Goal: Transaction & Acquisition: Purchase product/service

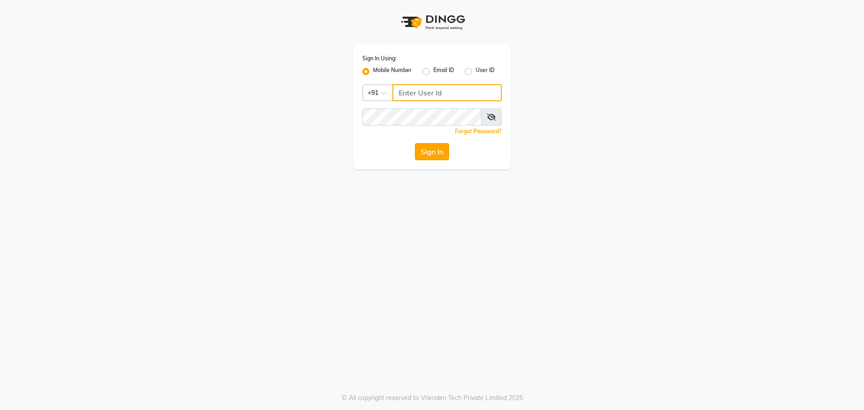
type input "7005530711"
click at [433, 154] on button "Sign In" at bounding box center [432, 151] width 34 height 17
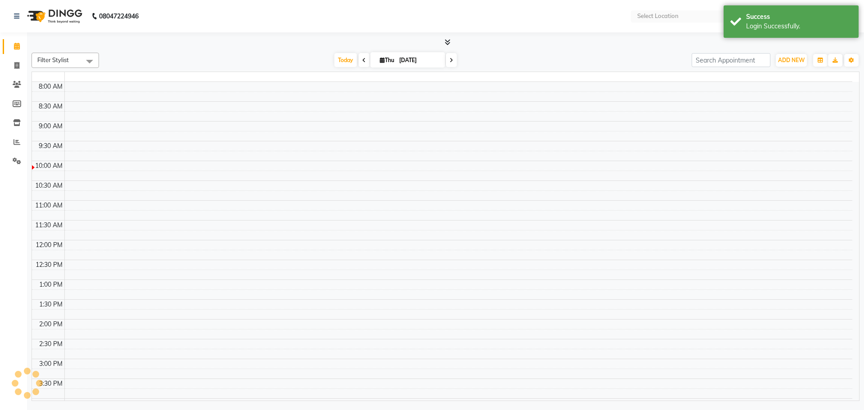
select select "en"
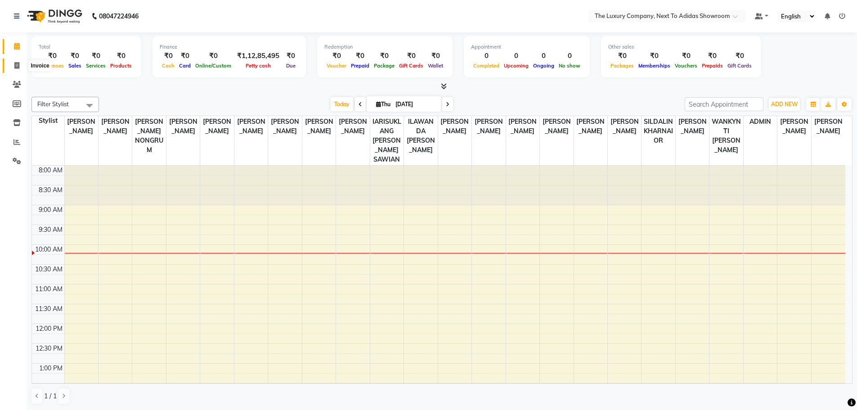
click at [19, 66] on icon at bounding box center [16, 65] width 5 height 7
select select "service"
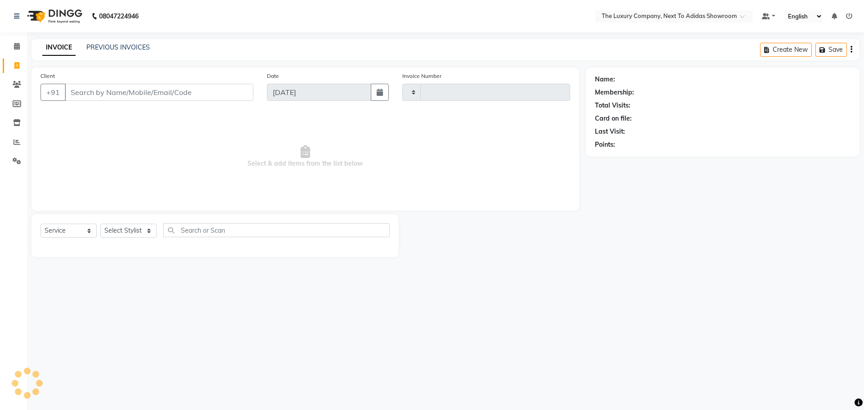
drag, startPoint x: 99, startPoint y: 90, endPoint x: 93, endPoint y: 81, distance: 10.3
click at [99, 89] on input "Client" at bounding box center [159, 92] width 189 height 17
select select "6828"
type input "5624"
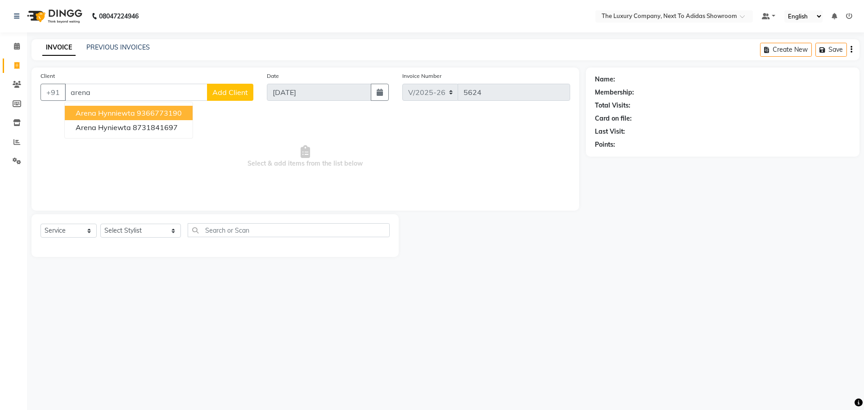
click at [115, 108] on button "Arena Hynniewta 9366773190" at bounding box center [129, 113] width 128 height 14
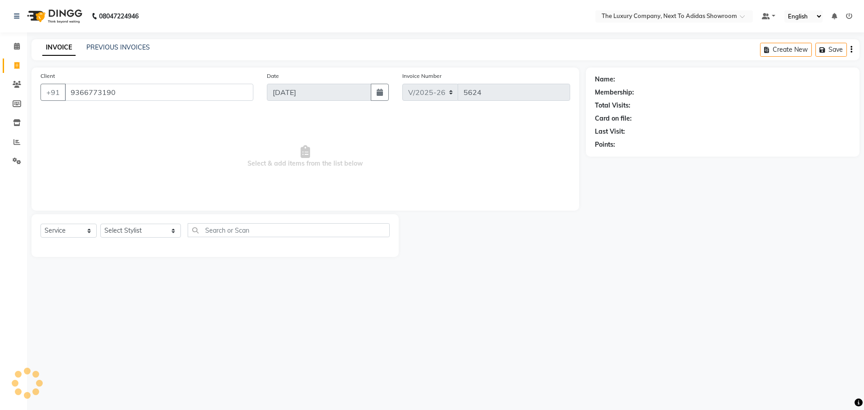
type input "9366773190"
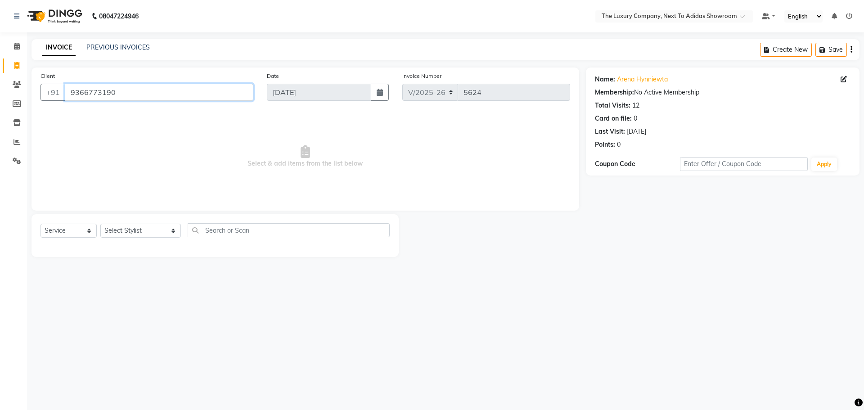
drag, startPoint x: 121, startPoint y: 94, endPoint x: 39, endPoint y: 106, distance: 82.9
click at [38, 106] on div "Client +91 9366773190" at bounding box center [147, 89] width 226 height 37
type input "\"
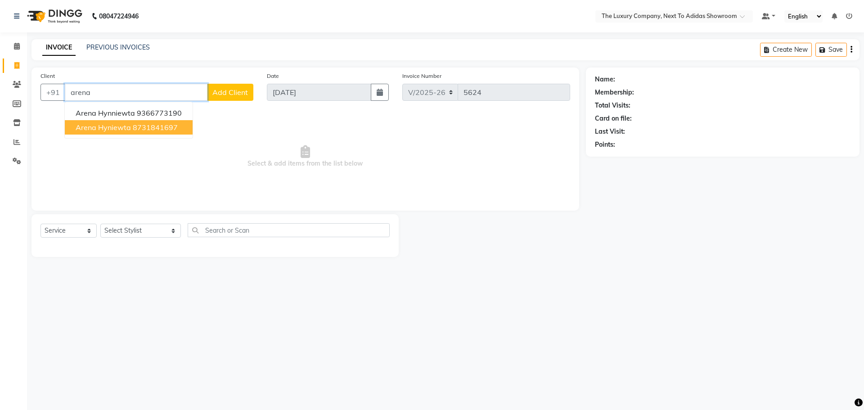
drag, startPoint x: 166, startPoint y: 128, endPoint x: 174, endPoint y: 139, distance: 13.9
click at [166, 129] on ngb-highlight "8731841697" at bounding box center [155, 127] width 45 height 9
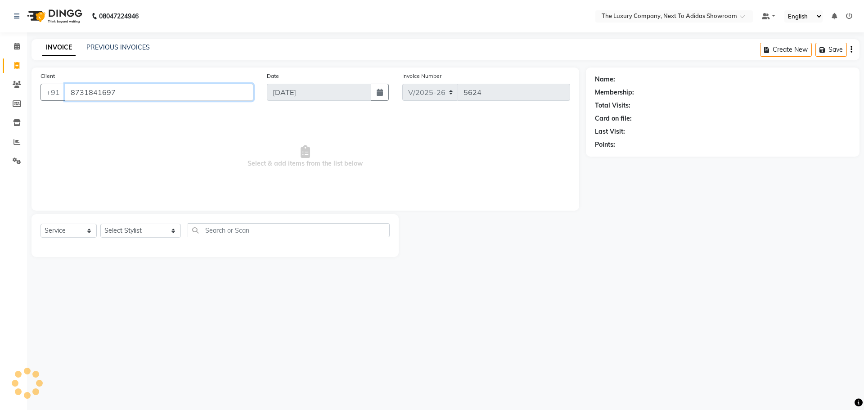
type input "8731841697"
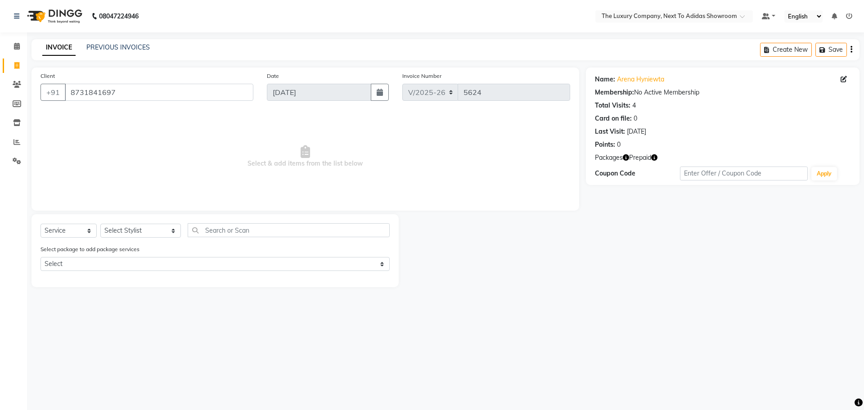
click at [626, 158] on icon "button" at bounding box center [626, 157] width 6 height 6
click at [648, 81] on link "Arena Hyniewta" at bounding box center [640, 79] width 47 height 9
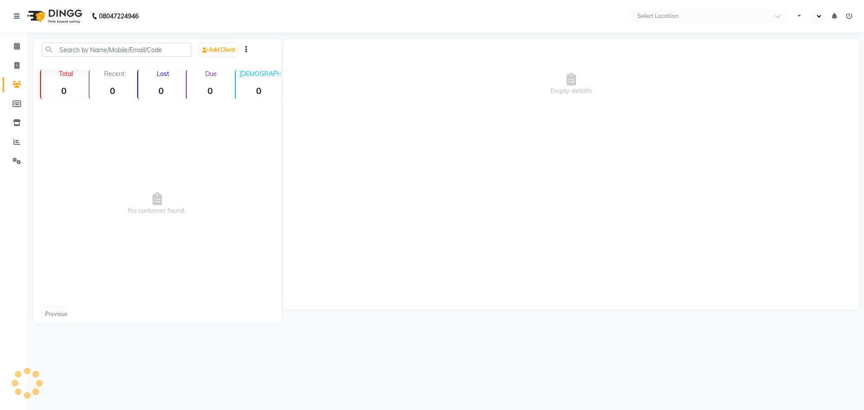
select select "en"
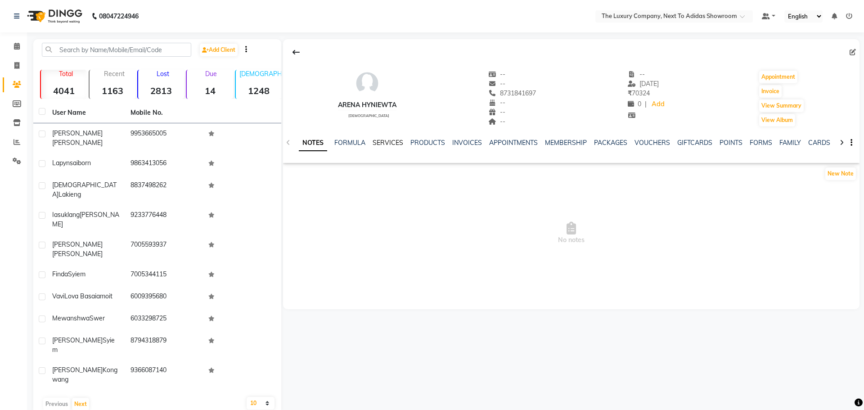
drag, startPoint x: 391, startPoint y: 142, endPoint x: 390, endPoint y: 153, distance: 10.8
click at [391, 143] on link "SERVICES" at bounding box center [388, 143] width 31 height 8
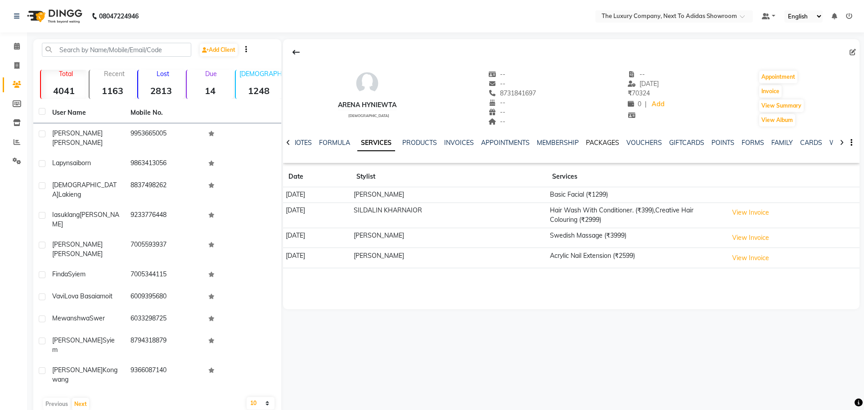
drag, startPoint x: 600, startPoint y: 141, endPoint x: 591, endPoint y: 164, distance: 24.9
click at [600, 141] on link "PACKAGES" at bounding box center [602, 143] width 33 height 8
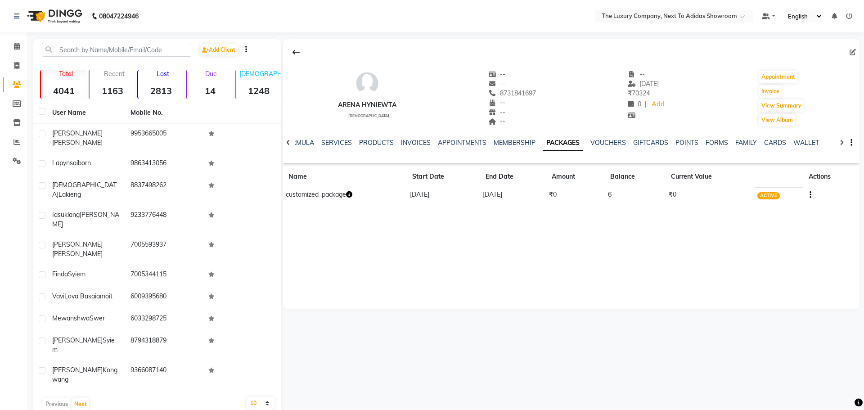
click at [348, 196] on icon "button" at bounding box center [349, 194] width 6 height 6
click at [362, 259] on div "Arena Hyniewta female -- -- 8731841697 -- -- -- -- 17-05-2025 ₹ 70324 0 | Add A…" at bounding box center [571, 174] width 577 height 270
click at [16, 63] on icon at bounding box center [16, 65] width 5 height 7
select select "service"
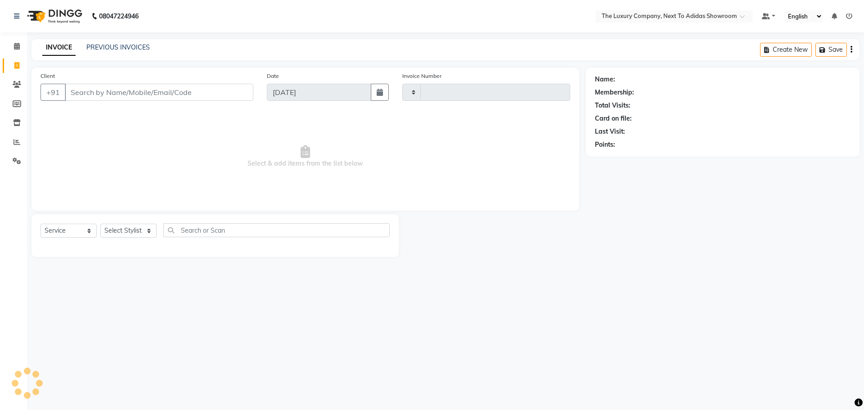
type input "5624"
select select "6828"
drag, startPoint x: 197, startPoint y: 84, endPoint x: 195, endPoint y: 89, distance: 5.9
click at [195, 89] on input "Client" at bounding box center [159, 92] width 189 height 17
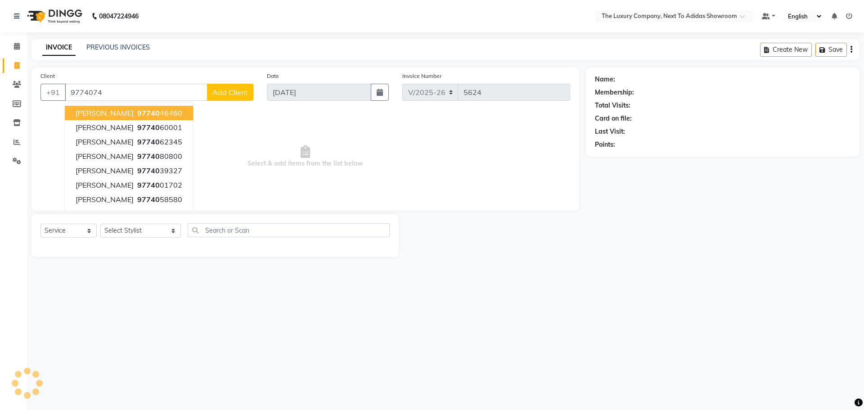
type input "97740749"
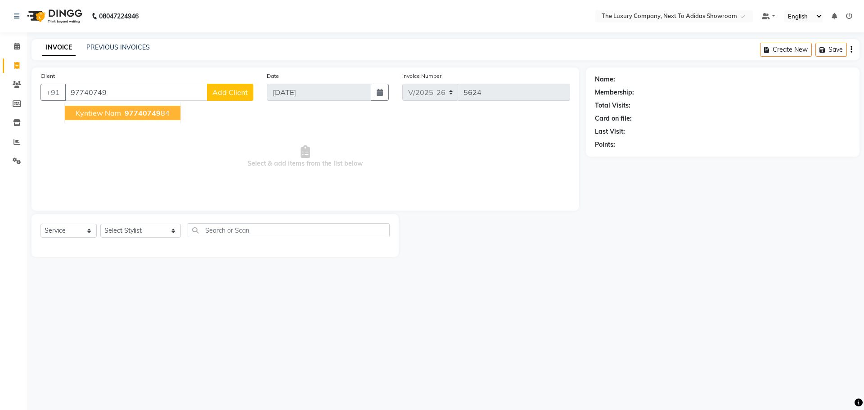
drag, startPoint x: 91, startPoint y: 90, endPoint x: 96, endPoint y: 95, distance: 6.7
click at [94, 93] on input "97740749" at bounding box center [136, 92] width 143 height 17
drag, startPoint x: 109, startPoint y: 92, endPoint x: 45, endPoint y: 90, distance: 63.9
click at [47, 90] on div "+91 97740749 Kyntiew Nam 97740749 84 Add Client" at bounding box center [147, 92] width 213 height 17
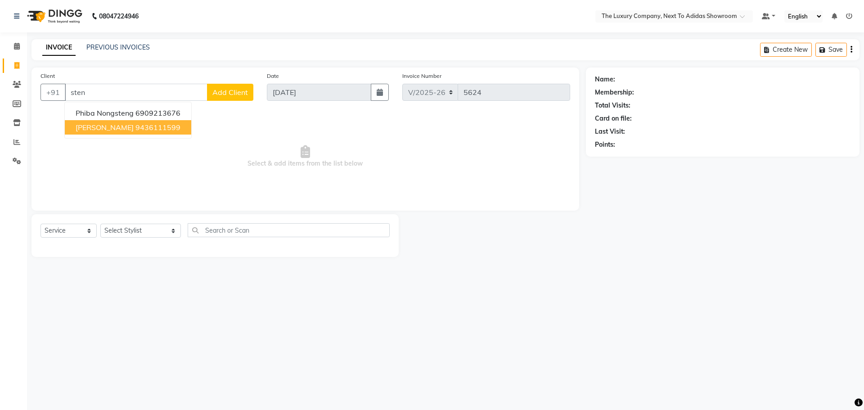
click at [102, 130] on span "Arina Sten" at bounding box center [105, 127] width 58 height 9
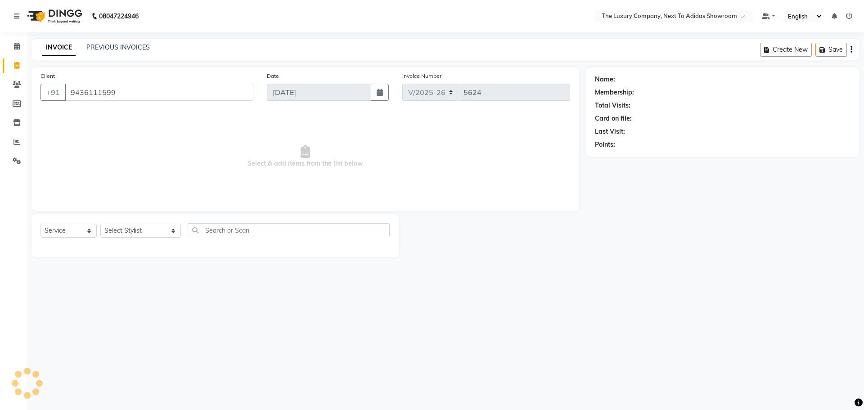
type input "9436111599"
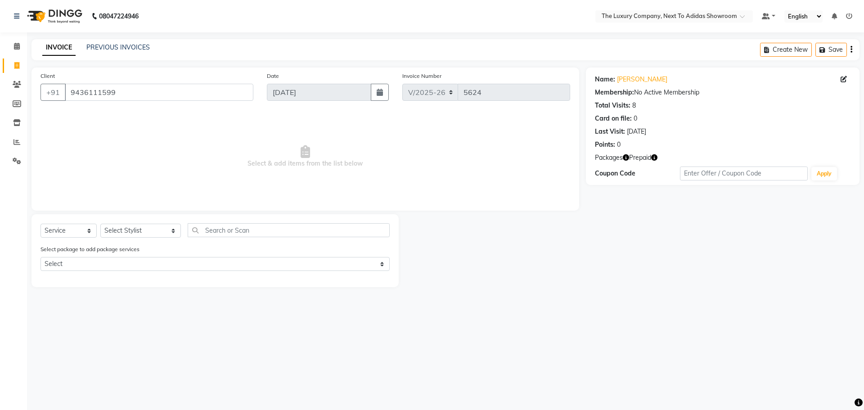
click at [547, 307] on div "08047224946 Select Location × The Luxury Company, Next To Adidas Showroom Defau…" at bounding box center [432, 205] width 864 height 410
click at [613, 321] on div "08047224946 Select Location × The Luxury Company, Next To Adidas Showroom Defau…" at bounding box center [432, 205] width 864 height 410
click at [15, 144] on icon at bounding box center [17, 142] width 7 height 7
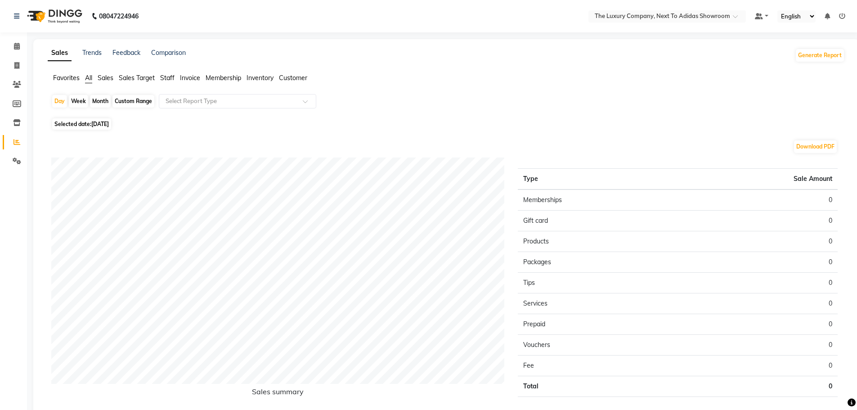
click at [104, 76] on span "Sales" at bounding box center [106, 78] width 16 height 8
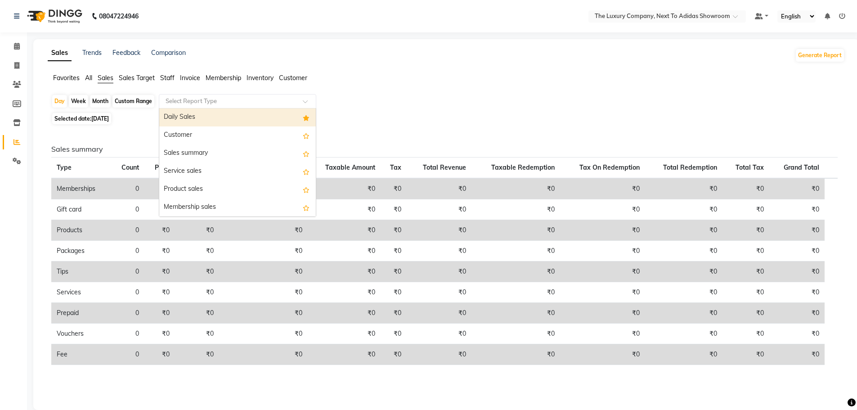
click at [310, 104] on span at bounding box center [308, 103] width 11 height 9
click at [183, 117] on div "Daily Sales" at bounding box center [237, 117] width 157 height 18
select select "full_report"
select select "csv"
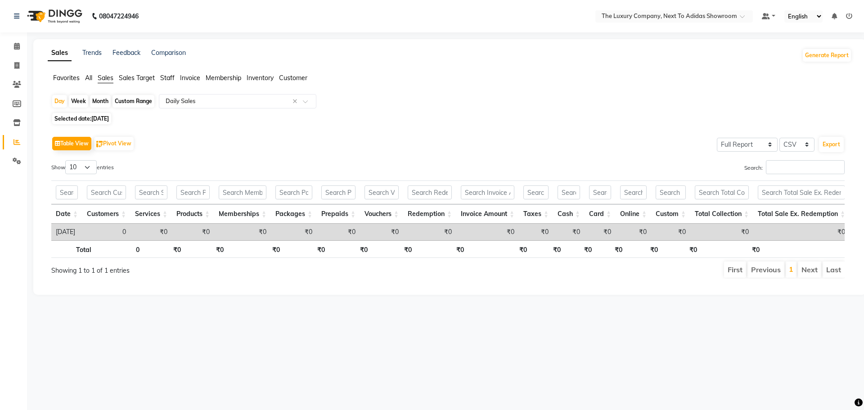
click at [104, 99] on div "Month" at bounding box center [100, 101] width 21 height 13
select select "9"
select select "2025"
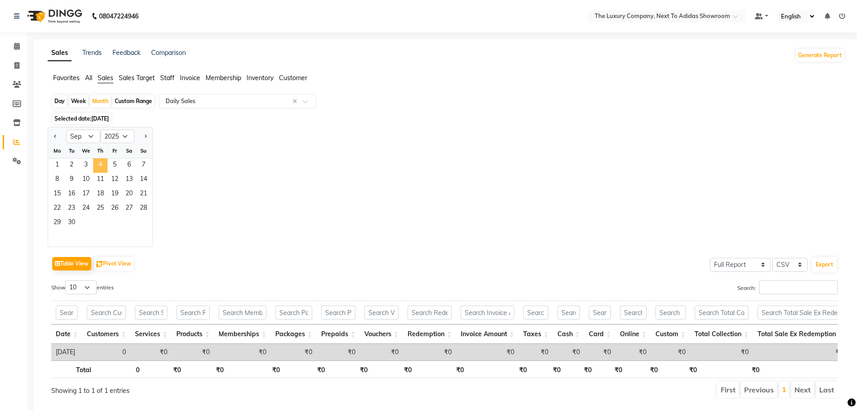
click at [104, 162] on span "4" at bounding box center [100, 165] width 14 height 14
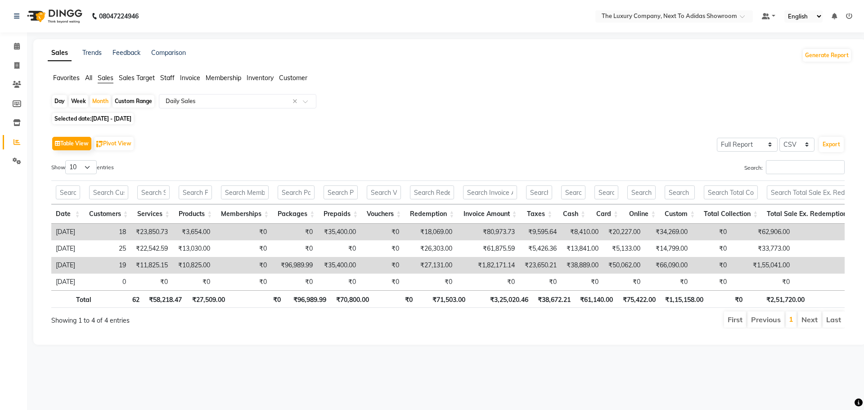
click at [167, 77] on span "Staff" at bounding box center [167, 78] width 14 height 8
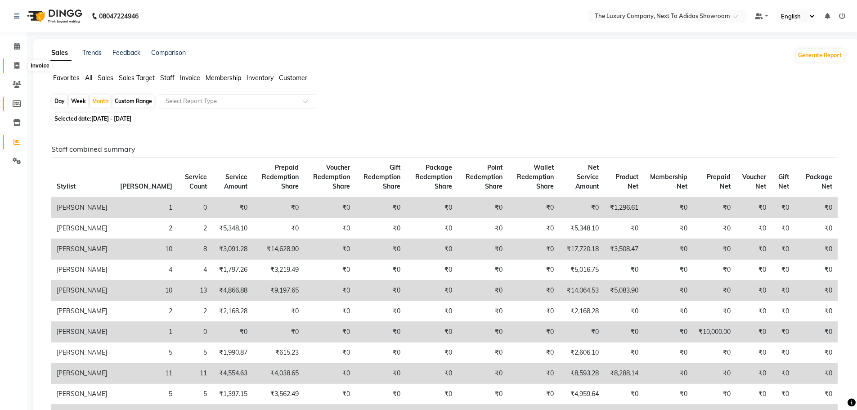
drag, startPoint x: 20, startPoint y: 65, endPoint x: 10, endPoint y: 109, distance: 45.2
click at [19, 67] on span at bounding box center [17, 66] width 16 height 10
select select "6828"
select select "service"
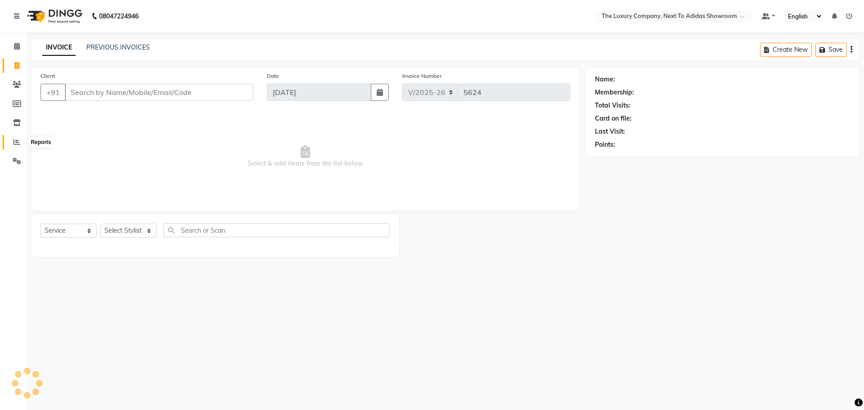
click at [15, 143] on icon at bounding box center [17, 142] width 7 height 7
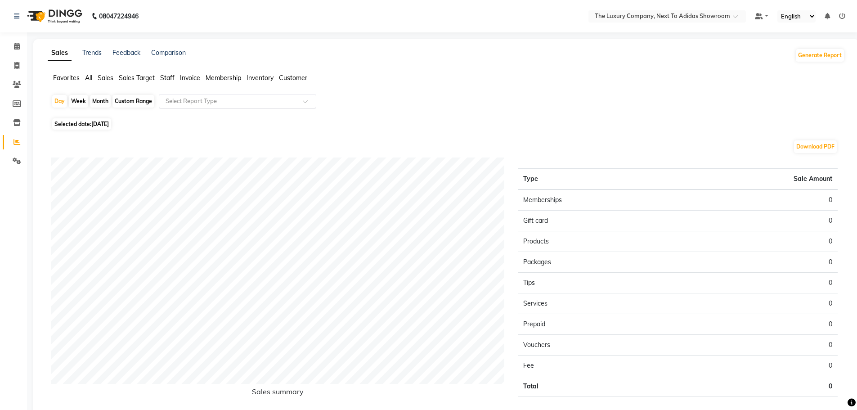
click at [190, 101] on input "text" at bounding box center [229, 101] width 130 height 9
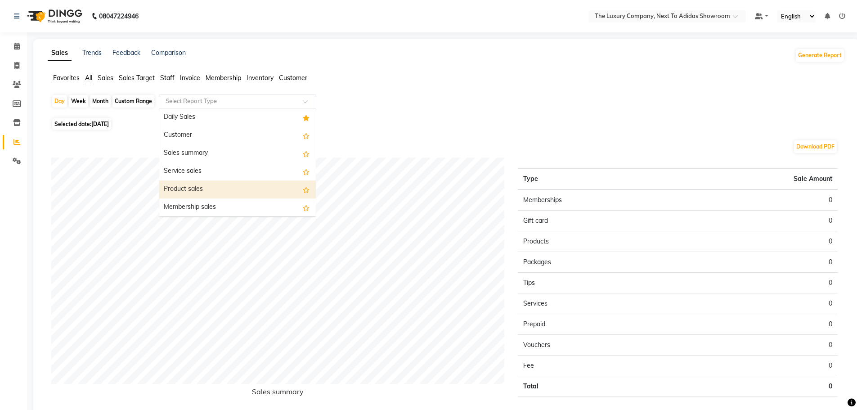
click at [194, 186] on div "Product sales" at bounding box center [237, 189] width 157 height 18
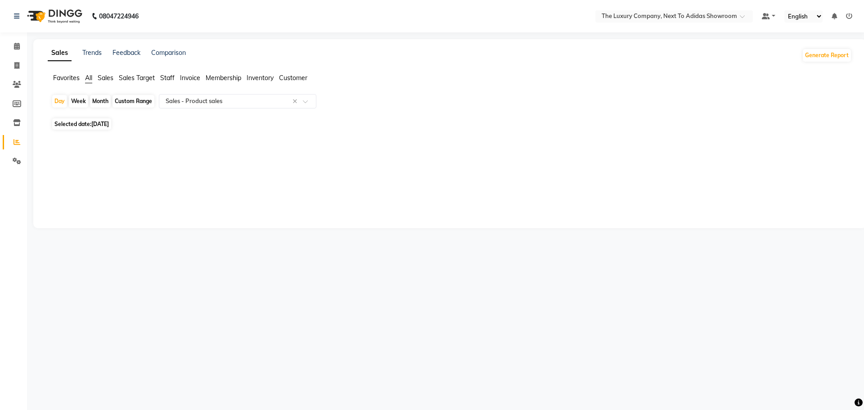
drag, startPoint x: 95, startPoint y: 122, endPoint x: 94, endPoint y: 129, distance: 6.8
click at [95, 123] on span "[DATE]" at bounding box center [100, 124] width 18 height 7
select select "9"
select select "2025"
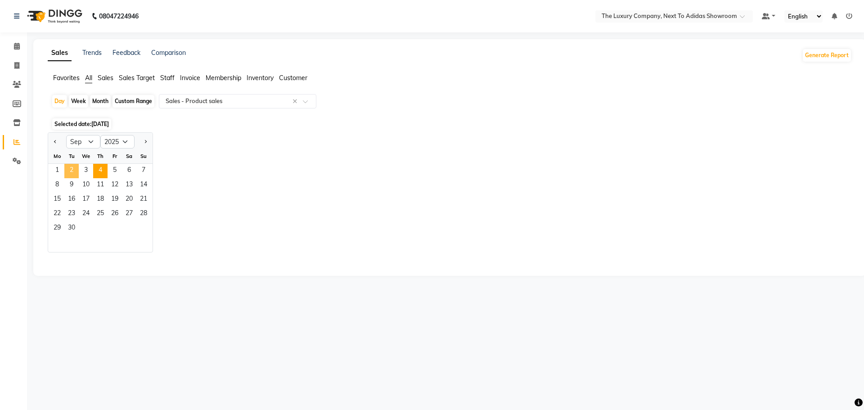
click at [71, 171] on span "2" at bounding box center [71, 171] width 14 height 14
select select "full_report"
select select "csv"
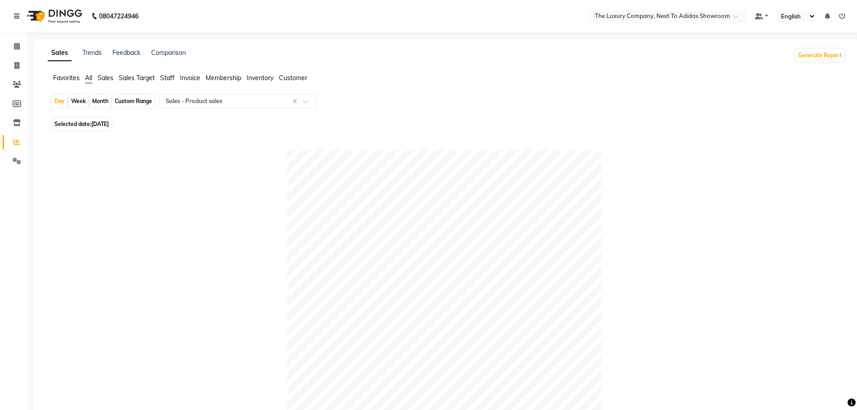
click at [98, 125] on span "02-09-2025" at bounding box center [100, 124] width 18 height 7
select select "9"
select select "2025"
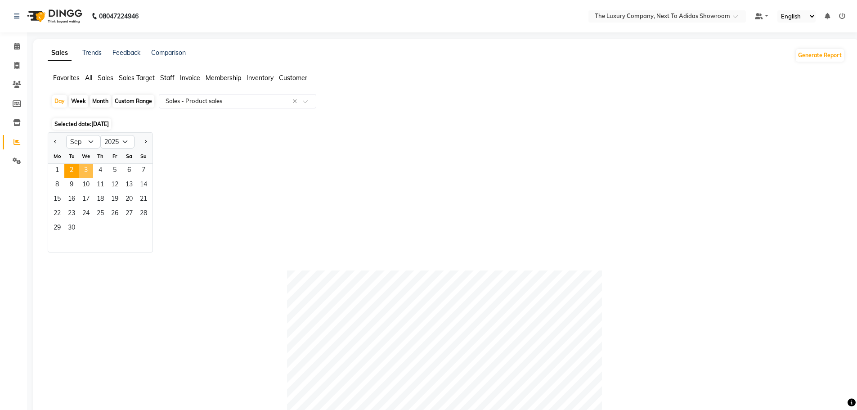
click at [90, 171] on span "3" at bounding box center [86, 171] width 14 height 14
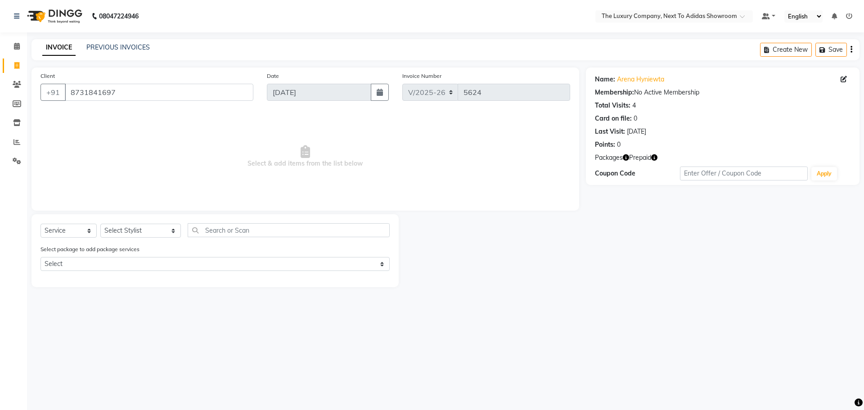
select select "6828"
select select "service"
drag, startPoint x: 50, startPoint y: 93, endPoint x: 41, endPoint y: 93, distance: 9.9
click at [38, 95] on div "Client [PHONE_NUMBER]" at bounding box center [147, 89] width 226 height 37
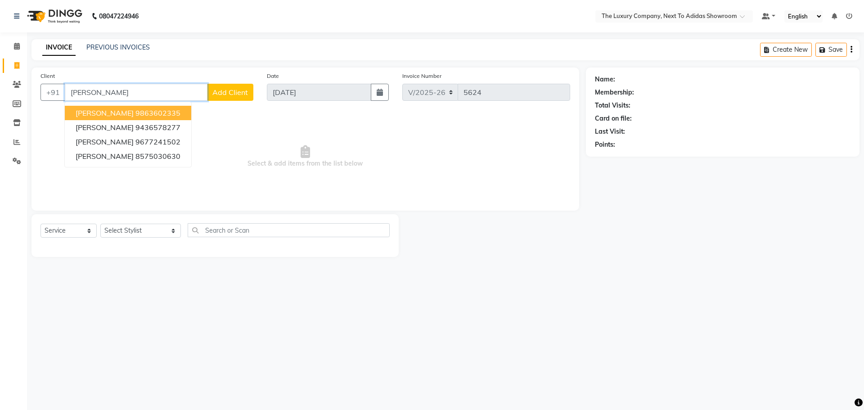
click at [113, 112] on span "[PERSON_NAME]" at bounding box center [105, 112] width 58 height 9
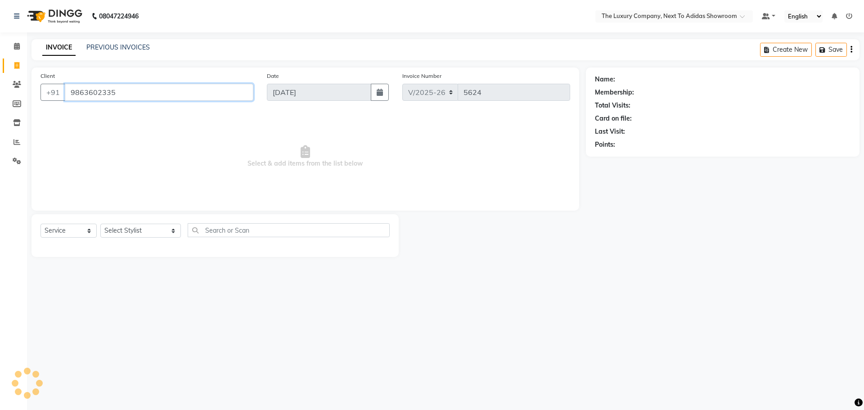
type input "9863602335"
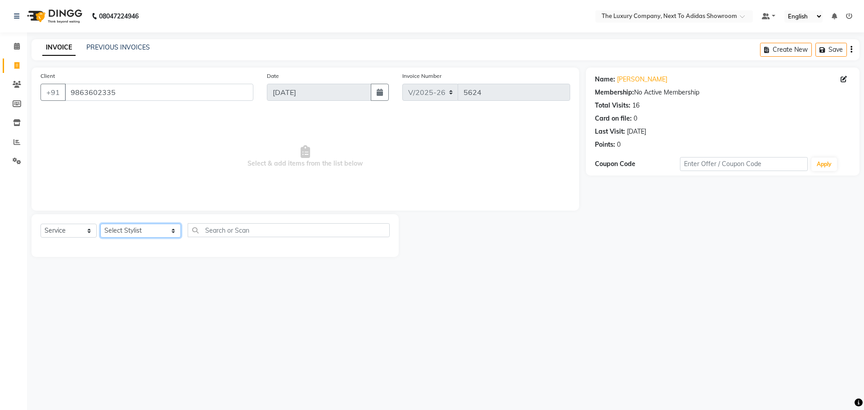
click at [142, 230] on select "Select Stylist [PERSON_NAME] [PERSON_NAME] ANSAI [PERSON_NAME] BALAJIED [PERSON…" at bounding box center [140, 231] width 81 height 14
select select "53687"
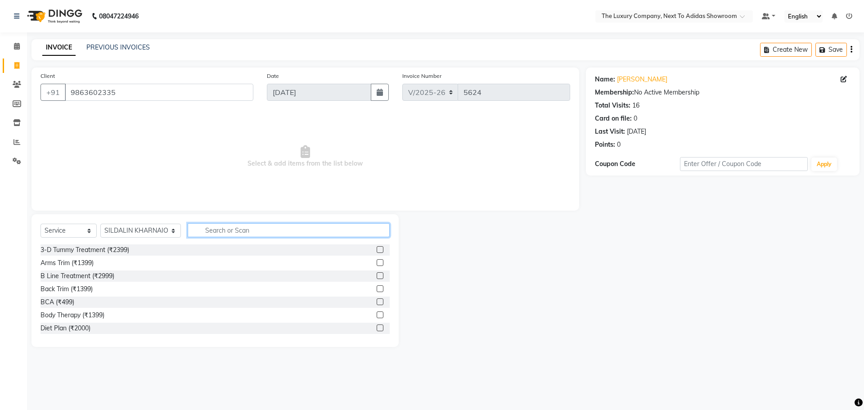
click at [203, 232] on input "text" at bounding box center [289, 230] width 202 height 14
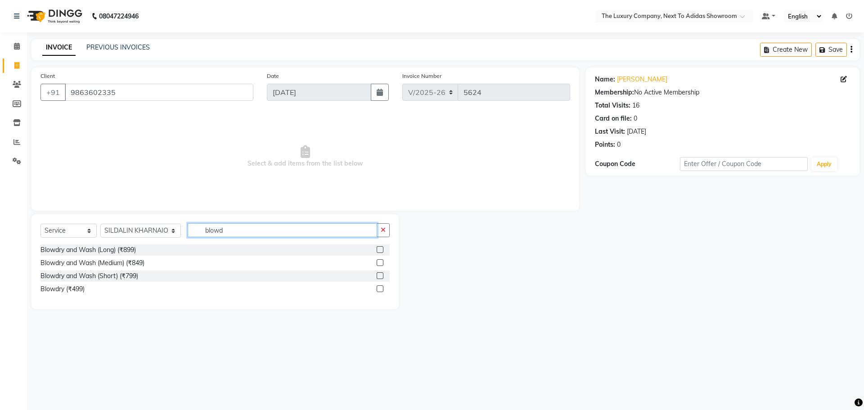
type input "blowd"
click at [379, 261] on label at bounding box center [380, 262] width 7 height 7
click at [379, 261] on input "checkbox" at bounding box center [380, 263] width 6 height 6
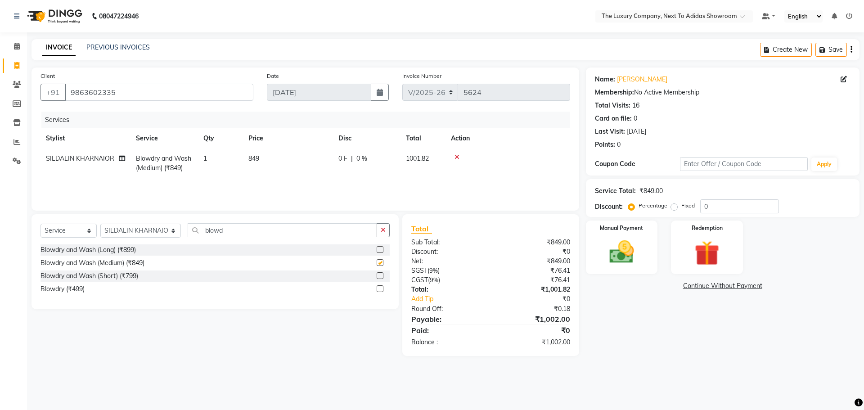
click at [311, 174] on td "849" at bounding box center [288, 164] width 90 height 30
checkbox input "false"
select select "53687"
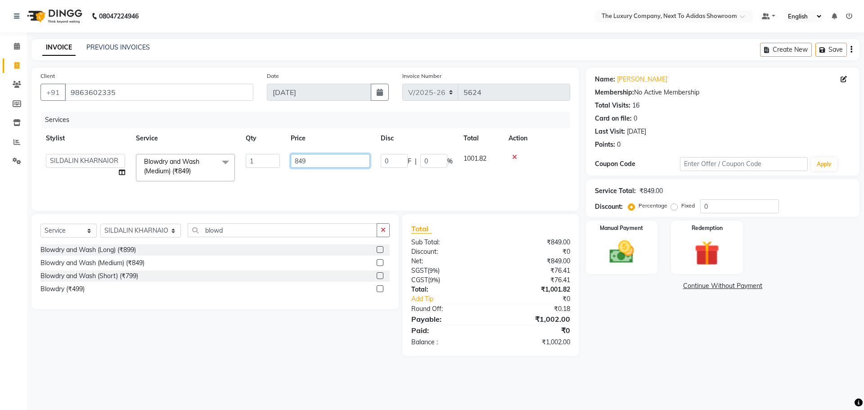
drag, startPoint x: 327, startPoint y: 161, endPoint x: 176, endPoint y: 167, distance: 150.9
click at [177, 167] on tr "ADMIN ALISHA SUCHIANG AMANDA MARSHIRA ANSAI DAIMARI BALAJIED SINGH NONGRUM BAPP…" at bounding box center [306, 168] width 530 height 38
type input "999"
drag, startPoint x: 619, startPoint y: 338, endPoint x: 622, endPoint y: 331, distance: 7.9
click at [620, 337] on div "Name: Suzan Lanong Membership: No Active Membership Total Visits: 16 Card on fi…" at bounding box center [726, 212] width 280 height 289
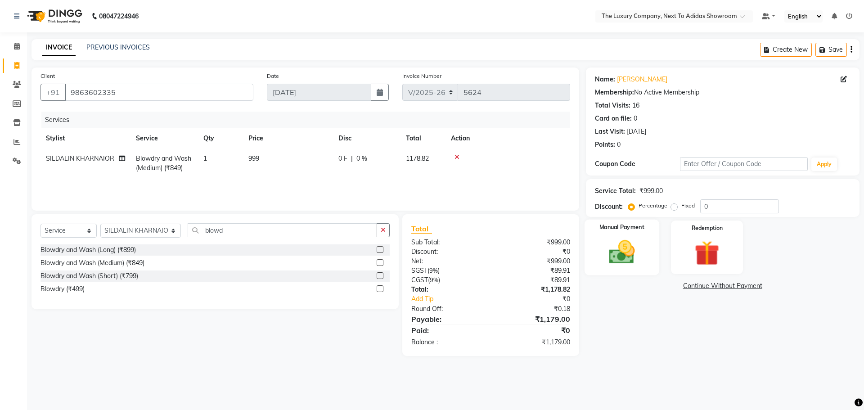
drag, startPoint x: 633, startPoint y: 247, endPoint x: 636, endPoint y: 252, distance: 5.6
click at [633, 248] on img at bounding box center [622, 252] width 42 height 30
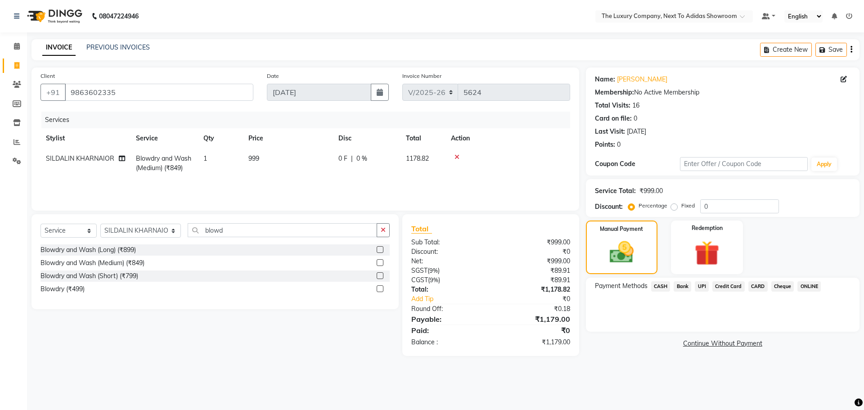
drag, startPoint x: 661, startPoint y: 282, endPoint x: 665, endPoint y: 293, distance: 11.7
click at [661, 283] on span "CASH" at bounding box center [660, 286] width 19 height 10
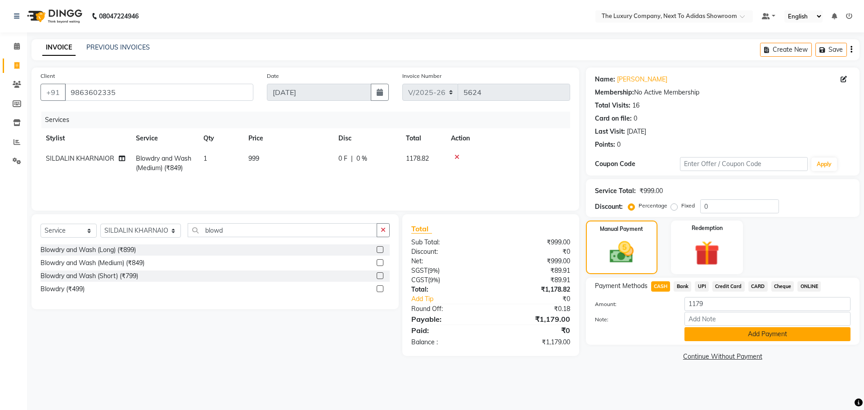
click at [716, 340] on button "Add Payment" at bounding box center [768, 334] width 166 height 14
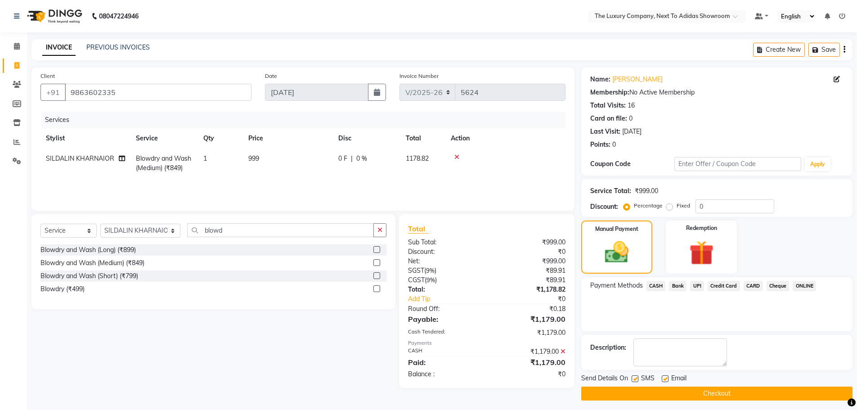
click at [709, 392] on button "Checkout" at bounding box center [717, 394] width 271 height 14
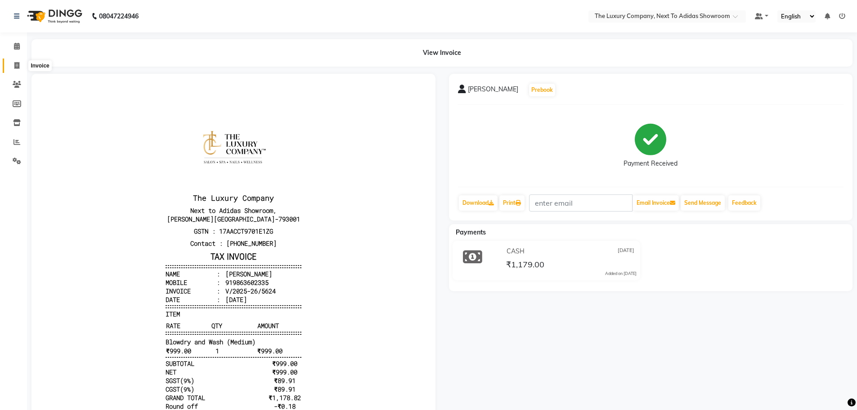
click at [19, 66] on icon at bounding box center [16, 65] width 5 height 7
select select "6828"
select select "service"
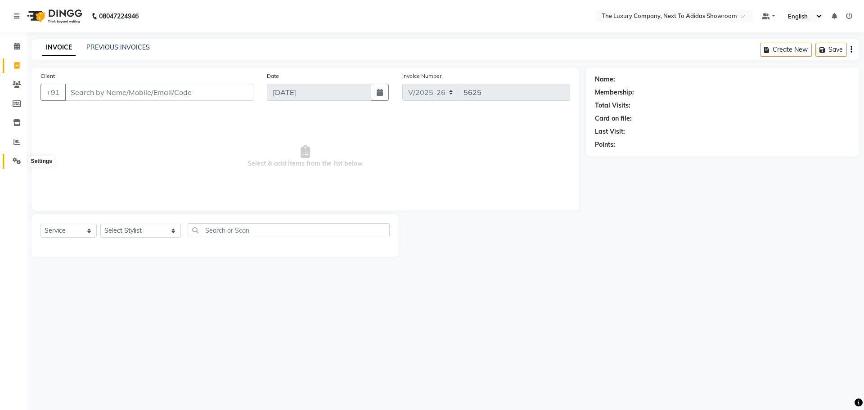
click at [17, 163] on icon at bounding box center [17, 161] width 9 height 7
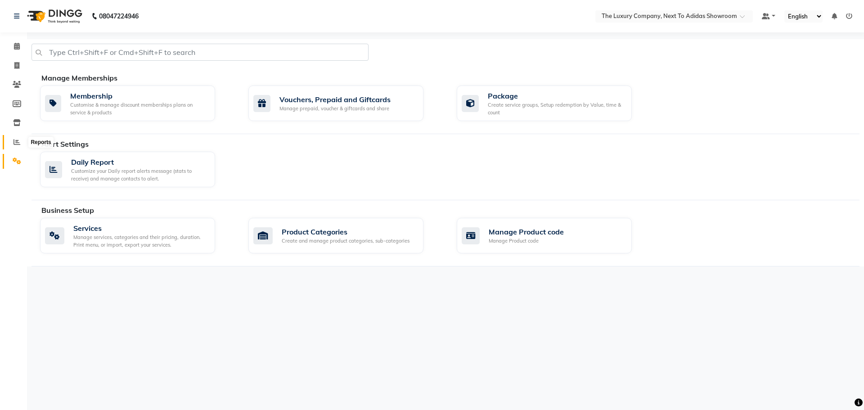
click at [22, 142] on span at bounding box center [17, 142] width 16 height 10
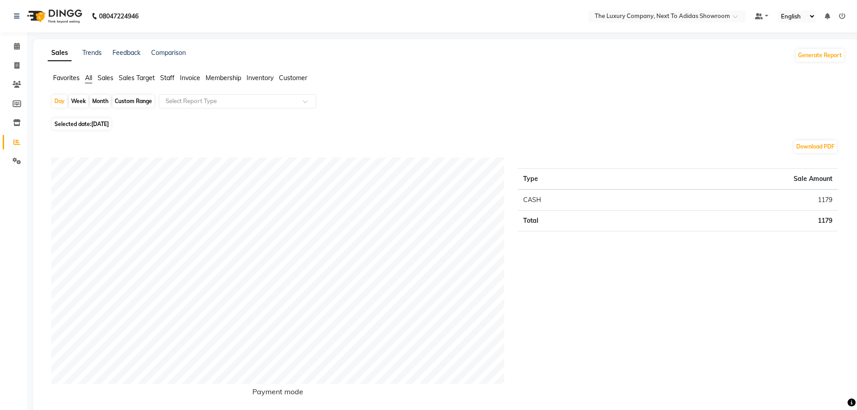
click at [167, 77] on span "Staff" at bounding box center [167, 78] width 14 height 8
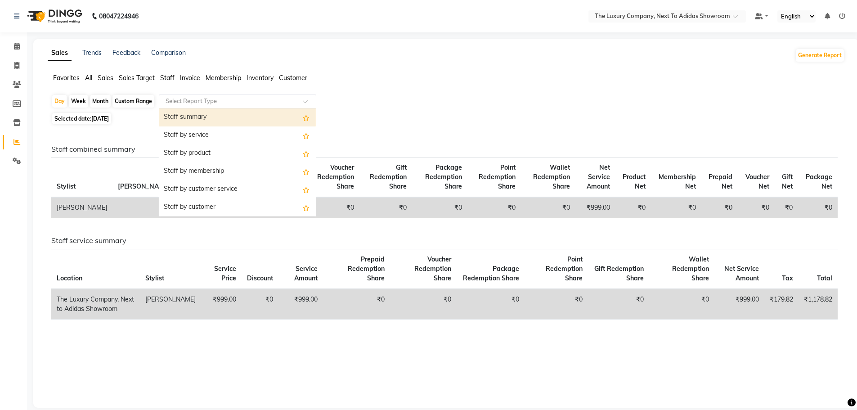
click at [306, 103] on span at bounding box center [308, 103] width 11 height 9
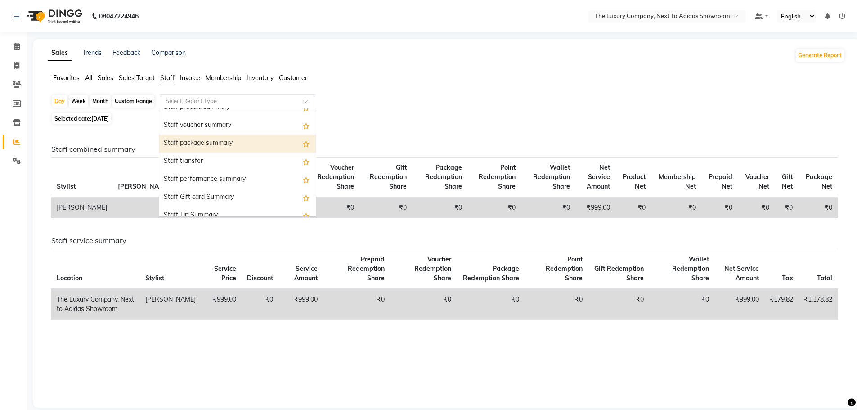
scroll to position [288, 0]
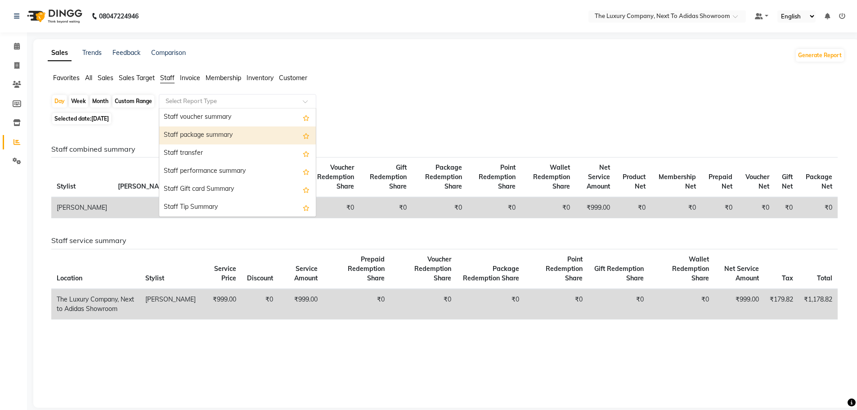
click at [353, 88] on div "Favorites All Sales Sales Target Staff Invoice Membership Inventory Customer" at bounding box center [446, 81] width 811 height 17
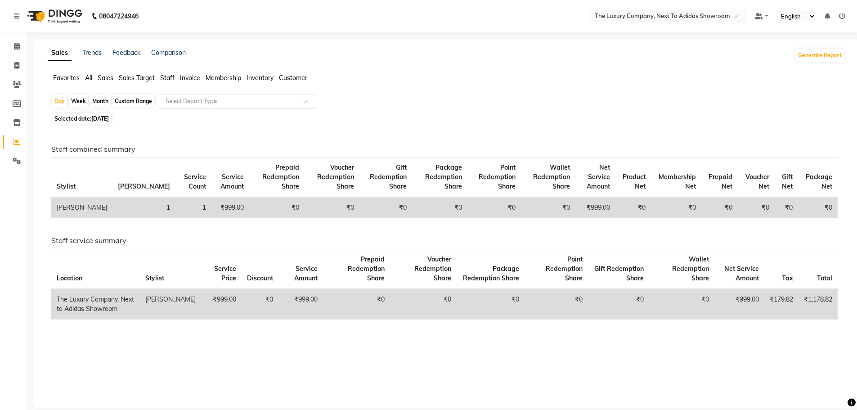
click at [307, 100] on span at bounding box center [308, 103] width 11 height 9
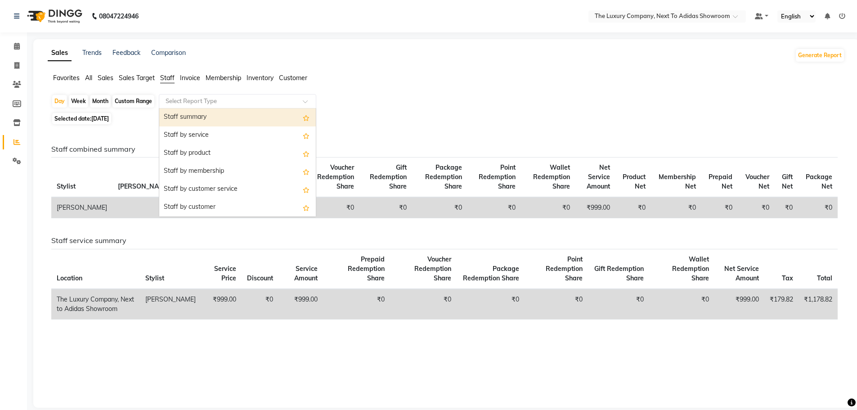
click at [198, 117] on div "Staff summary" at bounding box center [237, 117] width 157 height 18
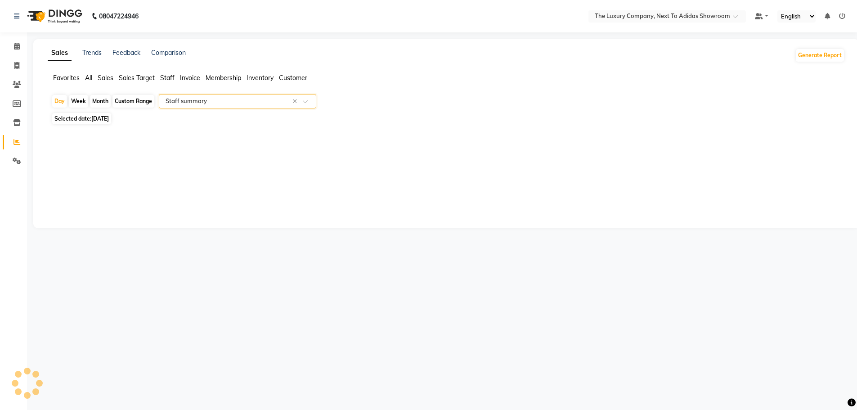
select select "full_report"
select select "csv"
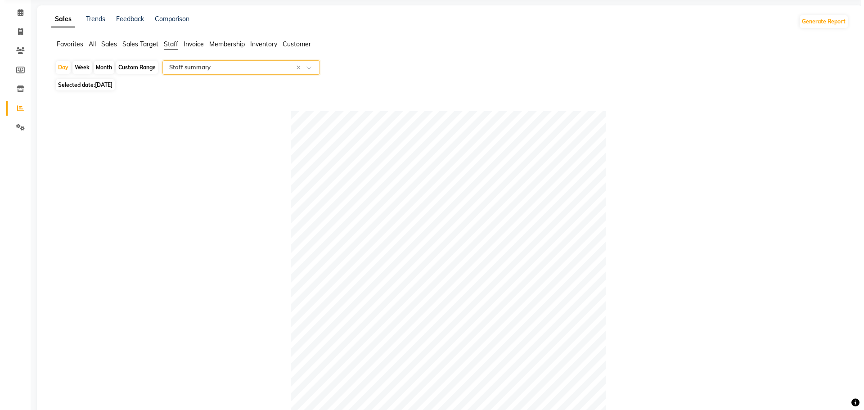
scroll to position [0, 0]
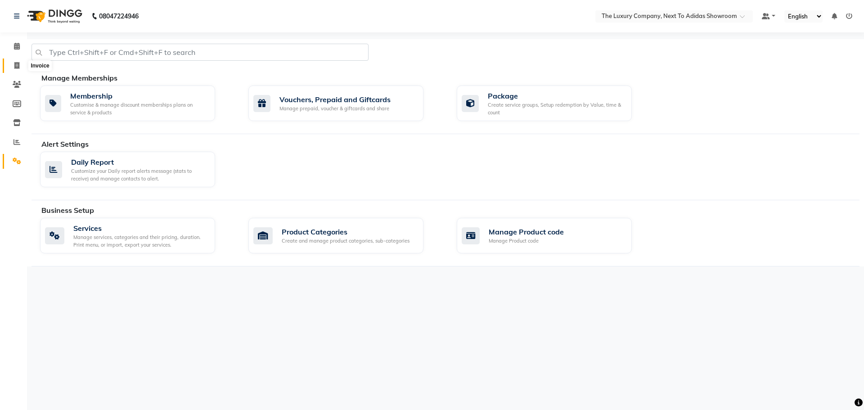
click at [21, 62] on span at bounding box center [17, 66] width 16 height 10
select select "service"
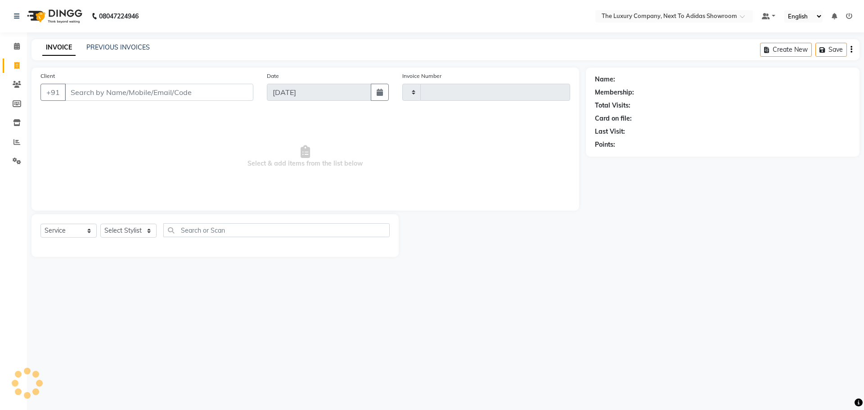
type input "5625"
select select "6828"
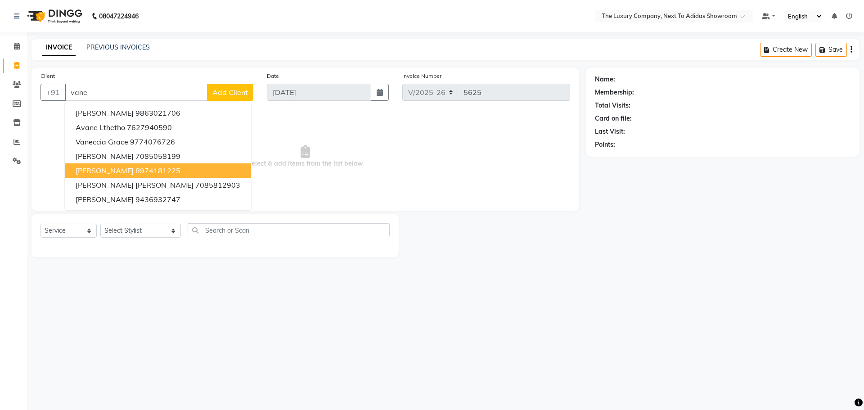
click at [97, 173] on span "Vanetta Lyngdoh" at bounding box center [105, 170] width 58 height 9
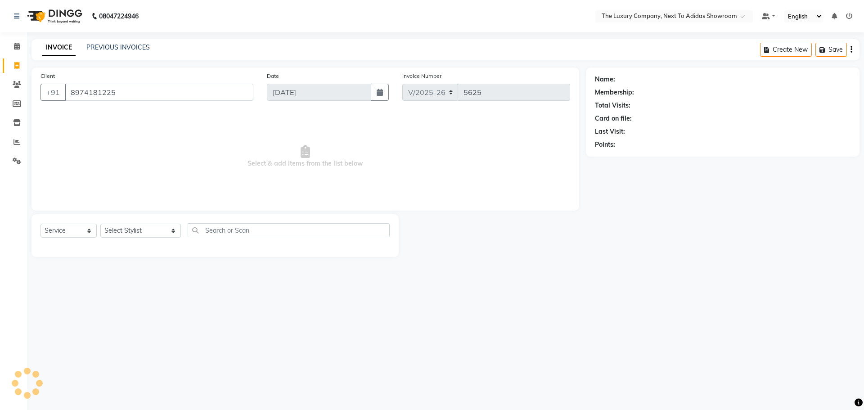
type input "8974181225"
click at [619, 159] on icon "button" at bounding box center [620, 157] width 6 height 6
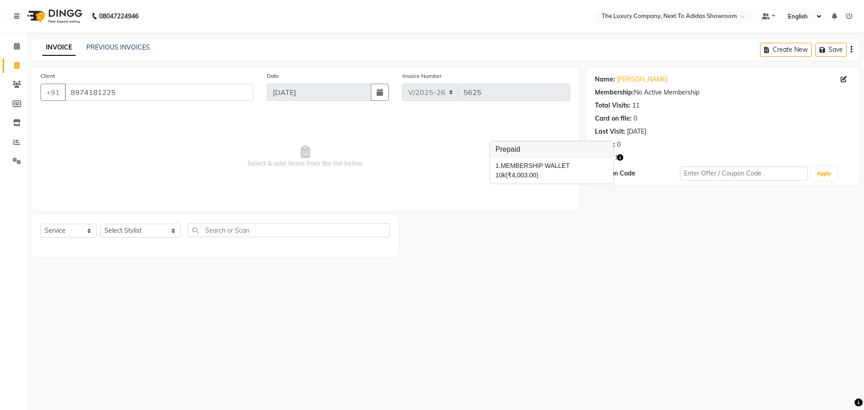
click at [639, 49] on div "INVOICE PREVIOUS INVOICES Create New Save" at bounding box center [446, 49] width 828 height 21
click at [140, 228] on select "Select Stylist [PERSON_NAME] [PERSON_NAME] ANSAI [PERSON_NAME] BALAJIED [PERSON…" at bounding box center [140, 231] width 81 height 14
select select "53679"
click at [100, 224] on select "Select Stylist [PERSON_NAME] [PERSON_NAME] ANSAI [PERSON_NAME] BALAJIED [PERSON…" at bounding box center [140, 231] width 81 height 14
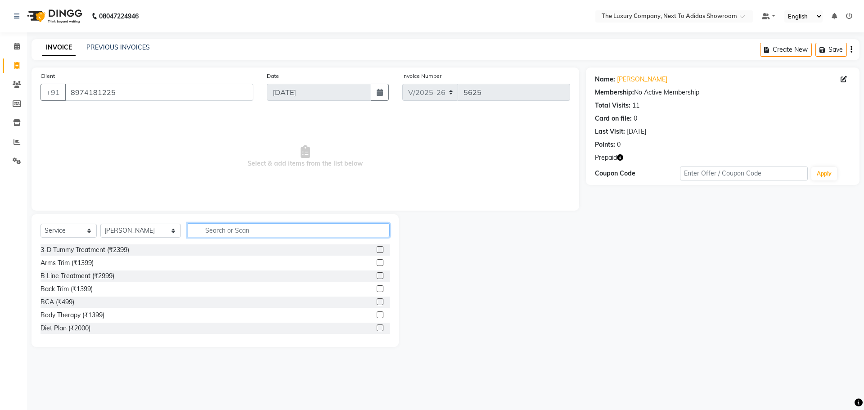
click at [214, 228] on input "text" at bounding box center [289, 230] width 202 height 14
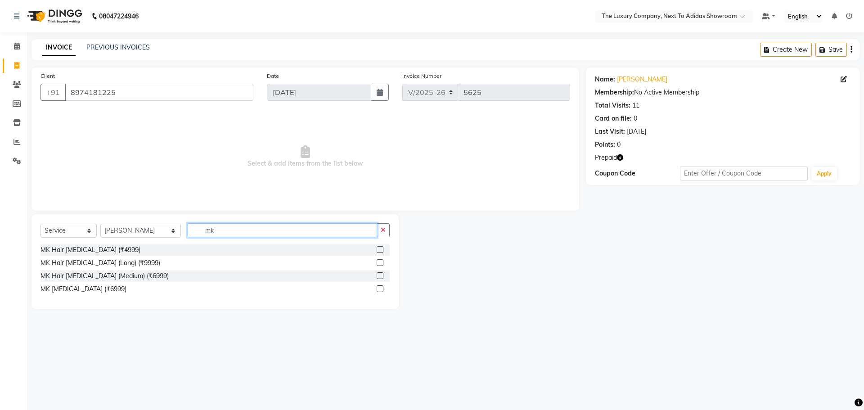
type input "mk"
click at [89, 232] on select "Select Service Product Membership Package Voucher Prepaid Gift Card" at bounding box center [69, 231] width 56 height 14
select select "product"
click at [41, 224] on select "Select Service Product Membership Package Voucher Prepaid Gift Card" at bounding box center [69, 231] width 56 height 14
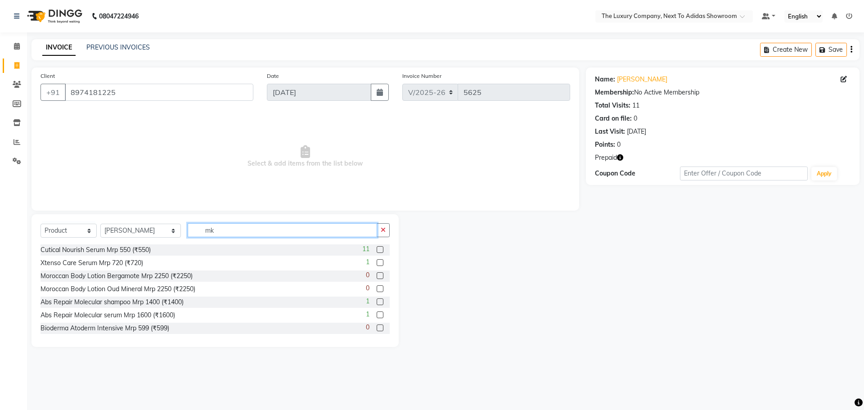
drag, startPoint x: 244, startPoint y: 231, endPoint x: 184, endPoint y: 235, distance: 60.0
click at [188, 235] on input "mk" at bounding box center [282, 230] width 189 height 14
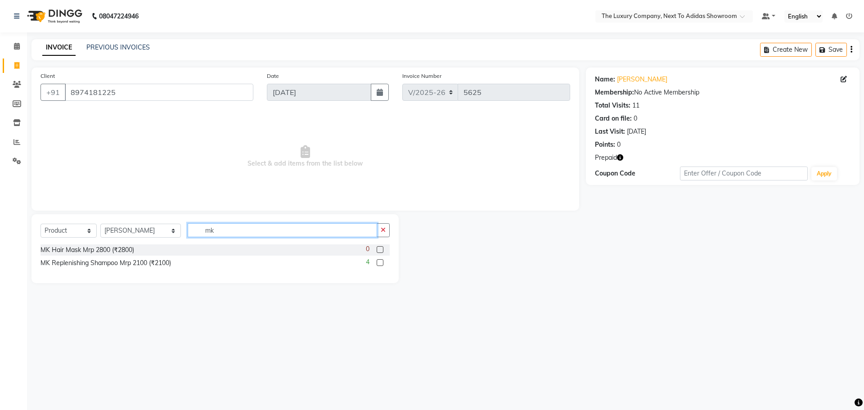
drag, startPoint x: 227, startPoint y: 229, endPoint x: 179, endPoint y: 226, distance: 48.2
click at [188, 226] on input "mk" at bounding box center [282, 230] width 189 height 14
drag, startPoint x: 222, startPoint y: 230, endPoint x: 178, endPoint y: 236, distance: 44.5
click at [188, 236] on input "2100" at bounding box center [282, 230] width 189 height 14
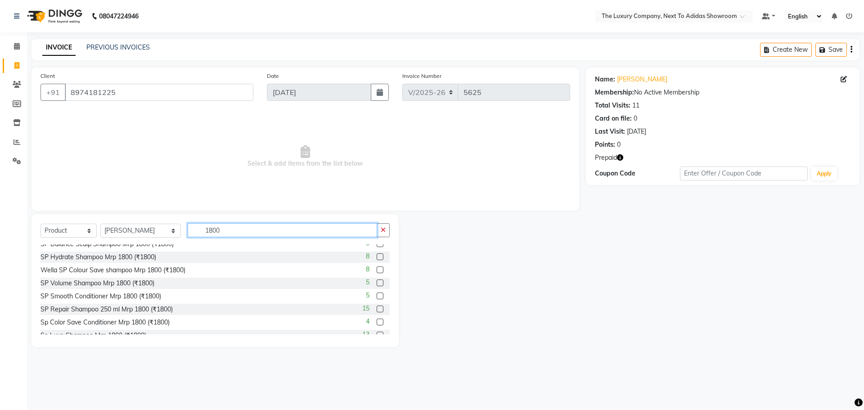
scroll to position [80, 0]
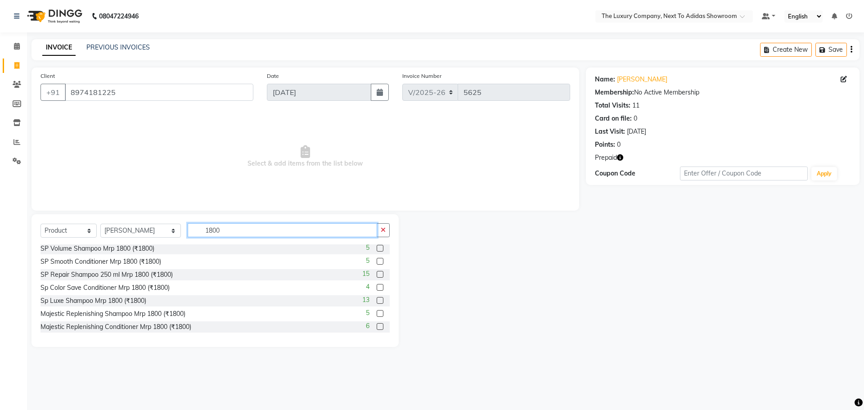
drag, startPoint x: 244, startPoint y: 231, endPoint x: 132, endPoint y: 241, distance: 112.1
click at [132, 241] on div "Select Service Product Membership Package Voucher Prepaid Gift Card Select Styl…" at bounding box center [215, 233] width 349 height 21
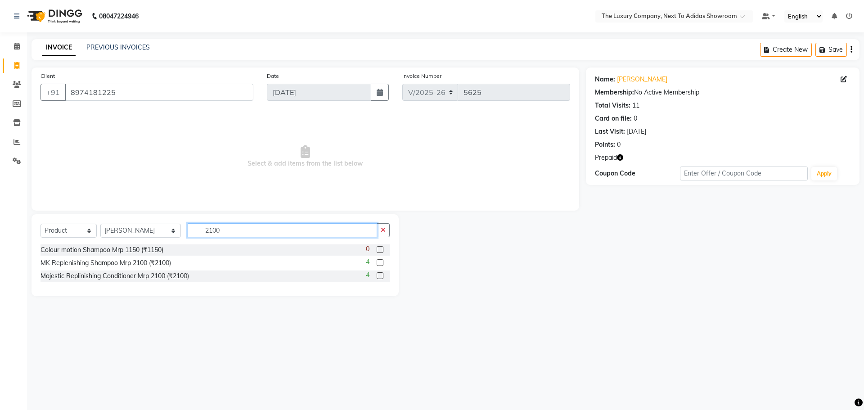
drag, startPoint x: 225, startPoint y: 229, endPoint x: 147, endPoint y: 235, distance: 77.7
click at [148, 235] on div "Select Service Product Membership Package Voucher Prepaid Gift Card Select Styl…" at bounding box center [215, 233] width 349 height 21
drag, startPoint x: 222, startPoint y: 229, endPoint x: 133, endPoint y: 237, distance: 89.5
click at [133, 237] on div "Select Service Product Membership Package Voucher Prepaid Gift Card Select Styl…" at bounding box center [215, 233] width 349 height 21
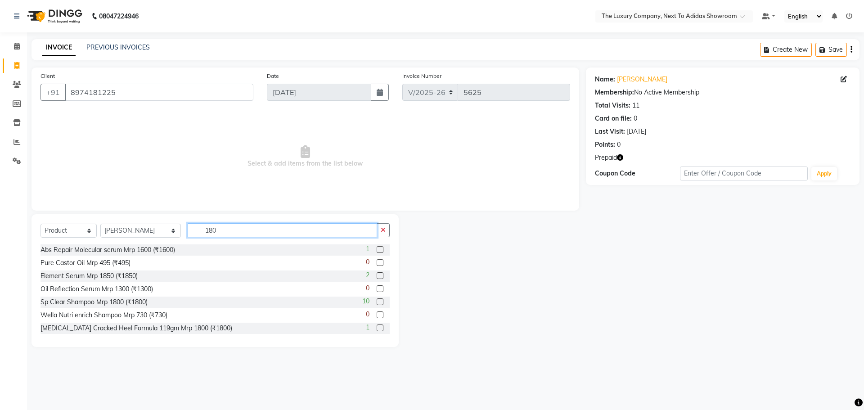
type input "1800"
click at [18, 64] on icon at bounding box center [16, 65] width 5 height 7
select select "service"
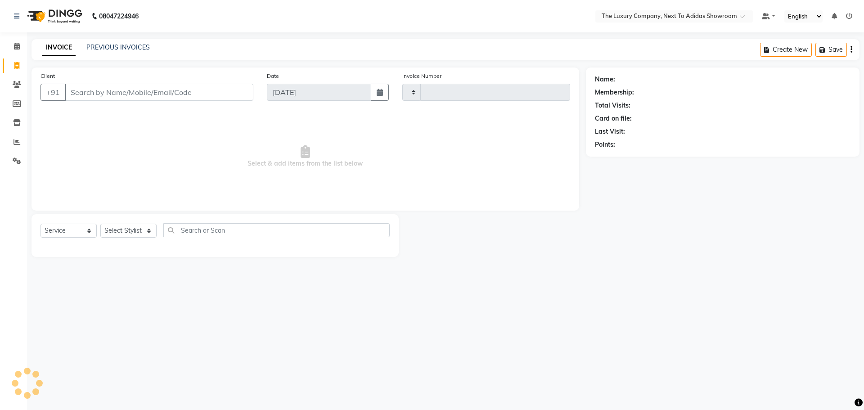
type input "5625"
select select "6828"
click at [82, 91] on input "Client" at bounding box center [159, 92] width 189 height 17
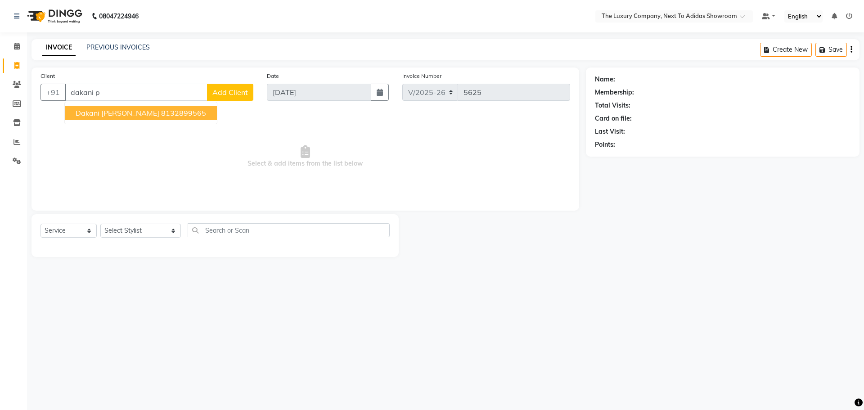
drag, startPoint x: 136, startPoint y: 113, endPoint x: 141, endPoint y: 114, distance: 4.6
click at [161, 114] on ngb-highlight "8132899565" at bounding box center [183, 112] width 45 height 9
type input "8132899565"
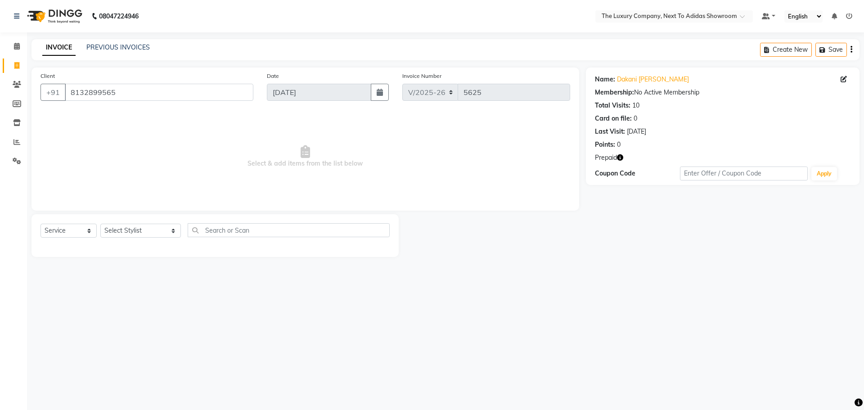
click at [620, 158] on icon "button" at bounding box center [620, 157] width 6 height 6
click at [565, 230] on div at bounding box center [492, 235] width 187 height 43
click at [154, 227] on select "Select Stylist ADMIN ALISHA SUCHIANG AMANDA MARSHIRA ANSAI DAIMARI BALAJIED SIN…" at bounding box center [140, 231] width 81 height 14
select select "53670"
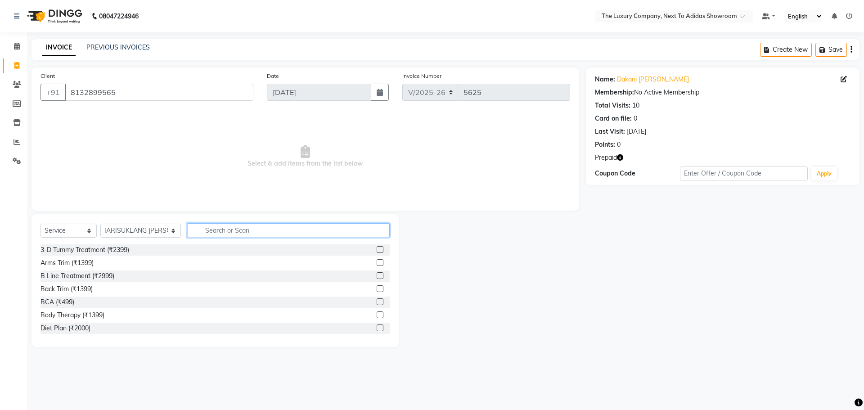
click at [228, 229] on input "text" at bounding box center [289, 230] width 202 height 14
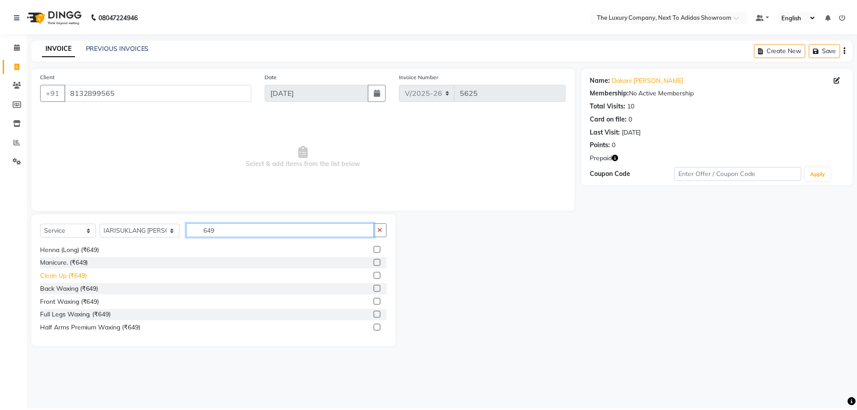
scroll to position [0, 0]
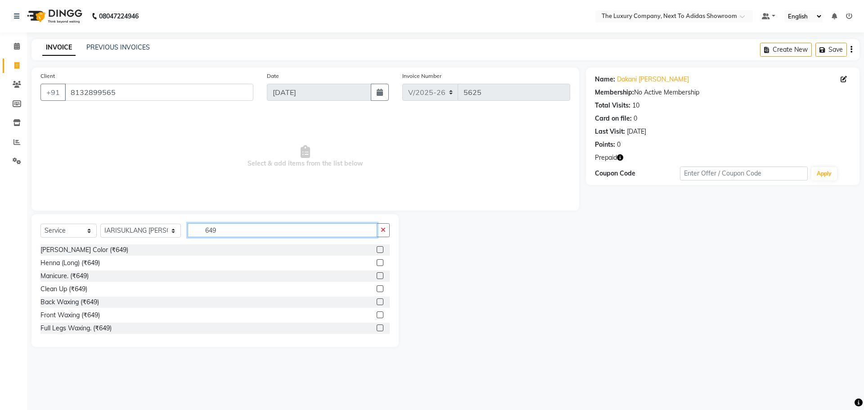
type input "649"
click at [377, 289] on label at bounding box center [380, 288] width 7 height 7
click at [377, 289] on input "checkbox" at bounding box center [380, 289] width 6 height 6
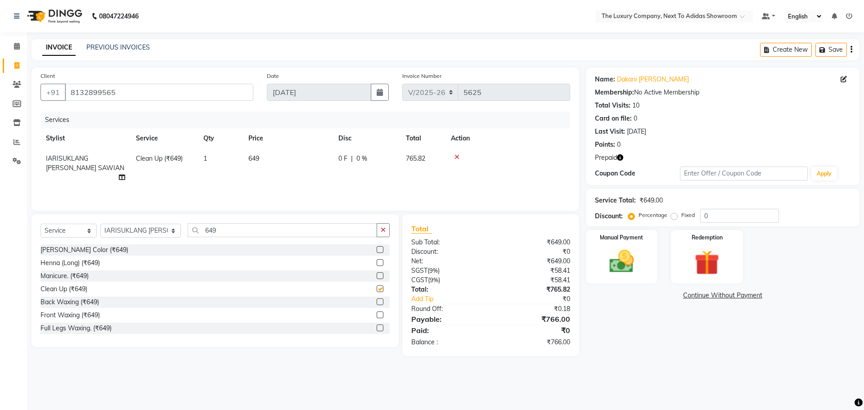
checkbox input "false"
drag, startPoint x: 700, startPoint y: 270, endPoint x: 663, endPoint y: 281, distance: 39.0
click at [699, 269] on img at bounding box center [707, 263] width 42 height 32
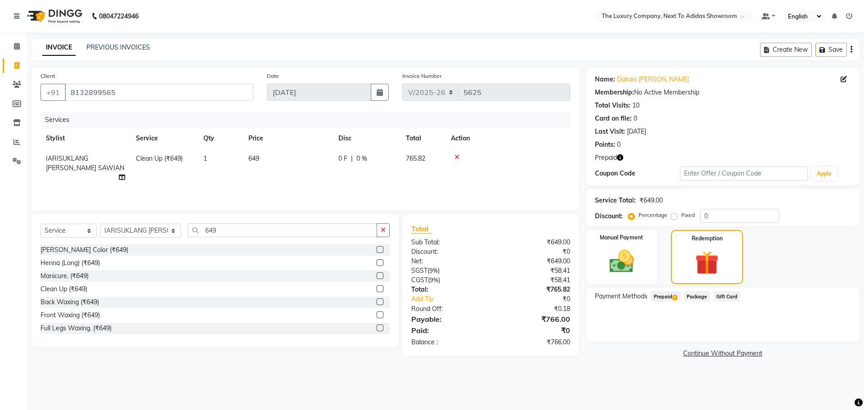
drag, startPoint x: 665, startPoint y: 296, endPoint x: 713, endPoint y: 307, distance: 49.8
click at [665, 296] on span "Prepaid 1" at bounding box center [665, 296] width 29 height 10
drag, startPoint x: 829, startPoint y: 331, endPoint x: 702, endPoint y: 296, distance: 131.3
click at [823, 329] on button "Add" at bounding box center [829, 332] width 33 height 15
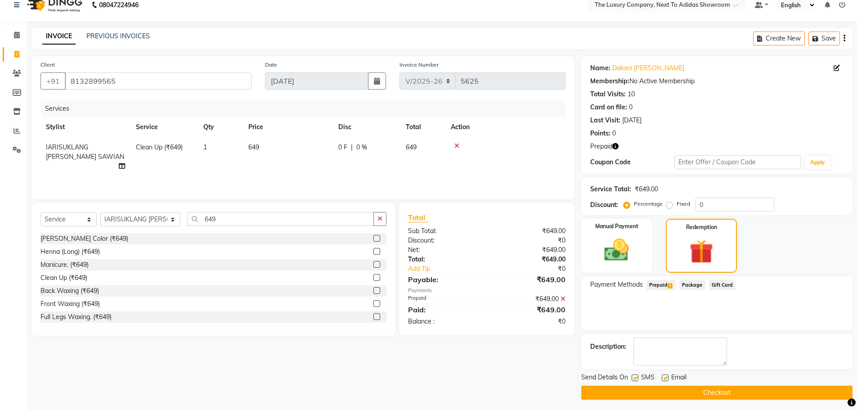
scroll to position [14, 0]
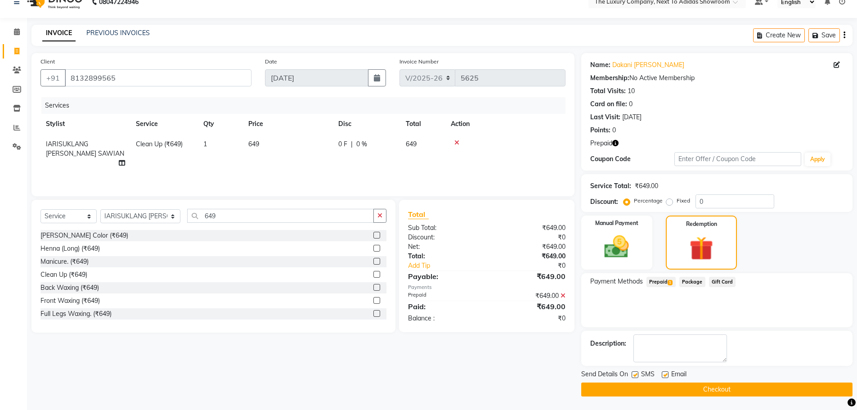
click at [651, 392] on button "Checkout" at bounding box center [717, 390] width 271 height 14
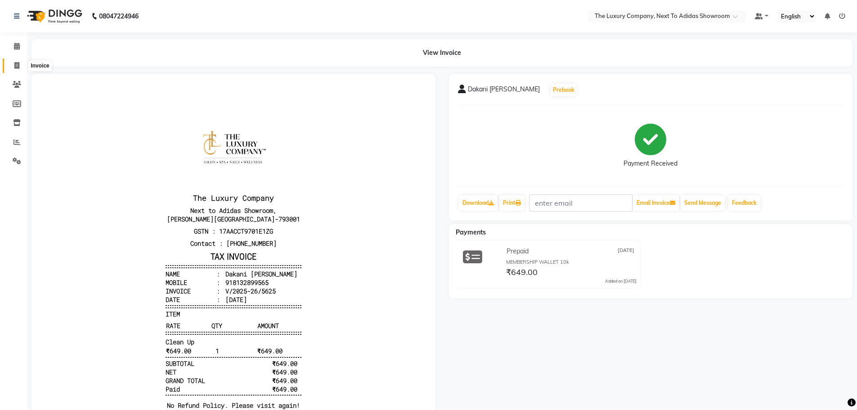
click at [16, 61] on span at bounding box center [17, 66] width 16 height 10
select select "6828"
select select "service"
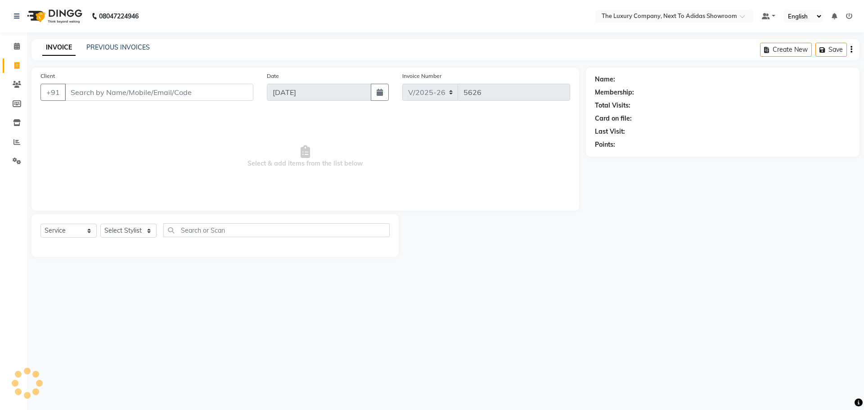
click at [119, 92] on input "Client" at bounding box center [159, 92] width 189 height 17
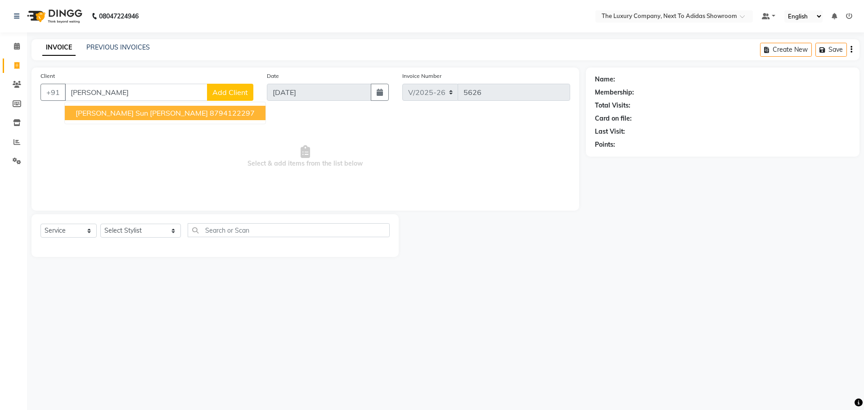
click at [144, 117] on button "Julie sun Wahlang 8794122297" at bounding box center [165, 113] width 201 height 14
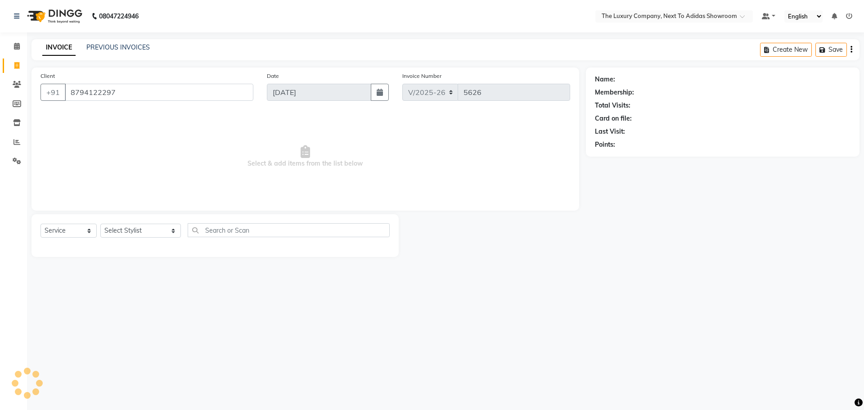
type input "8794122297"
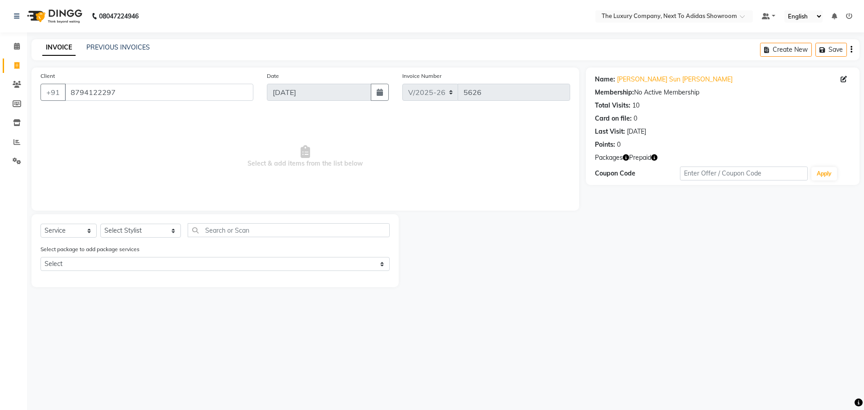
click at [460, 305] on div "08047224946 Select Location × The Luxury Company, Next To Adidas Showroom Defau…" at bounding box center [432, 205] width 864 height 410
click at [657, 156] on icon "button" at bounding box center [654, 157] width 6 height 6
click at [126, 233] on select "Select Stylist ADMIN ALISHA SUCHIANG AMANDA MARSHIRA ANSAI DAIMARI BALAJIED SIN…" at bounding box center [140, 231] width 81 height 14
select select "53668"
click at [214, 232] on input "text" at bounding box center [289, 230] width 202 height 14
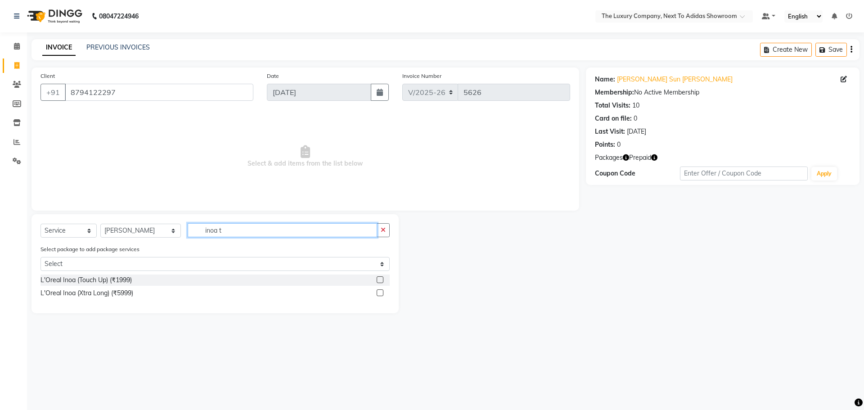
type input "inoa t"
click at [378, 280] on label at bounding box center [380, 279] width 7 height 7
click at [378, 280] on input "checkbox" at bounding box center [380, 280] width 6 height 6
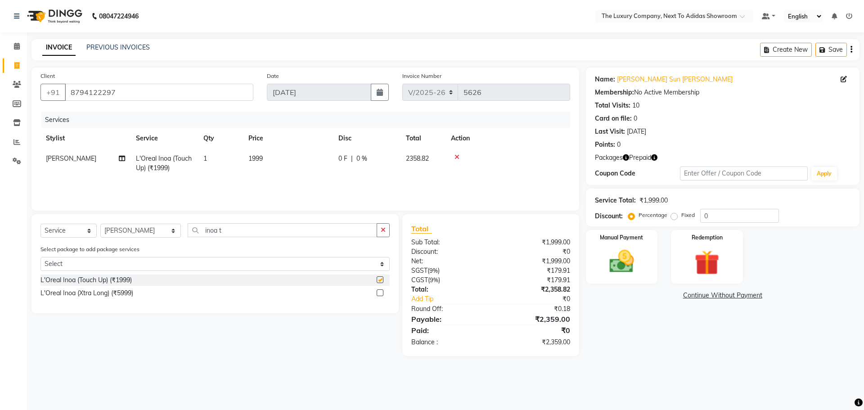
checkbox input "false"
click at [166, 229] on select "Select Stylist ADMIN ALISHA SUCHIANG AMANDA MARSHIRA ANSAI DAIMARI BALAJIED SIN…" at bounding box center [140, 231] width 81 height 14
select select "53670"
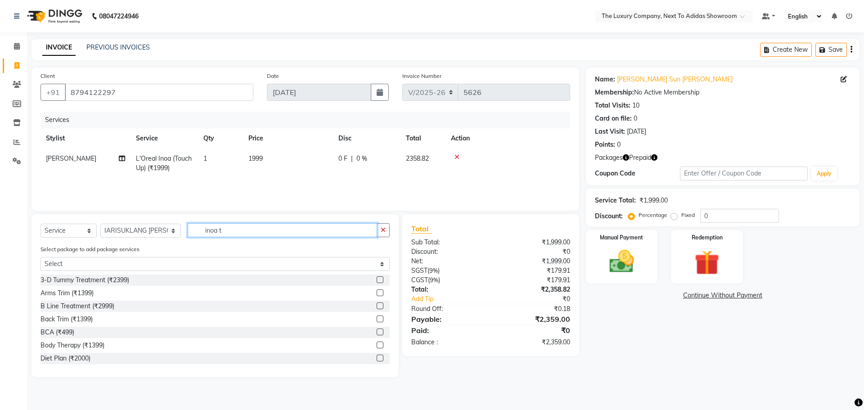
drag, startPoint x: 159, startPoint y: 239, endPoint x: 142, endPoint y: 241, distance: 17.3
click at [142, 241] on div "Select Service Product Membership Package Voucher Prepaid Gift Card Select Styl…" at bounding box center [215, 233] width 349 height 21
type input "threa"
click at [377, 303] on label at bounding box center [380, 305] width 7 height 7
click at [377, 303] on input "checkbox" at bounding box center [380, 306] width 6 height 6
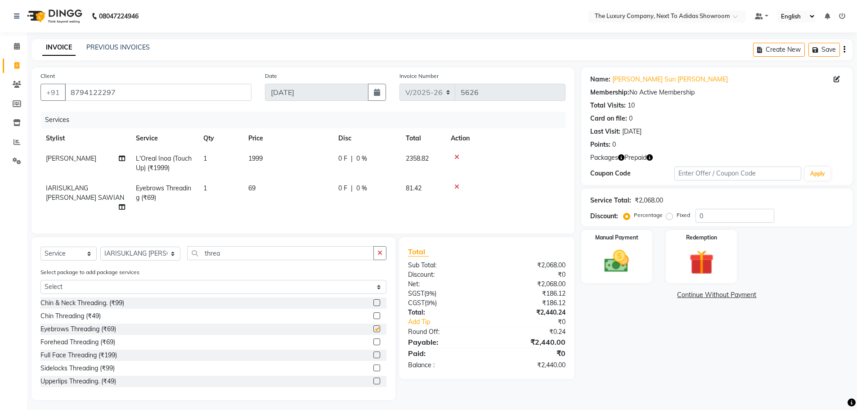
checkbox input "false"
click at [374, 376] on label at bounding box center [377, 379] width 7 height 7
click at [374, 377] on input "checkbox" at bounding box center [377, 380] width 6 height 6
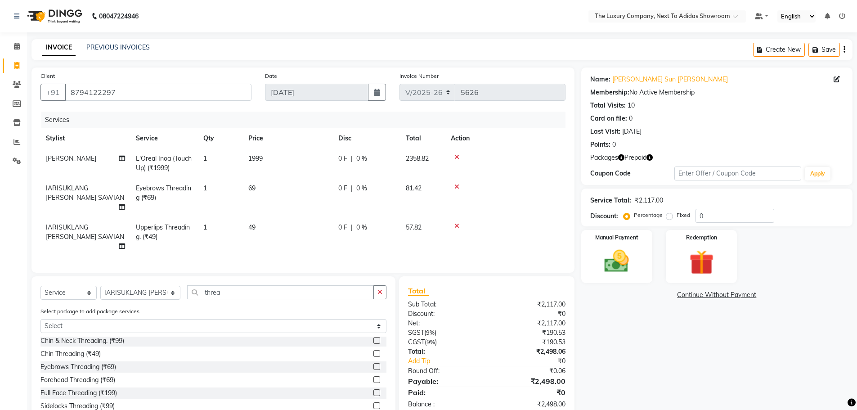
checkbox input "false"
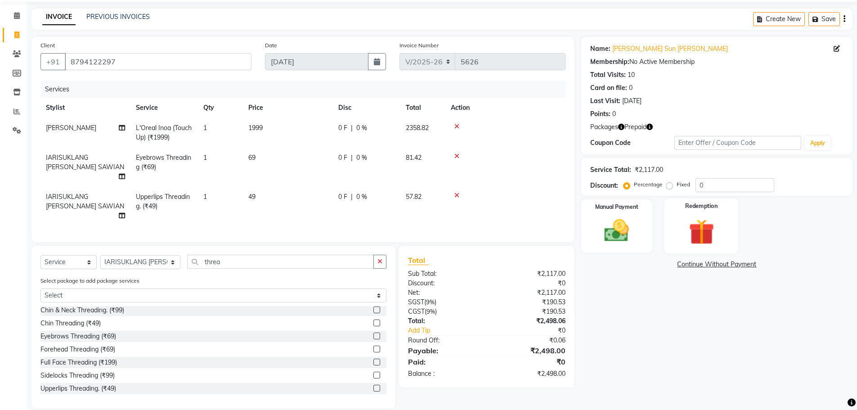
drag, startPoint x: 691, startPoint y: 219, endPoint x: 688, endPoint y: 226, distance: 7.9
click at [692, 220] on img at bounding box center [701, 232] width 41 height 32
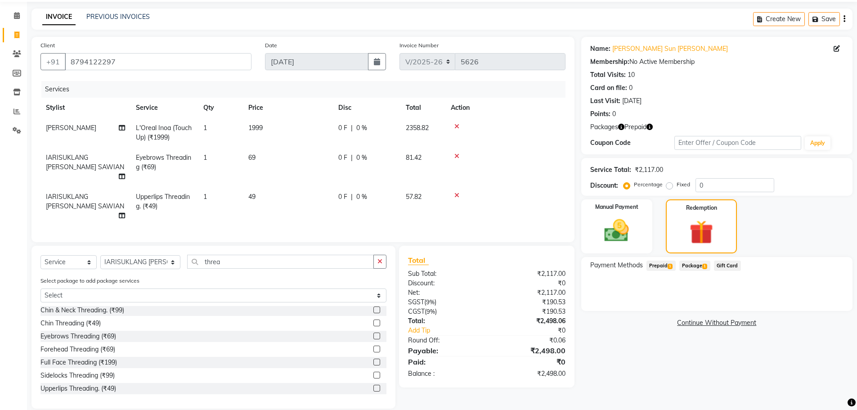
click at [661, 267] on span "Prepaid 1" at bounding box center [661, 266] width 29 height 10
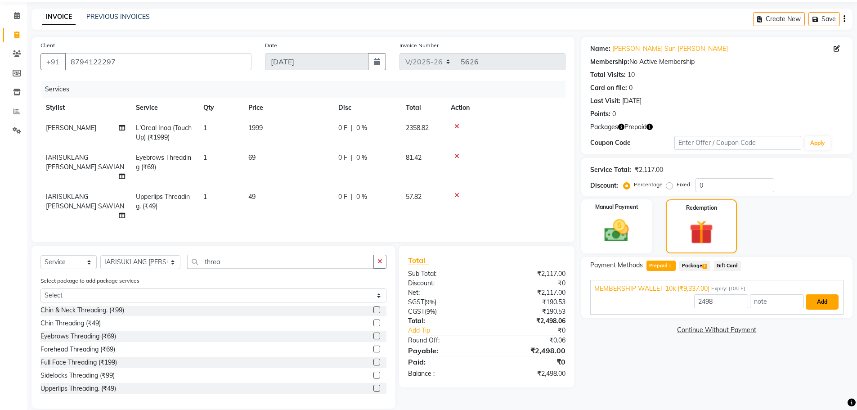
click at [821, 303] on button "Add" at bounding box center [822, 301] width 33 height 15
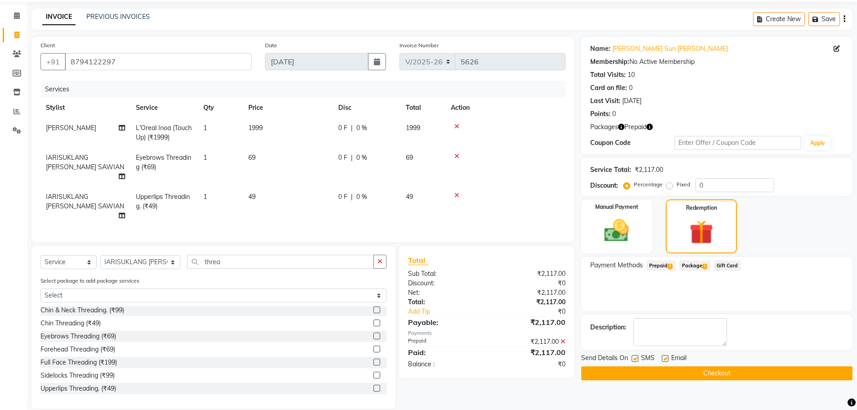
click at [692, 374] on button "Checkout" at bounding box center [717, 373] width 271 height 14
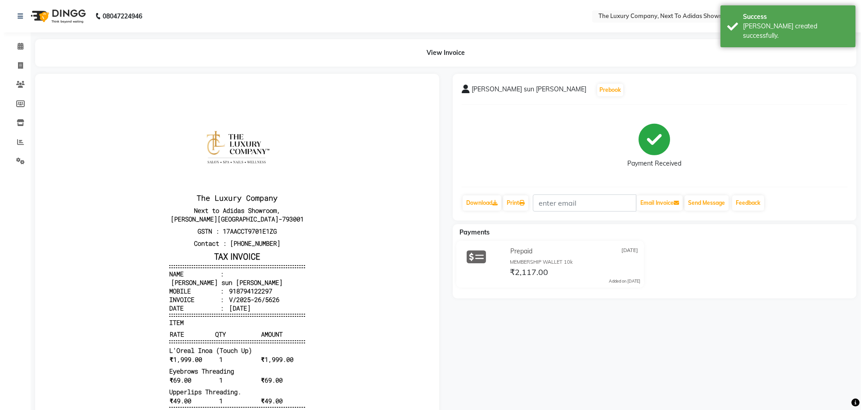
scroll to position [7, 0]
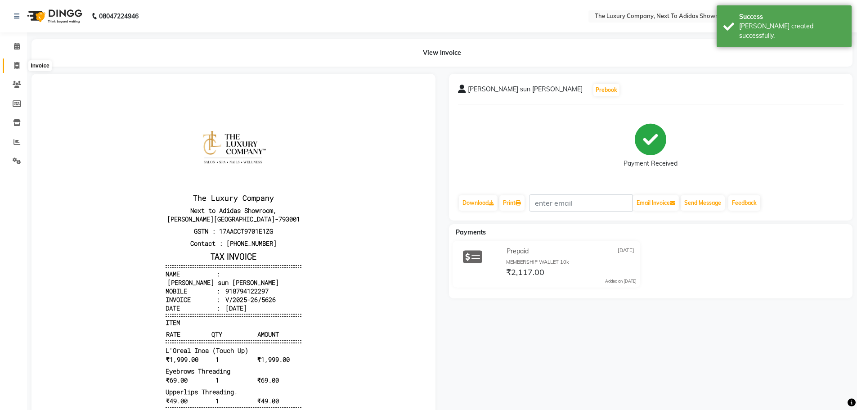
click at [18, 69] on span at bounding box center [17, 66] width 16 height 10
select select "6828"
select select "service"
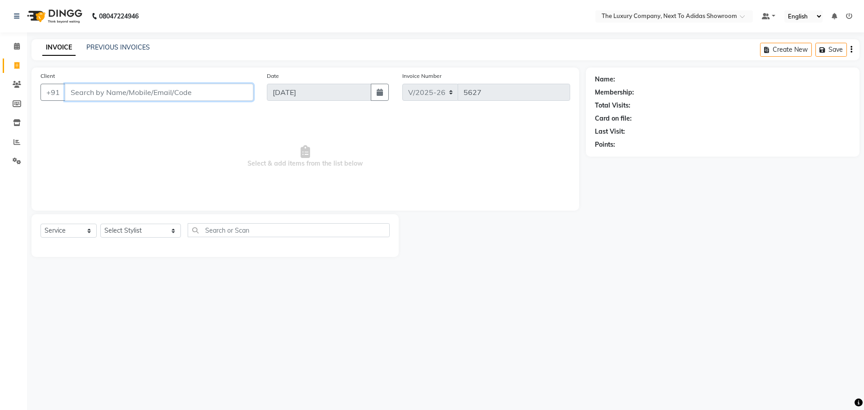
click at [114, 90] on input "Client" at bounding box center [159, 92] width 189 height 17
drag, startPoint x: 85, startPoint y: 93, endPoint x: 7, endPoint y: 109, distance: 79.1
click at [12, 109] on app-home "08047224946 Select Location × The Luxury Company, Next To Adidas Showroom Defau…" at bounding box center [432, 135] width 864 height 271
click at [90, 99] on input "pa" at bounding box center [159, 92] width 189 height 17
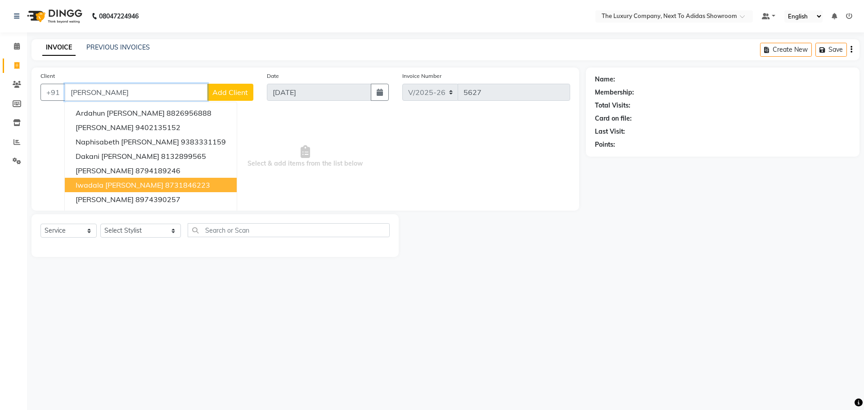
click at [95, 186] on span "Iwadala Passah" at bounding box center [120, 184] width 88 height 9
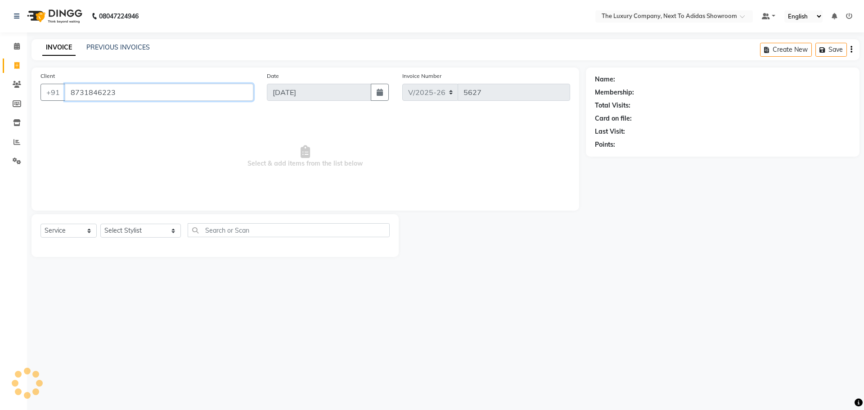
type input "8731846223"
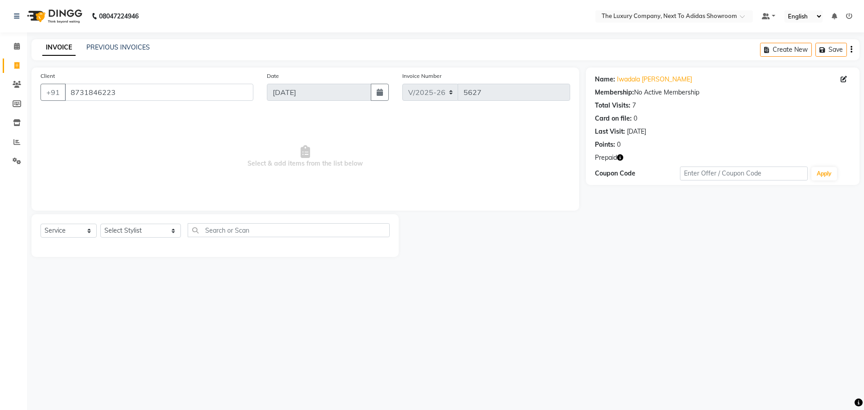
click at [620, 154] on icon "button" at bounding box center [620, 157] width 6 height 6
click at [511, 289] on div "08047224946 Select Location × The Luxury Company, Next To Adidas Showroom Defau…" at bounding box center [432, 205] width 864 height 410
click at [619, 155] on icon "button" at bounding box center [620, 157] width 6 height 6
click at [620, 156] on icon "button" at bounding box center [620, 157] width 6 height 6
click at [18, 62] on icon at bounding box center [16, 65] width 5 height 7
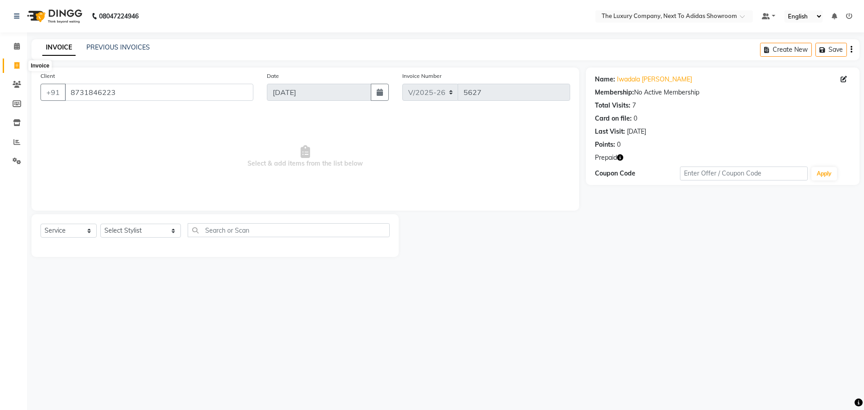
select select "service"
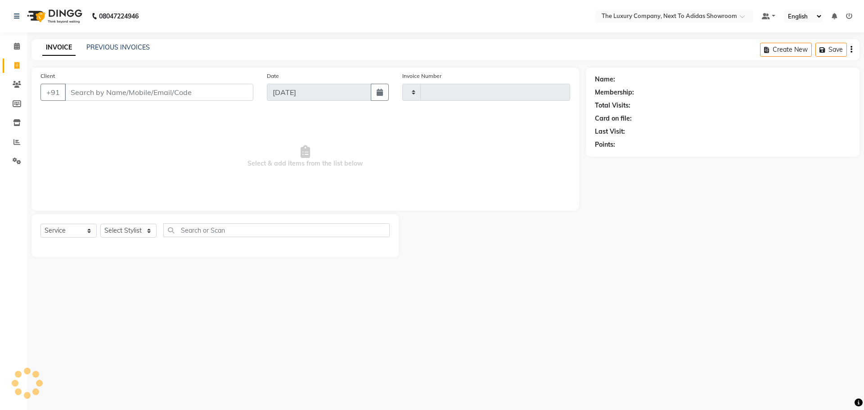
type input "5627"
select select "6828"
click at [204, 97] on input "Client" at bounding box center [159, 92] width 189 height 17
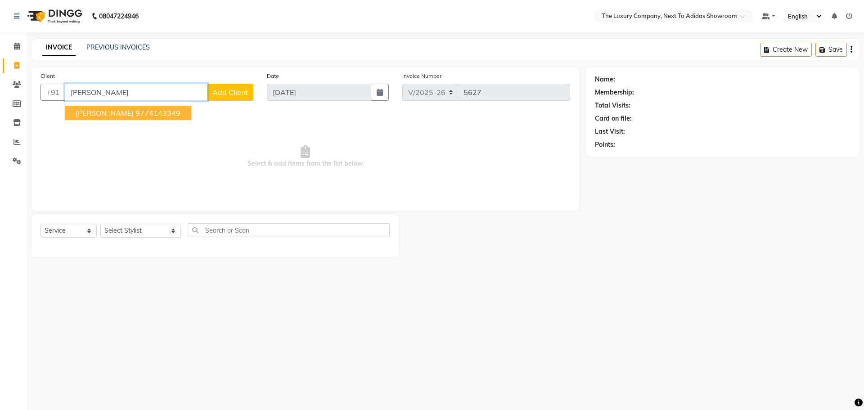
click at [155, 114] on ngb-highlight "9774143349" at bounding box center [157, 112] width 45 height 9
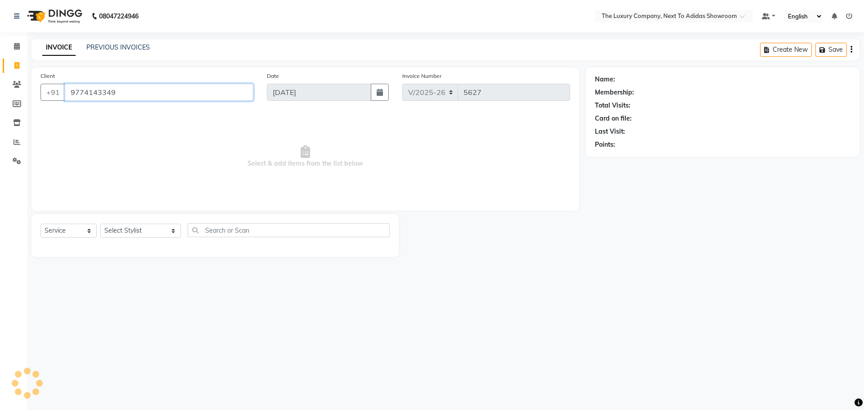
type input "9774143349"
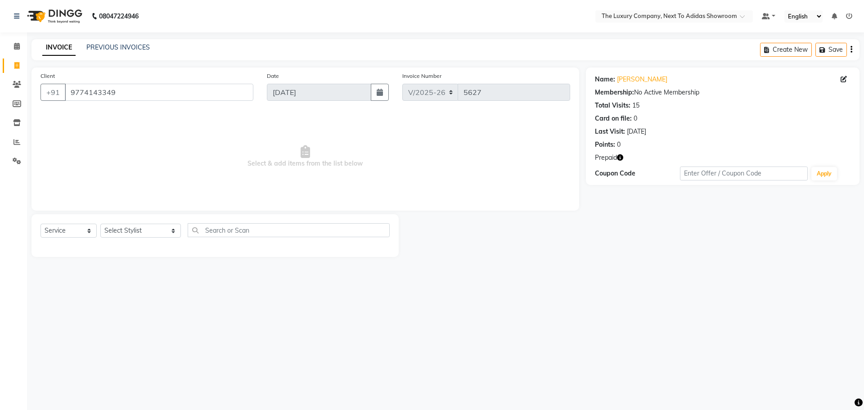
click at [622, 162] on button "button" at bounding box center [620, 157] width 6 height 9
click at [478, 232] on div at bounding box center [492, 235] width 187 height 43
click at [17, 63] on icon at bounding box center [16, 65] width 5 height 7
select select "service"
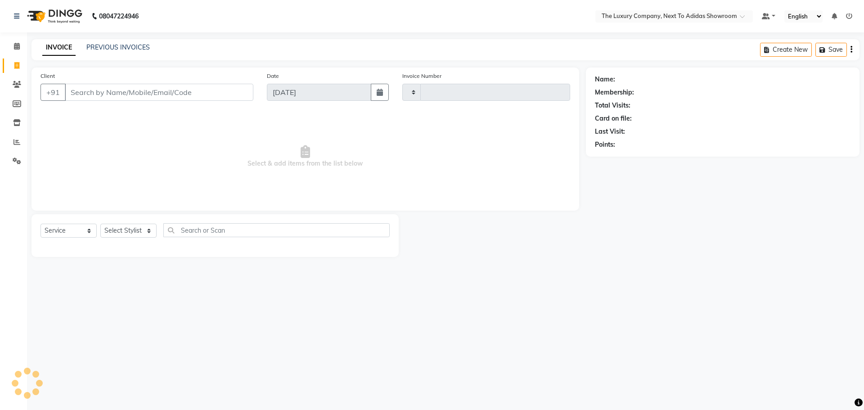
type input "5627"
click at [129, 90] on input "Client" at bounding box center [159, 92] width 189 height 17
select select "6828"
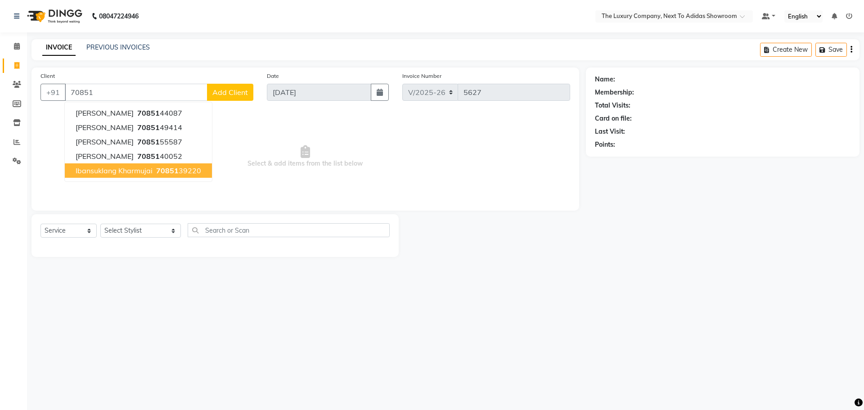
click at [179, 171] on ngb-highlight "70851 39220" at bounding box center [177, 170] width 47 height 9
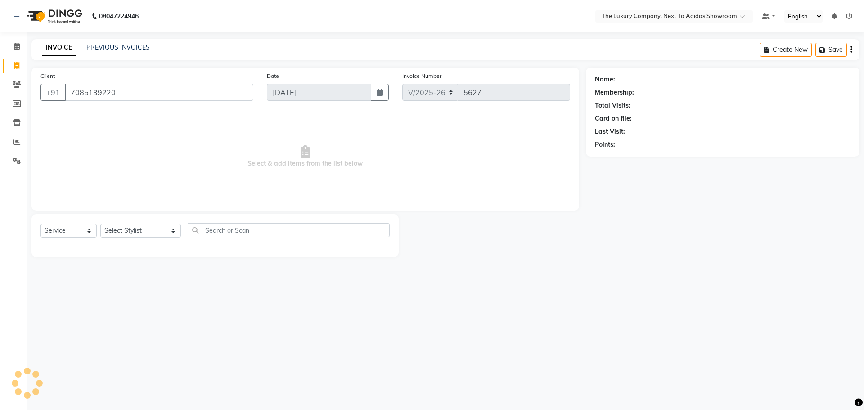
type input "7085139220"
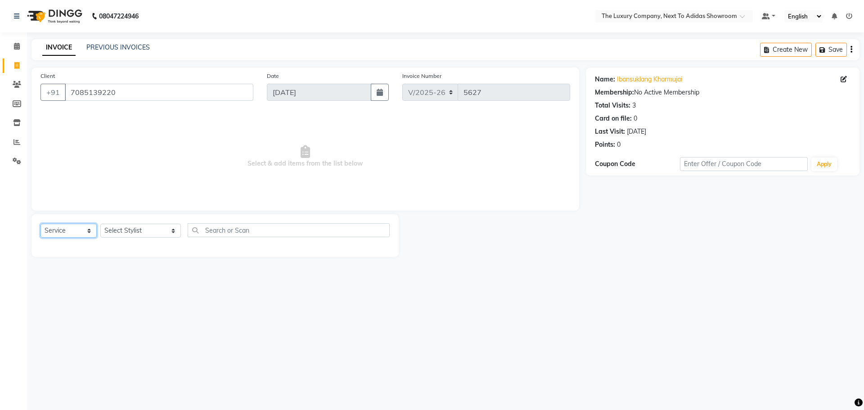
click at [73, 230] on select "Select Service Product Membership Package Voucher Prepaid Gift Card" at bounding box center [69, 231] width 56 height 14
select select "product"
click at [41, 224] on select "Select Service Product Membership Package Voucher Prepaid Gift Card" at bounding box center [69, 231] width 56 height 14
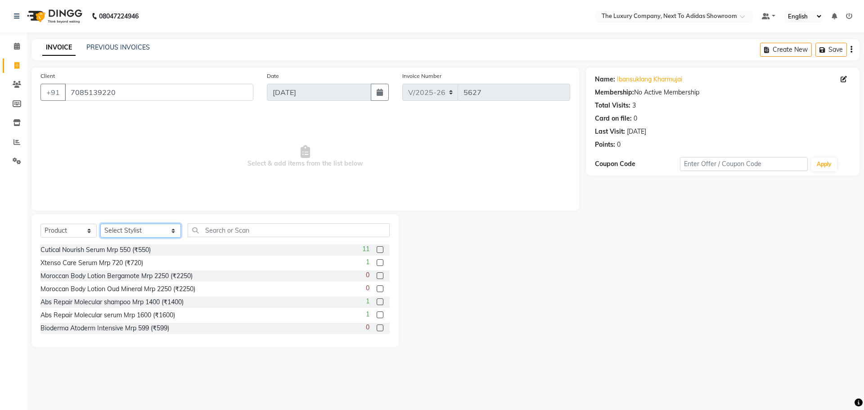
click at [126, 230] on select "Select Stylist ADMIN ALISHA SUCHIANG AMANDA MARSHIRA ANSAI DAIMARI BALAJIED SIN…" at bounding box center [140, 231] width 81 height 14
select select "53647"
click at [100, 224] on select "Select Stylist ADMIN ALISHA SUCHIANG AMANDA MARSHIRA ANSAI DAIMARI BALAJIED SIN…" at bounding box center [140, 231] width 81 height 14
click at [287, 232] on input "text" at bounding box center [289, 230] width 202 height 14
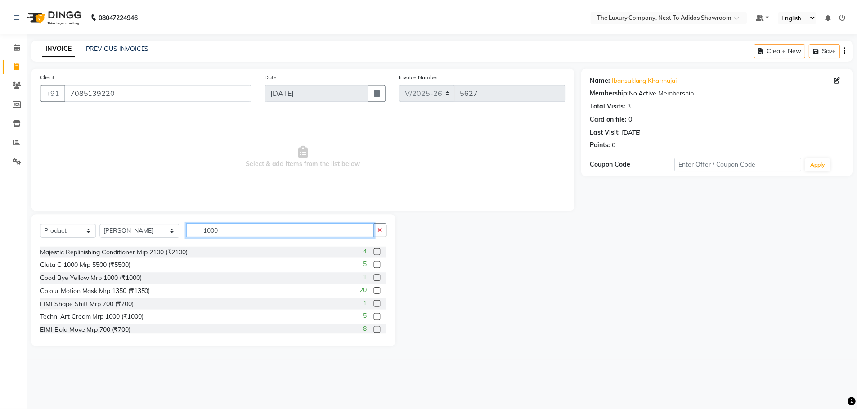
scroll to position [54, 0]
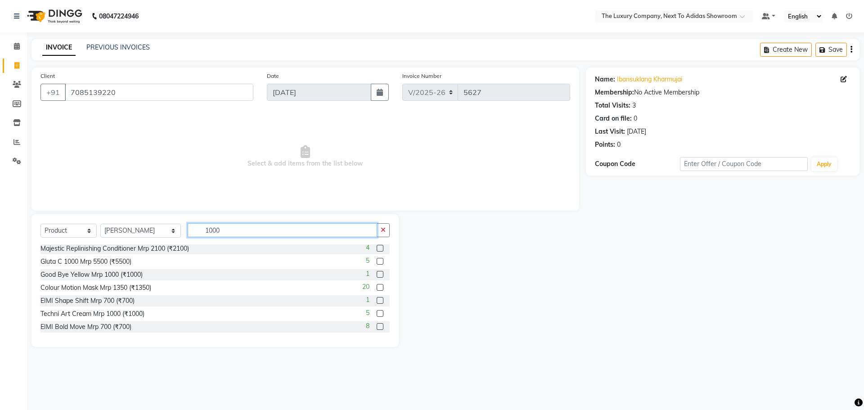
type input "1000"
click at [377, 312] on label at bounding box center [380, 313] width 7 height 7
click at [377, 312] on input "checkbox" at bounding box center [380, 314] width 6 height 6
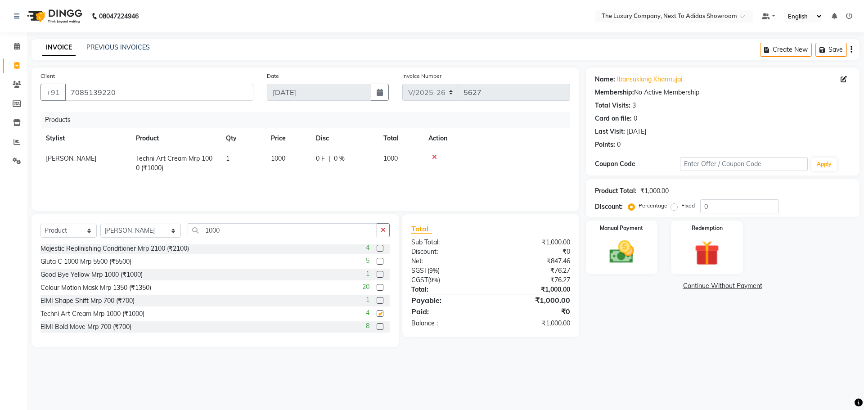
checkbox input "false"
click at [636, 261] on img at bounding box center [622, 252] width 42 height 30
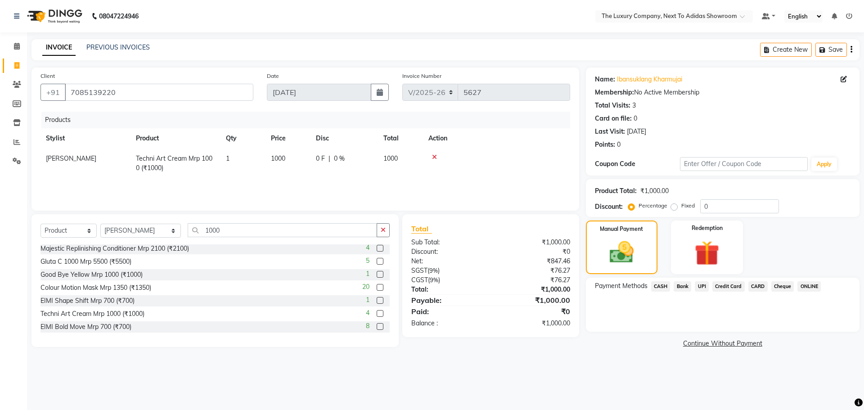
click at [660, 284] on span "CASH" at bounding box center [660, 286] width 19 height 10
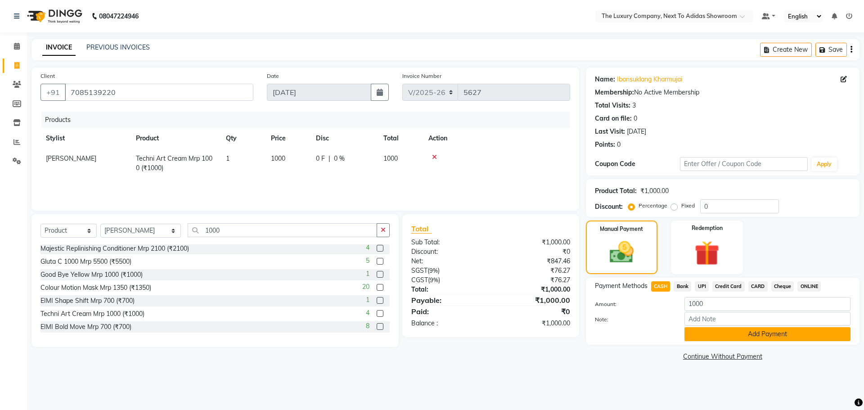
click at [725, 331] on button "Add Payment" at bounding box center [768, 334] width 166 height 14
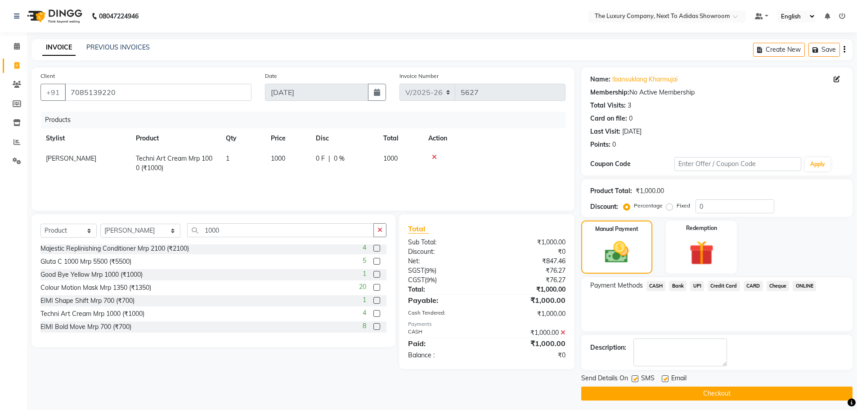
click at [699, 394] on button "Checkout" at bounding box center [717, 394] width 271 height 14
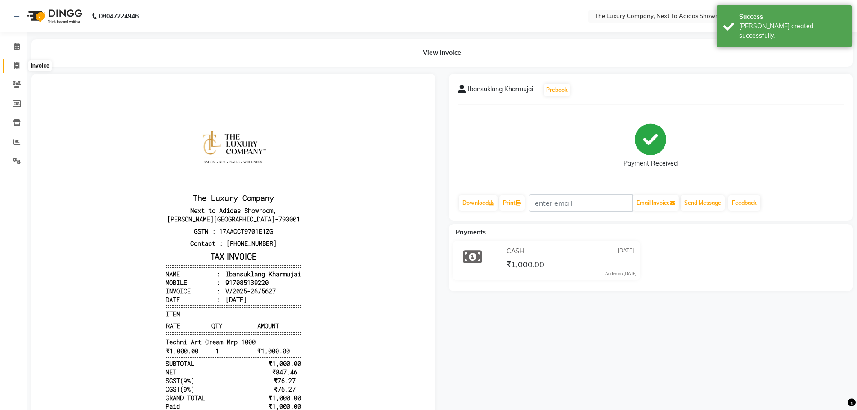
click at [17, 64] on icon at bounding box center [16, 65] width 5 height 7
select select "service"
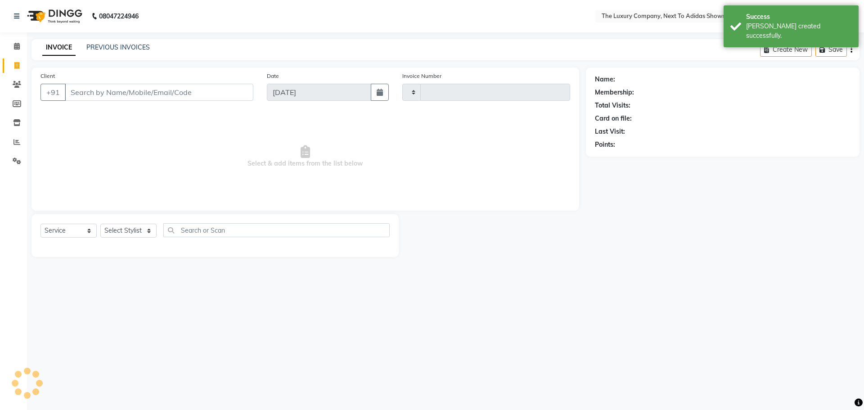
type input "5628"
select select "6828"
click at [88, 96] on input "Client" at bounding box center [159, 92] width 189 height 17
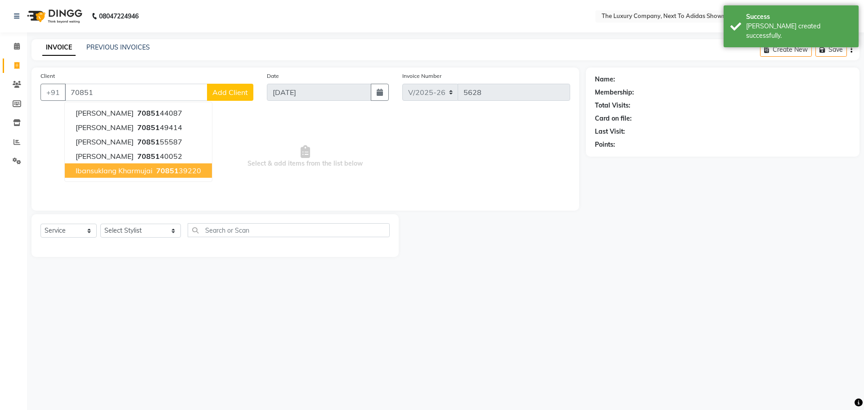
click at [124, 168] on span "Ibansuklang Kharmujai" at bounding box center [114, 170] width 77 height 9
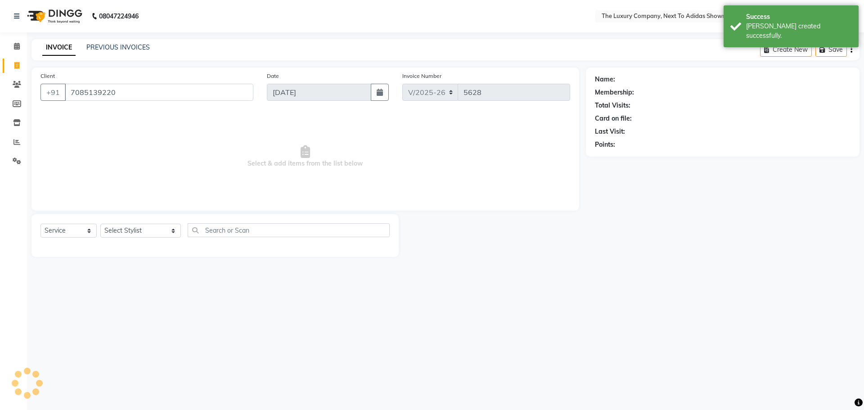
type input "7085139220"
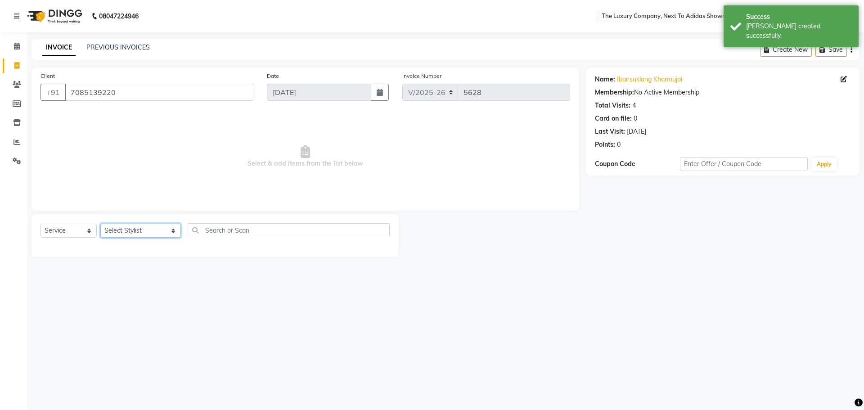
click at [134, 230] on select "Select Stylist ADMIN ALISHA SUCHIANG AMANDA MARSHIRA ANSAI DAIMARI BALAJIED SIN…" at bounding box center [140, 231] width 81 height 14
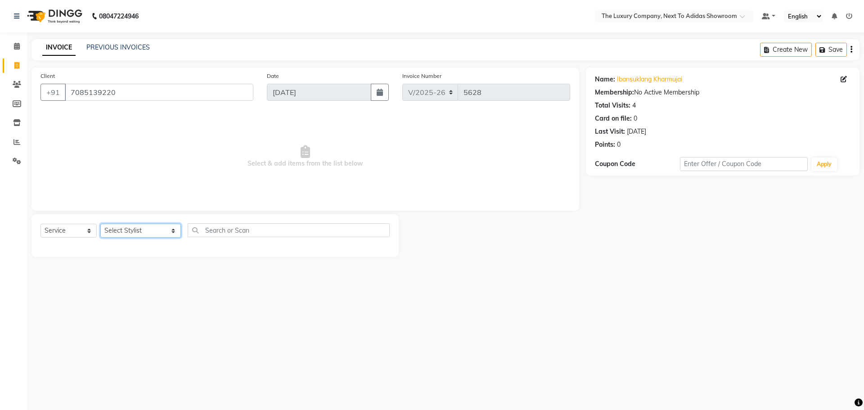
select select "53647"
click at [100, 224] on select "Select Stylist ADMIN ALISHA SUCHIANG AMANDA MARSHIRA ANSAI DAIMARI BALAJIED SIN…" at bounding box center [140, 231] width 81 height 14
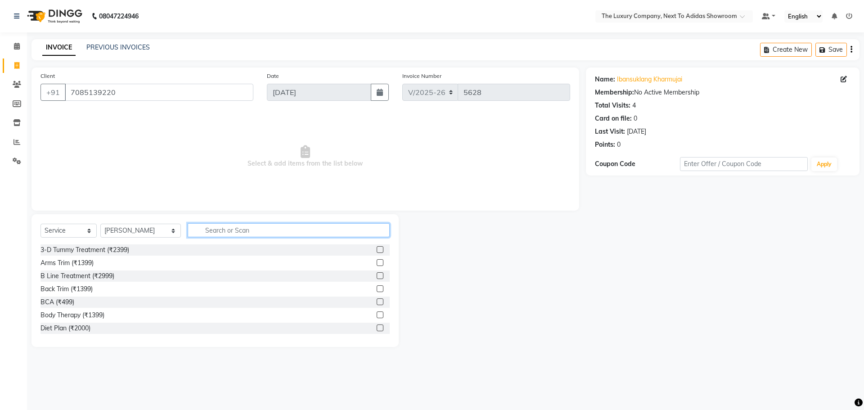
click at [212, 231] on input "text" at bounding box center [289, 230] width 202 height 14
drag, startPoint x: 212, startPoint y: 231, endPoint x: 165, endPoint y: 235, distance: 47.4
click at [165, 235] on div "Select Service Product Membership Package Voucher Prepaid Gift Card Select Styl…" at bounding box center [215, 233] width 349 height 21
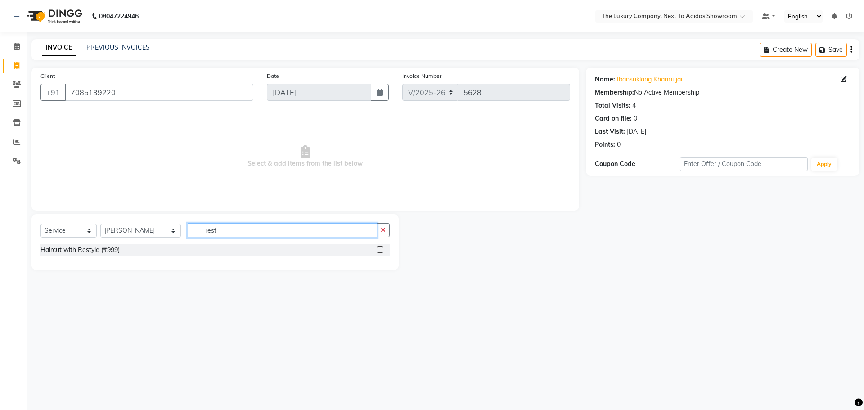
type input "rest"
click at [379, 249] on label at bounding box center [380, 249] width 7 height 7
click at [379, 249] on input "checkbox" at bounding box center [380, 250] width 6 height 6
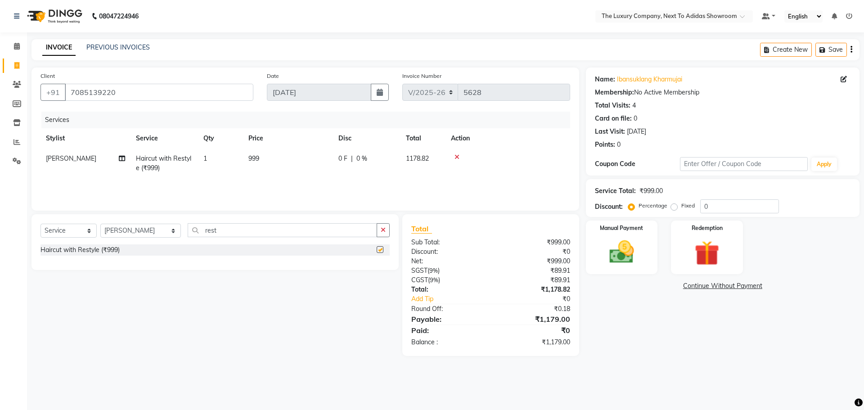
checkbox input "false"
click at [681, 208] on label "Fixed" at bounding box center [688, 206] width 14 height 8
click at [675, 208] on input "Fixed" at bounding box center [676, 206] width 6 height 6
radio input "true"
drag, startPoint x: 718, startPoint y: 212, endPoint x: 696, endPoint y: 209, distance: 21.8
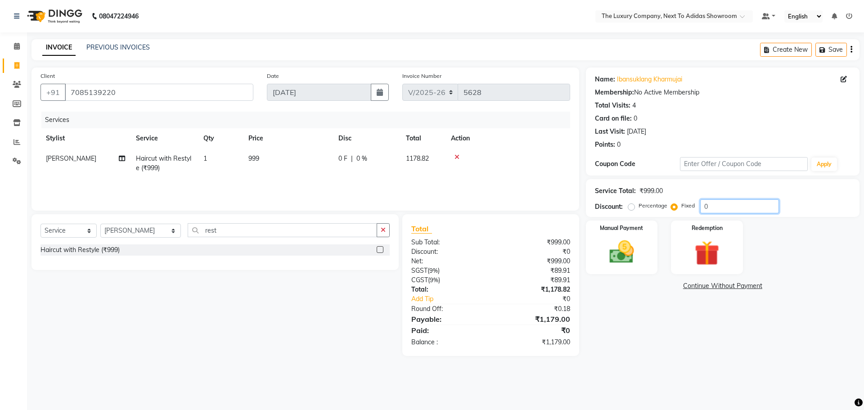
click at [696, 209] on div "Percentage Fixed 0" at bounding box center [704, 206] width 149 height 14
type input "349"
click at [642, 237] on div "Manual Payment" at bounding box center [621, 247] width 75 height 55
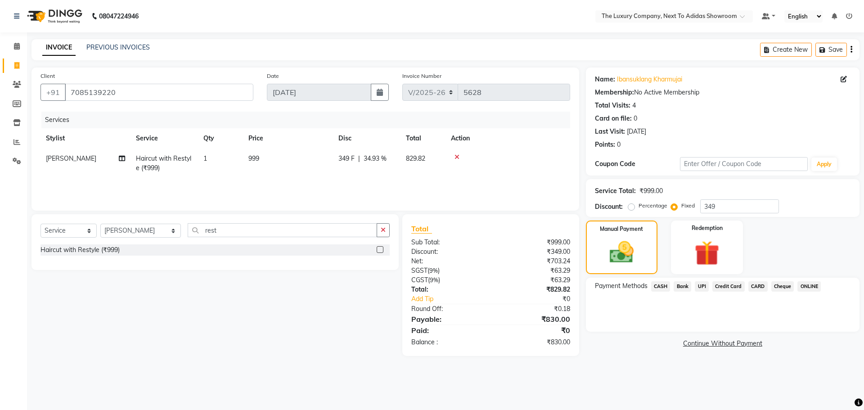
click at [662, 285] on span "CASH" at bounding box center [660, 286] width 19 height 10
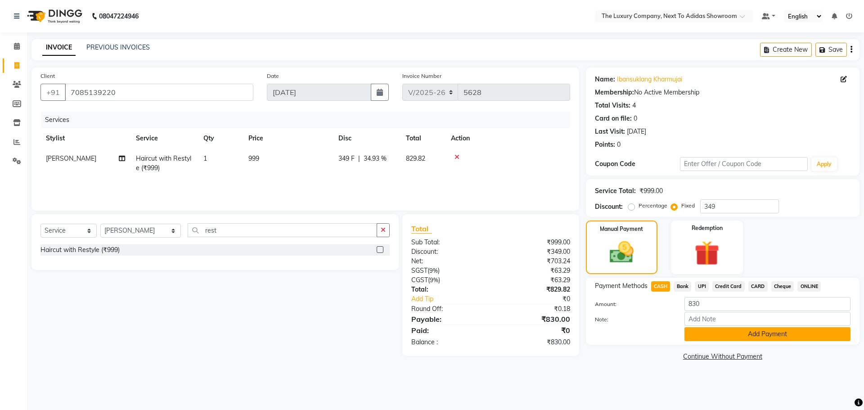
click at [739, 333] on button "Add Payment" at bounding box center [768, 334] width 166 height 14
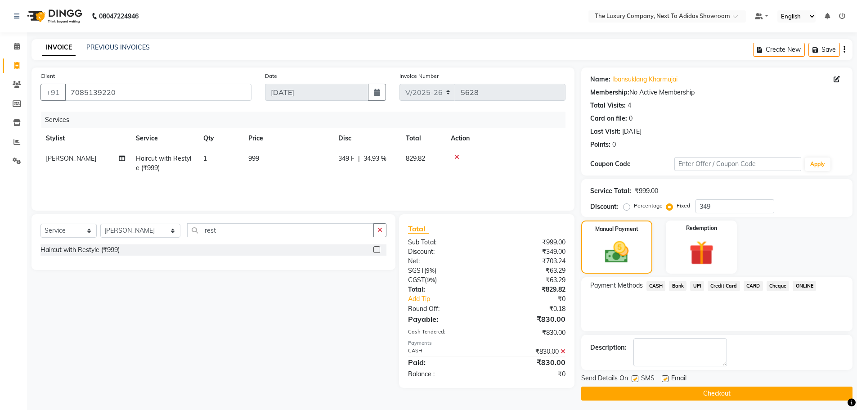
click at [696, 393] on button "Checkout" at bounding box center [717, 394] width 271 height 14
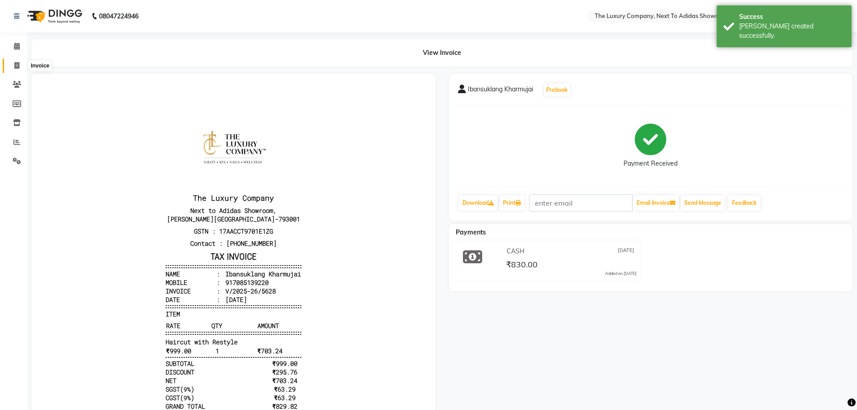
click at [16, 61] on span at bounding box center [17, 66] width 16 height 10
select select "service"
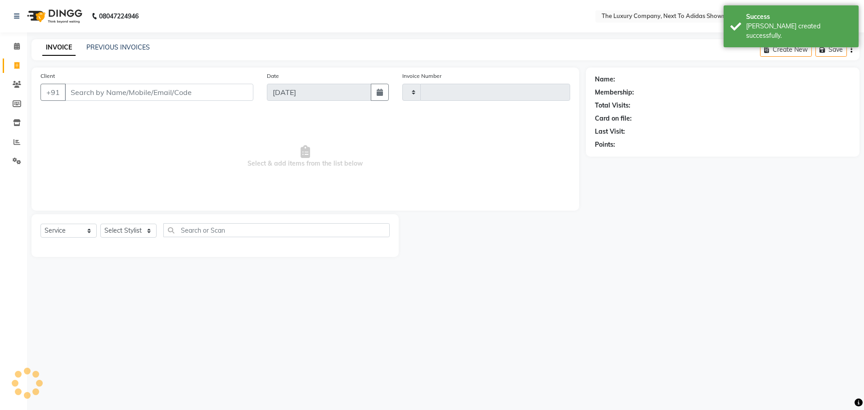
type input "5629"
select select "6828"
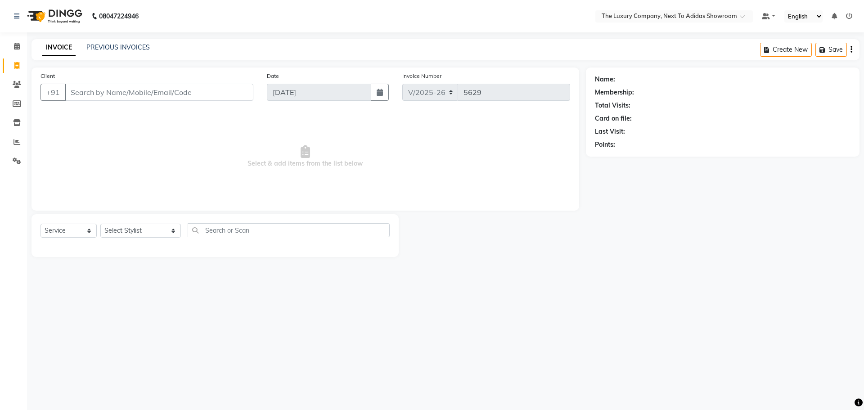
click at [85, 90] on input "Client" at bounding box center [159, 92] width 189 height 17
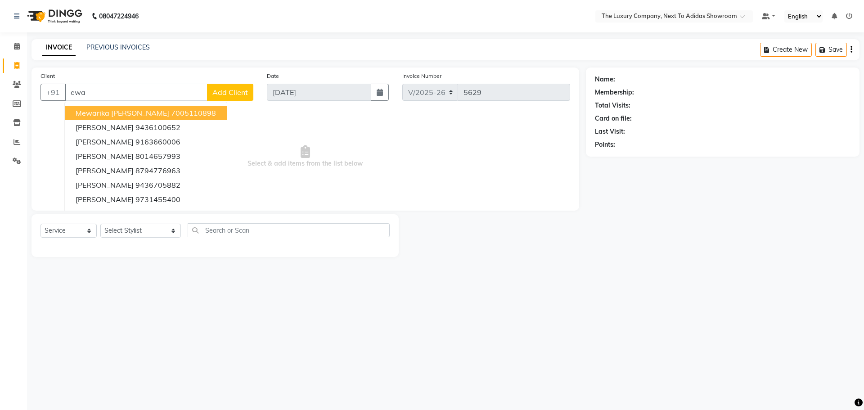
click at [100, 91] on input "ewa" at bounding box center [136, 92] width 143 height 17
type input "ewada"
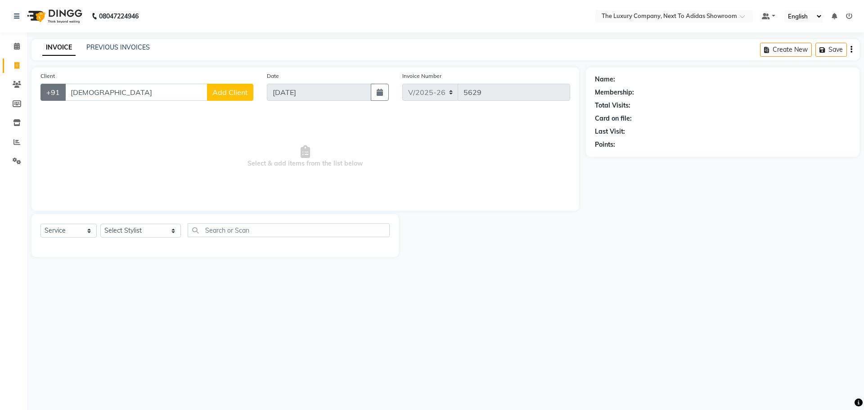
drag, startPoint x: 117, startPoint y: 95, endPoint x: 52, endPoint y: 87, distance: 66.3
click at [52, 87] on div "+91 ewada Add Client" at bounding box center [147, 92] width 213 height 17
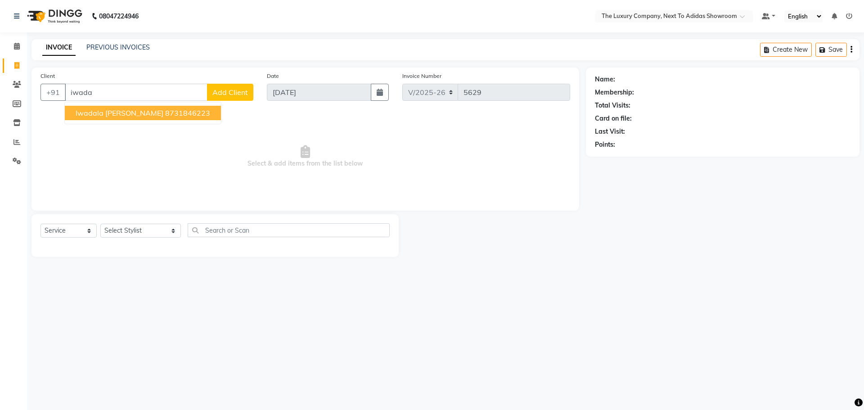
click at [169, 112] on ngb-highlight "8731846223" at bounding box center [187, 112] width 45 height 9
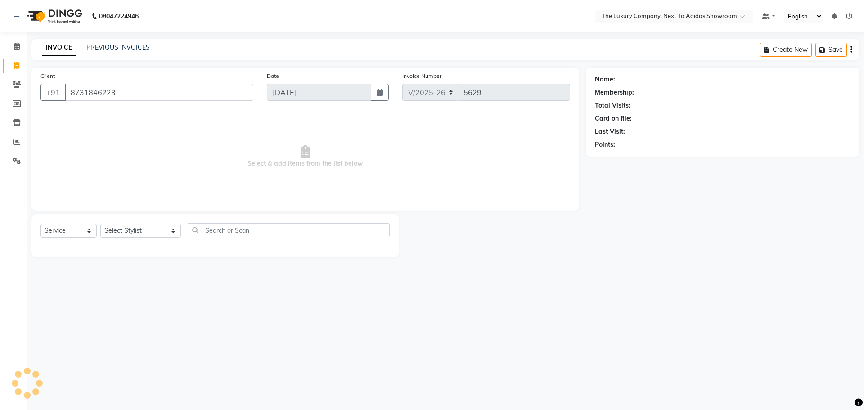
type input "8731846223"
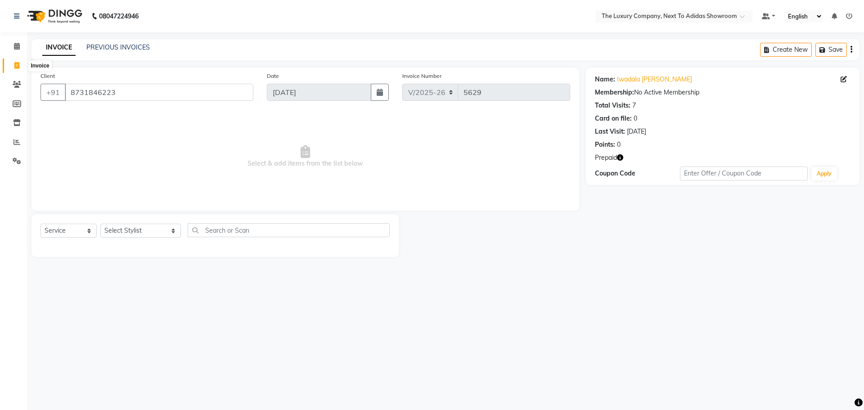
click at [13, 63] on span at bounding box center [17, 66] width 16 height 10
select select "service"
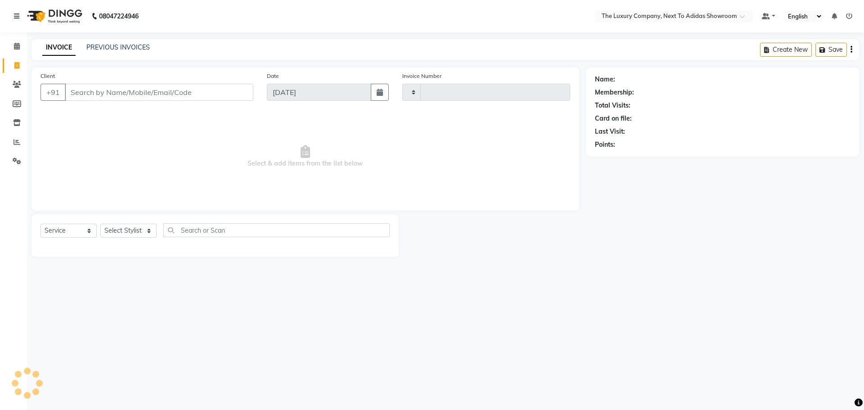
type input "5629"
select select "6828"
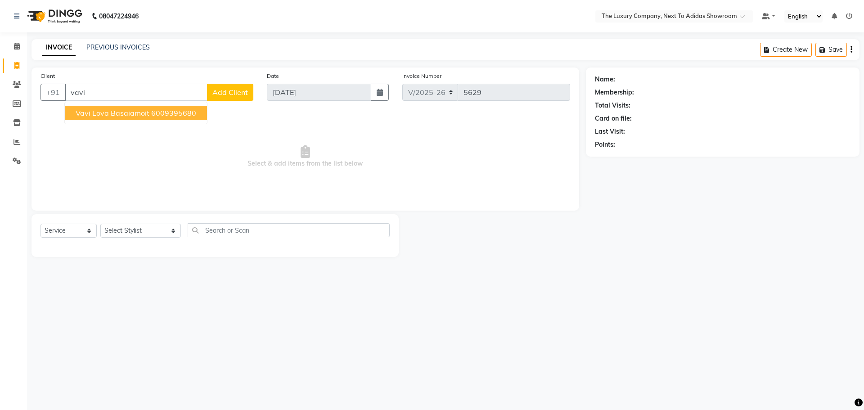
click at [118, 114] on span "Vavi Lova Basaiamoit" at bounding box center [113, 112] width 74 height 9
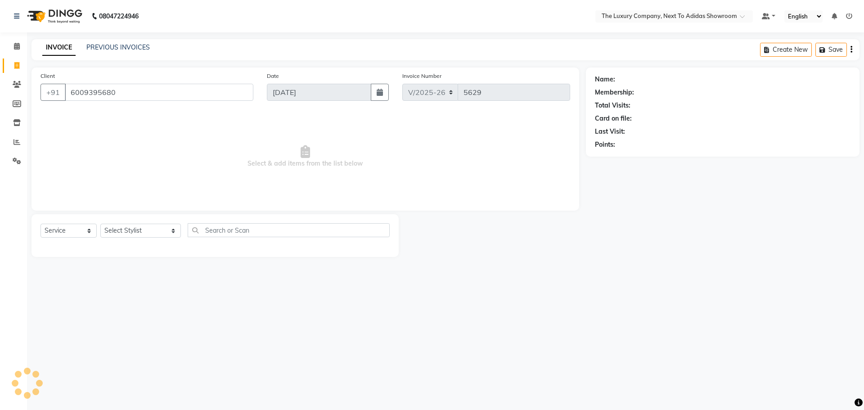
type input "6009395680"
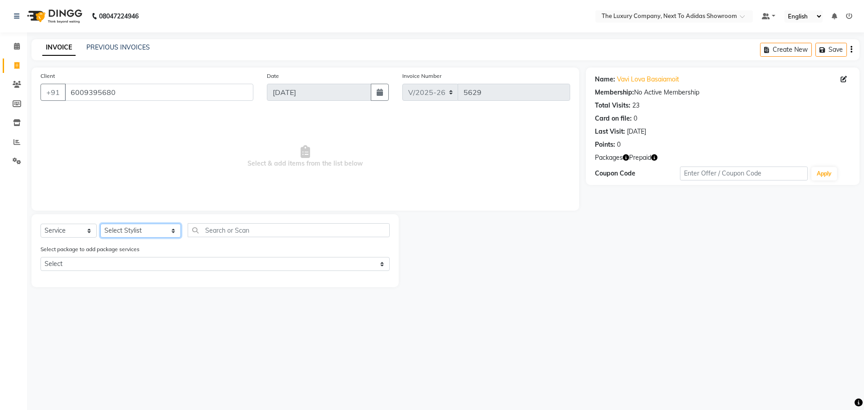
click at [159, 228] on select "Select Stylist ADMIN ALISHA SUCHIANG AMANDA MARSHIRA ANSAI DAIMARI BALAJIED SIN…" at bounding box center [140, 231] width 81 height 14
select select "53669"
click at [100, 224] on select "Select Stylist ADMIN ALISHA SUCHIANG AMANDA MARSHIRA ANSAI DAIMARI BALAJIED SIN…" at bounding box center [140, 231] width 81 height 14
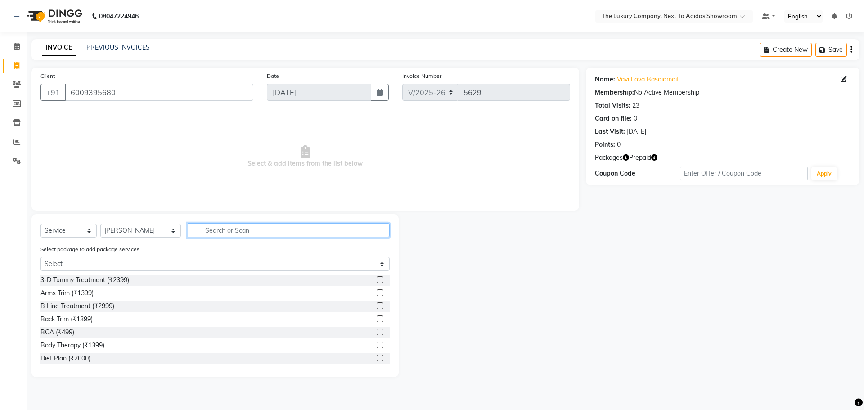
click at [230, 229] on input "text" at bounding box center [289, 230] width 202 height 14
type input "laser b"
click at [377, 317] on label at bounding box center [380, 319] width 7 height 7
click at [377, 317] on input "checkbox" at bounding box center [380, 319] width 6 height 6
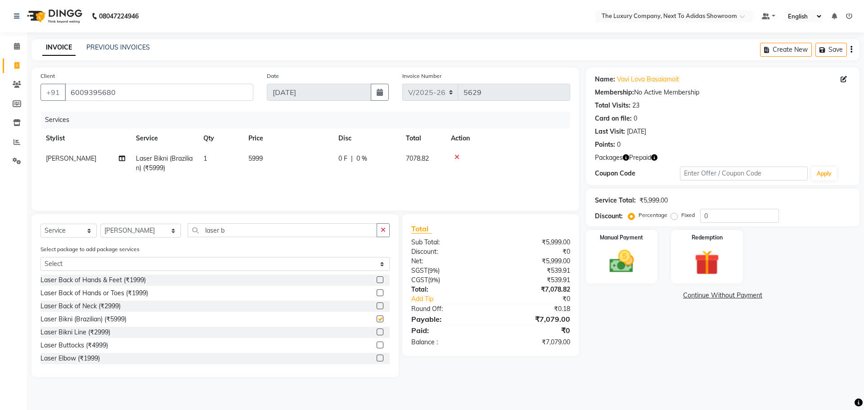
checkbox input "false"
click at [723, 246] on div "Redemption" at bounding box center [707, 256] width 75 height 55
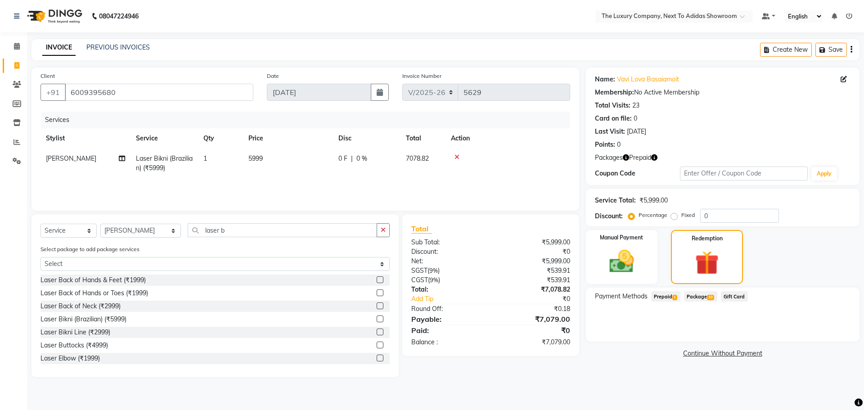
click at [697, 294] on span "Package 10" at bounding box center [700, 296] width 33 height 10
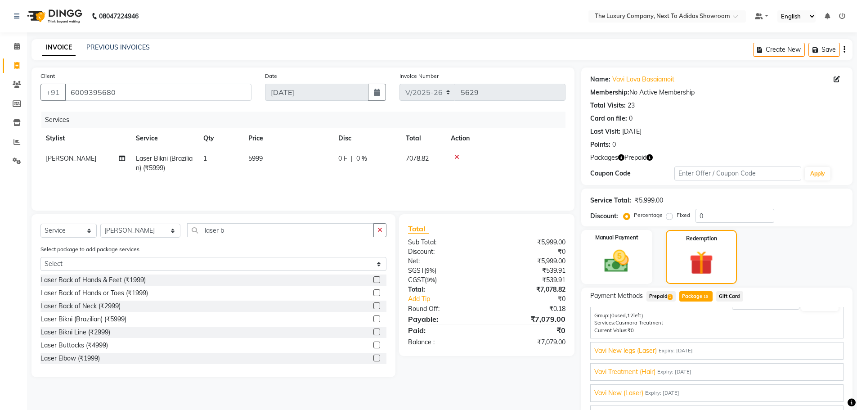
scroll to position [90, 0]
click at [638, 334] on span "Vavi New (Laser)" at bounding box center [619, 332] width 49 height 9
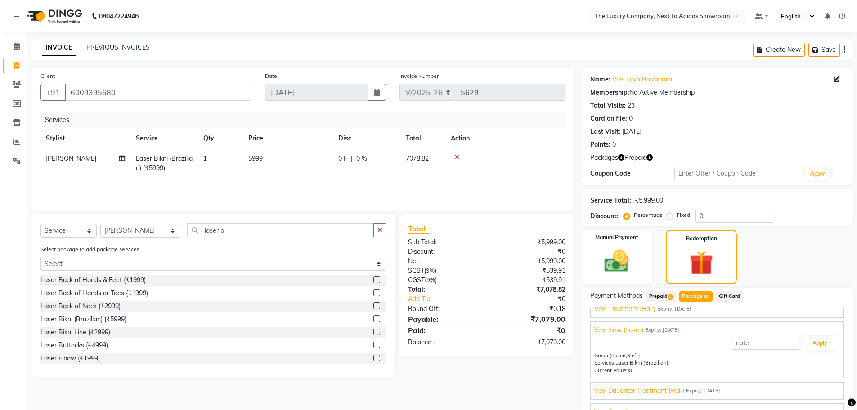
scroll to position [50, 0]
click at [819, 343] on button "Apply" at bounding box center [820, 345] width 37 height 15
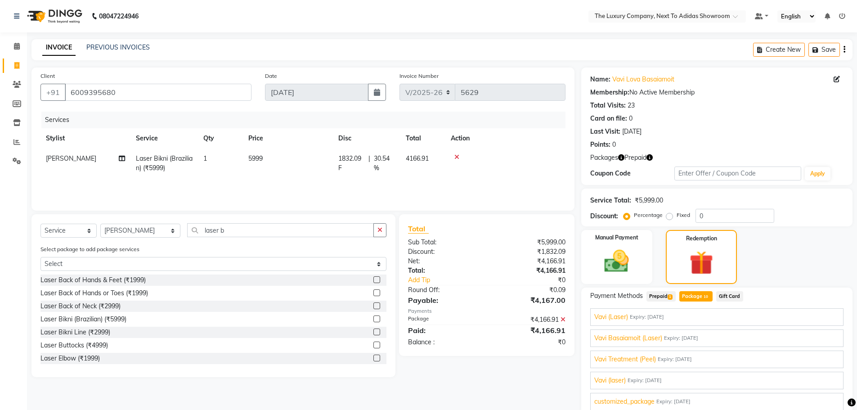
scroll to position [87, 0]
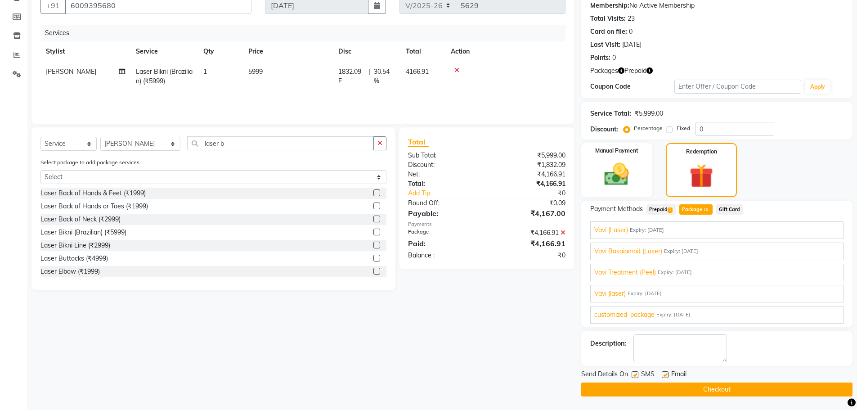
click at [715, 390] on button "Checkout" at bounding box center [717, 390] width 271 height 14
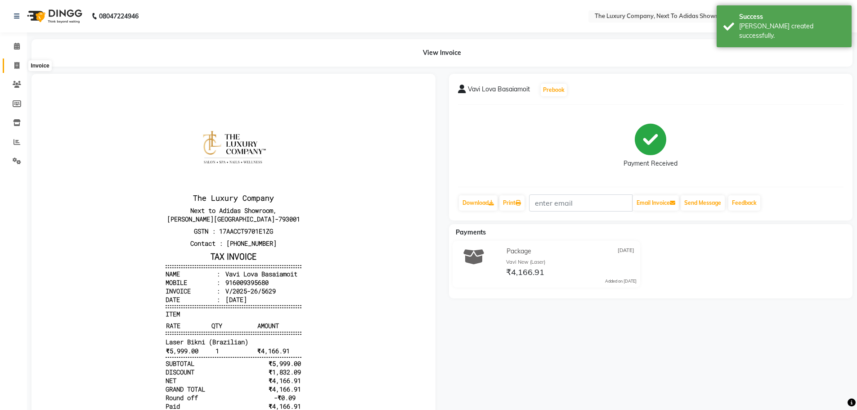
click at [17, 65] on icon at bounding box center [16, 65] width 5 height 7
select select "service"
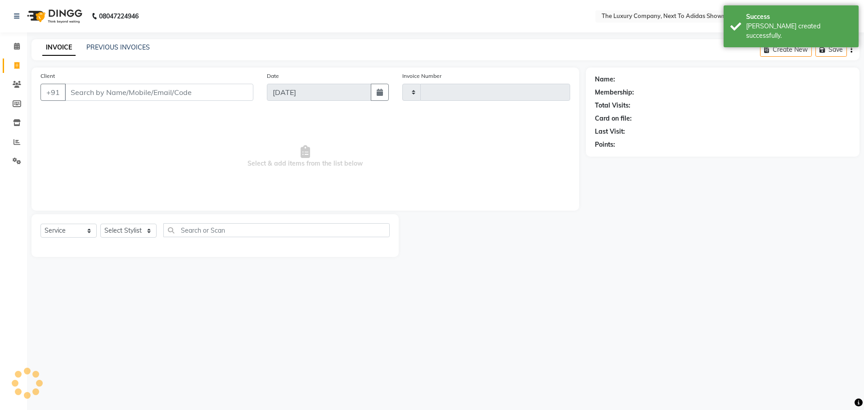
type input "5630"
select select "6828"
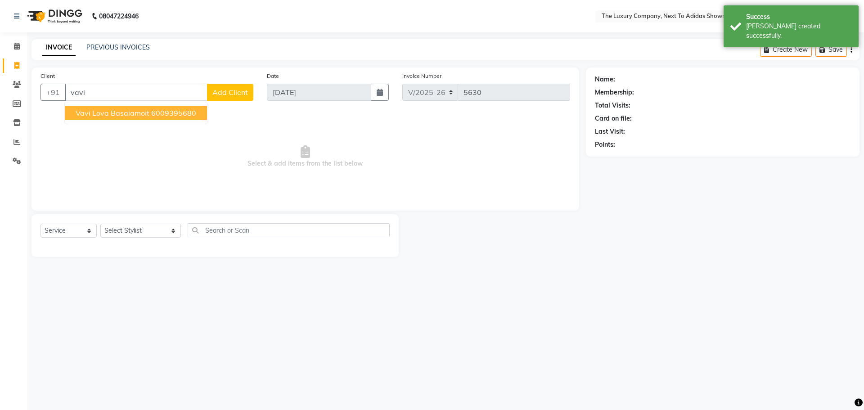
click at [133, 114] on span "Vavi Lova Basaiamoit" at bounding box center [113, 112] width 74 height 9
type input "6009395680"
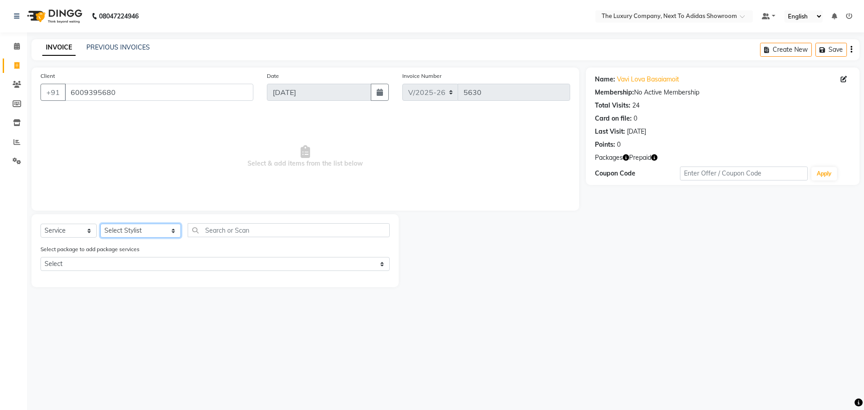
click at [160, 229] on select "Select Stylist ADMIN ALISHA SUCHIANG AMANDA MARSHIRA ANSAI DAIMARI BALAJIED SIN…" at bounding box center [140, 231] width 81 height 14
select select "53648"
click at [100, 224] on select "Select Stylist ADMIN ALISHA SUCHIANG AMANDA MARSHIRA ANSAI DAIMARI BALAJIED SIN…" at bounding box center [140, 231] width 81 height 14
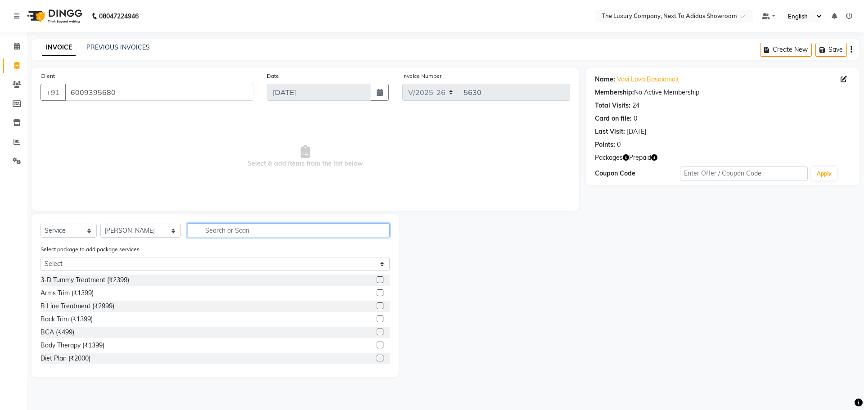
click at [220, 226] on input "text" at bounding box center [289, 230] width 202 height 14
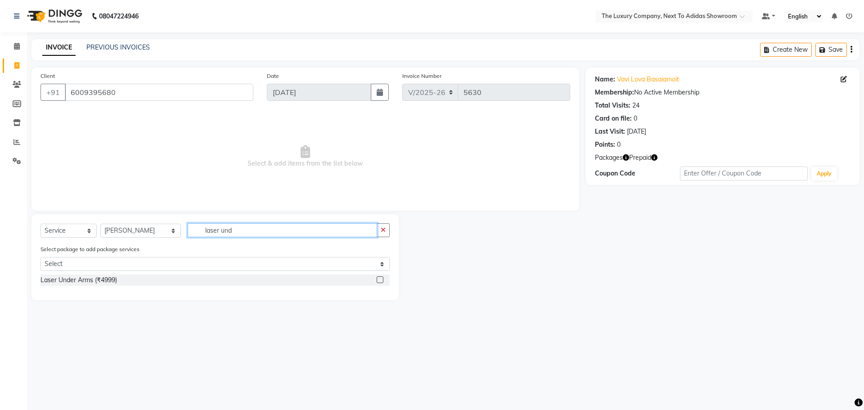
type input "laser und"
click at [381, 281] on label at bounding box center [380, 279] width 7 height 7
click at [381, 281] on input "checkbox" at bounding box center [380, 280] width 6 height 6
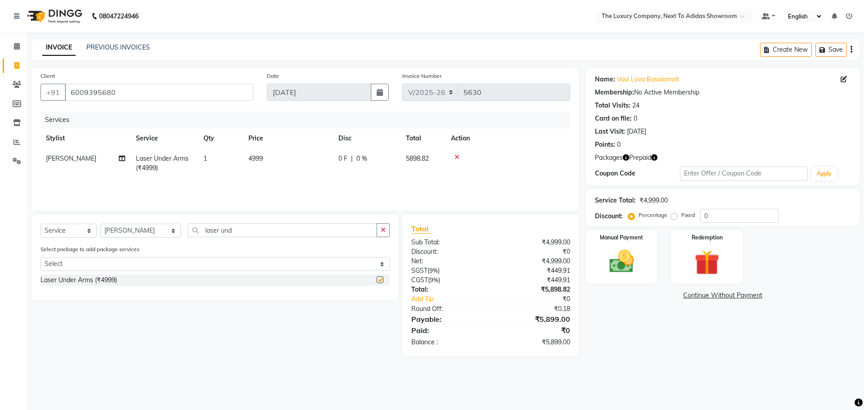
checkbox input "false"
click at [695, 241] on label "Redemption" at bounding box center [707, 237] width 32 height 9
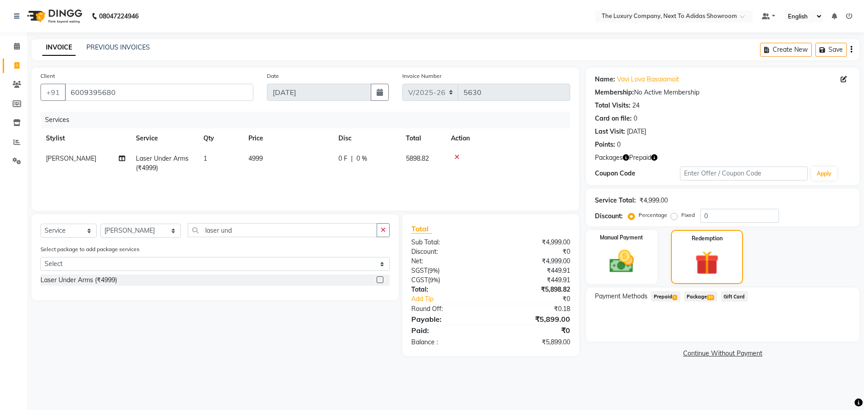
click at [704, 295] on span "Package 10" at bounding box center [700, 296] width 33 height 10
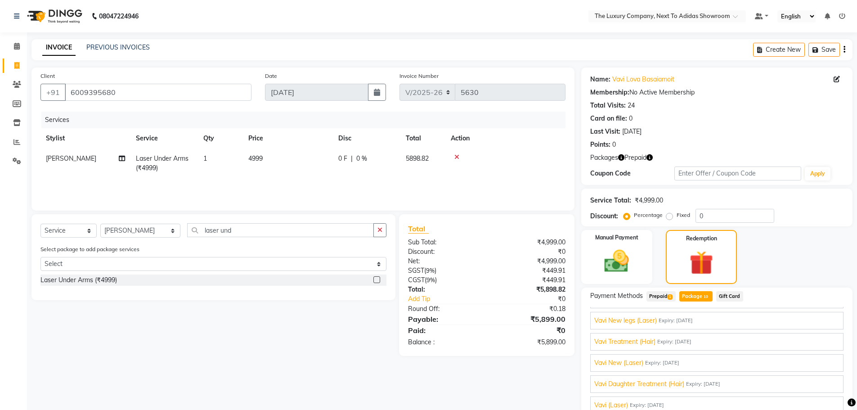
scroll to position [90, 0]
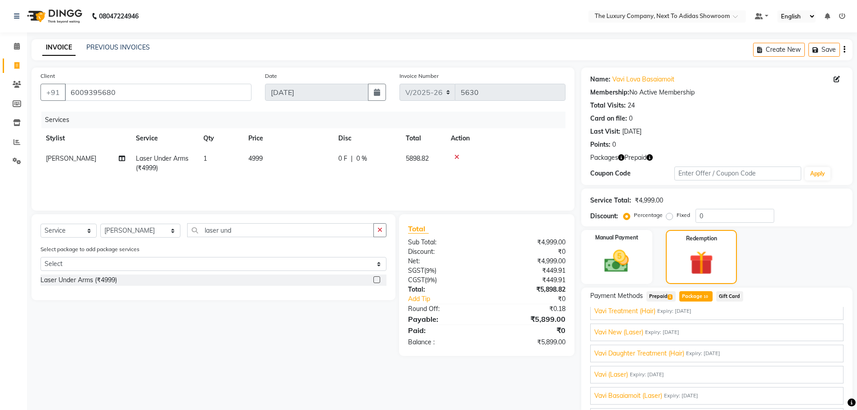
click at [649, 373] on span "Expiry: 15-03-2026" at bounding box center [647, 375] width 34 height 8
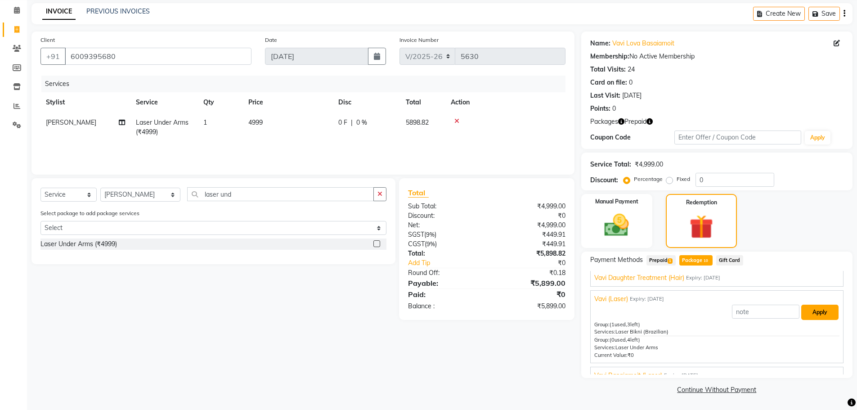
click at [812, 312] on button "Apply" at bounding box center [820, 312] width 37 height 15
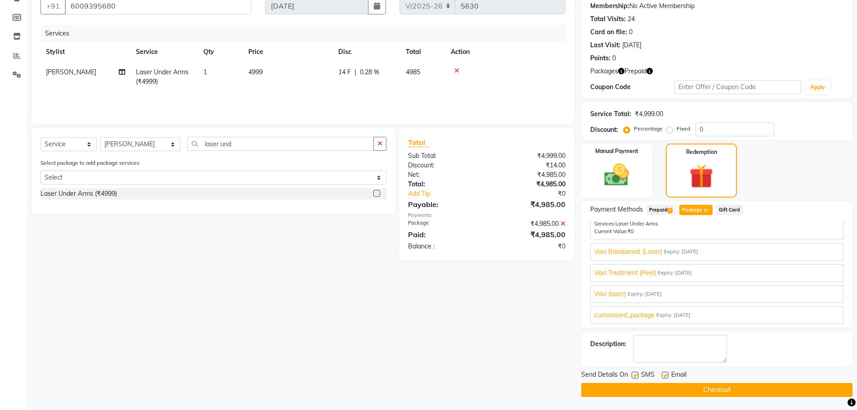
scroll to position [87, 0]
click at [709, 389] on button "Checkout" at bounding box center [717, 390] width 271 height 14
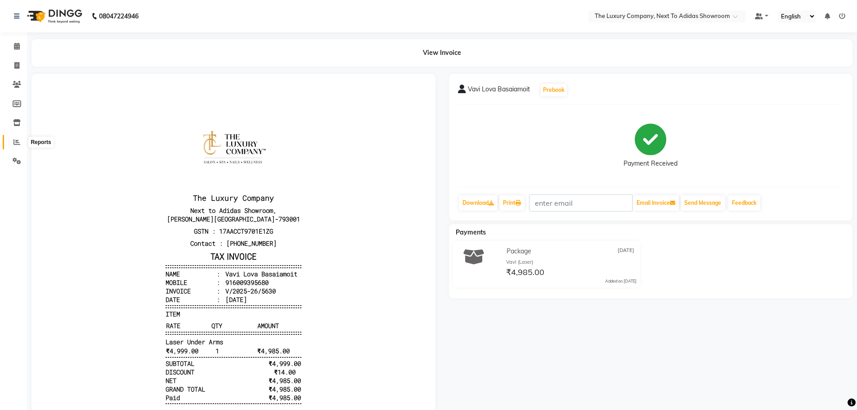
drag, startPoint x: 18, startPoint y: 141, endPoint x: 25, endPoint y: 141, distance: 7.7
click at [18, 140] on icon at bounding box center [17, 142] width 7 height 7
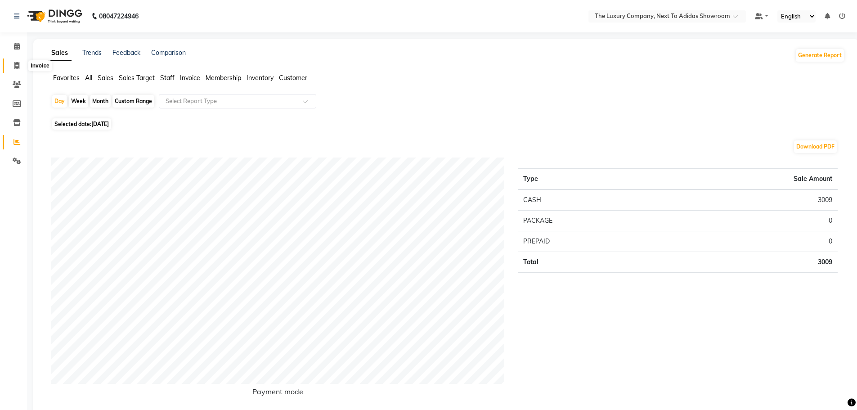
click at [14, 66] on icon at bounding box center [16, 65] width 5 height 7
select select "service"
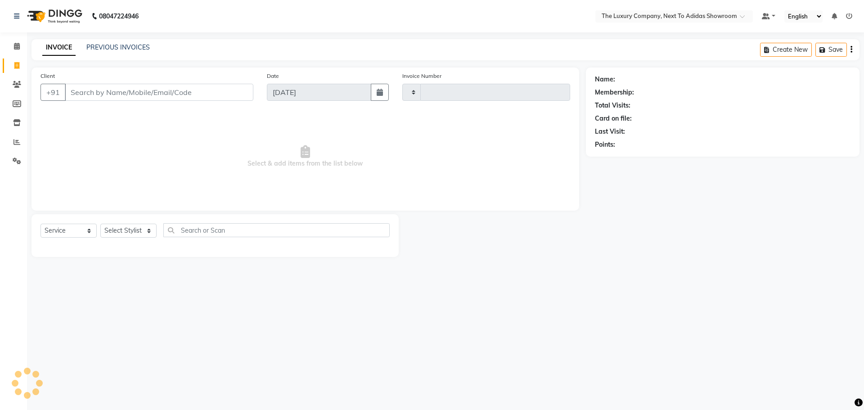
type input "5631"
select select "6828"
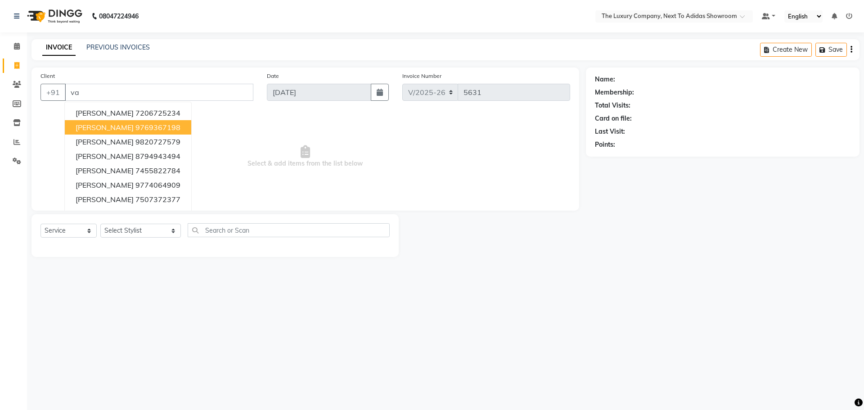
type input "v"
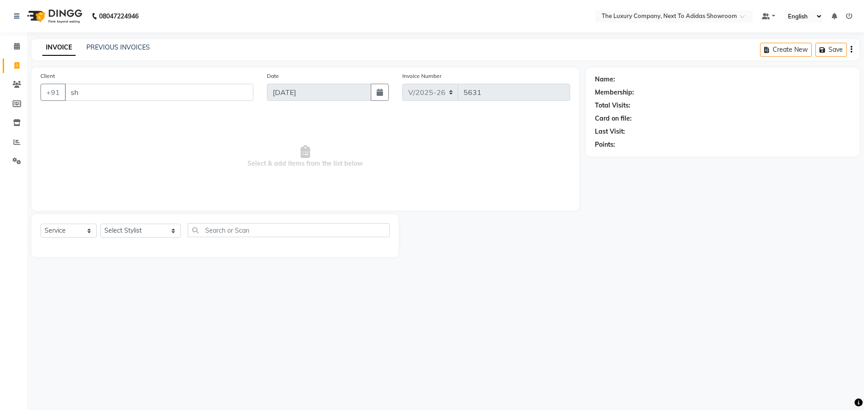
type input "s"
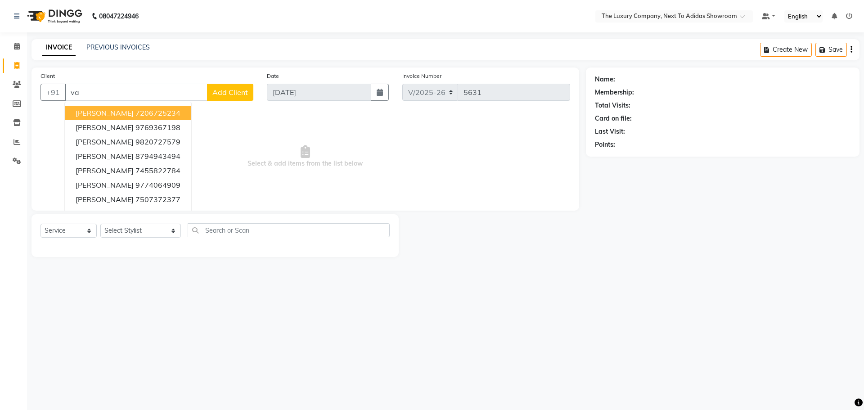
type input "v"
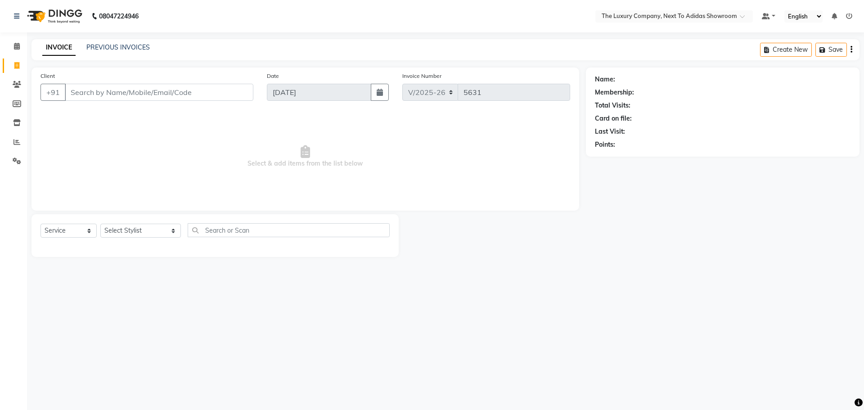
click at [86, 91] on input "Client" at bounding box center [159, 92] width 189 height 17
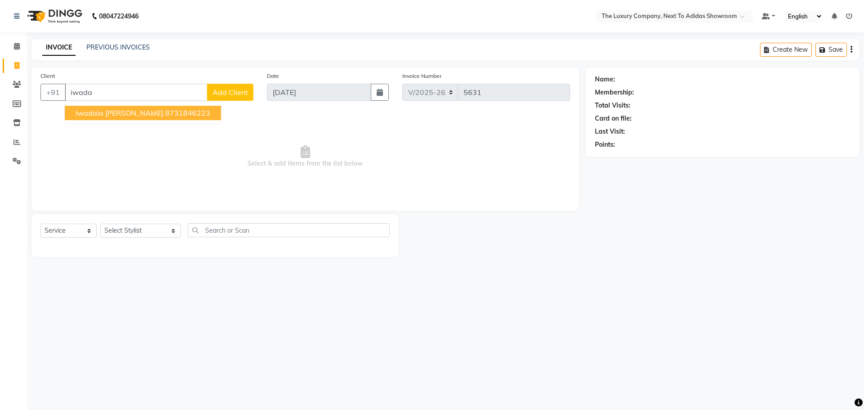
click at [107, 115] on span "Iwadala Passah" at bounding box center [120, 112] width 88 height 9
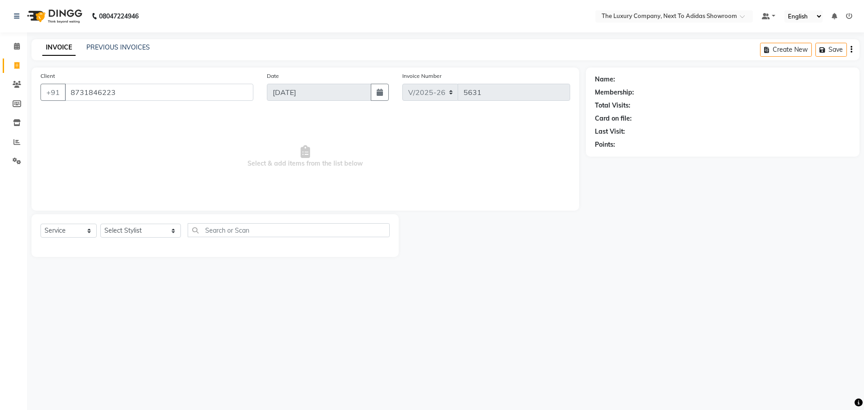
type input "8731846223"
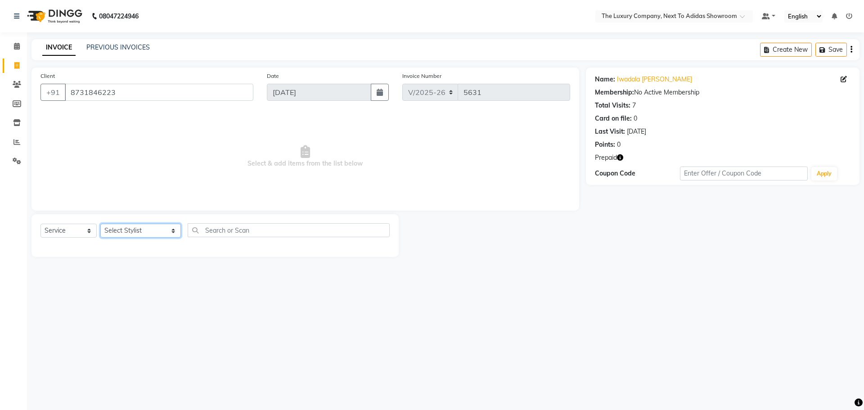
click at [135, 227] on select "Select Stylist ADMIN ALISHA SUCHIANG AMANDA MARSHIRA ANSAI DAIMARI BALAJIED SIN…" at bounding box center [140, 231] width 81 height 14
select select "53691"
click at [237, 231] on input "text" at bounding box center [289, 230] width 202 height 14
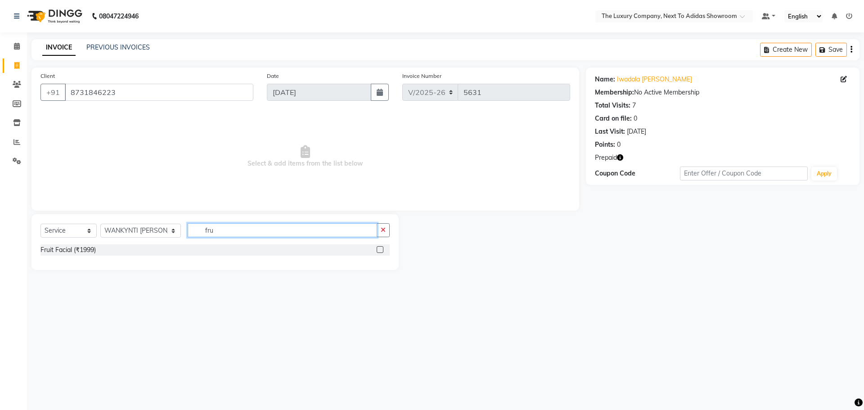
type input "fru"
click at [381, 248] on label at bounding box center [380, 249] width 7 height 7
click at [381, 248] on input "checkbox" at bounding box center [380, 250] width 6 height 6
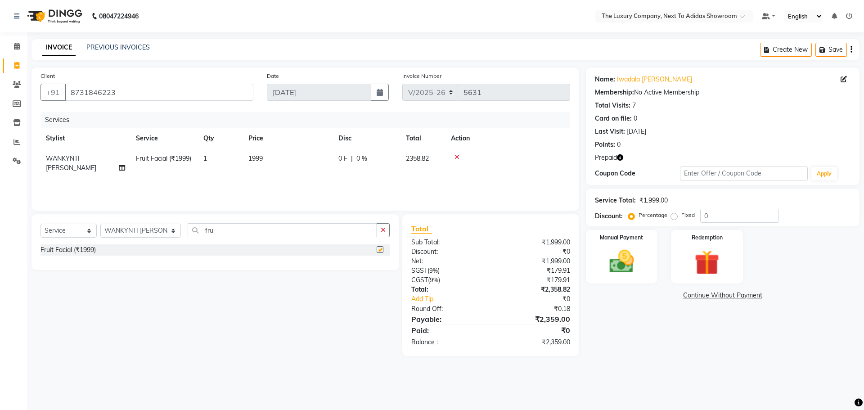
checkbox input "false"
drag, startPoint x: 223, startPoint y: 231, endPoint x: 132, endPoint y: 238, distance: 91.1
click at [132, 238] on div "Select Service Product Membership Package Voucher Prepaid Gift Card Select Styl…" at bounding box center [215, 233] width 349 height 21
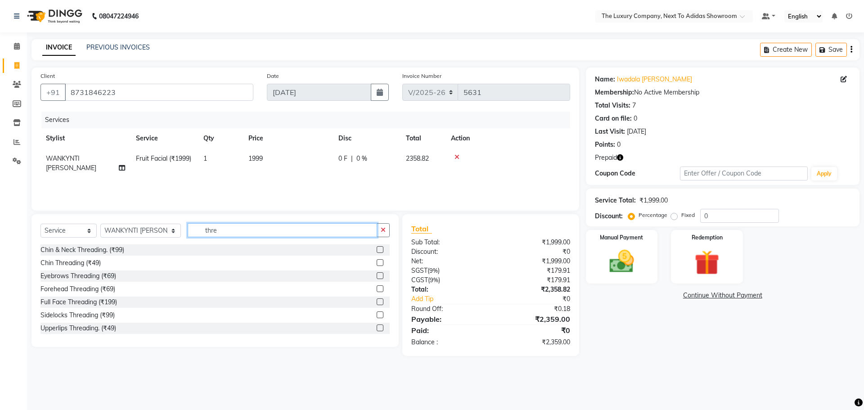
type input "thre"
click at [377, 275] on label at bounding box center [380, 275] width 7 height 7
click at [377, 275] on input "checkbox" at bounding box center [380, 276] width 6 height 6
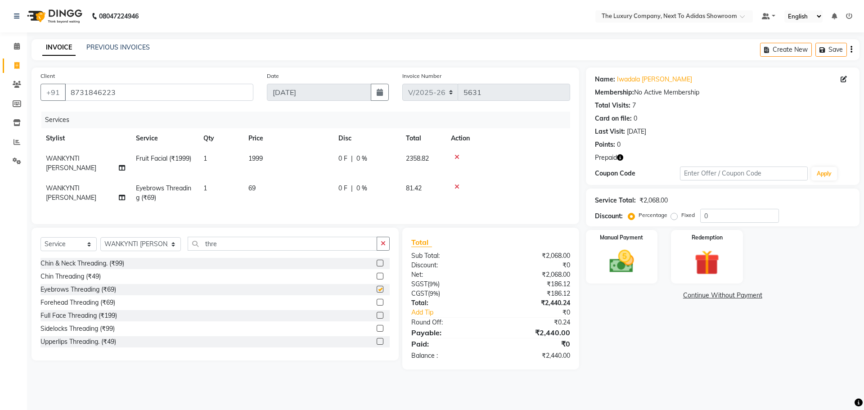
checkbox input "false"
click at [377, 338] on label at bounding box center [380, 341] width 7 height 7
click at [377, 339] on input "checkbox" at bounding box center [380, 342] width 6 height 6
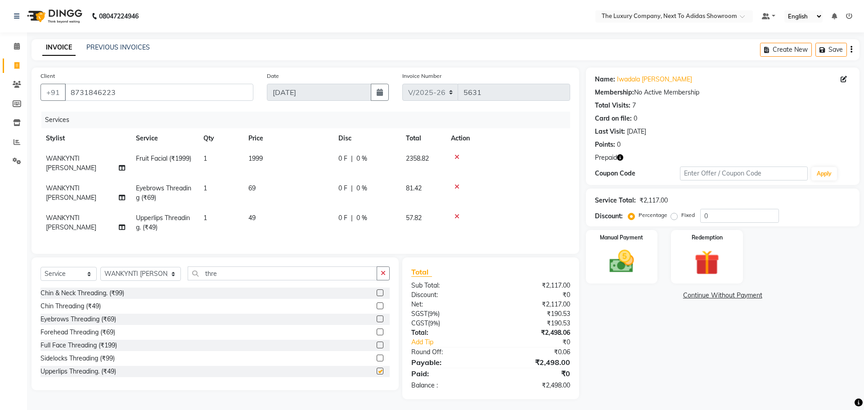
checkbox input "false"
click at [162, 269] on select "Select Stylist ADMIN ALISHA SUCHIANG AMANDA MARSHIRA ANSAI DAIMARI BALAJIED SIN…" at bounding box center [140, 274] width 81 height 14
select select "53687"
click at [100, 267] on select "Select Stylist ADMIN ALISHA SUCHIANG AMANDA MARSHIRA ANSAI DAIMARI BALAJIED SIN…" at bounding box center [140, 274] width 81 height 14
drag, startPoint x: 214, startPoint y: 272, endPoint x: 158, endPoint y: 280, distance: 56.7
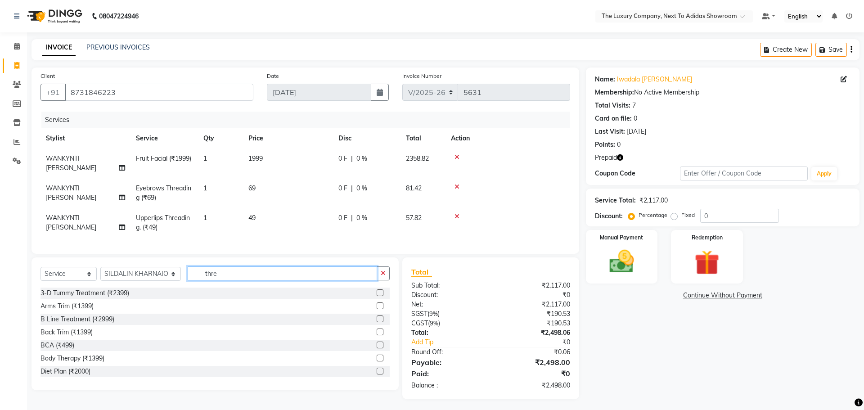
click at [158, 280] on div "Select Service Product Membership Package Voucher Prepaid Gift Card Select Styl…" at bounding box center [215, 276] width 349 height 21
type input "tou"
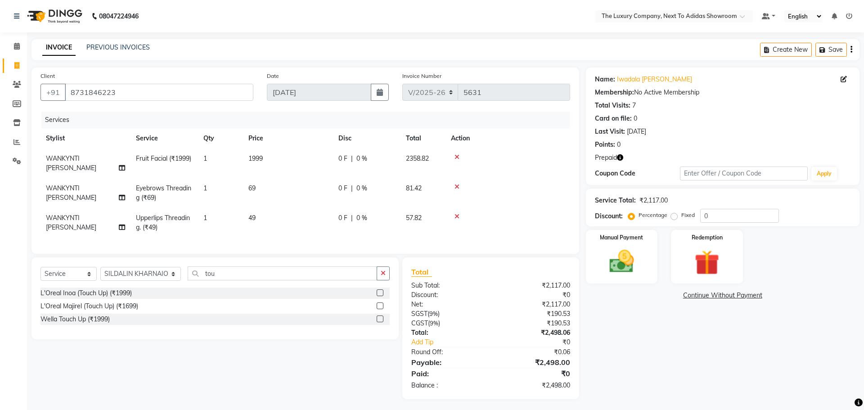
click at [379, 304] on label at bounding box center [380, 305] width 7 height 7
click at [379, 304] on input "checkbox" at bounding box center [380, 306] width 6 height 6
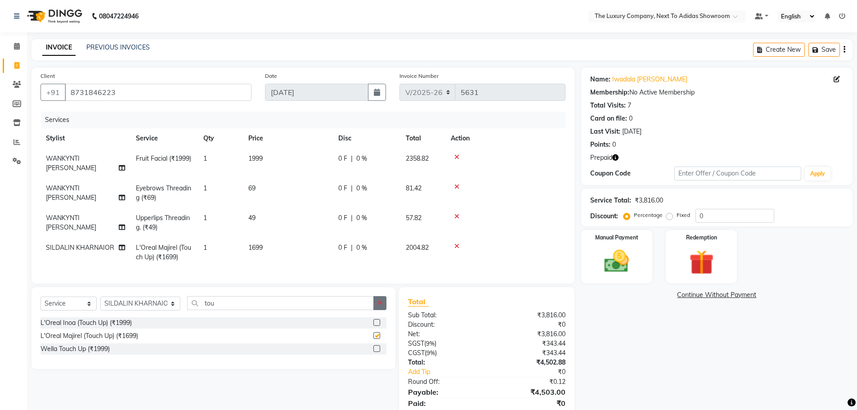
checkbox input "false"
click at [689, 255] on img at bounding box center [701, 263] width 41 height 32
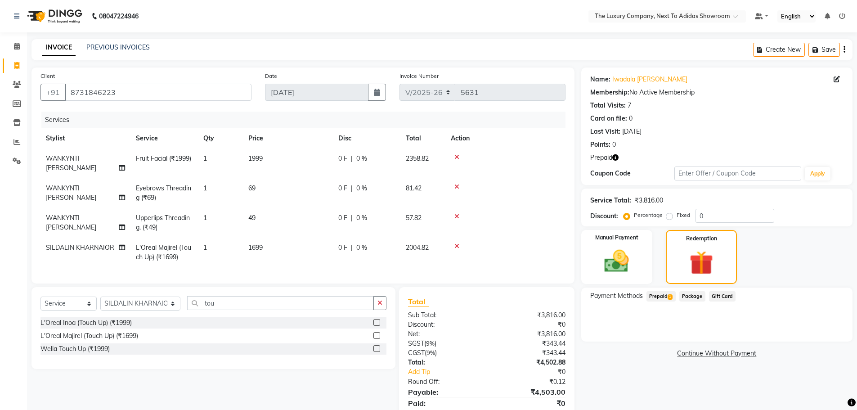
click at [666, 296] on span "Prepaid 1" at bounding box center [661, 296] width 29 height 10
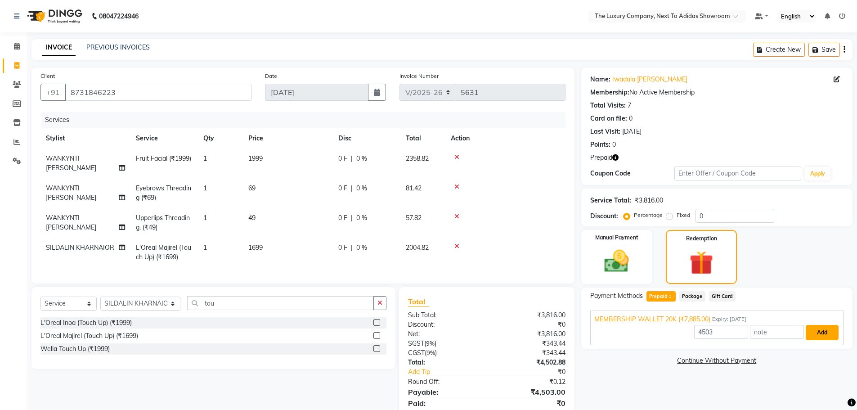
click at [830, 334] on button "Add" at bounding box center [822, 332] width 33 height 15
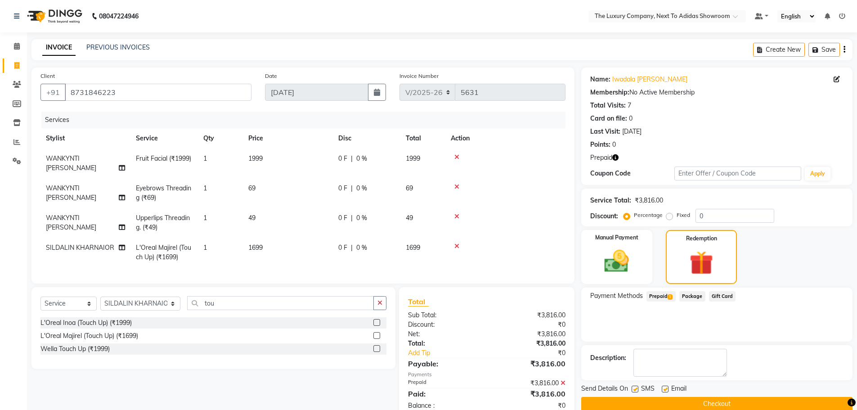
scroll to position [20, 0]
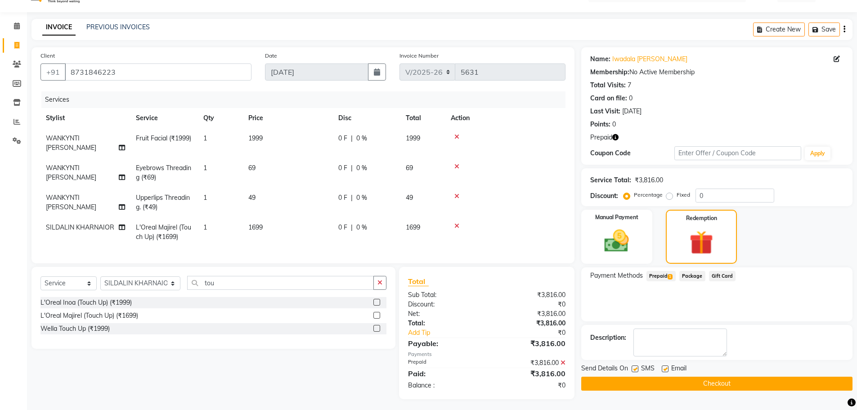
click at [655, 383] on button "Checkout" at bounding box center [717, 384] width 271 height 14
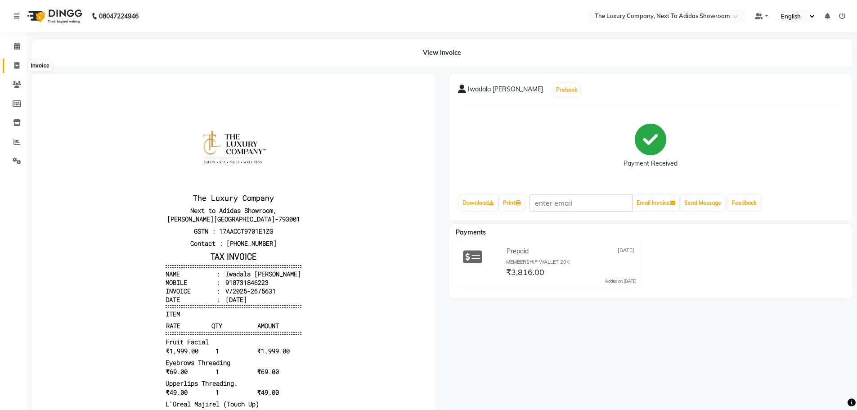
click at [12, 67] on span at bounding box center [17, 66] width 16 height 10
select select "service"
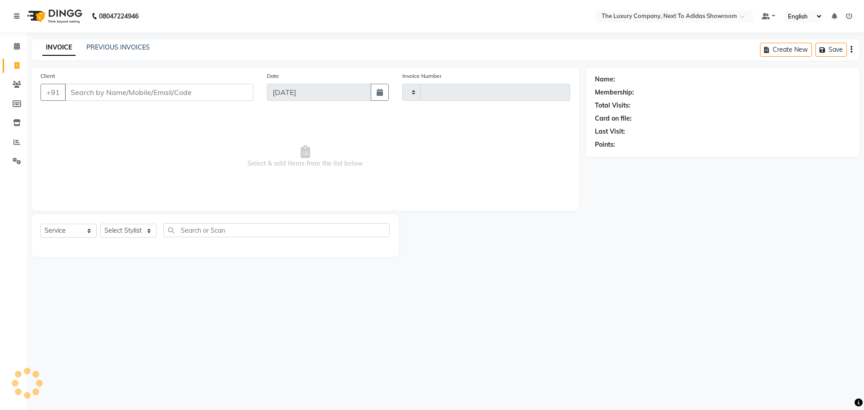
click at [81, 90] on input "Client" at bounding box center [159, 92] width 189 height 17
type input "5632"
select select "6828"
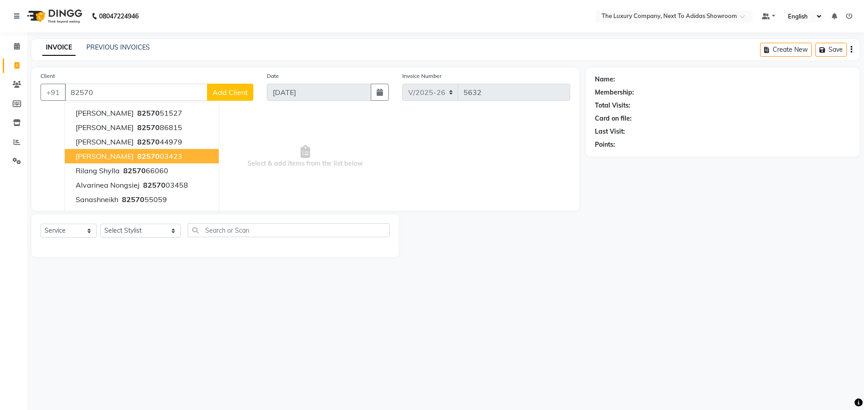
click at [134, 157] on span "Mekashisha Syiemlieh" at bounding box center [105, 156] width 58 height 9
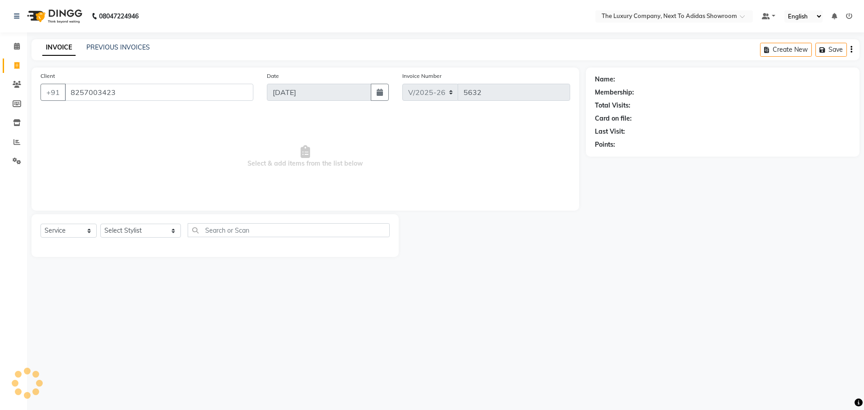
type input "8257003423"
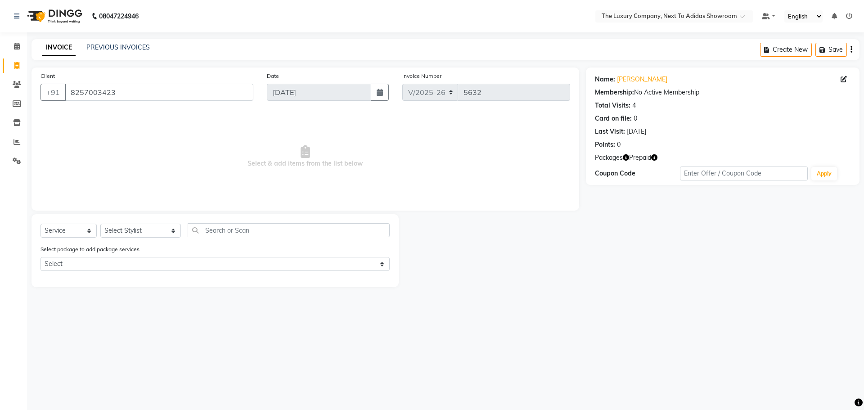
click at [625, 157] on icon "button" at bounding box center [626, 157] width 6 height 6
click at [625, 158] on icon "button" at bounding box center [626, 157] width 6 height 6
click at [20, 65] on span at bounding box center [17, 66] width 16 height 10
select select "service"
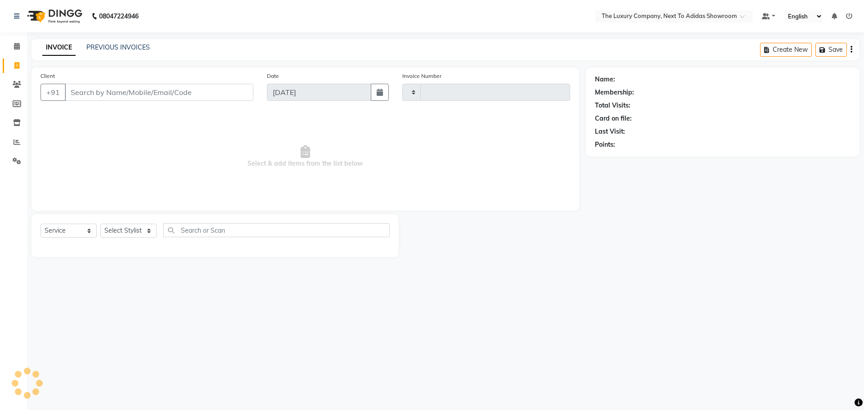
type input "5632"
select select "6828"
click at [222, 91] on input "Client" at bounding box center [159, 92] width 189 height 17
type input "9"
type input "6901261202"
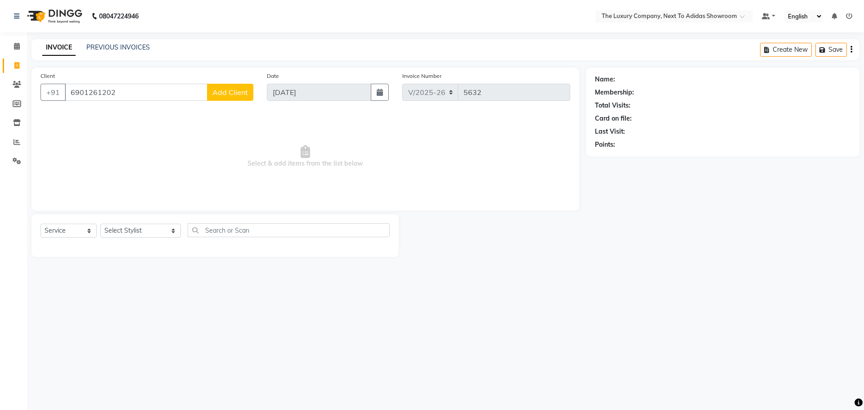
click at [221, 90] on span "Add Client" at bounding box center [230, 92] width 36 height 9
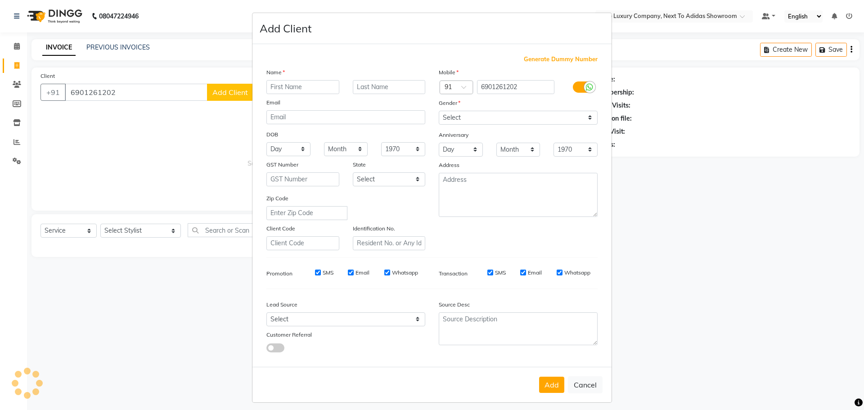
click at [284, 88] on input "text" at bounding box center [302, 87] width 73 height 14
type input "Priyanka"
drag, startPoint x: 465, startPoint y: 119, endPoint x: 460, endPoint y: 134, distance: 15.7
click at [460, 134] on div "Mobile Country Code × 91 6901261202 Gender Select Male Female Other Prefer Not …" at bounding box center [518, 159] width 172 height 183
select select "[DEMOGRAPHIC_DATA]"
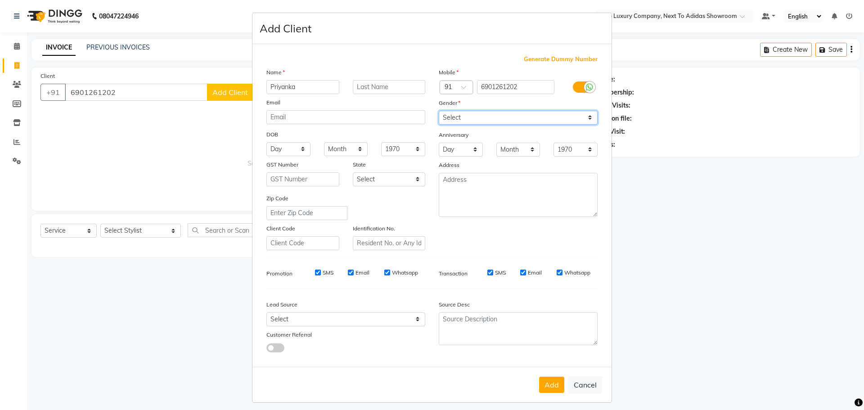
click at [439, 111] on select "Select Male Female Other Prefer Not To Say" at bounding box center [518, 118] width 159 height 14
click at [554, 382] on button "Add" at bounding box center [551, 385] width 25 height 16
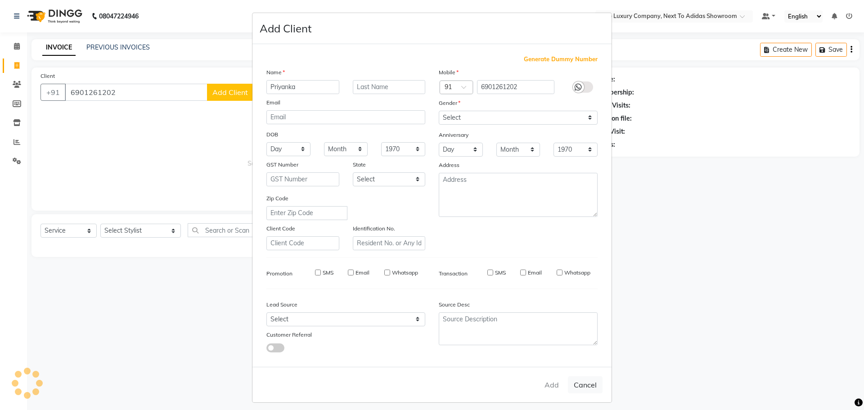
select select
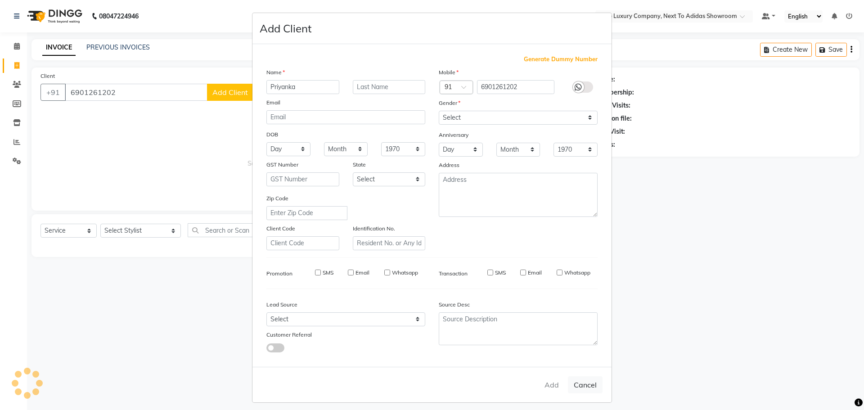
select select
checkbox input "false"
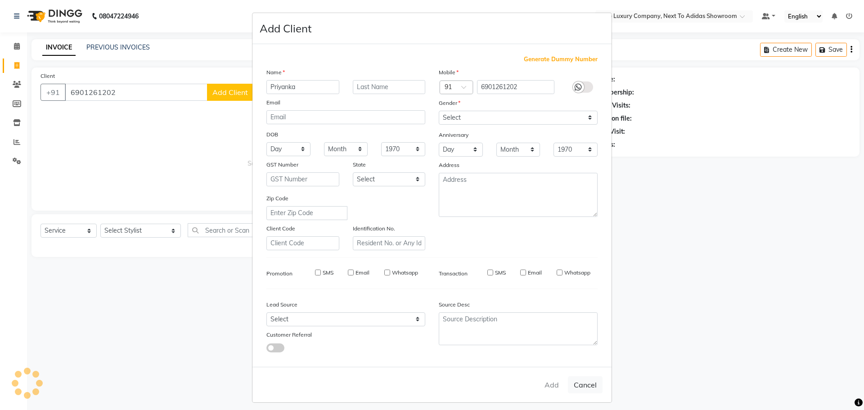
checkbox input "false"
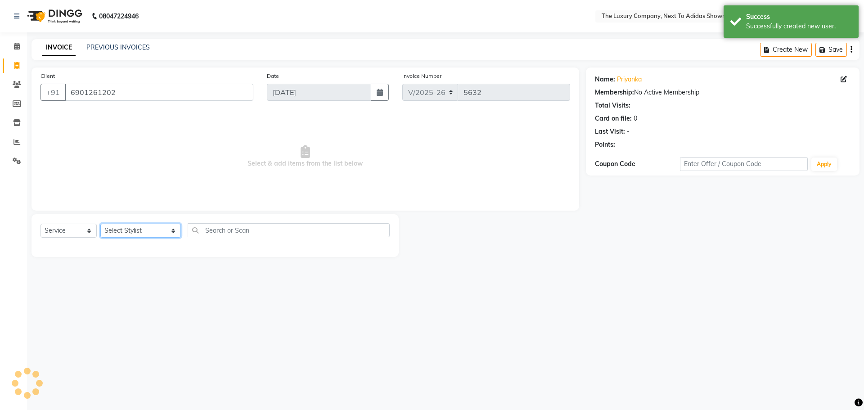
click at [145, 228] on select "Select Stylist ADMIN ALISHA SUCHIANG AMANDA MARSHIRA ANSAI DAIMARI BALAJIED SIN…" at bounding box center [140, 231] width 81 height 14
select select "70755"
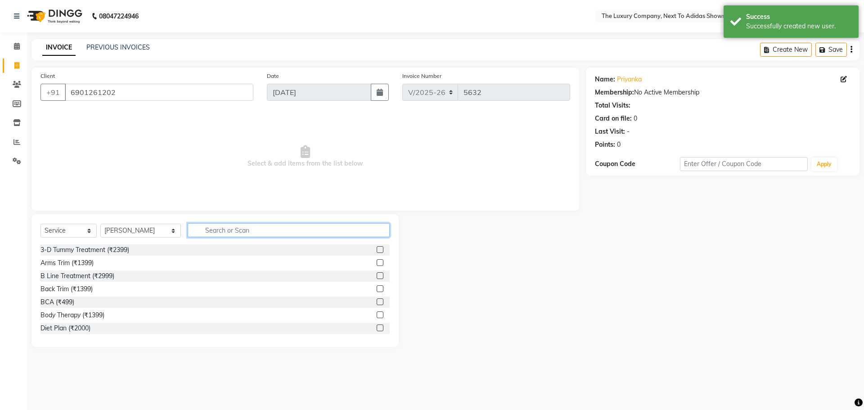
click at [197, 226] on input "text" at bounding box center [289, 230] width 202 height 14
type input "wash"
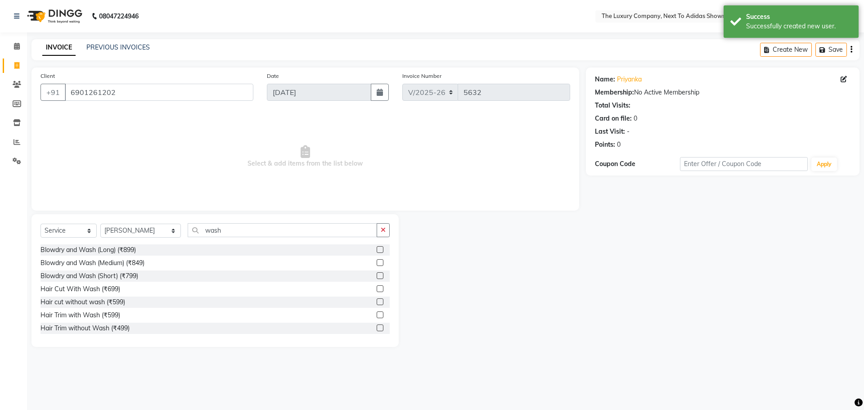
click at [377, 262] on label at bounding box center [380, 262] width 7 height 7
click at [377, 262] on input "checkbox" at bounding box center [380, 263] width 6 height 6
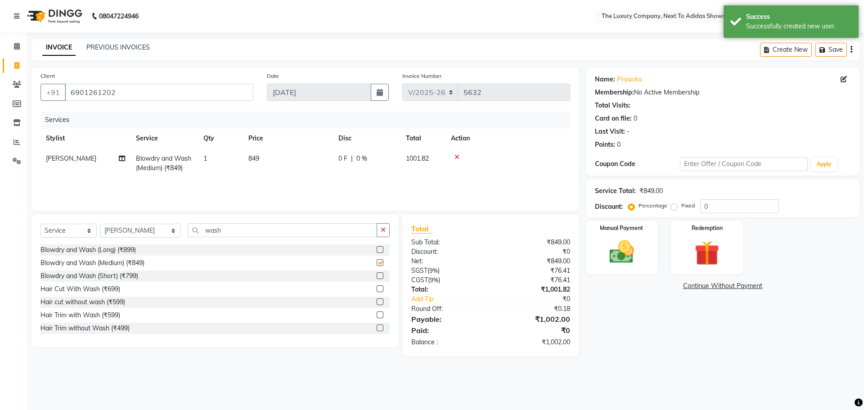
checkbox input "false"
click at [309, 164] on td "849" at bounding box center [288, 164] width 90 height 30
select select "70755"
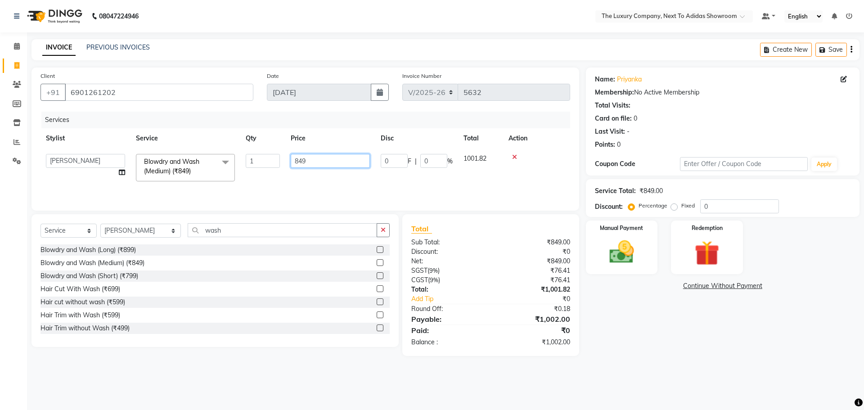
drag, startPoint x: 269, startPoint y: 166, endPoint x: 249, endPoint y: 171, distance: 19.9
click at [249, 171] on tr "ADMIN ALISHA SUCHIANG AMANDA MARSHIRA ANSAI DAIMARI BALAJIED SINGH NONGRUM BAPP…" at bounding box center [306, 168] width 530 height 38
type input "999"
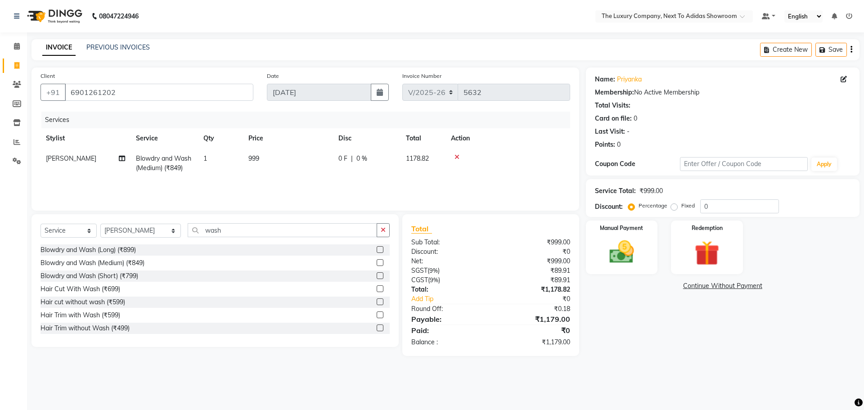
click at [709, 336] on div "Name: Priyanka Membership: No Active Membership Total Visits: Card on file: 0 L…" at bounding box center [726, 212] width 280 height 289
drag, startPoint x: 637, startPoint y: 261, endPoint x: 640, endPoint y: 266, distance: 5.9
click at [637, 262] on img at bounding box center [622, 252] width 42 height 30
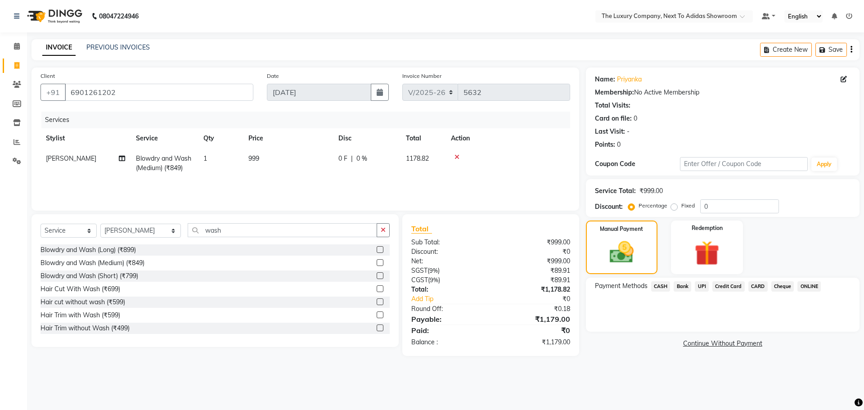
drag, startPoint x: 650, startPoint y: 289, endPoint x: 654, endPoint y: 291, distance: 4.9
click at [652, 290] on div "CASH" at bounding box center [659, 287] width 23 height 12
click at [664, 280] on div "Payment Methods CASH Bank UPI Credit Card CARD Cheque ONLINE" at bounding box center [723, 305] width 274 height 54
click at [670, 284] on span "CASH" at bounding box center [660, 286] width 19 height 10
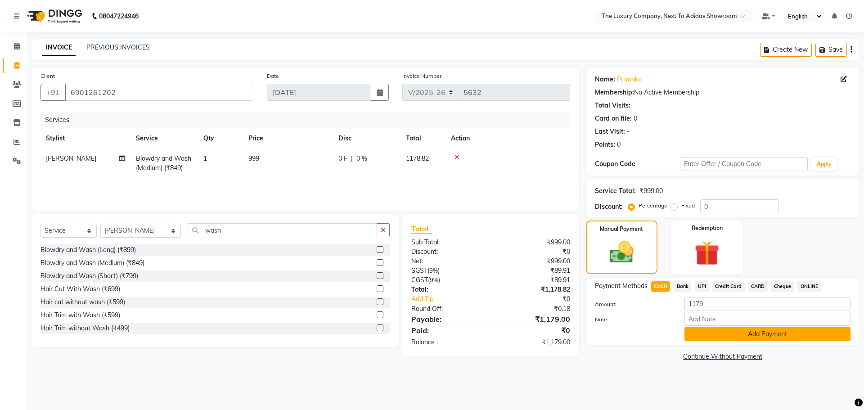
click at [733, 340] on button "Add Payment" at bounding box center [768, 334] width 166 height 14
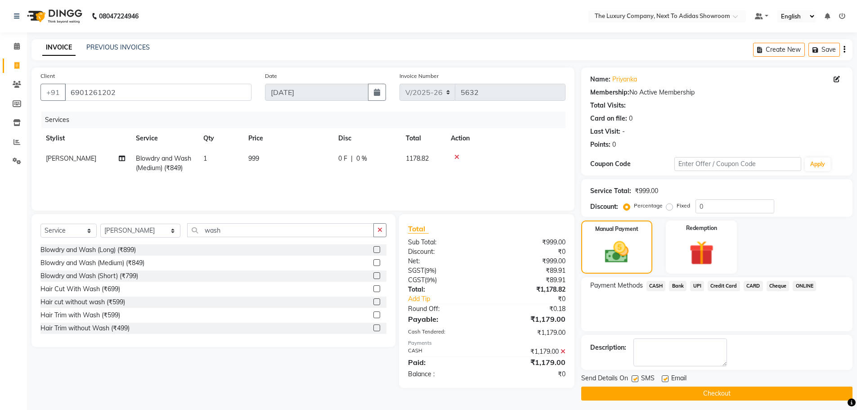
drag, startPoint x: 739, startPoint y: 396, endPoint x: 744, endPoint y: 390, distance: 7.7
click at [740, 396] on button "Checkout" at bounding box center [717, 394] width 271 height 14
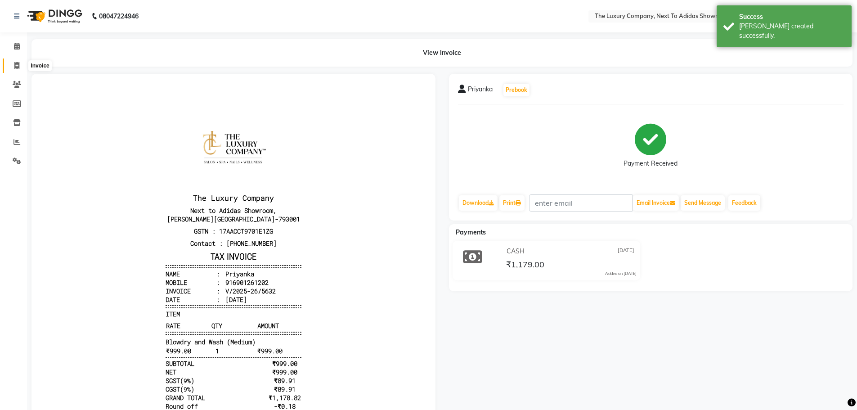
click at [18, 61] on span at bounding box center [17, 66] width 16 height 10
select select "service"
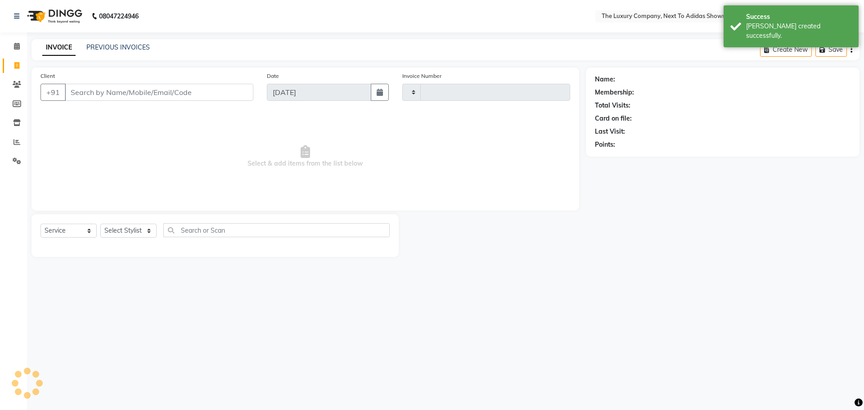
type input "5633"
select select "6828"
click at [78, 86] on input "Client" at bounding box center [159, 92] width 189 height 17
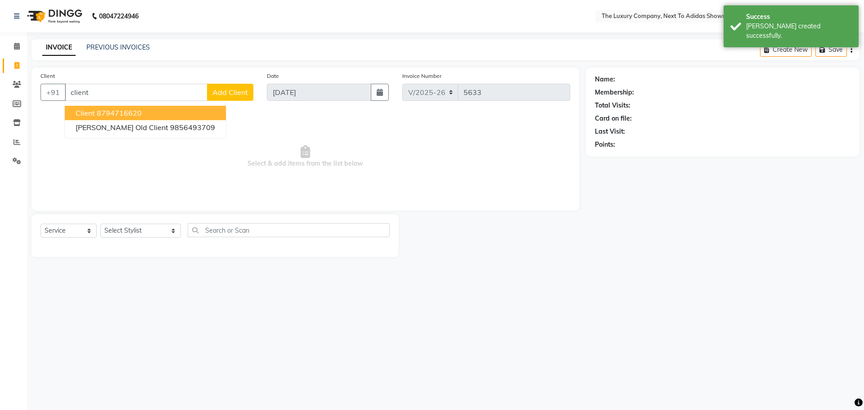
click at [92, 112] on span "Client" at bounding box center [85, 112] width 19 height 9
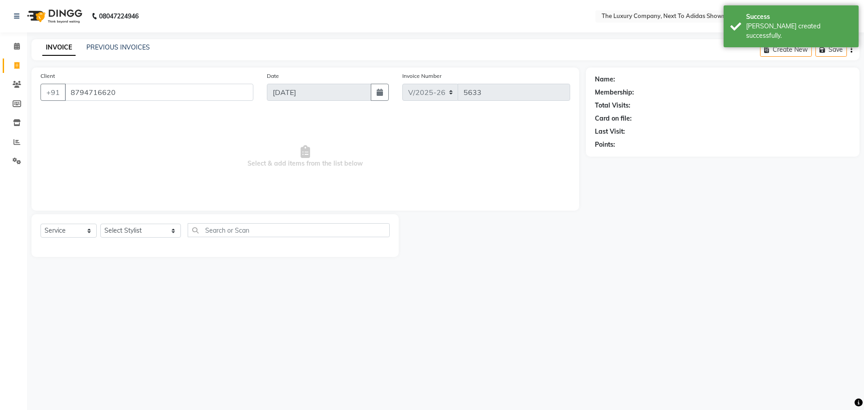
type input "8794716620"
click at [112, 228] on select "Select Stylist ADMIN ALISHA SUCHIANG AMANDA MARSHIRA ANSAI DAIMARI BALAJIED SIN…" at bounding box center [140, 231] width 81 height 14
select select "53677"
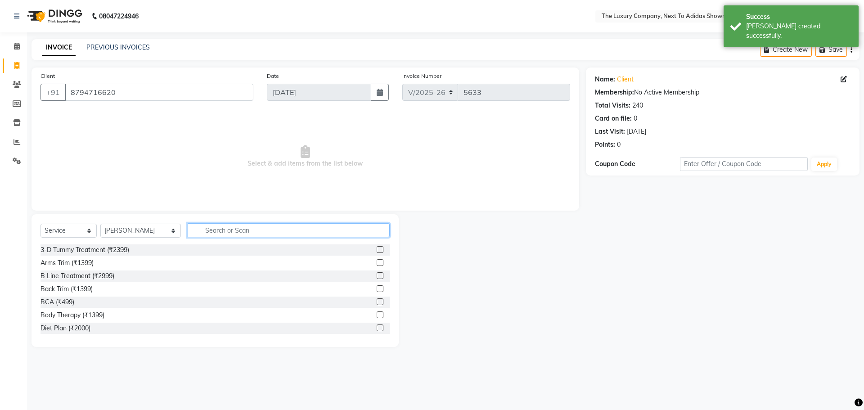
click at [194, 235] on input "text" at bounding box center [289, 230] width 202 height 14
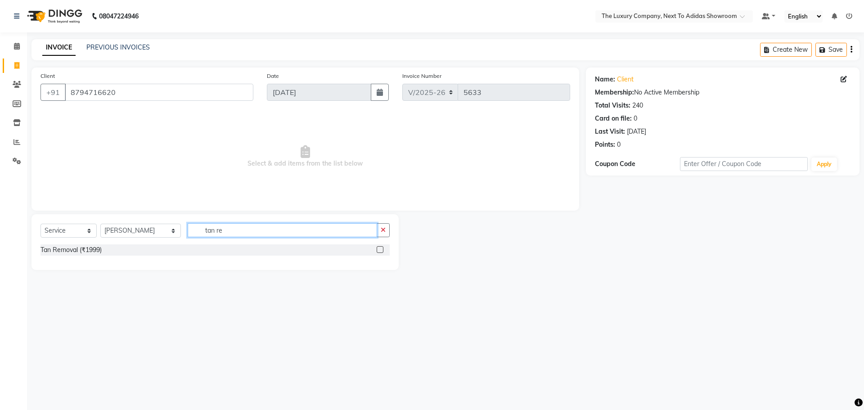
type input "tan re"
click at [379, 253] on div at bounding box center [380, 250] width 6 height 9
click at [380, 249] on label at bounding box center [380, 249] width 7 height 7
click at [380, 249] on input "checkbox" at bounding box center [380, 250] width 6 height 6
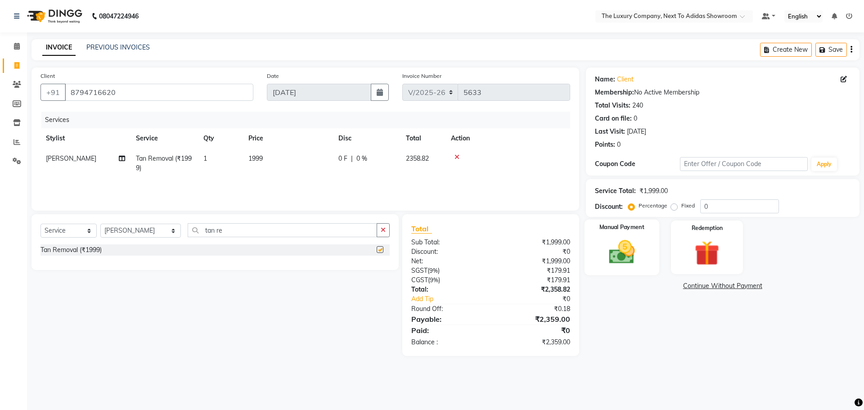
checkbox input "false"
click at [631, 247] on img at bounding box center [622, 252] width 42 height 30
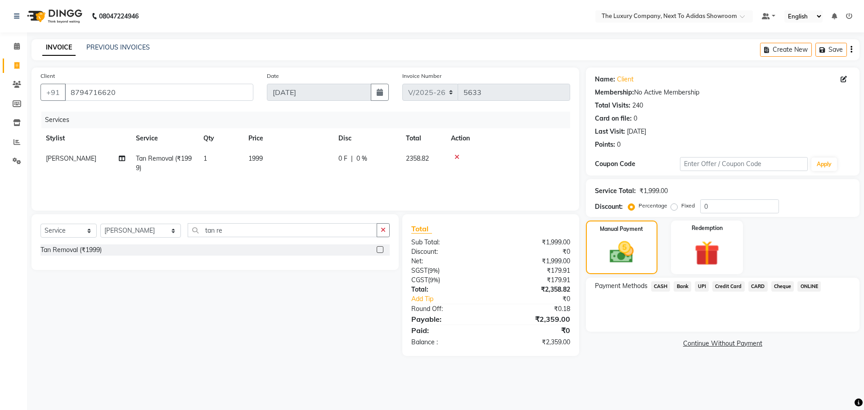
click at [653, 285] on span "CASH" at bounding box center [660, 286] width 19 height 10
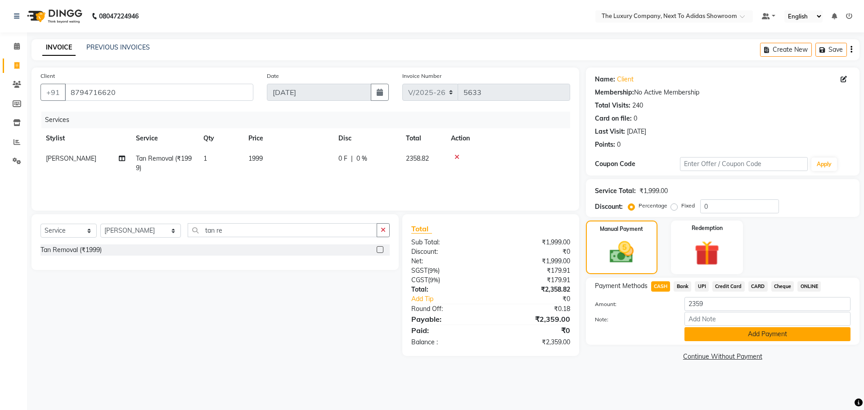
click at [700, 338] on button "Add Payment" at bounding box center [768, 334] width 166 height 14
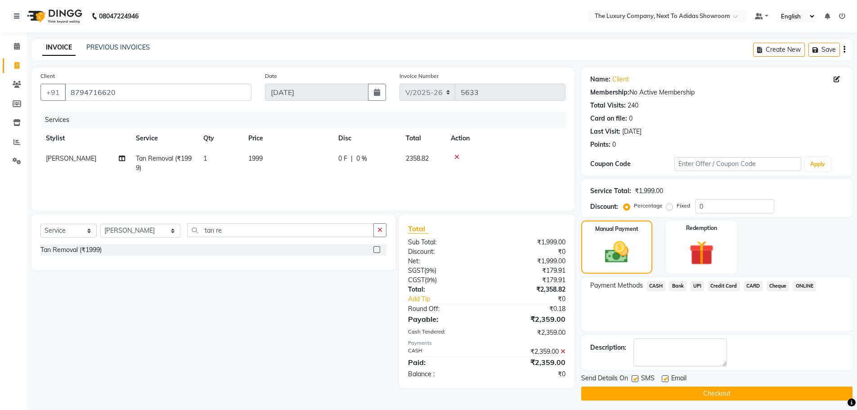
scroll to position [4, 0]
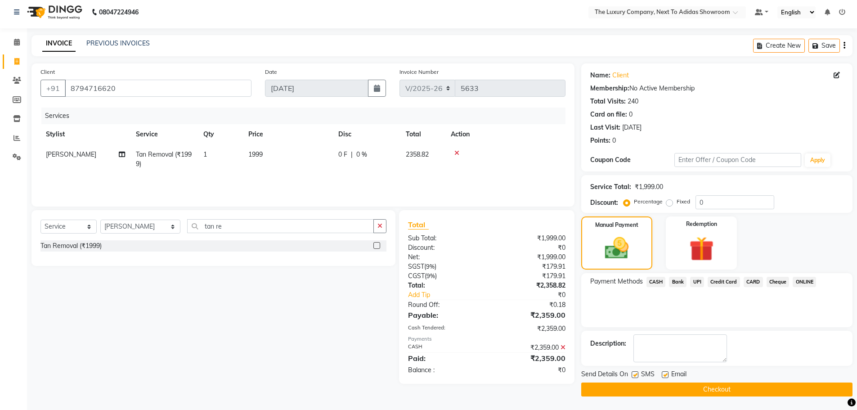
drag, startPoint x: 672, startPoint y: 388, endPoint x: 677, endPoint y: 380, distance: 9.7
click at [673, 388] on button "Checkout" at bounding box center [717, 390] width 271 height 14
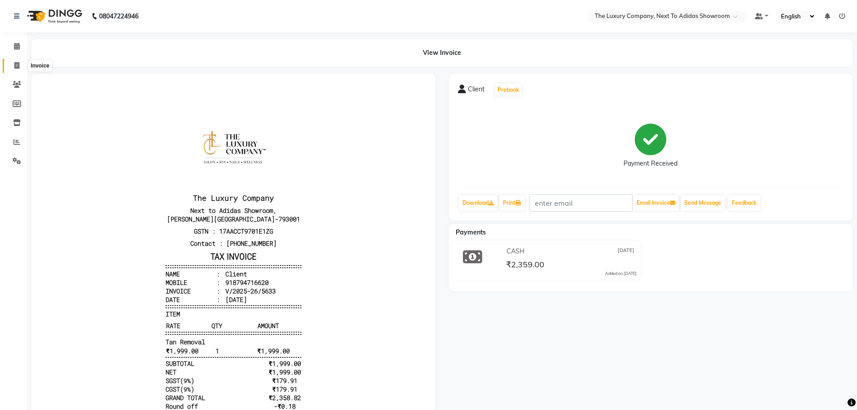
click at [15, 61] on span at bounding box center [17, 66] width 16 height 10
select select "6828"
select select "service"
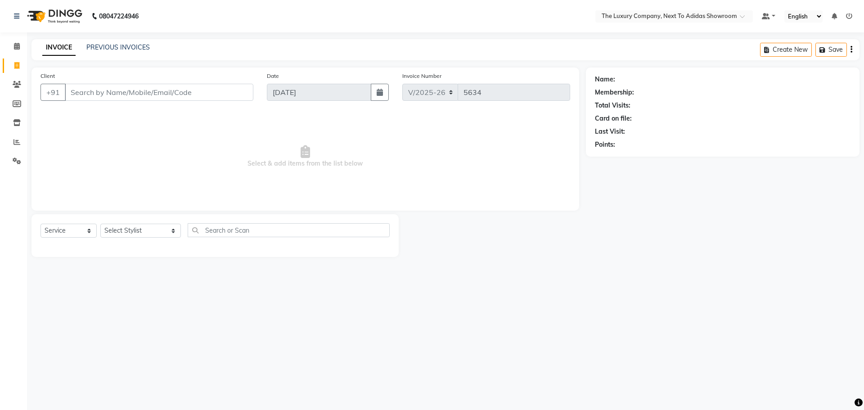
click at [133, 92] on input "Client" at bounding box center [159, 92] width 189 height 17
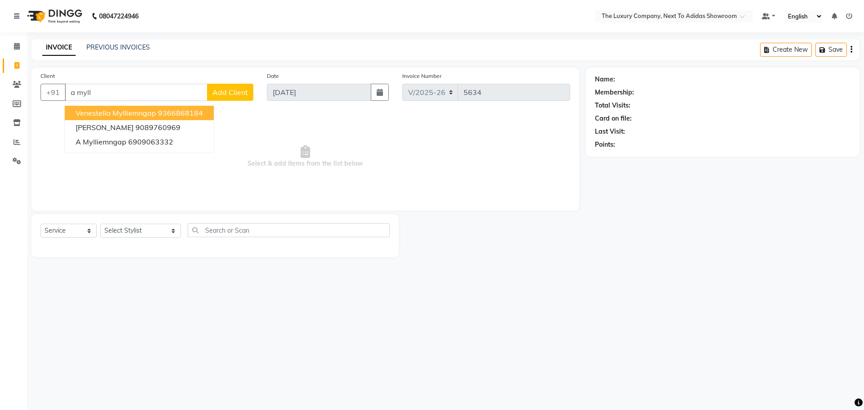
type input "a myll"
drag, startPoint x: 544, startPoint y: 298, endPoint x: 557, endPoint y: 380, distance: 83.0
click at [545, 299] on div "08047224946 Select Location × The Luxury Company, Next To Adidas Showroom Defau…" at bounding box center [432, 205] width 864 height 410
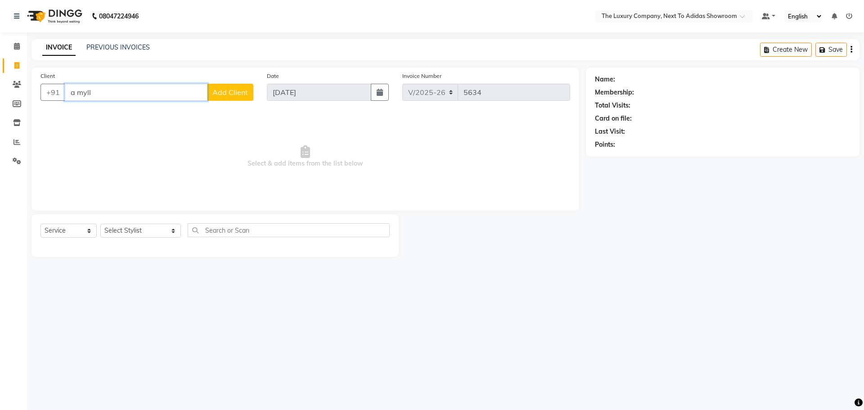
drag, startPoint x: 42, startPoint y: 90, endPoint x: 28, endPoint y: 91, distance: 13.6
click at [33, 93] on div "Client +91 a myll Add Client Date 04-09-2025 Invoice Number V/2025 V/2025-26 56…" at bounding box center [306, 139] width 548 height 143
type input "quin"
drag, startPoint x: 86, startPoint y: 90, endPoint x: 40, endPoint y: 96, distance: 46.3
click at [41, 96] on div "+91 quin Quina Marak 9612442978 Dr Quinee Rymbai 9436110788 Add Client" at bounding box center [147, 92] width 213 height 17
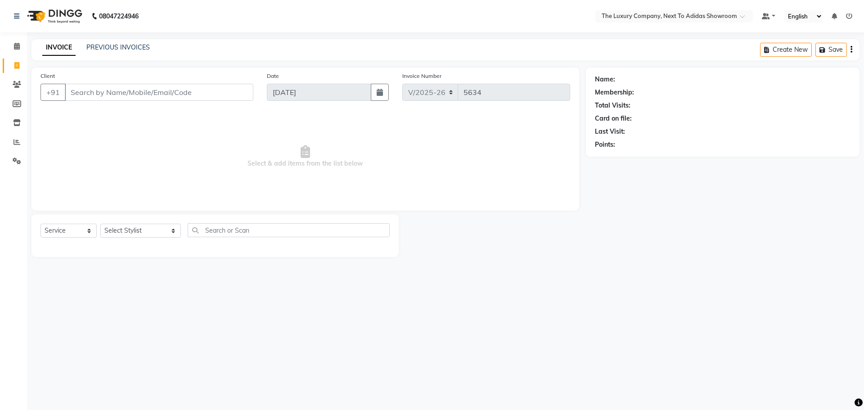
click at [597, 253] on div "Name: Membership: Total Visits: Card on file: Last Visit: Points:" at bounding box center [726, 162] width 280 height 189
click at [151, 86] on input "Client" at bounding box center [159, 92] width 189 height 17
click at [166, 102] on div "Client +91" at bounding box center [147, 89] width 226 height 37
click at [164, 97] on input "Client" at bounding box center [159, 92] width 189 height 17
type input "9596888531"
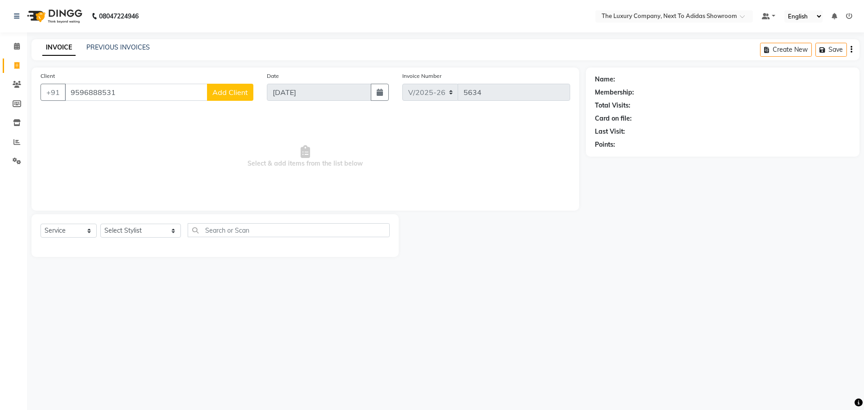
click at [233, 97] on button "Add Client" at bounding box center [230, 92] width 46 height 17
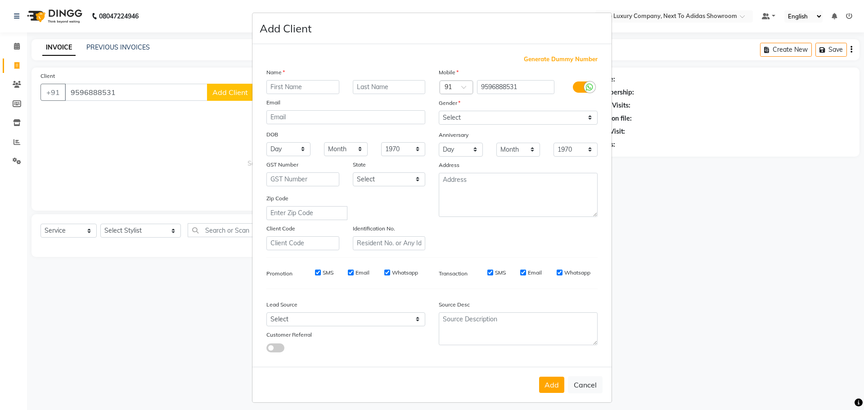
click at [282, 82] on input "text" at bounding box center [302, 87] width 73 height 14
type input "Soyopan"
click at [364, 86] on input "text" at bounding box center [389, 87] width 73 height 14
type input "Yangya"
drag, startPoint x: 508, startPoint y: 114, endPoint x: 501, endPoint y: 124, distance: 12.9
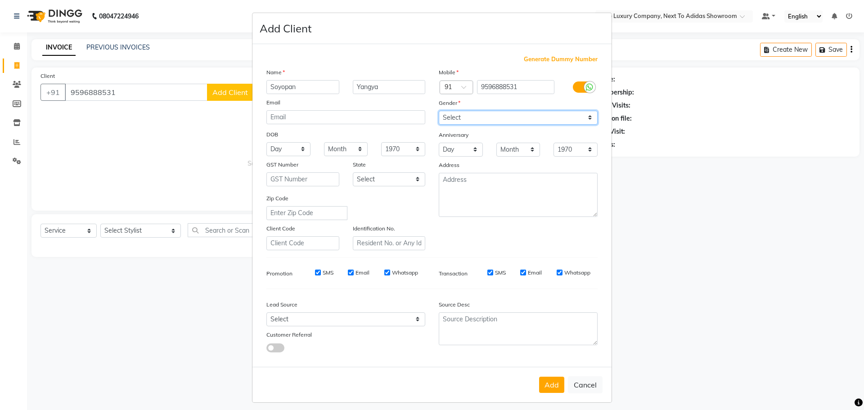
click at [507, 115] on select "Select Male Female Other Prefer Not To Say" at bounding box center [518, 118] width 159 height 14
select select "male"
click at [439, 111] on select "Select Male Female Other Prefer Not To Say" at bounding box center [518, 118] width 159 height 14
click at [545, 390] on button "Add" at bounding box center [551, 385] width 25 height 16
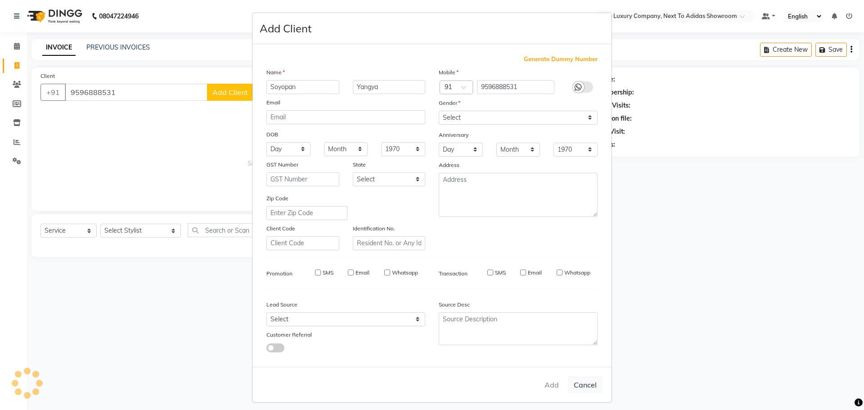
select select
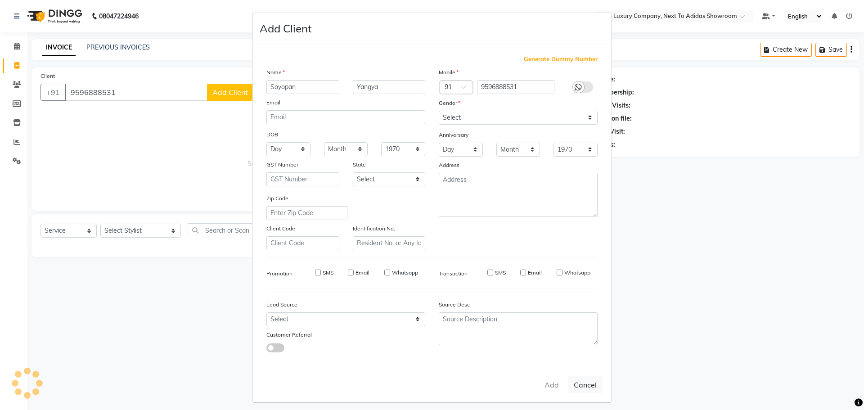
select select
checkbox input "false"
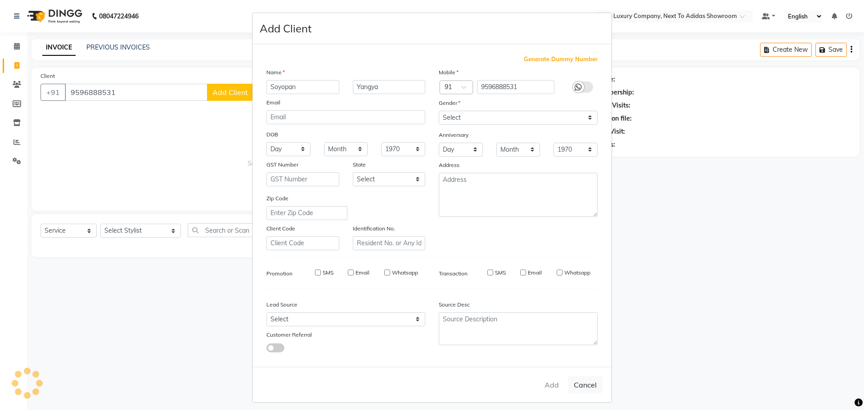
checkbox input "false"
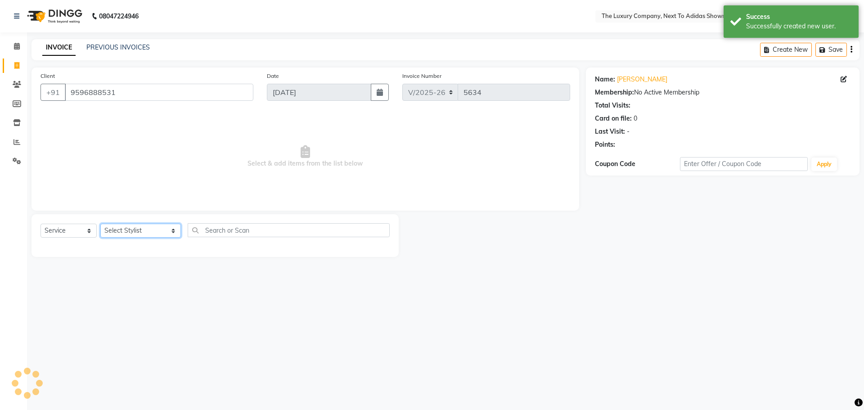
click at [122, 228] on select "Select Stylist ADMIN ALISHA SUCHIANG AMANDA MARSHIRA ANSAI DAIMARI BALAJIED SIN…" at bounding box center [140, 231] width 81 height 14
select select "53666"
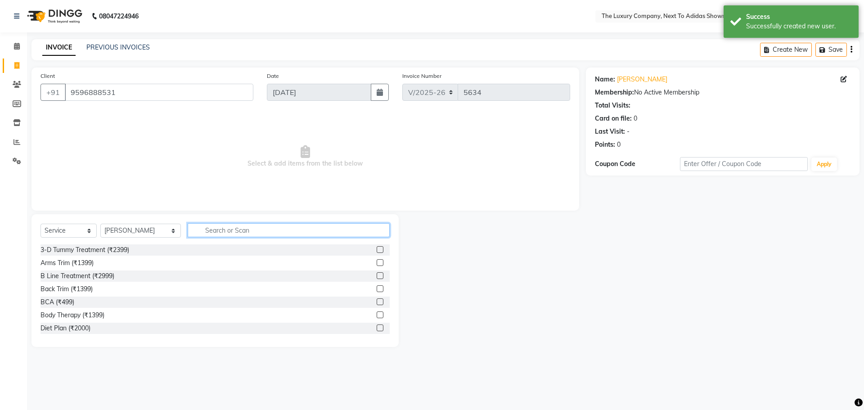
click at [189, 233] on input "text" at bounding box center [289, 230] width 202 height 14
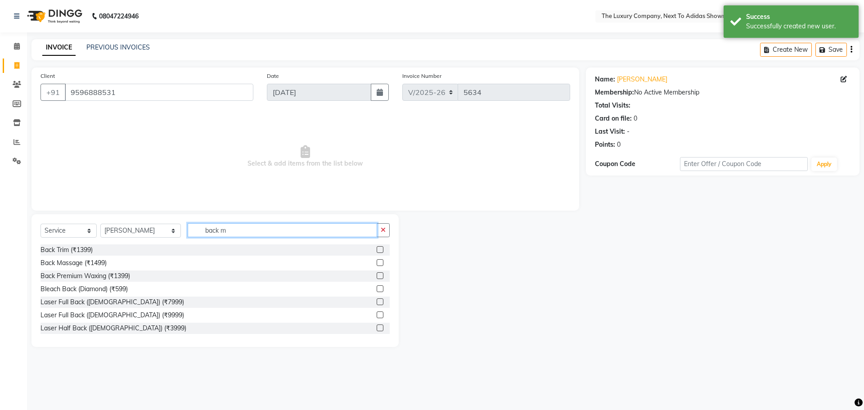
type input "back m"
click at [377, 262] on label at bounding box center [380, 262] width 7 height 7
click at [377, 262] on input "checkbox" at bounding box center [380, 263] width 6 height 6
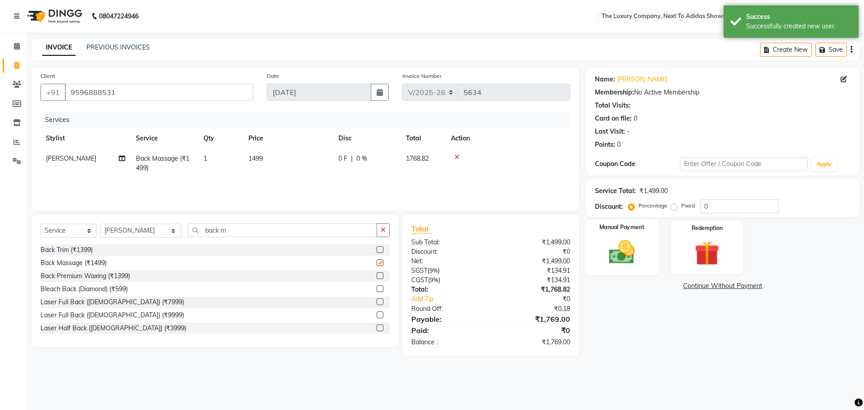
checkbox input "false"
click at [634, 236] on div "Manual Payment" at bounding box center [621, 247] width 75 height 55
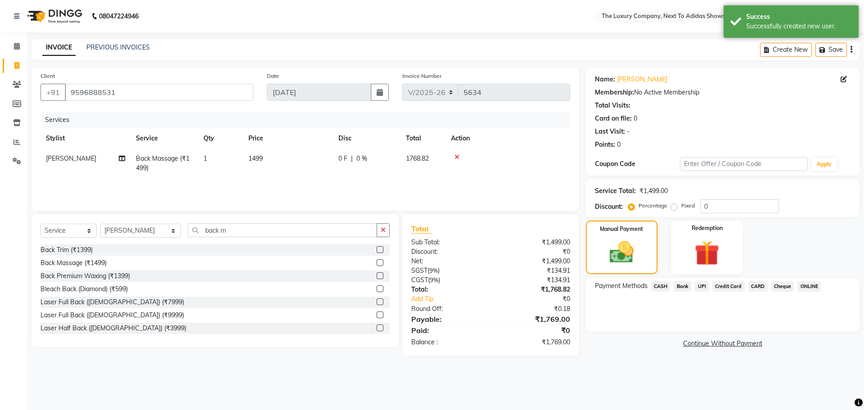
click at [700, 286] on span "UPI" at bounding box center [702, 286] width 14 height 10
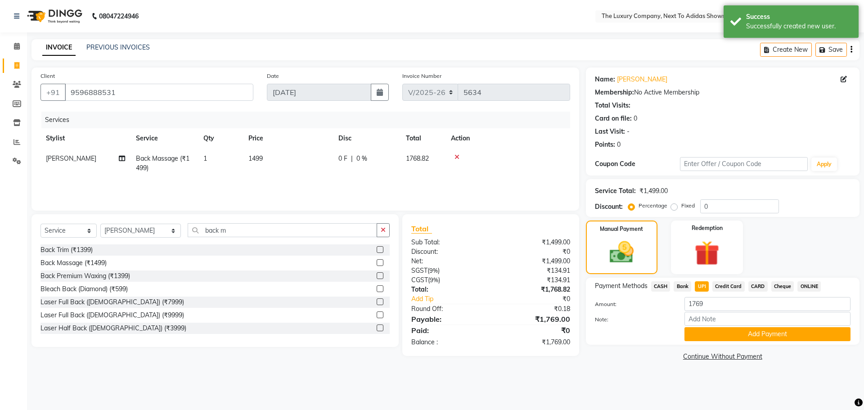
click at [717, 333] on button "Add Payment" at bounding box center [768, 334] width 166 height 14
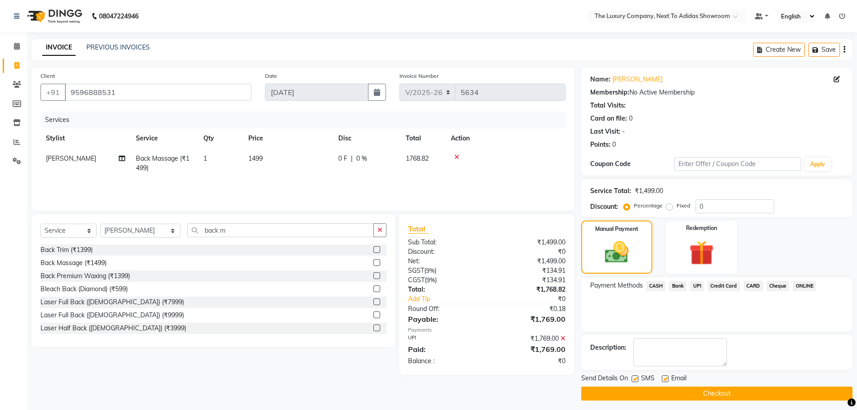
click at [708, 392] on button "Checkout" at bounding box center [717, 394] width 271 height 14
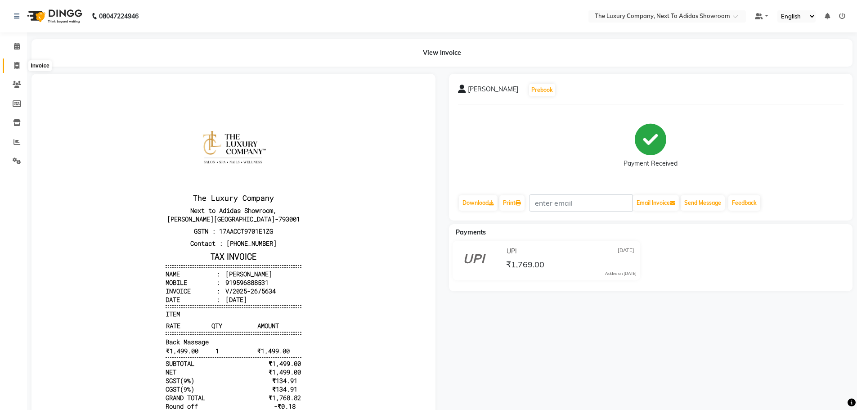
click at [18, 69] on span at bounding box center [17, 66] width 16 height 10
select select "service"
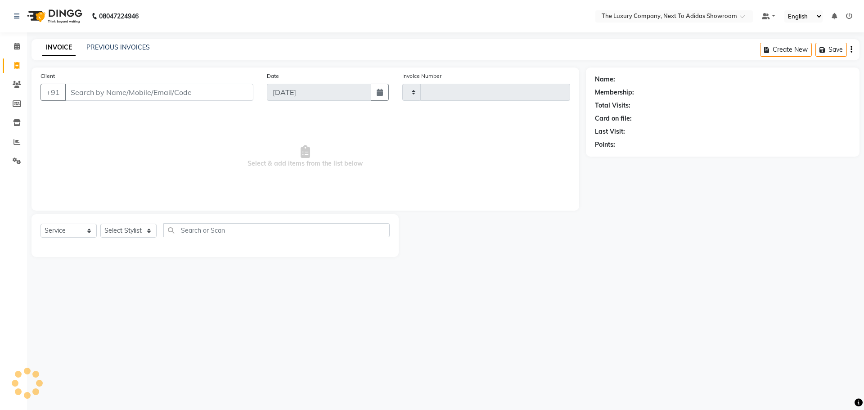
type input "5635"
select select "6828"
click at [108, 48] on link "PREVIOUS INVOICES" at bounding box center [117, 47] width 63 height 8
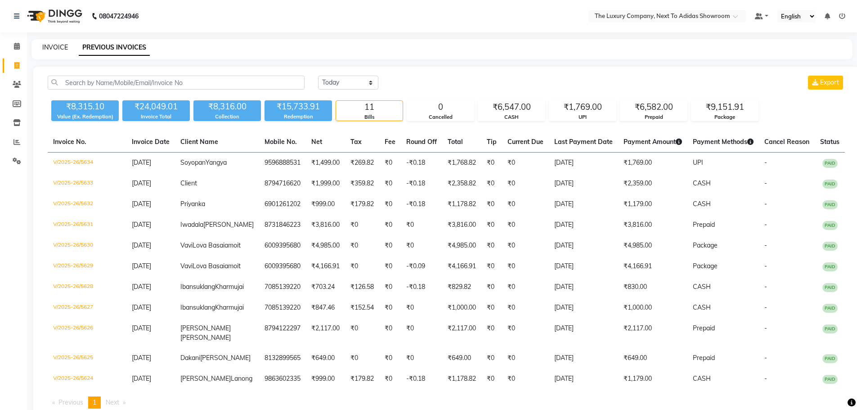
click at [58, 46] on link "INVOICE" at bounding box center [55, 47] width 26 height 8
select select "6828"
select select "service"
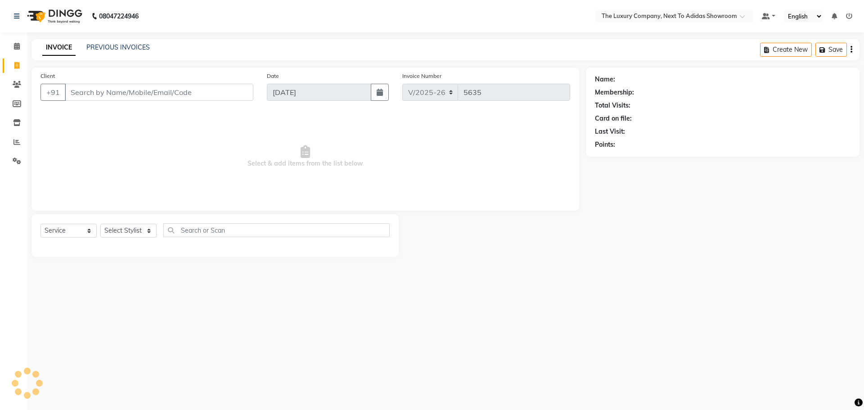
click at [135, 90] on input "Client" at bounding box center [159, 92] width 189 height 17
click at [139, 88] on input "Client" at bounding box center [159, 92] width 189 height 17
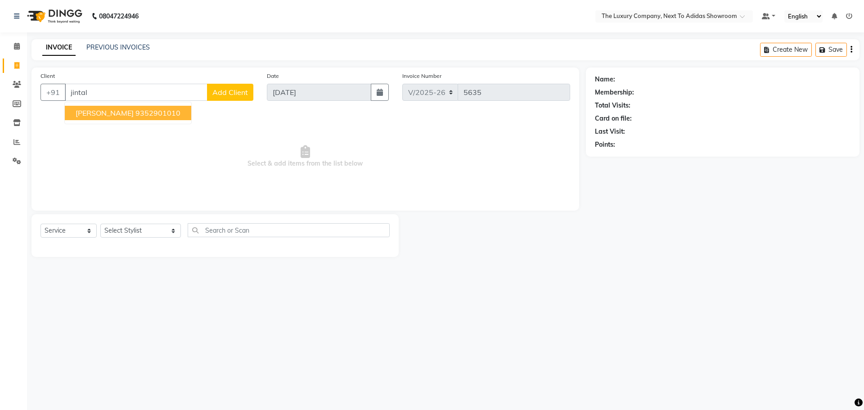
click at [135, 112] on ngb-highlight "9352901010" at bounding box center [157, 112] width 45 height 9
type input "9352901010"
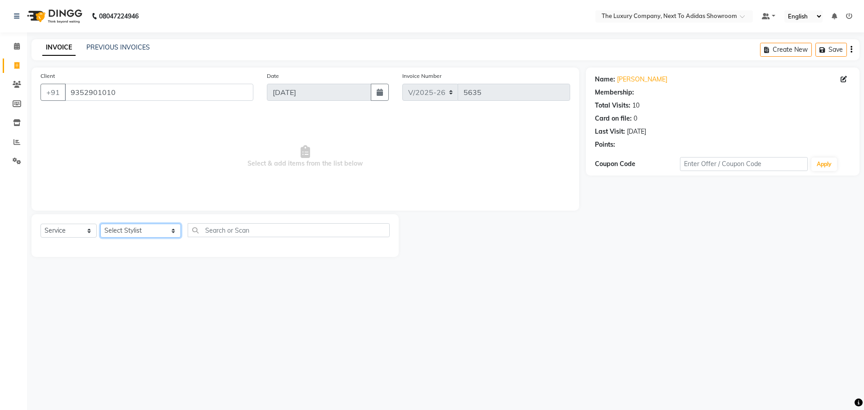
click at [124, 230] on select "Select Stylist ADMIN ALISHA SUCHIANG AMANDA MARSHIRA ANSAI DAIMARI BALAJIED SIN…" at bounding box center [140, 231] width 81 height 14
select select "53670"
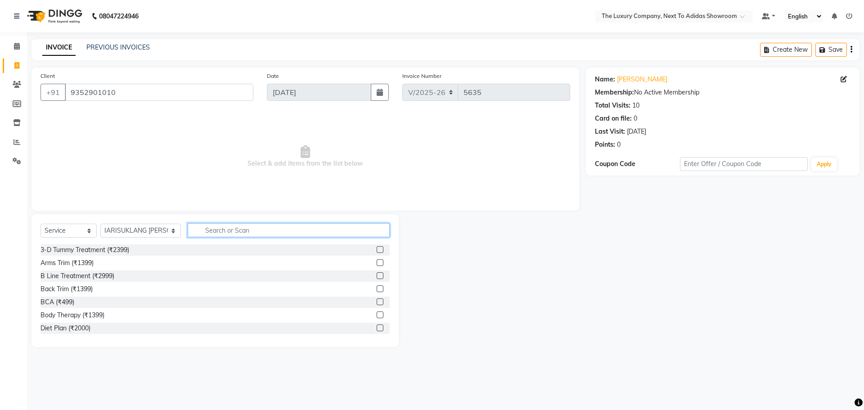
click at [232, 234] on input "text" at bounding box center [289, 230] width 202 height 14
type input "thread"
click at [377, 275] on label at bounding box center [380, 275] width 7 height 7
click at [377, 275] on input "checkbox" at bounding box center [380, 276] width 6 height 6
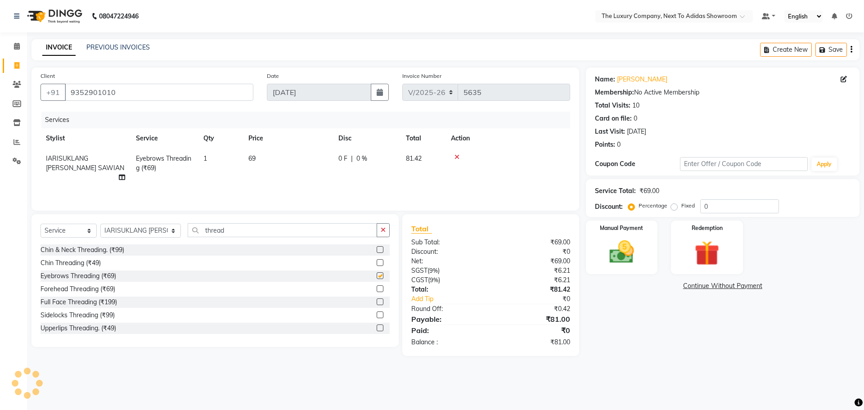
checkbox input "false"
click at [377, 329] on label at bounding box center [380, 328] width 7 height 7
click at [377, 329] on input "checkbox" at bounding box center [380, 328] width 6 height 6
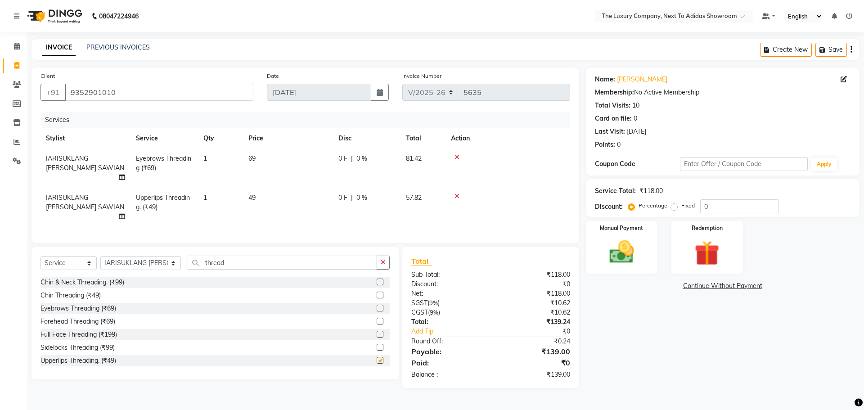
checkbox input "false"
click at [377, 318] on label at bounding box center [380, 321] width 7 height 7
click at [377, 319] on input "checkbox" at bounding box center [380, 322] width 6 height 6
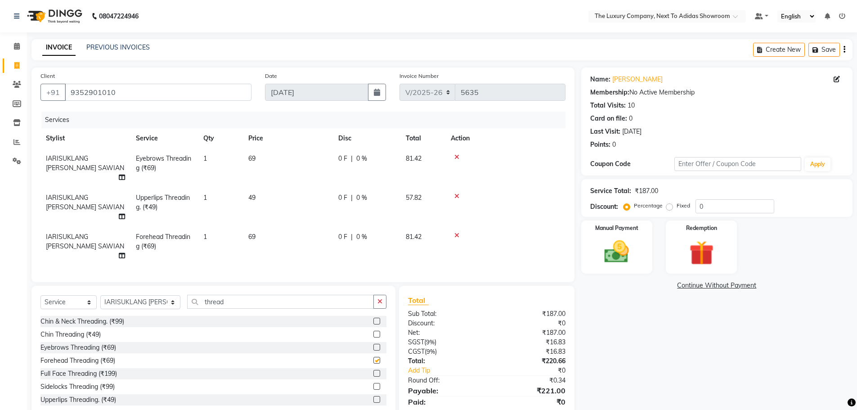
checkbox input "false"
click at [677, 208] on label "Fixed" at bounding box center [684, 206] width 14 height 8
click at [668, 208] on input "Fixed" at bounding box center [671, 206] width 6 height 6
radio input "true"
click at [726, 206] on input "0" at bounding box center [735, 206] width 79 height 14
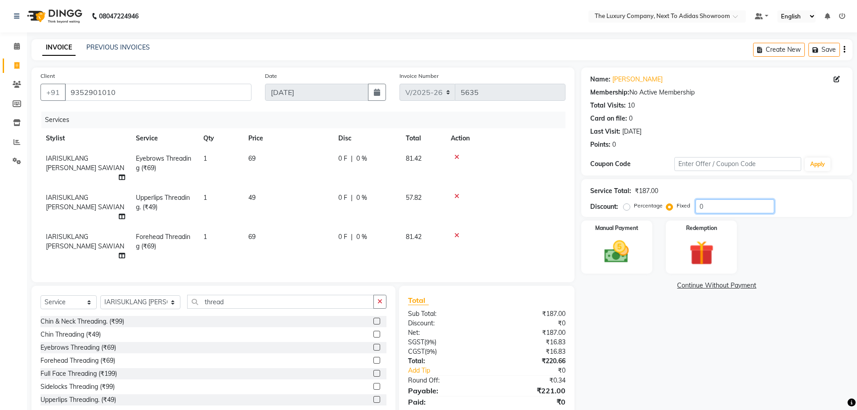
click at [727, 206] on input "0" at bounding box center [735, 206] width 79 height 14
click at [728, 205] on input "0" at bounding box center [735, 206] width 79 height 14
type input "1"
click at [632, 261] on img at bounding box center [616, 251] width 41 height 29
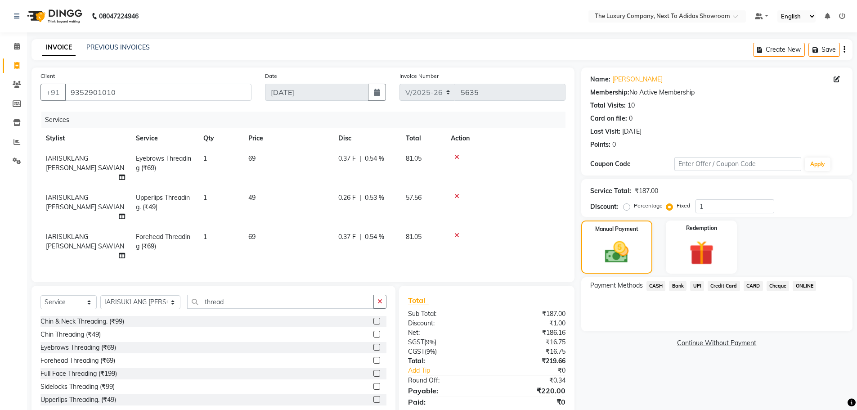
click at [653, 288] on span "CASH" at bounding box center [656, 286] width 19 height 10
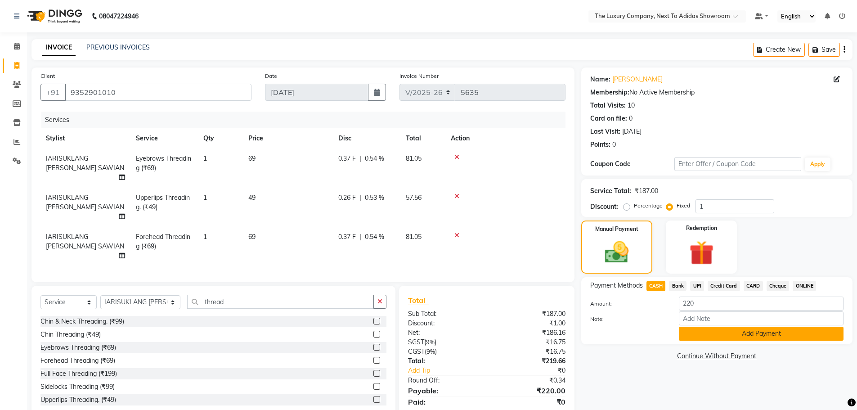
click at [698, 329] on button "Add Payment" at bounding box center [761, 334] width 165 height 14
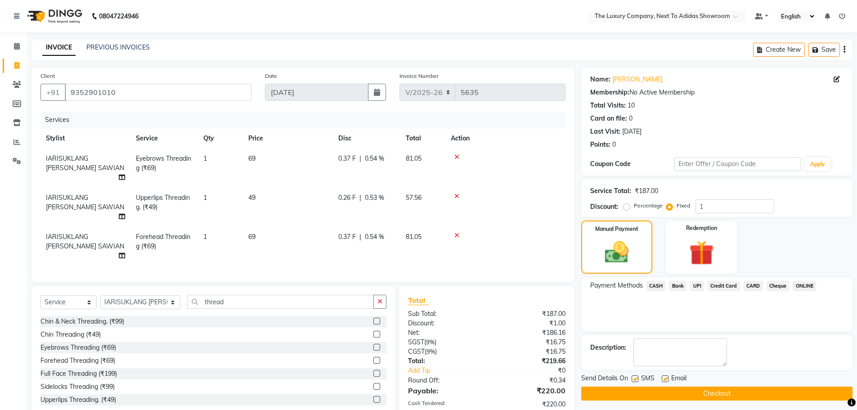
click at [699, 397] on button "Checkout" at bounding box center [717, 394] width 271 height 14
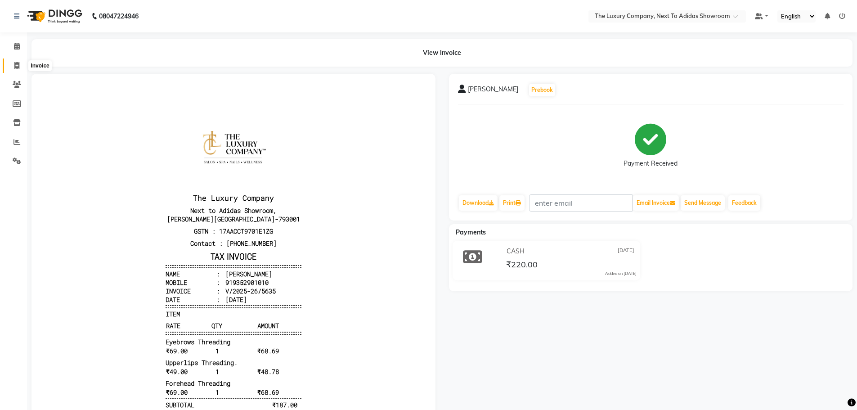
click at [17, 70] on link "Invoice" at bounding box center [14, 66] width 22 height 15
select select "6828"
select select "service"
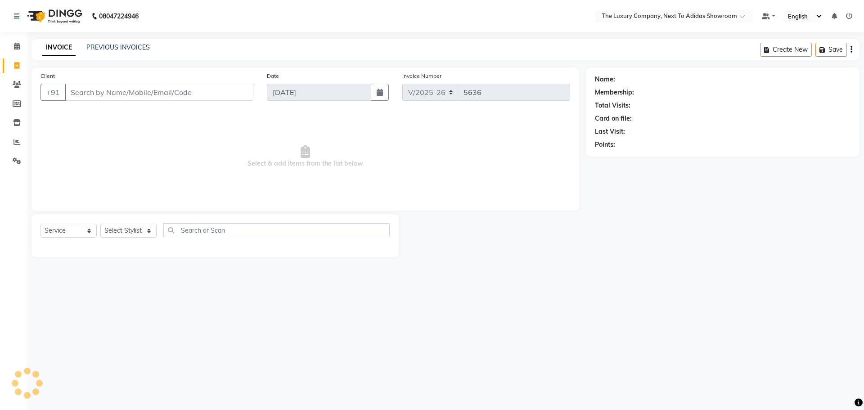
click at [99, 89] on input "Client" at bounding box center [159, 92] width 189 height 17
type input "h"
click at [144, 223] on div "Select Service Product Membership Package Voucher Prepaid Gift Card Select Styl…" at bounding box center [215, 235] width 367 height 43
click at [151, 226] on select "Select Stylist ADMIN ALISHA SUCHIANG AMANDA MARSHIRA ANSAI DAIMARI BALAJIED SIN…" at bounding box center [140, 231] width 81 height 14
select select "53676"
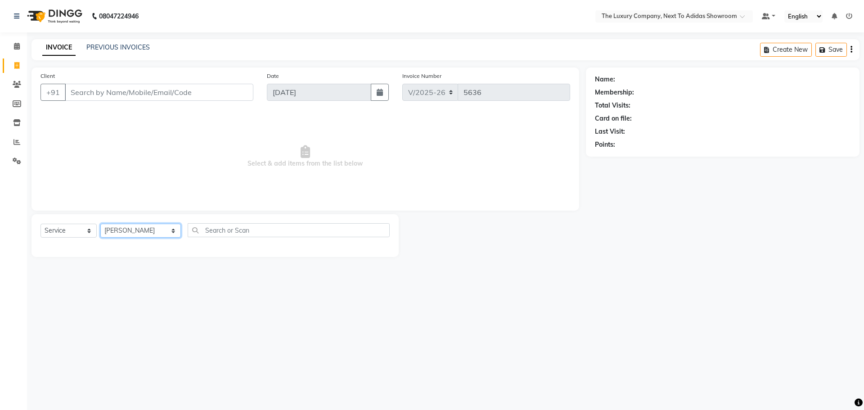
click at [100, 224] on select "Select Stylist ADMIN ALISHA SUCHIANG AMANDA MARSHIRA ANSAI DAIMARI BALAJIED SIN…" at bounding box center [140, 231] width 81 height 14
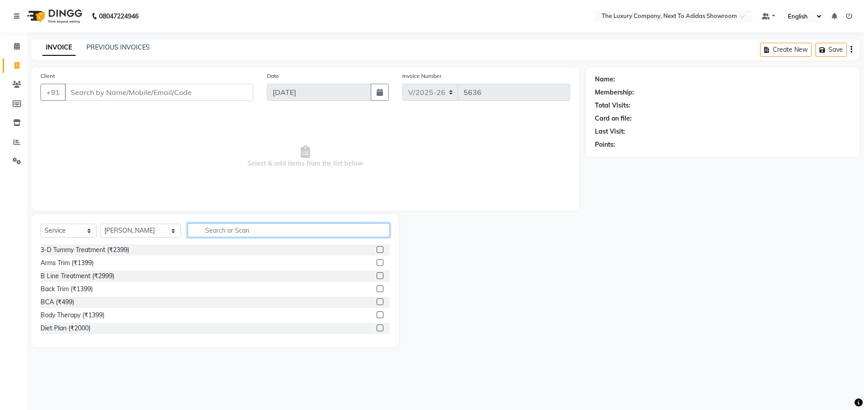
click at [226, 235] on input "text" at bounding box center [289, 230] width 202 height 14
drag, startPoint x: 225, startPoint y: 226, endPoint x: 144, endPoint y: 243, distance: 83.1
click at [144, 243] on div "Select Service Product Membership Package Voucher Prepaid Gift Card Select Styl…" at bounding box center [215, 233] width 349 height 21
type input "full ar"
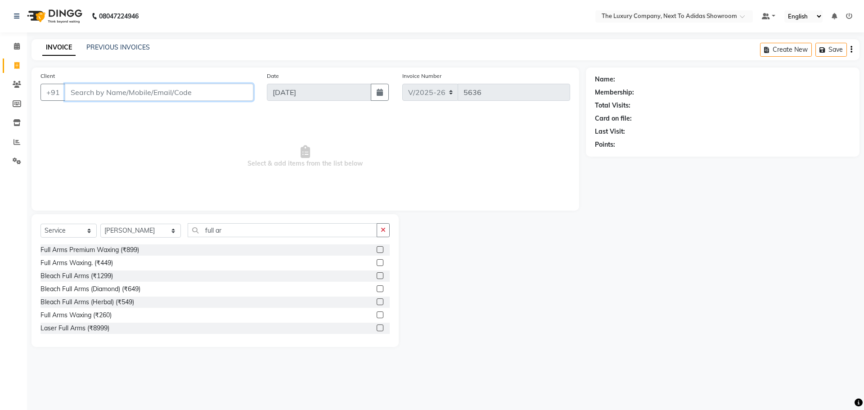
click at [121, 95] on input "Client" at bounding box center [159, 92] width 189 height 17
click at [123, 92] on input "Client" at bounding box center [159, 92] width 189 height 17
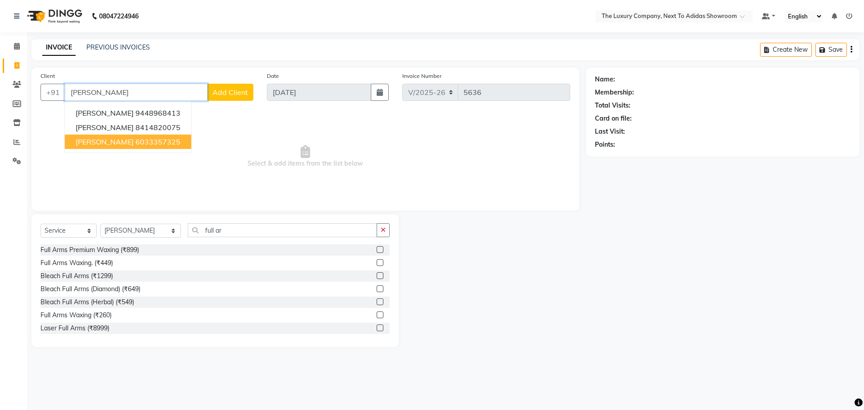
drag, startPoint x: 148, startPoint y: 143, endPoint x: 240, endPoint y: 177, distance: 98.4
click at [148, 143] on ngb-highlight "6033357325" at bounding box center [157, 141] width 45 height 9
type input "6033357325"
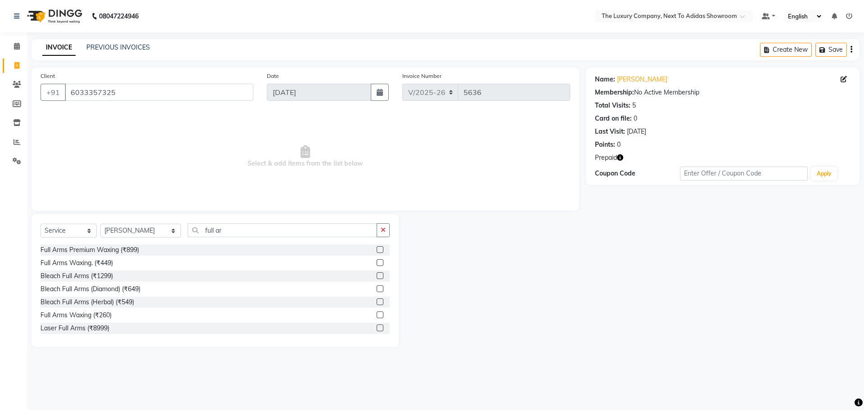
click at [622, 154] on icon "button" at bounding box center [620, 157] width 6 height 6
click at [537, 243] on div at bounding box center [492, 280] width 187 height 133
click at [145, 222] on div "Select Service Product Membership Package Voucher Prepaid Gift Card Select Styl…" at bounding box center [215, 280] width 367 height 133
click at [145, 229] on select "Select Stylist ADMIN ALISHA SUCHIANG AMANDA MARSHIRA ANSAI DAIMARI BALAJIED SIN…" at bounding box center [140, 231] width 81 height 14
select select "53683"
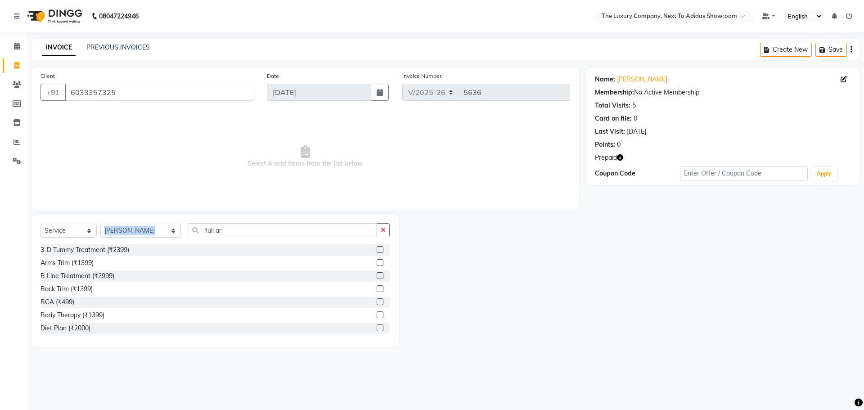
drag, startPoint x: 213, startPoint y: 222, endPoint x: 170, endPoint y: 248, distance: 50.7
click at [131, 235] on div "Select Service Product Membership Package Voucher Prepaid Gift Card Select Styl…" at bounding box center [215, 280] width 367 height 133
drag, startPoint x: 165, startPoint y: 231, endPoint x: 139, endPoint y: 232, distance: 26.1
click at [140, 232] on div "Select Service Product Membership Package Voucher Prepaid Gift Card Select Styl…" at bounding box center [215, 233] width 349 height 21
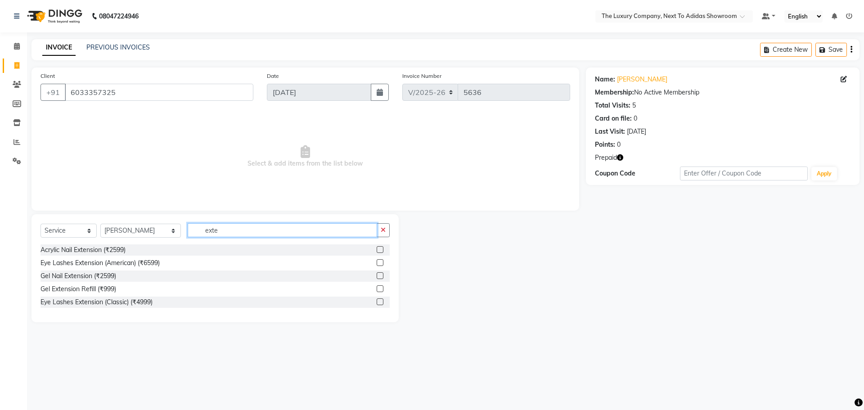
drag, startPoint x: 207, startPoint y: 230, endPoint x: 141, endPoint y: 244, distance: 67.1
click at [142, 244] on div "Select Service Product Membership Package Voucher Prepaid Gift Card Select Styl…" at bounding box center [215, 233] width 349 height 21
type input "remo"
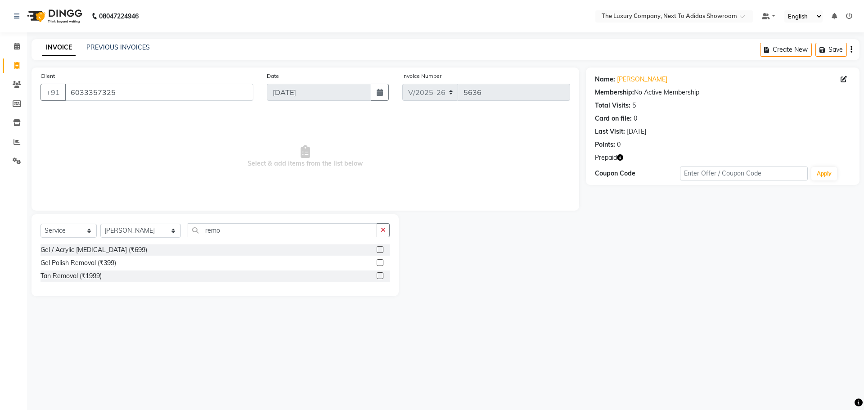
click at [380, 250] on label at bounding box center [380, 249] width 7 height 7
click at [380, 250] on input "checkbox" at bounding box center [380, 250] width 6 height 6
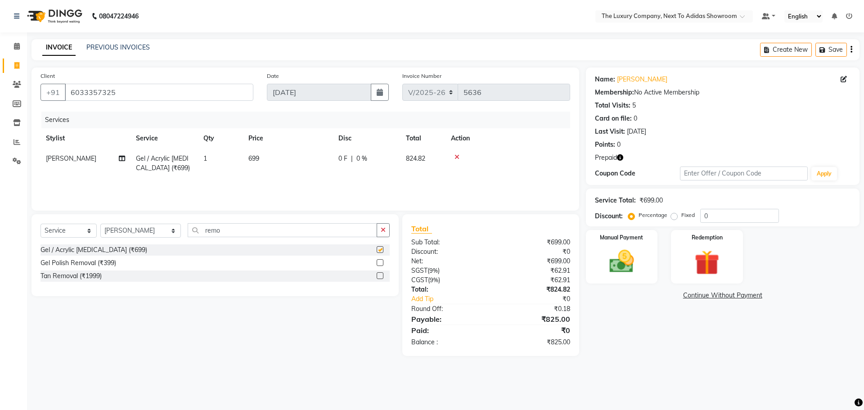
checkbox input "false"
click at [151, 232] on select "Select Stylist ADMIN ALISHA SUCHIANG AMANDA MARSHIRA ANSAI DAIMARI BALAJIED SIN…" at bounding box center [140, 231] width 81 height 14
select select "53647"
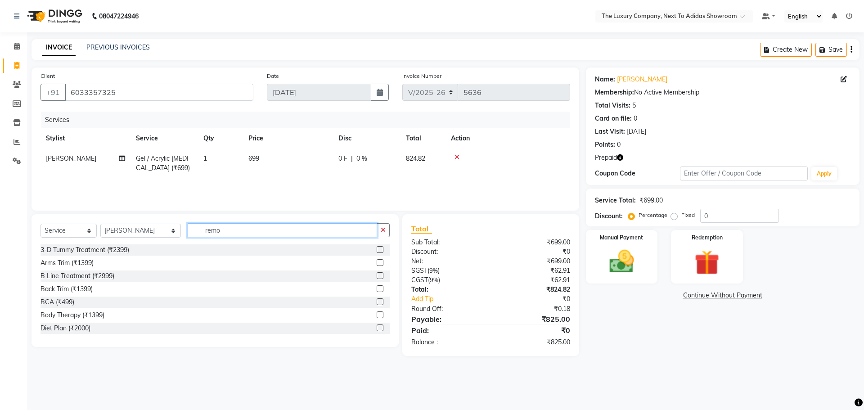
drag, startPoint x: 204, startPoint y: 228, endPoint x: 147, endPoint y: 234, distance: 57.5
click at [149, 234] on div "Select Service Product Membership Package Voucher Prepaid Gift Card Select Styl…" at bounding box center [215, 233] width 349 height 21
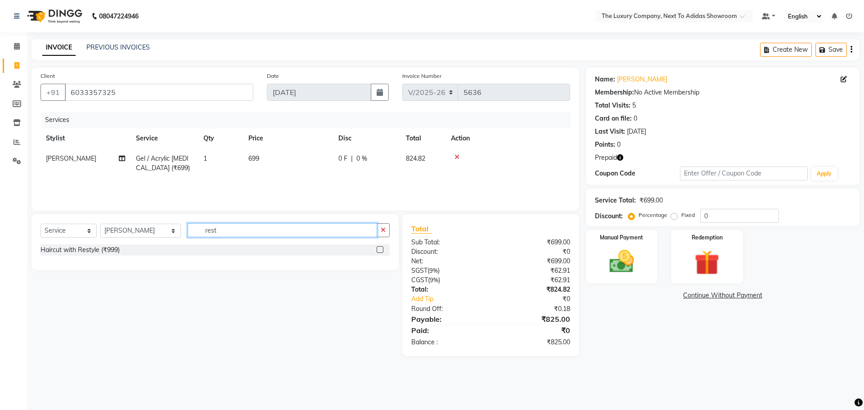
type input "rest"
click at [379, 249] on label at bounding box center [380, 249] width 7 height 7
click at [379, 249] on input "checkbox" at bounding box center [380, 250] width 6 height 6
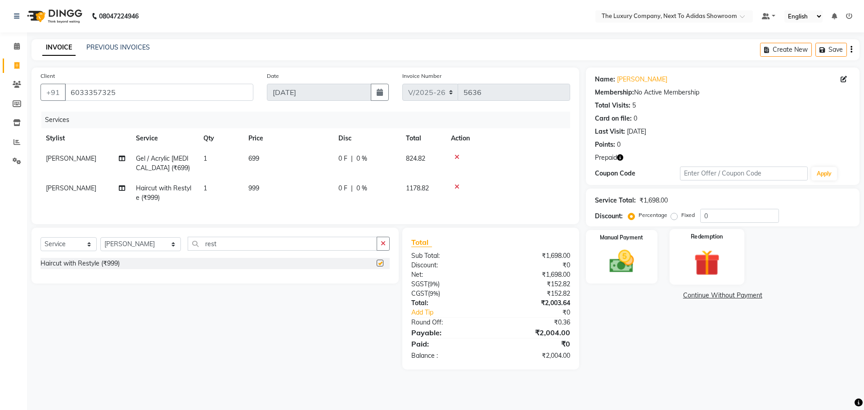
checkbox input "false"
click at [714, 264] on img at bounding box center [707, 263] width 42 height 32
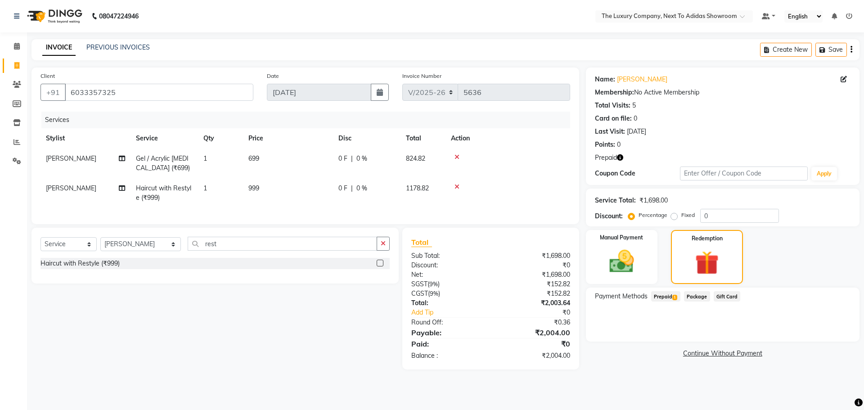
drag, startPoint x: 672, startPoint y: 298, endPoint x: 678, endPoint y: 302, distance: 7.0
click at [673, 299] on span "Prepaid 1" at bounding box center [665, 296] width 29 height 10
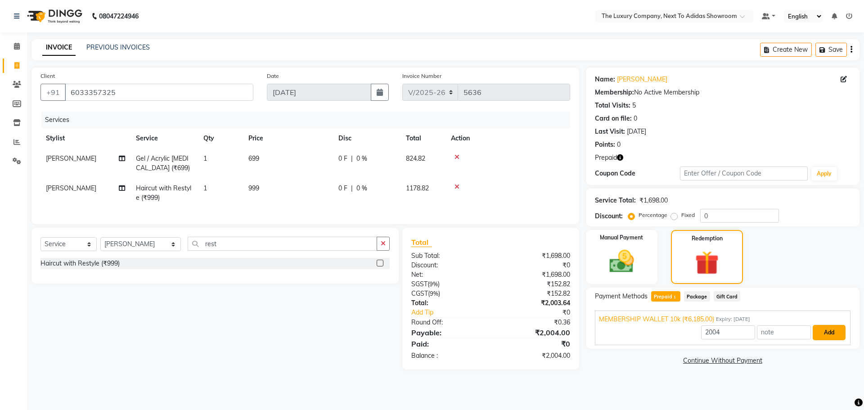
click at [831, 338] on button "Add" at bounding box center [829, 332] width 33 height 15
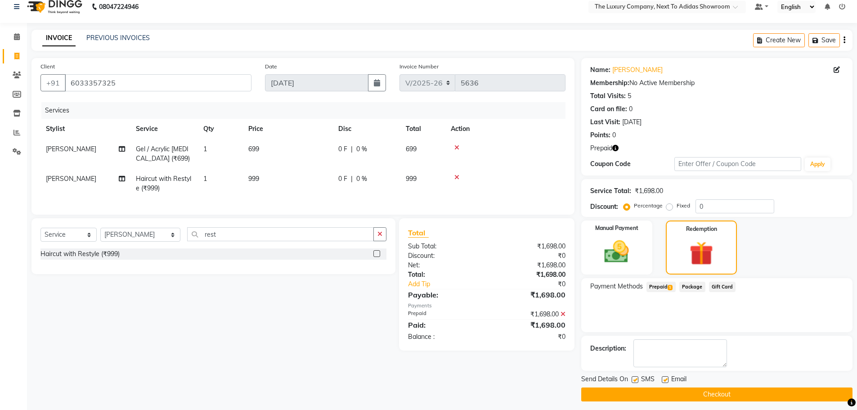
scroll to position [14, 0]
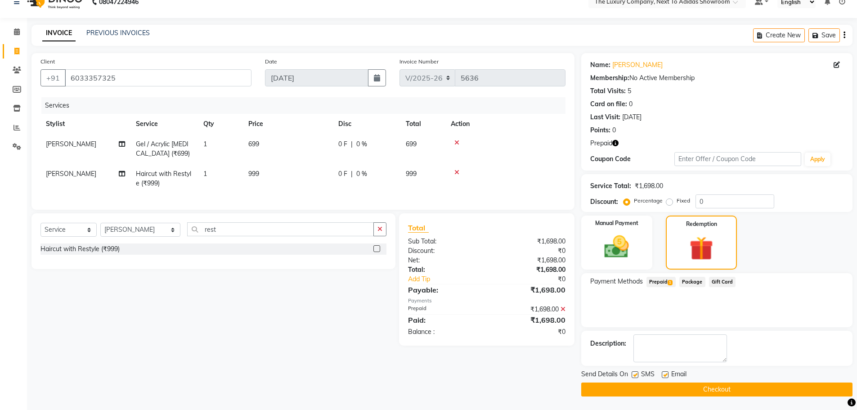
click at [737, 389] on button "Checkout" at bounding box center [717, 390] width 271 height 14
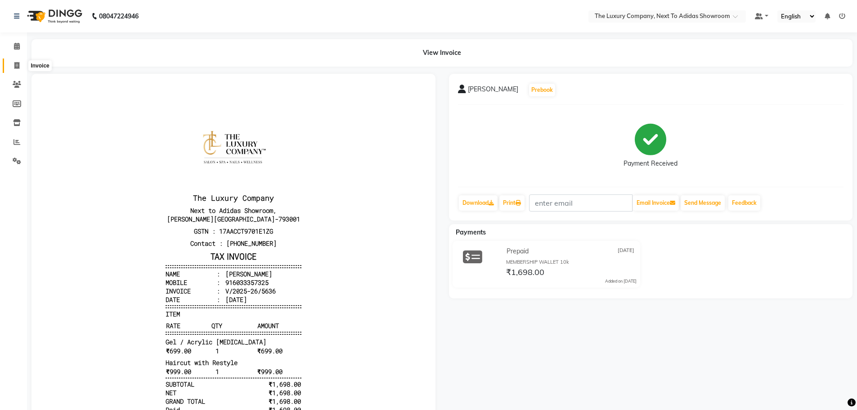
click at [18, 68] on icon at bounding box center [16, 65] width 5 height 7
select select "service"
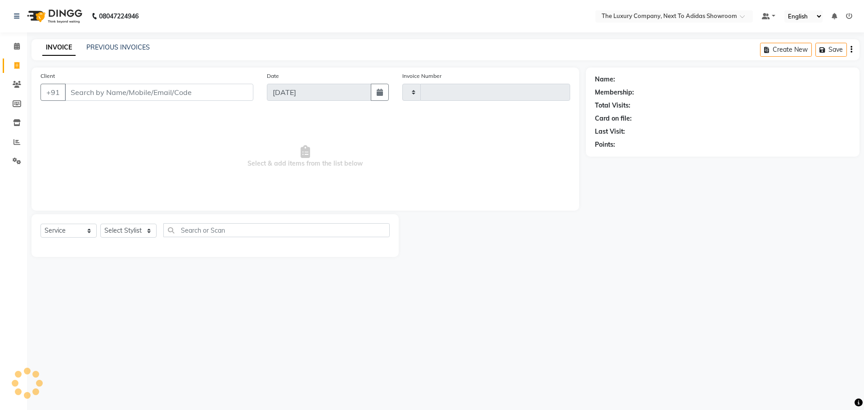
type input "5637"
select select "6828"
click at [100, 90] on input "Client" at bounding box center [159, 92] width 189 height 17
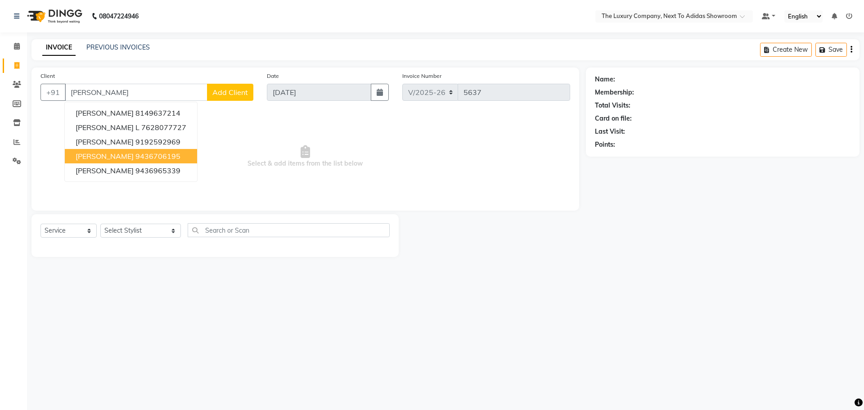
click at [115, 158] on span "Mathew Umdor" at bounding box center [105, 156] width 58 height 9
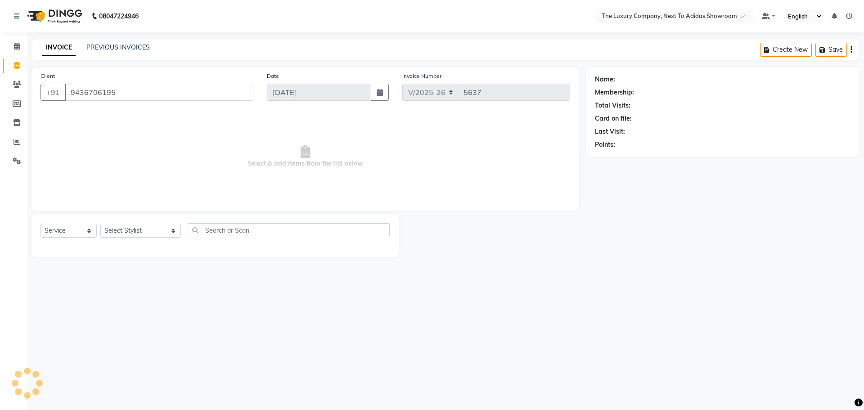
type input "9436706195"
click at [623, 156] on icon "button" at bounding box center [620, 157] width 6 height 6
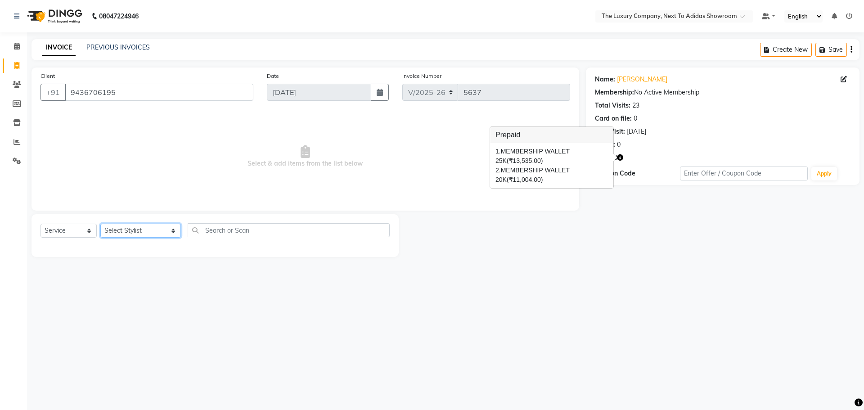
click at [138, 226] on select "Select Stylist ADMIN ALISHA SUCHIANG AMANDA MARSHIRA ANSAI DAIMARI BALAJIED SIN…" at bounding box center [140, 231] width 81 height 14
select select "53688"
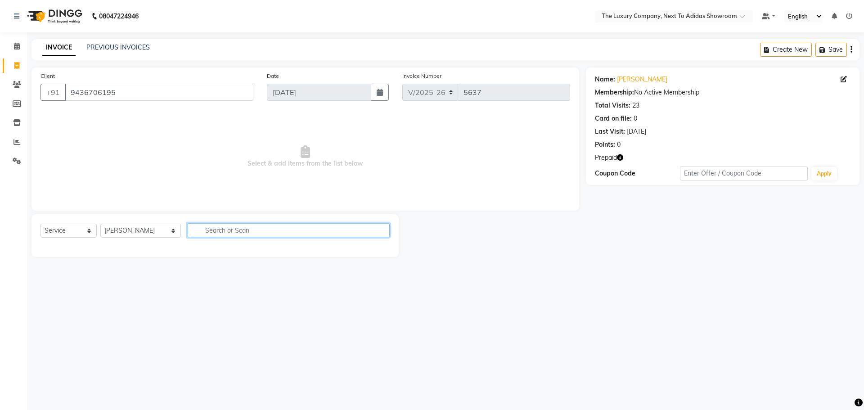
click at [202, 232] on input "text" at bounding box center [289, 230] width 202 height 14
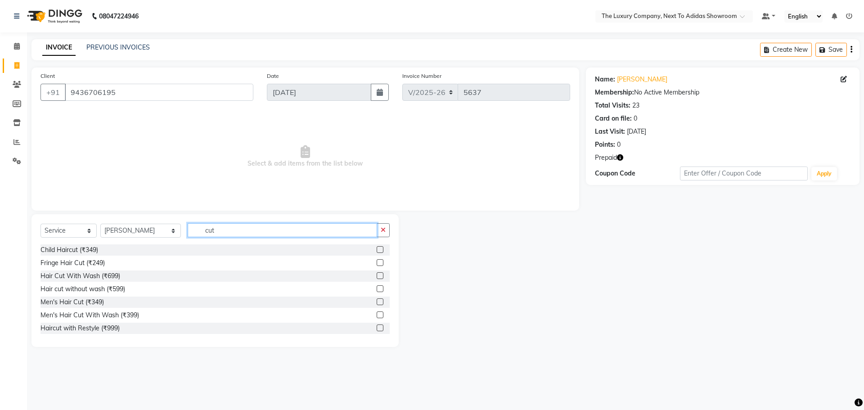
type input "cut"
drag, startPoint x: 375, startPoint y: 302, endPoint x: 359, endPoint y: 292, distance: 18.8
click at [377, 302] on label at bounding box center [380, 301] width 7 height 7
click at [377, 302] on input "checkbox" at bounding box center [380, 302] width 6 height 6
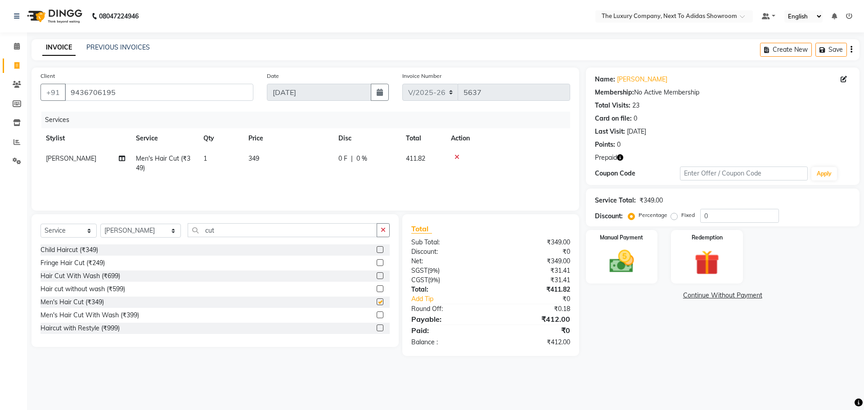
checkbox input "false"
click at [156, 229] on select "Select Stylist ADMIN ALISHA SUCHIANG AMANDA MARSHIRA ANSAI DAIMARI BALAJIED SIN…" at bounding box center [140, 231] width 81 height 14
select select "53670"
drag, startPoint x: 193, startPoint y: 238, endPoint x: 159, endPoint y: 243, distance: 34.6
click at [159, 243] on div "Select Service Product Membership Package Voucher Prepaid Gift Card Select Styl…" at bounding box center [215, 233] width 349 height 21
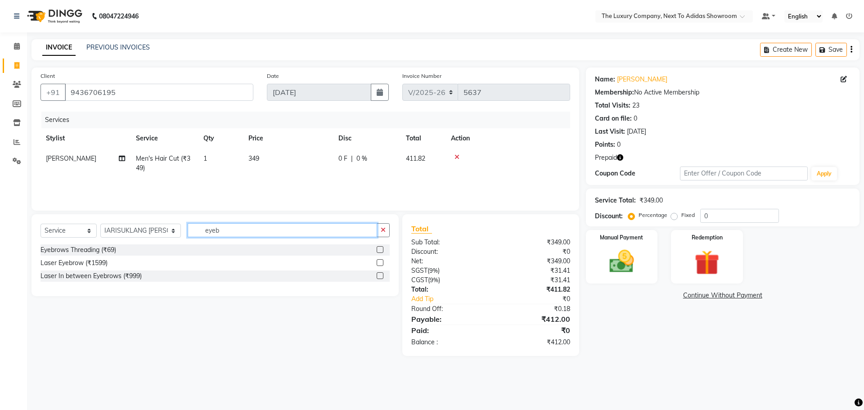
type input "eyeb"
drag, startPoint x: 380, startPoint y: 249, endPoint x: 315, endPoint y: 252, distance: 65.3
click at [380, 249] on label at bounding box center [380, 249] width 7 height 7
click at [380, 249] on input "checkbox" at bounding box center [380, 250] width 6 height 6
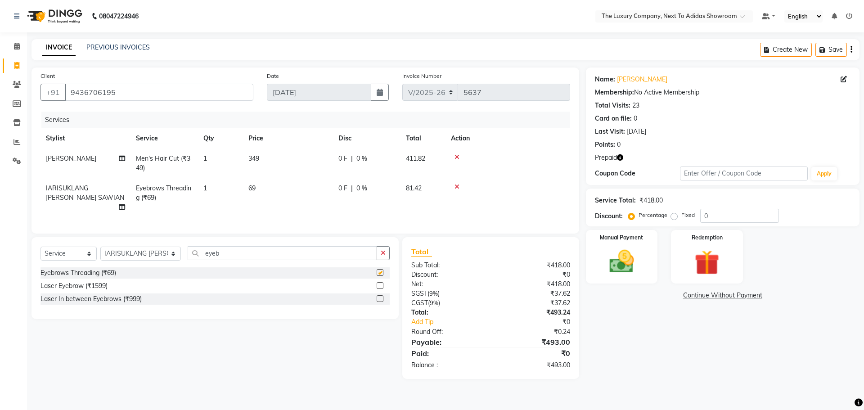
checkbox input "false"
click at [158, 255] on select "Select Stylist ADMIN ALISHA SUCHIANG AMANDA MARSHIRA ANSAI DAIMARI BALAJIED SIN…" at bounding box center [140, 254] width 81 height 14
select select "53666"
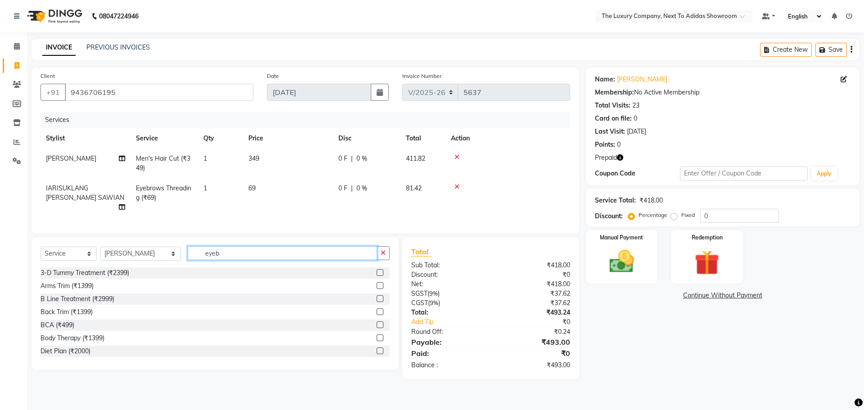
drag, startPoint x: 222, startPoint y: 252, endPoint x: 188, endPoint y: 261, distance: 35.4
click at [188, 261] on div "Select Service Product Membership Package Voucher Prepaid Gift Card Select Styl…" at bounding box center [215, 256] width 349 height 21
type input "scal"
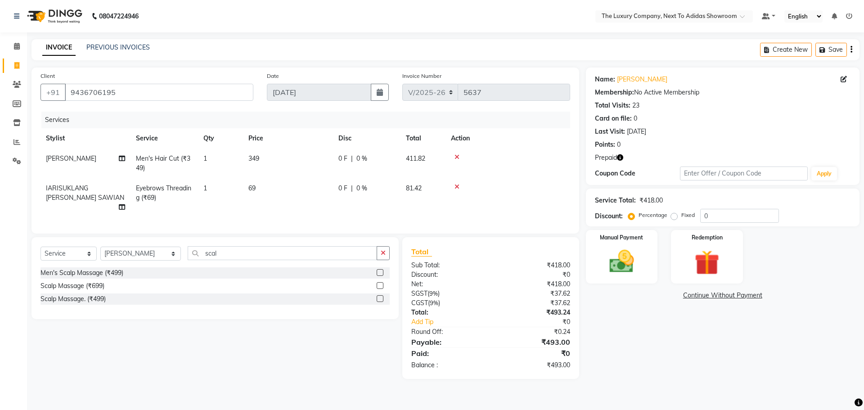
click at [383, 270] on label at bounding box center [380, 272] width 7 height 7
click at [383, 270] on input "checkbox" at bounding box center [380, 273] width 6 height 6
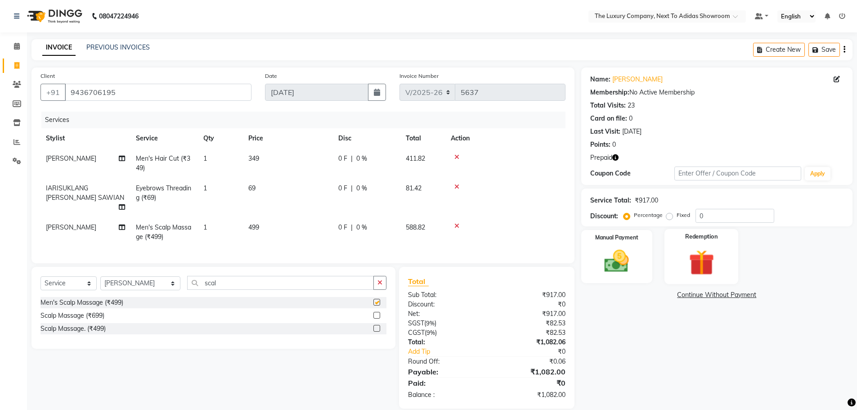
checkbox input "false"
click at [681, 260] on img at bounding box center [701, 263] width 41 height 32
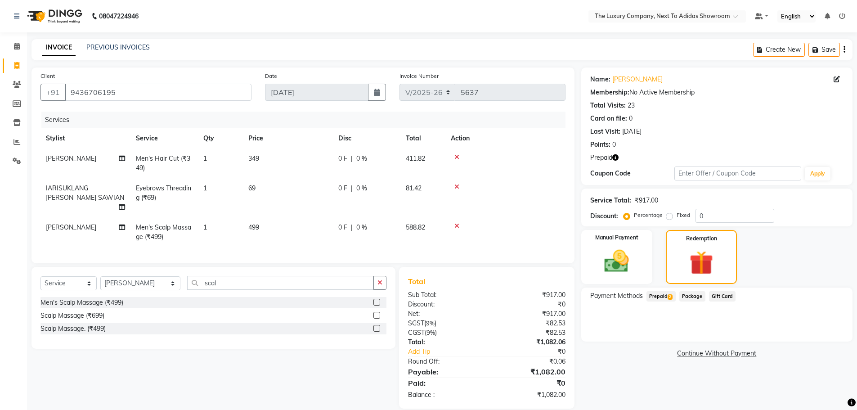
click at [669, 293] on span "Prepaid 2" at bounding box center [661, 296] width 29 height 10
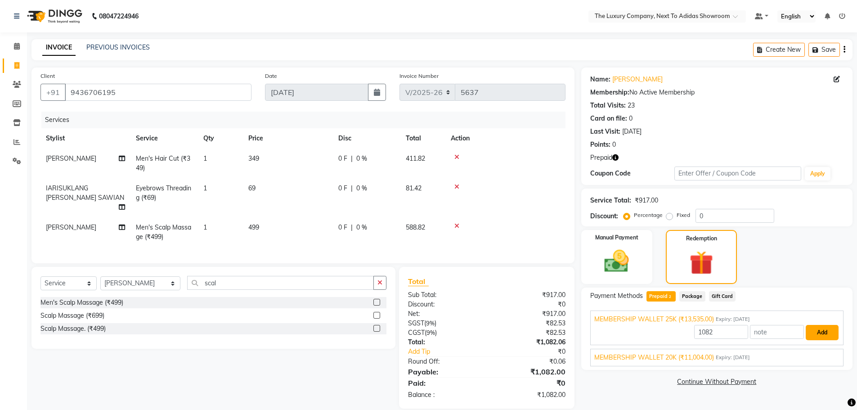
drag, startPoint x: 816, startPoint y: 332, endPoint x: 676, endPoint y: 310, distance: 142.1
click at [816, 331] on button "Add" at bounding box center [822, 332] width 33 height 15
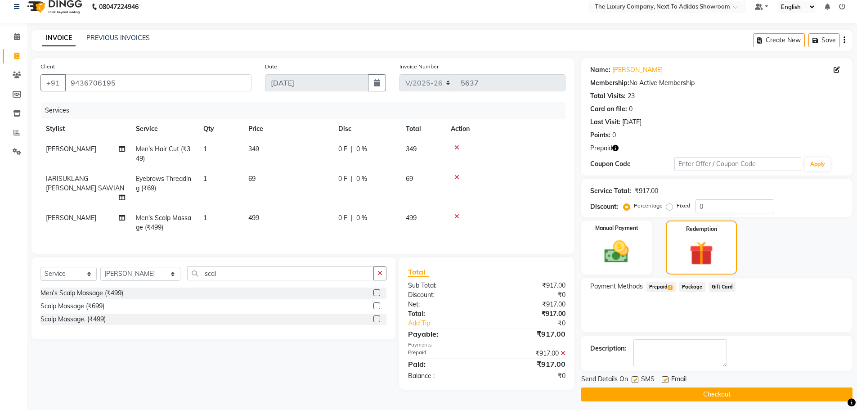
scroll to position [14, 0]
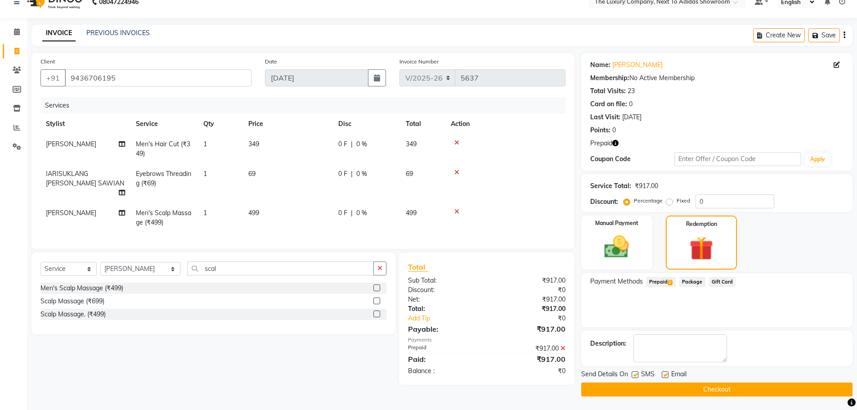
drag, startPoint x: 690, startPoint y: 387, endPoint x: 674, endPoint y: 389, distance: 16.4
click at [690, 387] on button "Checkout" at bounding box center [717, 390] width 271 height 14
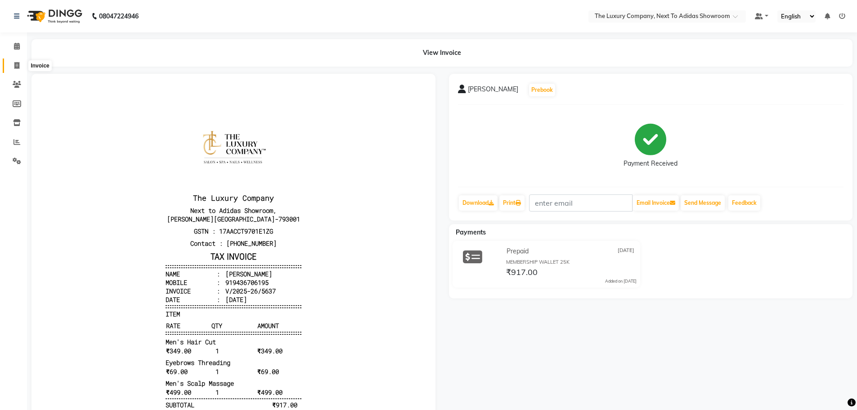
click at [19, 65] on icon at bounding box center [16, 65] width 5 height 7
select select "service"
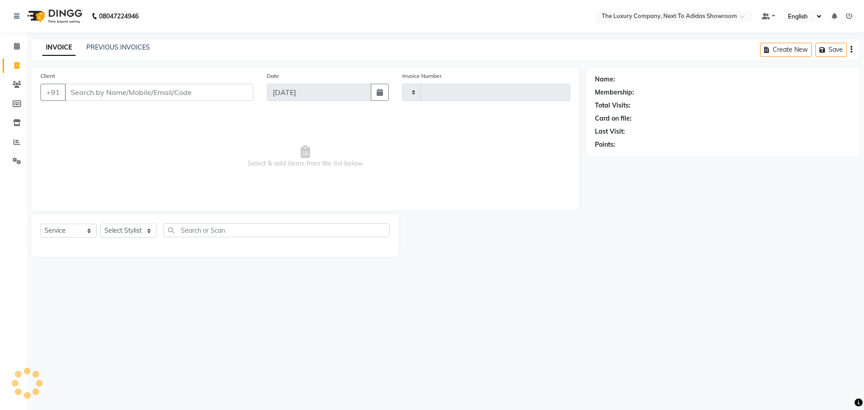
type input "5638"
select select "6828"
drag, startPoint x: 154, startPoint y: 92, endPoint x: 165, endPoint y: 84, distance: 13.8
click at [161, 87] on input "Client" at bounding box center [159, 92] width 189 height 17
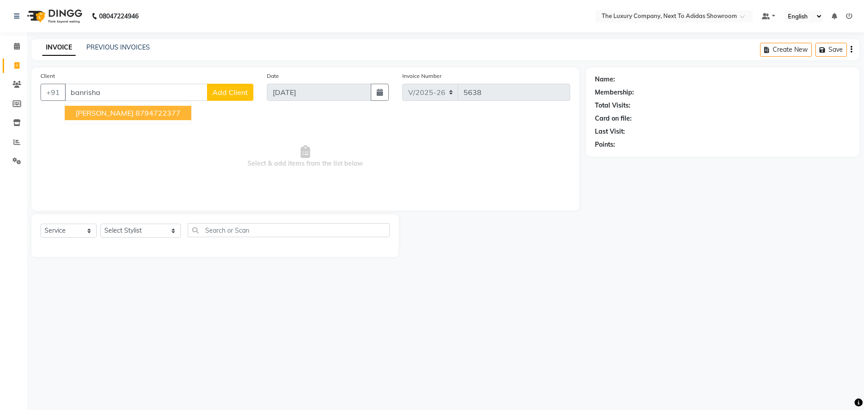
click at [157, 113] on ngb-highlight "8794722377" at bounding box center [157, 112] width 45 height 9
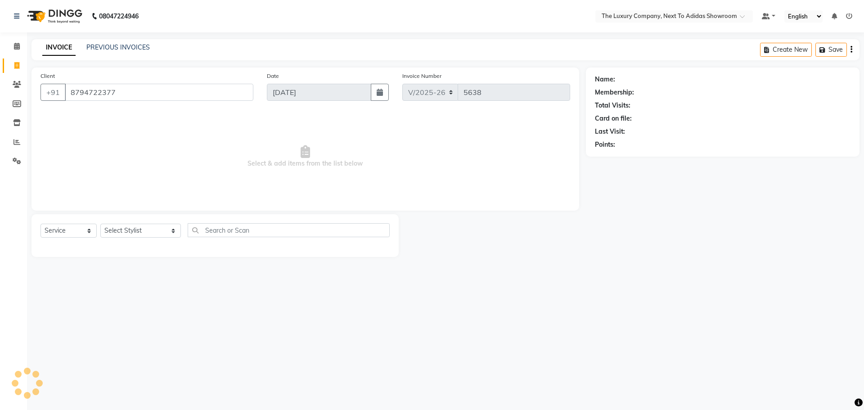
type input "8794722377"
drag, startPoint x: 620, startPoint y: 158, endPoint x: 563, endPoint y: 311, distance: 163.4
click at [619, 161] on button "button" at bounding box center [620, 157] width 6 height 9
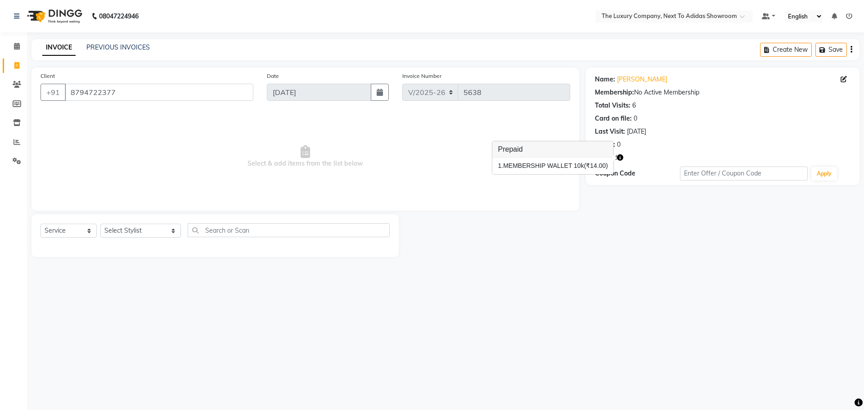
click at [564, 306] on div "08047224946 Select Location × The Luxury Company, Next To Adidas Showroom Defau…" at bounding box center [432, 205] width 864 height 410
drag, startPoint x: 76, startPoint y: 233, endPoint x: 73, endPoint y: 237, distance: 4.9
click at [76, 233] on select "Select Service Product Membership Package Voucher Prepaid Gift Card" at bounding box center [69, 231] width 56 height 14
click at [41, 224] on select "Select Service Product Membership Package Voucher Prepaid Gift Card" at bounding box center [69, 231] width 56 height 14
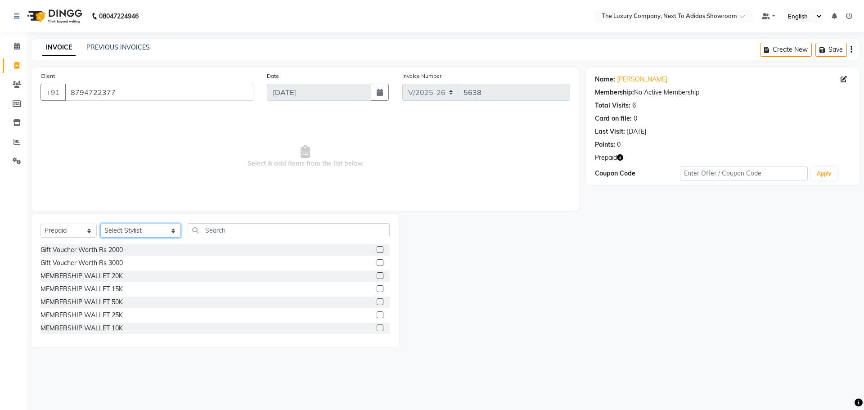
click at [144, 233] on select "Select Stylist ADMIN ALISHA SUCHIANG AMANDA MARSHIRA ANSAI DAIMARI BALAJIED SIN…" at bounding box center [140, 231] width 81 height 14
click at [226, 230] on input "text" at bounding box center [289, 230] width 202 height 14
click at [377, 328] on label at bounding box center [380, 328] width 7 height 7
click at [377, 328] on input "checkbox" at bounding box center [380, 328] width 6 height 6
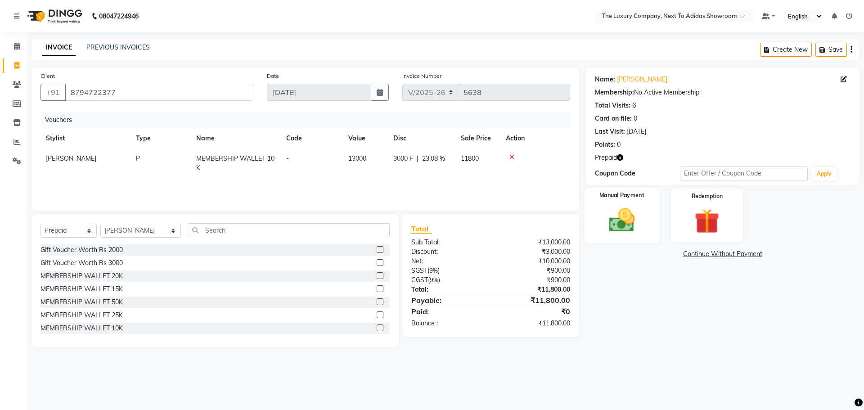
click at [634, 207] on img at bounding box center [622, 220] width 42 height 30
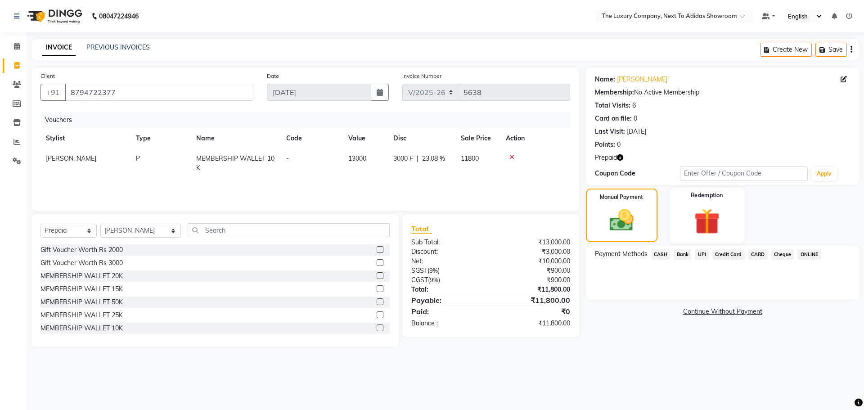
click at [695, 221] on img at bounding box center [707, 221] width 42 height 32
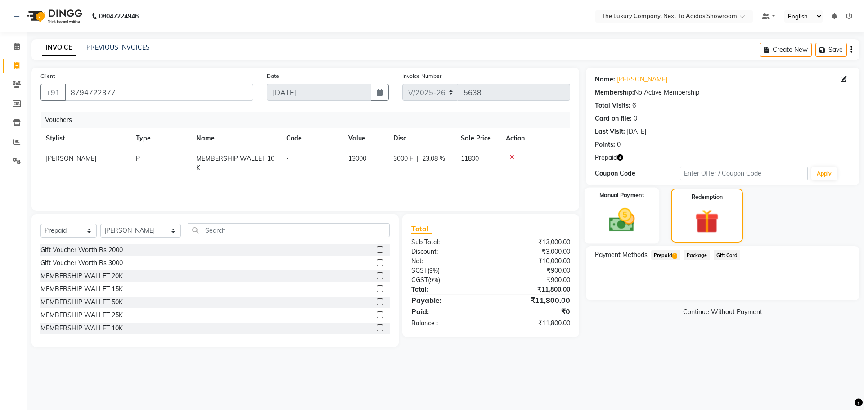
click at [639, 218] on img at bounding box center [622, 220] width 42 height 30
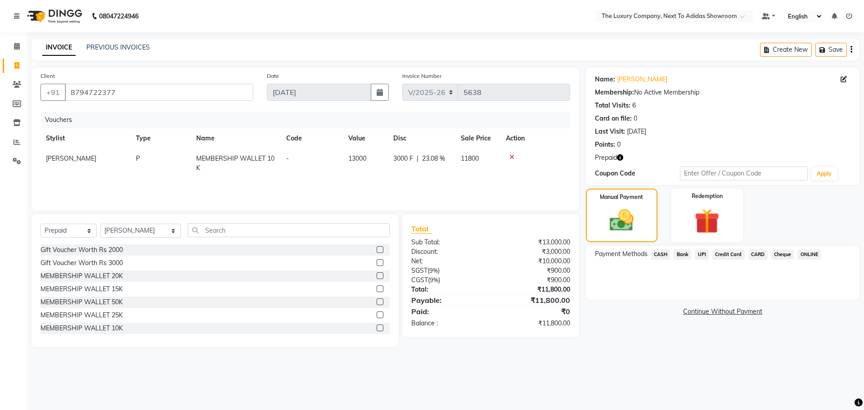
click at [753, 249] on span "CARD" at bounding box center [758, 254] width 19 height 10
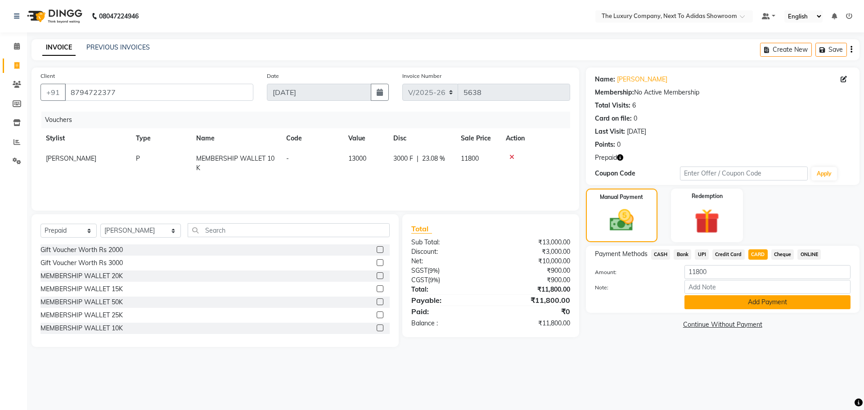
click at [753, 308] on button "Add Payment" at bounding box center [768, 302] width 166 height 14
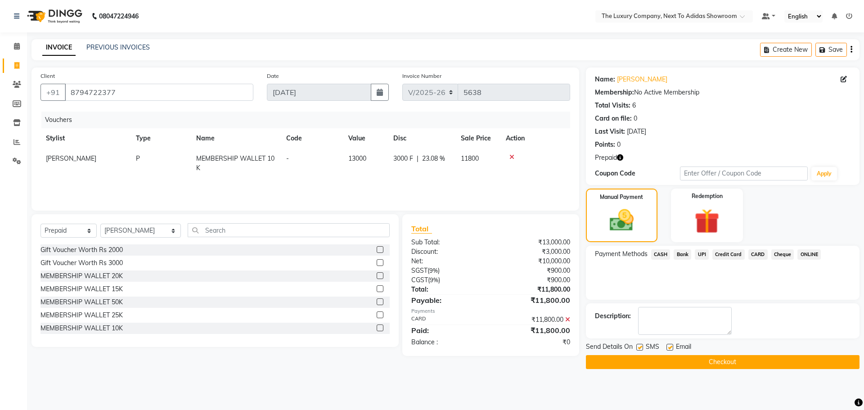
click at [744, 358] on button "Checkout" at bounding box center [723, 362] width 274 height 14
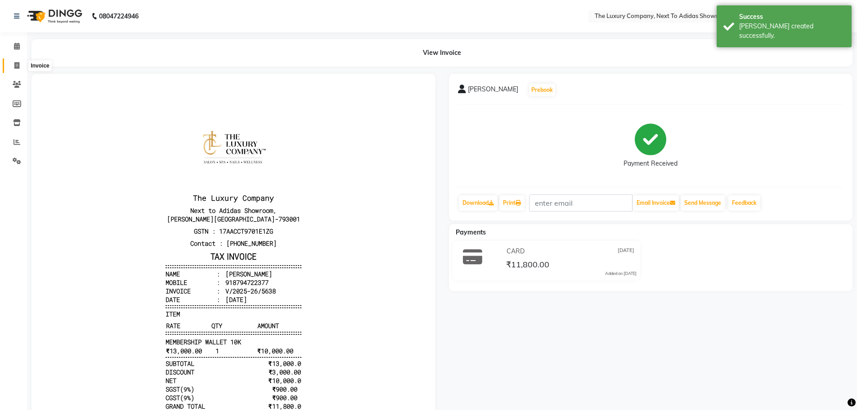
click at [18, 68] on icon at bounding box center [16, 65] width 5 height 7
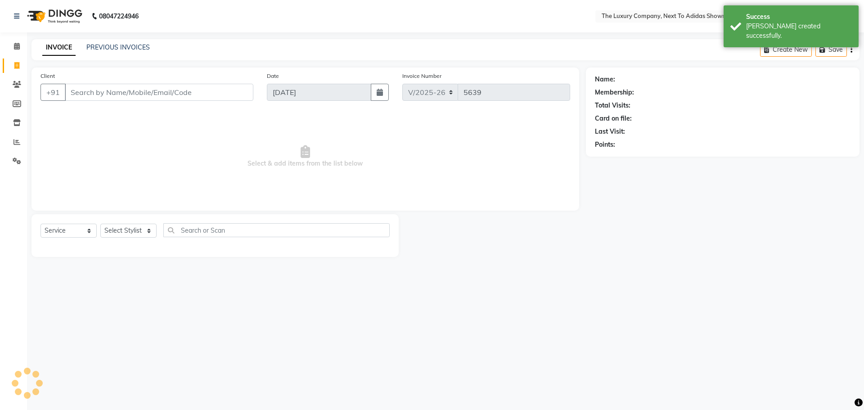
click at [119, 92] on input "Client" at bounding box center [159, 92] width 189 height 17
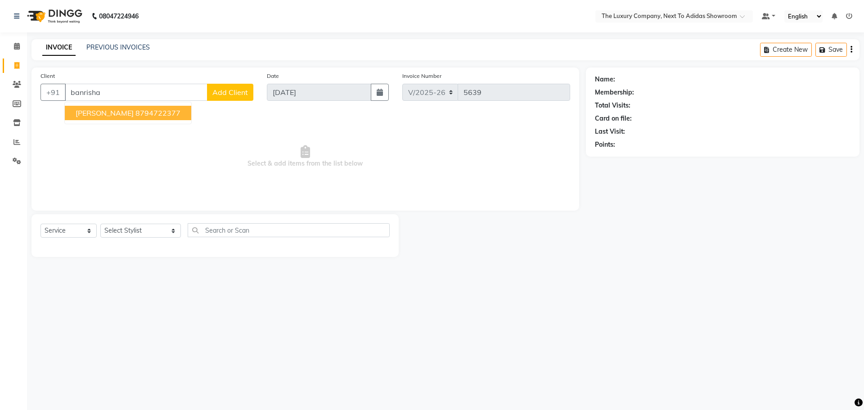
drag, startPoint x: 105, startPoint y: 93, endPoint x: 31, endPoint y: 107, distance: 75.7
click at [35, 105] on div "Client +91 banrisha Banrisha Khongji 8794722377 Add Client" at bounding box center [147, 89] width 226 height 37
click at [94, 112] on span "H. Bamon" at bounding box center [105, 112] width 58 height 9
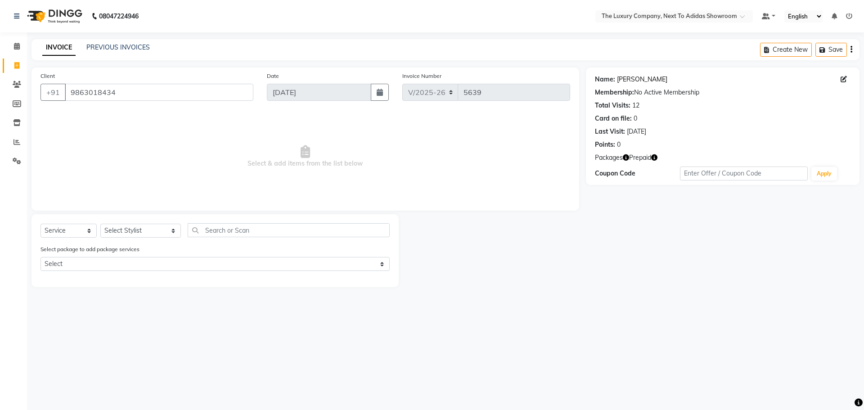
click at [634, 79] on link "H. Bamon" at bounding box center [642, 79] width 50 height 9
click at [625, 158] on icon "button" at bounding box center [626, 157] width 6 height 6
click at [610, 167] on div "1. customized_package :" at bounding box center [580, 165] width 68 height 9
click at [625, 155] on icon "button" at bounding box center [626, 157] width 6 height 6
click at [609, 168] on div "1. customized_package :" at bounding box center [580, 165] width 68 height 9
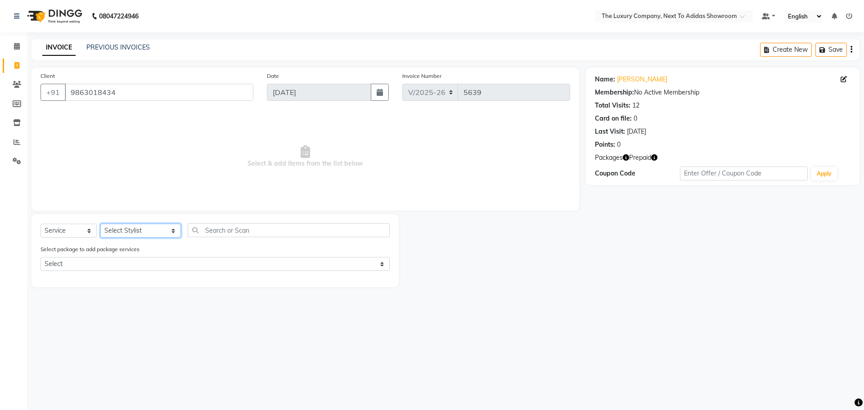
click at [146, 228] on select "Select Stylist ADMIN ALISHA SUCHIANG AMANDA MARSHIRA ANSAI DAIMARI BALAJIED SIN…" at bounding box center [140, 231] width 81 height 14
click at [100, 224] on select "Select Stylist ADMIN ALISHA SUCHIANG AMANDA MARSHIRA ANSAI DAIMARI BALAJIED SIN…" at bounding box center [140, 231] width 81 height 14
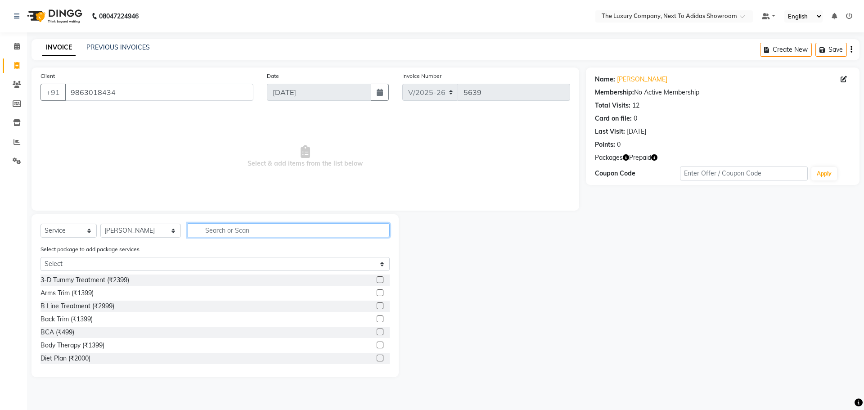
click at [211, 229] on input "text" at bounding box center [289, 230] width 202 height 14
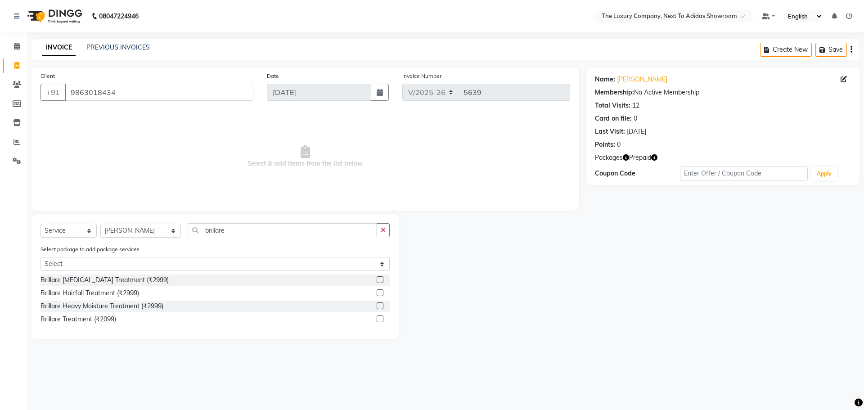
click at [383, 292] on label at bounding box center [380, 292] width 7 height 7
click at [383, 292] on input "checkbox" at bounding box center [380, 293] width 6 height 6
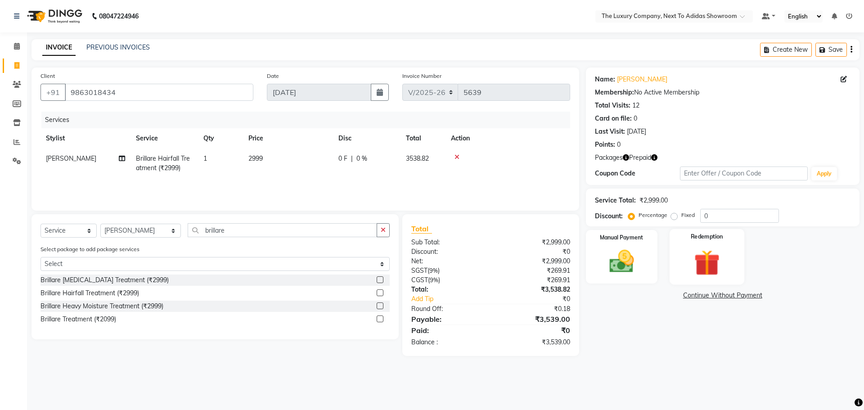
click at [711, 246] on div "Redemption" at bounding box center [707, 256] width 75 height 55
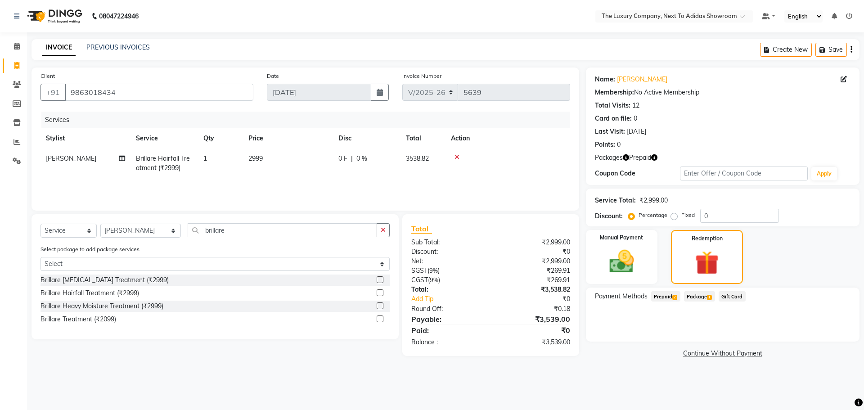
click at [708, 296] on span "Package 1" at bounding box center [699, 296] width 31 height 10
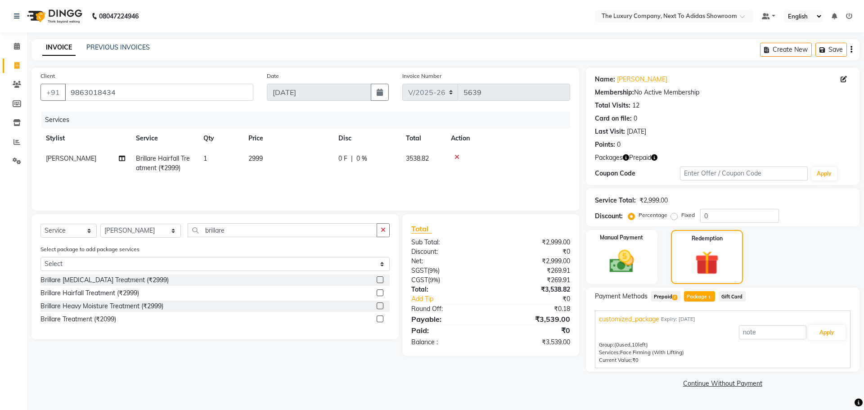
click at [569, 393] on main "INVOICE PREVIOUS INVOICES Create New Save Client +91 9863018434 Date 04-09-2025…" at bounding box center [445, 221] width 837 height 365
click at [16, 66] on icon at bounding box center [16, 65] width 5 height 7
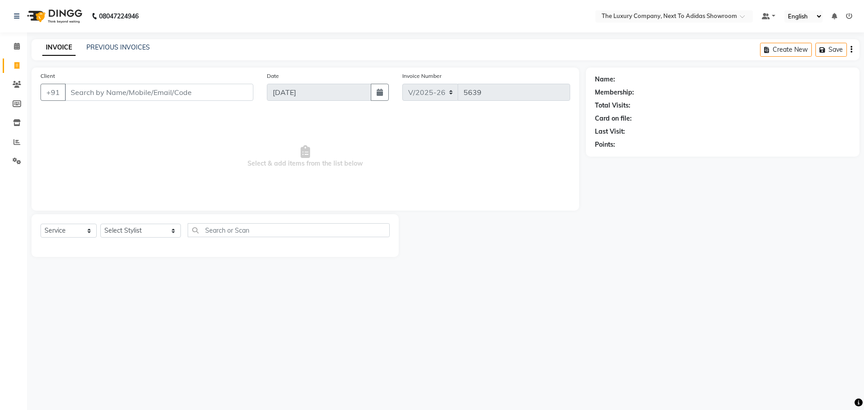
click at [187, 98] on input "Client" at bounding box center [159, 92] width 189 height 17
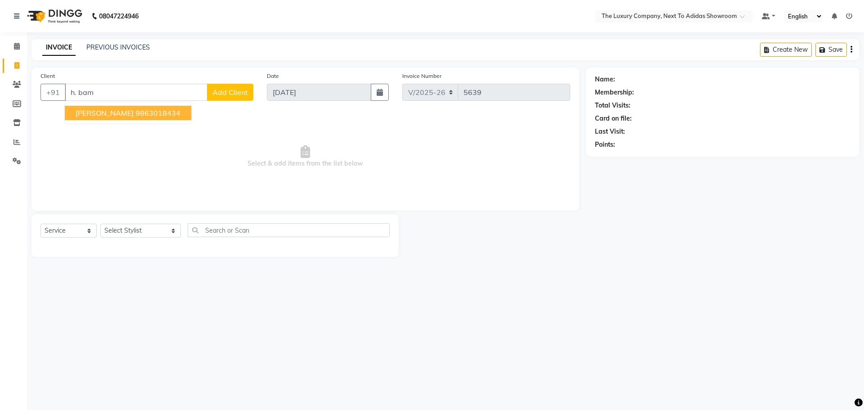
click at [146, 115] on ngb-highlight "9863018434" at bounding box center [157, 112] width 45 height 9
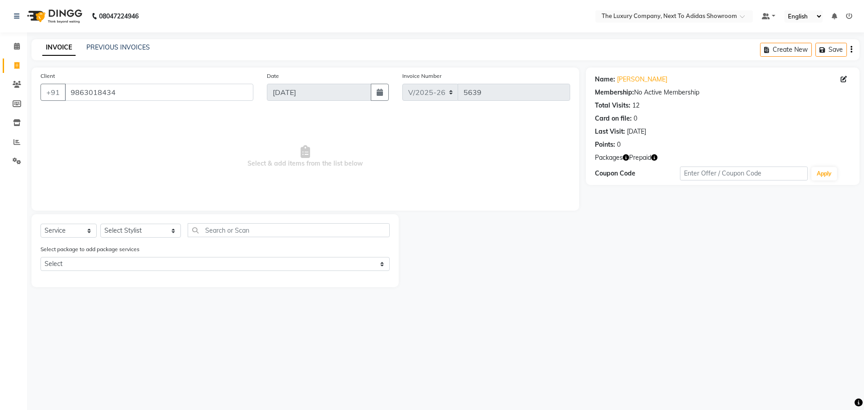
click at [625, 160] on icon "button" at bounding box center [626, 157] width 6 height 6
click at [18, 66] on icon at bounding box center [16, 65] width 5 height 7
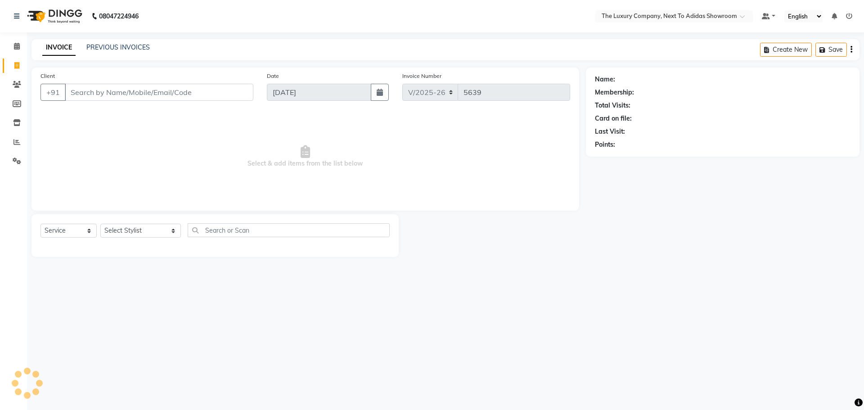
click at [148, 94] on input "Client" at bounding box center [159, 92] width 189 height 17
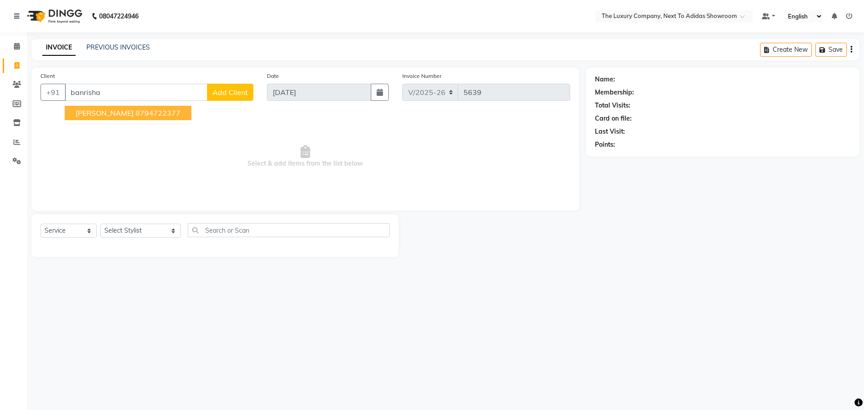
drag, startPoint x: 141, startPoint y: 111, endPoint x: 178, endPoint y: 143, distance: 48.8
click at [141, 111] on ngb-highlight "8794722377" at bounding box center [157, 112] width 45 height 9
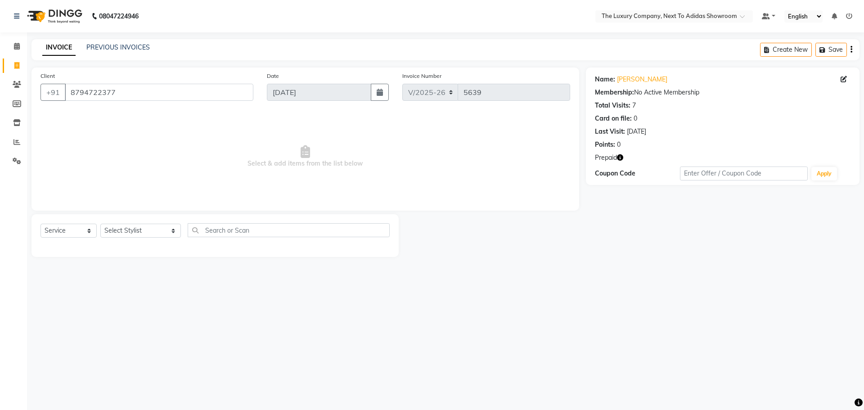
drag, startPoint x: 622, startPoint y: 155, endPoint x: 586, endPoint y: 189, distance: 49.7
click at [622, 156] on icon "button" at bounding box center [620, 157] width 6 height 6
click at [540, 248] on div at bounding box center [492, 235] width 187 height 43
click at [137, 230] on select "Select Stylist ADMIN ALISHA SUCHIANG AMANDA MARSHIRA ANSAI DAIMARI BALAJIED SIN…" at bounding box center [140, 231] width 81 height 14
drag, startPoint x: 301, startPoint y: 158, endPoint x: 221, endPoint y: 140, distance: 81.7
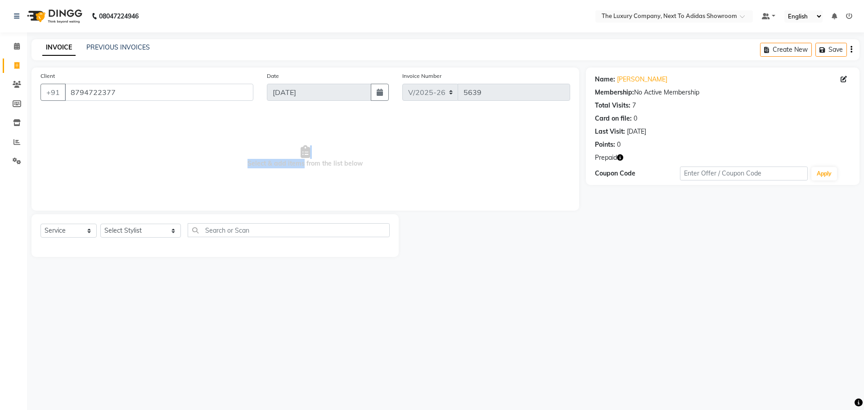
click at [298, 159] on span "Select & add items from the list below" at bounding box center [306, 157] width 530 height 90
drag, startPoint x: 114, startPoint y: 91, endPoint x: 28, endPoint y: 95, distance: 86.1
click at [28, 95] on div "Client +91 8794722377 Date 04-09-2025 Invoice Number V/2025 V/2025-26 5639 Sele…" at bounding box center [305, 162] width 561 height 189
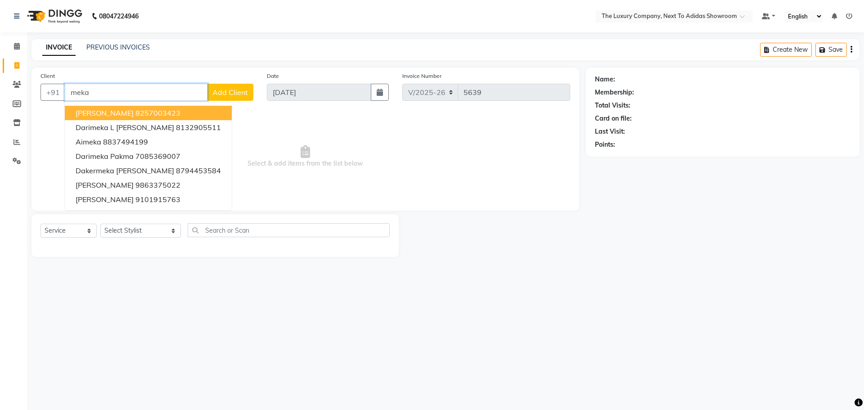
drag, startPoint x: 93, startPoint y: 91, endPoint x: 44, endPoint y: 104, distance: 50.9
click at [44, 104] on div "Client +91 meka Mekashisha Syiemlieh 8257003423 Darimeka L Warjri 8132905511 Ai…" at bounding box center [147, 89] width 226 height 37
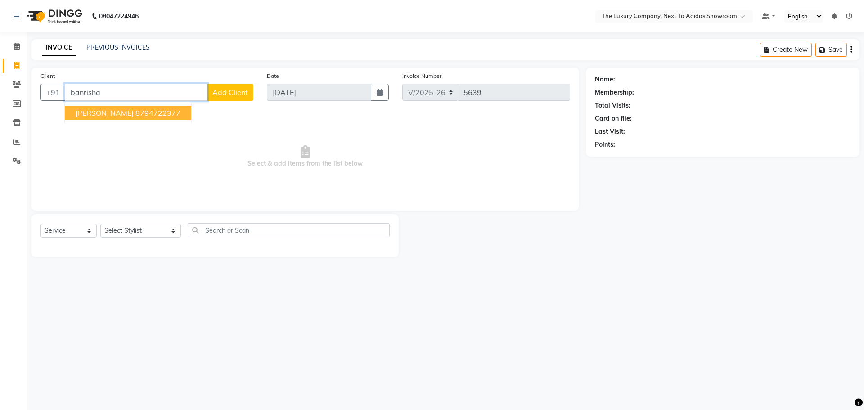
click at [130, 117] on span "Banrisha Khongji" at bounding box center [105, 112] width 58 height 9
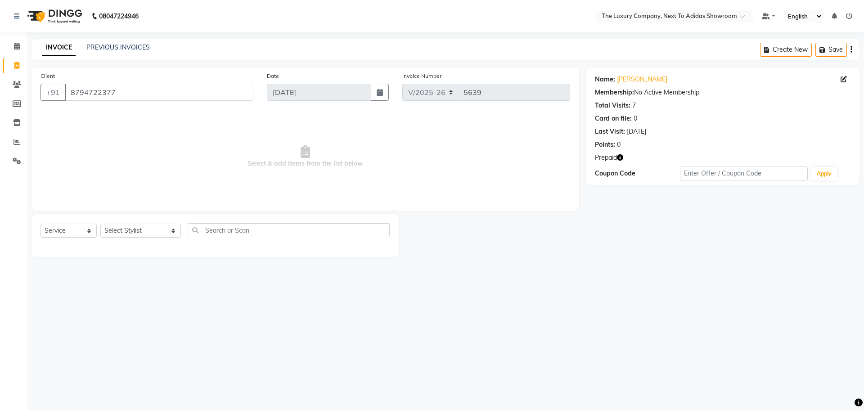
click at [622, 157] on icon "button" at bounding box center [620, 157] width 6 height 6
drag, startPoint x: 587, startPoint y: 218, endPoint x: 265, endPoint y: 242, distance: 323.6
click at [584, 217] on div "Client +91 8794722377 Date 04-09-2025 Invoice Number V/2025 V/2025-26 5639 Sele…" at bounding box center [446, 162] width 842 height 189
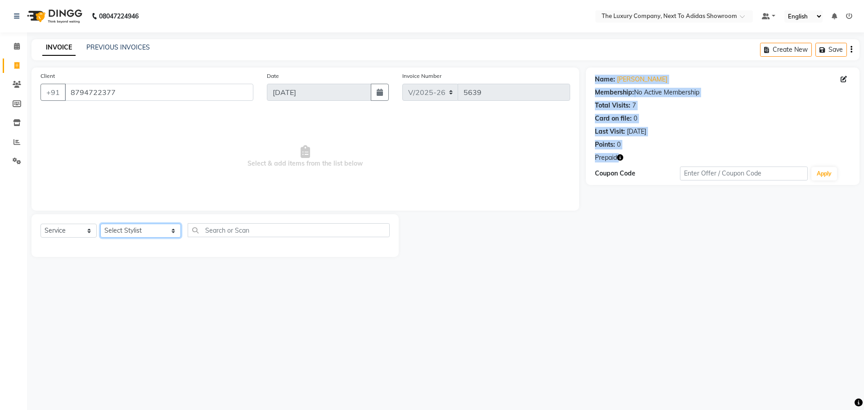
click at [140, 226] on select "Select Stylist ADMIN ALISHA SUCHIANG AMANDA MARSHIRA ANSAI DAIMARI BALAJIED SIN…" at bounding box center [140, 231] width 81 height 14
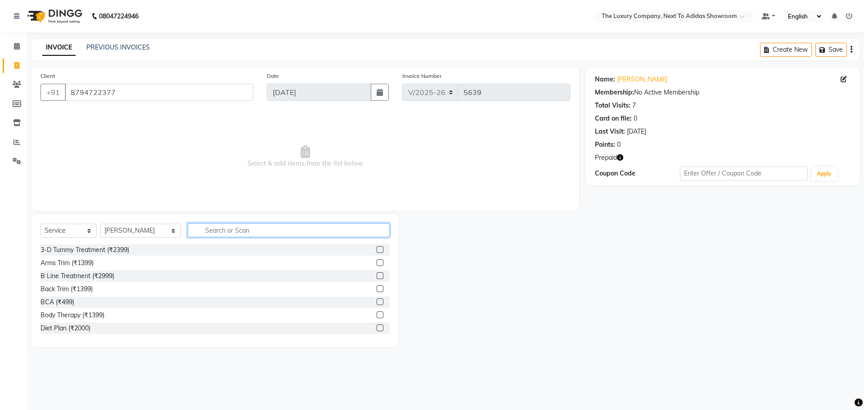
click at [195, 228] on input "text" at bounding box center [289, 230] width 202 height 14
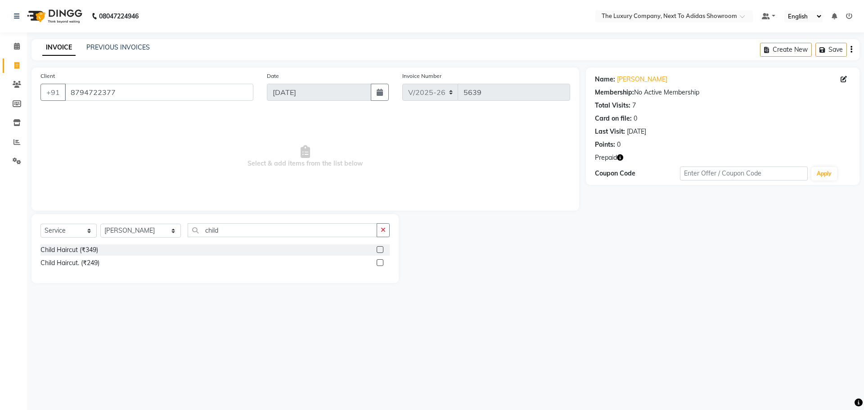
drag, startPoint x: 379, startPoint y: 247, endPoint x: 372, endPoint y: 247, distance: 6.3
click at [375, 247] on div "Child Haircut (₹349)" at bounding box center [215, 249] width 349 height 11
click at [382, 250] on label at bounding box center [380, 249] width 7 height 7
click at [382, 250] on input "checkbox" at bounding box center [380, 250] width 6 height 6
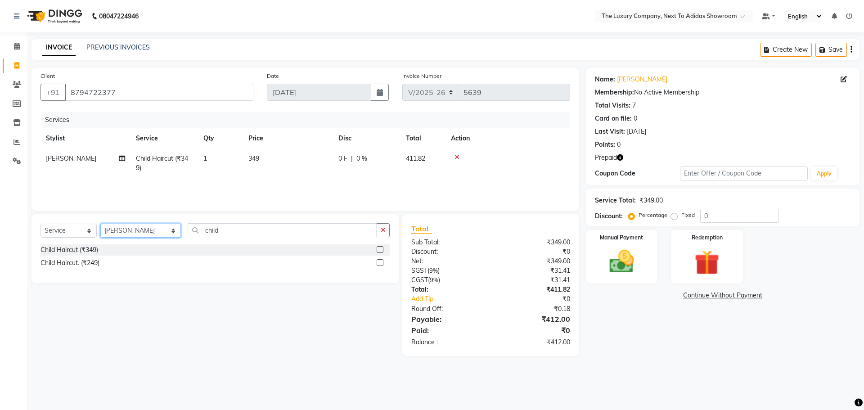
click at [137, 228] on select "Select Stylist ADMIN ALISHA SUCHIANG AMANDA MARSHIRA ANSAI DAIMARI BALAJIED SIN…" at bounding box center [140, 231] width 81 height 14
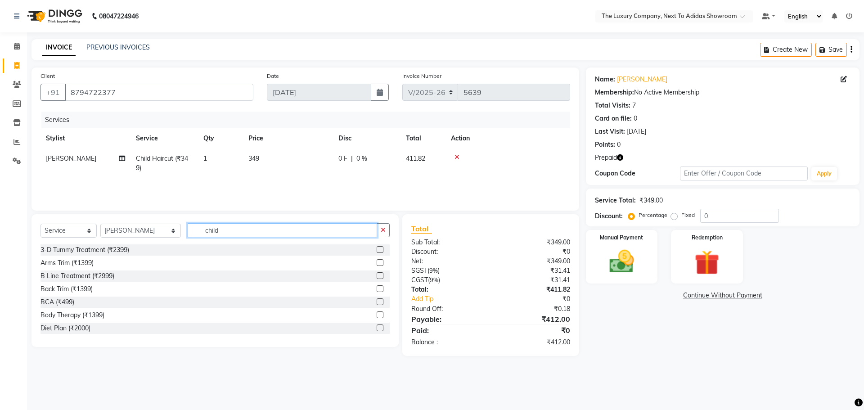
drag, startPoint x: 195, startPoint y: 228, endPoint x: 164, endPoint y: 228, distance: 31.5
click at [167, 229] on div "Select Service Product Membership Package Voucher Prepaid Gift Card Select Styl…" at bounding box center [215, 233] width 349 height 21
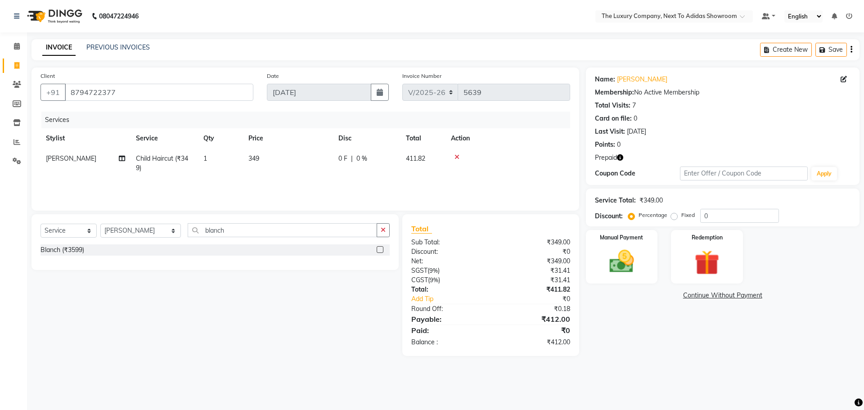
click at [379, 250] on label at bounding box center [380, 249] width 7 height 7
click at [379, 250] on input "checkbox" at bounding box center [380, 250] width 6 height 6
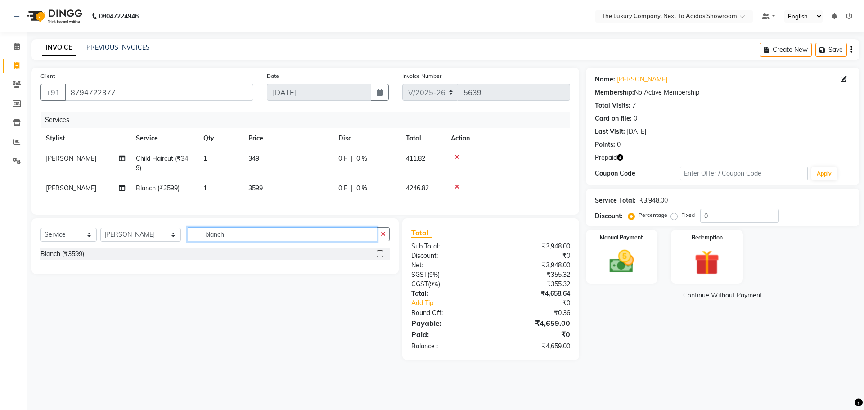
drag, startPoint x: 174, startPoint y: 243, endPoint x: 148, endPoint y: 246, distance: 26.2
click at [149, 247] on div "Select Service Product Membership Package Voucher Prepaid Gift Card Select Styl…" at bounding box center [215, 237] width 349 height 21
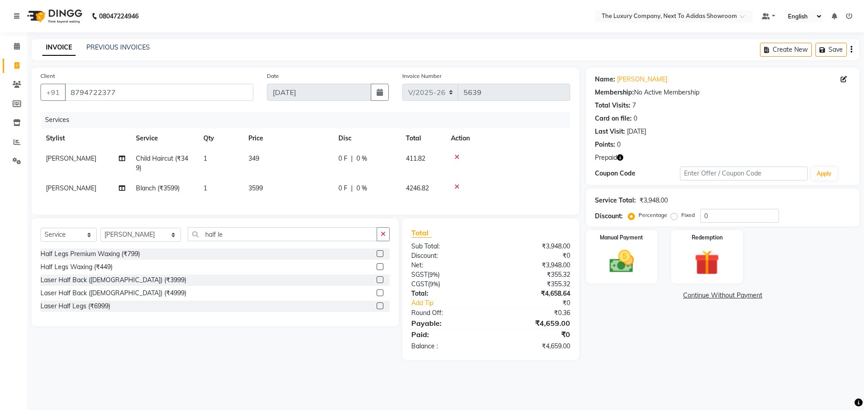
drag, startPoint x: 380, startPoint y: 260, endPoint x: 364, endPoint y: 262, distance: 16.8
click at [373, 260] on div "Half Legs Premium Waxing (₹799)" at bounding box center [215, 253] width 349 height 11
click at [380, 257] on label at bounding box center [380, 253] width 7 height 7
click at [380, 257] on input "checkbox" at bounding box center [380, 254] width 6 height 6
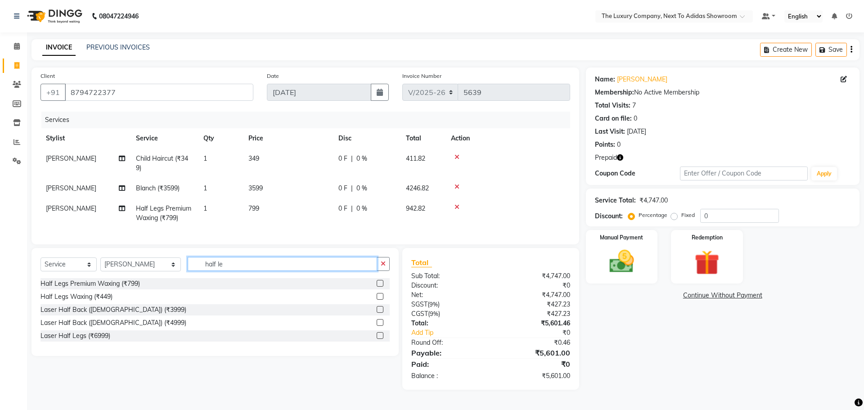
drag, startPoint x: 214, startPoint y: 269, endPoint x: 124, endPoint y: 282, distance: 91.0
click at [124, 278] on div "Select Service Product Membership Package Voucher Prepaid Gift Card Select Styl…" at bounding box center [215, 267] width 349 height 21
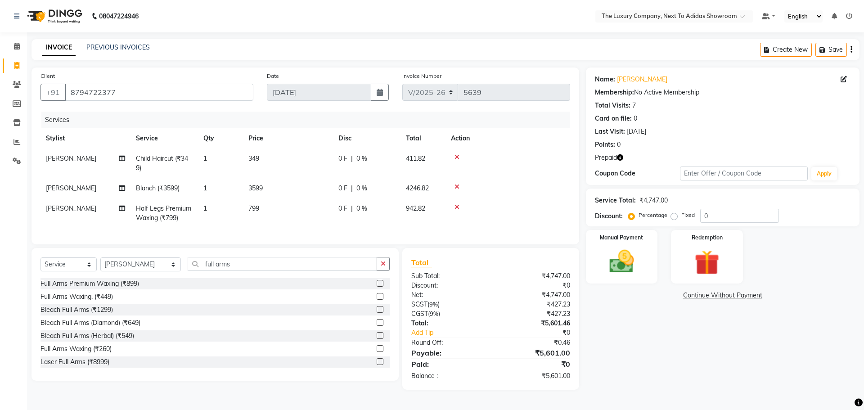
drag, startPoint x: 374, startPoint y: 291, endPoint x: 337, endPoint y: 284, distance: 38.4
click at [377, 287] on label at bounding box center [380, 283] width 7 height 7
click at [377, 287] on input "checkbox" at bounding box center [380, 284] width 6 height 6
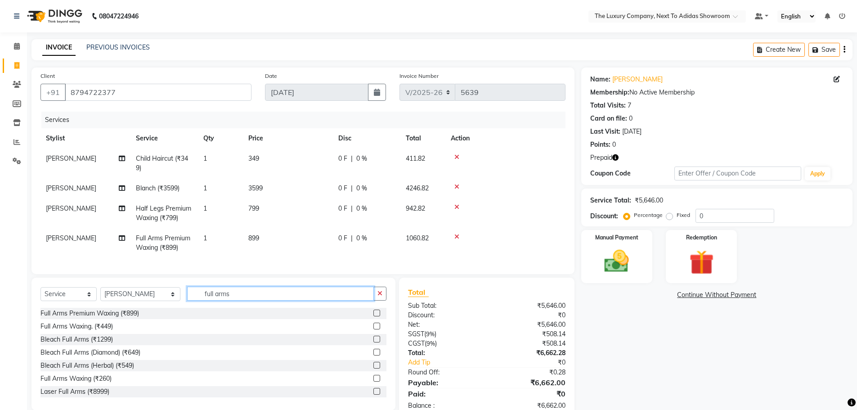
drag, startPoint x: 225, startPoint y: 301, endPoint x: 126, endPoint y: 306, distance: 98.7
click at [129, 307] on div "Select Service Product Membership Package Voucher Prepaid Gift Card Select Styl…" at bounding box center [214, 297] width 346 height 21
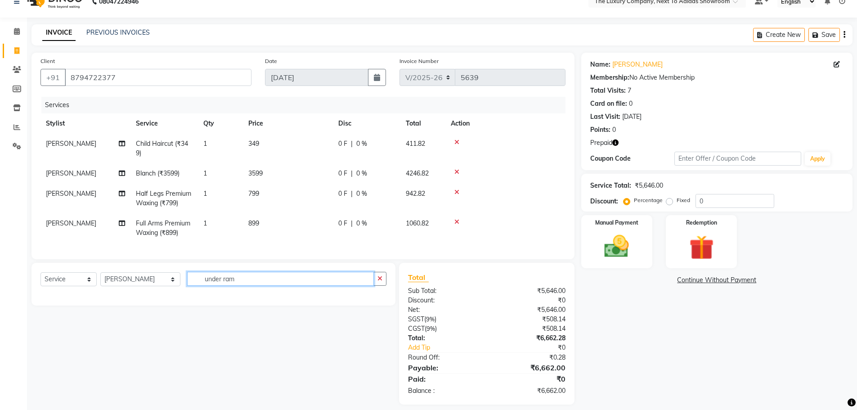
scroll to position [30, 0]
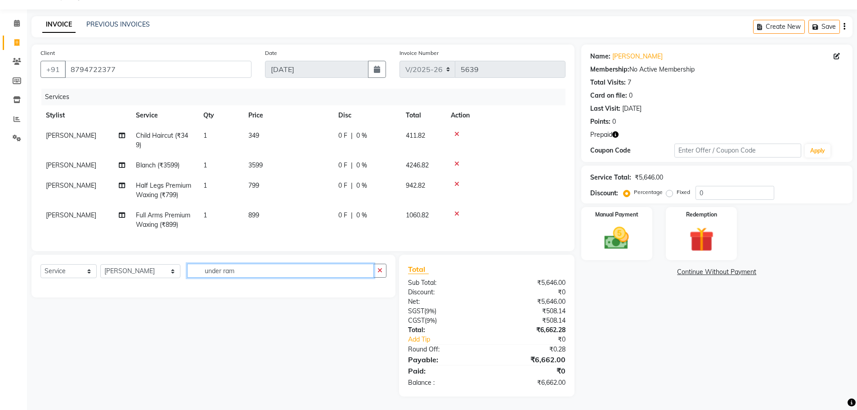
click at [210, 268] on input "under ram" at bounding box center [280, 271] width 187 height 14
drag, startPoint x: 215, startPoint y: 270, endPoint x: 215, endPoint y: 276, distance: 6.3
click at [215, 270] on input "under ram" at bounding box center [280, 271] width 187 height 14
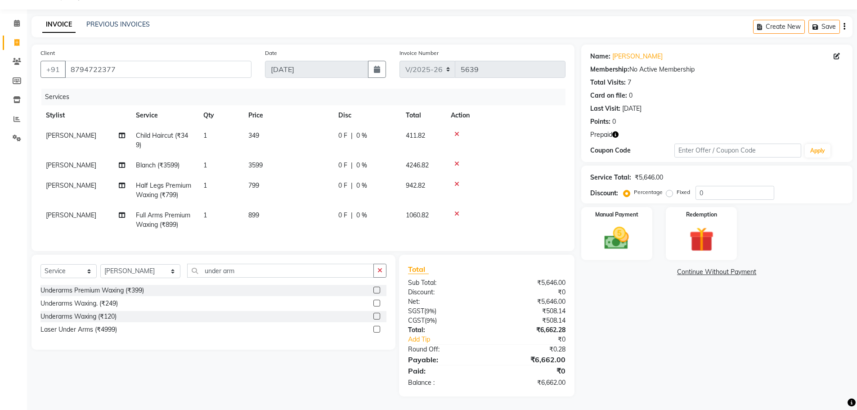
click at [375, 289] on label at bounding box center [377, 290] width 7 height 7
click at [375, 289] on input "checkbox" at bounding box center [377, 291] width 6 height 6
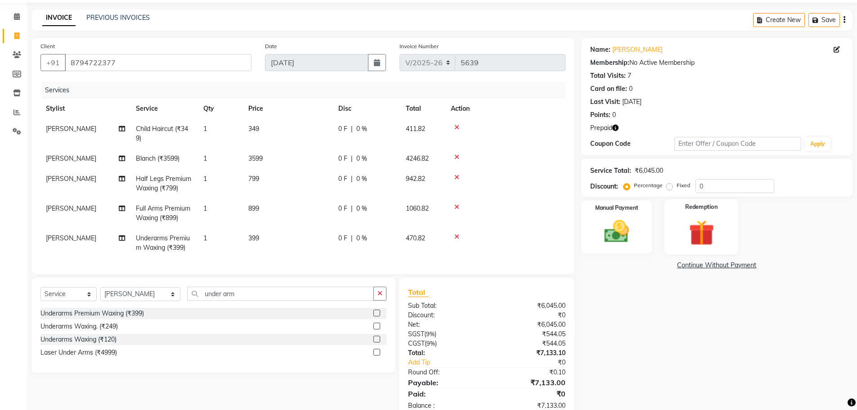
click at [704, 229] on img at bounding box center [701, 233] width 41 height 32
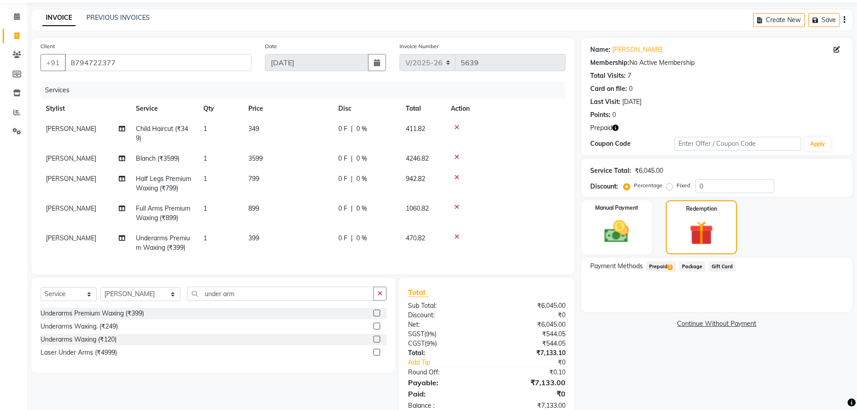
click at [662, 267] on span "Prepaid 2" at bounding box center [661, 267] width 29 height 10
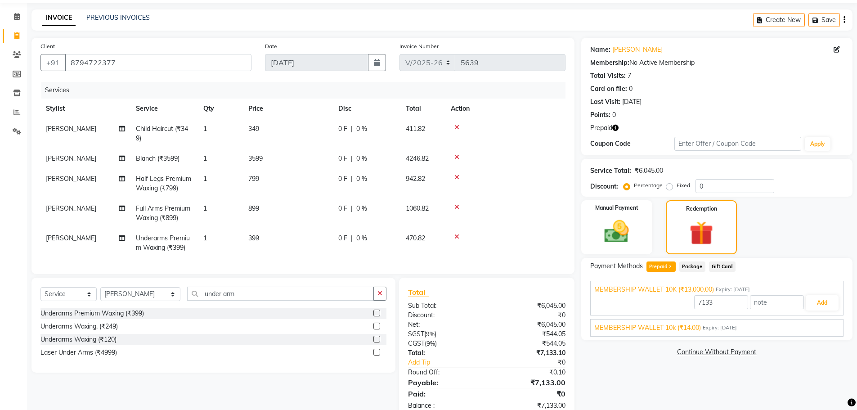
click at [685, 327] on span "MEMBERSHIP WALLET 10k (₹14.00)" at bounding box center [648, 327] width 107 height 9
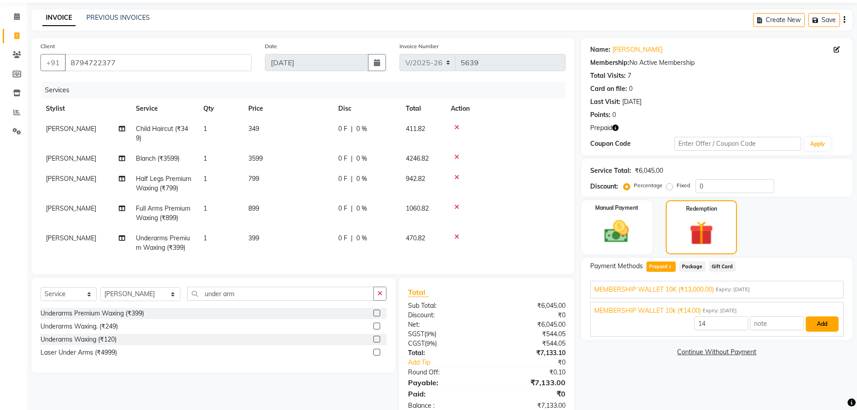
click at [826, 322] on button "Add" at bounding box center [822, 323] width 33 height 15
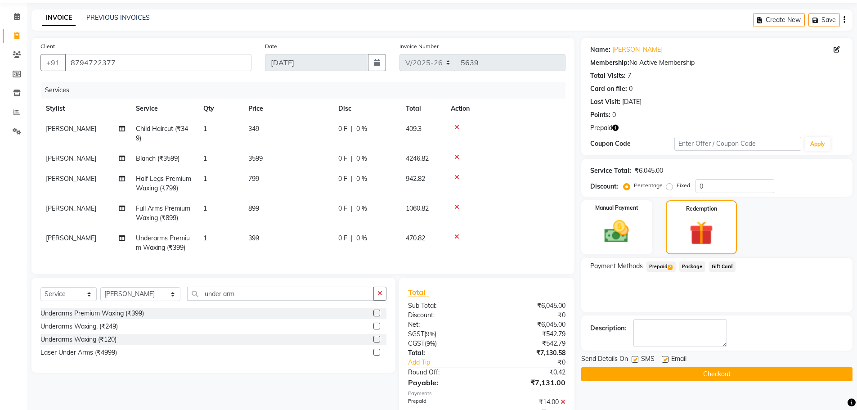
click at [669, 262] on span "Prepaid 2" at bounding box center [661, 267] width 29 height 10
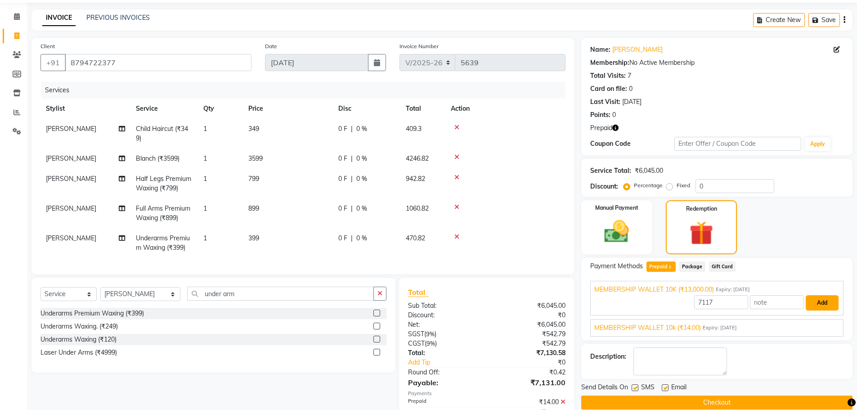
click at [818, 304] on button "Add" at bounding box center [822, 302] width 33 height 15
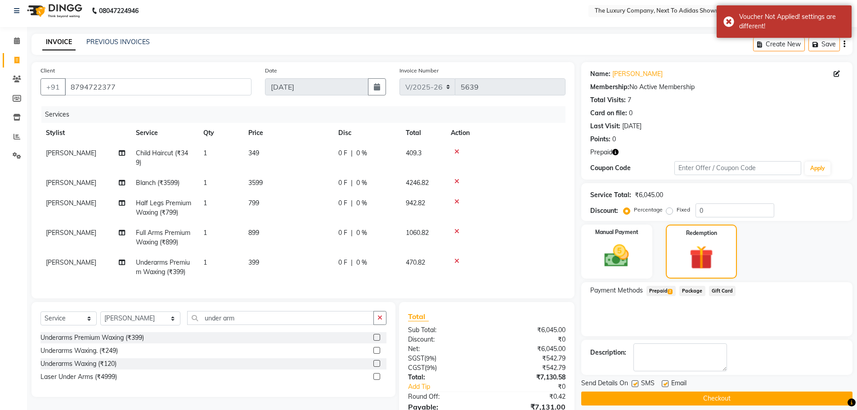
scroll to position [0, 0]
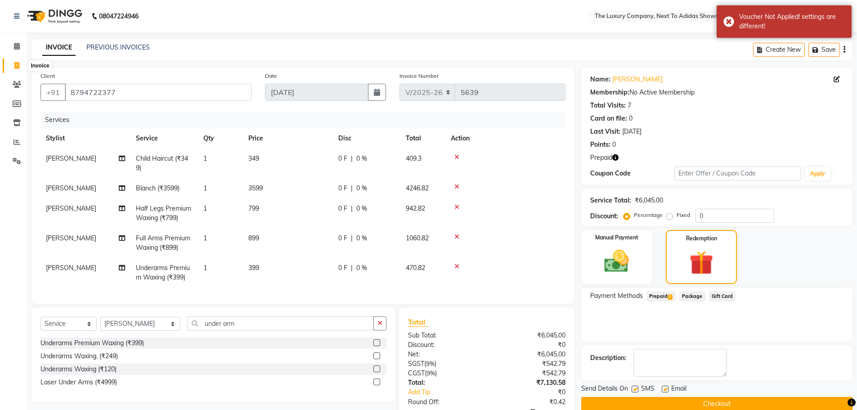
click at [15, 68] on icon at bounding box center [16, 65] width 5 height 7
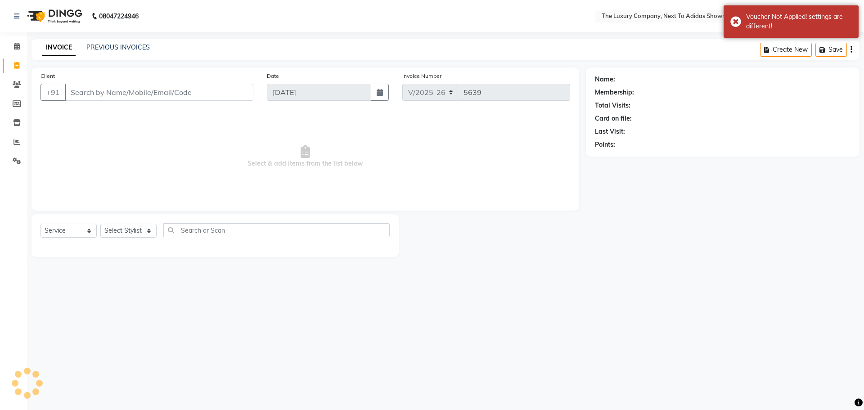
click at [153, 89] on input "Client" at bounding box center [159, 92] width 189 height 17
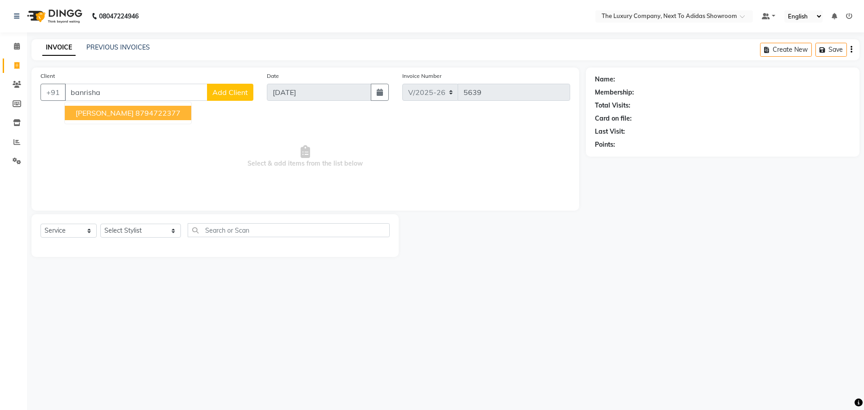
click at [161, 114] on ngb-highlight "8794722377" at bounding box center [157, 112] width 45 height 9
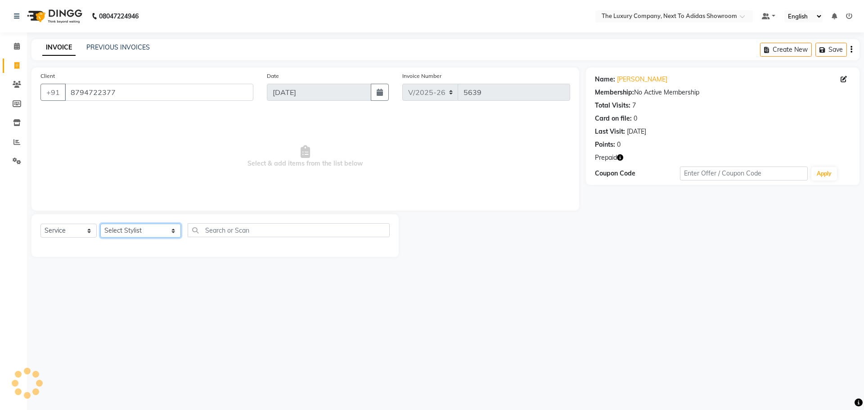
click at [128, 234] on select "Select Stylist ADMIN ALISHA SUCHIANG AMANDA MARSHIRA ANSAI DAIMARI BALAJIED SIN…" at bounding box center [140, 231] width 81 height 14
click at [206, 226] on input "text" at bounding box center [289, 230] width 202 height 14
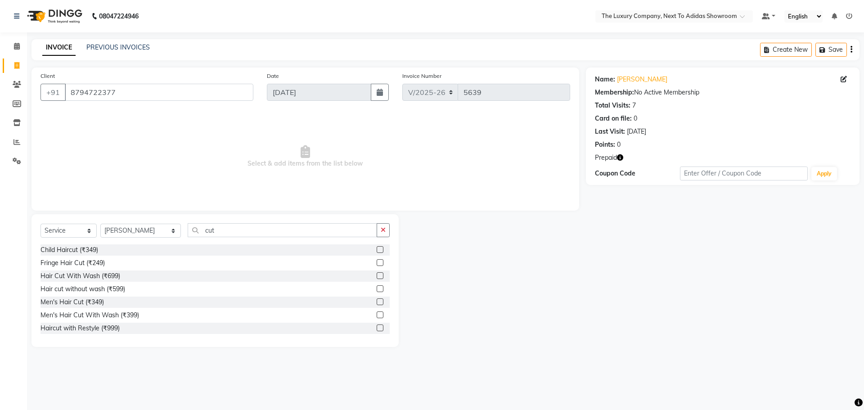
click at [377, 252] on label at bounding box center [380, 249] width 7 height 7
click at [377, 252] on input "checkbox" at bounding box center [380, 250] width 6 height 6
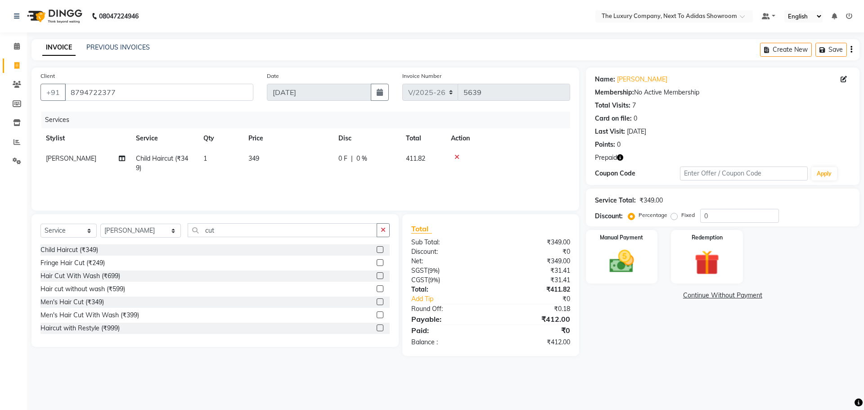
click at [325, 169] on td "349" at bounding box center [288, 164] width 90 height 30
drag, startPoint x: 323, startPoint y: 163, endPoint x: 226, endPoint y: 153, distance: 97.8
click at [232, 155] on tr "ADMIN ALISHA SUCHIANG AMANDA MARSHIRA ANSAI DAIMARI BALAJIED SINGH NONGRUM BAPP…" at bounding box center [306, 166] width 530 height 34
drag, startPoint x: 658, startPoint y: 363, endPoint x: 639, endPoint y: 367, distance: 19.8
click at [653, 365] on main "INVOICE PREVIOUS INVOICES Create New Save Client +91 8794722377 Date 04-09-2025…" at bounding box center [445, 204] width 837 height 330
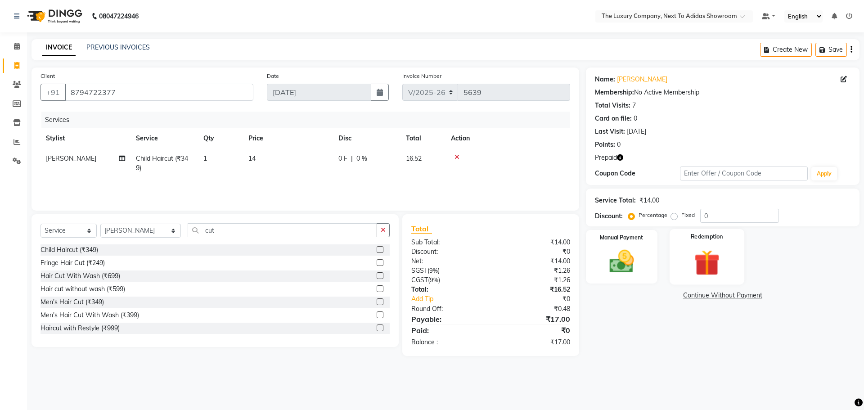
drag, startPoint x: 712, startPoint y: 251, endPoint x: 684, endPoint y: 278, distance: 38.8
click at [712, 252] on img at bounding box center [707, 263] width 42 height 32
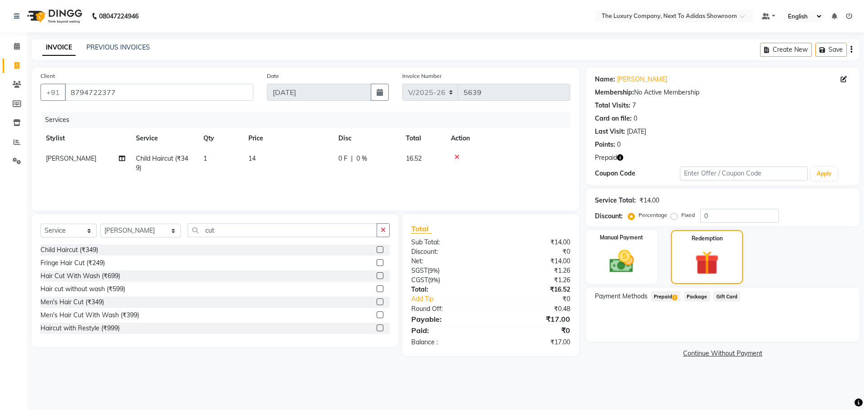
click at [666, 297] on span "Prepaid 2" at bounding box center [665, 296] width 29 height 10
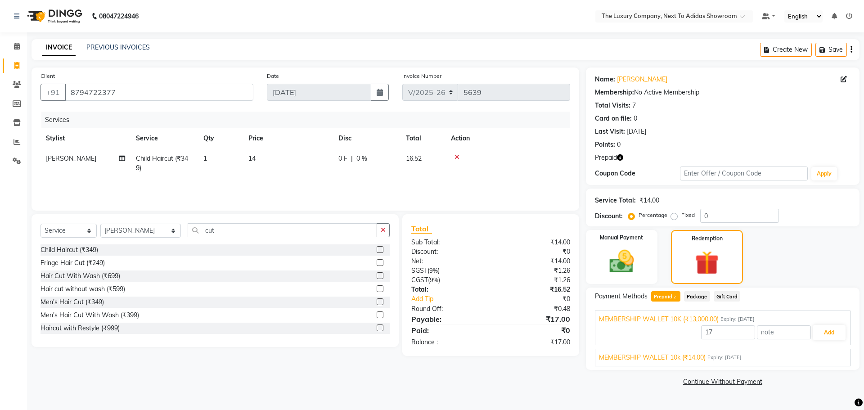
drag, startPoint x: 700, startPoint y: 356, endPoint x: 707, endPoint y: 356, distance: 6.8
click at [701, 356] on span "MEMBERSHIP WALLET 10k (₹14.00)" at bounding box center [652, 357] width 107 height 9
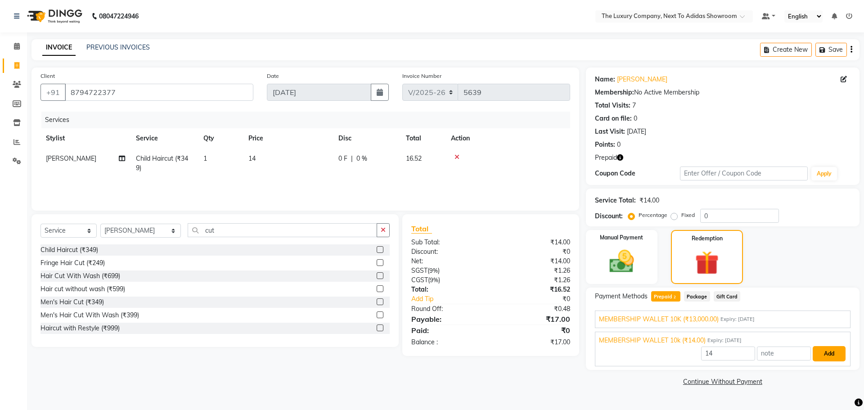
click at [820, 348] on button "Add" at bounding box center [829, 353] width 33 height 15
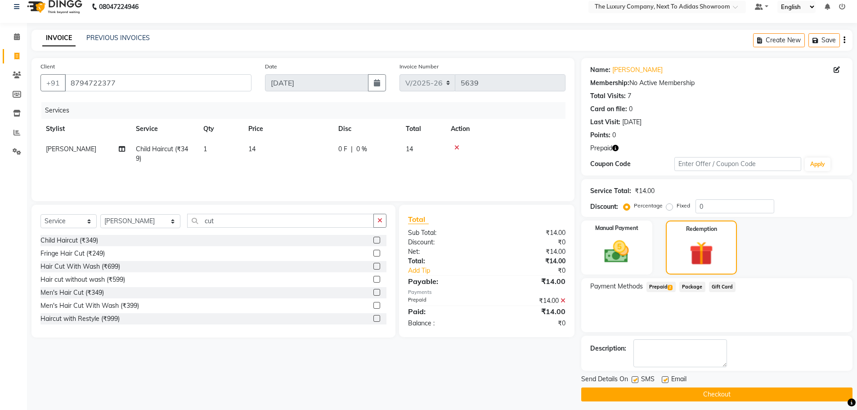
scroll to position [14, 0]
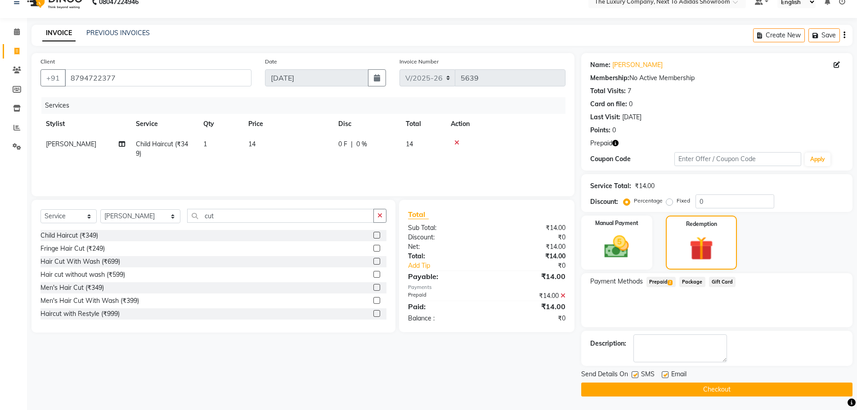
click at [672, 390] on button "Checkout" at bounding box center [717, 390] width 271 height 14
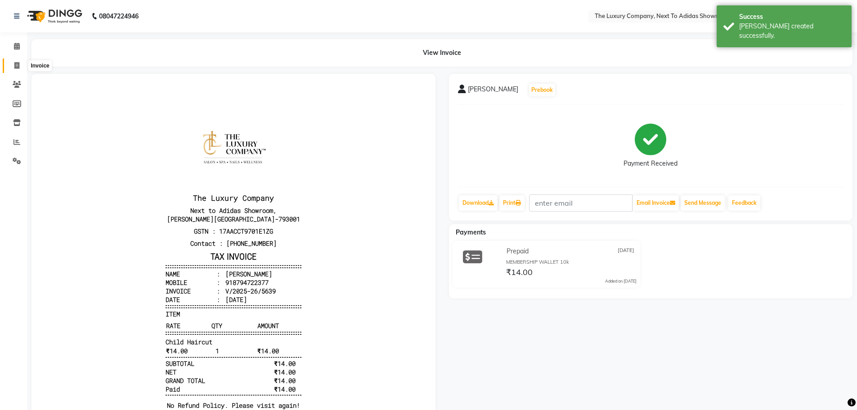
click at [15, 65] on icon at bounding box center [16, 65] width 5 height 7
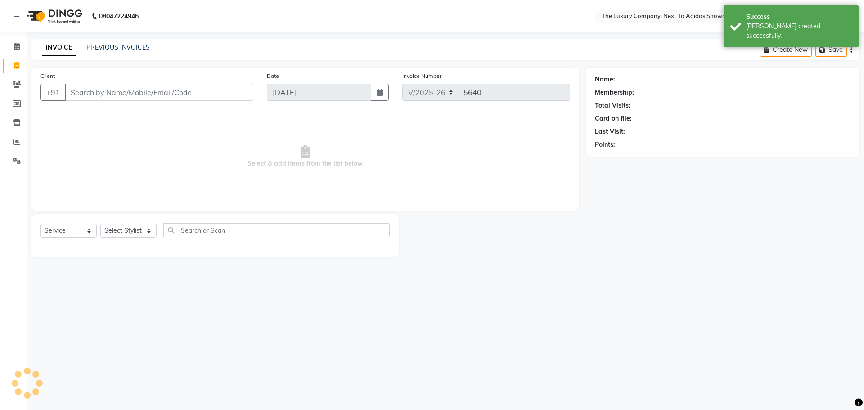
click at [115, 97] on input "Client" at bounding box center [159, 92] width 189 height 17
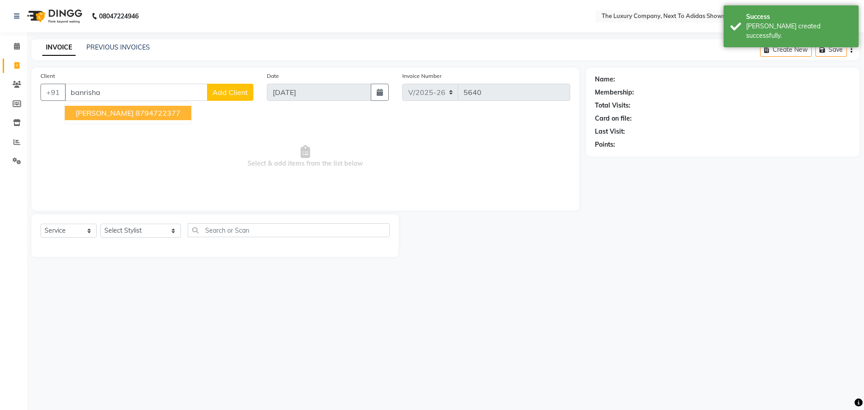
click at [152, 114] on ngb-highlight "8794722377" at bounding box center [157, 112] width 45 height 9
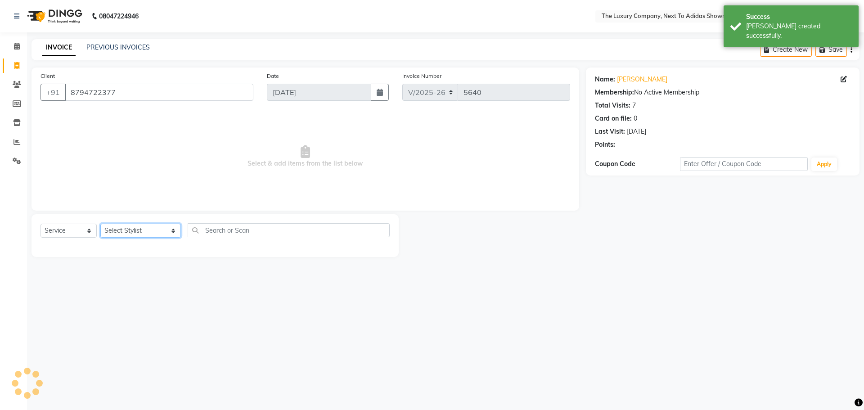
click at [140, 226] on select "Select Stylist ADMIN ALISHA SUCHIANG AMANDA MARSHIRA ANSAI DAIMARI BALAJIED SIN…" at bounding box center [140, 231] width 81 height 14
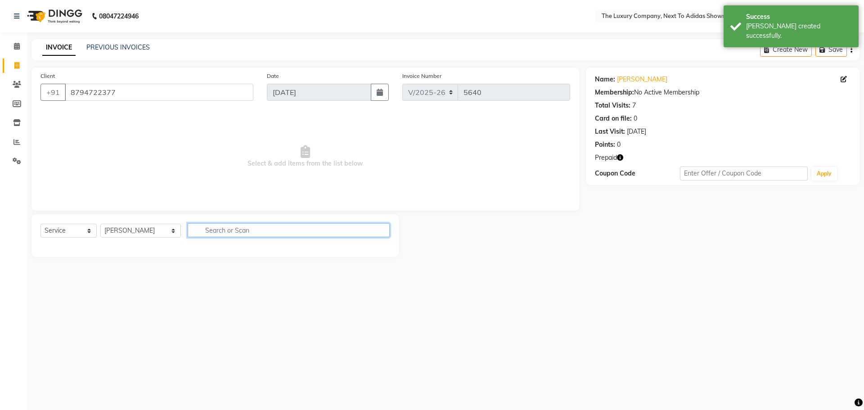
click at [193, 230] on input "text" at bounding box center [289, 230] width 202 height 14
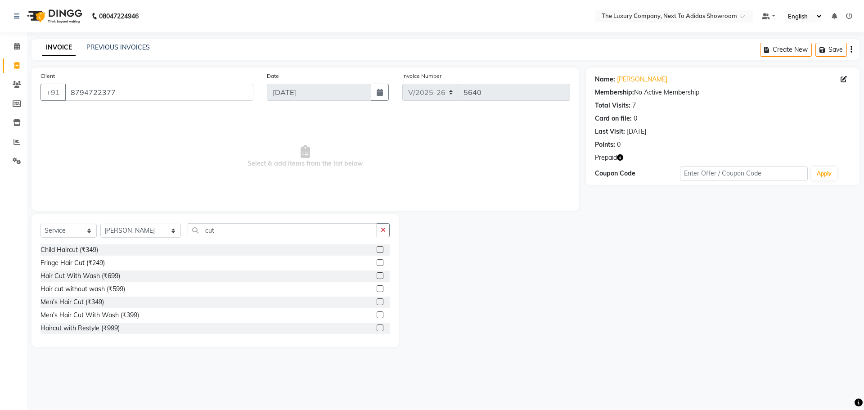
drag, startPoint x: 373, startPoint y: 252, endPoint x: 367, endPoint y: 229, distance: 23.7
click at [377, 250] on label at bounding box center [380, 249] width 7 height 7
click at [377, 250] on input "checkbox" at bounding box center [380, 250] width 6 height 6
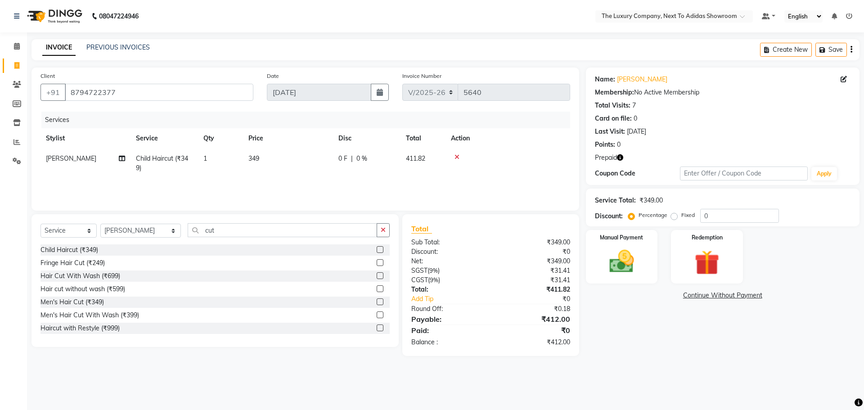
click at [311, 176] on td "349" at bounding box center [288, 164] width 90 height 30
drag, startPoint x: 314, startPoint y: 161, endPoint x: 266, endPoint y: 168, distance: 47.8
click at [267, 168] on tr "ADMIN ALISHA SUCHIANG AMANDA MARSHIRA ANSAI DAIMARI BALAJIED SINGH NONGRUM BAPP…" at bounding box center [306, 166] width 530 height 34
drag, startPoint x: 621, startPoint y: 348, endPoint x: 616, endPoint y: 338, distance: 11.5
click at [616, 338] on div "Name: Banrisha Khongji Membership: No Active Membership Total Visits: 7 Card on…" at bounding box center [726, 212] width 280 height 289
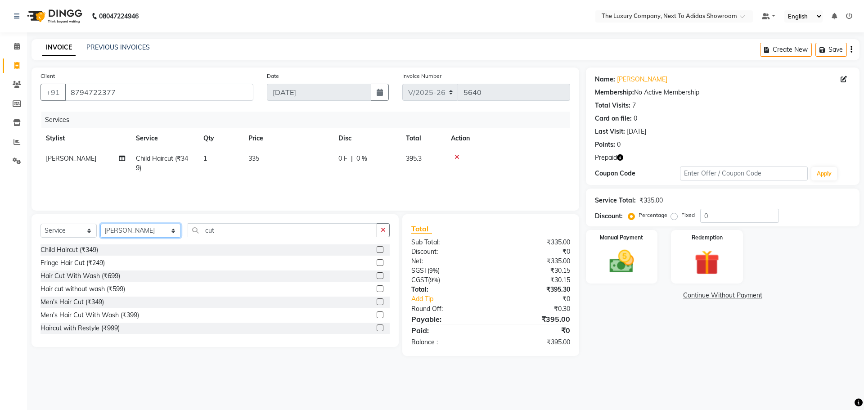
click at [166, 230] on select "Select Stylist ADMIN ALISHA SUCHIANG AMANDA MARSHIRA ANSAI DAIMARI BALAJIED SIN…" at bounding box center [140, 231] width 81 height 14
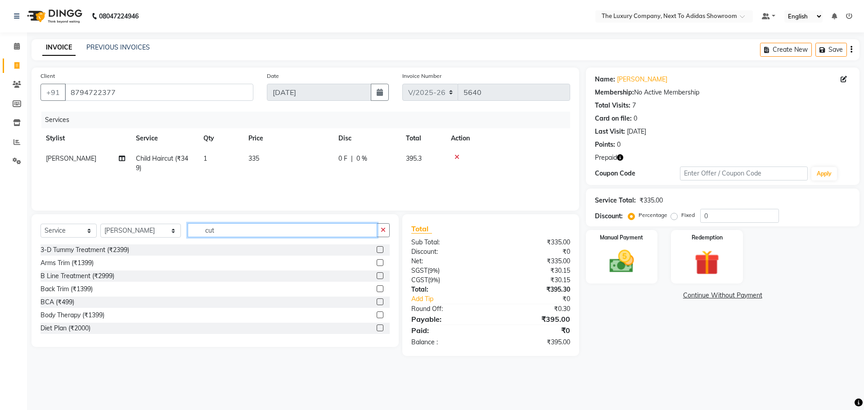
drag, startPoint x: 207, startPoint y: 230, endPoint x: 150, endPoint y: 239, distance: 57.8
click at [149, 239] on div "Select Service Product Membership Package Voucher Prepaid Gift Card Select Styl…" at bounding box center [215, 233] width 349 height 21
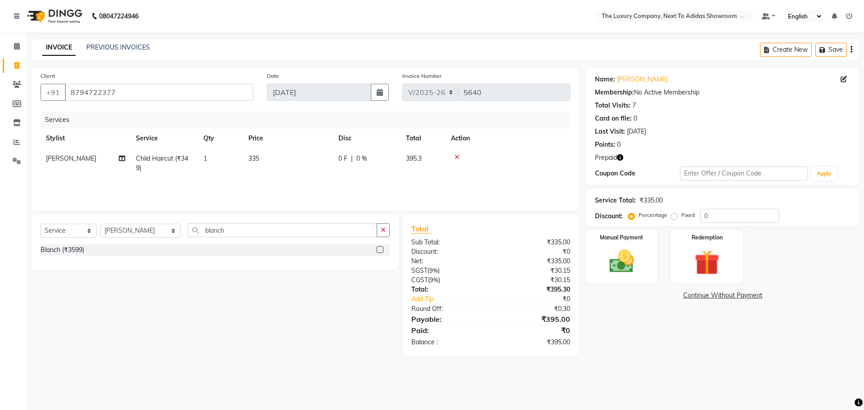
click at [379, 250] on label at bounding box center [380, 249] width 7 height 7
click at [379, 250] on input "checkbox" at bounding box center [380, 250] width 6 height 6
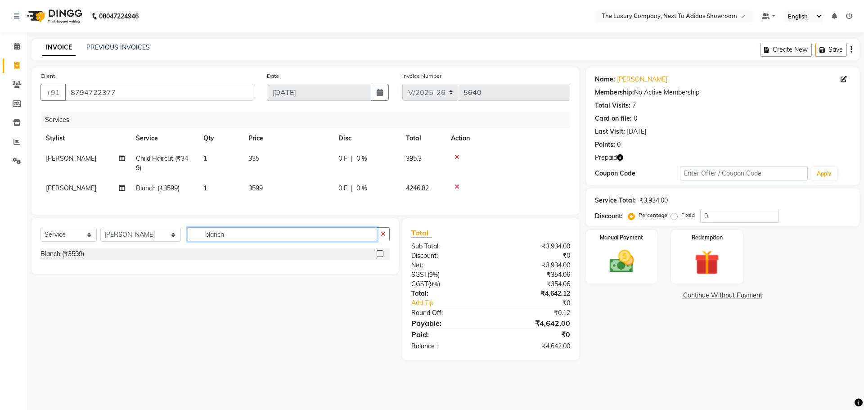
drag, startPoint x: 167, startPoint y: 243, endPoint x: 118, endPoint y: 234, distance: 49.4
click at [122, 236] on div "Select Service Product Membership Package Voucher Prepaid Gift Card Select Styl…" at bounding box center [215, 237] width 349 height 21
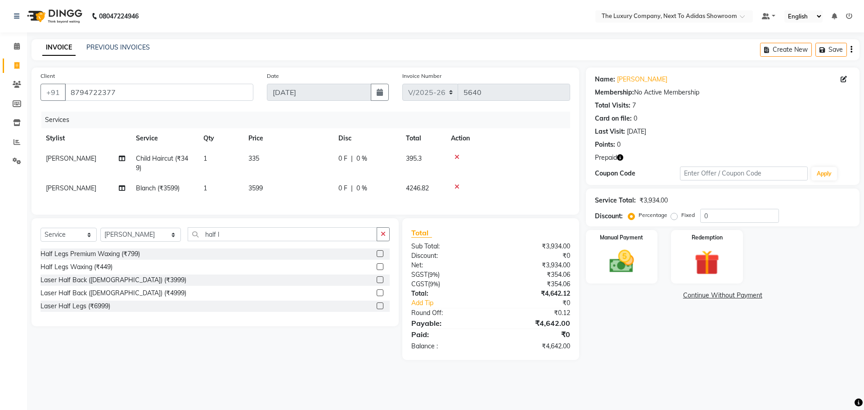
click at [381, 257] on label at bounding box center [380, 253] width 7 height 7
click at [381, 257] on input "checkbox" at bounding box center [380, 254] width 6 height 6
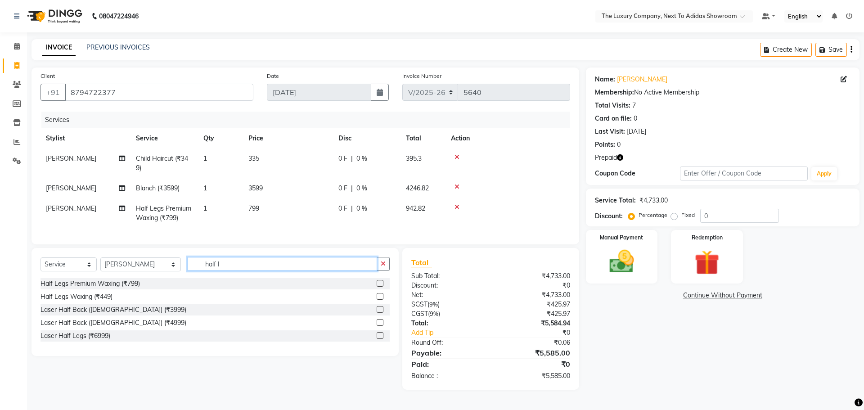
drag, startPoint x: 209, startPoint y: 269, endPoint x: 165, endPoint y: 273, distance: 44.3
click at [165, 273] on div "Select Service Product Membership Package Voucher Prepaid Gift Card Select Styl…" at bounding box center [215, 267] width 349 height 21
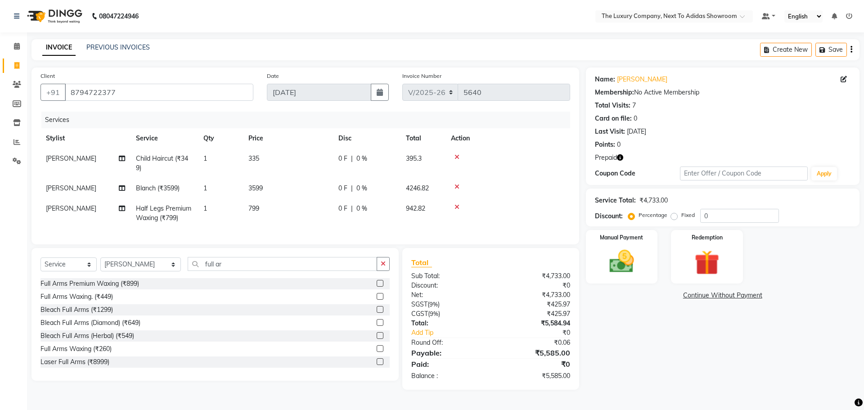
click at [377, 287] on label at bounding box center [380, 283] width 7 height 7
click at [377, 287] on input "checkbox" at bounding box center [380, 284] width 6 height 6
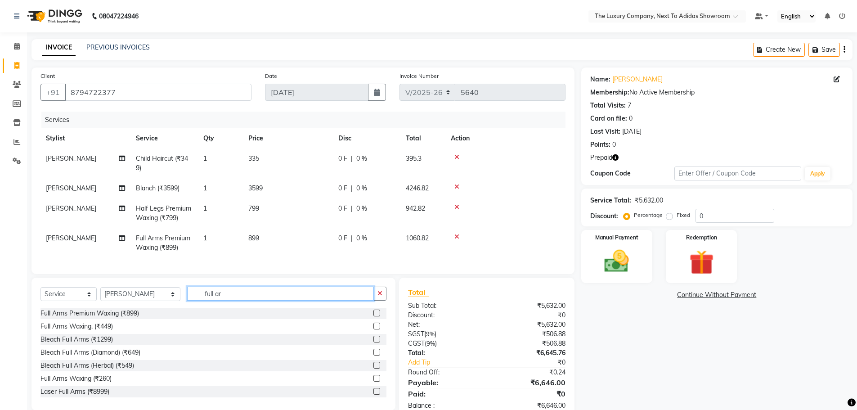
drag, startPoint x: 216, startPoint y: 302, endPoint x: 142, endPoint y: 304, distance: 73.9
click at [144, 305] on div "Select Service Product Membership Package Voucher Prepaid Gift Card Select Styl…" at bounding box center [214, 297] width 346 height 21
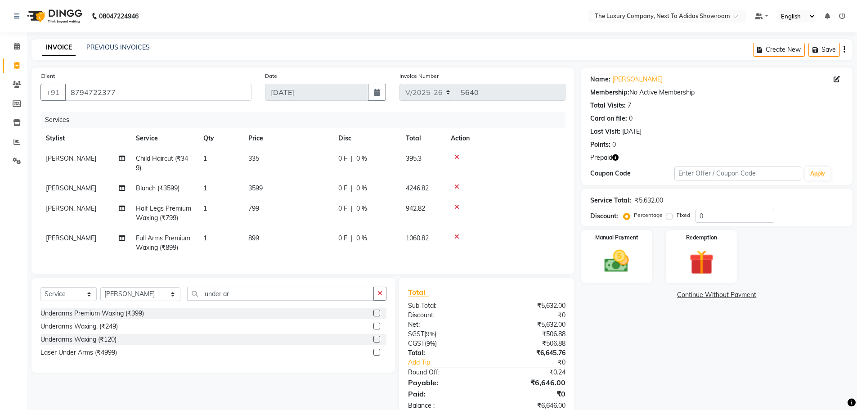
click at [377, 316] on label at bounding box center [377, 313] width 7 height 7
click at [377, 316] on input "checkbox" at bounding box center [377, 314] width 6 height 6
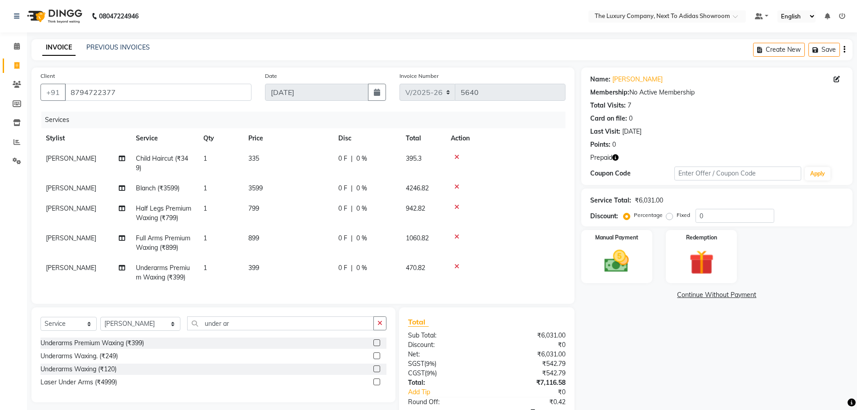
scroll to position [59, 0]
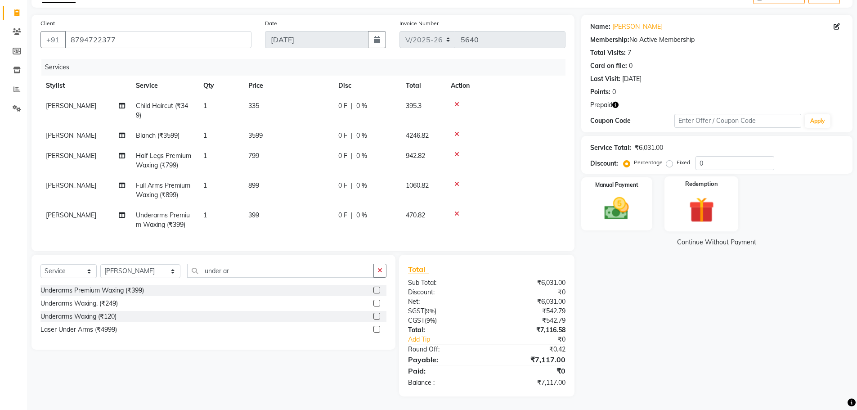
drag, startPoint x: 717, startPoint y: 193, endPoint x: 695, endPoint y: 223, distance: 37.4
click at [717, 194] on img at bounding box center [701, 210] width 41 height 32
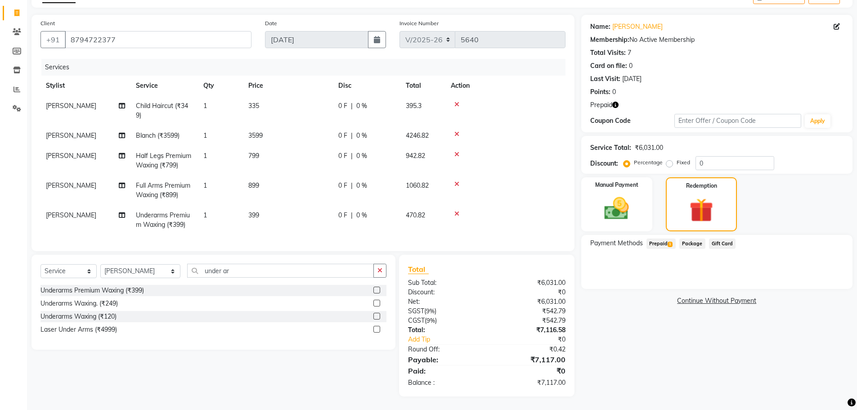
click at [672, 242] on span "1" at bounding box center [670, 244] width 5 height 5
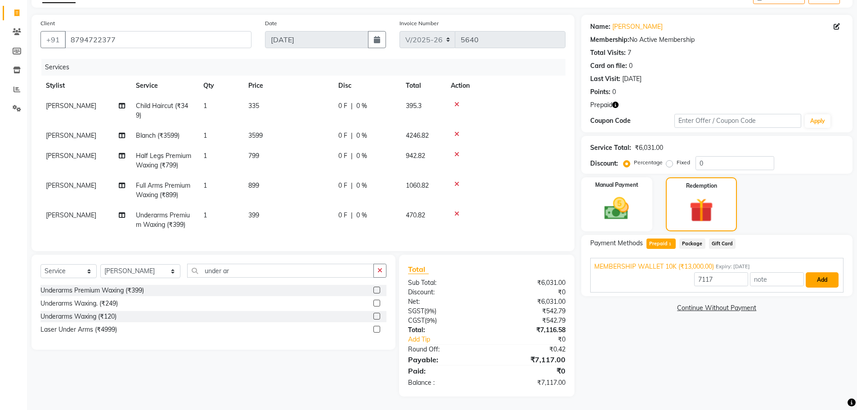
click at [824, 272] on button "Add" at bounding box center [822, 279] width 33 height 15
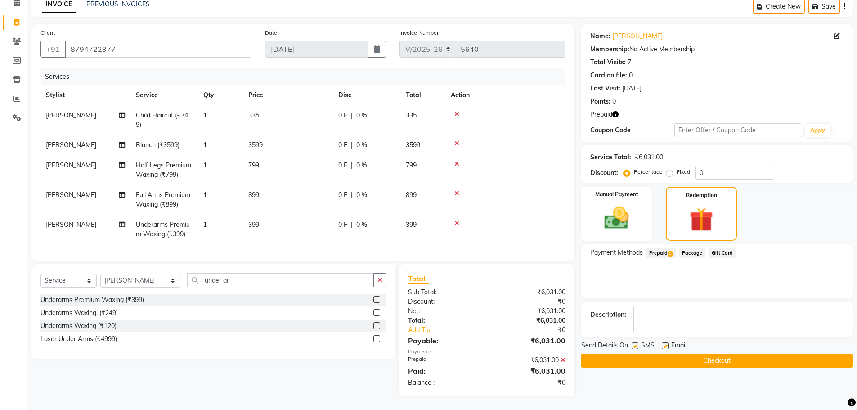
scroll to position [50, 0]
click at [734, 354] on button "Checkout" at bounding box center [717, 361] width 271 height 14
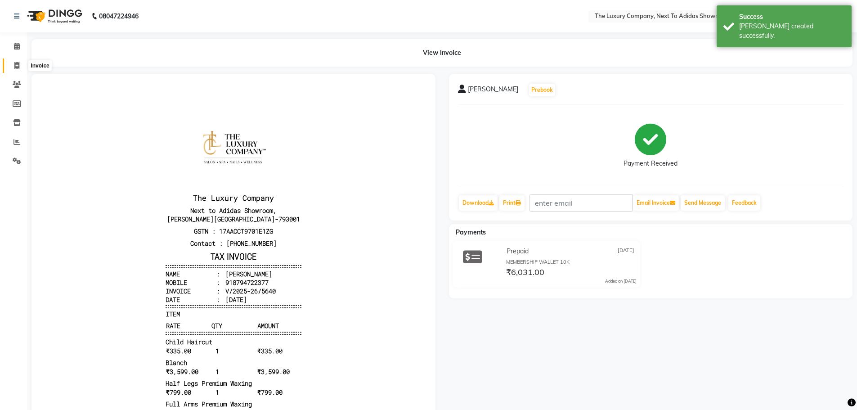
click at [15, 65] on icon at bounding box center [16, 65] width 5 height 7
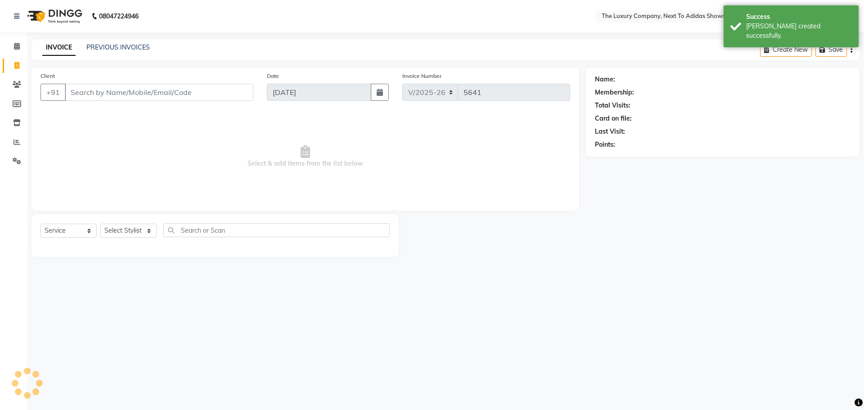
click at [117, 89] on input "Client" at bounding box center [159, 92] width 189 height 17
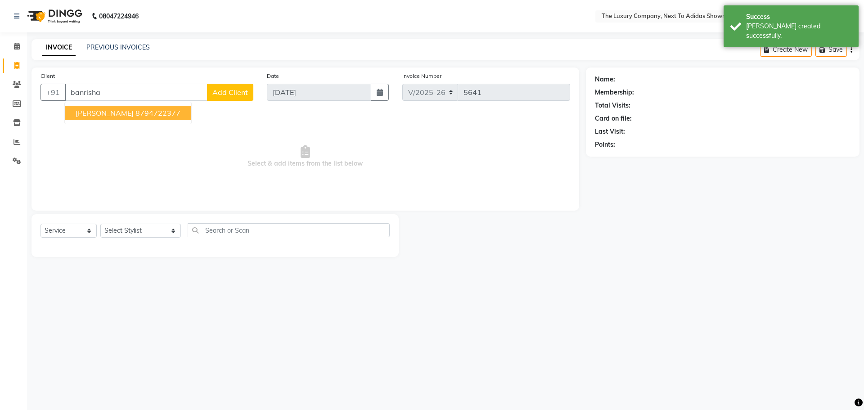
click at [136, 114] on ngb-highlight "8794722377" at bounding box center [157, 112] width 45 height 9
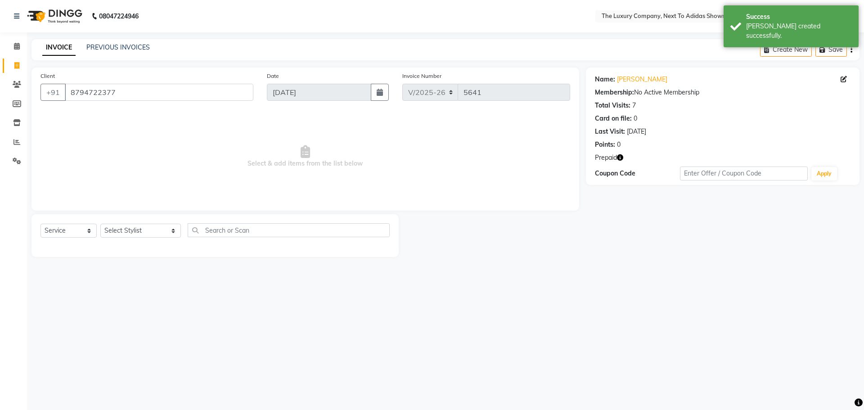
click at [620, 157] on icon "button" at bounding box center [620, 157] width 6 height 6
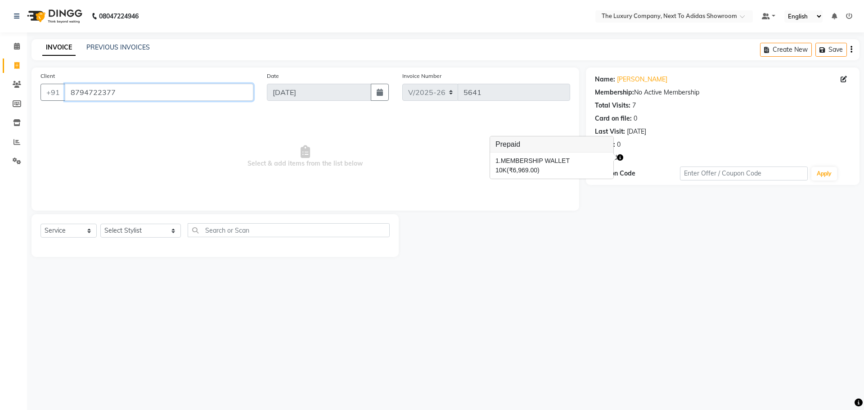
drag, startPoint x: 116, startPoint y: 92, endPoint x: 0, endPoint y: 101, distance: 116.5
click at [0, 112] on app-home "08047224946 Select Location × The Luxury Company, Next To Adidas Showroom Defau…" at bounding box center [432, 135] width 864 height 271
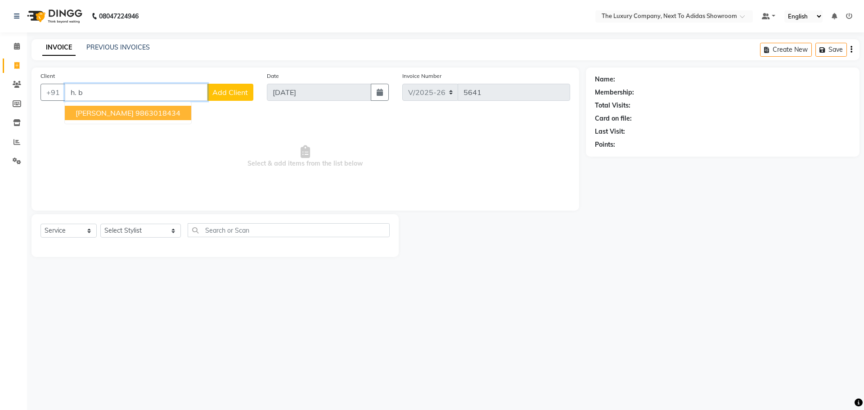
click at [96, 115] on span "H. Bamon" at bounding box center [105, 112] width 58 height 9
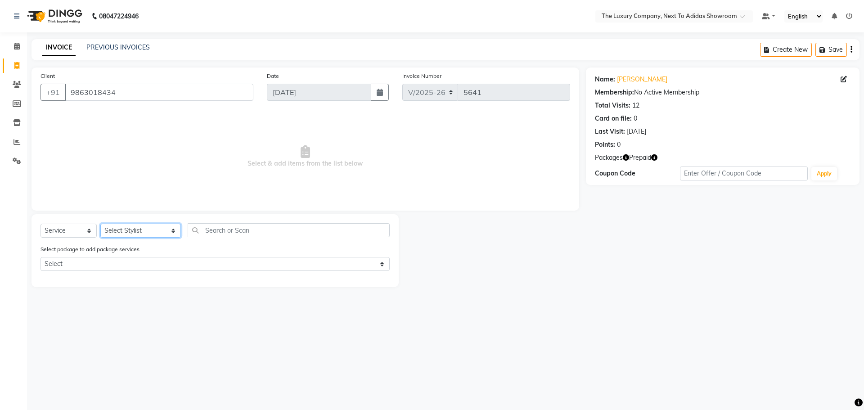
click at [113, 230] on select "Select Stylist ADMIN ALISHA SUCHIANG AMANDA MARSHIRA ANSAI DAIMARI BALAJIED SIN…" at bounding box center [140, 231] width 81 height 14
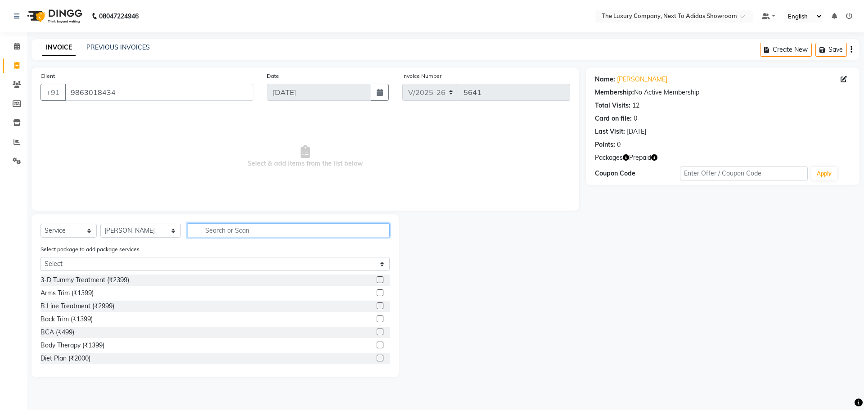
click at [204, 227] on input "text" at bounding box center [289, 230] width 202 height 14
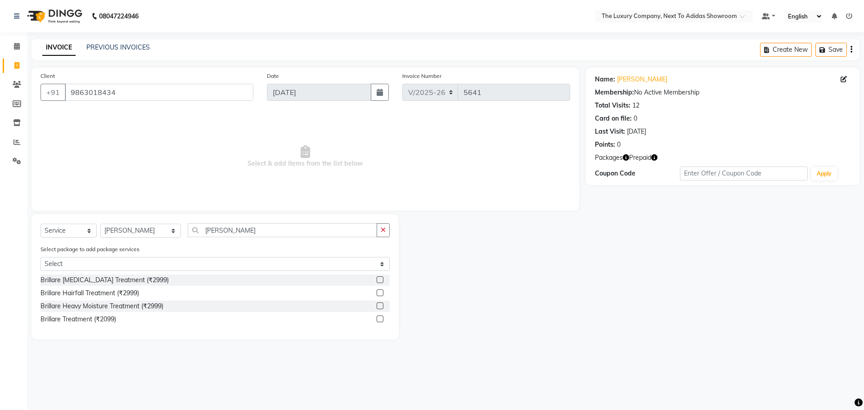
click at [379, 294] on label at bounding box center [380, 292] width 7 height 7
click at [379, 294] on input "checkbox" at bounding box center [380, 293] width 6 height 6
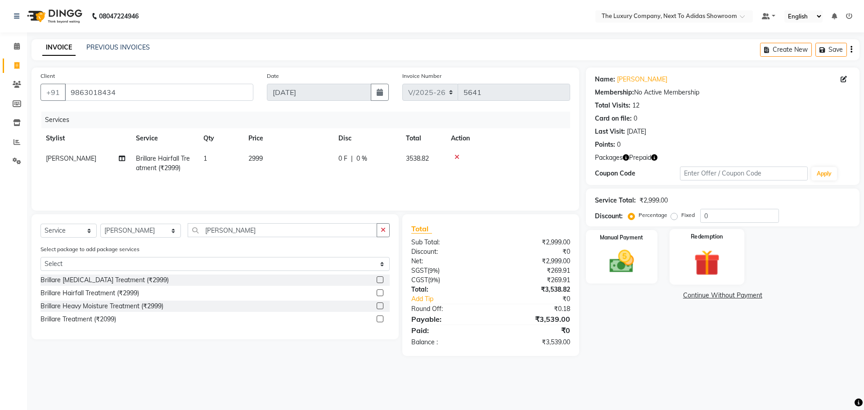
click at [675, 243] on div "Redemption" at bounding box center [707, 256] width 75 height 55
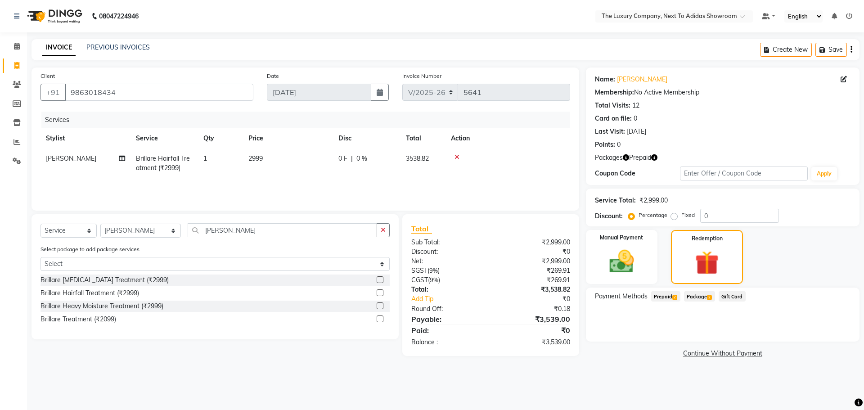
click at [661, 299] on span "Prepaid 2" at bounding box center [665, 296] width 29 height 10
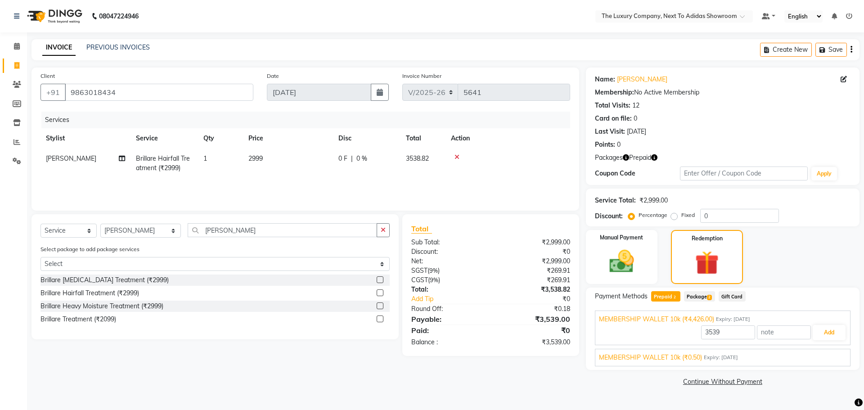
click at [702, 292] on span "Package 2" at bounding box center [699, 296] width 31 height 10
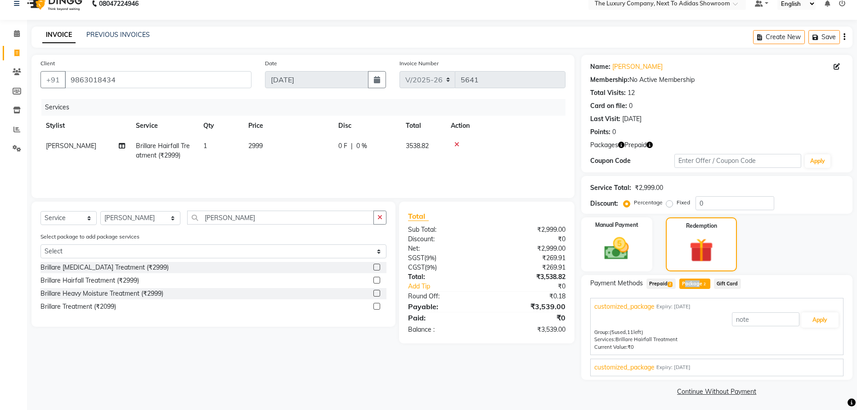
scroll to position [14, 0]
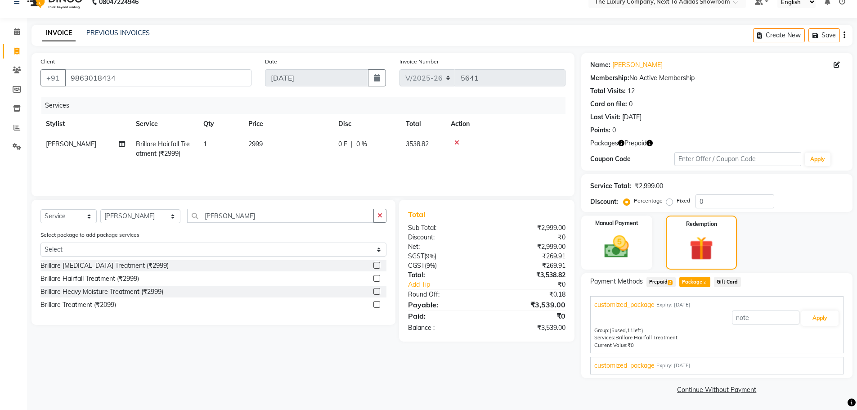
click at [231, 159] on td "1" at bounding box center [220, 149] width 45 height 30
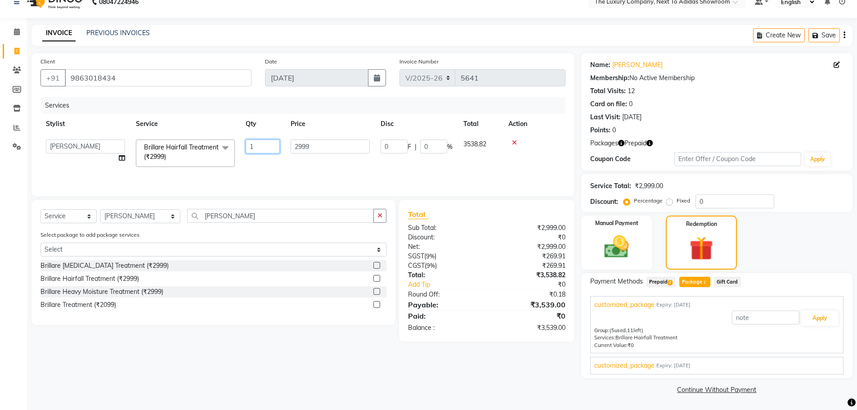
click at [263, 142] on input "1" at bounding box center [263, 147] width 34 height 14
click at [491, 373] on div "Client +91 9863018434 Date 04-09-2025 Invoice Number V/2025 V/2025-26 5641 Serv…" at bounding box center [303, 224] width 557 height 343
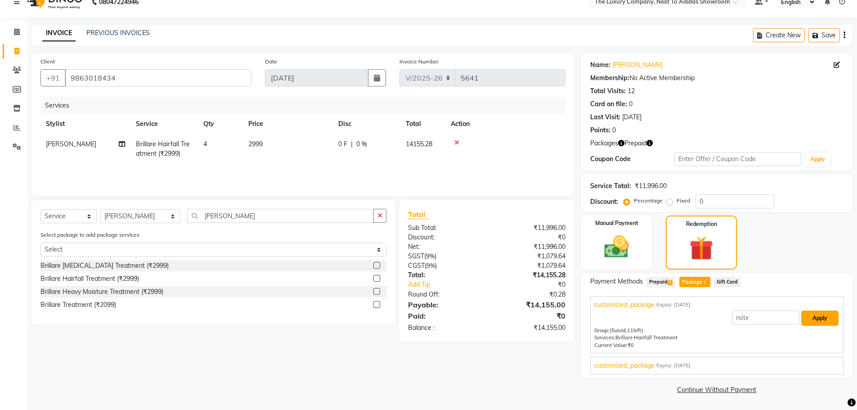
click at [809, 317] on button "Apply" at bounding box center [820, 318] width 37 height 15
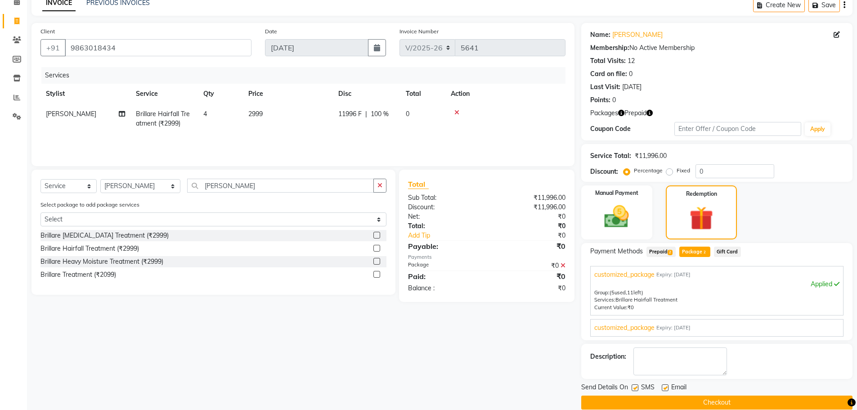
scroll to position [58, 0]
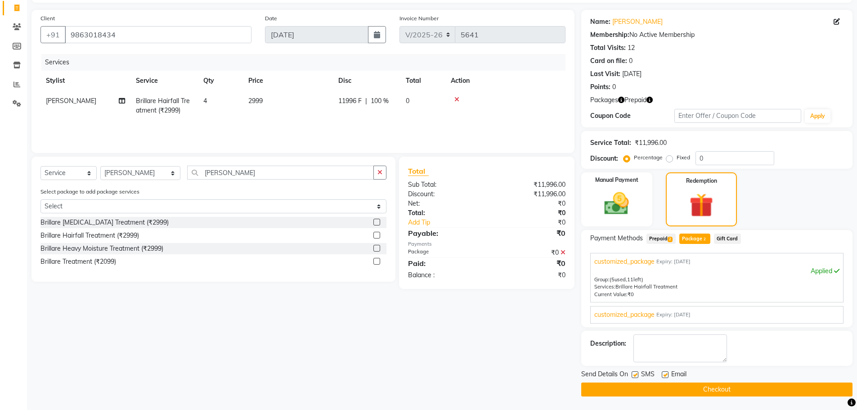
click at [697, 391] on button "Checkout" at bounding box center [717, 390] width 271 height 14
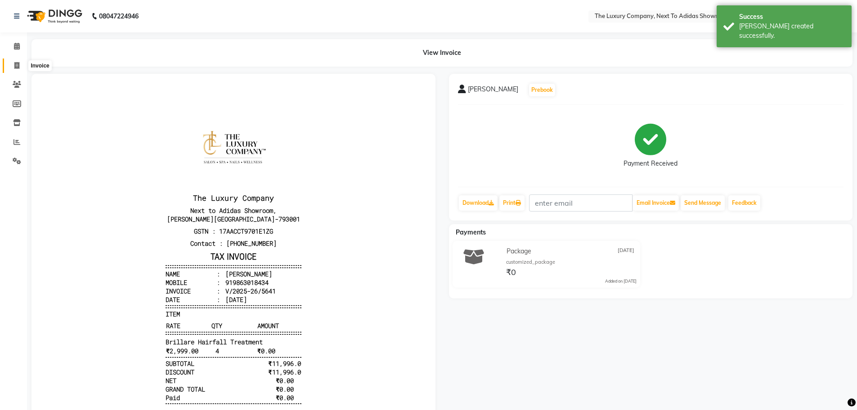
drag, startPoint x: 16, startPoint y: 64, endPoint x: 18, endPoint y: 70, distance: 6.7
click at [16, 65] on icon at bounding box center [16, 65] width 5 height 7
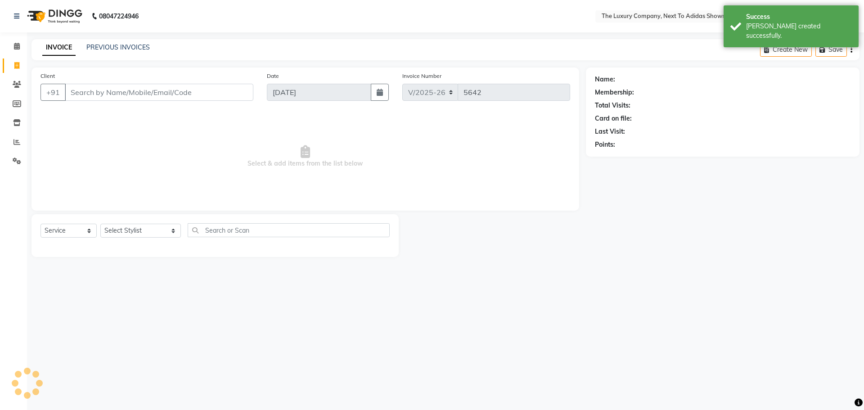
click at [180, 89] on input "Client" at bounding box center [159, 92] width 189 height 17
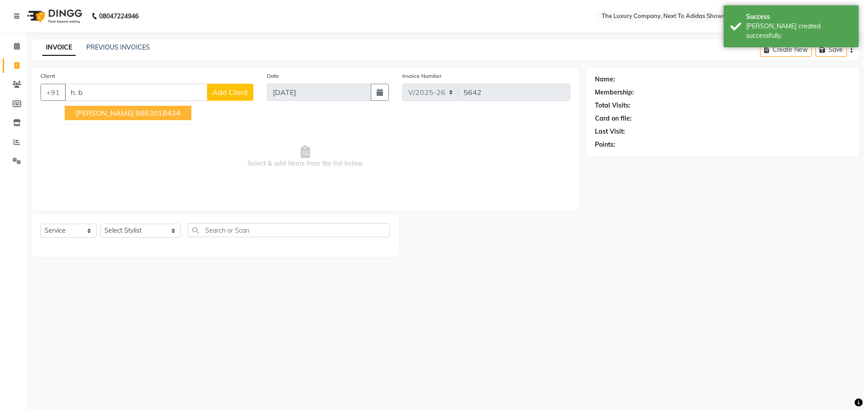
drag, startPoint x: 143, startPoint y: 109, endPoint x: 135, endPoint y: 118, distance: 11.8
click at [144, 109] on ngb-highlight "9863018434" at bounding box center [157, 112] width 45 height 9
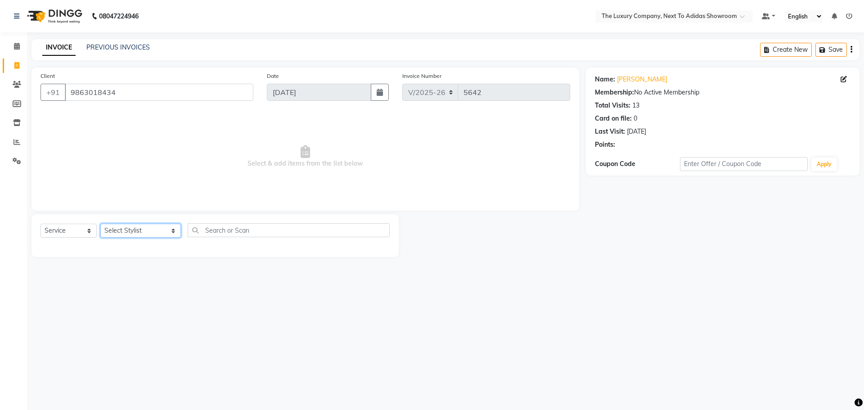
click at [124, 232] on select "Select Stylist ADMIN ALISHA SUCHIANG AMANDA MARSHIRA ANSAI DAIMARI BALAJIED SIN…" at bounding box center [140, 231] width 81 height 14
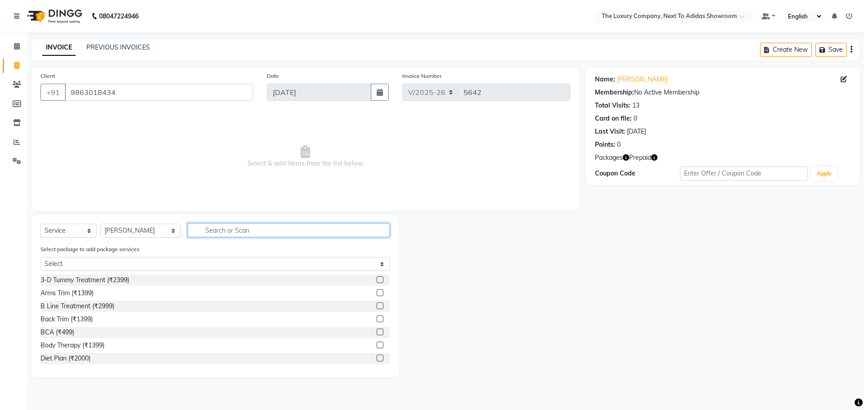
click at [197, 227] on input "text" at bounding box center [289, 230] width 202 height 14
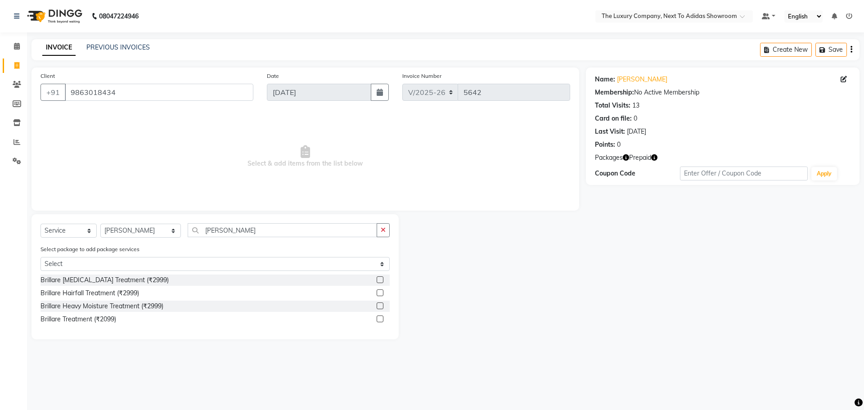
click at [381, 293] on label at bounding box center [380, 292] width 7 height 7
click at [381, 293] on input "checkbox" at bounding box center [380, 293] width 6 height 6
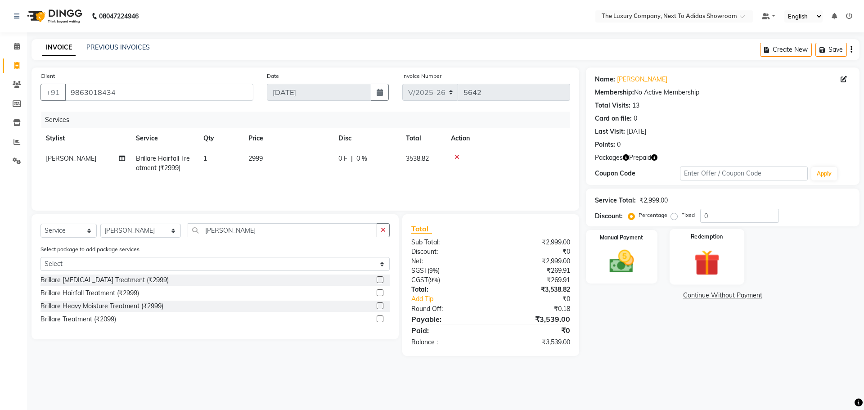
click at [723, 260] on img at bounding box center [707, 263] width 42 height 32
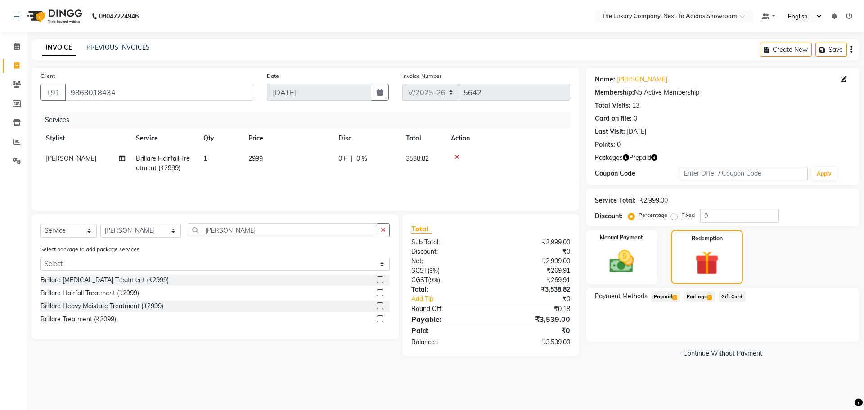
click at [675, 296] on span "2" at bounding box center [674, 297] width 5 height 5
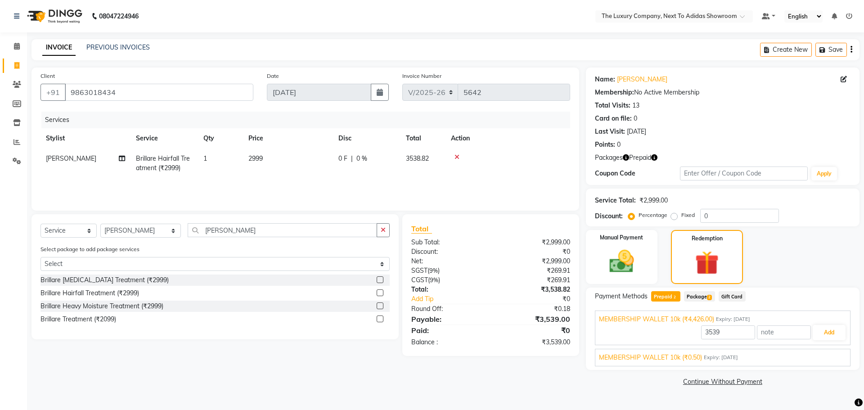
click at [704, 295] on span "Package 2" at bounding box center [699, 296] width 31 height 10
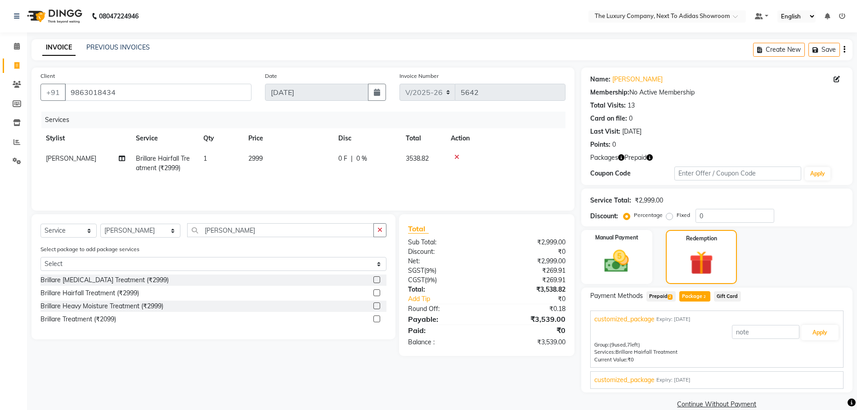
scroll to position [14, 0]
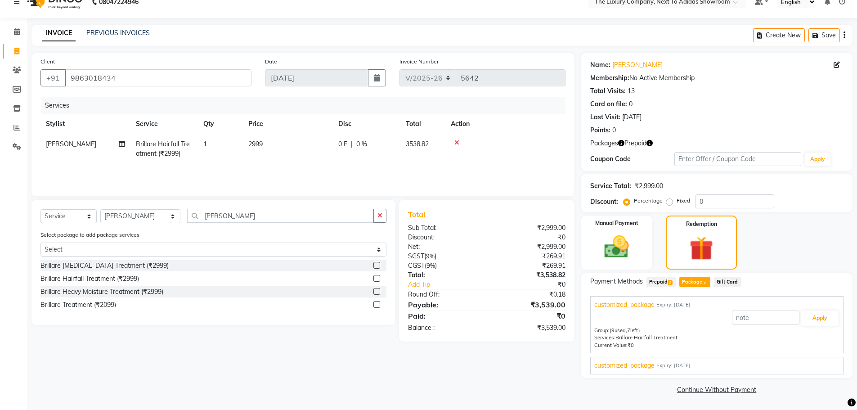
click at [490, 376] on div "Client +91 9863018434 Date 04-09-2025 Invoice Number V/2025 V/2025-26 5642 Serv…" at bounding box center [303, 224] width 557 height 343
click at [822, 321] on button "Apply" at bounding box center [820, 318] width 37 height 15
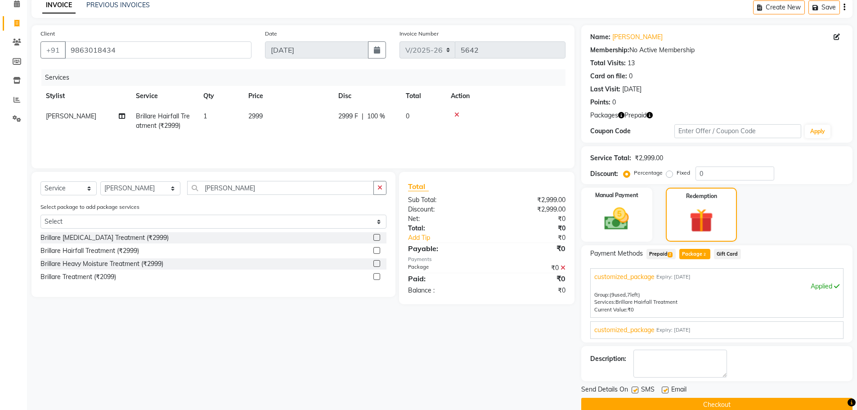
scroll to position [58, 0]
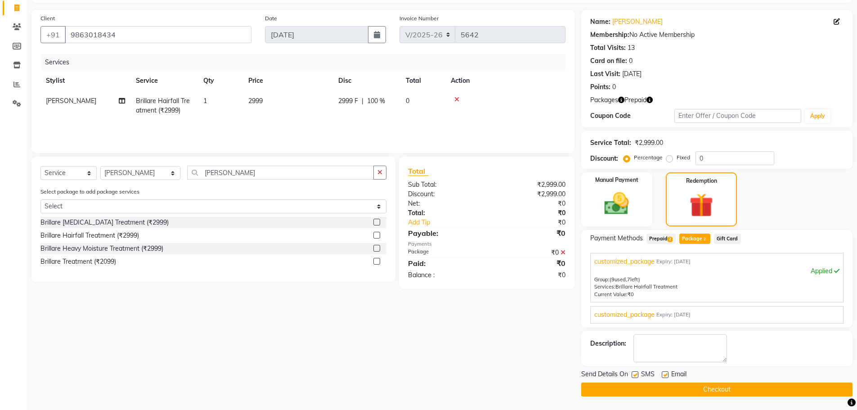
click at [681, 390] on button "Checkout" at bounding box center [717, 390] width 271 height 14
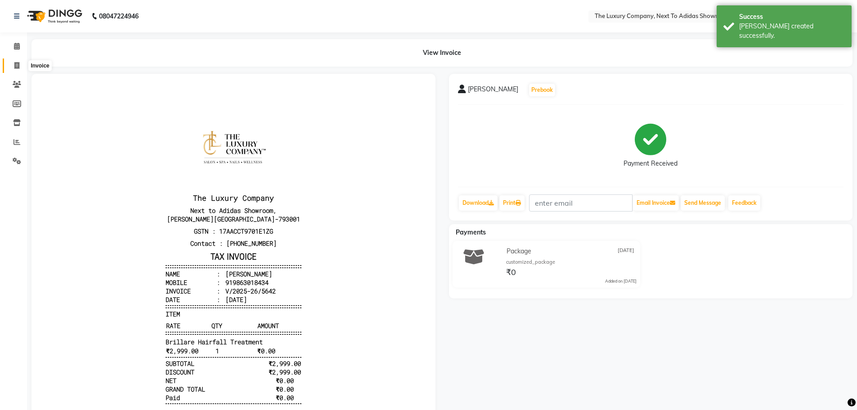
click at [15, 62] on icon at bounding box center [16, 65] width 5 height 7
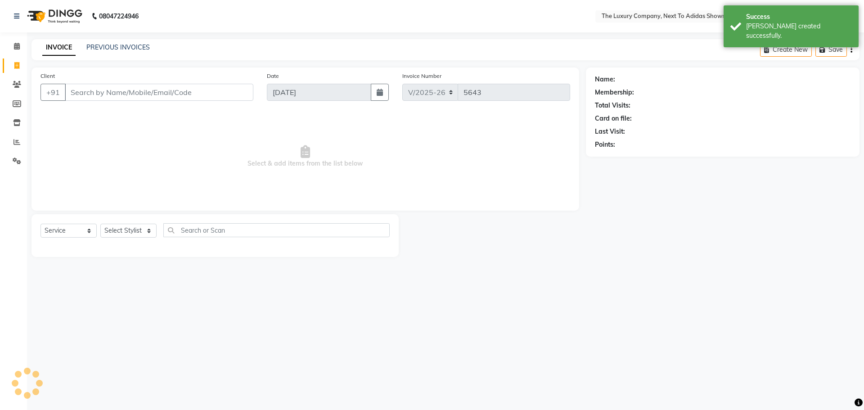
click at [141, 85] on input "Client" at bounding box center [159, 92] width 189 height 17
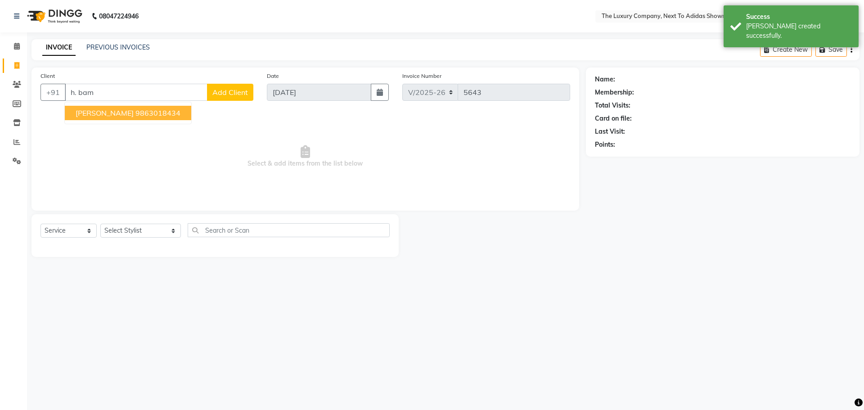
click at [133, 119] on button "H. Bamon 9863018434" at bounding box center [128, 113] width 126 height 14
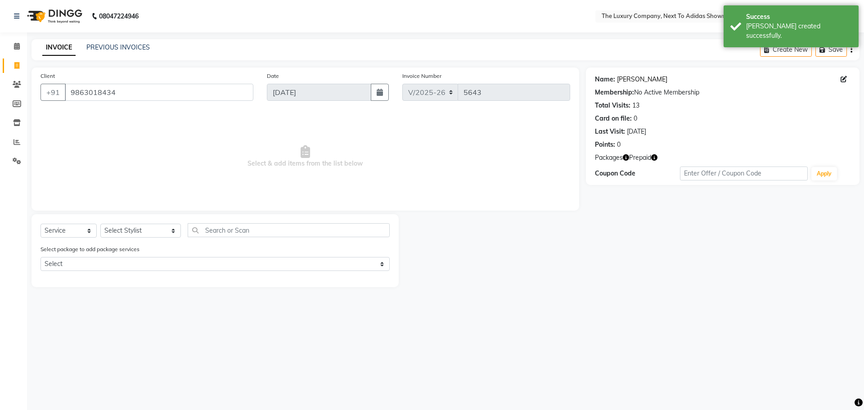
click at [635, 82] on link "H. Bamon" at bounding box center [642, 79] width 50 height 9
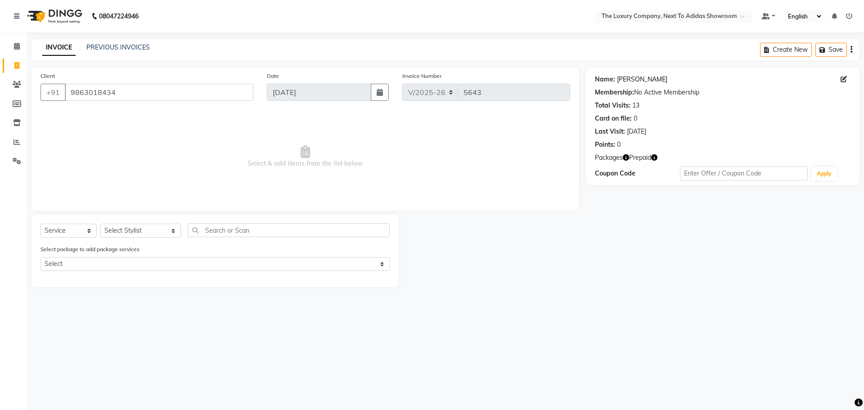
click at [622, 79] on link "H. Bamon" at bounding box center [642, 79] width 50 height 9
click at [132, 44] on link "PREVIOUS INVOICES" at bounding box center [117, 47] width 63 height 8
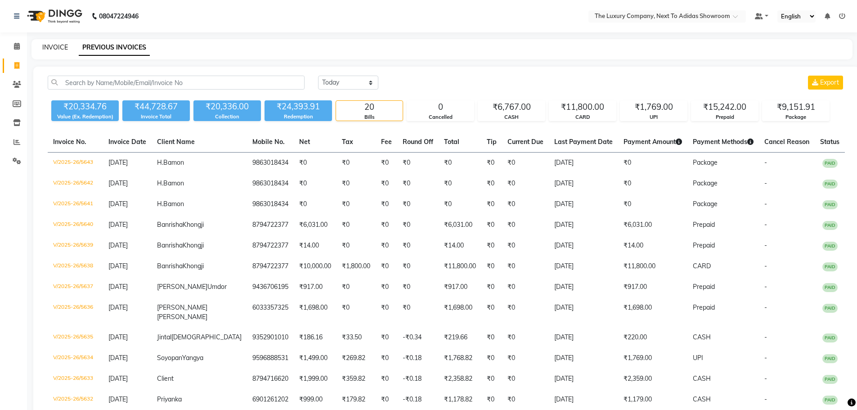
click at [56, 50] on link "INVOICE" at bounding box center [55, 47] width 26 height 8
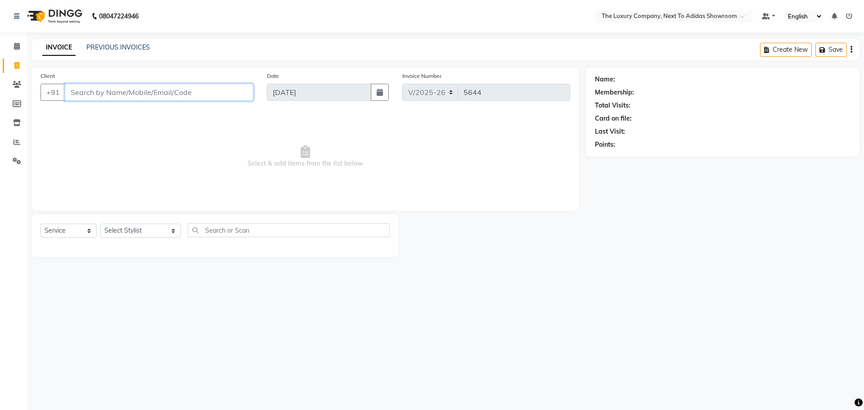
click at [99, 93] on input "Client" at bounding box center [159, 92] width 189 height 17
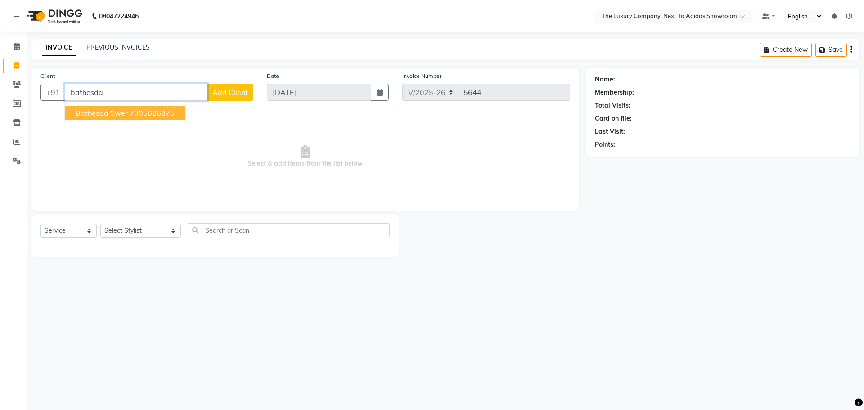
click at [112, 116] on span "Bathesda Swer" at bounding box center [102, 112] width 52 height 9
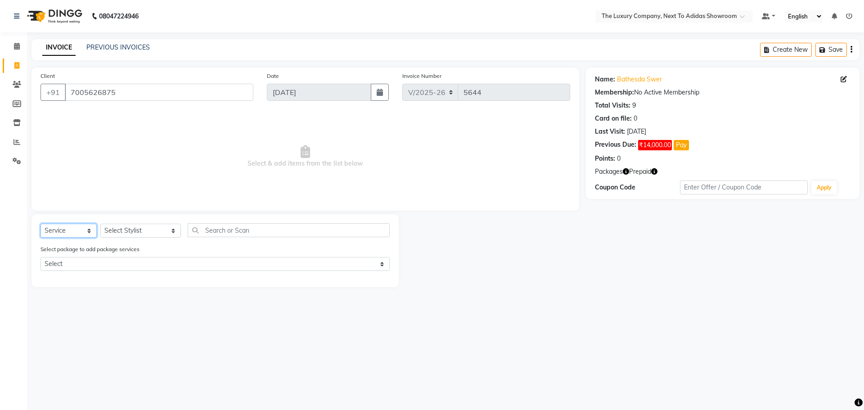
click at [62, 231] on select "Select Service Product Membership Package Voucher Prepaid Gift Card" at bounding box center [69, 231] width 56 height 14
click at [41, 224] on select "Select Service Product Membership Package Voucher Prepaid Gift Card" at bounding box center [69, 231] width 56 height 14
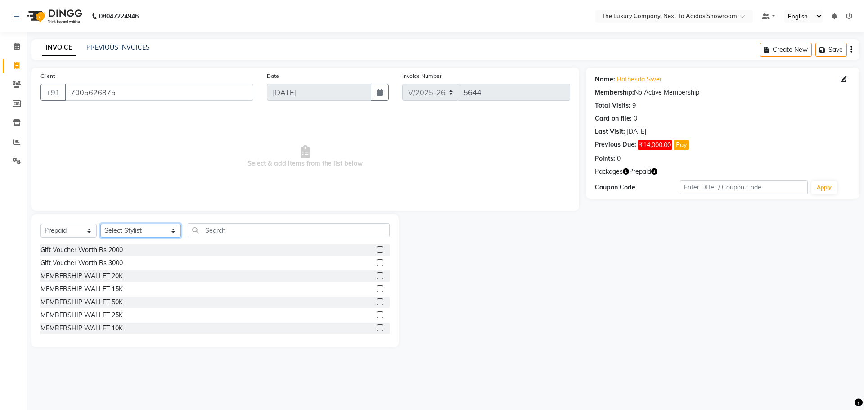
click at [143, 228] on select "Select Stylist ADMIN ALISHA SUCHIANG AMANDA MARSHIRA ANSAI DAIMARI BALAJIED SIN…" at bounding box center [140, 231] width 81 height 14
click at [100, 224] on select "Select Stylist ADMIN ALISHA SUCHIANG AMANDA MARSHIRA ANSAI DAIMARI BALAJIED SIN…" at bounding box center [140, 231] width 81 height 14
click at [377, 331] on div at bounding box center [380, 329] width 6 height 9
click at [377, 329] on label at bounding box center [380, 328] width 7 height 7
click at [377, 329] on input "checkbox" at bounding box center [380, 328] width 6 height 6
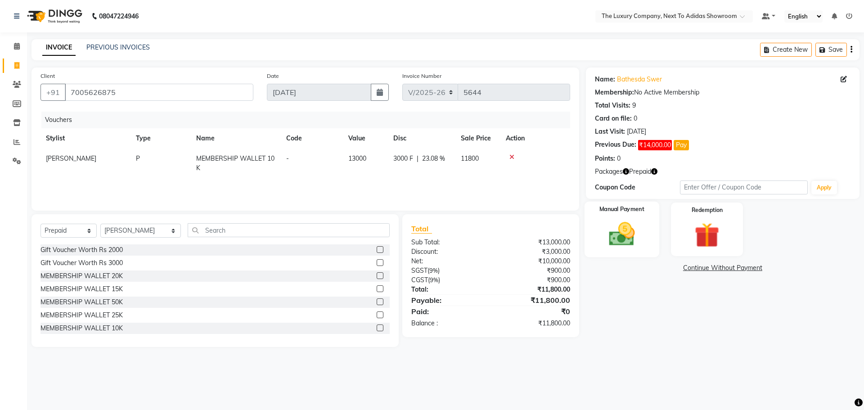
click at [639, 218] on div "Manual Payment" at bounding box center [621, 229] width 75 height 55
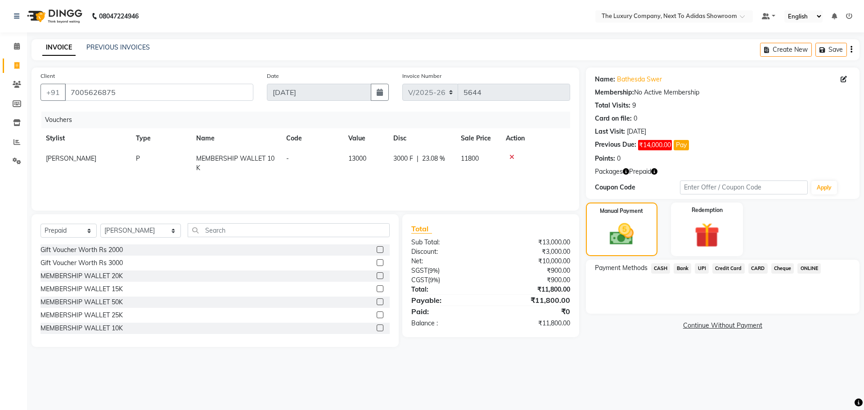
click at [662, 271] on span "CASH" at bounding box center [660, 268] width 19 height 10
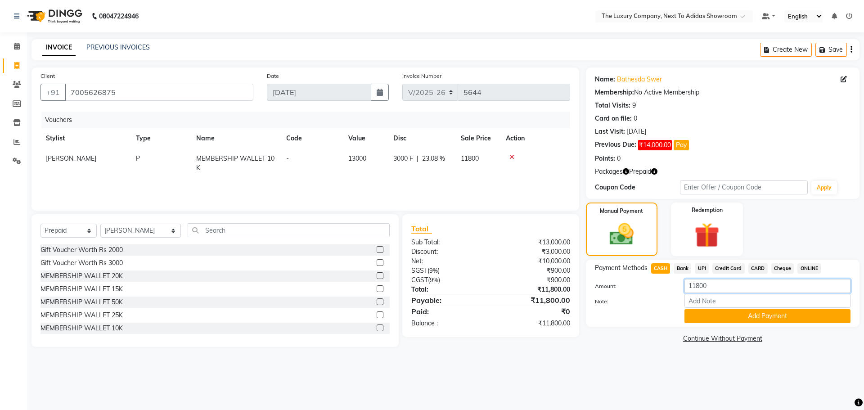
drag, startPoint x: 695, startPoint y: 290, endPoint x: 661, endPoint y: 297, distance: 35.2
click at [661, 296] on div "Amount: 11800 Note: Add Payment" at bounding box center [723, 301] width 256 height 44
click at [720, 325] on div "Payment Methods CASH Bank UPI Credit Card CARD Cheque ONLINE Amount: 6000 Note:…" at bounding box center [723, 293] width 274 height 67
click at [718, 322] on button "Add Payment" at bounding box center [768, 316] width 166 height 14
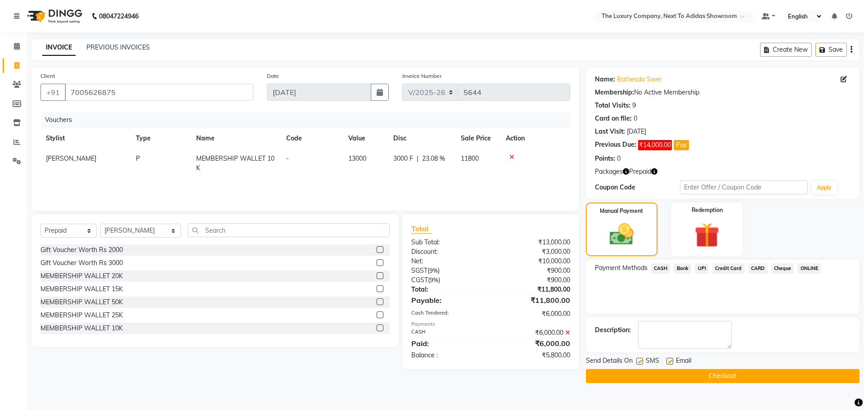
click at [705, 378] on button "Checkout" at bounding box center [723, 376] width 274 height 14
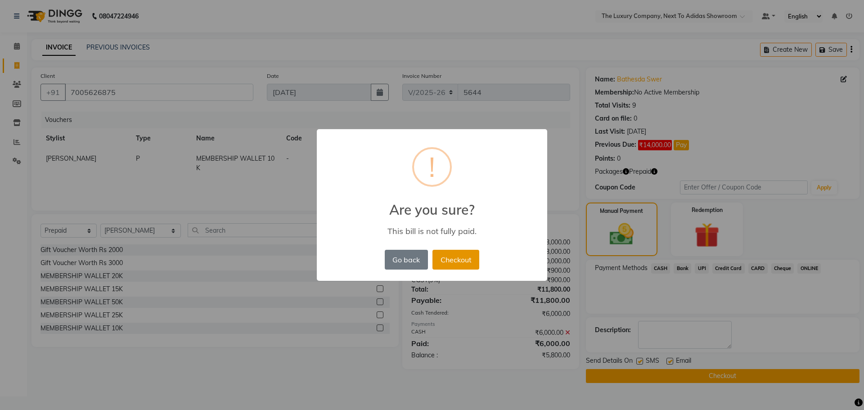
click at [470, 262] on button "Checkout" at bounding box center [456, 260] width 47 height 20
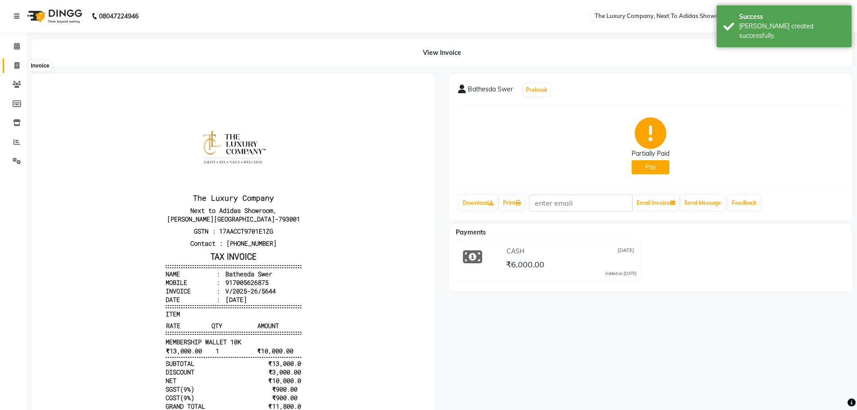
click at [18, 64] on icon at bounding box center [16, 65] width 5 height 7
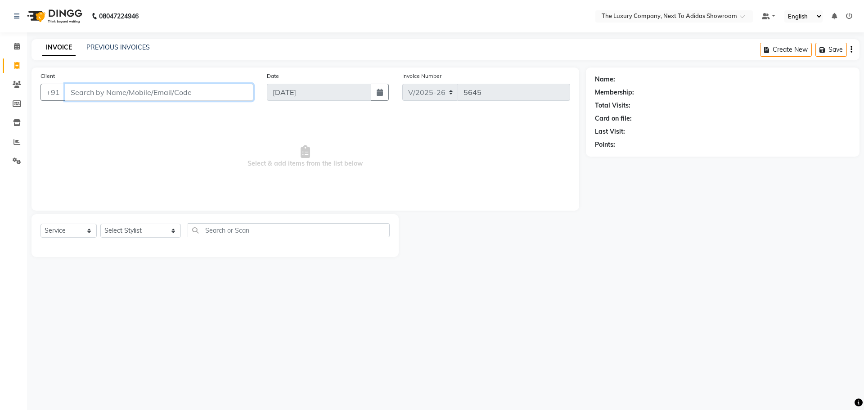
click at [207, 90] on input "Client" at bounding box center [159, 92] width 189 height 17
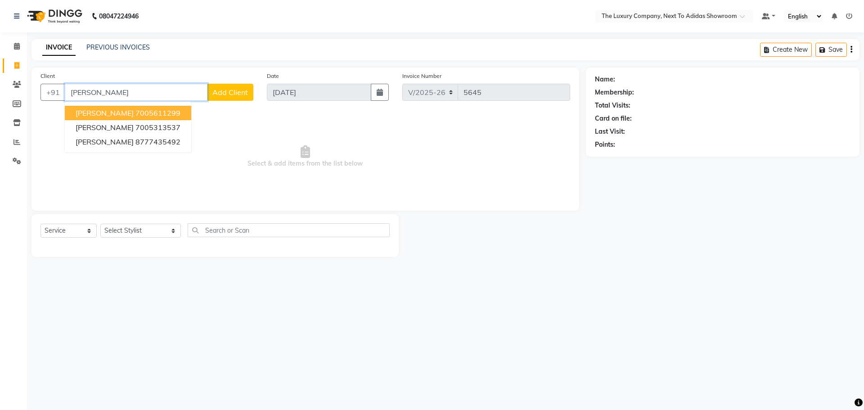
click at [160, 111] on ngb-highlight "7005611299" at bounding box center [157, 112] width 45 height 9
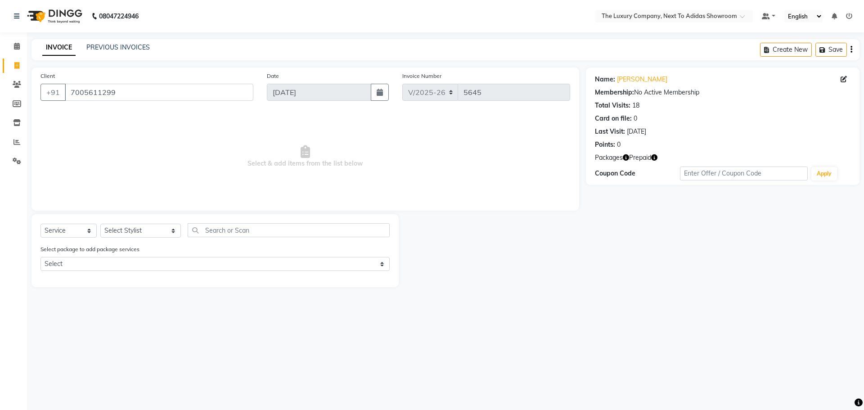
click at [654, 159] on icon "button" at bounding box center [654, 157] width 6 height 6
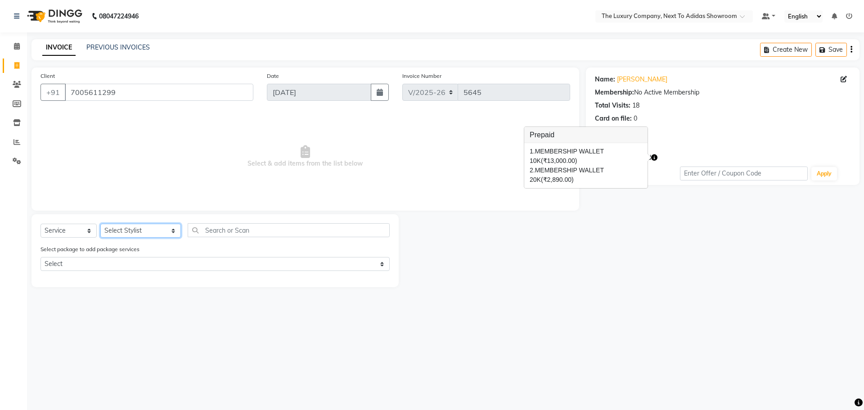
click at [145, 227] on select "Select Stylist ADMIN ALISHA SUCHIANG AMANDA MARSHIRA ANSAI DAIMARI BALAJIED SIN…" at bounding box center [140, 231] width 81 height 14
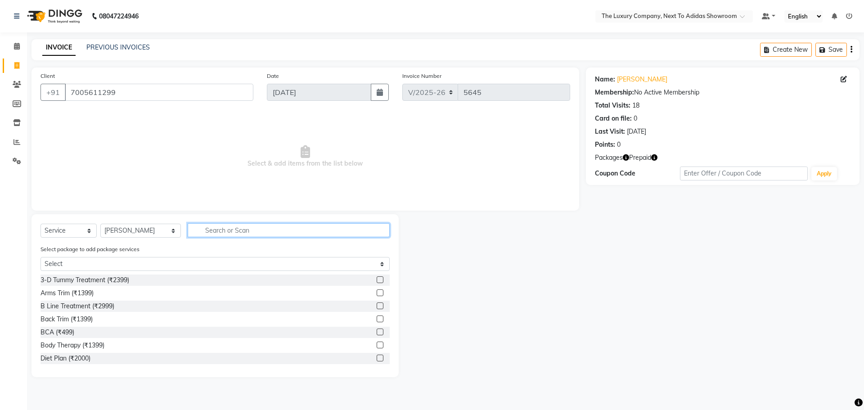
click at [227, 228] on input "text" at bounding box center [289, 230] width 202 height 14
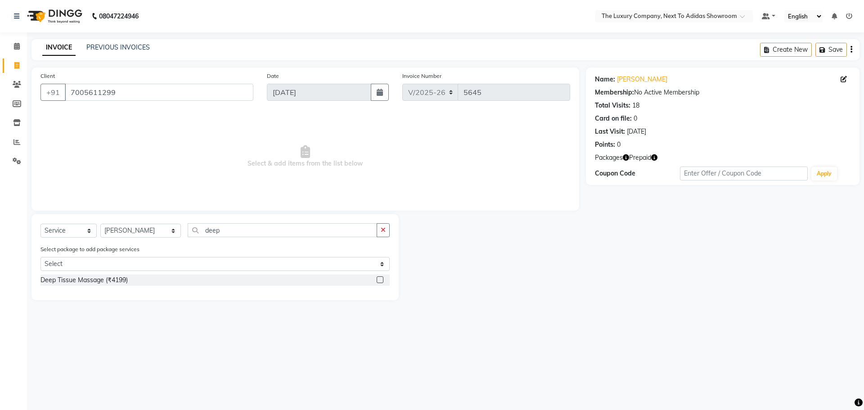
click at [380, 280] on label at bounding box center [380, 279] width 7 height 7
click at [380, 280] on input "checkbox" at bounding box center [380, 280] width 6 height 6
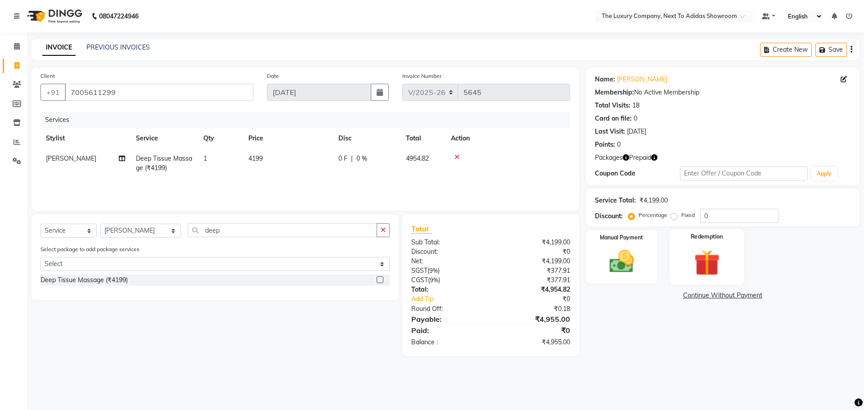
click at [712, 268] on img at bounding box center [707, 263] width 42 height 32
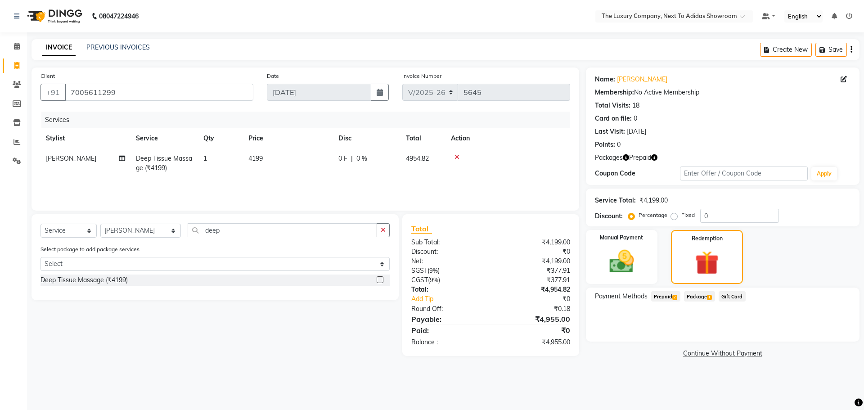
click at [673, 296] on span "2" at bounding box center [674, 297] width 5 height 5
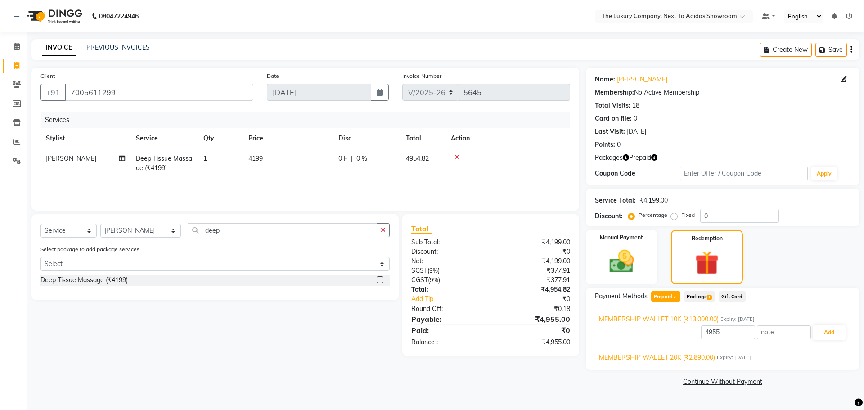
click at [698, 359] on span "MEMBERSHIP WALLET 20K (₹2,890.00)" at bounding box center [657, 357] width 116 height 9
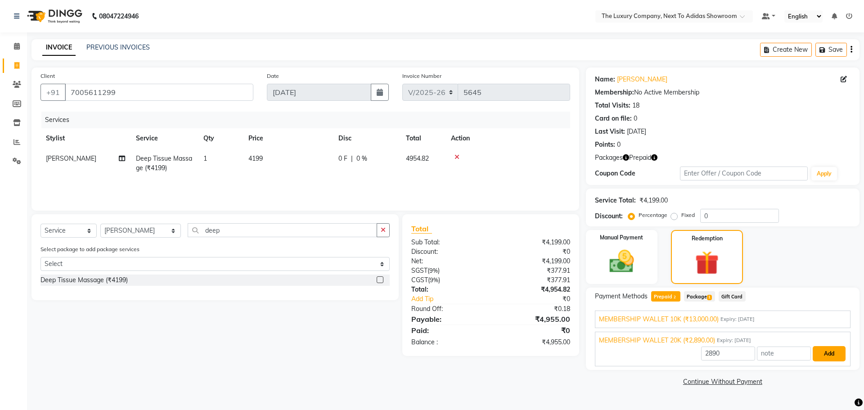
drag, startPoint x: 823, startPoint y: 356, endPoint x: 777, endPoint y: 344, distance: 47.5
click at [822, 356] on button "Add" at bounding box center [829, 353] width 33 height 15
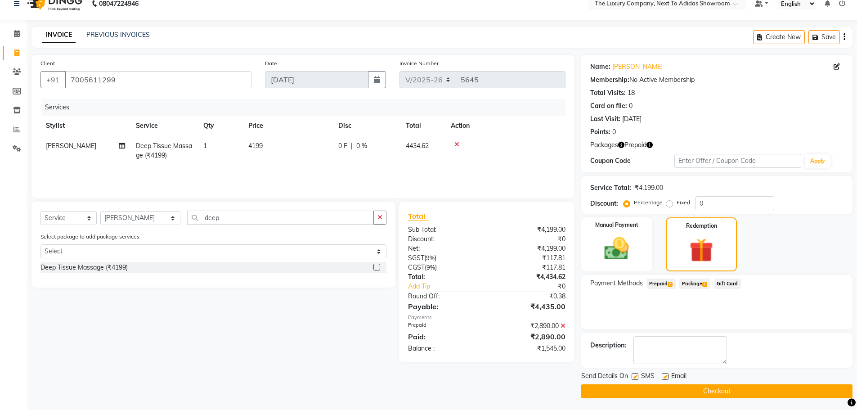
scroll to position [14, 0]
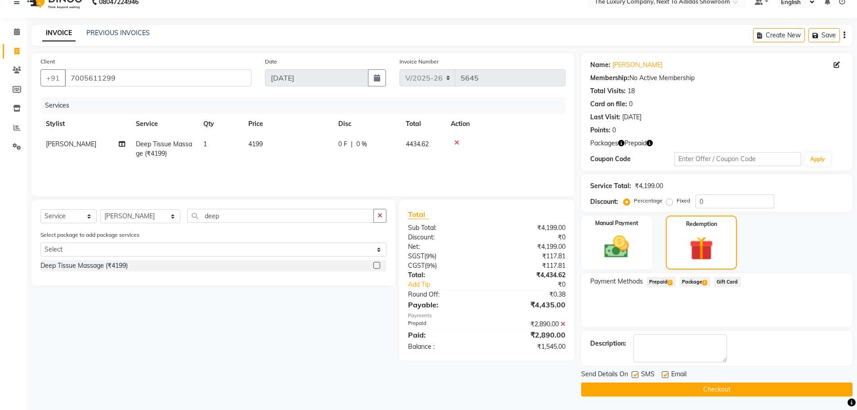
click at [666, 279] on span "Prepaid 2" at bounding box center [661, 282] width 29 height 10
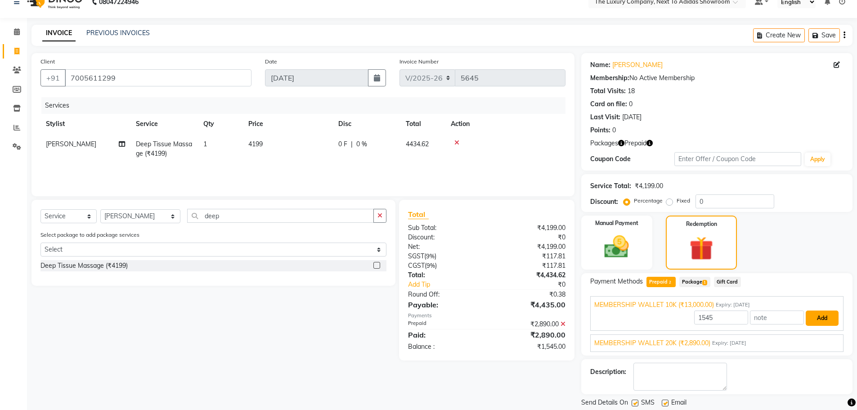
click at [807, 319] on button "Add" at bounding box center [822, 318] width 33 height 15
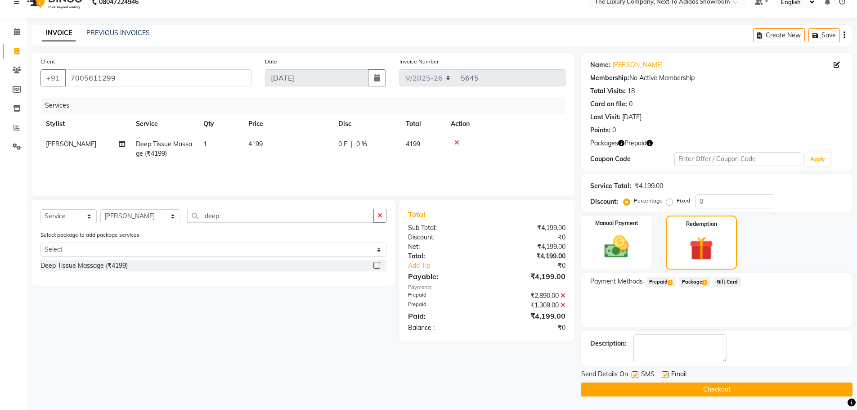
click at [786, 388] on button "Checkout" at bounding box center [717, 390] width 271 height 14
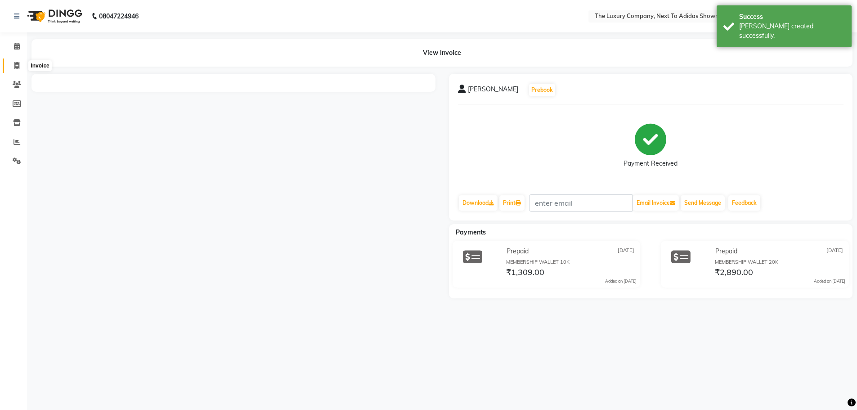
click at [15, 65] on icon at bounding box center [16, 65] width 5 height 7
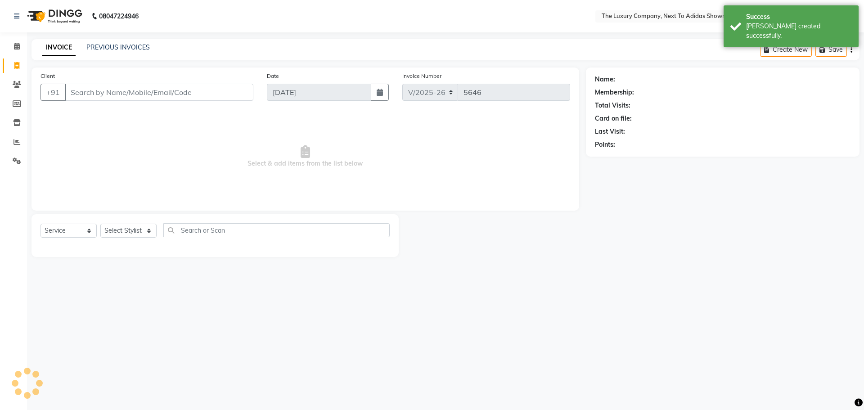
click at [119, 93] on input "Client" at bounding box center [159, 92] width 189 height 17
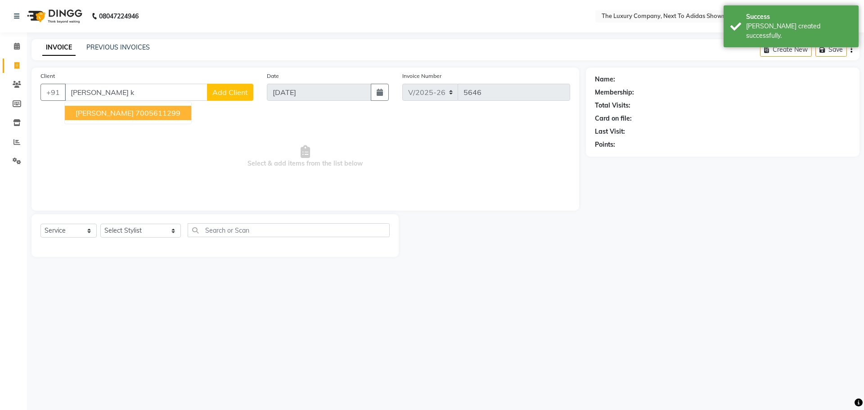
click at [131, 108] on button "Reema Kashyap 7005611299" at bounding box center [128, 113] width 126 height 14
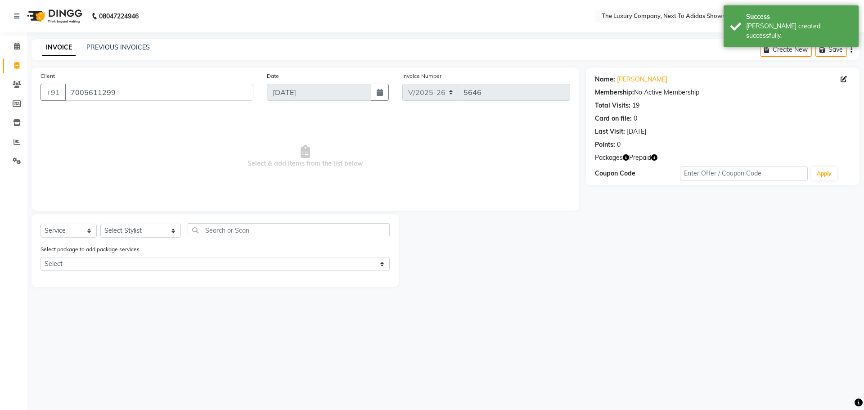
click at [654, 153] on button "button" at bounding box center [654, 157] width 6 height 9
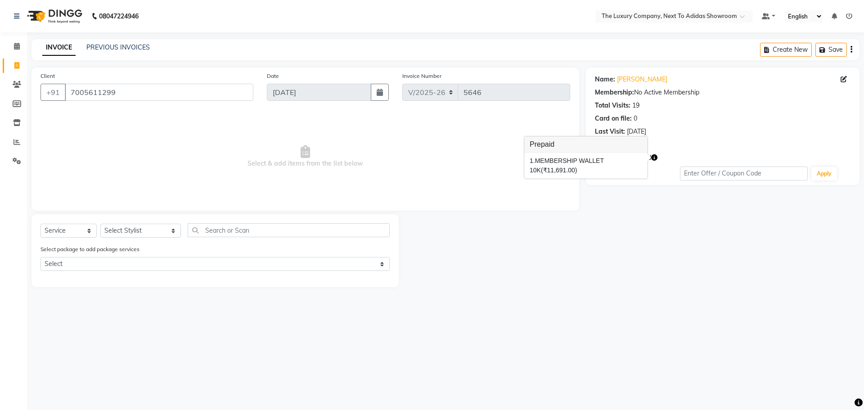
click at [669, 334] on div "08047224946 Select Location × The Luxury Company, Next To Adidas Showroom Defau…" at bounding box center [432, 205] width 864 height 410
click at [631, 81] on link "Reema Kashyap" at bounding box center [642, 79] width 50 height 9
click at [15, 62] on icon at bounding box center [16, 65] width 5 height 7
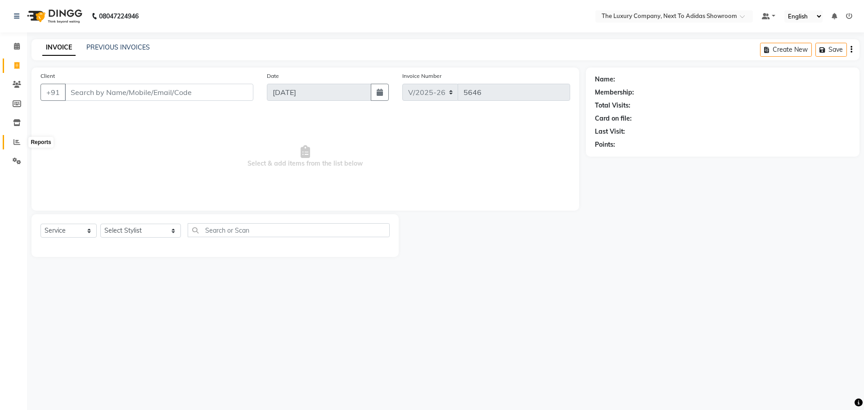
click at [18, 141] on icon at bounding box center [17, 142] width 7 height 7
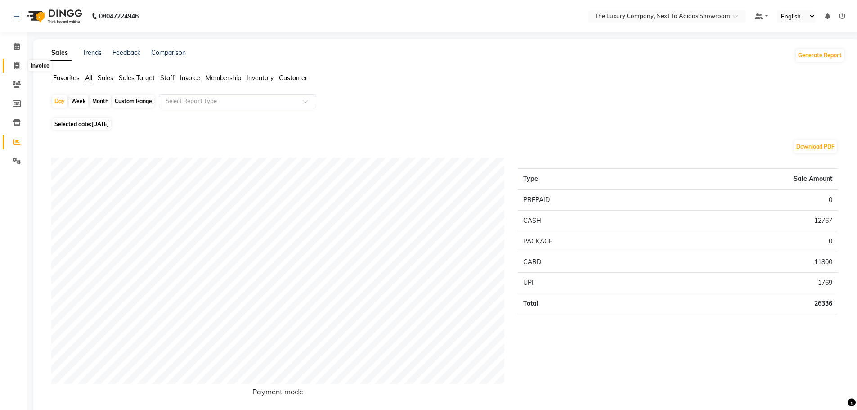
click at [18, 68] on icon at bounding box center [16, 65] width 5 height 7
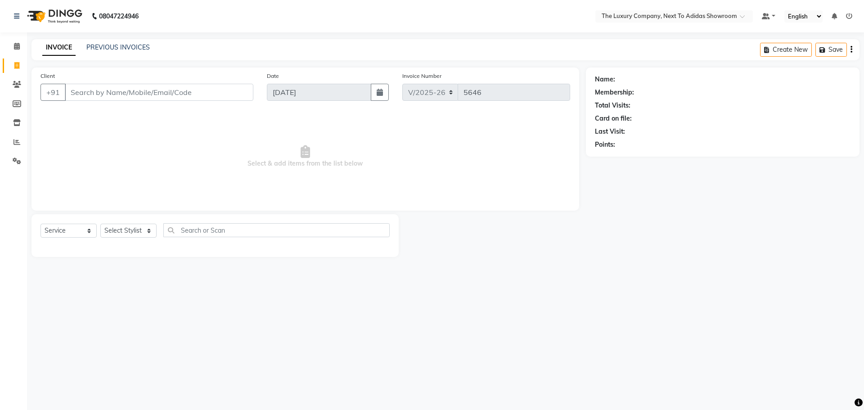
click at [138, 86] on input "Client" at bounding box center [159, 92] width 189 height 17
click at [237, 91] on span "Add Client" at bounding box center [230, 92] width 36 height 9
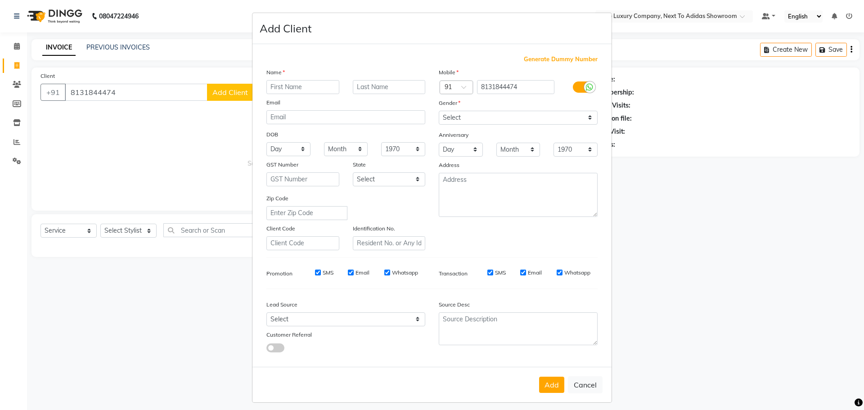
click at [283, 86] on input "text" at bounding box center [302, 87] width 73 height 14
click at [376, 90] on input "text" at bounding box center [389, 87] width 73 height 14
click at [471, 119] on select "Select Male Female Other Prefer Not To Say" at bounding box center [518, 118] width 159 height 14
click at [550, 384] on button "Add" at bounding box center [551, 385] width 25 height 16
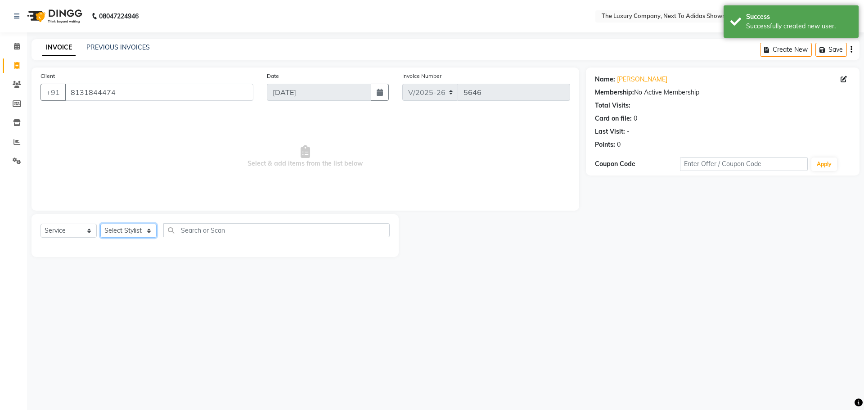
click at [123, 229] on select "Select Stylist" at bounding box center [128, 231] width 56 height 14
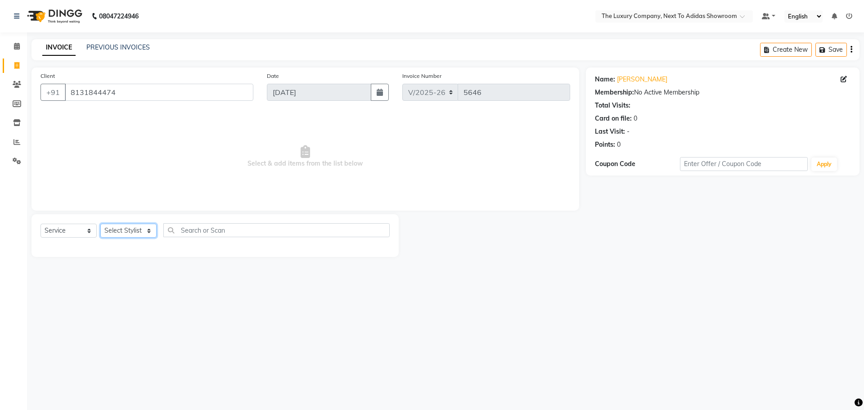
click at [136, 230] on select "Select Stylist" at bounding box center [128, 231] width 56 height 14
click at [137, 229] on select "Select Stylist" at bounding box center [128, 231] width 56 height 14
click at [137, 228] on select "Select Stylist" at bounding box center [128, 231] width 56 height 14
click at [72, 232] on select "Select Service Product Membership Package Voucher Prepaid Gift Card" at bounding box center [69, 231] width 56 height 14
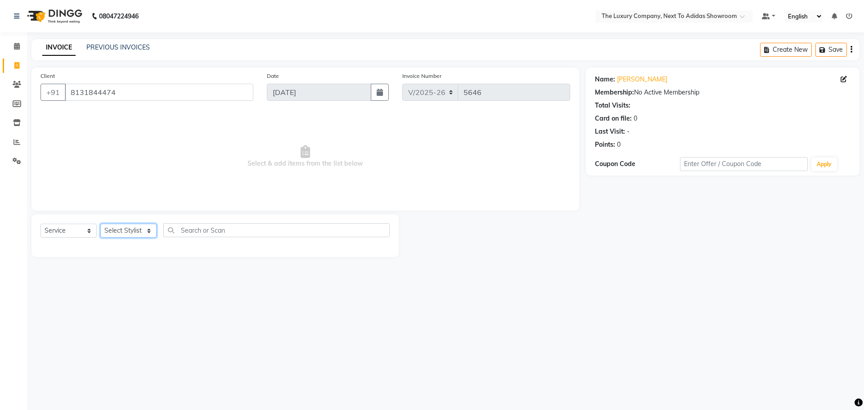
click at [141, 228] on select "Select Stylist" at bounding box center [128, 231] width 56 height 14
click at [142, 231] on select "Select Stylist" at bounding box center [128, 231] width 56 height 14
click at [212, 234] on input "text" at bounding box center [276, 230] width 226 height 14
click at [13, 65] on span at bounding box center [17, 66] width 16 height 10
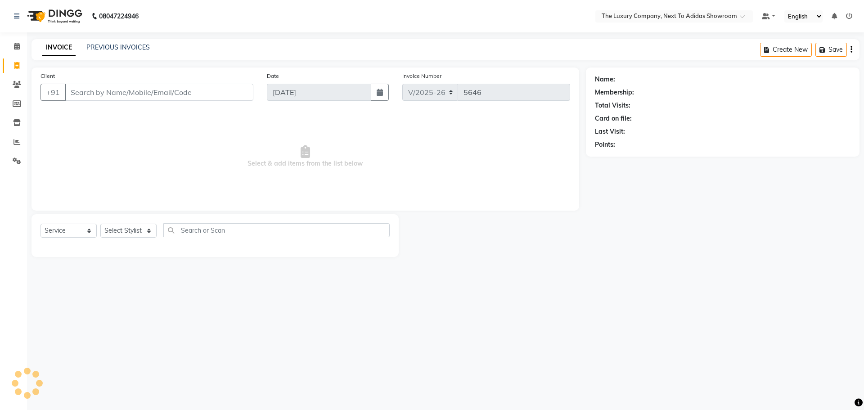
click at [233, 94] on input "Client" at bounding box center [159, 92] width 189 height 17
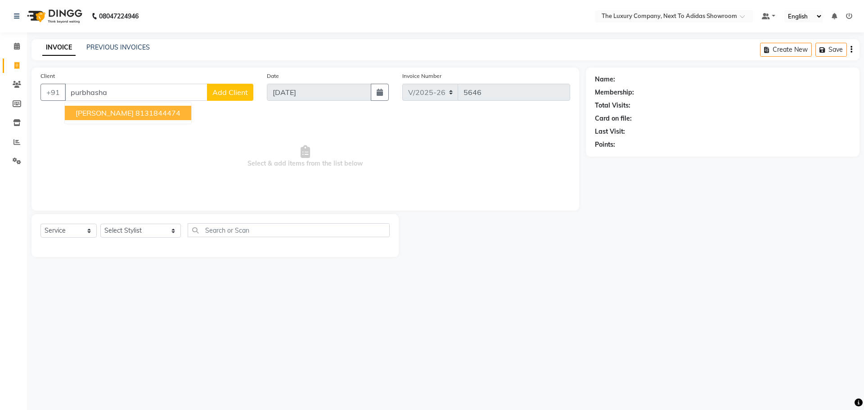
click at [161, 118] on button "Purbhasha Paul 8131844474" at bounding box center [128, 113] width 126 height 14
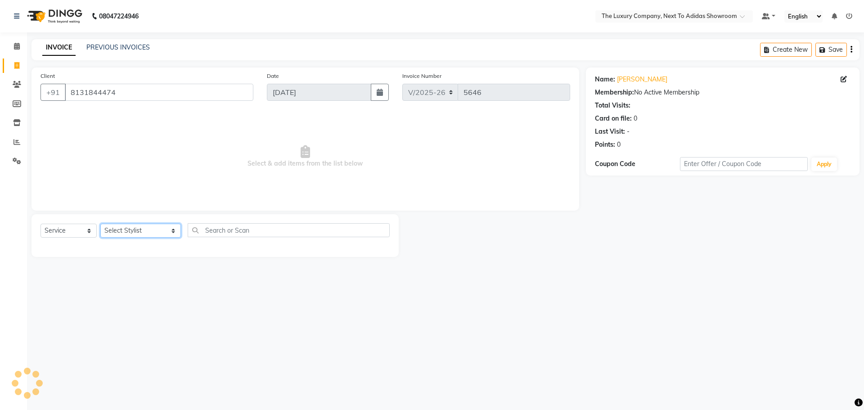
click at [132, 234] on select "Select Stylist ADMIN ALISHA SUCHIANG AMANDA MARSHIRA ANSAI DAIMARI BALAJIED SIN…" at bounding box center [140, 231] width 81 height 14
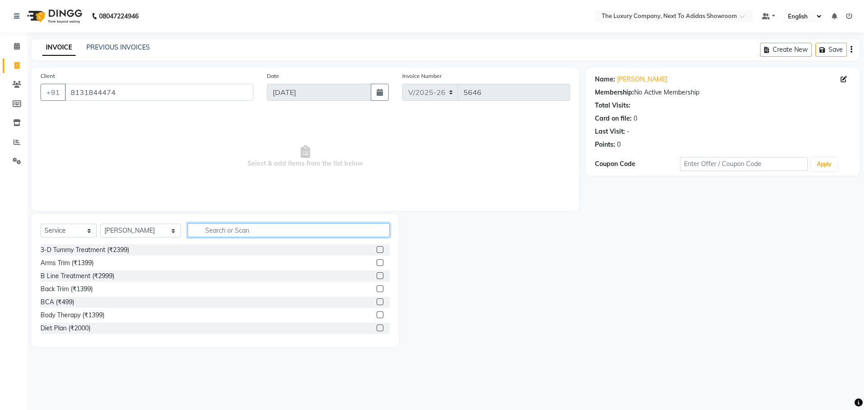
click at [210, 229] on input "text" at bounding box center [289, 230] width 202 height 14
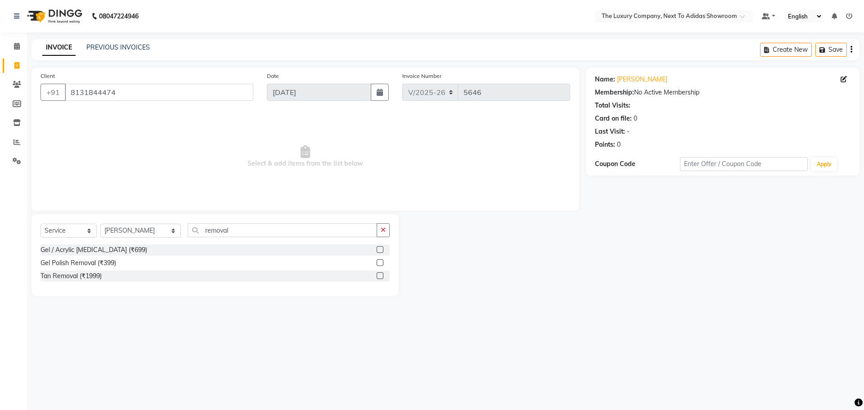
click at [380, 248] on label at bounding box center [380, 249] width 7 height 7
click at [380, 248] on input "checkbox" at bounding box center [380, 250] width 6 height 6
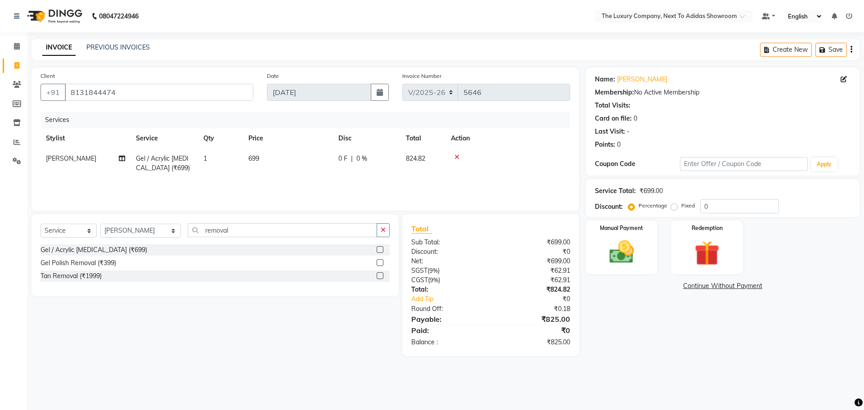
click at [673, 203] on div "Fixed" at bounding box center [684, 205] width 22 height 11
click at [681, 205] on label "Fixed" at bounding box center [688, 206] width 14 height 8
click at [673, 205] on input "Fixed" at bounding box center [676, 206] width 6 height 6
click at [721, 201] on input "0" at bounding box center [739, 206] width 79 height 14
drag, startPoint x: 721, startPoint y: 202, endPoint x: 717, endPoint y: 211, distance: 9.9
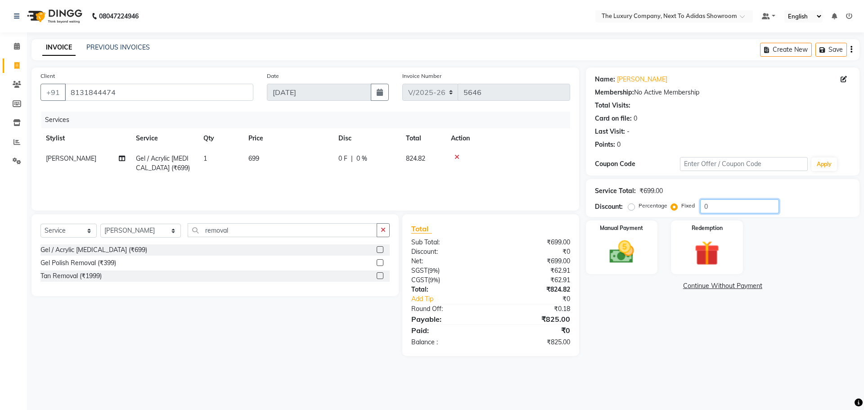
click at [719, 207] on input "0" at bounding box center [739, 206] width 79 height 14
click at [719, 210] on input "0" at bounding box center [739, 206] width 79 height 14
click at [717, 209] on input "0" at bounding box center [739, 206] width 79 height 14
click at [719, 209] on input "0" at bounding box center [739, 206] width 79 height 14
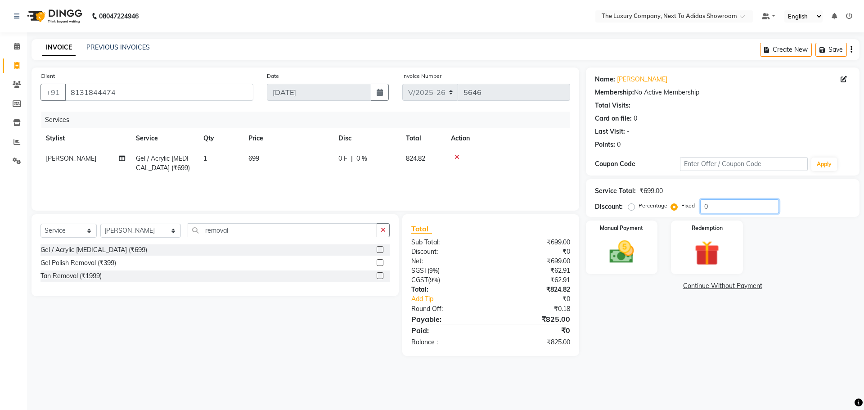
click at [719, 208] on input "0" at bounding box center [739, 206] width 79 height 14
click at [713, 206] on input "0" at bounding box center [739, 206] width 79 height 14
click at [712, 206] on input "0" at bounding box center [739, 206] width 79 height 14
click at [711, 206] on input "0" at bounding box center [739, 206] width 79 height 14
click at [711, 205] on input "0" at bounding box center [739, 206] width 79 height 14
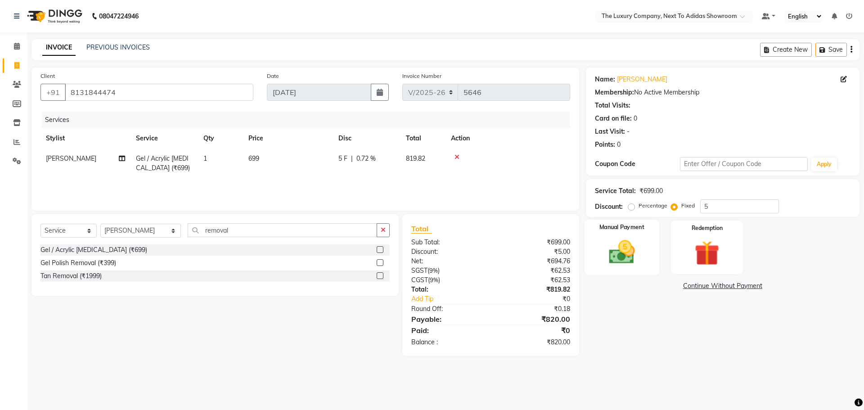
click at [619, 231] on label "Manual Payment" at bounding box center [622, 227] width 45 height 9
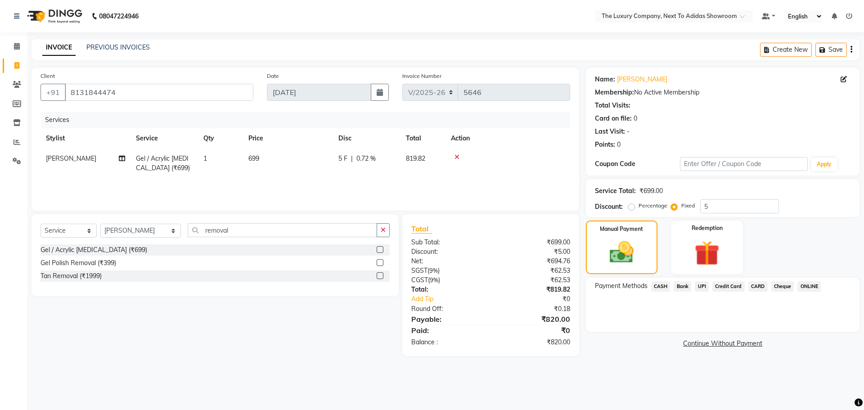
drag, startPoint x: 662, startPoint y: 286, endPoint x: 666, endPoint y: 289, distance: 5.2
click at [663, 288] on span "CASH" at bounding box center [660, 286] width 19 height 10
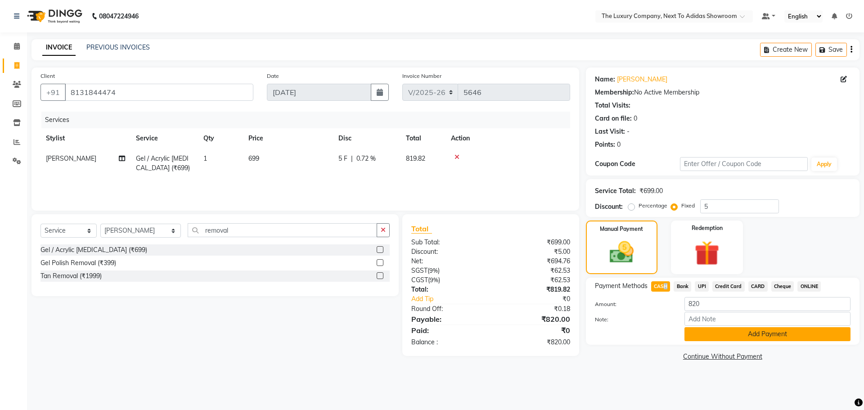
click at [719, 337] on button "Add Payment" at bounding box center [768, 334] width 166 height 14
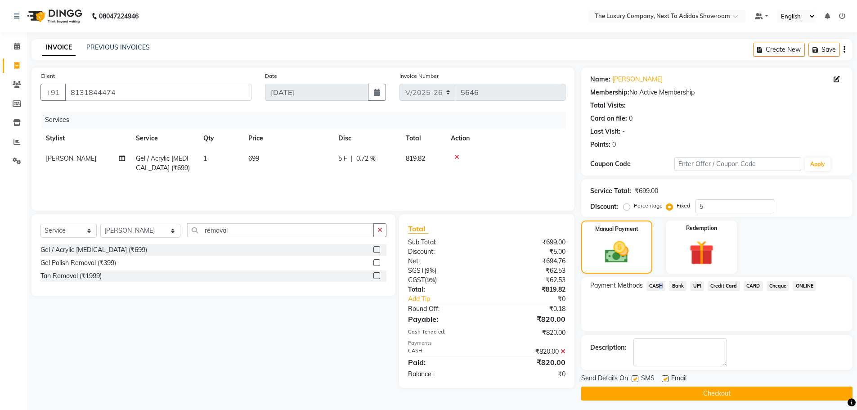
scroll to position [4, 0]
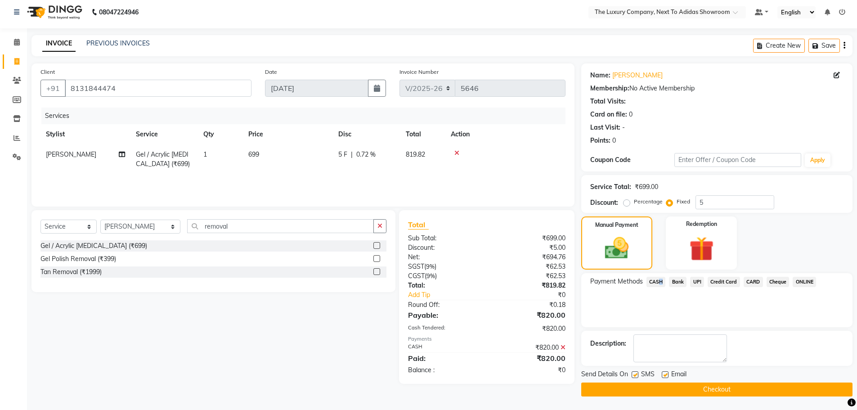
drag, startPoint x: 672, startPoint y: 390, endPoint x: 679, endPoint y: 390, distance: 7.2
click at [678, 390] on button "Checkout" at bounding box center [717, 390] width 271 height 14
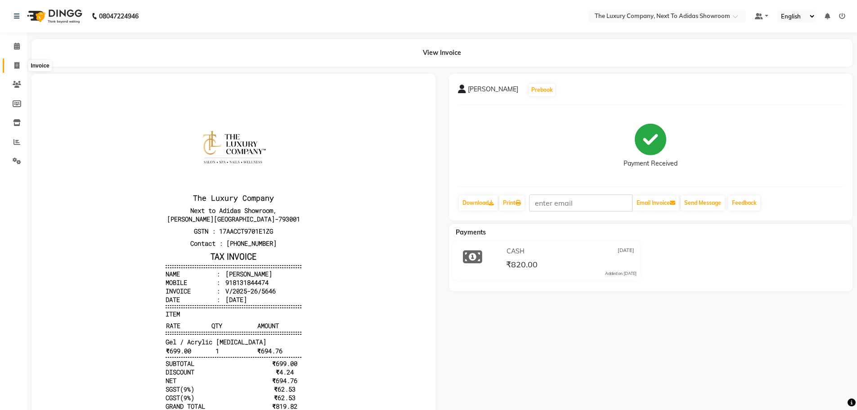
click at [14, 66] on span at bounding box center [17, 66] width 16 height 10
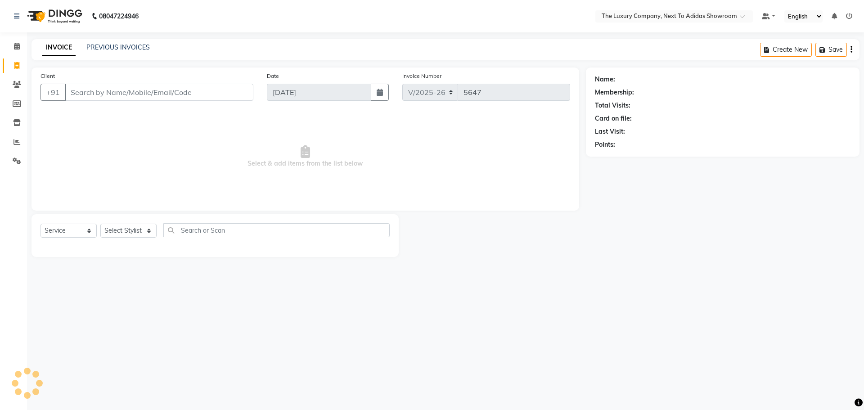
click at [80, 90] on input "Client" at bounding box center [159, 92] width 189 height 17
click at [77, 94] on input "cxlient" at bounding box center [136, 92] width 143 height 17
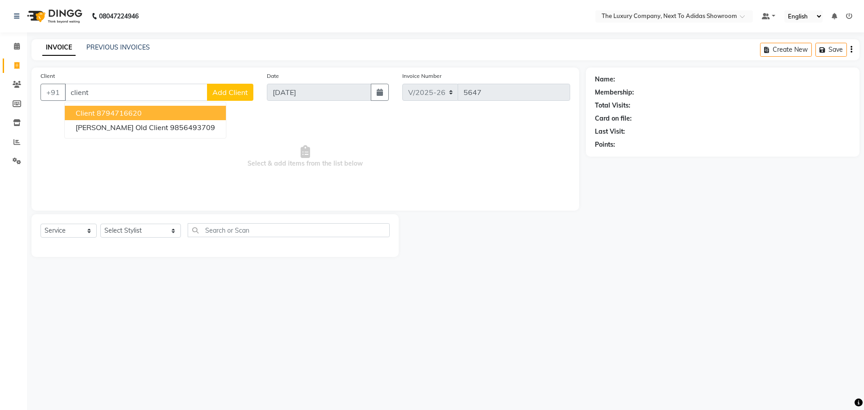
click at [160, 106] on button "Client 8794716620" at bounding box center [145, 113] width 161 height 14
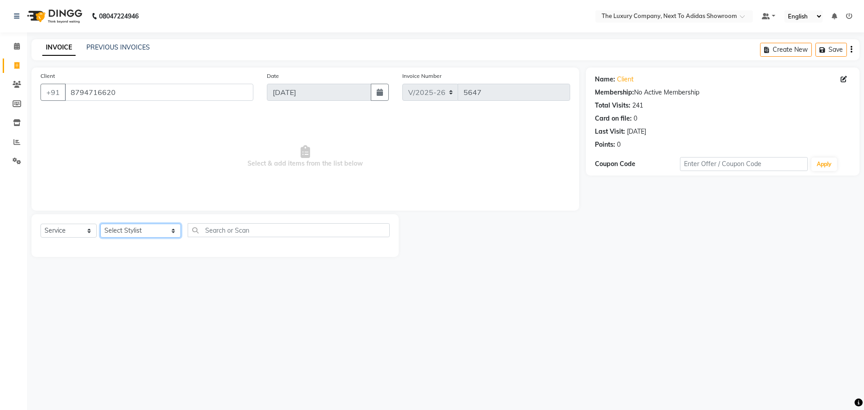
click at [133, 234] on select "Select Stylist ADMIN ALISHA SUCHIANG AMANDA MARSHIRA ANSAI DAIMARI BALAJIED SIN…" at bounding box center [140, 231] width 81 height 14
click at [194, 232] on input "text" at bounding box center [289, 230] width 202 height 14
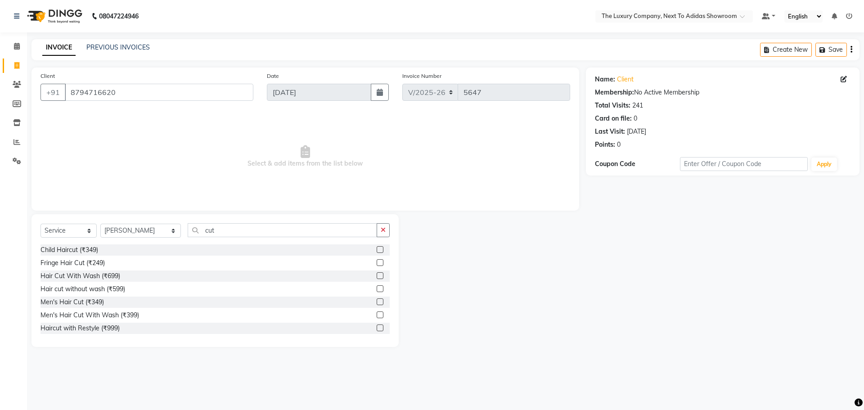
click at [377, 312] on label at bounding box center [380, 314] width 7 height 7
click at [377, 312] on input "checkbox" at bounding box center [380, 315] width 6 height 6
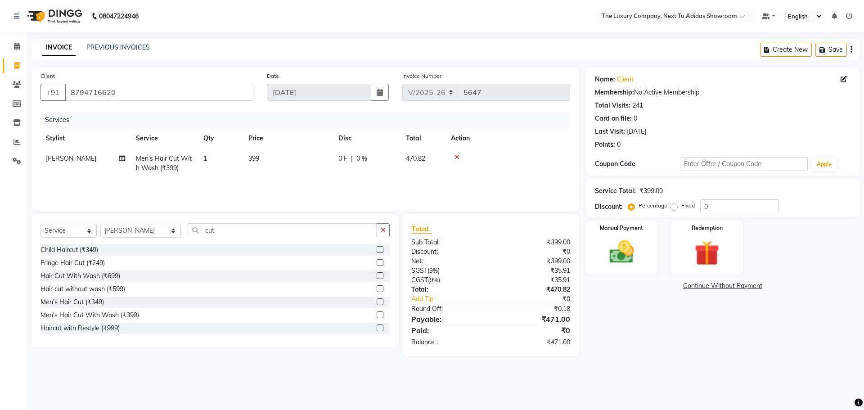
click at [681, 204] on label "Fixed" at bounding box center [688, 206] width 14 height 8
click at [675, 204] on input "Fixed" at bounding box center [676, 206] width 6 height 6
click at [718, 211] on input "0" at bounding box center [739, 206] width 79 height 14
click at [720, 210] on input "0" at bounding box center [739, 206] width 79 height 14
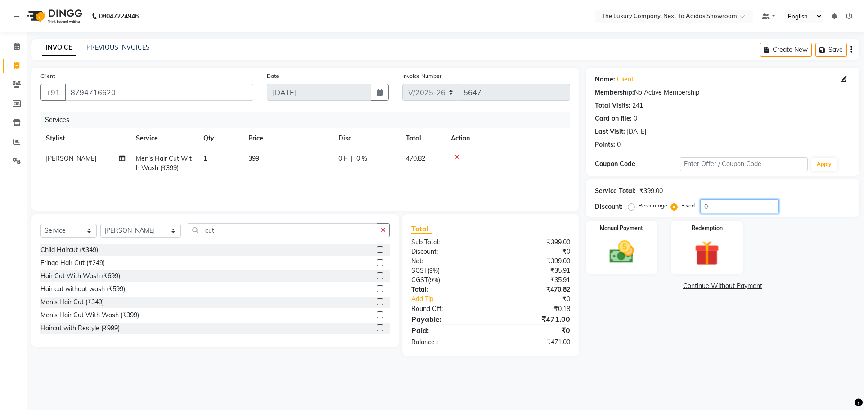
click at [719, 210] on input "0" at bounding box center [739, 206] width 79 height 14
click at [720, 210] on input "0" at bounding box center [739, 206] width 79 height 14
click at [719, 210] on input "0" at bounding box center [739, 206] width 79 height 14
click at [620, 249] on img at bounding box center [622, 252] width 42 height 30
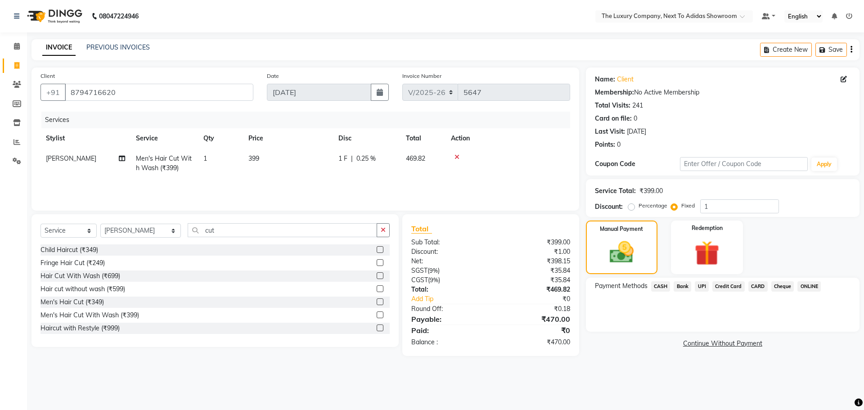
click at [703, 285] on span "UPI" at bounding box center [702, 286] width 14 height 10
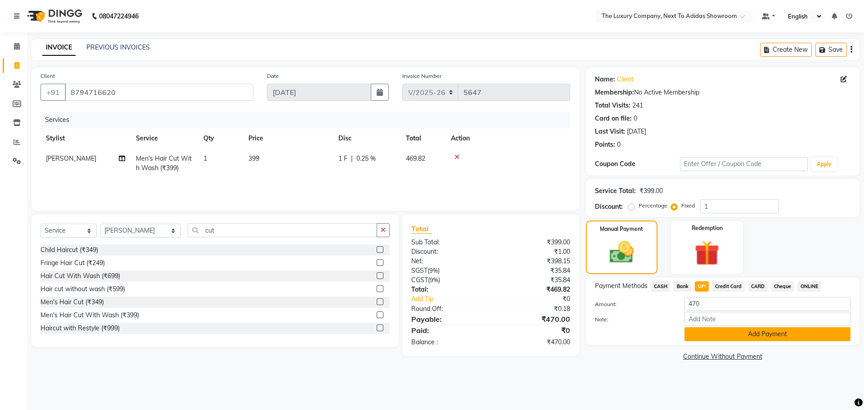
click at [700, 333] on button "Add Payment" at bounding box center [768, 334] width 166 height 14
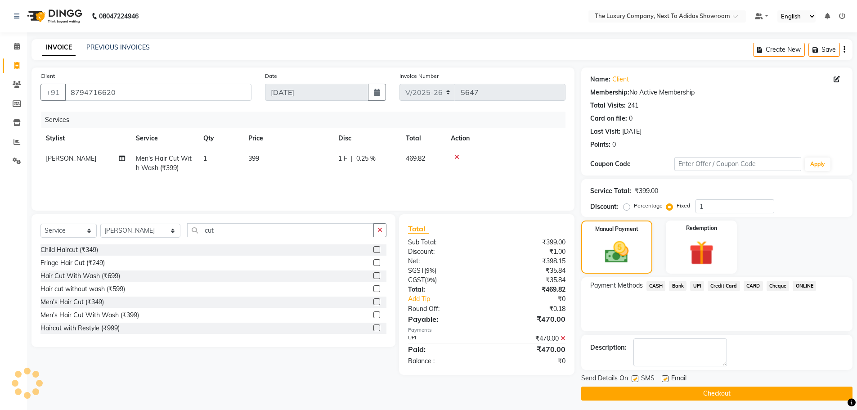
click at [689, 395] on button "Checkout" at bounding box center [717, 394] width 271 height 14
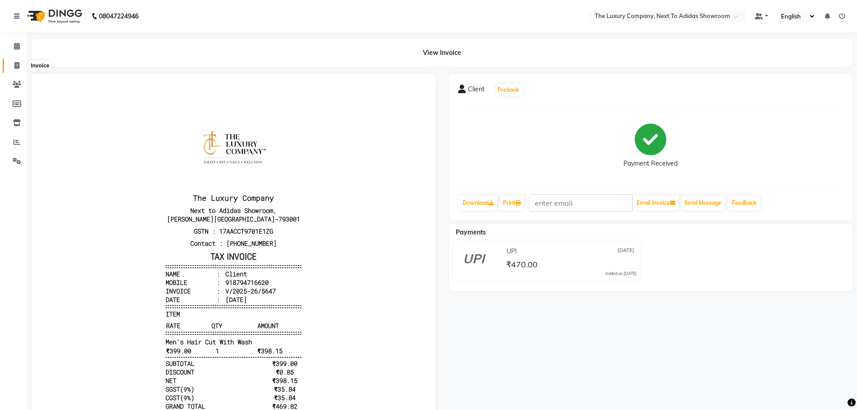
click at [18, 65] on icon at bounding box center [16, 65] width 5 height 7
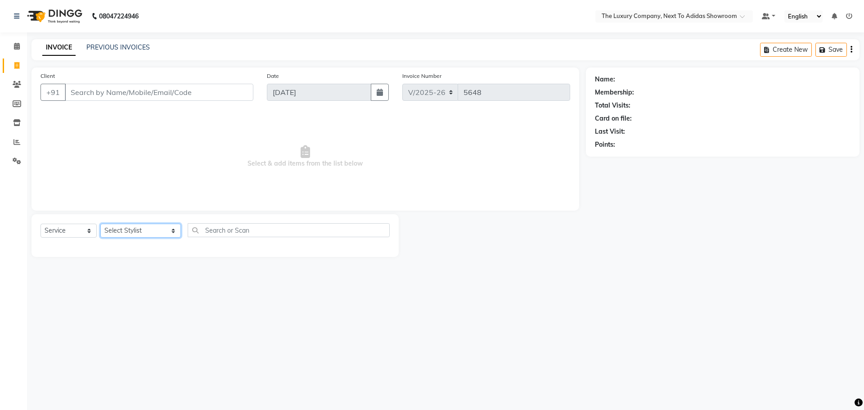
click at [149, 230] on select "Select Stylist ADMIN ALISHA SUCHIANG AMANDA MARSHIRA ANSAI DAIMARI BALAJIED SIN…" at bounding box center [140, 231] width 81 height 14
click at [100, 224] on select "Select Stylist ADMIN ALISHA SUCHIANG AMANDA MARSHIRA ANSAI DAIMARI BALAJIED SIN…" at bounding box center [140, 231] width 81 height 14
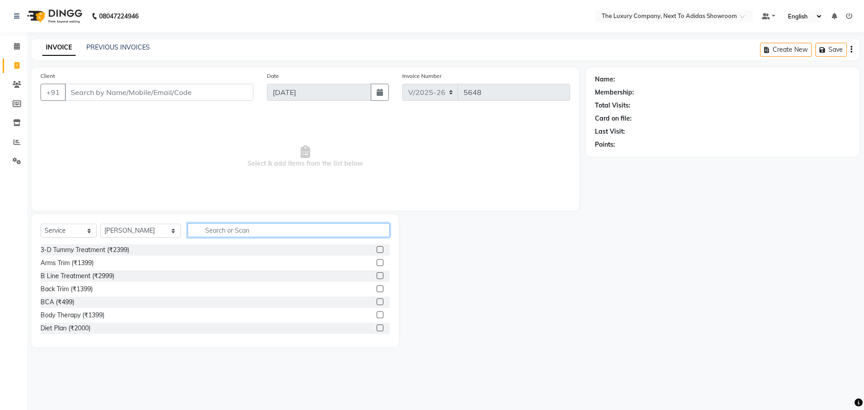
click at [212, 229] on input "text" at bounding box center [289, 230] width 202 height 14
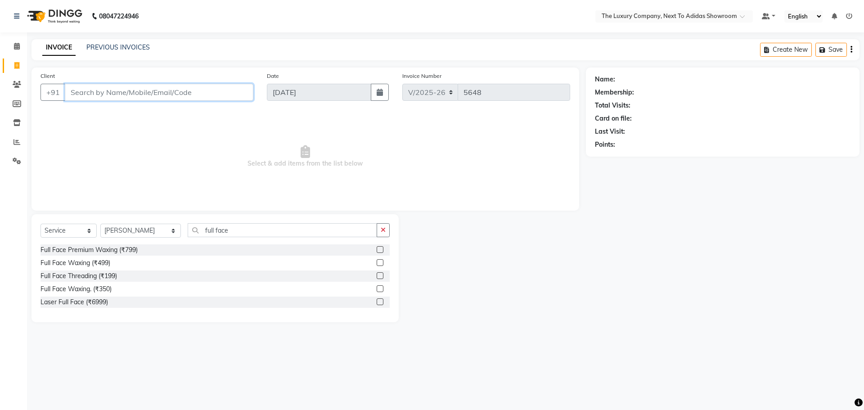
click at [114, 98] on input "Client" at bounding box center [159, 92] width 189 height 17
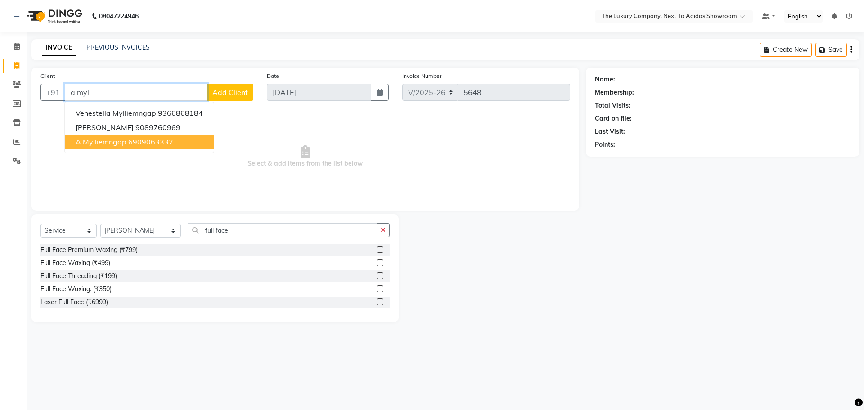
click at [118, 144] on span "A Mylliemngap" at bounding box center [101, 141] width 51 height 9
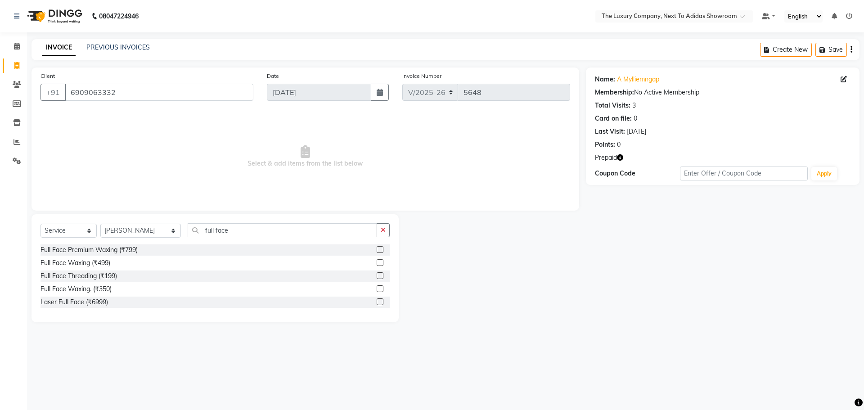
click at [622, 157] on icon "button" at bounding box center [620, 157] width 6 height 6
click at [160, 231] on select "Select Stylist ADMIN ALISHA SUCHIANG AMANDA MARSHIRA ANSAI DAIMARI BALAJIED SIN…" at bounding box center [140, 231] width 81 height 14
click at [100, 224] on select "Select Stylist ADMIN ALISHA SUCHIANG AMANDA MARSHIRA ANSAI DAIMARI BALAJIED SIN…" at bounding box center [140, 231] width 81 height 14
drag, startPoint x: 230, startPoint y: 229, endPoint x: 96, endPoint y: 239, distance: 134.5
click at [96, 239] on div "Select Service Product Membership Package Voucher Prepaid Gift Card Select Styl…" at bounding box center [215, 233] width 349 height 21
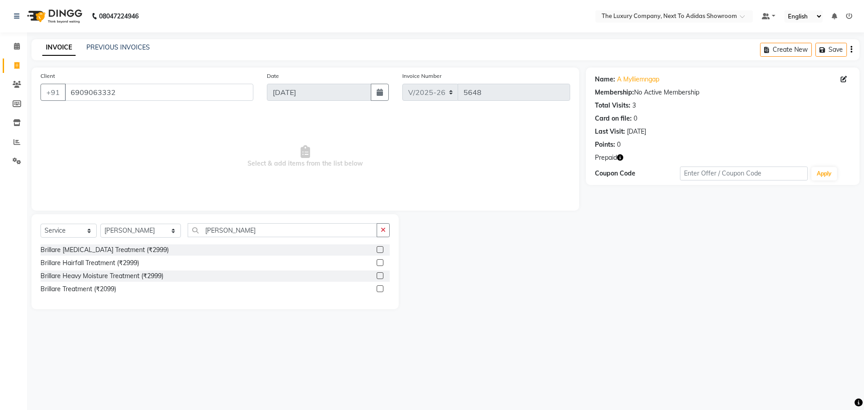
click at [381, 263] on label at bounding box center [380, 262] width 7 height 7
click at [381, 263] on input "checkbox" at bounding box center [380, 263] width 6 height 6
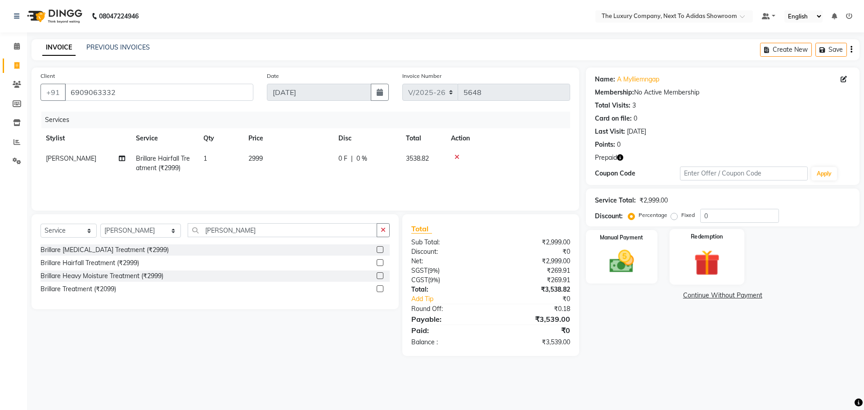
click at [713, 255] on img at bounding box center [707, 263] width 42 height 32
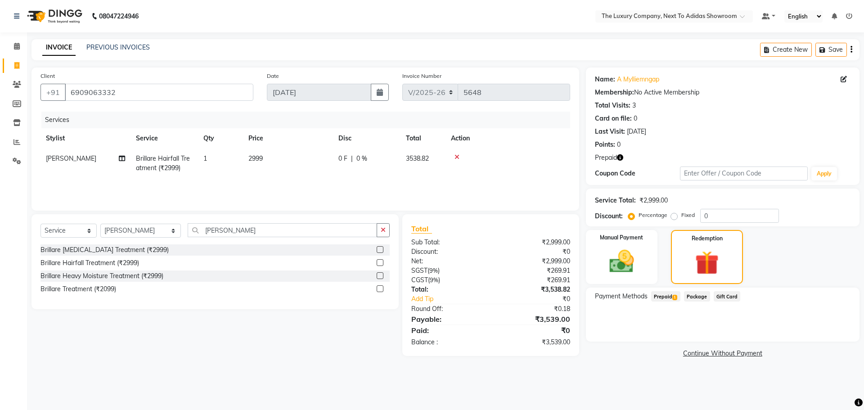
click at [663, 299] on span "Prepaid 1" at bounding box center [665, 296] width 29 height 10
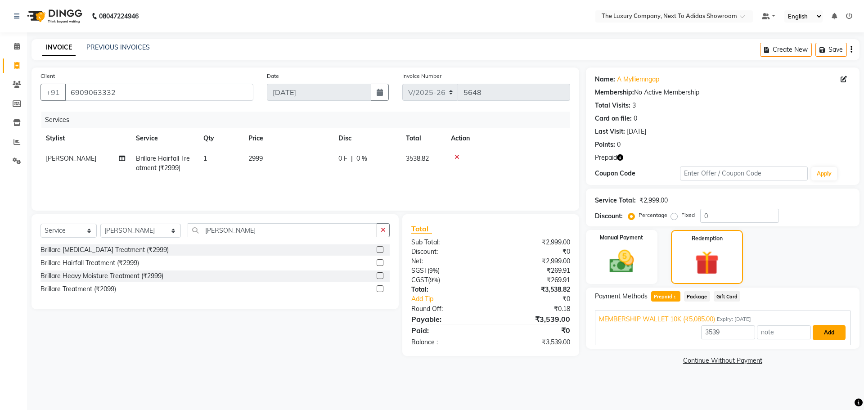
click at [827, 336] on button "Add" at bounding box center [829, 332] width 33 height 15
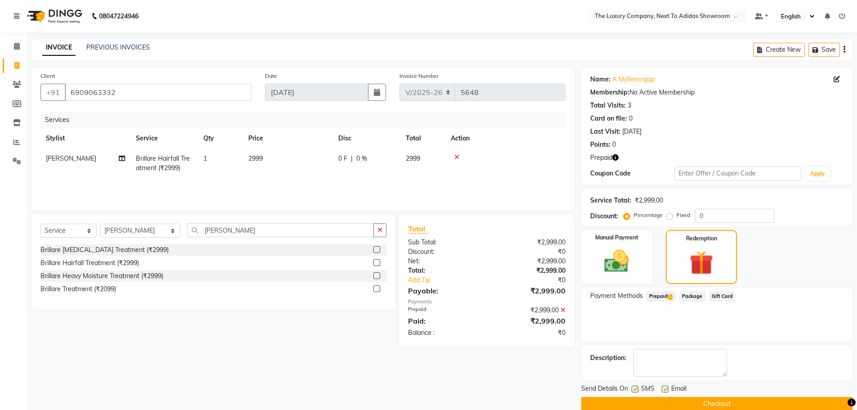
click at [674, 401] on button "Checkout" at bounding box center [717, 404] width 271 height 14
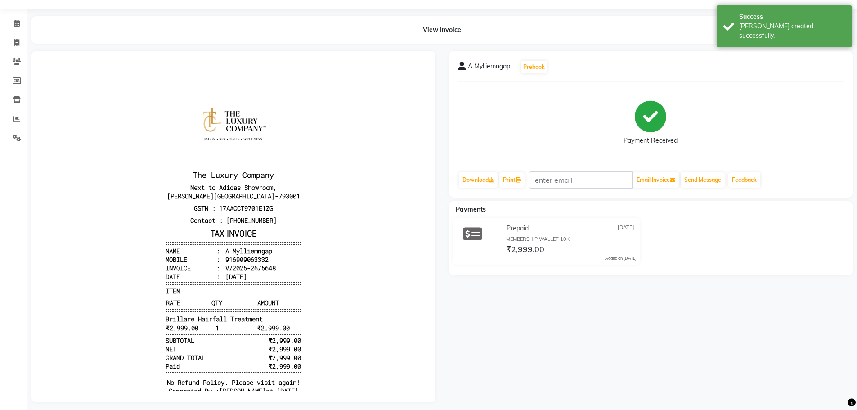
scroll to position [36, 0]
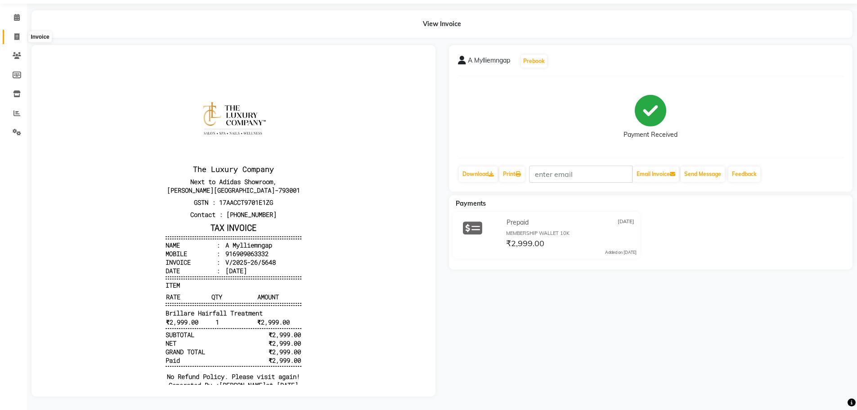
click at [17, 33] on icon at bounding box center [16, 36] width 5 height 7
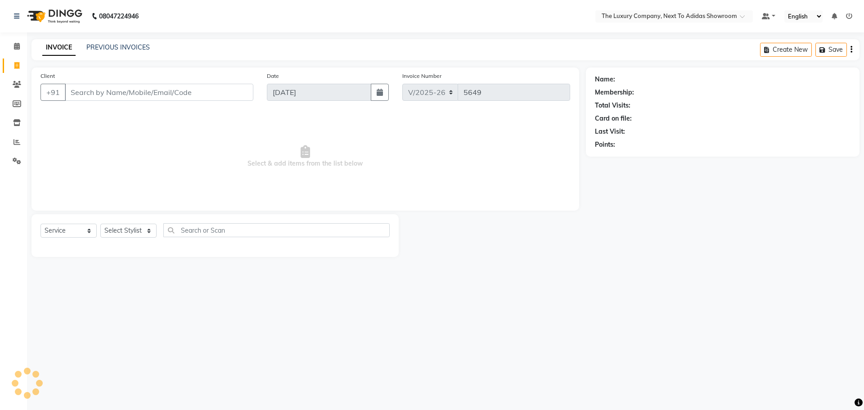
click at [74, 92] on input "Client" at bounding box center [159, 92] width 189 height 17
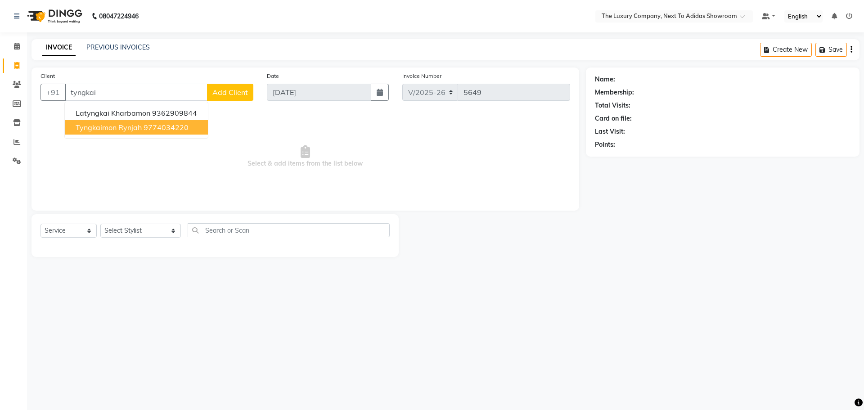
click at [151, 128] on ngb-highlight "9774034220" at bounding box center [166, 127] width 45 height 9
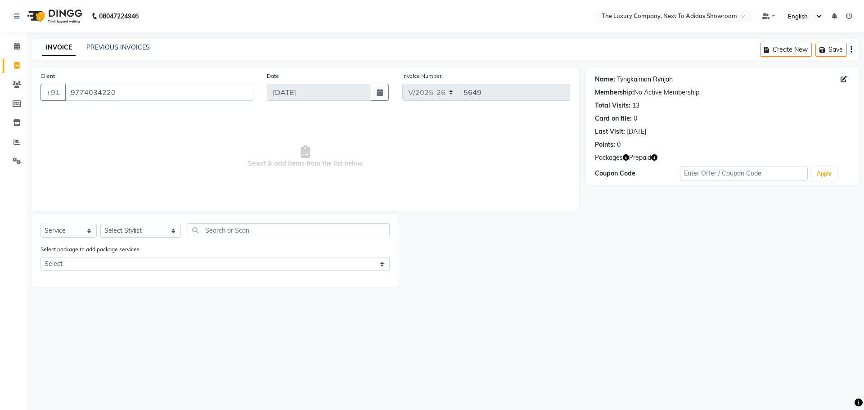
click at [654, 80] on link "Tyngkaimon Rynjah" at bounding box center [645, 79] width 56 height 9
click at [18, 59] on link "Invoice" at bounding box center [14, 66] width 22 height 15
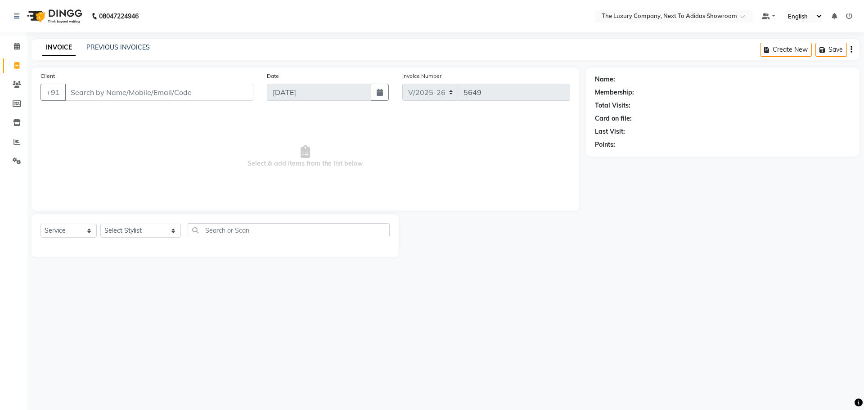
click at [132, 95] on input "Client" at bounding box center [159, 92] width 189 height 17
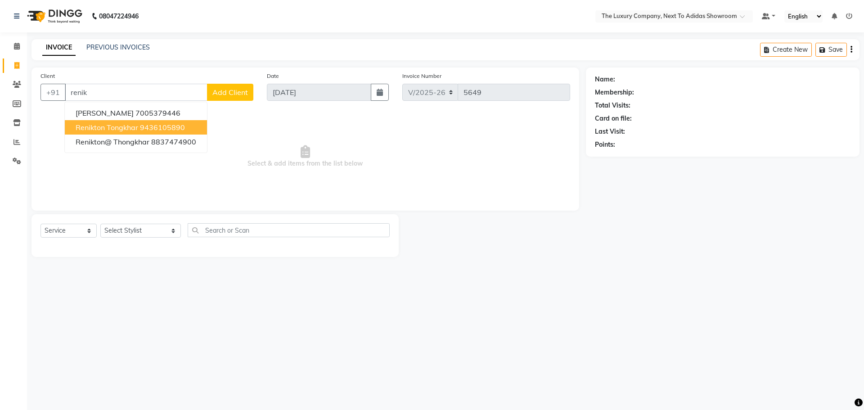
click at [143, 128] on ngb-highlight "9436105890" at bounding box center [162, 127] width 45 height 9
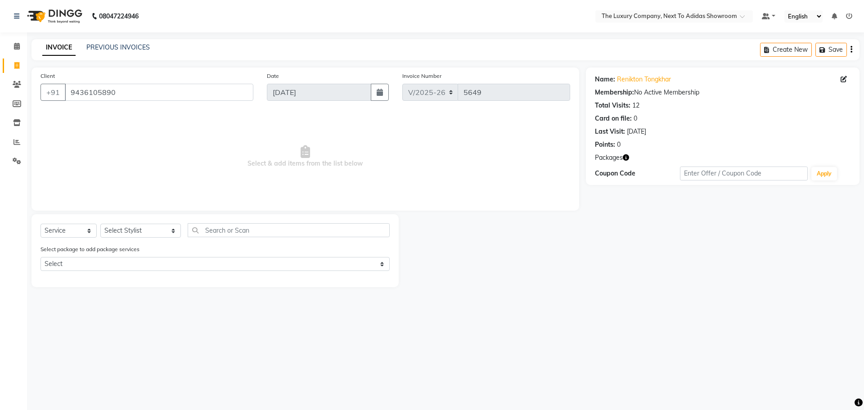
click at [624, 158] on icon "button" at bounding box center [626, 157] width 6 height 6
click at [15, 68] on icon at bounding box center [16, 65] width 5 height 7
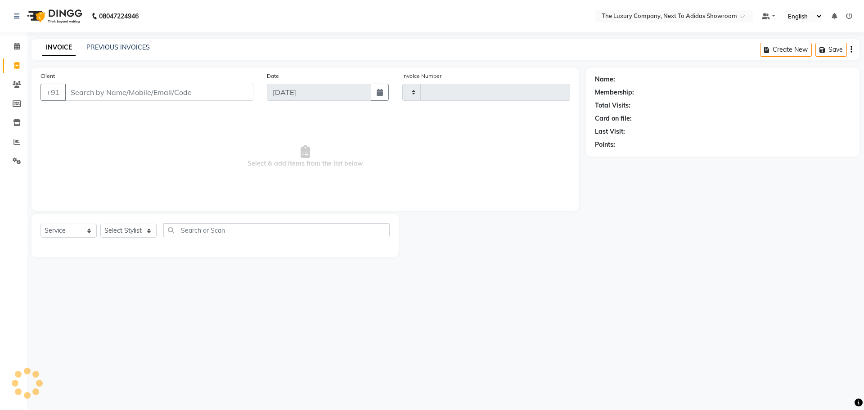
click at [135, 98] on input "Client" at bounding box center [159, 92] width 189 height 17
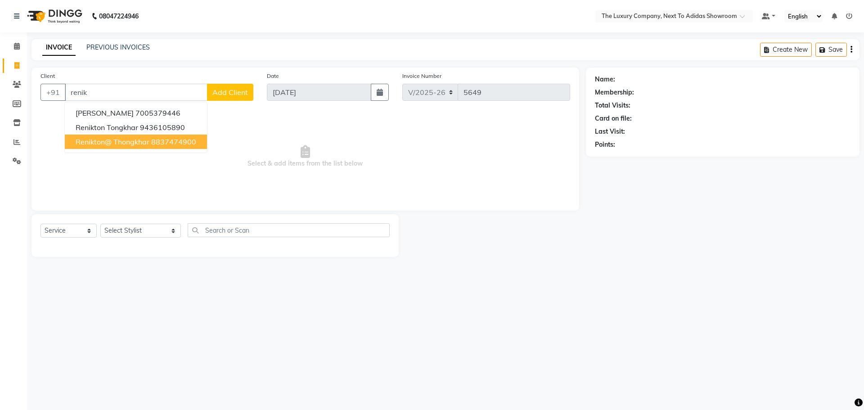
click at [143, 145] on span "Renikton@ Thongkhar" at bounding box center [113, 141] width 74 height 9
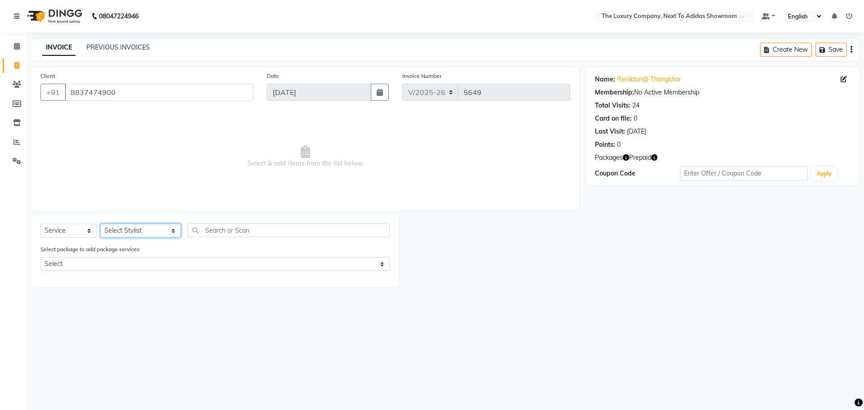
click at [135, 230] on select "Select Stylist ADMIN ALISHA SUCHIANG AMANDA MARSHIRA ANSAI DAIMARI BALAJIED SIN…" at bounding box center [140, 231] width 81 height 14
click at [100, 224] on select "Select Stylist ADMIN ALISHA SUCHIANG AMANDA MARSHIRA ANSAI DAIMARI BALAJIED SIN…" at bounding box center [140, 231] width 81 height 14
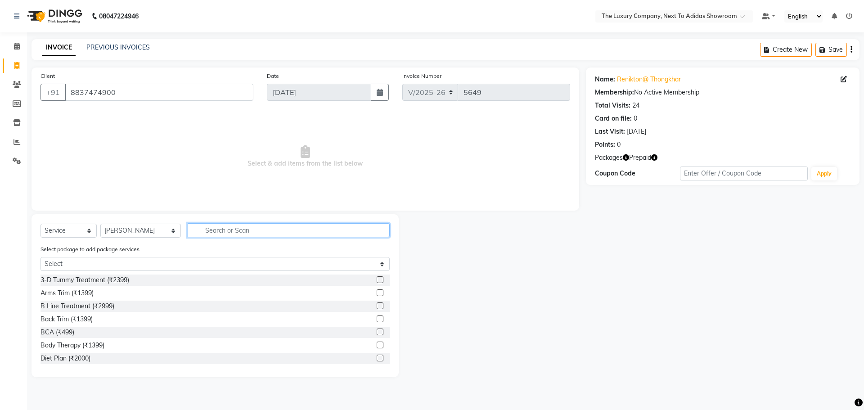
click at [216, 233] on input "text" at bounding box center [289, 230] width 202 height 14
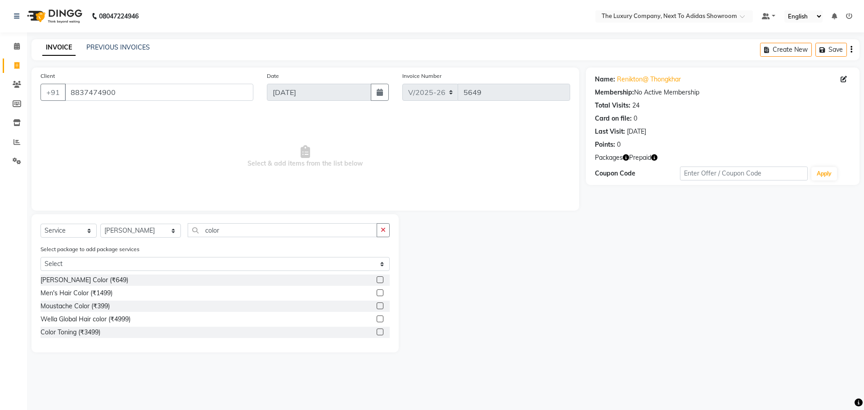
click at [379, 293] on label at bounding box center [380, 292] width 7 height 7
click at [379, 293] on input "checkbox" at bounding box center [380, 293] width 6 height 6
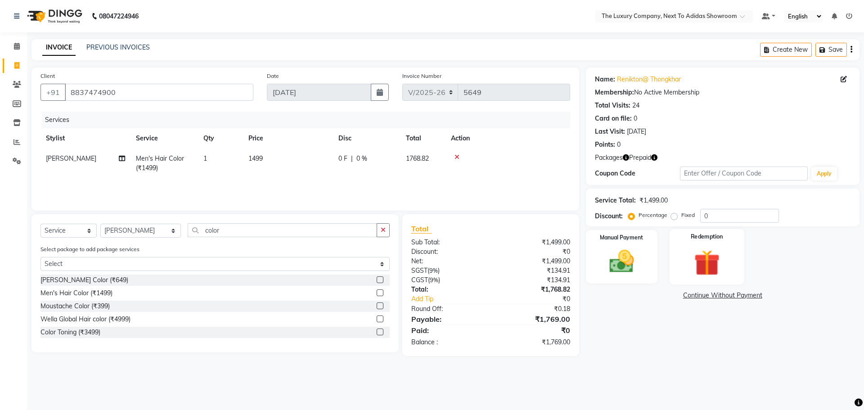
click at [720, 267] on img at bounding box center [707, 263] width 42 height 32
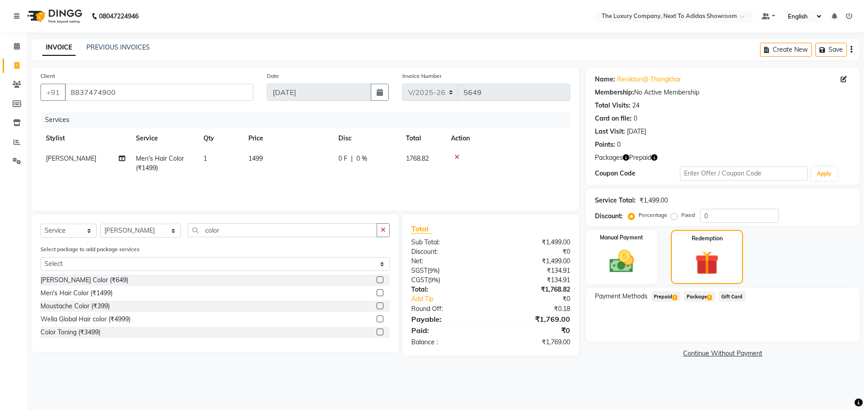
click at [701, 298] on span "Package 1" at bounding box center [699, 296] width 31 height 10
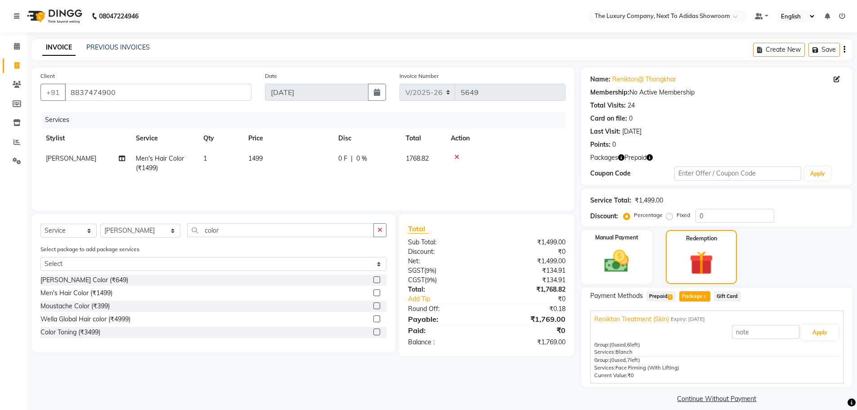
click at [663, 298] on span "Prepaid 1" at bounding box center [661, 296] width 29 height 10
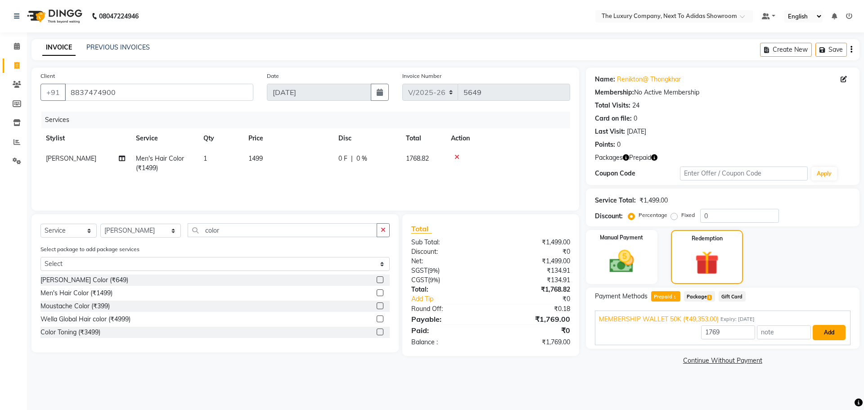
click at [831, 334] on button "Add" at bounding box center [829, 332] width 33 height 15
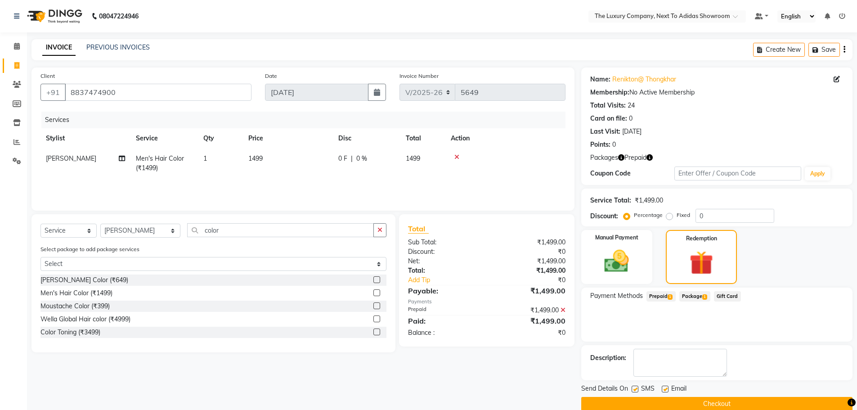
click at [730, 401] on button "Checkout" at bounding box center [717, 404] width 271 height 14
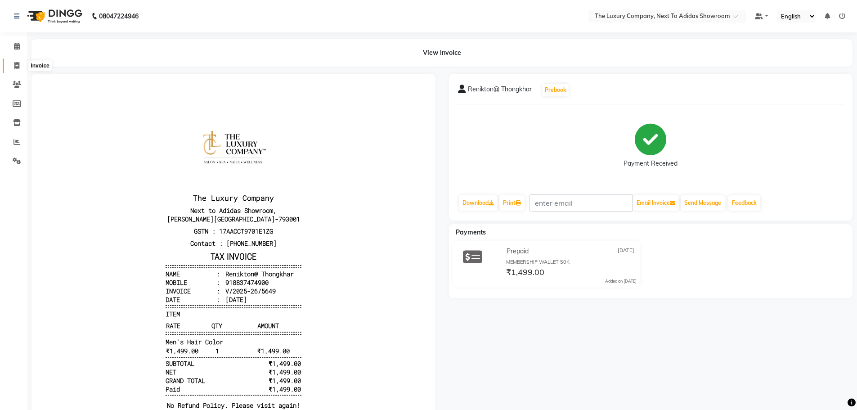
click at [16, 67] on icon at bounding box center [16, 65] width 5 height 7
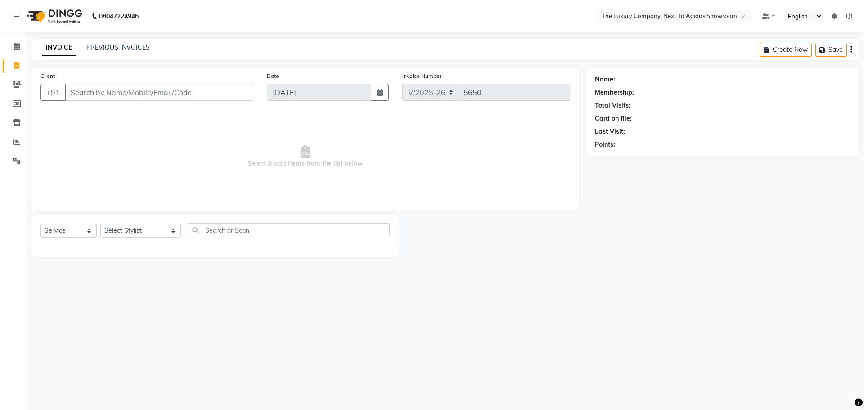
click at [95, 94] on input "Client" at bounding box center [159, 92] width 189 height 17
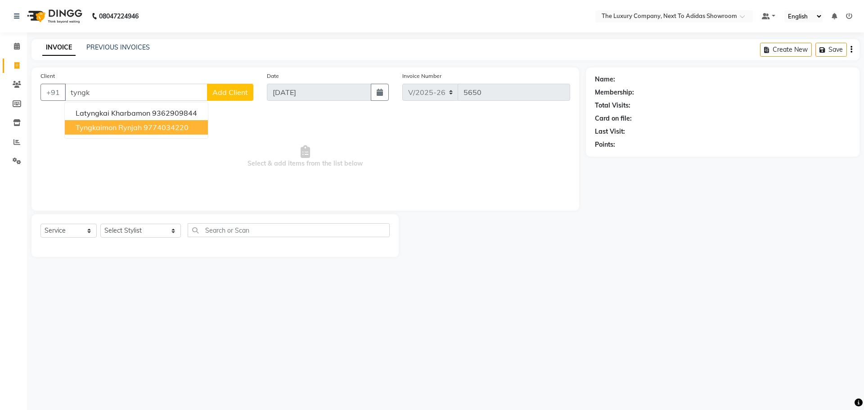
click at [123, 127] on span "Tyngkaimon Rynjah" at bounding box center [109, 127] width 66 height 9
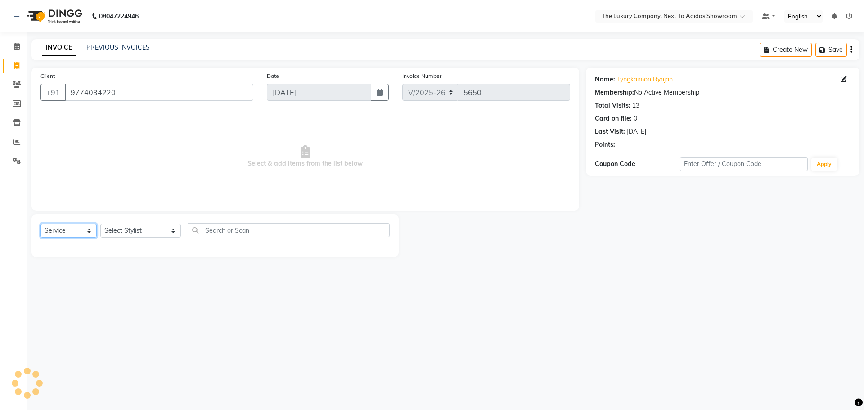
click at [52, 229] on select "Select Service Product Membership Package Voucher Prepaid Gift Card" at bounding box center [69, 231] width 56 height 14
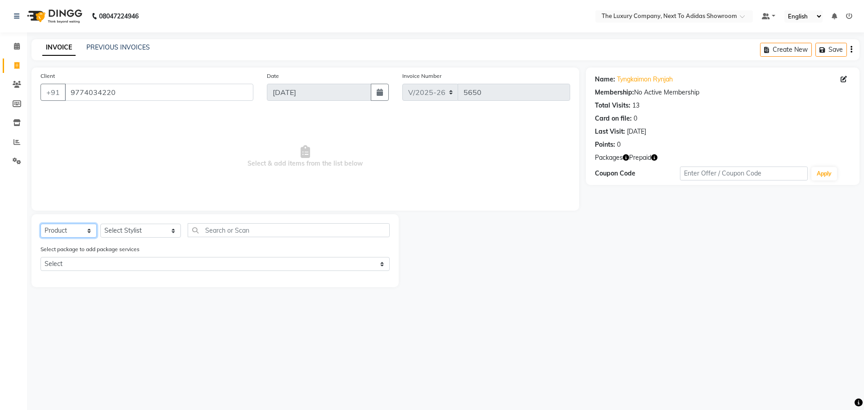
click at [41, 224] on select "Select Service Product Membership Package Voucher Prepaid Gift Card" at bounding box center [69, 231] width 56 height 14
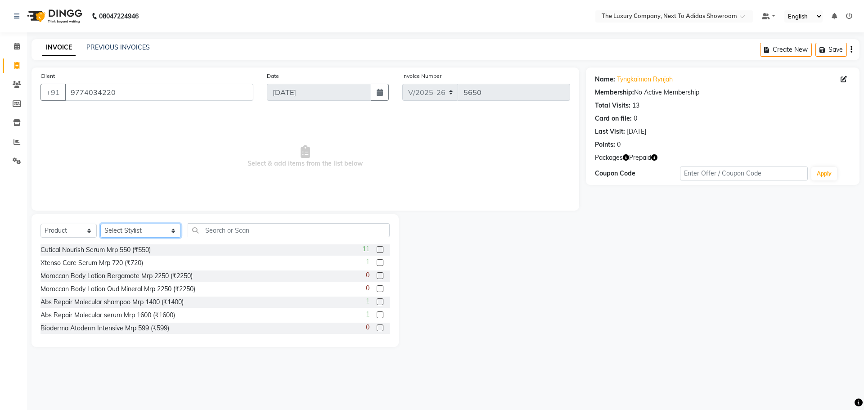
click at [122, 230] on select "Select Stylist ADMIN ALISHA SUCHIANG AMANDA MARSHIRA ANSAI DAIMARI BALAJIED SIN…" at bounding box center [140, 231] width 81 height 14
click at [100, 224] on select "Select Stylist ADMIN ALISHA SUCHIANG AMANDA MARSHIRA ANSAI DAIMARI BALAJIED SIN…" at bounding box center [140, 231] width 81 height 14
click at [221, 234] on input "text" at bounding box center [289, 230] width 202 height 14
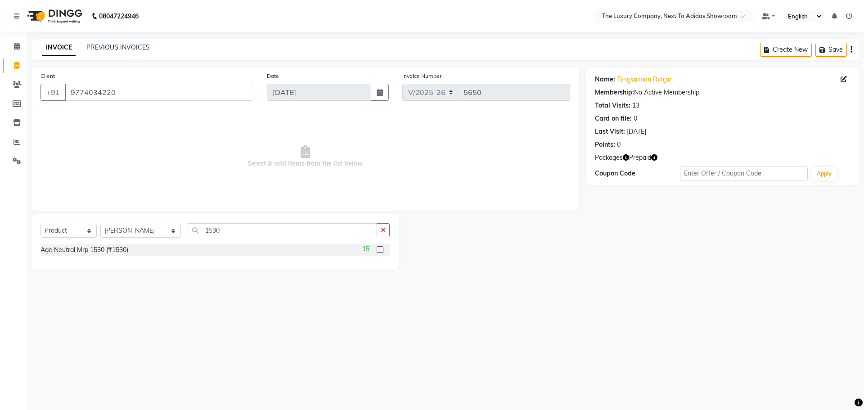
click at [382, 245] on div "15" at bounding box center [375, 249] width 27 height 11
click at [380, 248] on label at bounding box center [380, 249] width 7 height 7
click at [380, 248] on input "checkbox" at bounding box center [380, 250] width 6 height 6
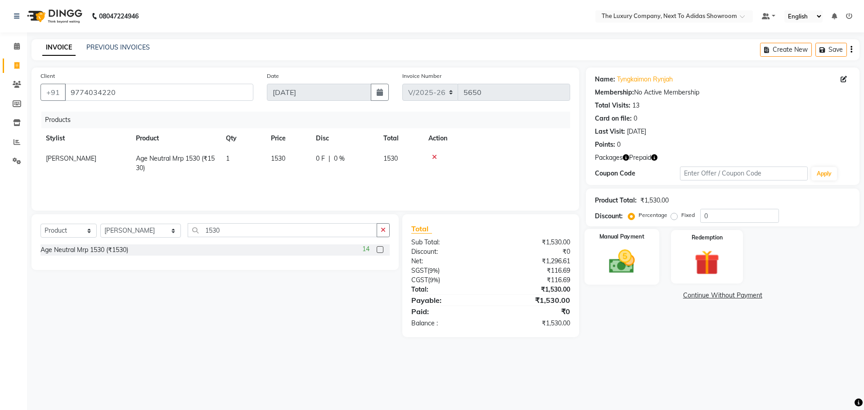
click at [638, 245] on div "Manual Payment" at bounding box center [621, 256] width 75 height 55
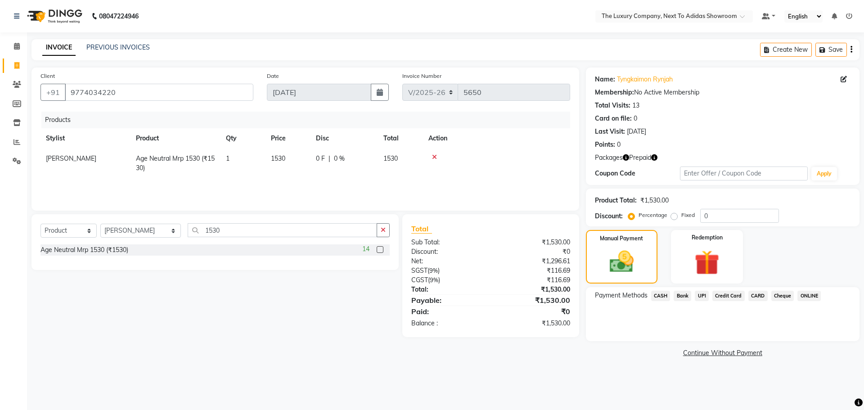
click at [704, 294] on span "UPI" at bounding box center [702, 296] width 14 height 10
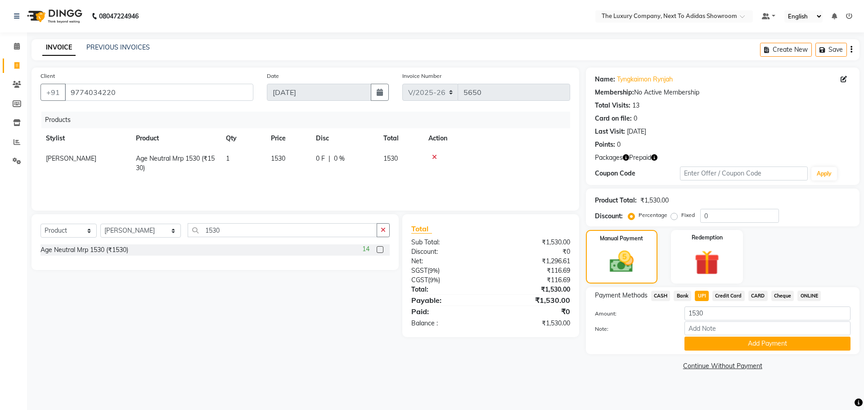
click at [722, 343] on button "Add Payment" at bounding box center [768, 344] width 166 height 14
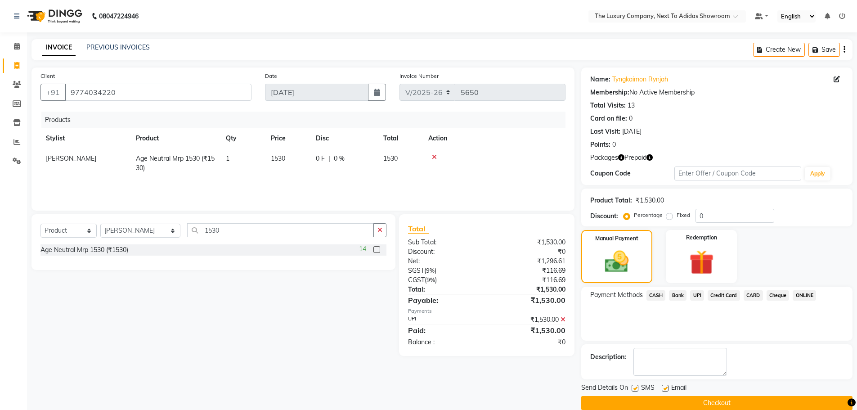
click at [715, 400] on button "Checkout" at bounding box center [717, 403] width 271 height 14
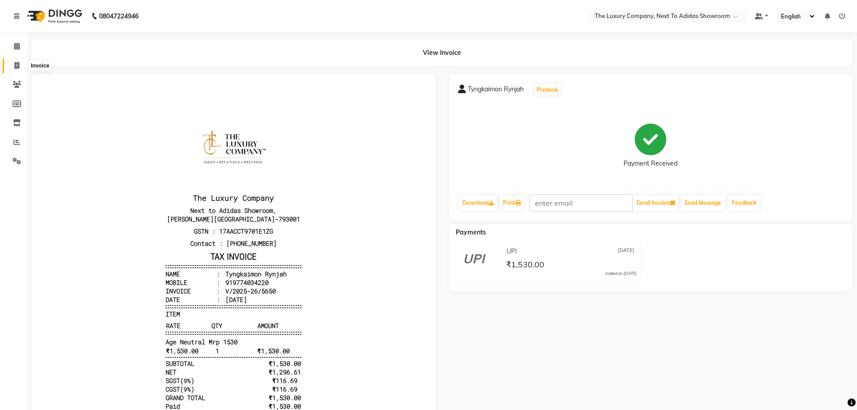
click at [17, 64] on icon at bounding box center [16, 65] width 5 height 7
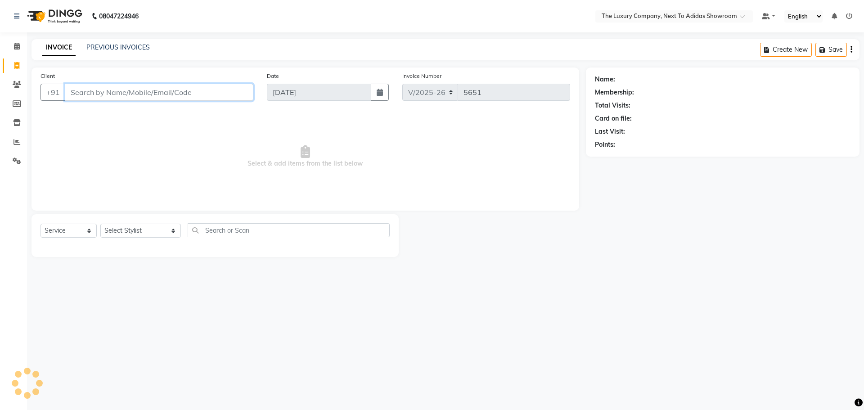
drag, startPoint x: 83, startPoint y: 96, endPoint x: 86, endPoint y: 89, distance: 8.3
click at [86, 89] on input "Client" at bounding box center [159, 92] width 189 height 17
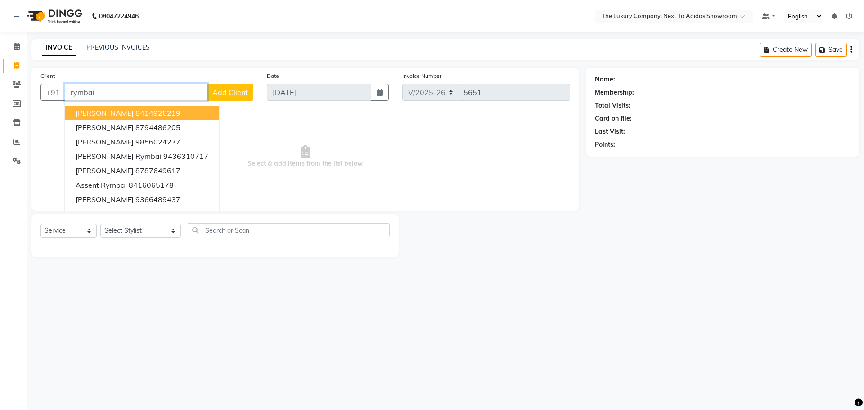
drag, startPoint x: 75, startPoint y: 92, endPoint x: 70, endPoint y: 95, distance: 5.5
click at [70, 95] on input "rymbai" at bounding box center [136, 92] width 143 height 17
drag, startPoint x: 114, startPoint y: 92, endPoint x: 100, endPoint y: 95, distance: 14.8
click at [100, 95] on input "Rymbai" at bounding box center [136, 92] width 143 height 17
click at [68, 94] on input "Rymbai" at bounding box center [136, 92] width 143 height 17
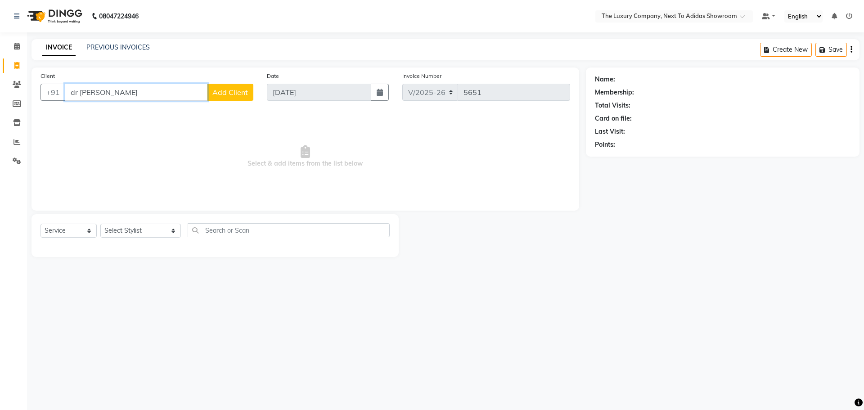
drag, startPoint x: 152, startPoint y: 94, endPoint x: 41, endPoint y: 104, distance: 110.7
click at [41, 104] on div "Client +91 dr qRymbai Add Client" at bounding box center [147, 89] width 226 height 37
click at [126, 113] on span "Dr Quinee Rymbai" at bounding box center [105, 112] width 58 height 9
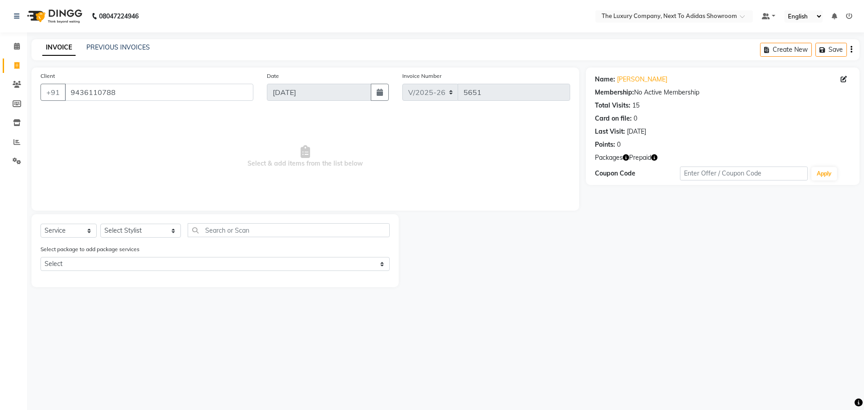
click at [655, 155] on icon "button" at bounding box center [654, 157] width 6 height 6
click at [16, 67] on icon at bounding box center [16, 65] width 5 height 7
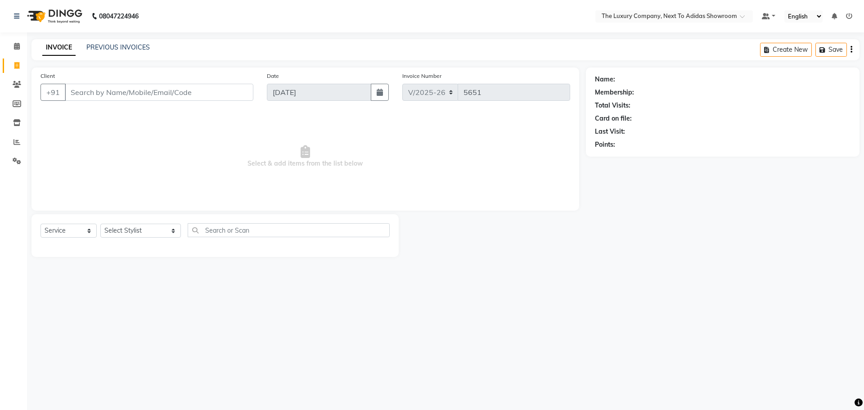
click at [70, 93] on input "Client" at bounding box center [159, 92] width 189 height 17
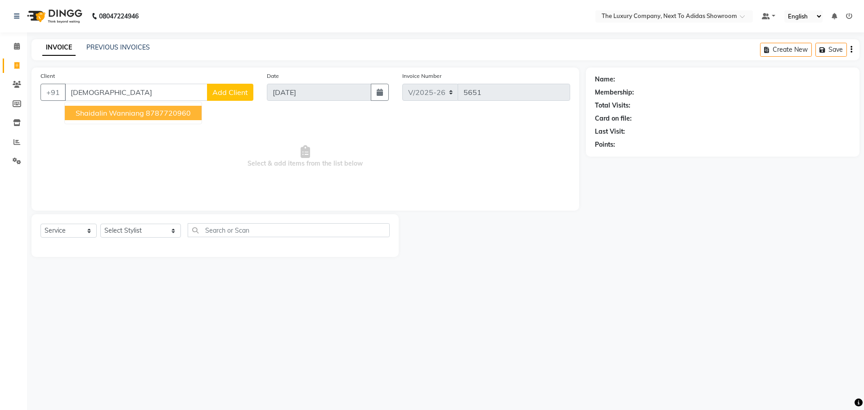
click at [117, 113] on span "Shaidalin Wanniang" at bounding box center [110, 112] width 68 height 9
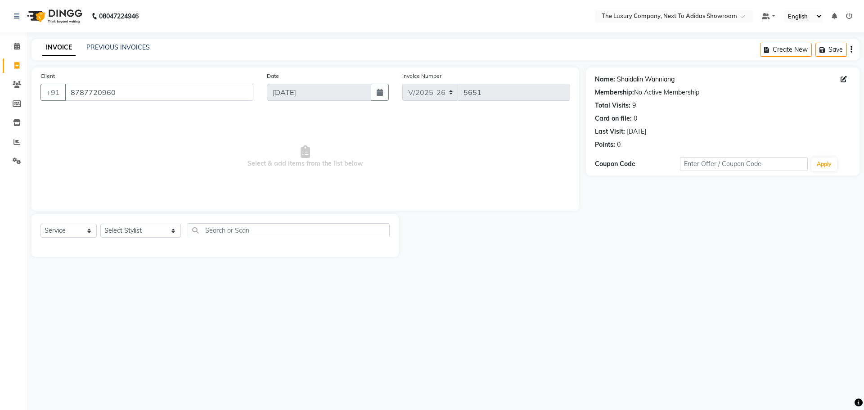
click at [656, 78] on link "Shaidalin Wanniang" at bounding box center [646, 79] width 58 height 9
click at [81, 230] on select "Select Service Product Membership Package Voucher Prepaid Gift Card" at bounding box center [69, 231] width 56 height 14
click at [41, 224] on select "Select Service Product Membership Package Voucher Prepaid Gift Card" at bounding box center [69, 231] width 56 height 14
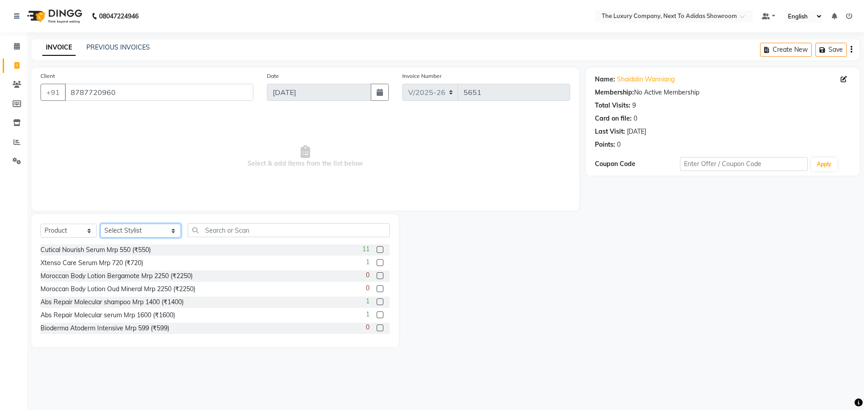
click at [137, 232] on select "Select Stylist ADMIN ALISHA SUCHIANG AMANDA MARSHIRA ANSAI DAIMARI BALAJIED SIN…" at bounding box center [140, 231] width 81 height 14
click at [100, 224] on select "Select Stylist ADMIN ALISHA SUCHIANG AMANDA MARSHIRA ANSAI DAIMARI BALAJIED SIN…" at bounding box center [140, 231] width 81 height 14
click at [212, 231] on input "text" at bounding box center [289, 230] width 202 height 14
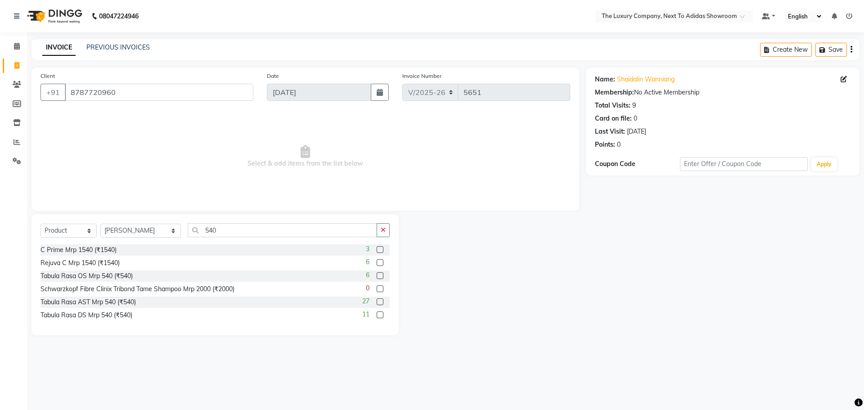
click at [378, 301] on label at bounding box center [380, 301] width 7 height 7
click at [378, 301] on input "checkbox" at bounding box center [380, 302] width 6 height 6
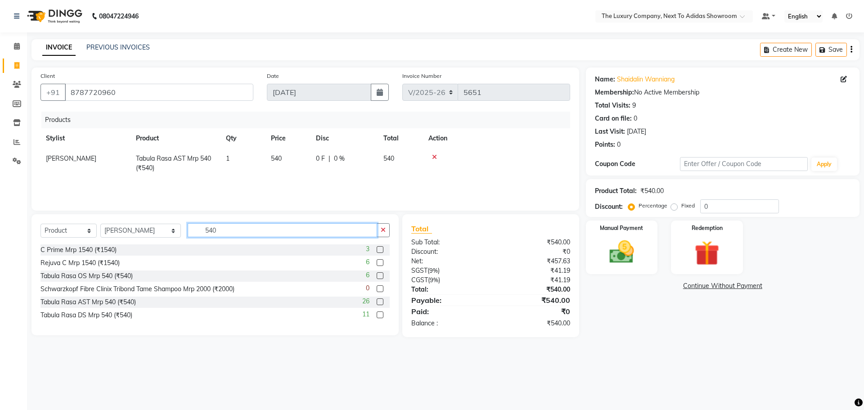
drag, startPoint x: 212, startPoint y: 234, endPoint x: 159, endPoint y: 230, distance: 52.4
click at [159, 230] on div "Select Service Product Membership Package Voucher Prepaid Gift Card Select Styl…" at bounding box center [215, 233] width 349 height 21
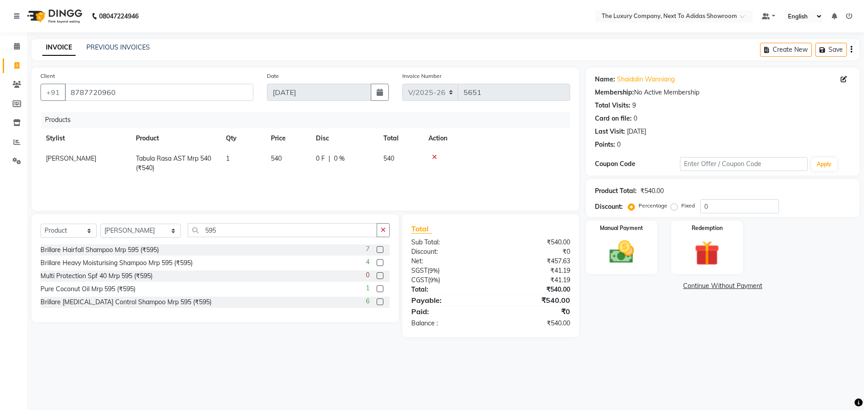
click at [379, 301] on label at bounding box center [380, 301] width 7 height 7
click at [379, 301] on input "checkbox" at bounding box center [380, 302] width 6 height 6
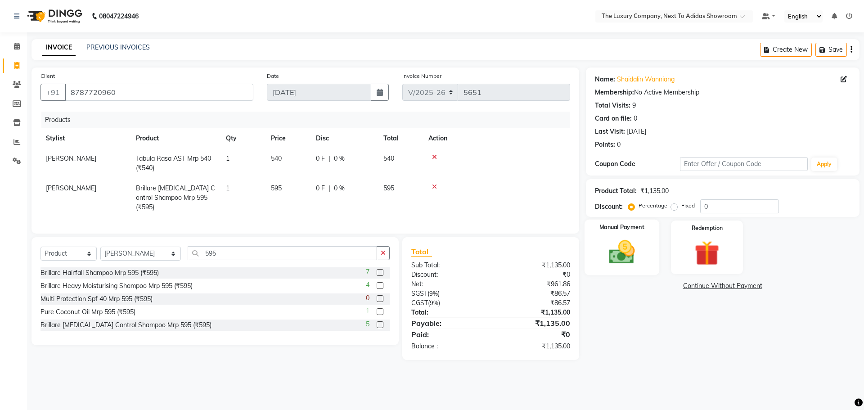
click at [618, 250] on img at bounding box center [622, 252] width 42 height 30
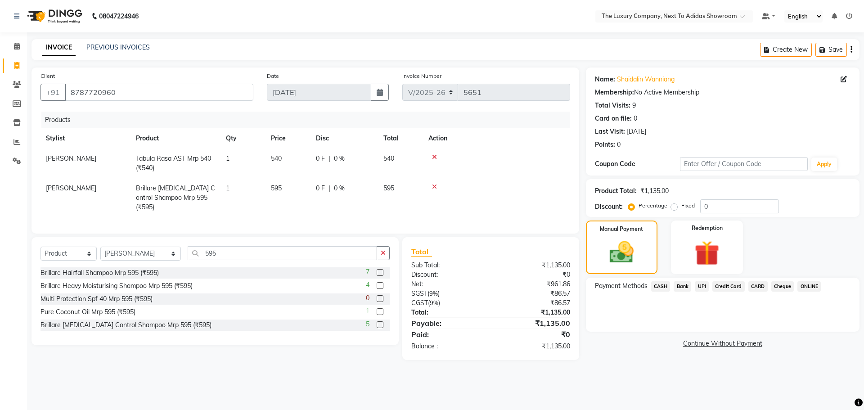
click at [756, 286] on span "CARD" at bounding box center [758, 286] width 19 height 10
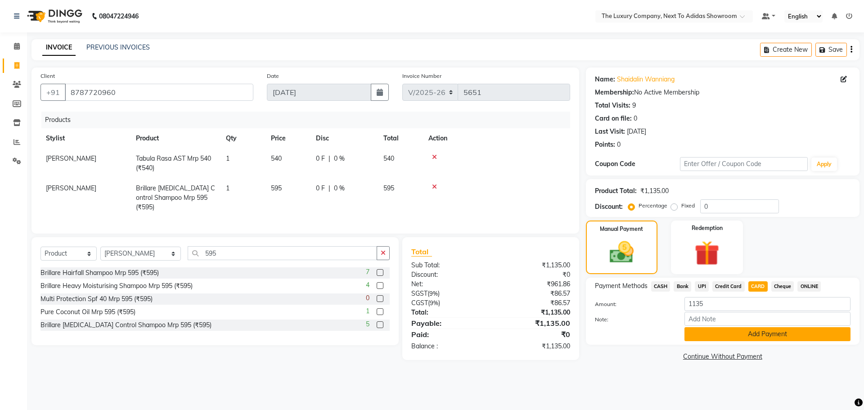
click at [756, 332] on button "Add Payment" at bounding box center [768, 334] width 166 height 14
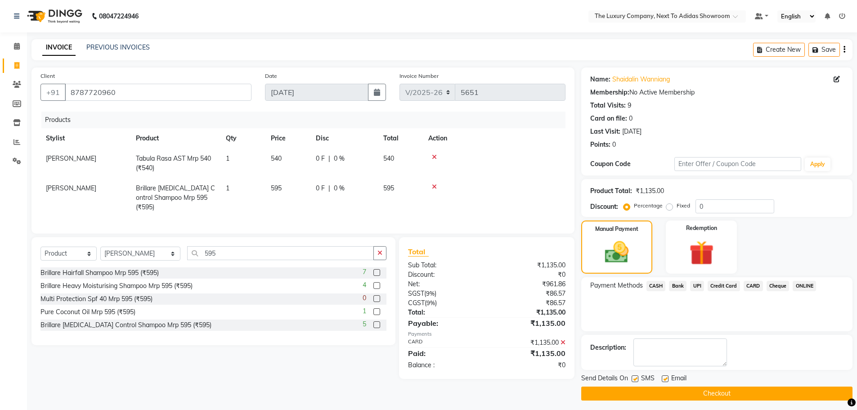
click at [728, 391] on button "Checkout" at bounding box center [717, 394] width 271 height 14
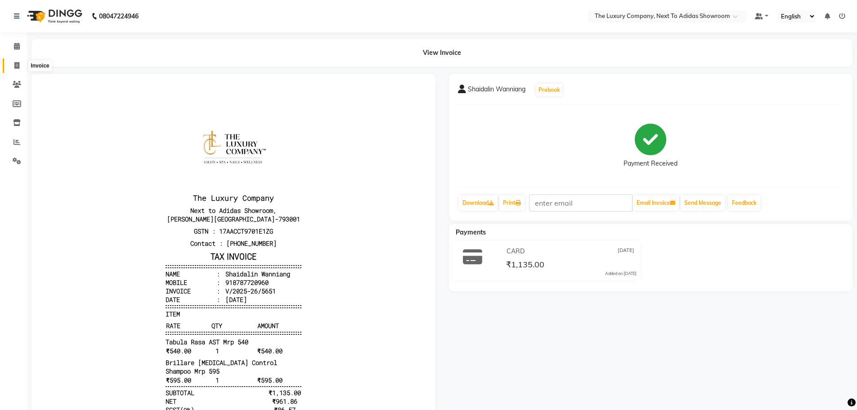
click at [17, 67] on icon at bounding box center [16, 65] width 5 height 7
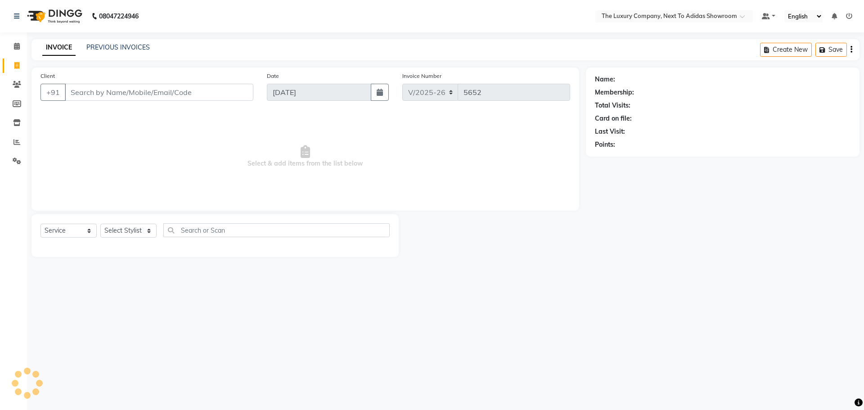
click at [88, 95] on input "Client" at bounding box center [159, 92] width 189 height 17
click at [161, 95] on input "Client" at bounding box center [159, 92] width 189 height 17
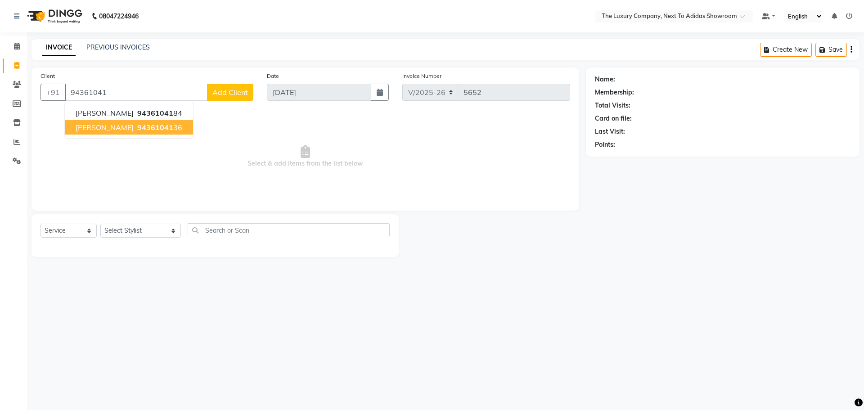
click at [144, 131] on ngb-highlight "94361041 36" at bounding box center [158, 127] width 47 height 9
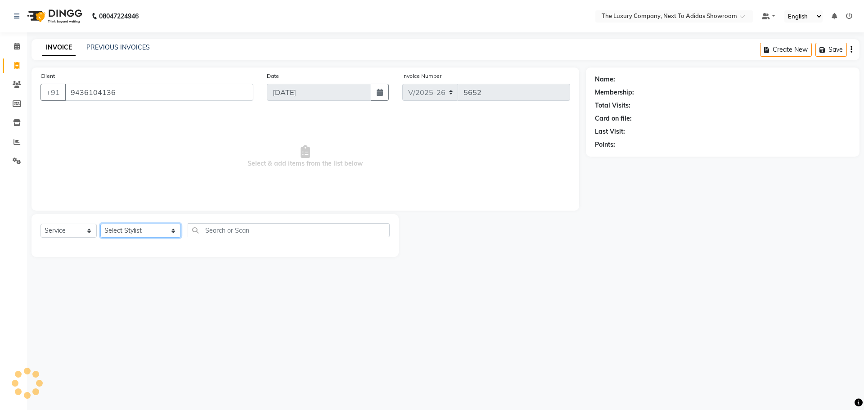
click at [139, 231] on select "Select Stylist ADMIN ALISHA SUCHIANG AMANDA MARSHIRA ANSAI DAIMARI BALAJIED SIN…" at bounding box center [140, 231] width 81 height 14
click at [100, 224] on select "Select Stylist ADMIN ALISHA SUCHIANG AMANDA MARSHIRA ANSAI DAIMARI BALAJIED SIN…" at bounding box center [140, 231] width 81 height 14
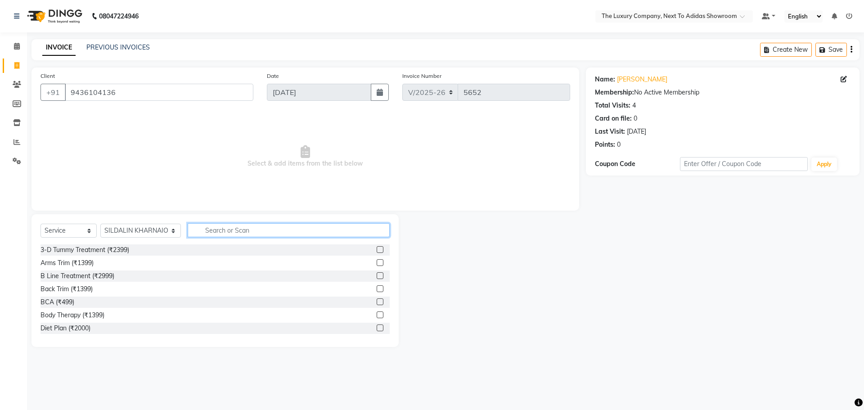
click at [212, 233] on input "text" at bounding box center [289, 230] width 202 height 14
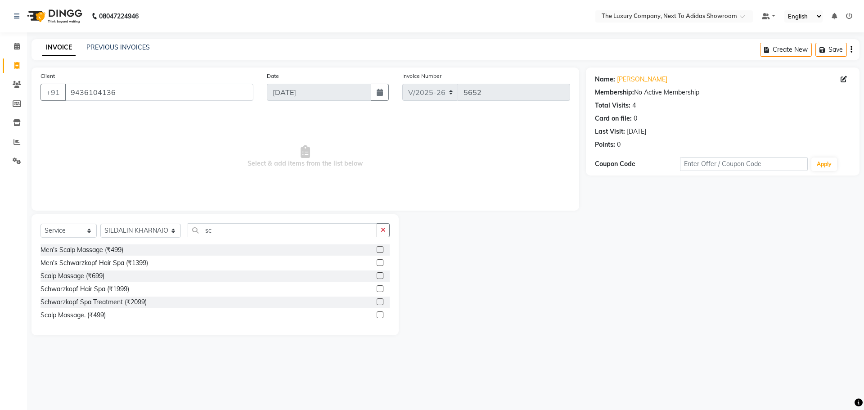
click at [379, 274] on label at bounding box center [380, 275] width 7 height 7
click at [379, 274] on input "checkbox" at bounding box center [380, 276] width 6 height 6
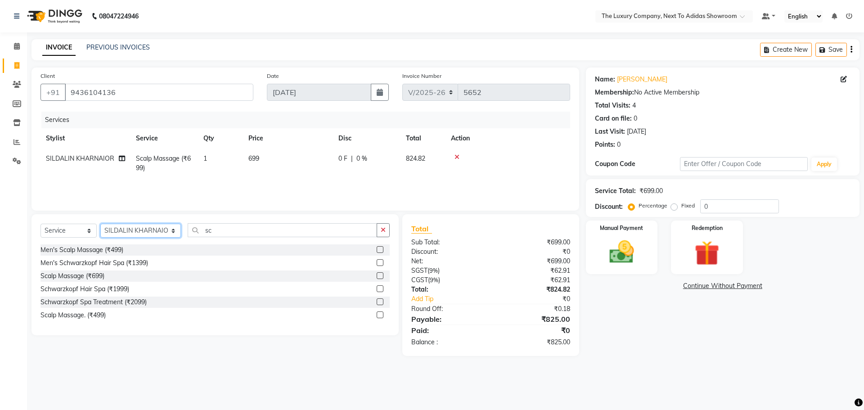
click at [160, 232] on select "Select Stylist ADMIN ALISHA SUCHIANG AMANDA MARSHIRA ANSAI DAIMARI BALAJIED SIN…" at bounding box center [140, 231] width 81 height 14
click at [100, 224] on select "Select Stylist ADMIN ALISHA SUCHIANG AMANDA MARSHIRA ANSAI DAIMARI BALAJIED SIN…" at bounding box center [140, 231] width 81 height 14
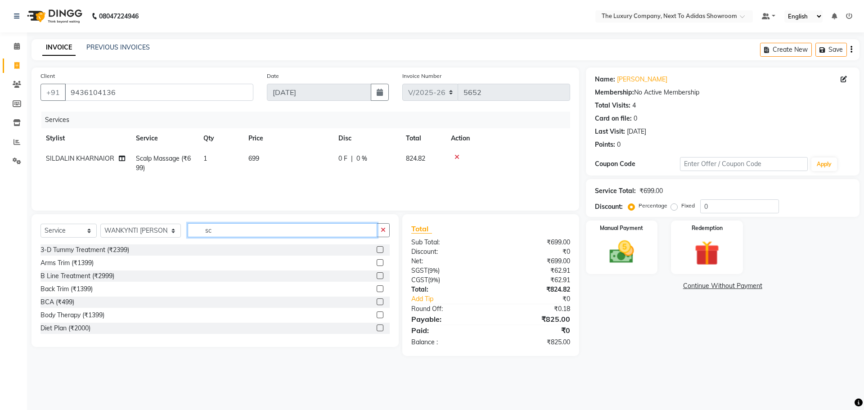
drag, startPoint x: 209, startPoint y: 233, endPoint x: 163, endPoint y: 225, distance: 47.0
click at [163, 225] on div "Select Service Product Membership Package Voucher Prepaid Gift Card Select Styl…" at bounding box center [215, 233] width 349 height 21
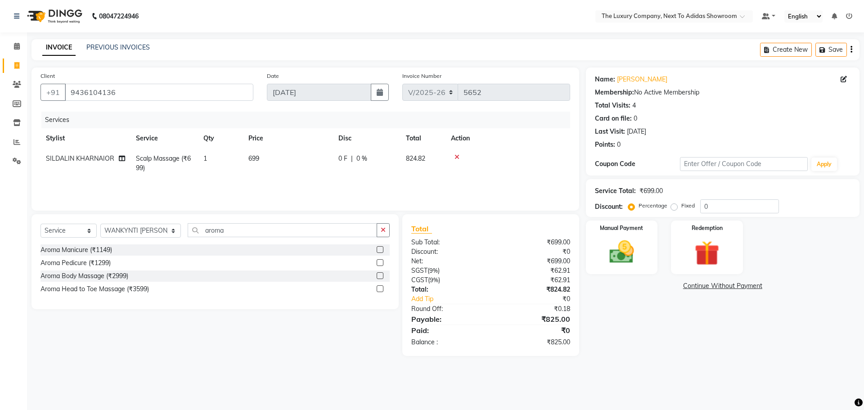
click at [382, 262] on label at bounding box center [380, 262] width 7 height 7
click at [382, 262] on input "checkbox" at bounding box center [380, 263] width 6 height 6
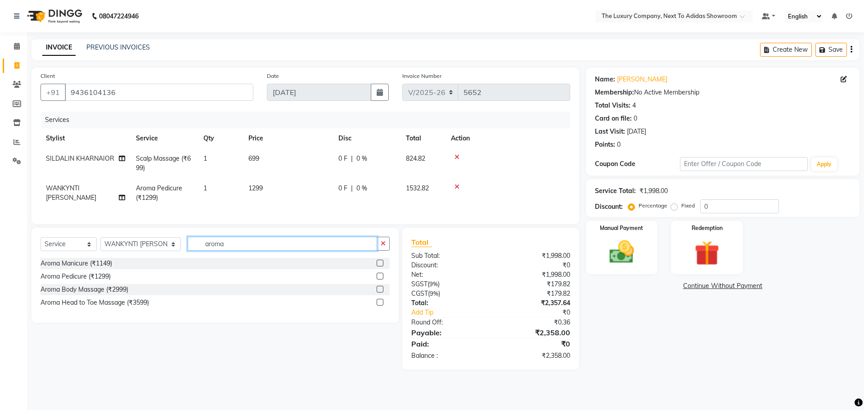
drag, startPoint x: 224, startPoint y: 252, endPoint x: 188, endPoint y: 253, distance: 36.0
click at [188, 251] on input "aroma" at bounding box center [282, 244] width 189 height 14
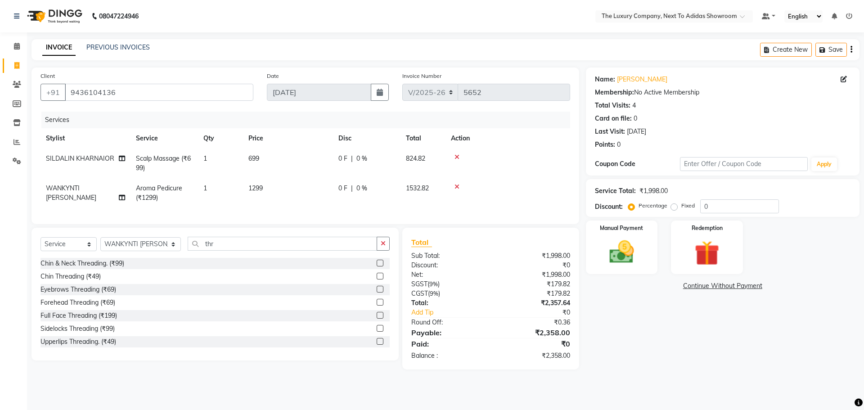
click at [377, 293] on label at bounding box center [380, 289] width 7 height 7
click at [377, 293] on input "checkbox" at bounding box center [380, 290] width 6 height 6
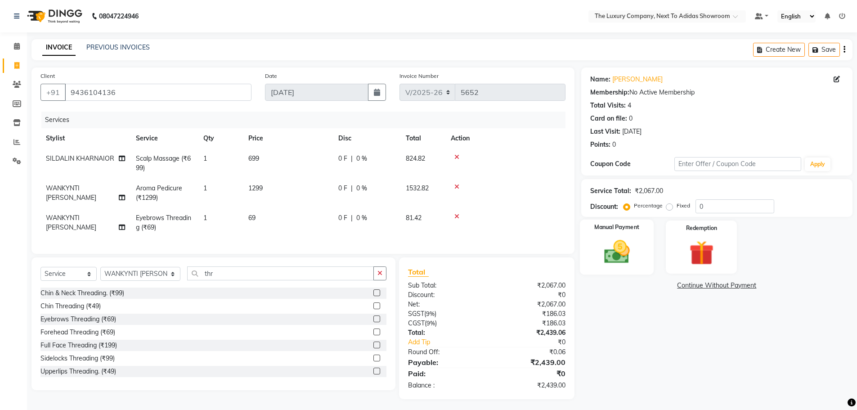
click at [642, 248] on div "Manual Payment" at bounding box center [617, 247] width 74 height 55
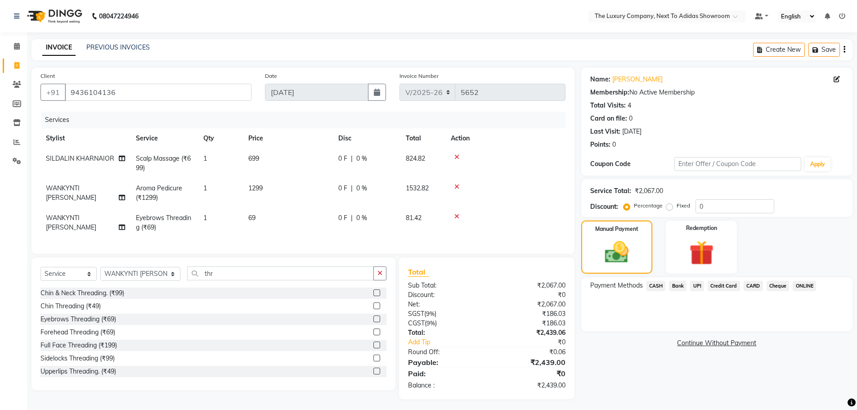
click at [752, 287] on span "CARD" at bounding box center [753, 286] width 19 height 10
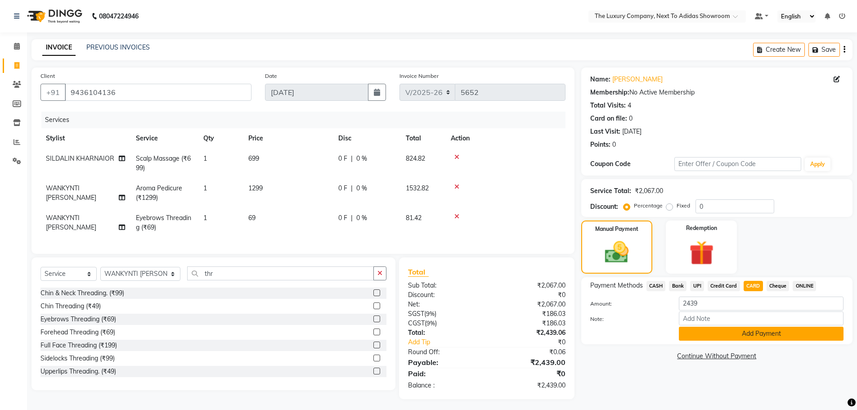
click at [726, 334] on button "Add Payment" at bounding box center [761, 334] width 165 height 14
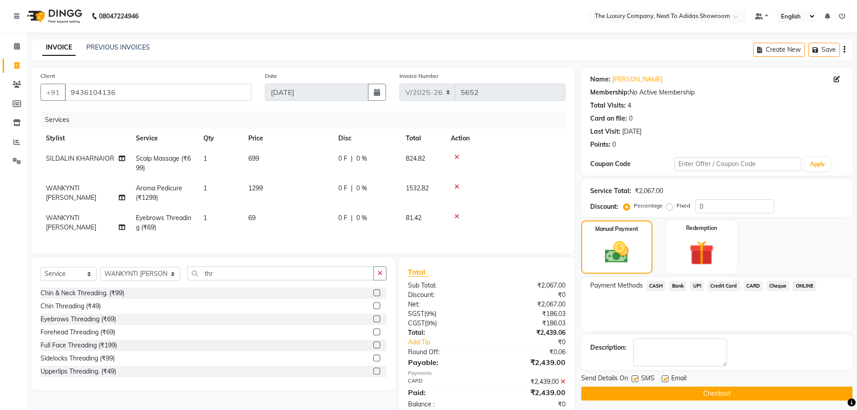
scroll to position [28, 0]
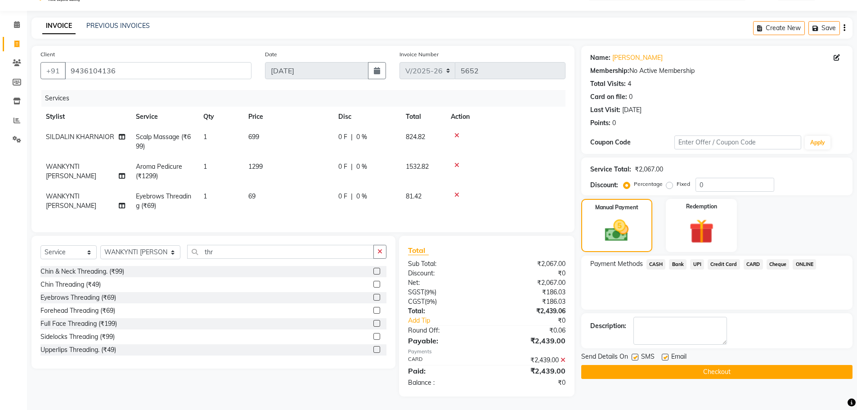
click at [718, 365] on button "Checkout" at bounding box center [717, 372] width 271 height 14
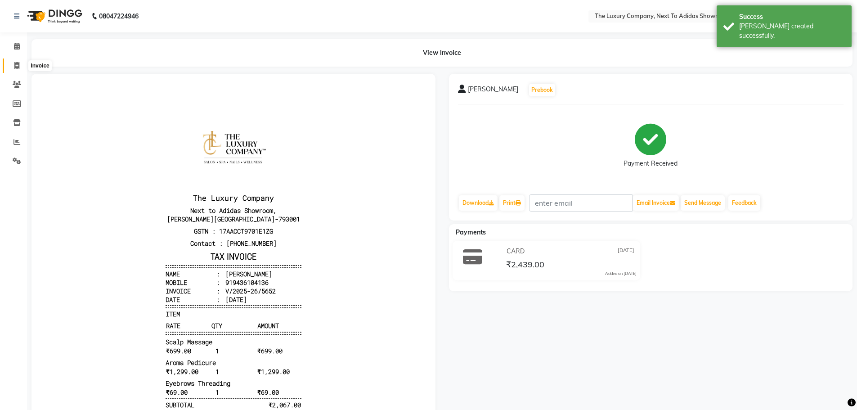
click at [18, 63] on icon at bounding box center [16, 65] width 5 height 7
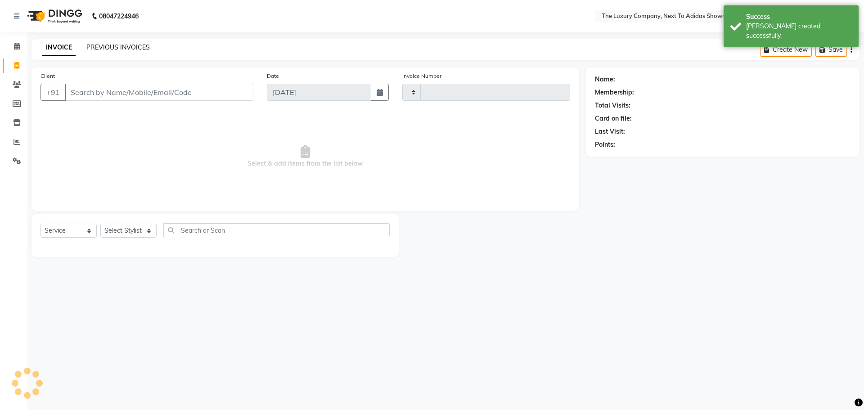
click at [126, 46] on link "PREVIOUS INVOICES" at bounding box center [117, 47] width 63 height 8
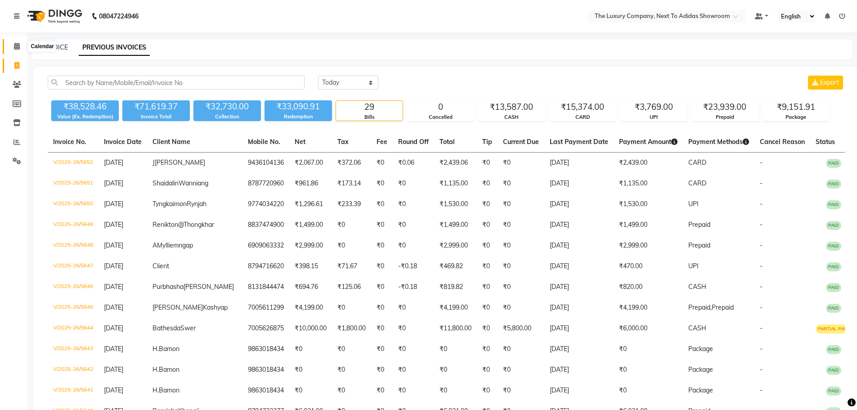
click at [17, 45] on icon at bounding box center [17, 46] width 6 height 7
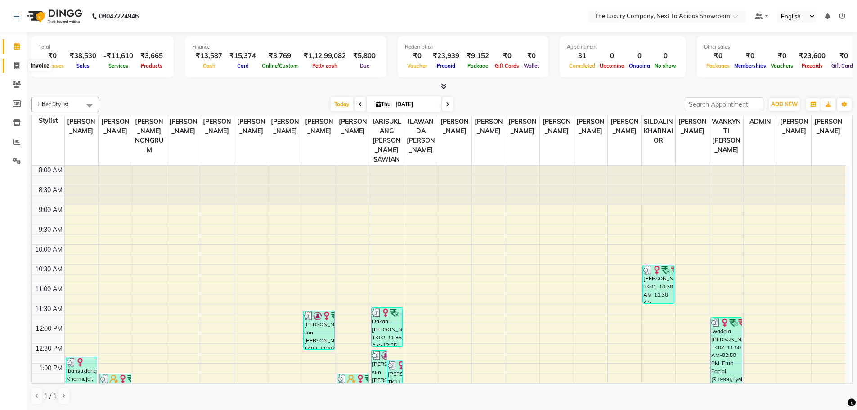
click at [14, 65] on icon at bounding box center [16, 65] width 5 height 7
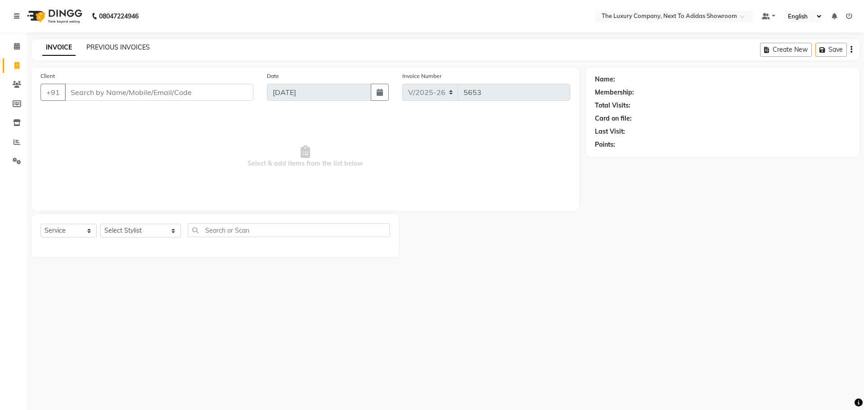
click at [131, 49] on link "PREVIOUS INVOICES" at bounding box center [117, 47] width 63 height 8
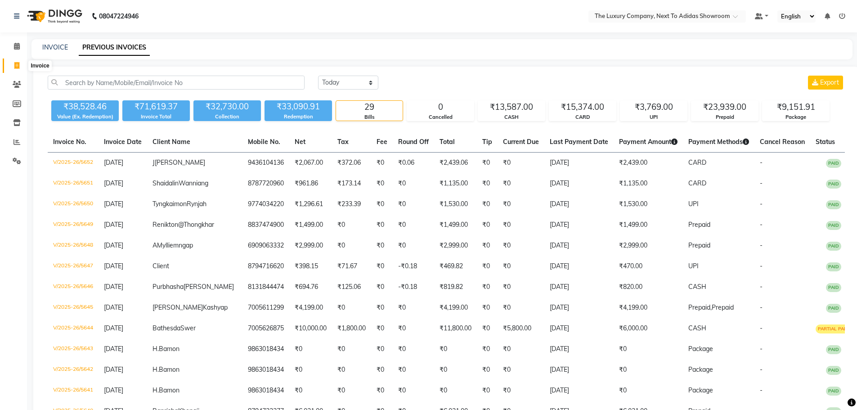
click at [18, 64] on icon at bounding box center [16, 65] width 5 height 7
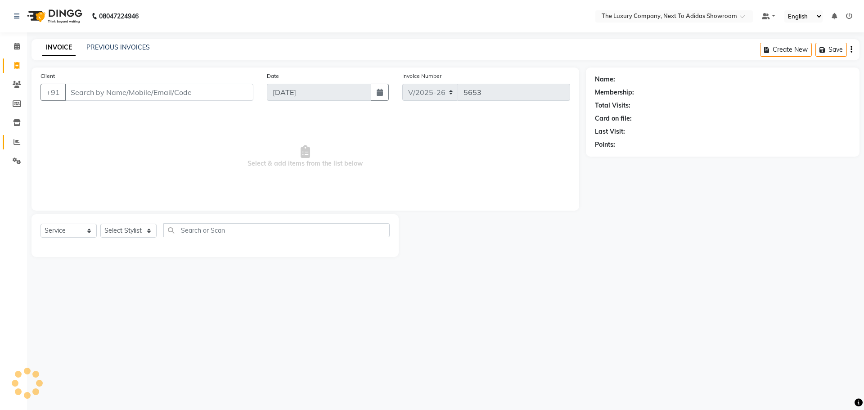
click at [17, 141] on icon at bounding box center [17, 142] width 7 height 7
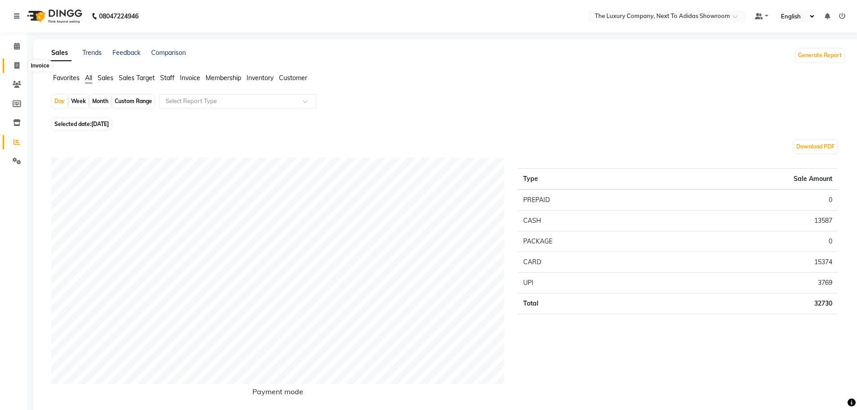
click at [18, 65] on icon at bounding box center [16, 65] width 5 height 7
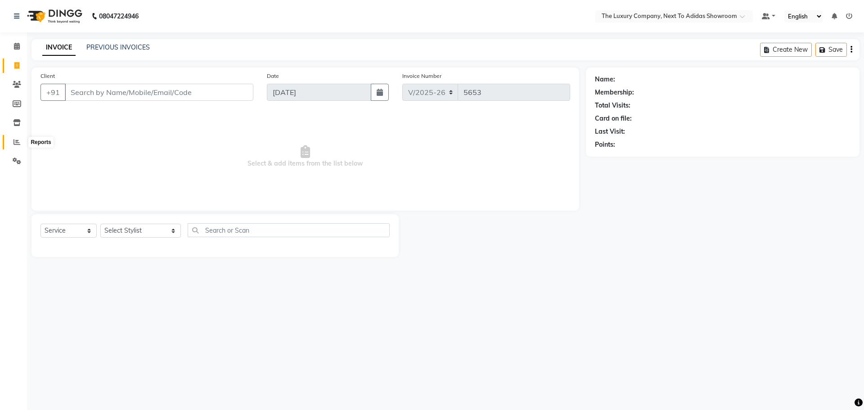
click at [17, 142] on icon at bounding box center [17, 142] width 7 height 7
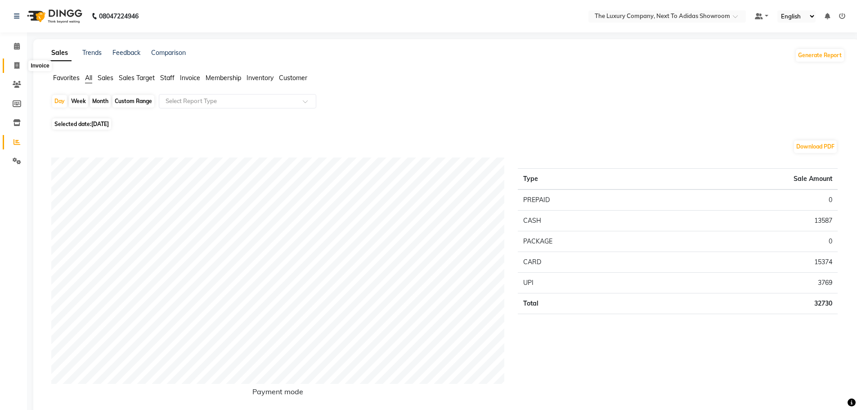
click at [20, 63] on span at bounding box center [17, 66] width 16 height 10
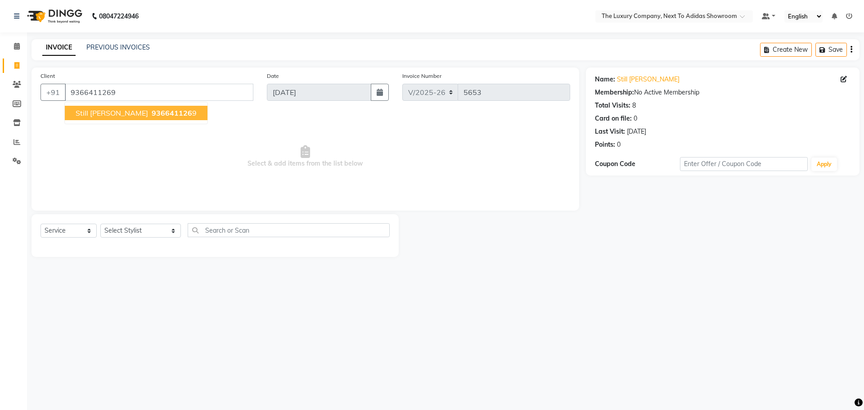
click at [98, 111] on span "Still Sangma" at bounding box center [112, 112] width 72 height 9
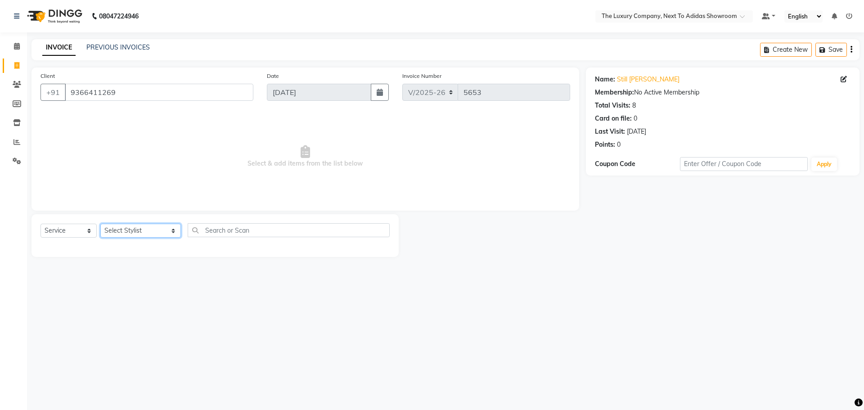
click at [162, 232] on select "Select Stylist ADMIN ALISHA SUCHIANG AMANDA MARSHIRA ANSAI DAIMARI BALAJIED SIN…" at bounding box center [140, 231] width 81 height 14
click at [100, 224] on select "Select Stylist ADMIN ALISHA SUCHIANG AMANDA MARSHIRA ANSAI DAIMARI BALAJIED SIN…" at bounding box center [140, 231] width 81 height 14
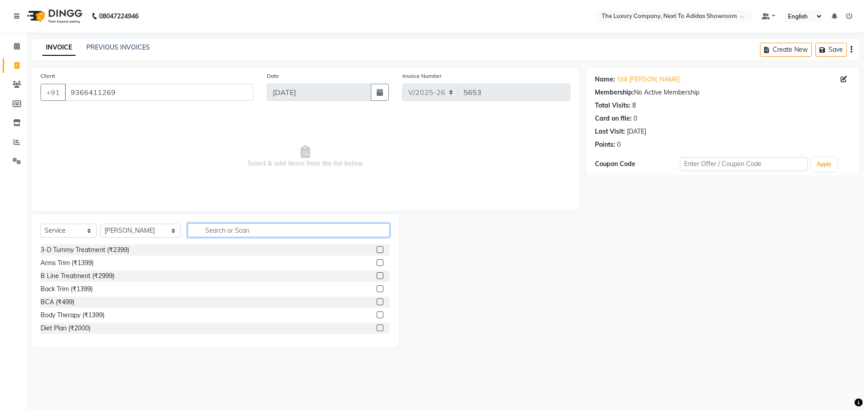
click at [259, 231] on input "text" at bounding box center [289, 230] width 202 height 14
click at [377, 275] on label at bounding box center [380, 275] width 7 height 7
click at [377, 275] on input "checkbox" at bounding box center [380, 276] width 6 height 6
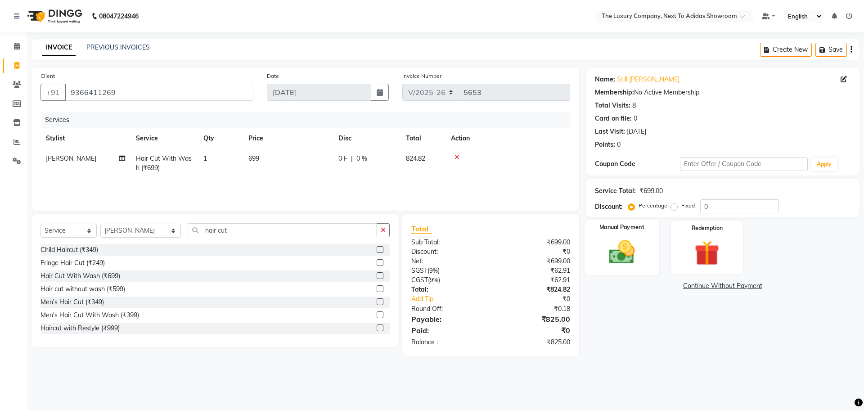
click at [632, 239] on img at bounding box center [622, 252] width 42 height 30
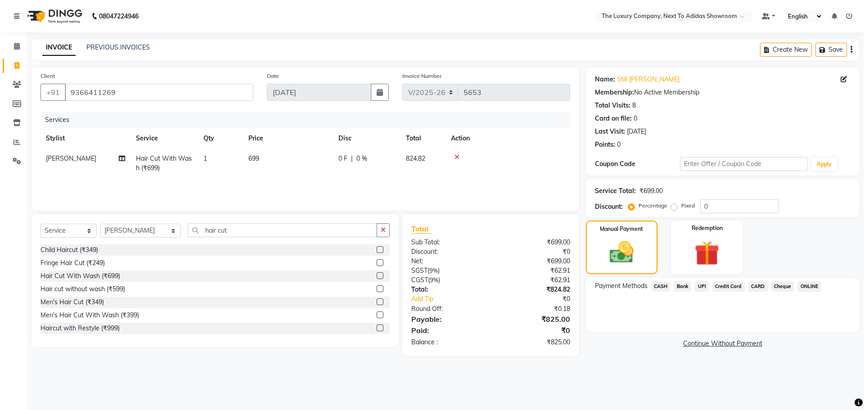
click at [704, 286] on span "UPI" at bounding box center [702, 286] width 14 height 10
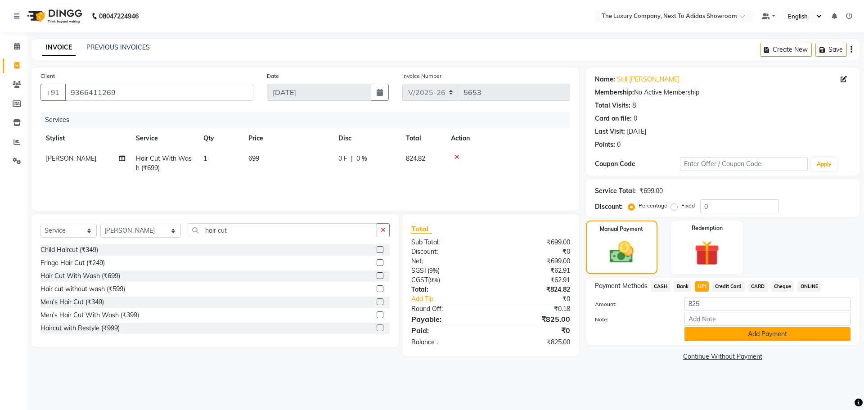
click at [769, 334] on button "Add Payment" at bounding box center [768, 334] width 166 height 14
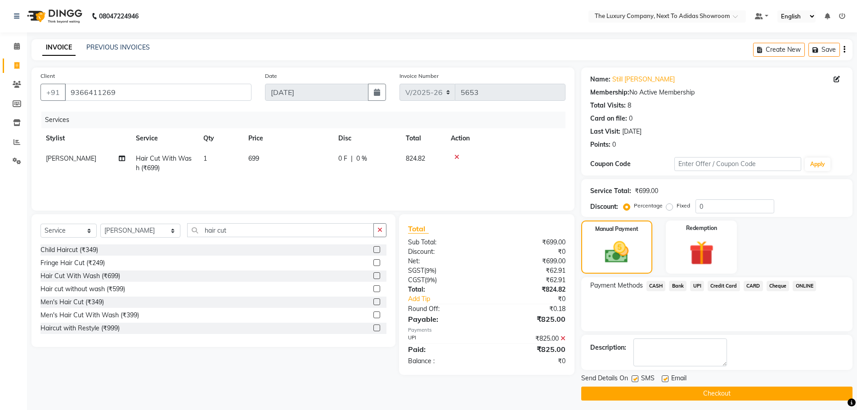
click at [711, 391] on button "Checkout" at bounding box center [717, 394] width 271 height 14
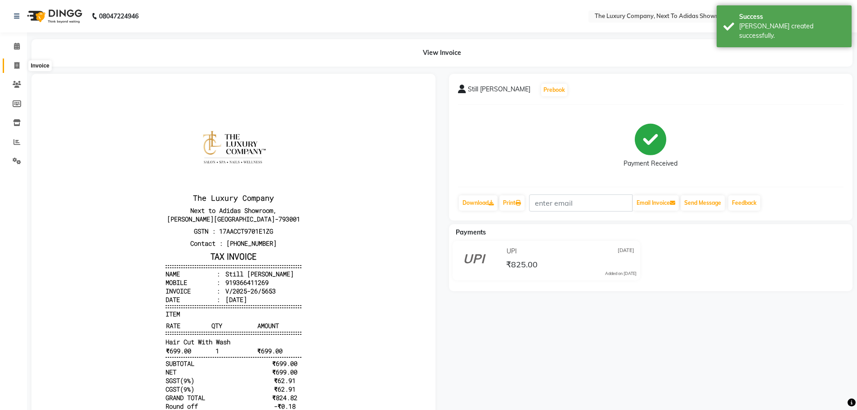
click at [17, 64] on icon at bounding box center [16, 65] width 5 height 7
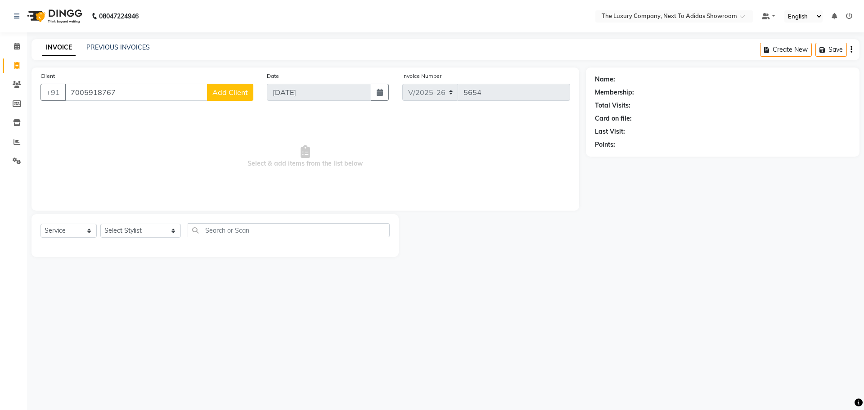
click at [245, 90] on span "Add Client" at bounding box center [230, 92] width 36 height 9
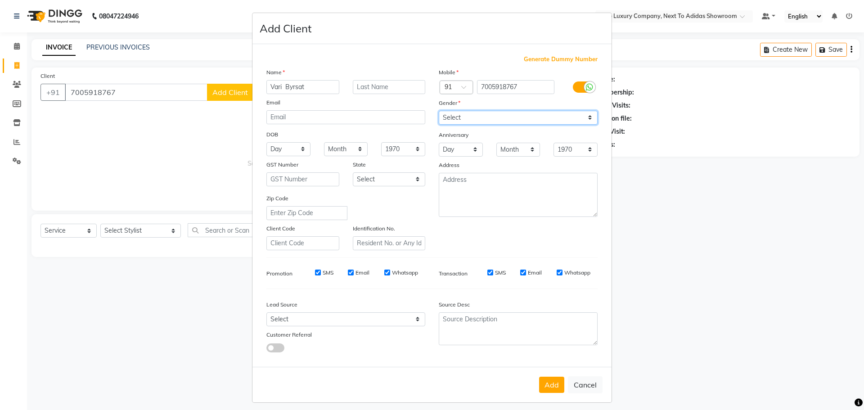
click at [588, 114] on select "Select Male Female Other Prefer Not To Say" at bounding box center [518, 118] width 159 height 14
click at [439, 111] on select "Select Male Female Other Prefer Not To Say" at bounding box center [518, 118] width 159 height 14
click at [557, 385] on button "Add" at bounding box center [551, 385] width 25 height 16
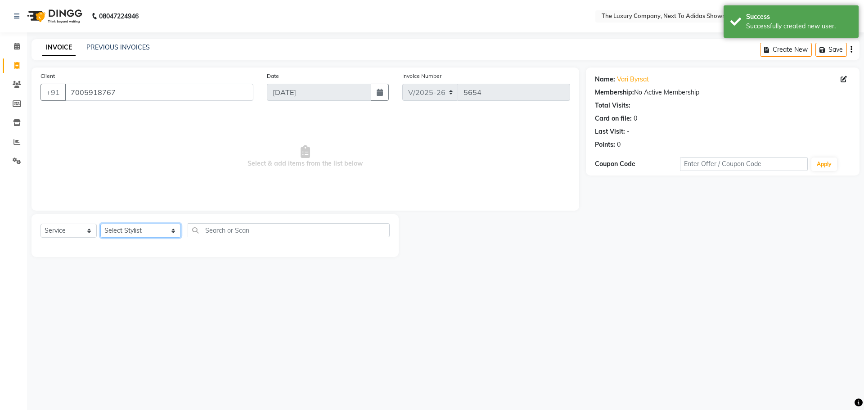
click at [162, 231] on select "Select Stylist ADMIN ALISHA SUCHIANG AMANDA MARSHIRA ANSAI DAIMARI BALAJIED SIN…" at bounding box center [140, 231] width 81 height 14
click at [100, 224] on select "Select Stylist ADMIN ALISHA SUCHIANG AMANDA MARSHIRA ANSAI DAIMARI BALAJIED SIN…" at bounding box center [140, 231] width 81 height 14
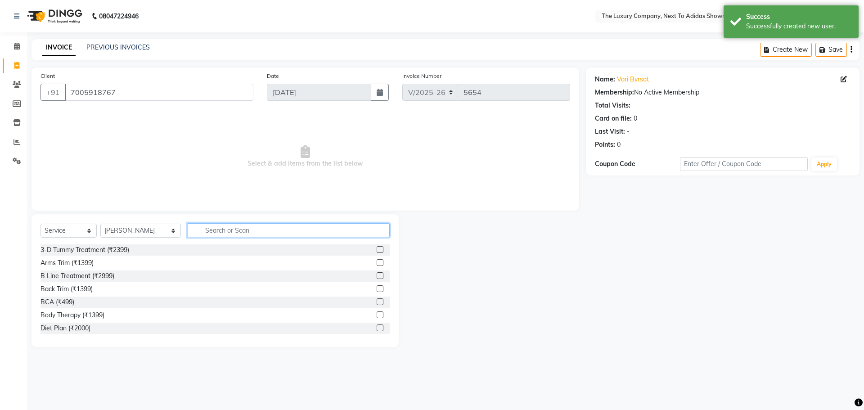
click at [200, 231] on input "text" at bounding box center [289, 230] width 202 height 14
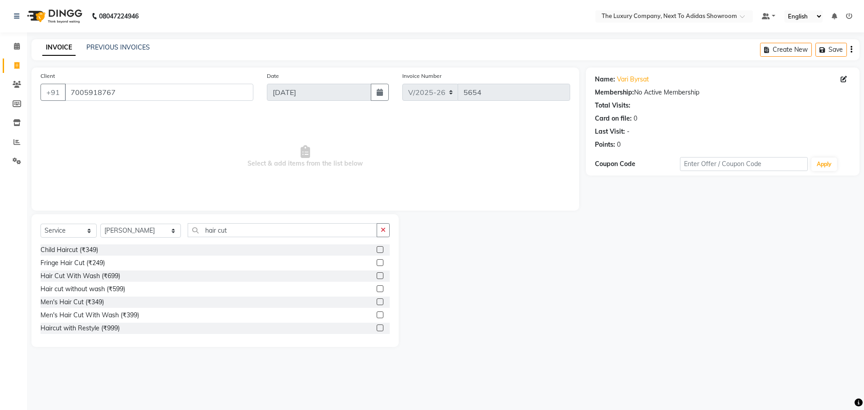
click at [377, 314] on label at bounding box center [380, 314] width 7 height 7
click at [377, 314] on input "checkbox" at bounding box center [380, 315] width 6 height 6
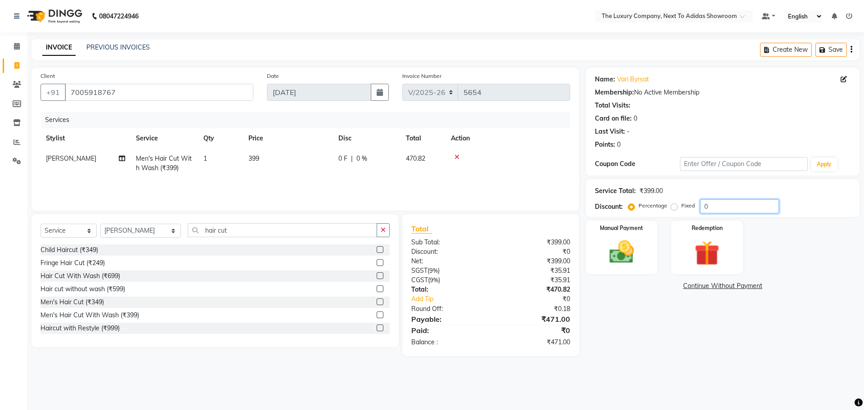
click at [724, 204] on input "0" at bounding box center [739, 206] width 79 height 14
click at [681, 205] on label "Fixed" at bounding box center [688, 206] width 14 height 8
click at [673, 205] on input "Fixed" at bounding box center [676, 206] width 6 height 6
click at [718, 207] on input "0" at bounding box center [739, 206] width 79 height 14
click at [645, 244] on div "Manual Payment" at bounding box center [621, 247] width 75 height 55
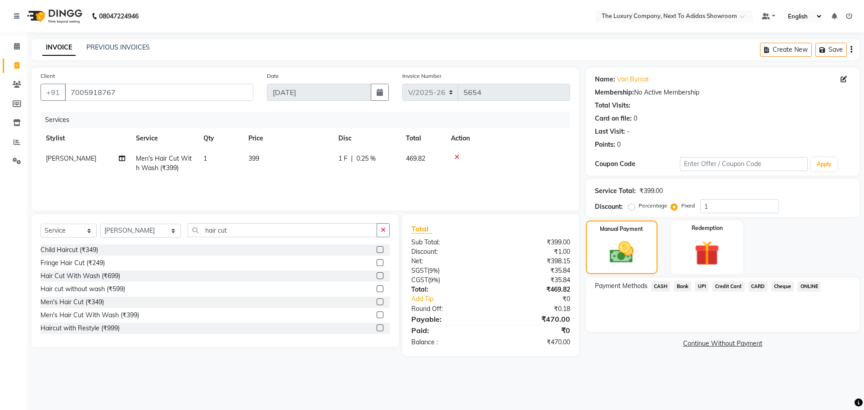
click at [702, 284] on span "UPI" at bounding box center [702, 286] width 14 height 10
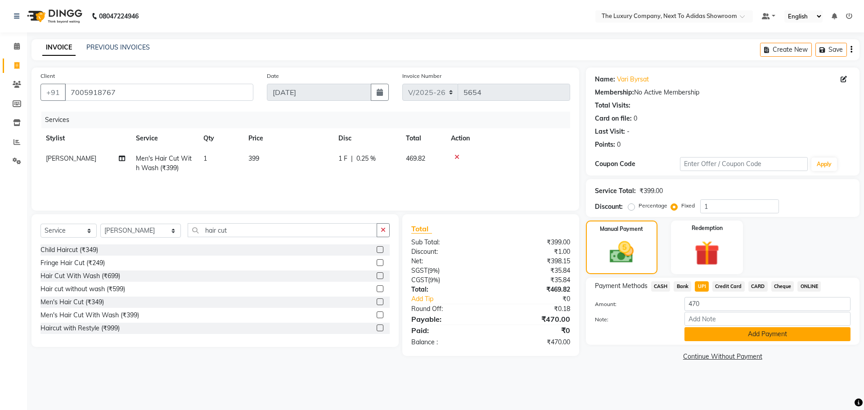
click at [775, 334] on button "Add Payment" at bounding box center [768, 334] width 166 height 14
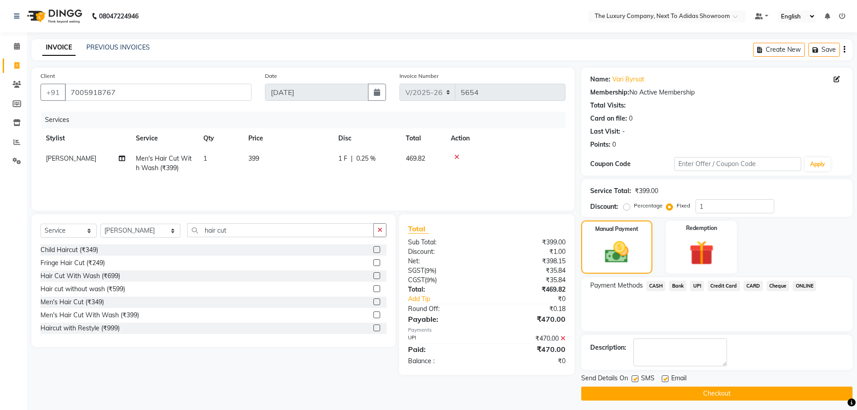
click at [708, 393] on button "Checkout" at bounding box center [717, 394] width 271 height 14
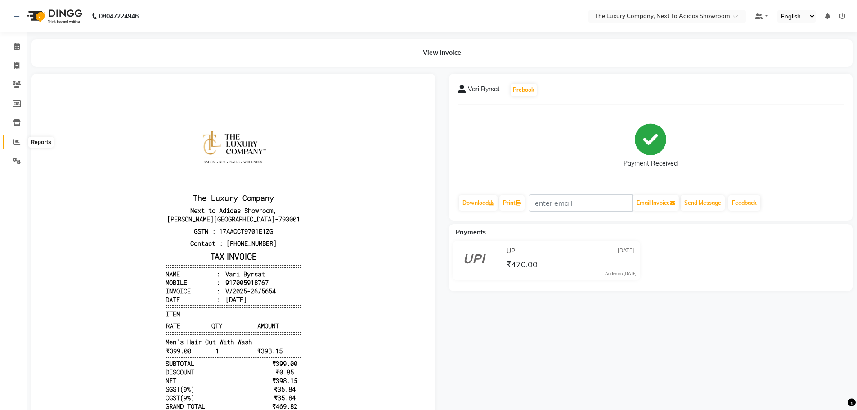
click at [18, 142] on icon at bounding box center [17, 142] width 7 height 7
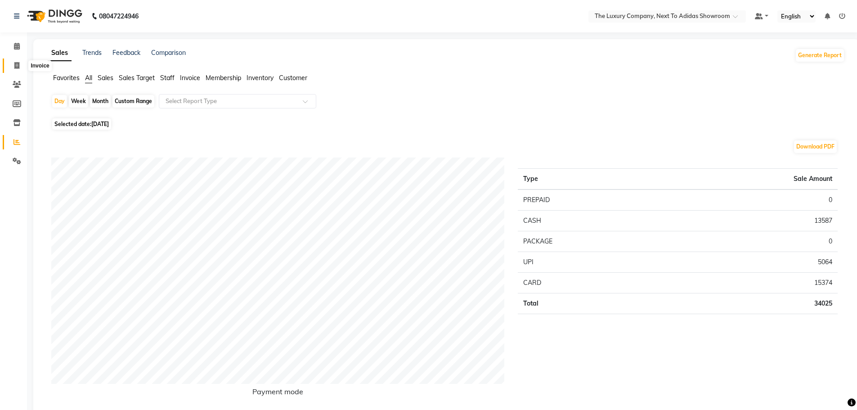
click at [19, 62] on icon at bounding box center [16, 65] width 5 height 7
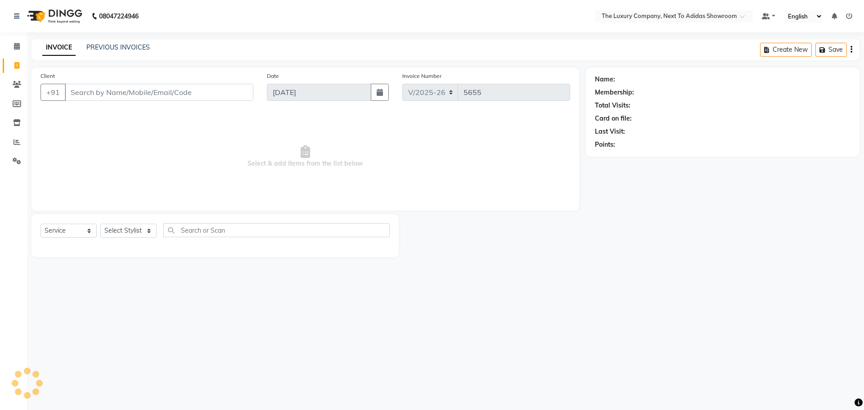
click at [72, 90] on input "Client" at bounding box center [159, 92] width 189 height 17
click at [140, 230] on select "Select Stylist ADMIN ALISHA SUCHIANG AMANDA MARSHIRA ANSAI DAIMARI BALAJIED SIN…" at bounding box center [140, 231] width 81 height 14
click at [100, 224] on select "Select Stylist ADMIN ALISHA SUCHIANG AMANDA MARSHIRA ANSAI DAIMARI BALAJIED SIN…" at bounding box center [140, 231] width 81 height 14
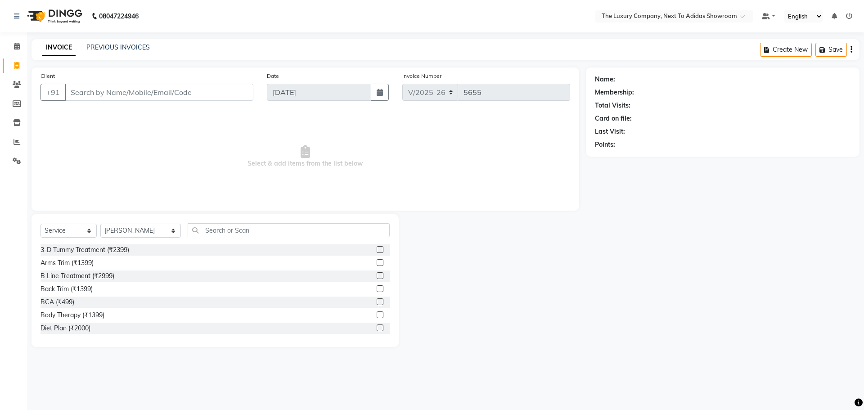
drag, startPoint x: 204, startPoint y: 237, endPoint x: 209, endPoint y: 234, distance: 6.1
click at [209, 234] on div "Select Service Product Membership Package Voucher Prepaid Gift Card Select Styl…" at bounding box center [215, 233] width 349 height 21
click at [212, 232] on input "text" at bounding box center [289, 230] width 202 height 14
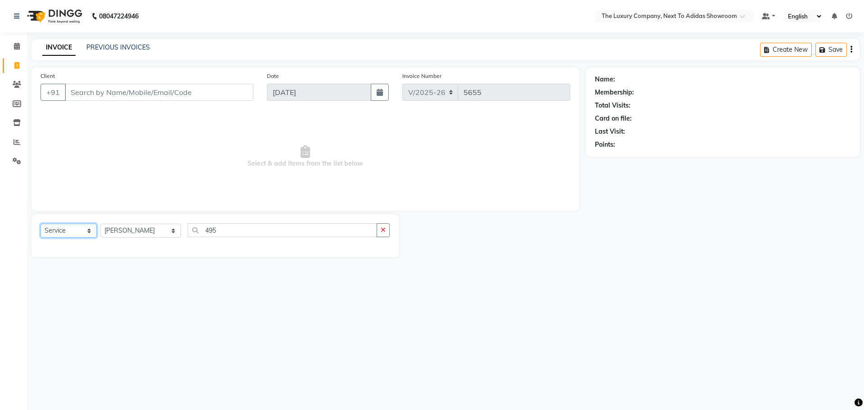
click at [74, 230] on select "Select Service Product Membership Package Voucher Prepaid Gift Card" at bounding box center [69, 231] width 56 height 14
click at [41, 224] on select "Select Service Product Membership Package Voucher Prepaid Gift Card" at bounding box center [69, 231] width 56 height 14
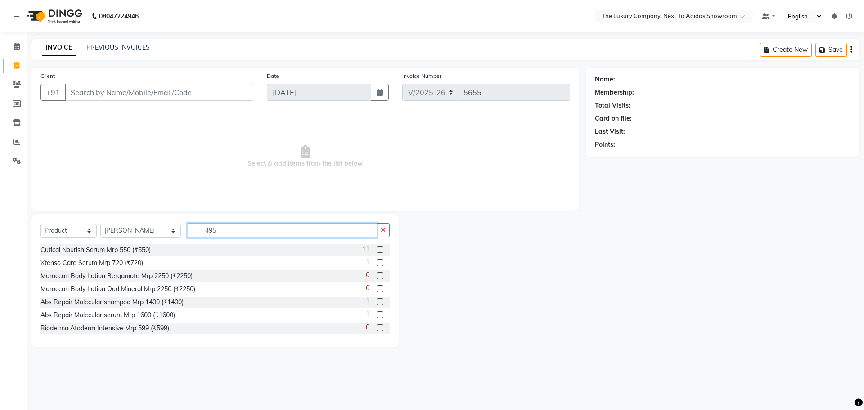
click at [229, 228] on input "495" at bounding box center [282, 230] width 189 height 14
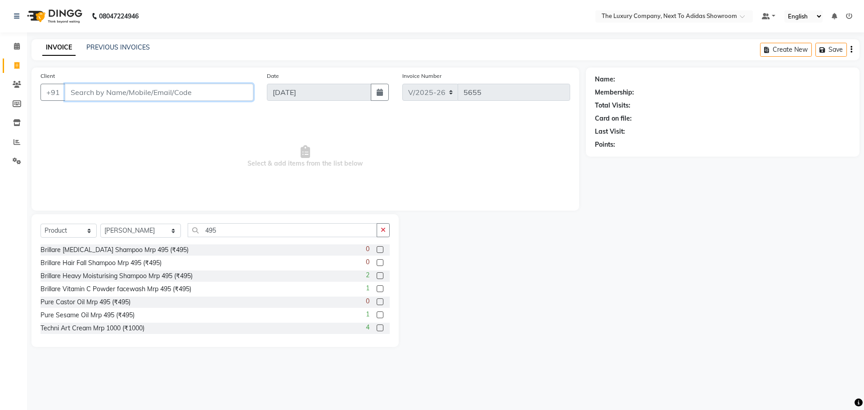
click at [165, 95] on input "Client" at bounding box center [159, 92] width 189 height 17
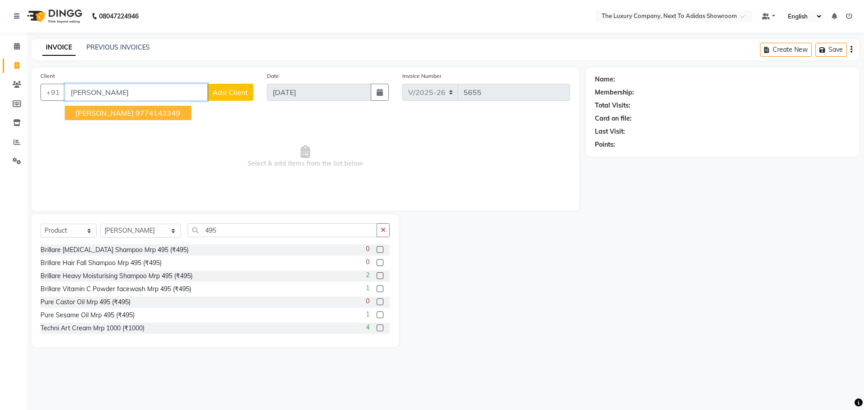
click at [135, 113] on ngb-highlight "9774143349" at bounding box center [157, 112] width 45 height 9
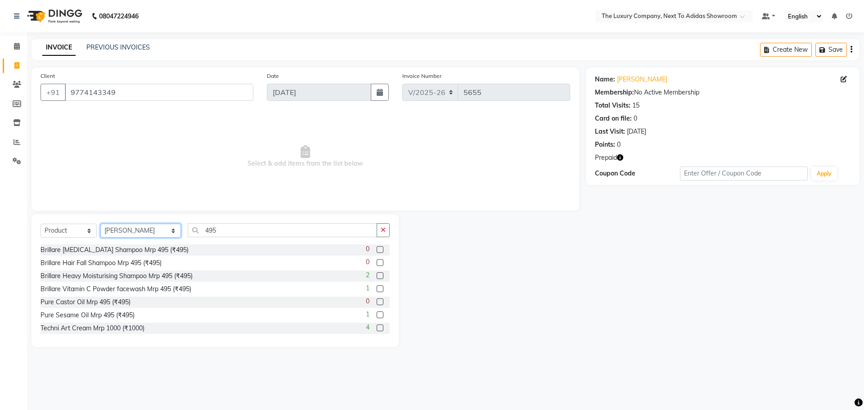
click at [160, 230] on select "Select Stylist ADMIN ALISHA SUCHIANG AMANDA MARSHIRA ANSAI DAIMARI BALAJIED SIN…" at bounding box center [140, 231] width 81 height 14
click at [100, 224] on select "Select Stylist ADMIN ALISHA SUCHIANG AMANDA MARSHIRA ANSAI DAIMARI BALAJIED SIN…" at bounding box center [140, 231] width 81 height 14
click at [377, 316] on label at bounding box center [380, 314] width 7 height 7
click at [377, 316] on input "checkbox" at bounding box center [380, 315] width 6 height 6
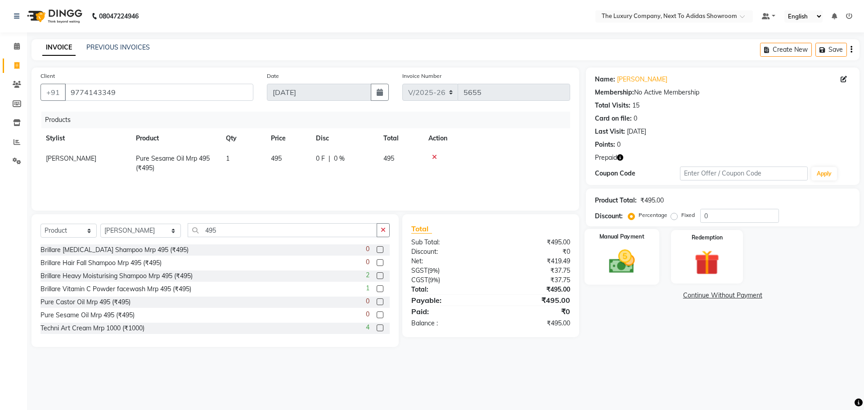
click at [631, 272] on img at bounding box center [622, 262] width 42 height 30
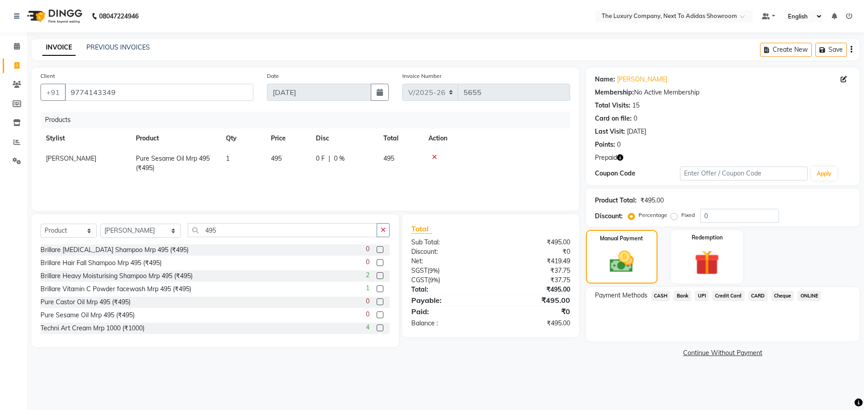
click at [658, 291] on span "CASH" at bounding box center [660, 296] width 19 height 10
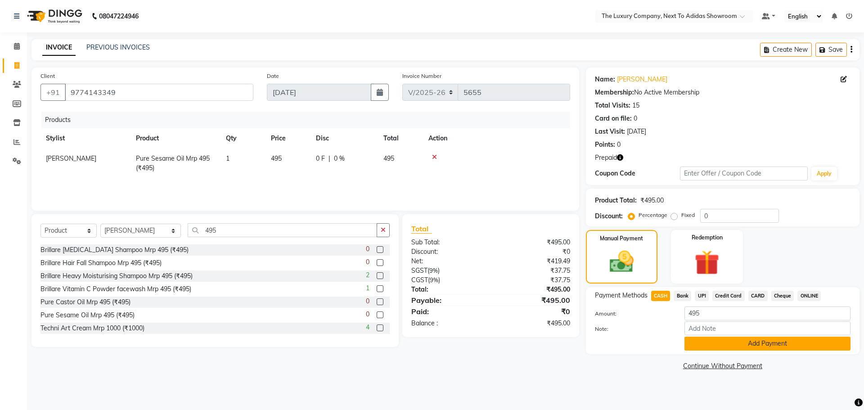
click at [750, 339] on button "Add Payment" at bounding box center [768, 344] width 166 height 14
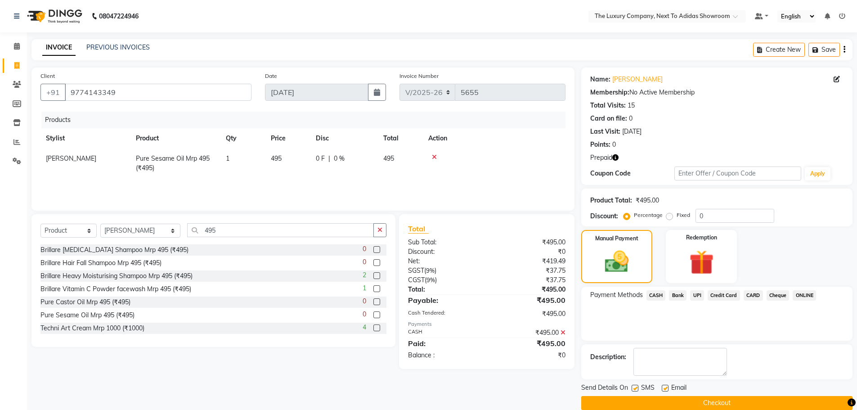
click at [714, 400] on button "Checkout" at bounding box center [717, 403] width 271 height 14
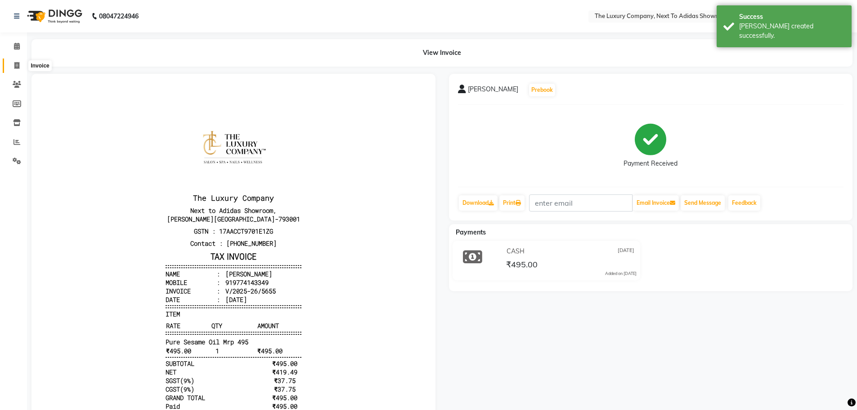
click at [22, 66] on span at bounding box center [17, 66] width 16 height 10
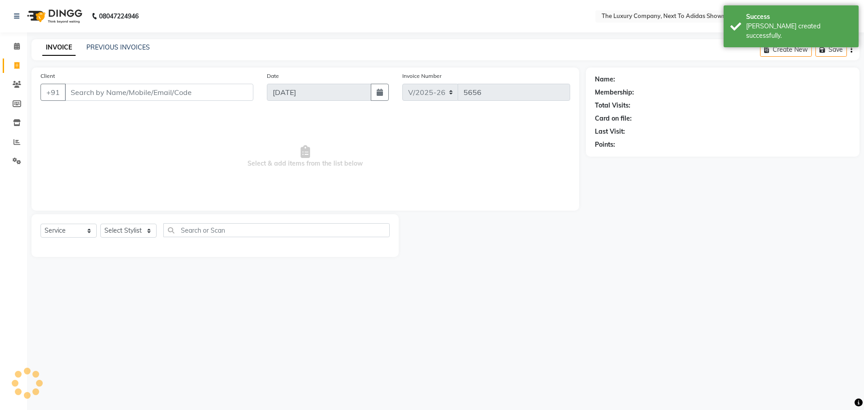
click at [111, 96] on input "Client" at bounding box center [159, 92] width 189 height 17
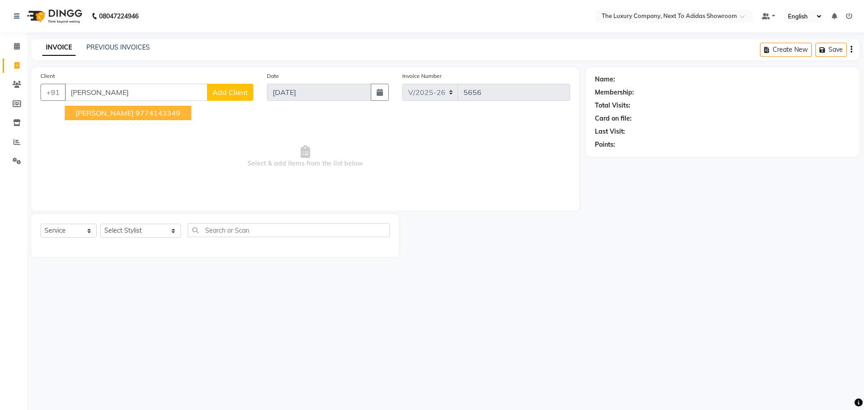
click at [135, 107] on button "Rinku Paul 9774143349" at bounding box center [128, 113] width 126 height 14
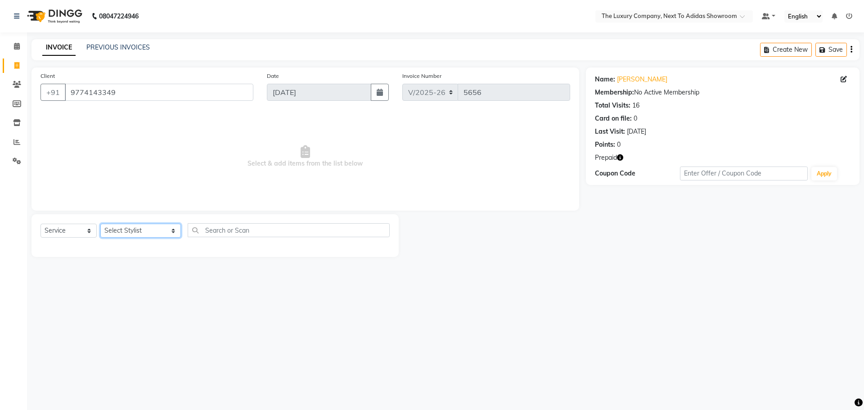
click at [132, 231] on select "Select Stylist ADMIN ALISHA SUCHIANG AMANDA MARSHIRA ANSAI DAIMARI BALAJIED SIN…" at bounding box center [140, 231] width 81 height 14
click at [100, 224] on select "Select Stylist ADMIN ALISHA SUCHIANG AMANDA MARSHIRA ANSAI DAIMARI BALAJIED SIN…" at bounding box center [140, 231] width 81 height 14
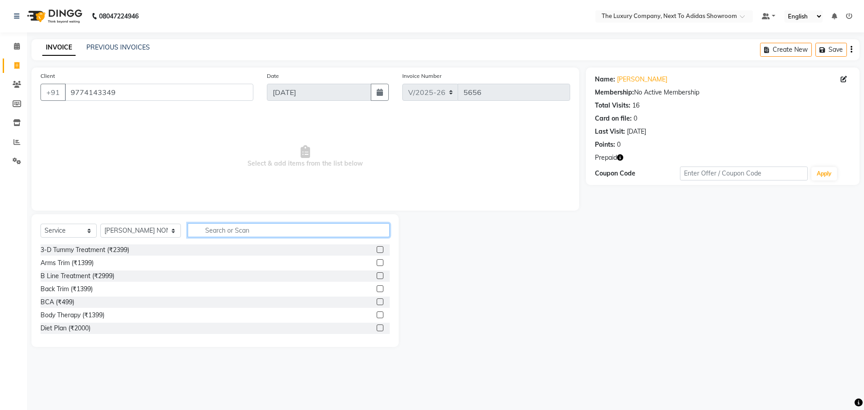
click at [254, 228] on input "text" at bounding box center [289, 230] width 202 height 14
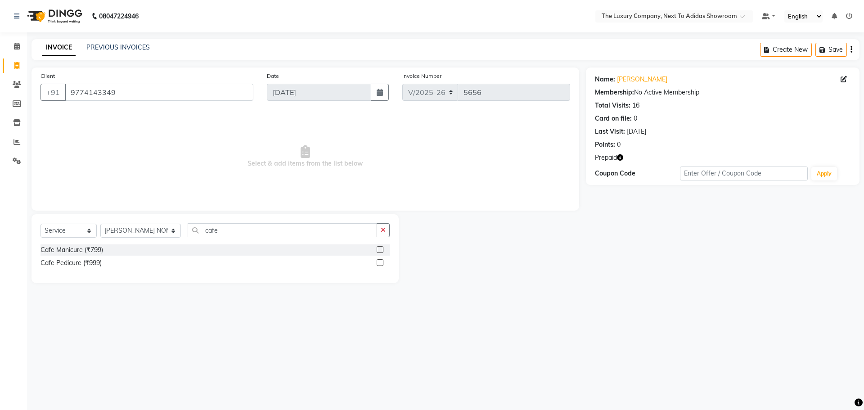
click at [379, 264] on label at bounding box center [380, 262] width 7 height 7
click at [379, 264] on input "checkbox" at bounding box center [380, 263] width 6 height 6
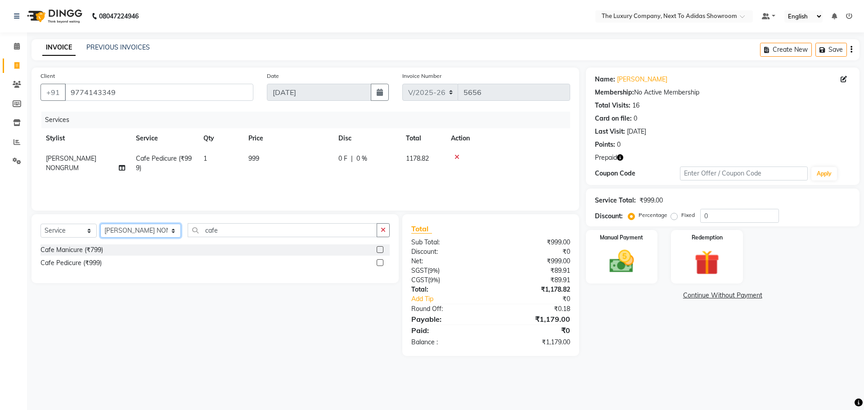
click at [160, 234] on select "Select Stylist ADMIN ALISHA SUCHIANG AMANDA MARSHIRA ANSAI DAIMARI BALAJIED SIN…" at bounding box center [140, 231] width 81 height 14
click at [100, 224] on select "Select Stylist ADMIN ALISHA SUCHIANG AMANDA MARSHIRA ANSAI DAIMARI BALAJIED SIN…" at bounding box center [140, 231] width 81 height 14
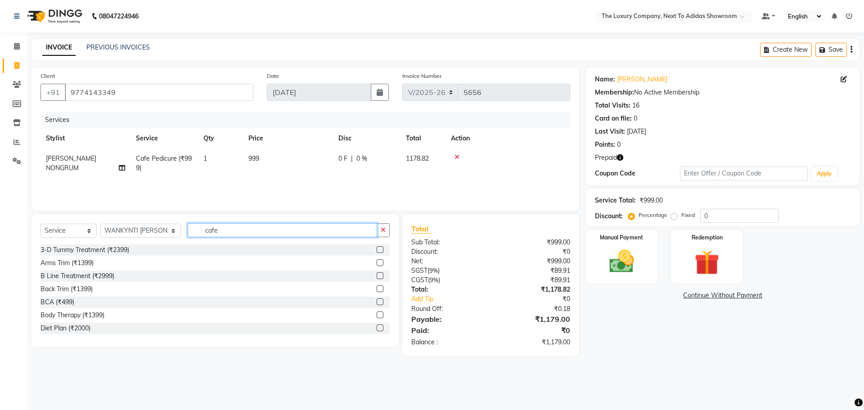
click at [234, 230] on input "cafe" at bounding box center [282, 230] width 189 height 14
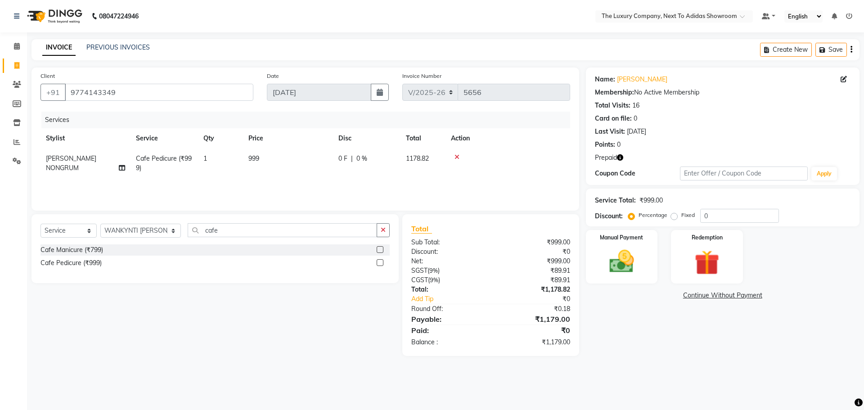
click at [379, 249] on label at bounding box center [380, 249] width 7 height 7
click at [379, 249] on input "checkbox" at bounding box center [380, 250] width 6 height 6
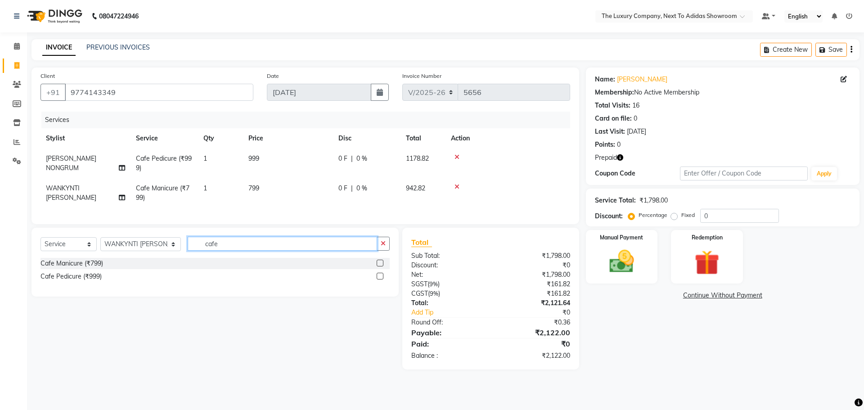
drag, startPoint x: 209, startPoint y: 250, endPoint x: 149, endPoint y: 248, distance: 59.5
click at [149, 248] on div "Select Service Product Membership Package Voucher Prepaid Gift Card Select Styl…" at bounding box center [215, 247] width 349 height 21
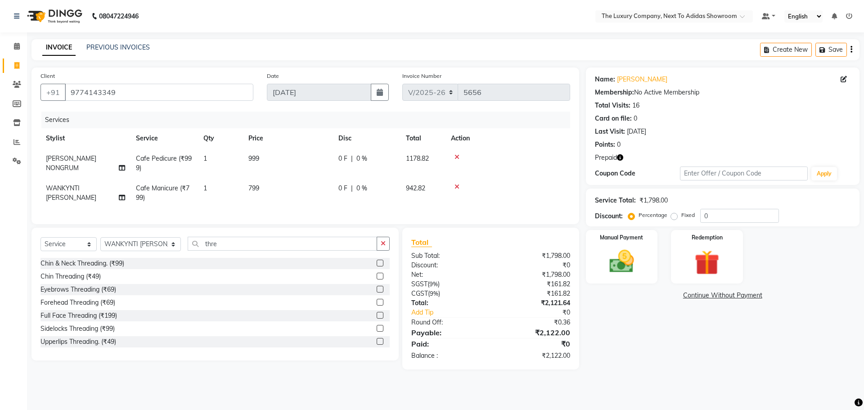
click at [377, 293] on label at bounding box center [380, 289] width 7 height 7
click at [377, 293] on input "checkbox" at bounding box center [380, 290] width 6 height 6
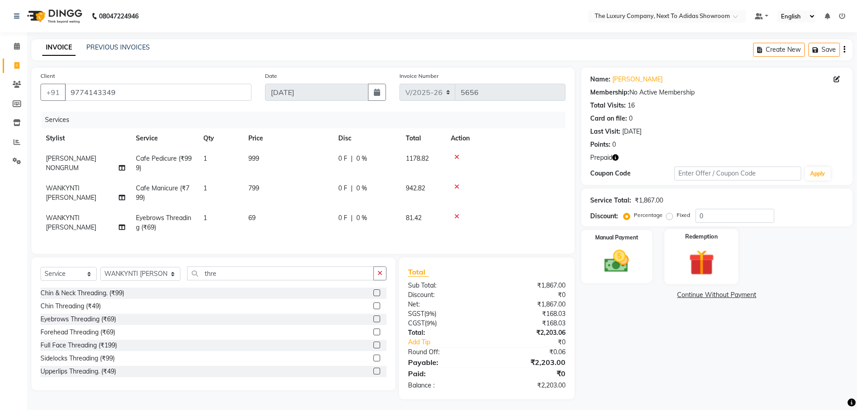
click at [686, 256] on img at bounding box center [701, 263] width 41 height 32
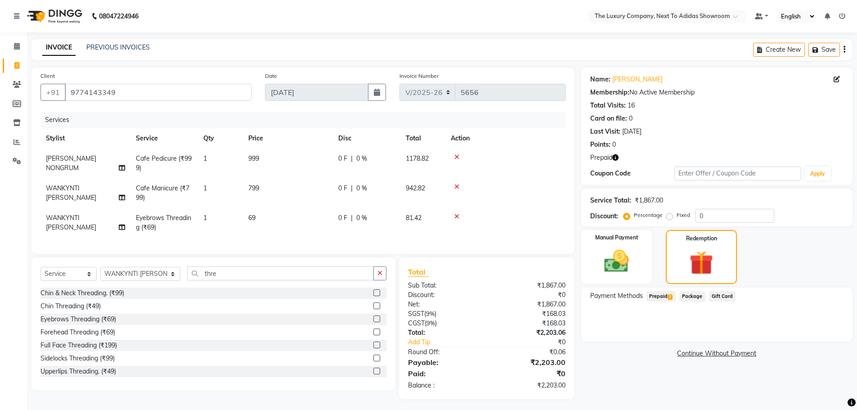
click at [662, 295] on span "Prepaid 2" at bounding box center [661, 296] width 29 height 10
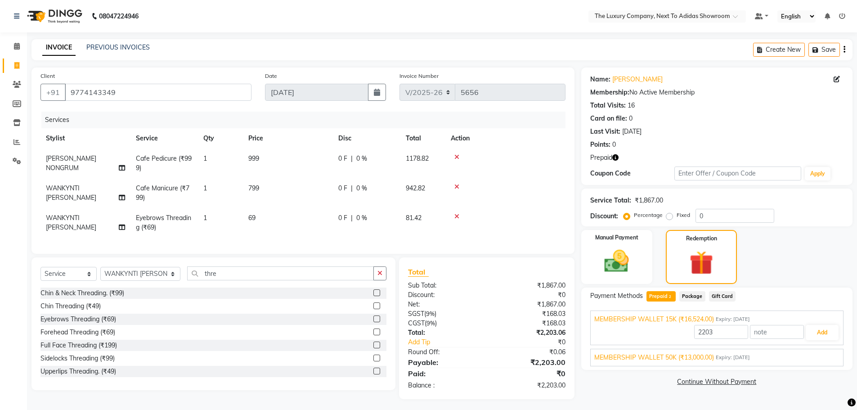
scroll to position [9, 0]
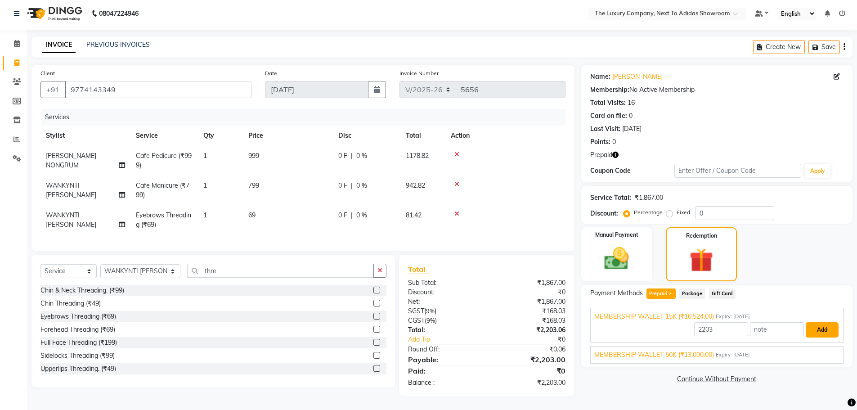
click at [819, 324] on button "Add" at bounding box center [822, 329] width 33 height 15
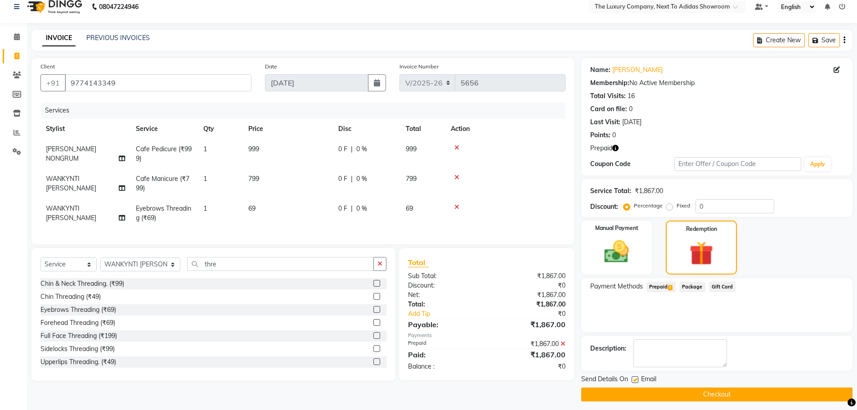
click at [704, 391] on button "Checkout" at bounding box center [717, 395] width 271 height 14
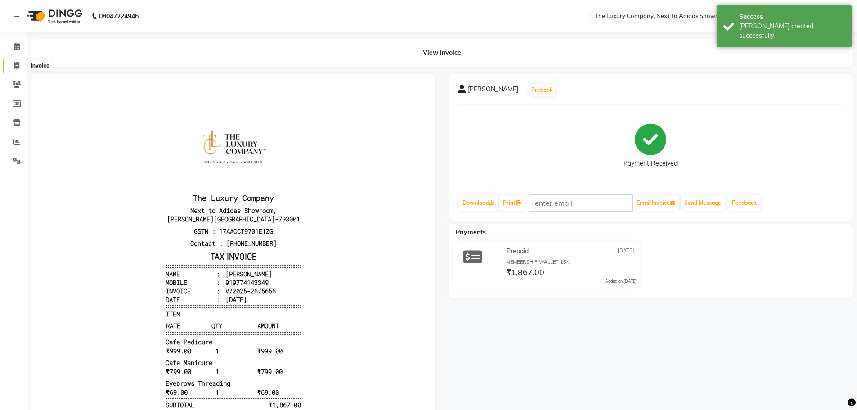
click at [20, 68] on span at bounding box center [17, 66] width 16 height 10
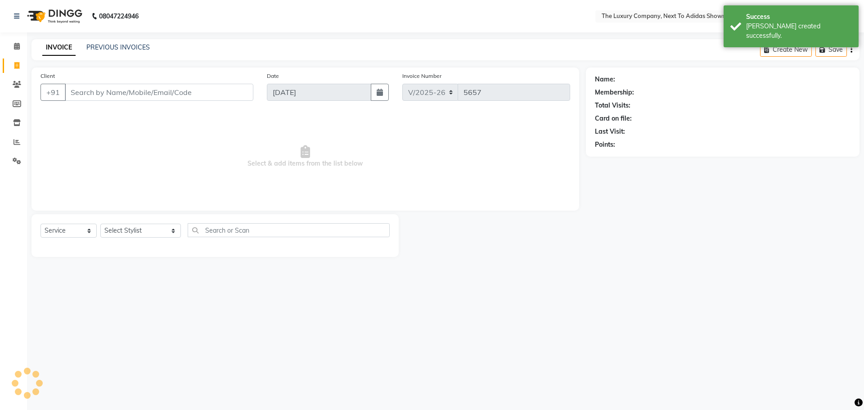
click at [123, 90] on input "Client" at bounding box center [159, 92] width 189 height 17
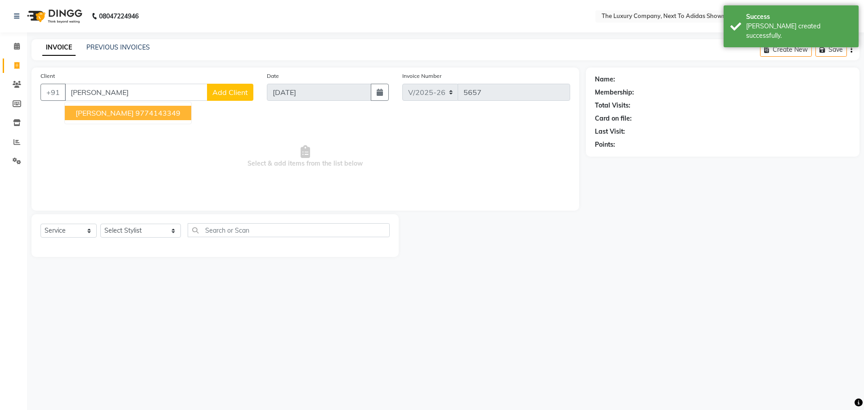
click at [135, 115] on ngb-highlight "9774143349" at bounding box center [157, 112] width 45 height 9
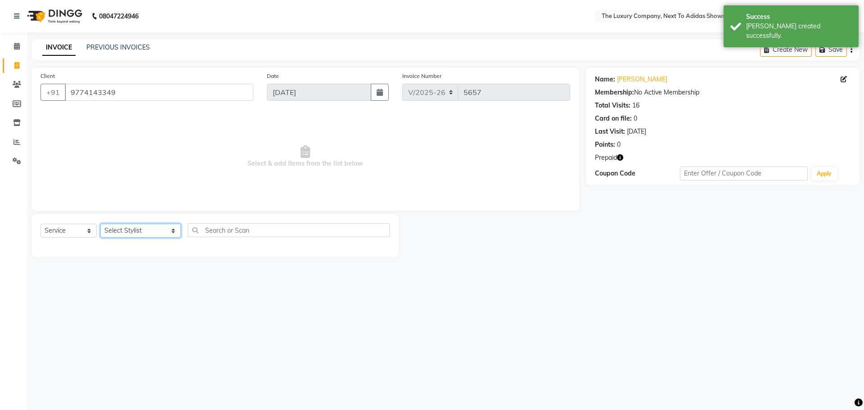
click at [141, 230] on select "Select Stylist ADMIN ALISHA SUCHIANG AMANDA MARSHIRA ANSAI DAIMARI BALAJIED SIN…" at bounding box center [140, 231] width 81 height 14
click at [100, 224] on select "Select Stylist ADMIN ALISHA SUCHIANG AMANDA MARSHIRA ANSAI DAIMARI BALAJIED SIN…" at bounding box center [140, 231] width 81 height 14
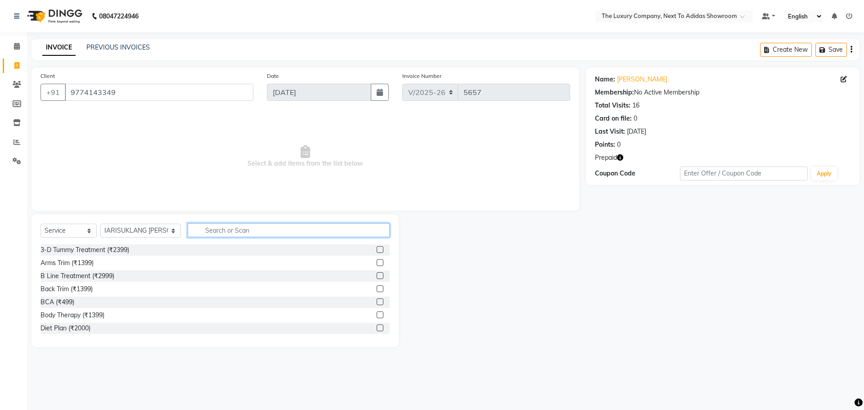
click at [217, 233] on input "text" at bounding box center [289, 230] width 202 height 14
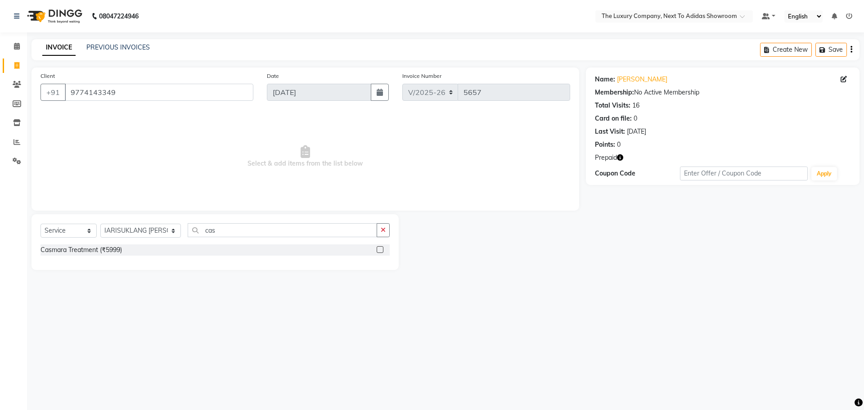
click at [379, 249] on label at bounding box center [380, 249] width 7 height 7
click at [379, 249] on input "checkbox" at bounding box center [380, 250] width 6 height 6
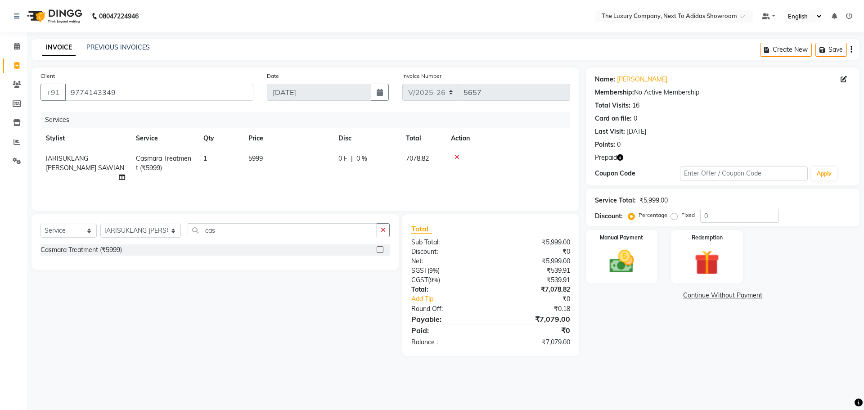
click at [273, 160] on td "5999" at bounding box center [288, 168] width 90 height 39
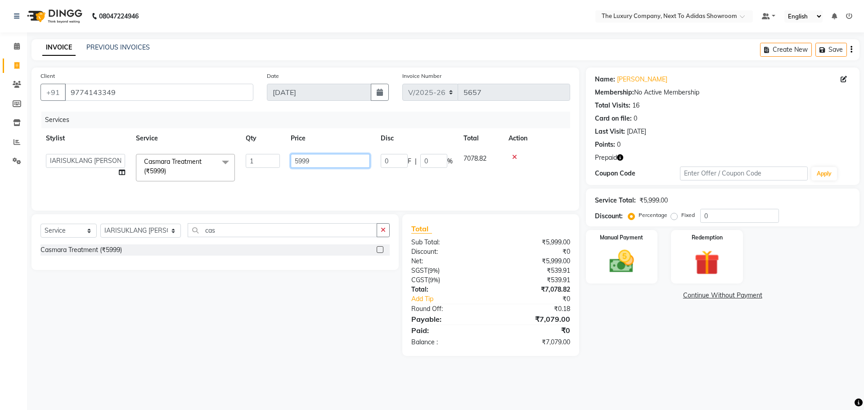
drag, startPoint x: 298, startPoint y: 160, endPoint x: 281, endPoint y: 166, distance: 17.2
click at [281, 166] on tr "ADMIN ALISHA SUCHIANG AMANDA MARSHIRA ANSAI DAIMARI BALAJIED SINGH NONGRUM BAPP…" at bounding box center [306, 168] width 530 height 38
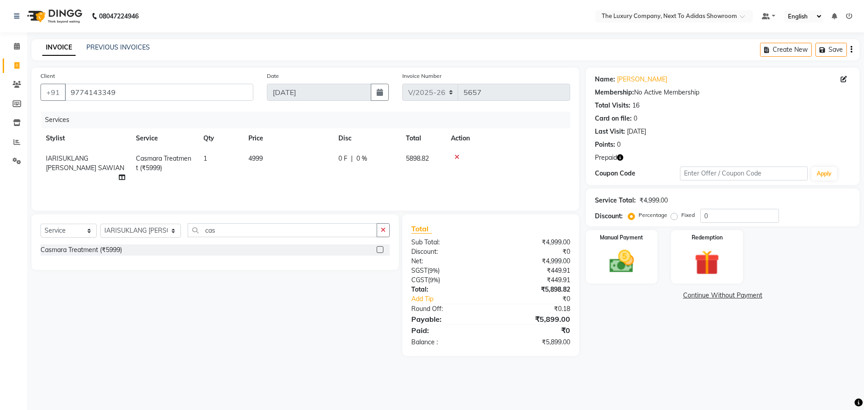
click at [286, 172] on td "4999" at bounding box center [288, 168] width 90 height 39
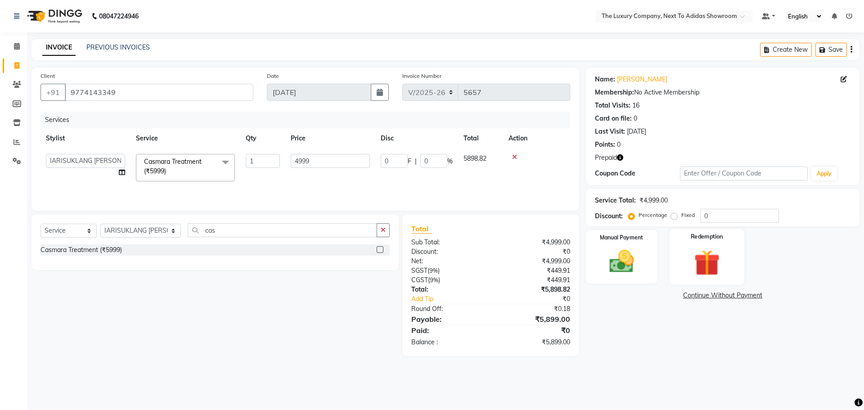
click at [702, 274] on img at bounding box center [707, 263] width 42 height 32
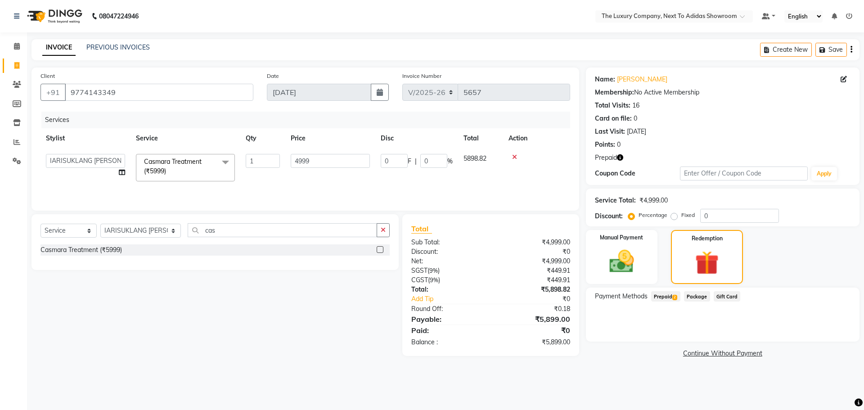
click at [668, 295] on span "Prepaid 2" at bounding box center [665, 296] width 29 height 10
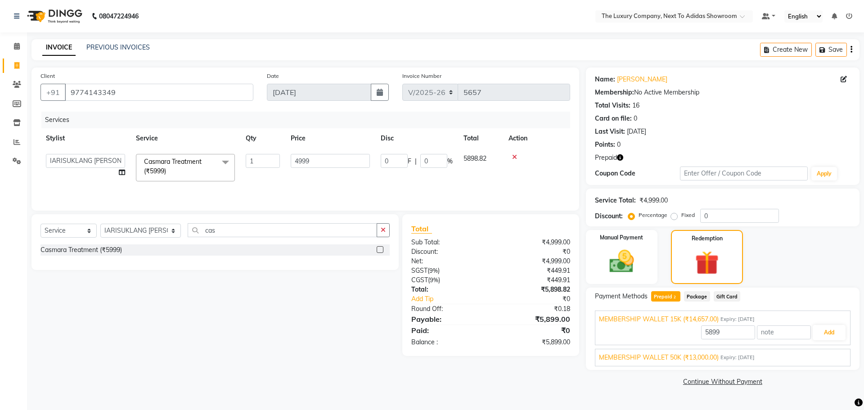
click at [755, 356] on span "Expiry: 28-02-2025" at bounding box center [738, 358] width 34 height 8
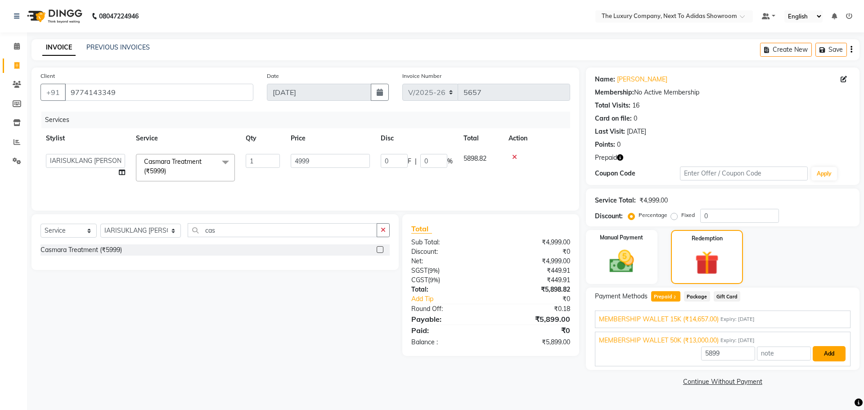
click at [834, 353] on button "Add" at bounding box center [829, 353] width 33 height 15
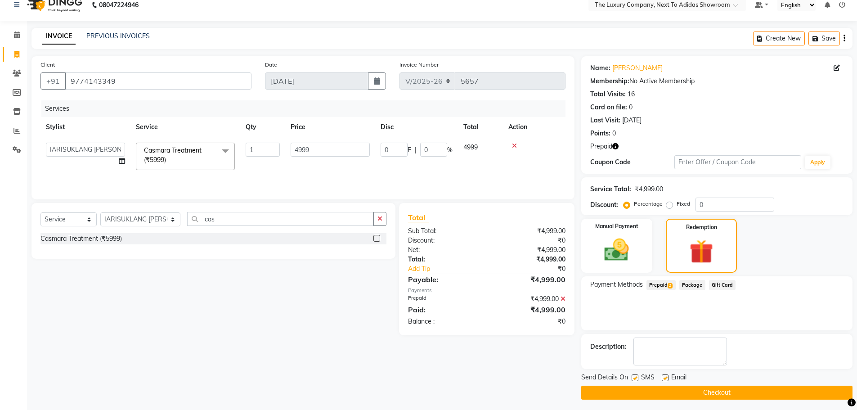
scroll to position [14, 0]
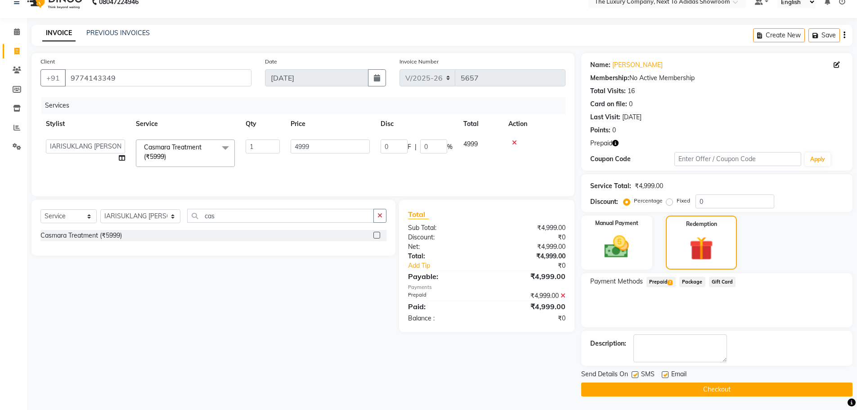
click at [703, 388] on button "Checkout" at bounding box center [717, 390] width 271 height 14
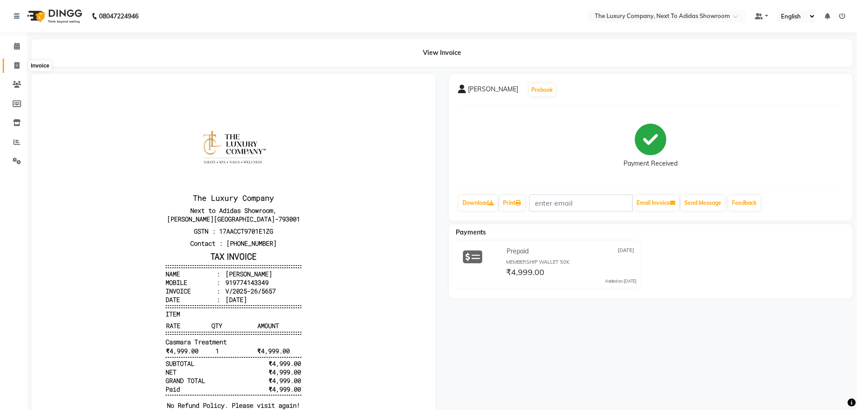
click at [19, 65] on icon at bounding box center [16, 65] width 5 height 7
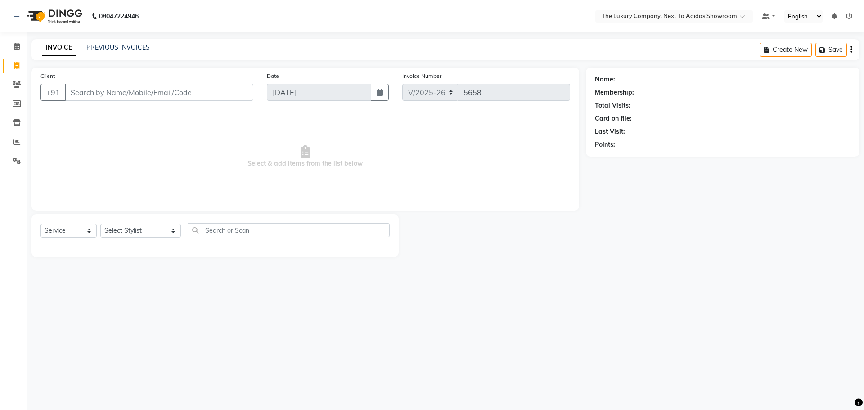
click at [77, 91] on input "Client" at bounding box center [159, 92] width 189 height 17
click at [99, 113] on ngb-highlight "9862576277" at bounding box center [121, 112] width 45 height 9
click at [130, 232] on select "Select Stylist ADMIN ALISHA SUCHIANG AMANDA MARSHIRA ANSAI DAIMARI BALAJIED SIN…" at bounding box center [140, 231] width 81 height 14
click at [100, 224] on select "Select Stylist ADMIN ALISHA SUCHIANG AMANDA MARSHIRA ANSAI DAIMARI BALAJIED SIN…" at bounding box center [140, 231] width 81 height 14
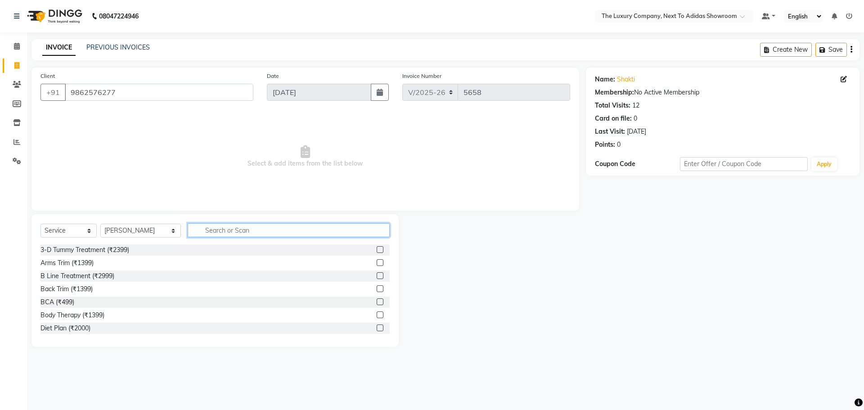
click at [196, 233] on input "text" at bounding box center [289, 230] width 202 height 14
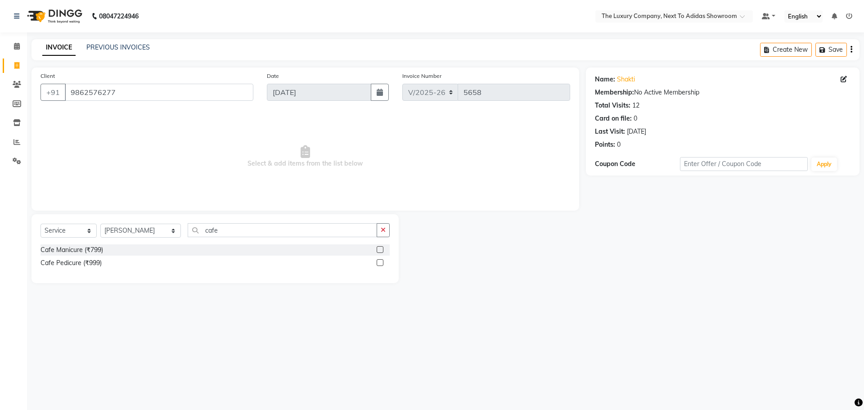
click at [381, 264] on label at bounding box center [380, 262] width 7 height 7
click at [381, 264] on input "checkbox" at bounding box center [380, 263] width 6 height 6
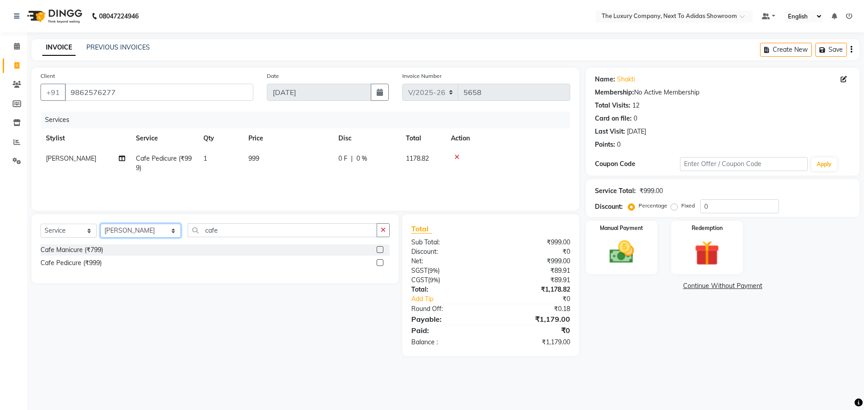
click at [162, 230] on select "Select Stylist ADMIN ALISHA SUCHIANG AMANDA MARSHIRA ANSAI DAIMARI BALAJIED SIN…" at bounding box center [140, 231] width 81 height 14
click at [100, 224] on select "Select Stylist ADMIN ALISHA SUCHIANG AMANDA MARSHIRA ANSAI DAIMARI BALAJIED SIN…" at bounding box center [140, 231] width 81 height 14
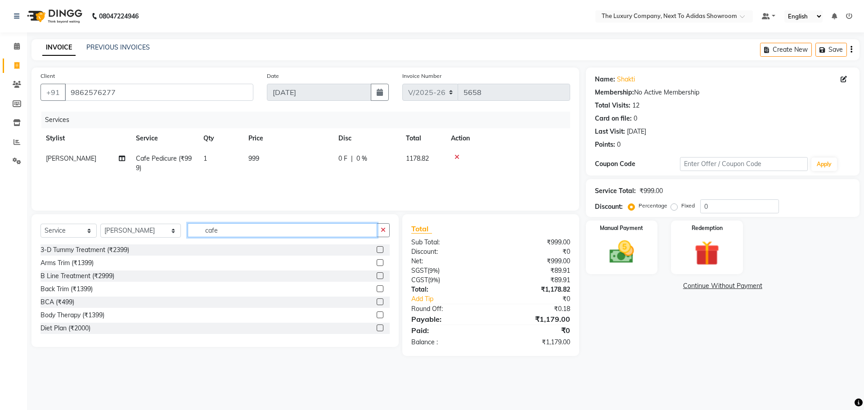
drag, startPoint x: 212, startPoint y: 230, endPoint x: 171, endPoint y: 237, distance: 40.6
click at [171, 237] on div "Select Service Product Membership Package Voucher Prepaid Gift Card Select Styl…" at bounding box center [215, 233] width 349 height 21
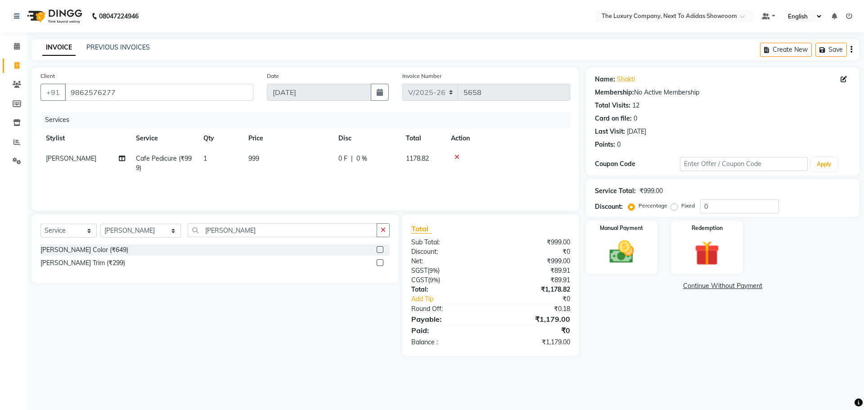
click at [379, 262] on label at bounding box center [380, 262] width 7 height 7
click at [379, 262] on input "checkbox" at bounding box center [380, 263] width 6 height 6
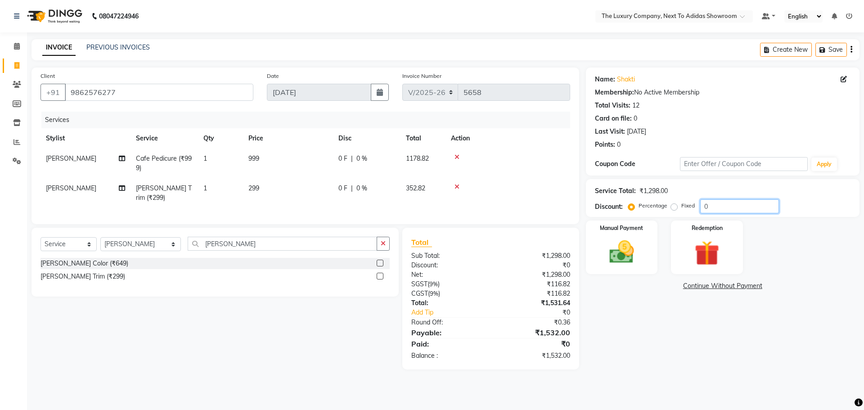
drag, startPoint x: 722, startPoint y: 208, endPoint x: 695, endPoint y: 207, distance: 26.6
click at [695, 207] on div "Percentage Fixed 0" at bounding box center [704, 206] width 149 height 14
click at [640, 241] on img at bounding box center [622, 252] width 42 height 30
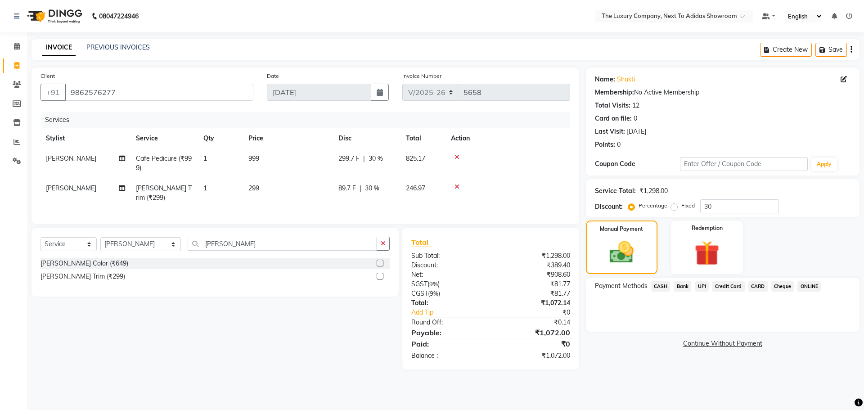
click at [703, 284] on span "UPI" at bounding box center [702, 286] width 14 height 10
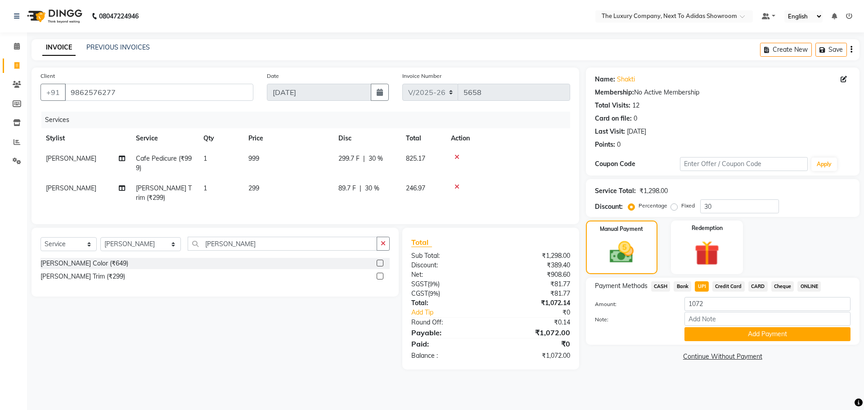
click at [717, 329] on button "Add Payment" at bounding box center [768, 334] width 166 height 14
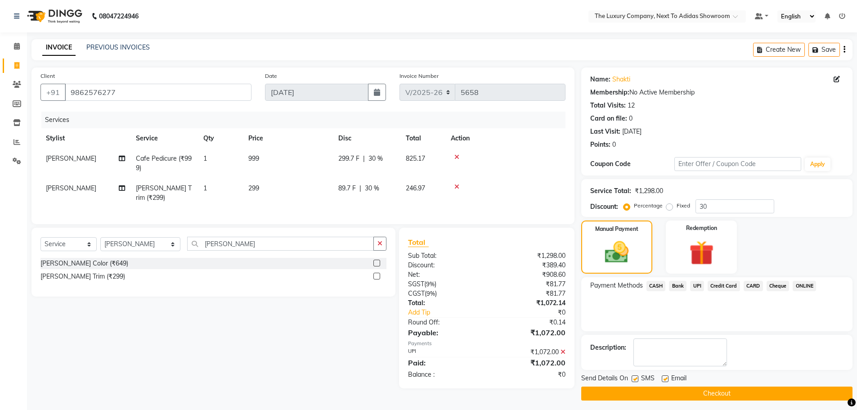
click at [676, 392] on button "Checkout" at bounding box center [717, 394] width 271 height 14
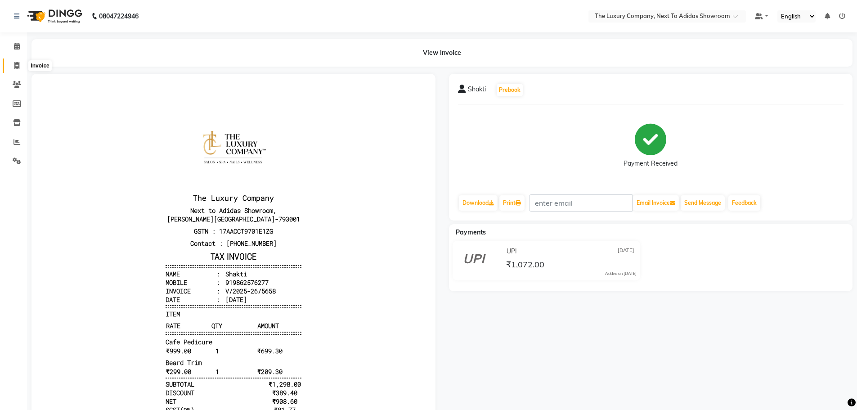
click at [18, 65] on icon at bounding box center [16, 65] width 5 height 7
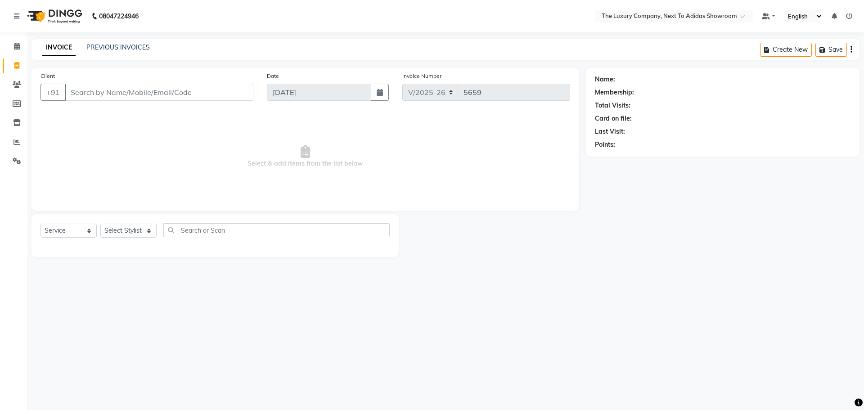
click at [81, 94] on input "Client" at bounding box center [159, 92] width 189 height 17
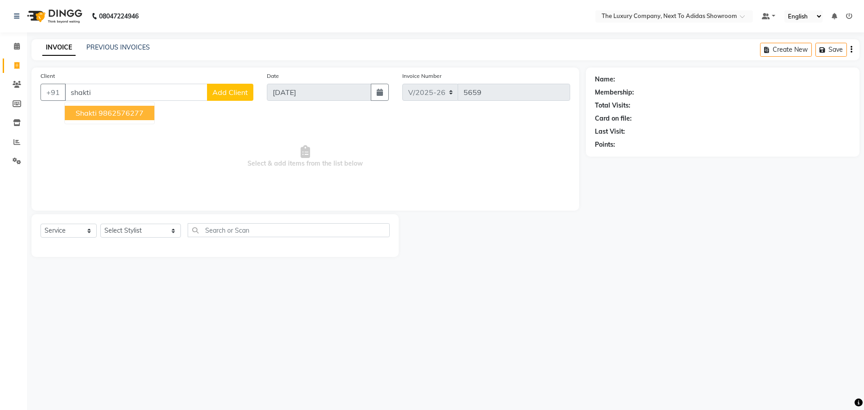
click at [115, 115] on ngb-highlight "9862576277" at bounding box center [121, 112] width 45 height 9
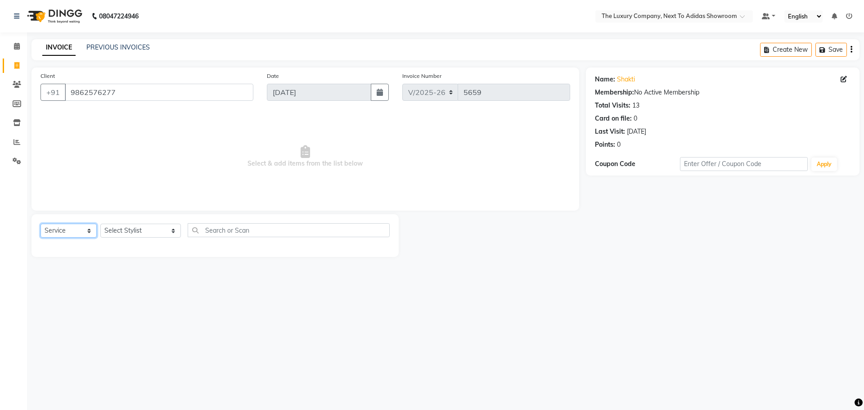
click at [72, 231] on select "Select Service Product Membership Package Voucher Prepaid Gift Card" at bounding box center [69, 231] width 56 height 14
click at [41, 224] on select "Select Service Product Membership Package Voucher Prepaid Gift Card" at bounding box center [69, 231] width 56 height 14
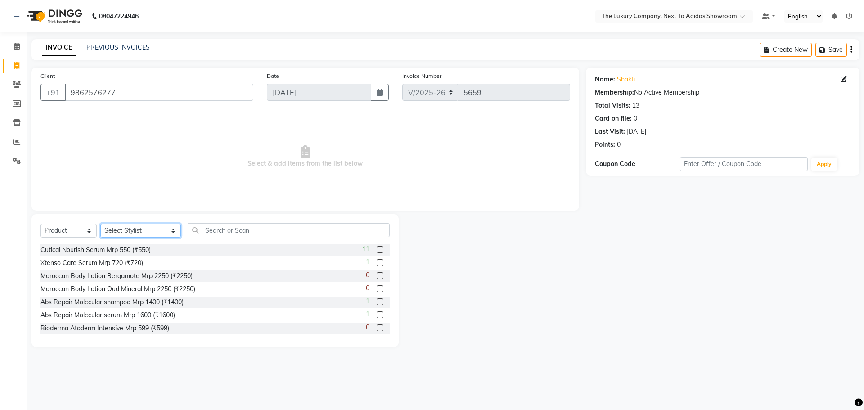
click at [128, 229] on select "Select Stylist ADMIN ALISHA SUCHIANG AMANDA MARSHIRA ANSAI DAIMARI BALAJIED SIN…" at bounding box center [140, 231] width 81 height 14
click at [100, 224] on select "Select Stylist ADMIN ALISHA SUCHIANG AMANDA MARSHIRA ANSAI DAIMARI BALAJIED SIN…" at bounding box center [140, 231] width 81 height 14
click at [211, 229] on input "text" at bounding box center [289, 230] width 202 height 14
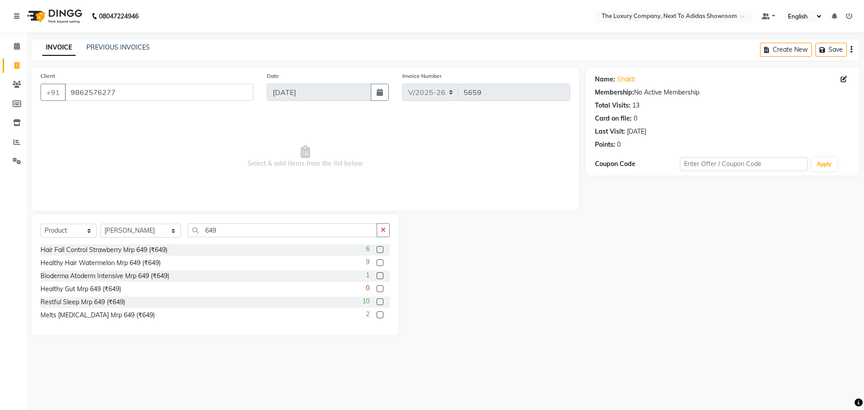
click at [380, 303] on label at bounding box center [380, 301] width 7 height 7
click at [380, 303] on input "checkbox" at bounding box center [380, 302] width 6 height 6
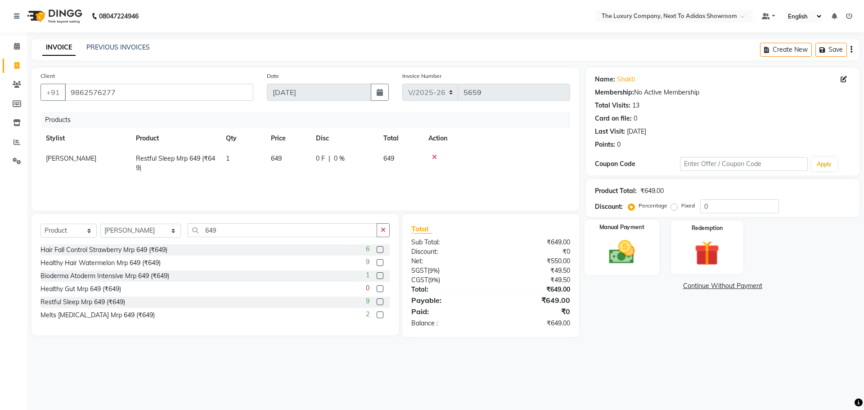
click at [642, 260] on img at bounding box center [622, 252] width 42 height 30
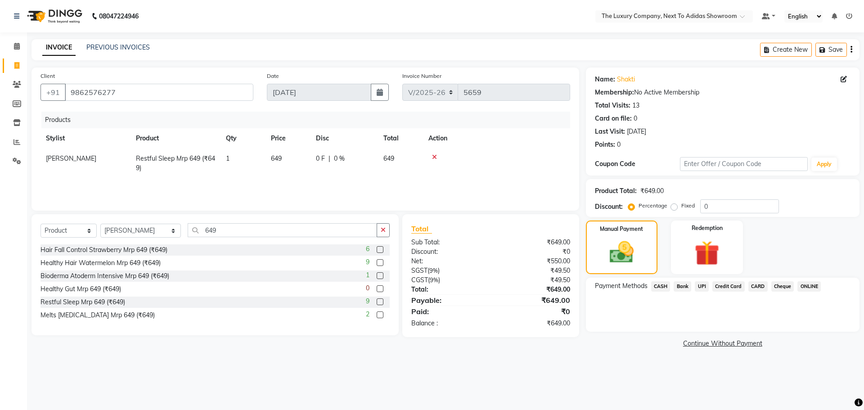
click at [699, 285] on span "UPI" at bounding box center [702, 286] width 14 height 10
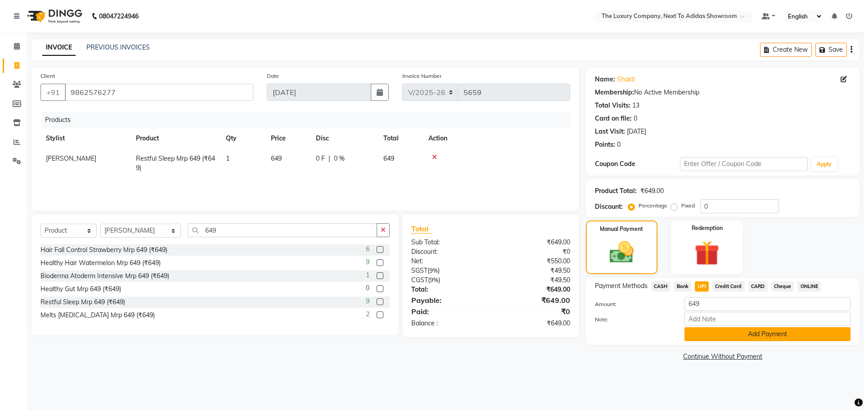
click at [724, 335] on button "Add Payment" at bounding box center [768, 334] width 166 height 14
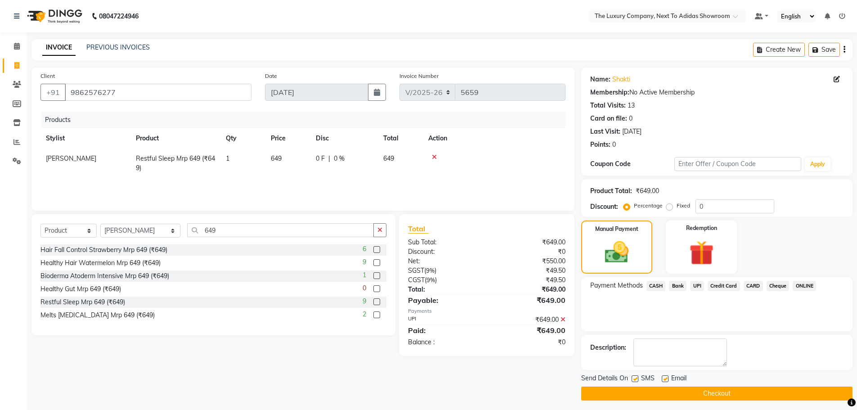
click at [692, 392] on button "Checkout" at bounding box center [717, 394] width 271 height 14
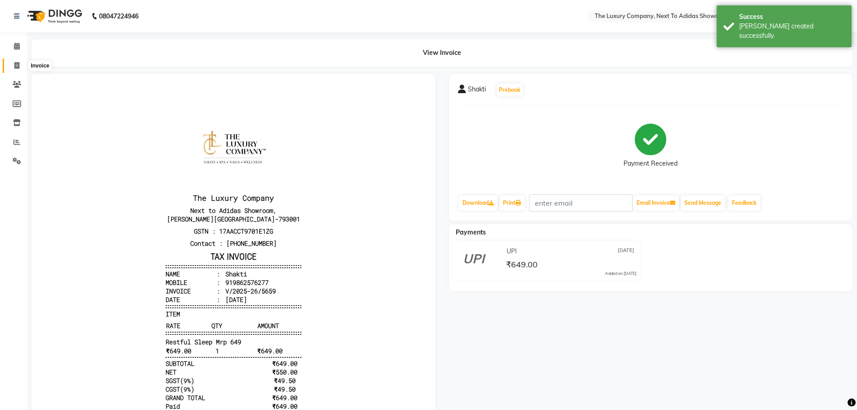
click at [13, 67] on span at bounding box center [17, 66] width 16 height 10
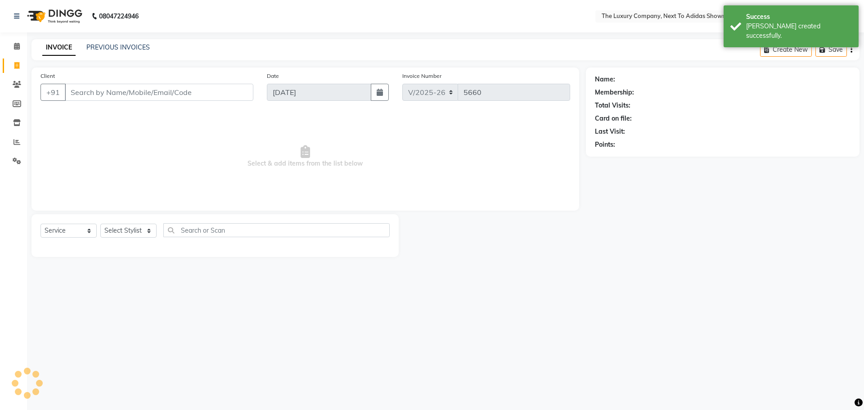
click at [73, 92] on input "Client" at bounding box center [159, 92] width 189 height 17
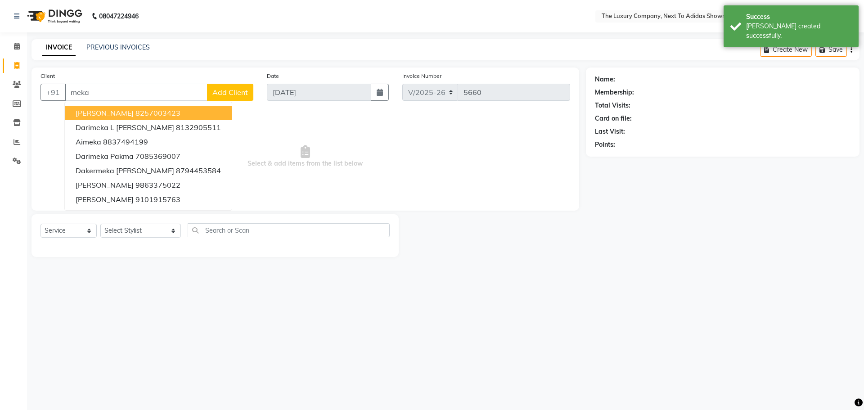
click at [122, 113] on span "Mekashisha Syiemlieh" at bounding box center [105, 112] width 58 height 9
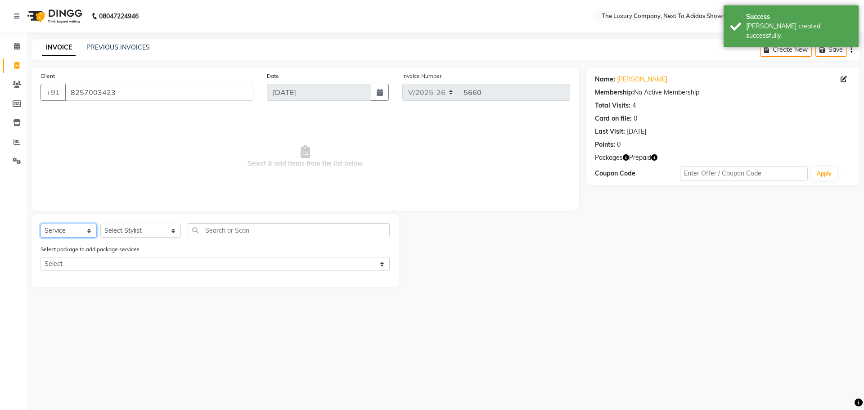
click at [72, 235] on select "Select Service Product Membership Package Voucher Prepaid Gift Card" at bounding box center [69, 231] width 56 height 14
click at [41, 224] on select "Select Service Product Membership Package Voucher Prepaid Gift Card" at bounding box center [69, 231] width 56 height 14
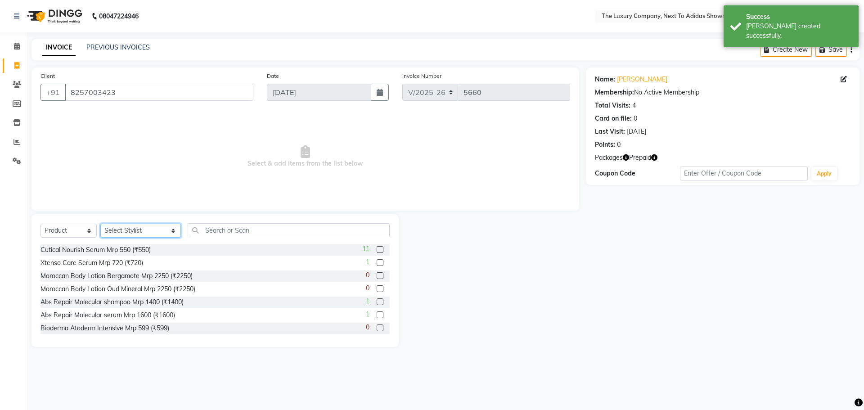
click at [126, 233] on select "Select Stylist ADMIN ALISHA SUCHIANG AMANDA MARSHIRA ANSAI DAIMARI BALAJIED SIN…" at bounding box center [140, 231] width 81 height 14
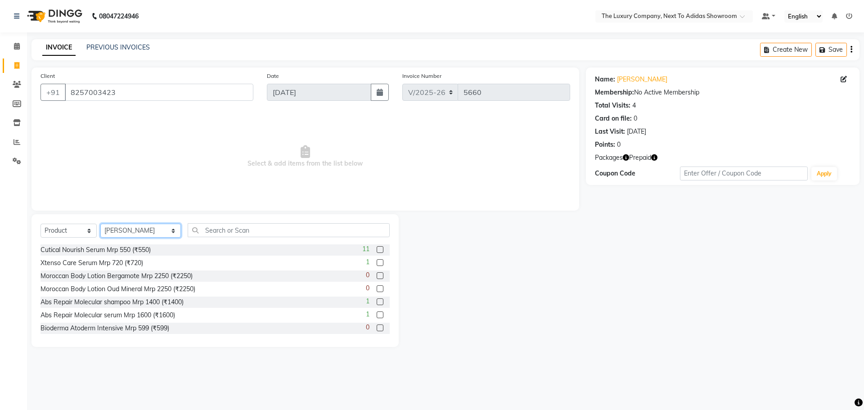
click at [100, 224] on select "Select Stylist ADMIN ALISHA SUCHIANG AMANDA MARSHIRA ANSAI DAIMARI BALAJIED SIN…" at bounding box center [140, 231] width 81 height 14
click at [214, 233] on input "text" at bounding box center [289, 230] width 202 height 14
click at [377, 329] on label at bounding box center [380, 328] width 7 height 7
click at [377, 329] on input "checkbox" at bounding box center [380, 328] width 6 height 6
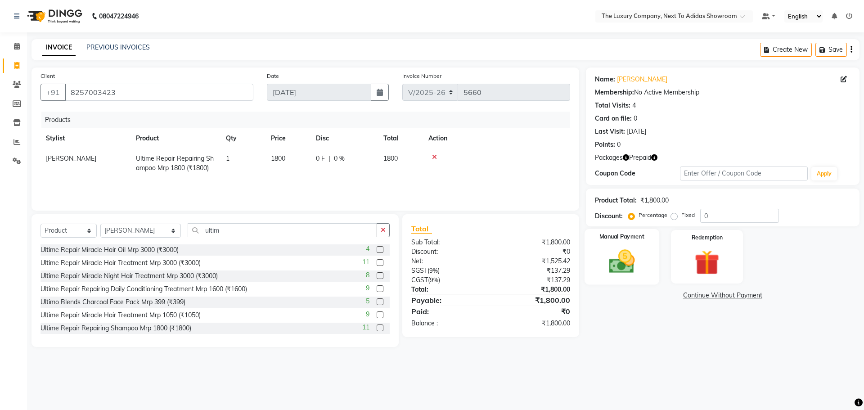
click at [639, 269] on img at bounding box center [622, 262] width 42 height 30
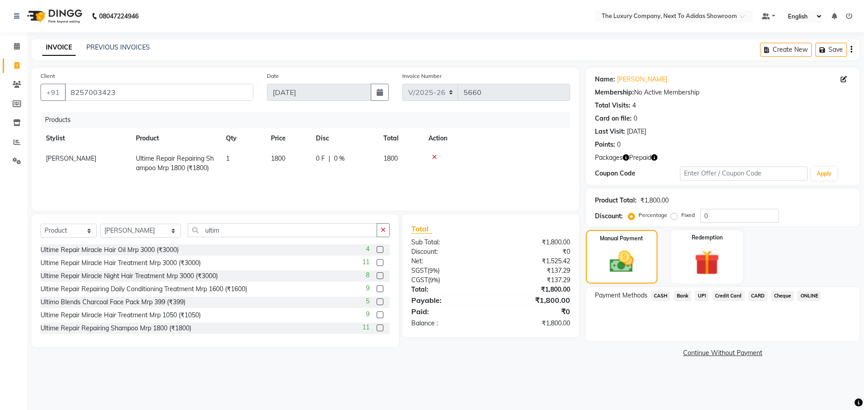
click at [660, 293] on span "CASH" at bounding box center [660, 296] width 19 height 10
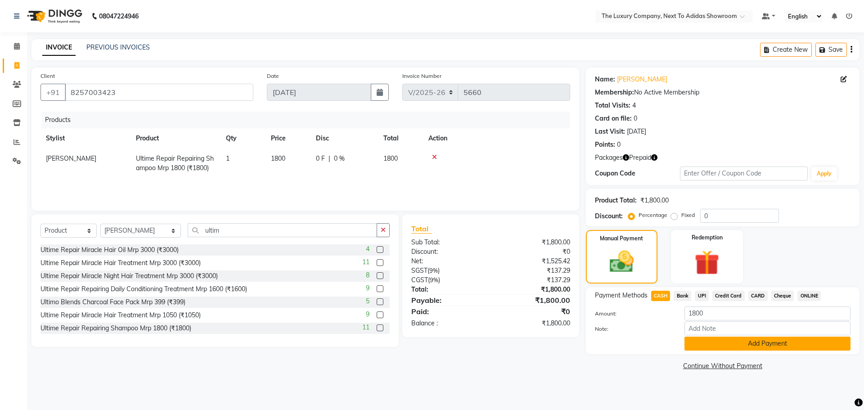
click at [706, 341] on button "Add Payment" at bounding box center [768, 344] width 166 height 14
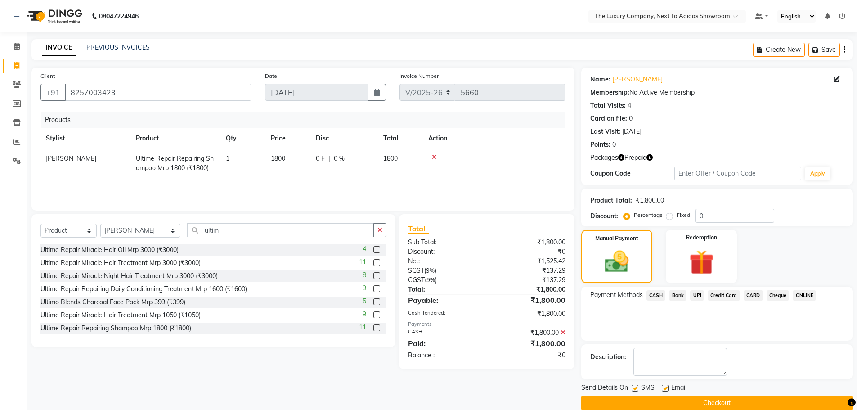
click at [694, 401] on button "Checkout" at bounding box center [717, 403] width 271 height 14
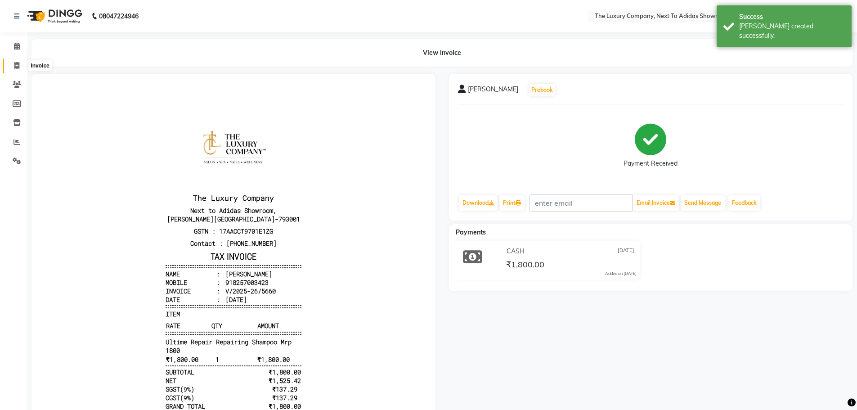
click at [15, 65] on icon at bounding box center [16, 65] width 5 height 7
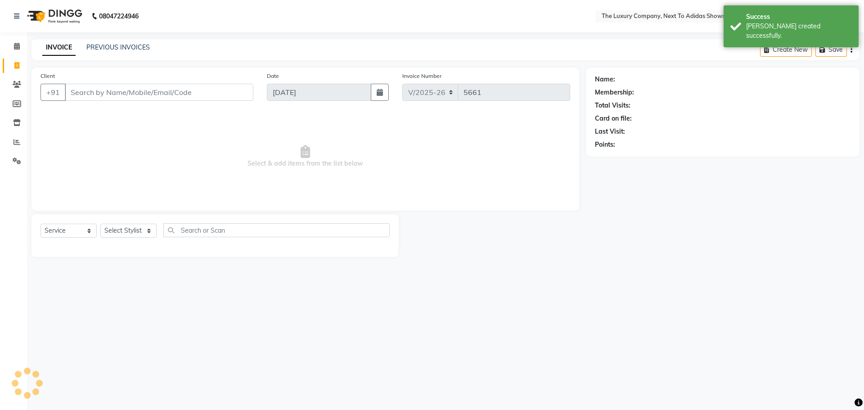
click at [78, 93] on input "Client" at bounding box center [159, 92] width 189 height 17
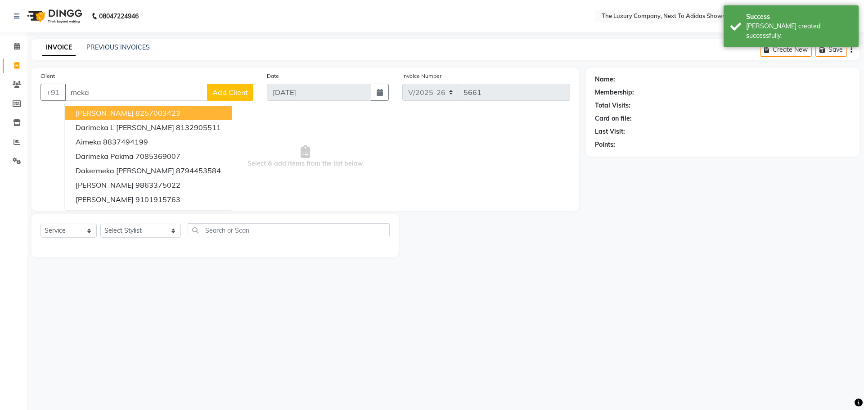
click at [120, 112] on span "Mekashisha Syiemlieh" at bounding box center [105, 112] width 58 height 9
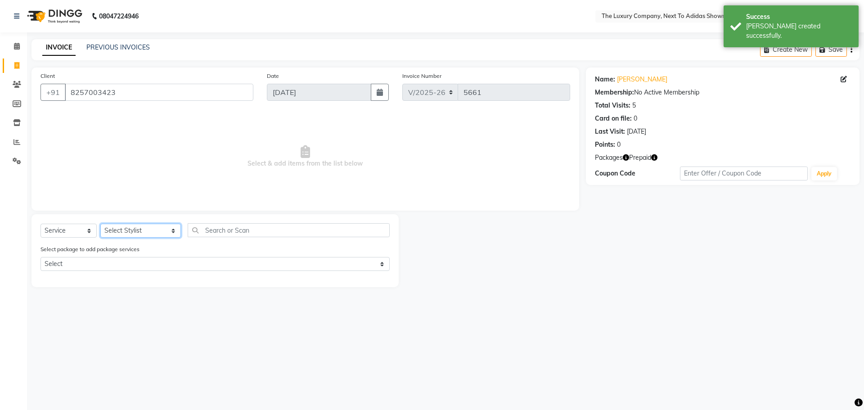
click at [138, 235] on select "Select Stylist ADMIN ALISHA SUCHIANG AMANDA MARSHIRA ANSAI DAIMARI BALAJIED SIN…" at bounding box center [140, 231] width 81 height 14
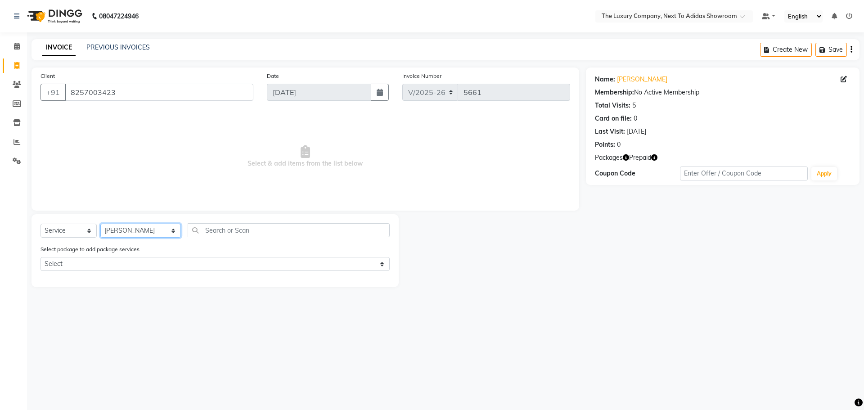
click at [100, 224] on select "Select Stylist ADMIN ALISHA SUCHIANG AMANDA MARSHIRA ANSAI DAIMARI BALAJIED SIN…" at bounding box center [140, 231] width 81 height 14
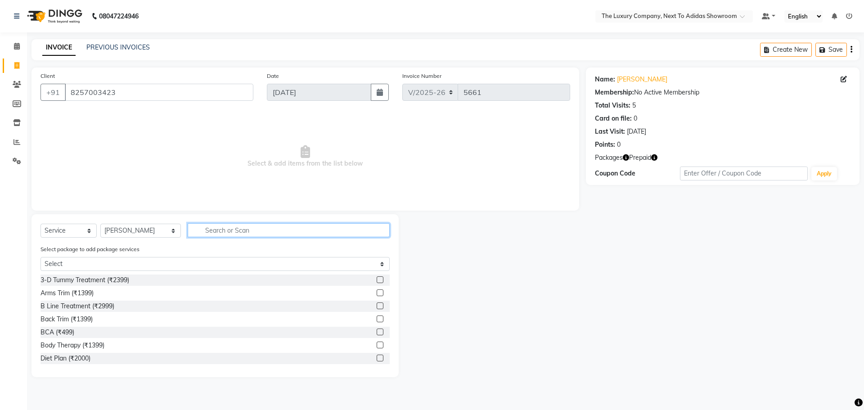
click at [209, 231] on input "text" at bounding box center [289, 230] width 202 height 14
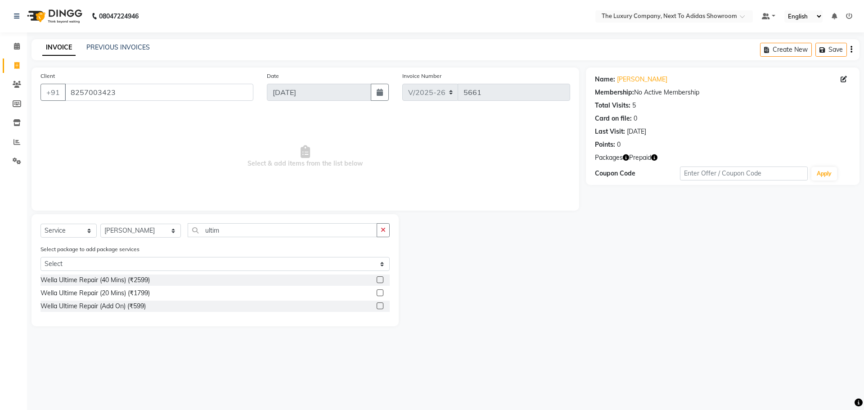
click at [381, 280] on label at bounding box center [380, 279] width 7 height 7
click at [381, 280] on input "checkbox" at bounding box center [380, 280] width 6 height 6
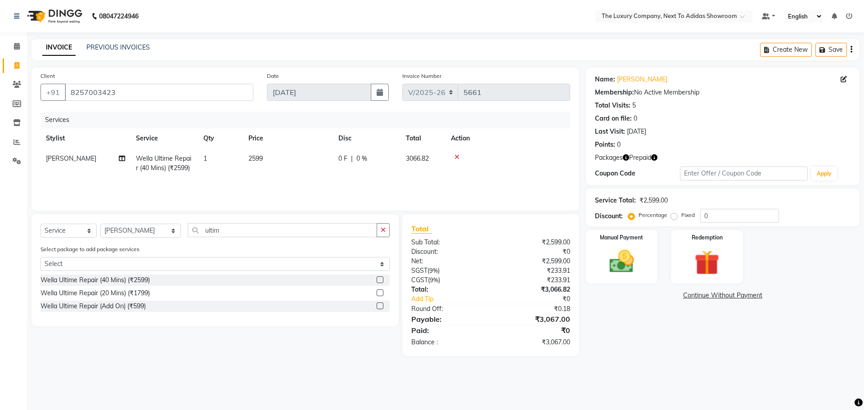
click at [284, 162] on td "2599" at bounding box center [288, 164] width 90 height 30
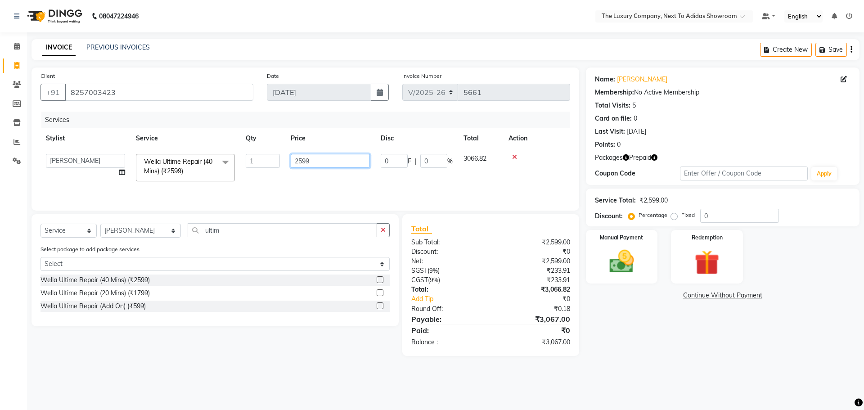
drag, startPoint x: 328, startPoint y: 162, endPoint x: 275, endPoint y: 164, distance: 52.2
click at [275, 164] on tr "ADMIN ALISHA SUCHIANG AMANDA MARSHIRA ANSAI DAIMARI BALAJIED SINGH NONGRUM BAPP…" at bounding box center [306, 168] width 530 height 38
click at [295, 184] on div "Services Stylist Service Qty Price Disc Total Action ADMIN ALISHA SUCHIANG AMAN…" at bounding box center [306, 157] width 530 height 90
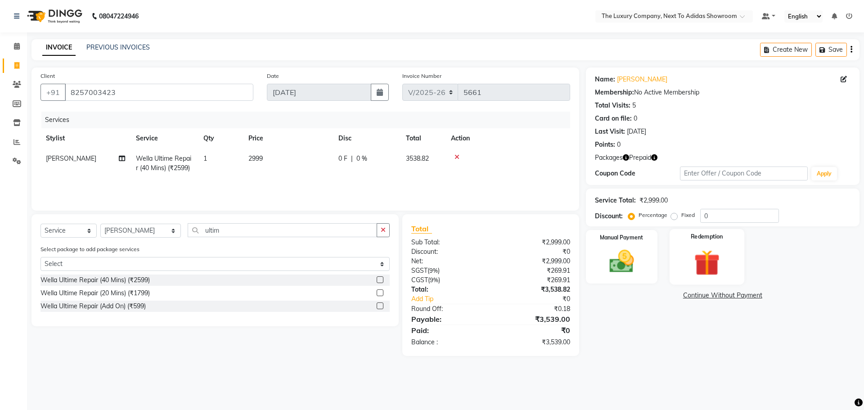
click at [705, 267] on img at bounding box center [707, 263] width 42 height 32
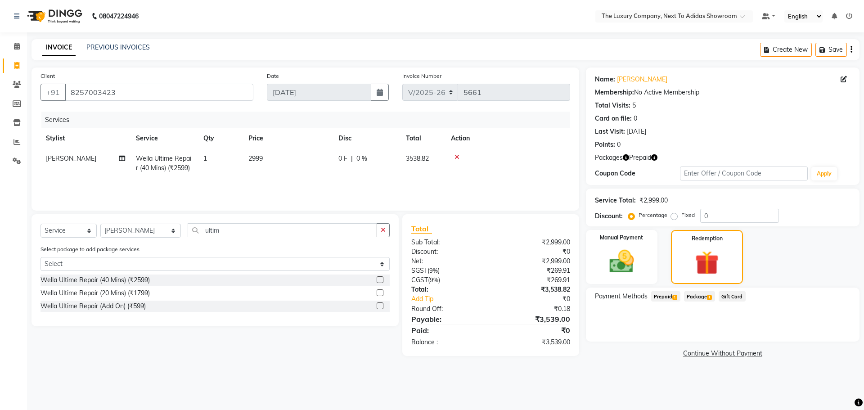
click at [671, 295] on span "Prepaid 1" at bounding box center [665, 296] width 29 height 10
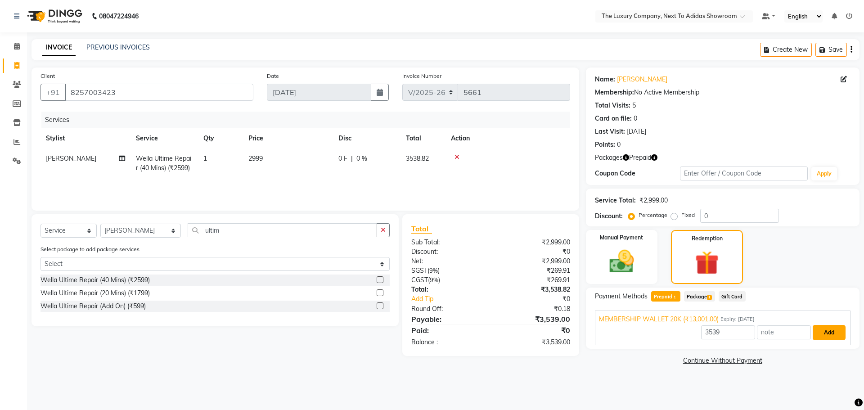
click at [826, 333] on button "Add" at bounding box center [829, 332] width 33 height 15
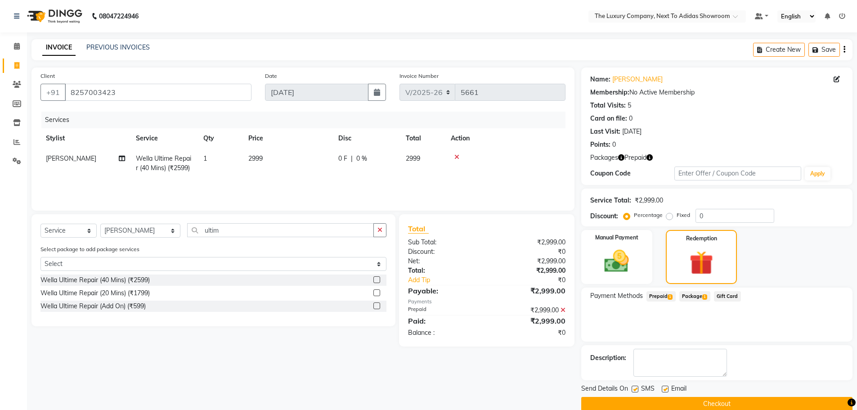
click at [563, 311] on icon at bounding box center [563, 310] width 5 height 6
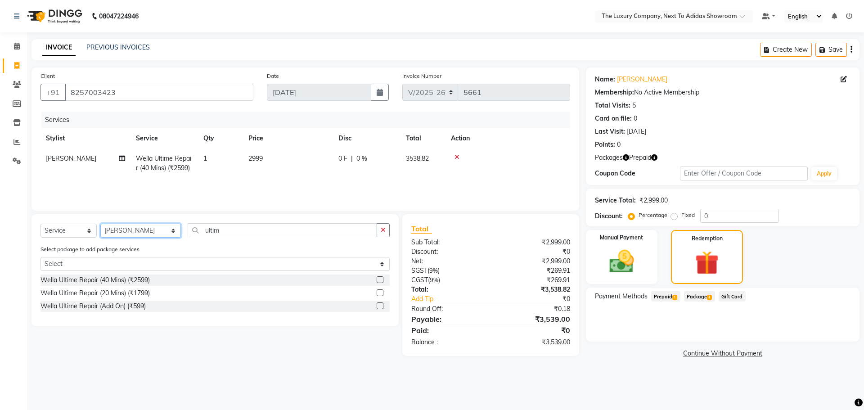
click at [158, 231] on select "Select Stylist ADMIN ALISHA SUCHIANG AMANDA MARSHIRA ANSAI DAIMARI BALAJIED SIN…" at bounding box center [140, 231] width 81 height 14
click at [100, 224] on select "Select Stylist ADMIN ALISHA SUCHIANG AMANDA MARSHIRA ANSAI DAIMARI BALAJIED SIN…" at bounding box center [140, 231] width 81 height 14
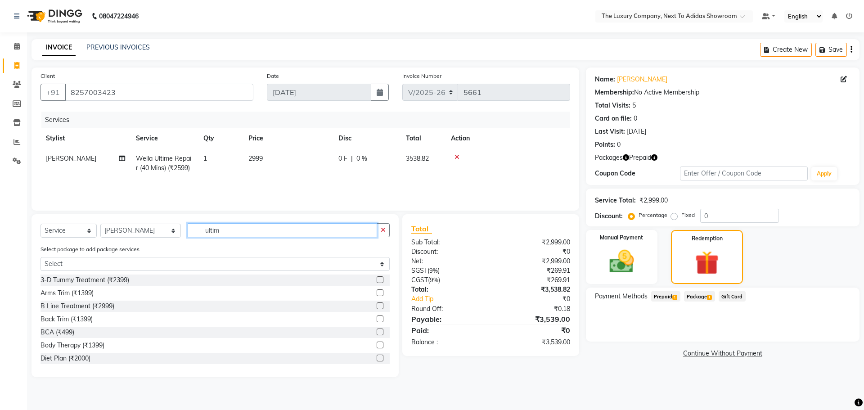
drag, startPoint x: 227, startPoint y: 230, endPoint x: 144, endPoint y: 235, distance: 83.0
click at [144, 235] on div "Select Service Product Membership Package Voucher Prepaid Gift Card Select Styl…" at bounding box center [215, 233] width 349 height 21
click at [377, 304] on label at bounding box center [380, 305] width 7 height 7
click at [377, 304] on input "checkbox" at bounding box center [380, 306] width 6 height 6
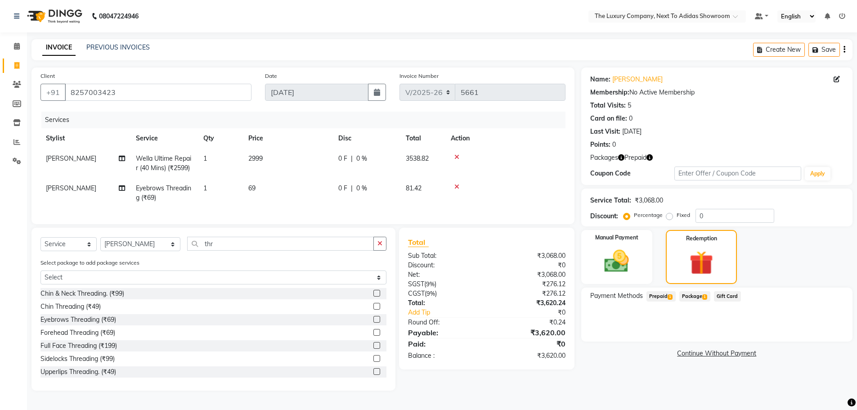
click at [703, 296] on span "Package 1" at bounding box center [695, 296] width 31 height 10
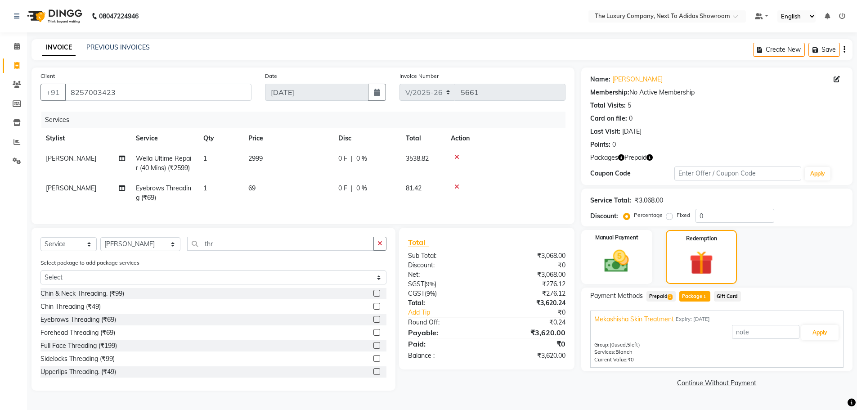
click at [663, 298] on span "Prepaid 1" at bounding box center [661, 296] width 29 height 10
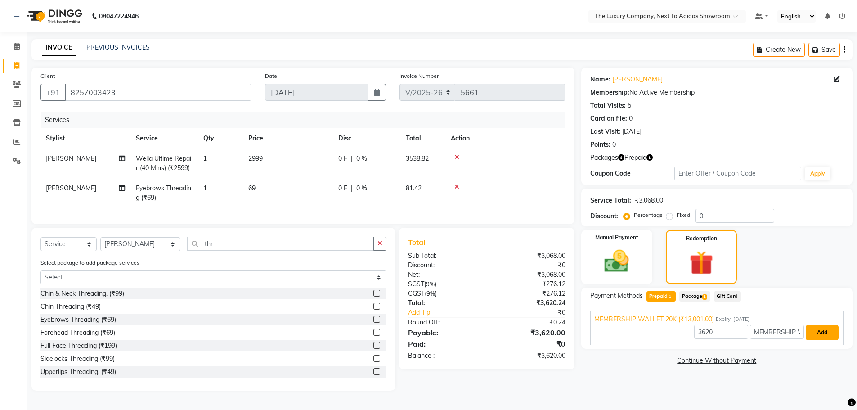
click at [814, 329] on button "Add" at bounding box center [822, 332] width 33 height 15
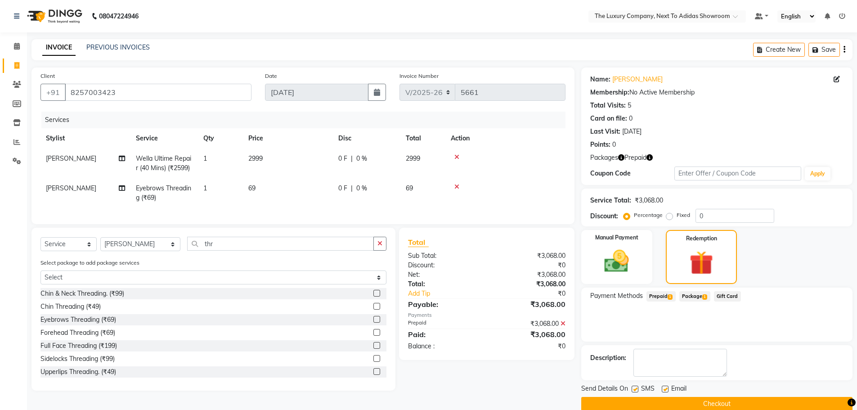
click at [683, 402] on button "Checkout" at bounding box center [717, 404] width 271 height 14
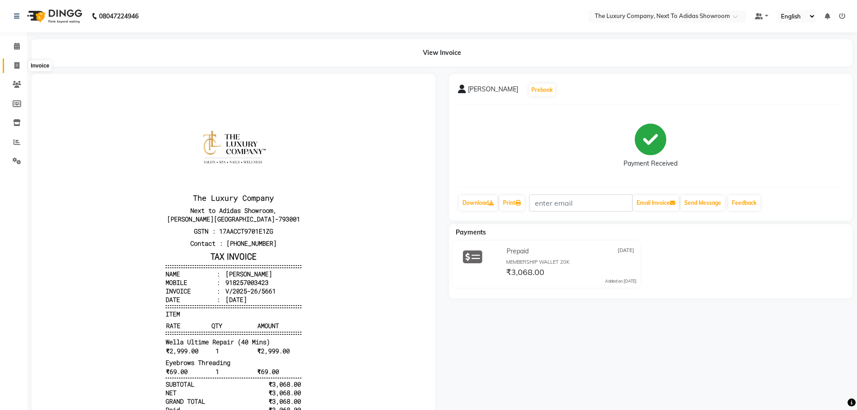
click at [15, 67] on icon at bounding box center [16, 65] width 5 height 7
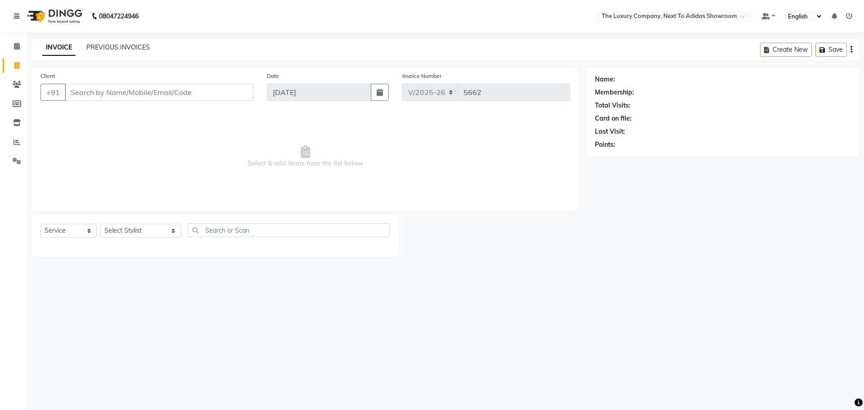
click at [99, 92] on input "Client" at bounding box center [159, 92] width 189 height 17
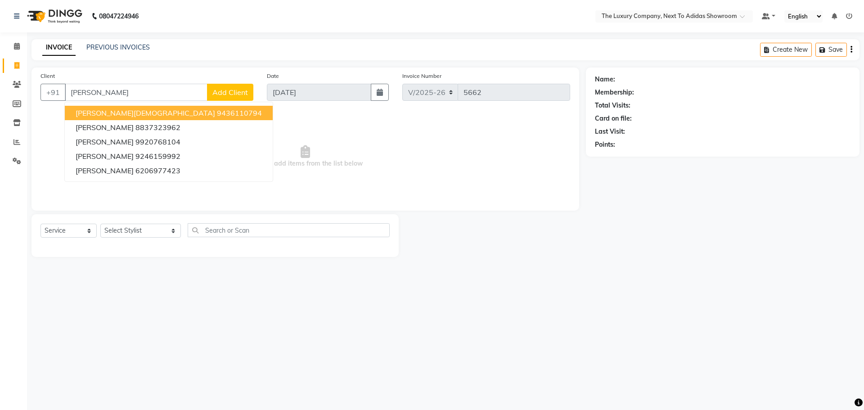
click at [217, 115] on ngb-highlight "9436110794" at bounding box center [239, 112] width 45 height 9
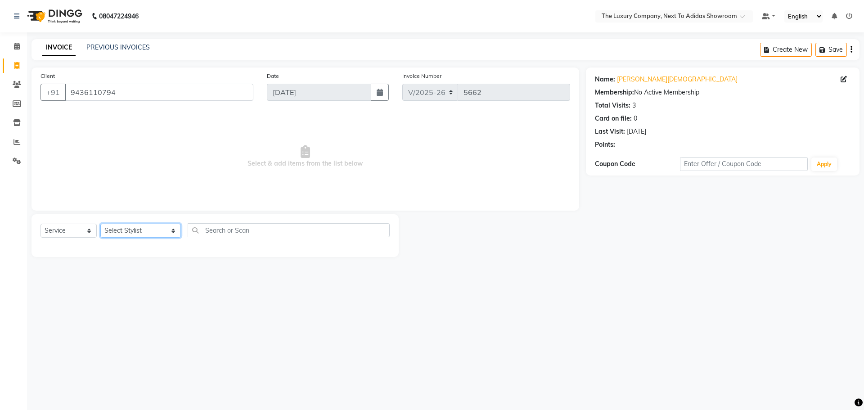
click at [137, 231] on select "Select Stylist ADMIN ALISHA SUCHIANG AMANDA MARSHIRA ANSAI DAIMARI BALAJIED SIN…" at bounding box center [140, 231] width 81 height 14
click at [100, 224] on select "Select Stylist ADMIN ALISHA SUCHIANG AMANDA MARSHIRA ANSAI DAIMARI BALAJIED SIN…" at bounding box center [140, 231] width 81 height 14
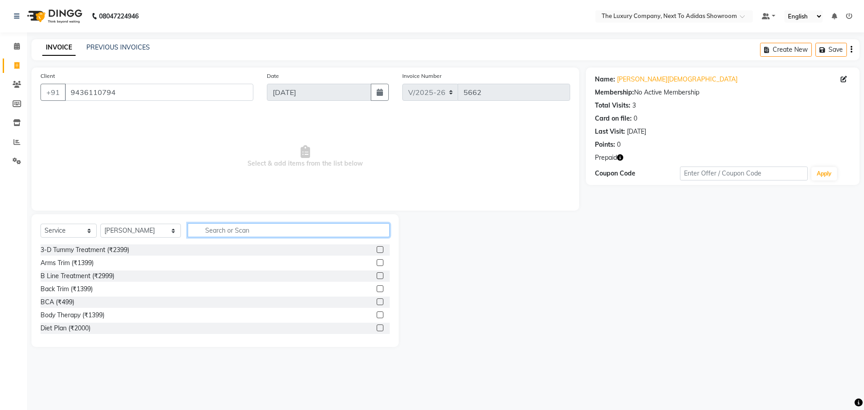
click at [257, 226] on input "text" at bounding box center [289, 230] width 202 height 14
click at [377, 301] on label at bounding box center [380, 301] width 7 height 7
click at [377, 301] on input "checkbox" at bounding box center [380, 302] width 6 height 6
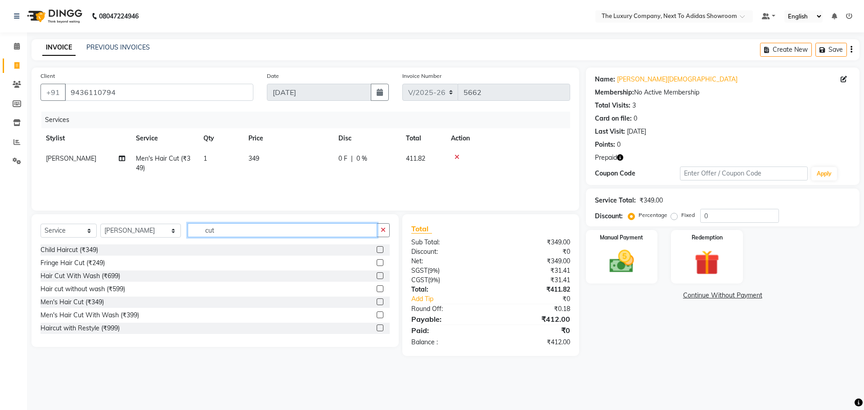
drag, startPoint x: 213, startPoint y: 233, endPoint x: 192, endPoint y: 234, distance: 21.2
click at [192, 234] on input "cut" at bounding box center [282, 230] width 189 height 14
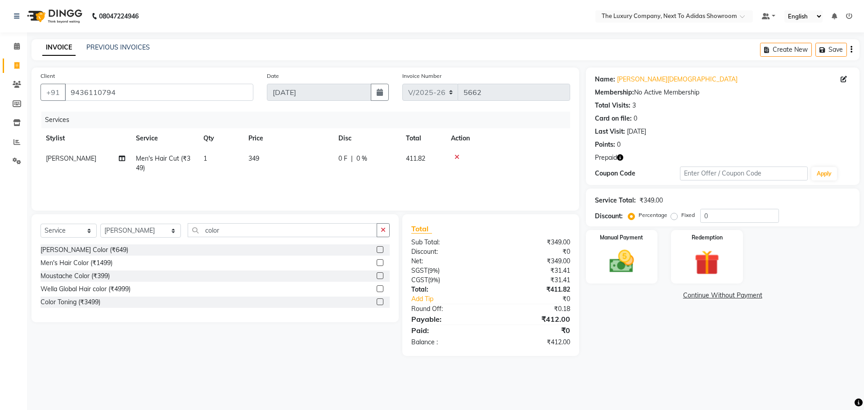
click at [381, 263] on label at bounding box center [380, 262] width 7 height 7
click at [381, 263] on input "checkbox" at bounding box center [380, 263] width 6 height 6
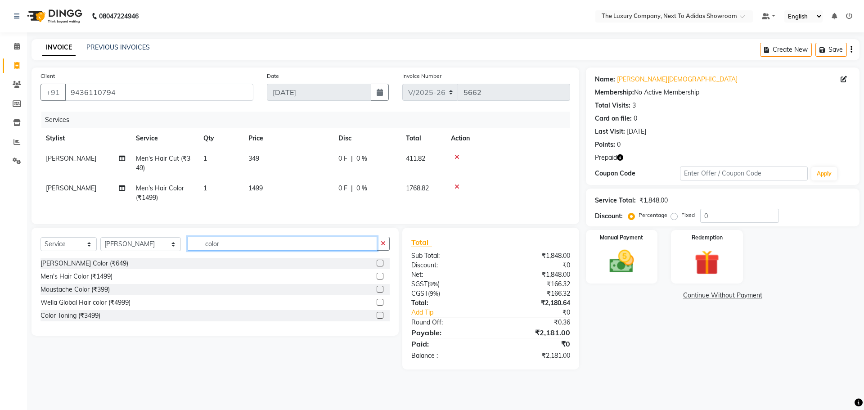
drag, startPoint x: 216, startPoint y: 254, endPoint x: 153, endPoint y: 247, distance: 63.0
click at [153, 247] on div "Select Service Product Membership Package Voucher Prepaid Gift Card Select Styl…" at bounding box center [215, 247] width 349 height 21
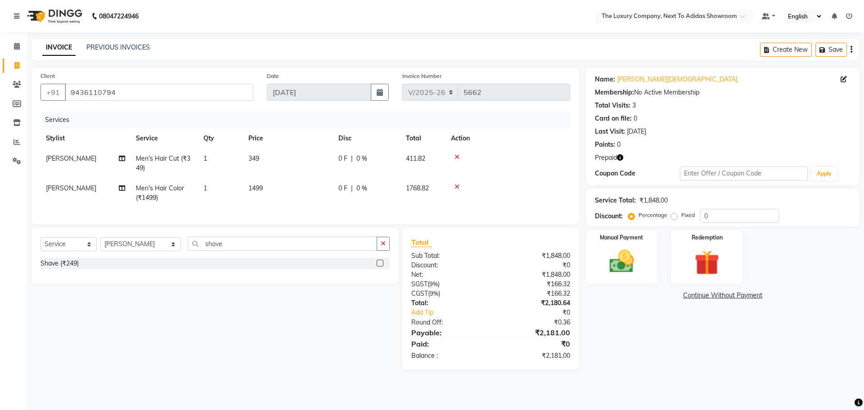
click at [382, 266] on label at bounding box center [380, 263] width 7 height 7
click at [382, 266] on input "checkbox" at bounding box center [380, 264] width 6 height 6
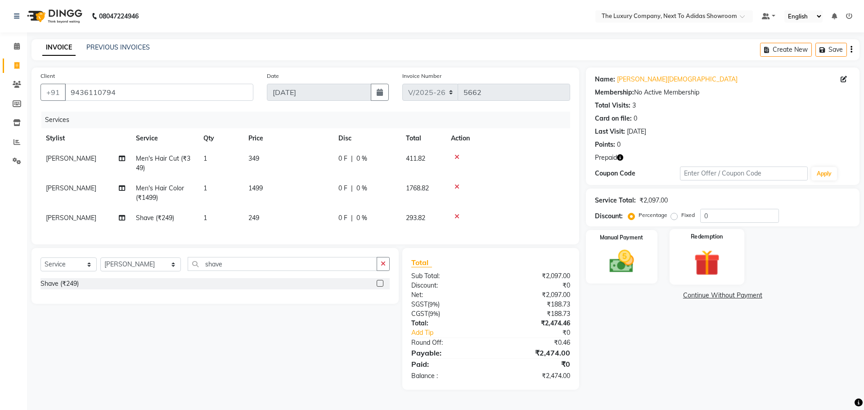
click at [680, 251] on div "Redemption" at bounding box center [707, 256] width 75 height 55
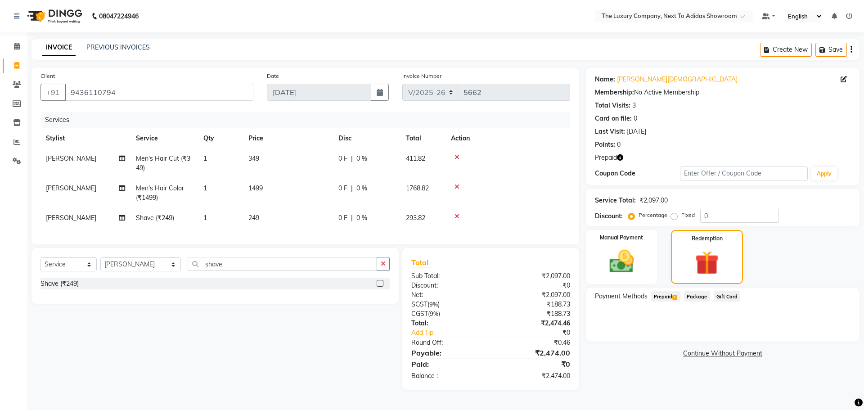
click at [672, 298] on span "Prepaid 1" at bounding box center [665, 296] width 29 height 10
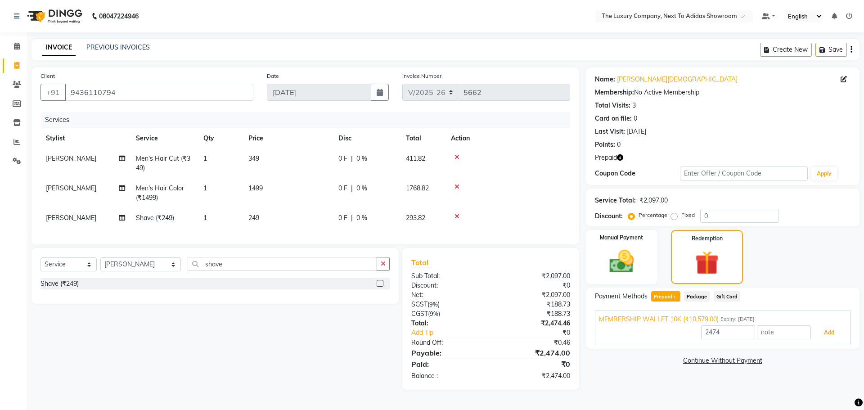
click at [820, 332] on button "Add" at bounding box center [829, 332] width 33 height 15
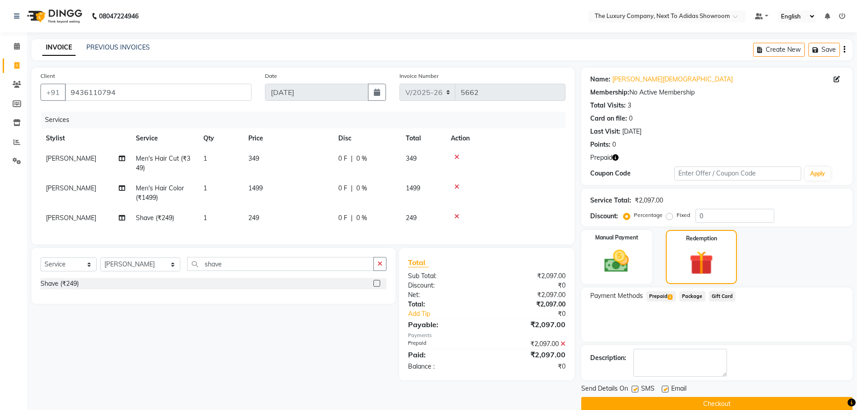
click at [697, 402] on button "Checkout" at bounding box center [717, 404] width 271 height 14
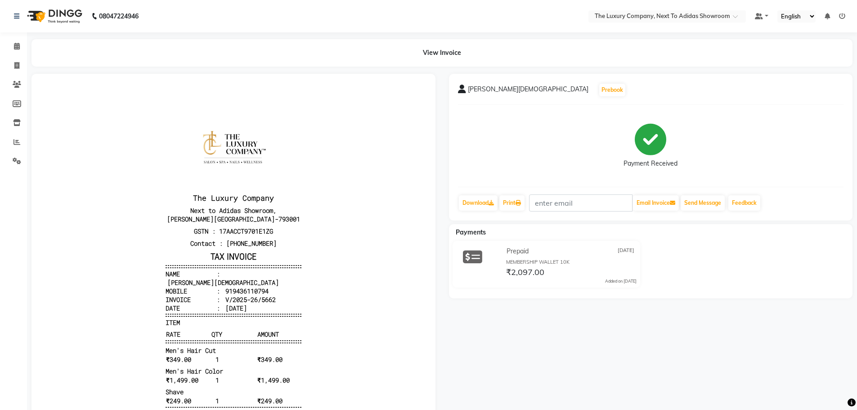
click at [26, 64] on div "View Invoice" at bounding box center [442, 52] width 835 height 27
click at [21, 65] on span at bounding box center [17, 66] width 16 height 10
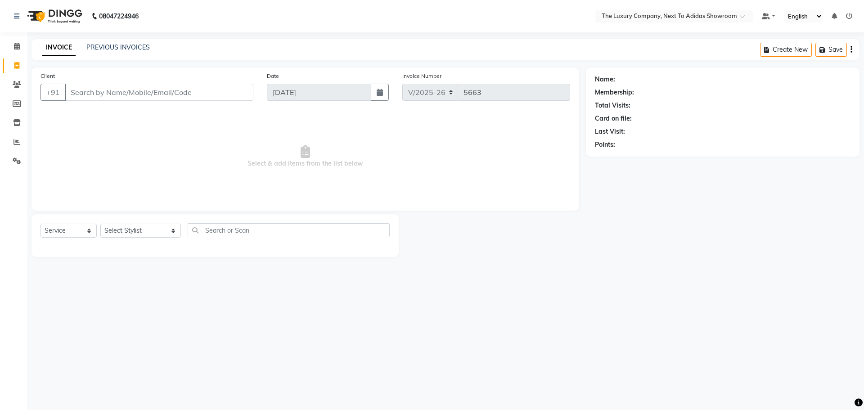
click at [85, 89] on input "Client" at bounding box center [159, 92] width 189 height 17
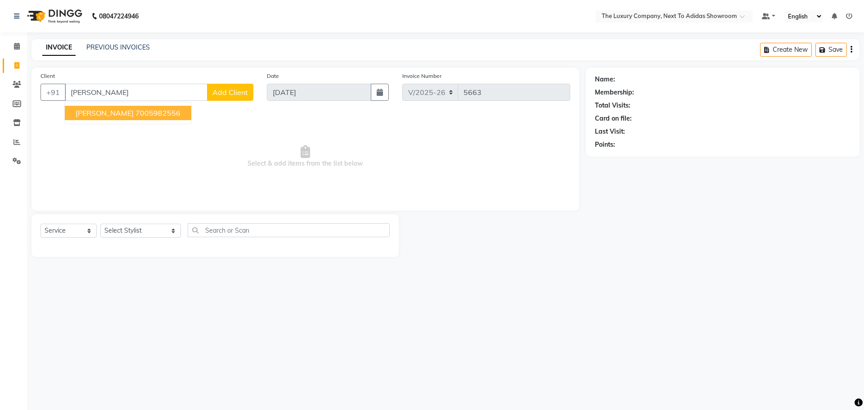
click at [135, 113] on ngb-highlight "7005982556" at bounding box center [157, 112] width 45 height 9
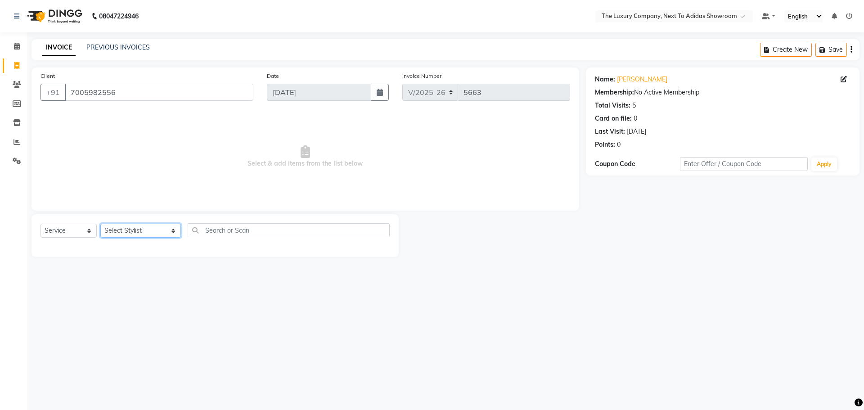
click at [141, 231] on select "Select Stylist ADMIN ALISHA SUCHIANG AMANDA MARSHIRA ANSAI DAIMARI BALAJIED SIN…" at bounding box center [140, 231] width 81 height 14
click at [100, 224] on select "Select Stylist ADMIN ALISHA SUCHIANG AMANDA MARSHIRA ANSAI DAIMARI BALAJIED SIN…" at bounding box center [140, 231] width 81 height 14
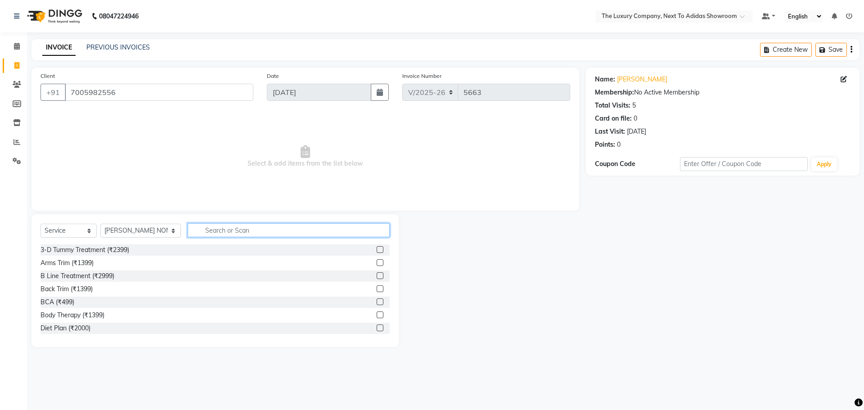
click at [226, 229] on input "text" at bounding box center [289, 230] width 202 height 14
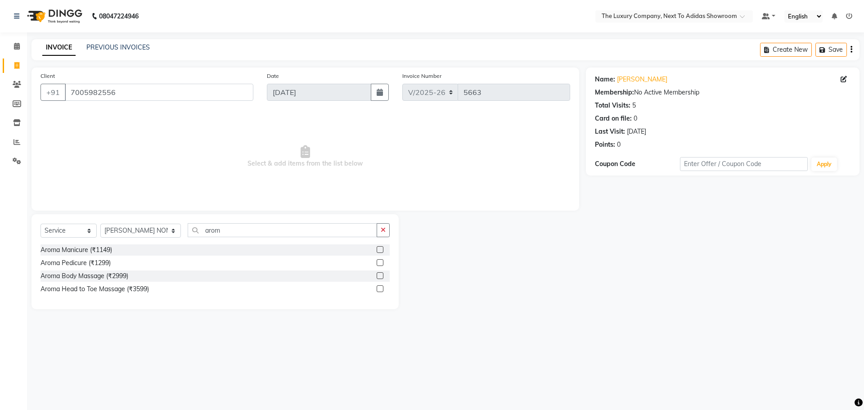
click at [379, 275] on label at bounding box center [380, 275] width 7 height 7
click at [379, 275] on input "checkbox" at bounding box center [380, 276] width 6 height 6
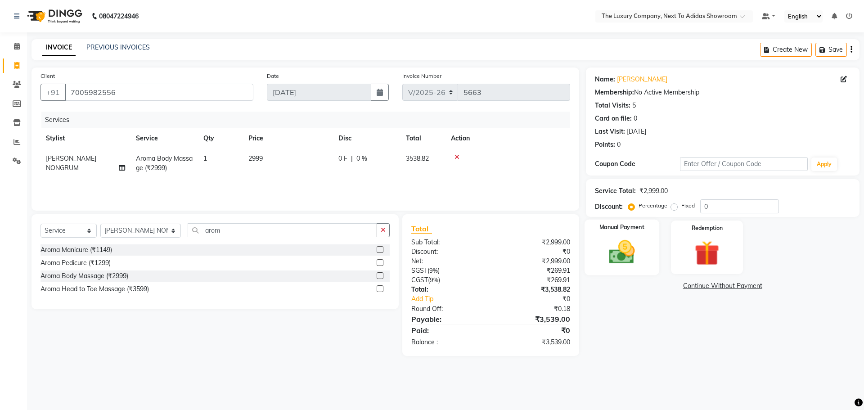
click at [625, 234] on div "Manual Payment" at bounding box center [621, 247] width 75 height 55
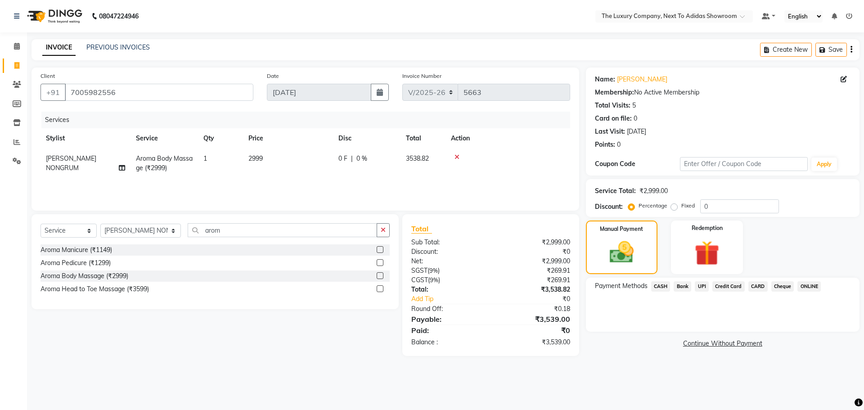
click at [703, 284] on span "UPI" at bounding box center [702, 286] width 14 height 10
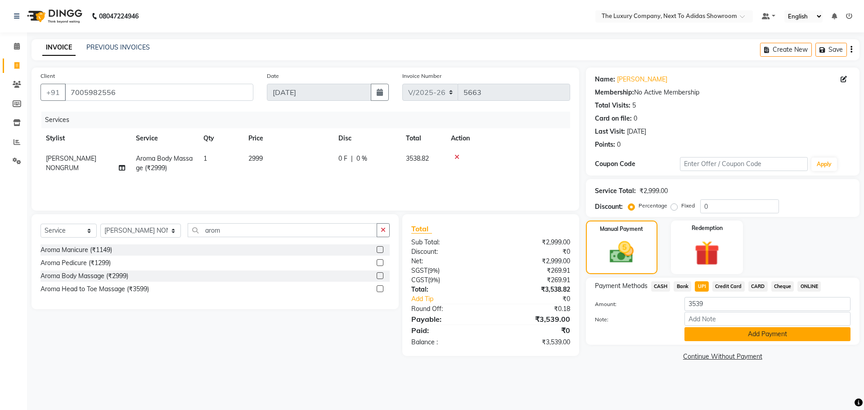
click at [740, 338] on button "Add Payment" at bounding box center [768, 334] width 166 height 14
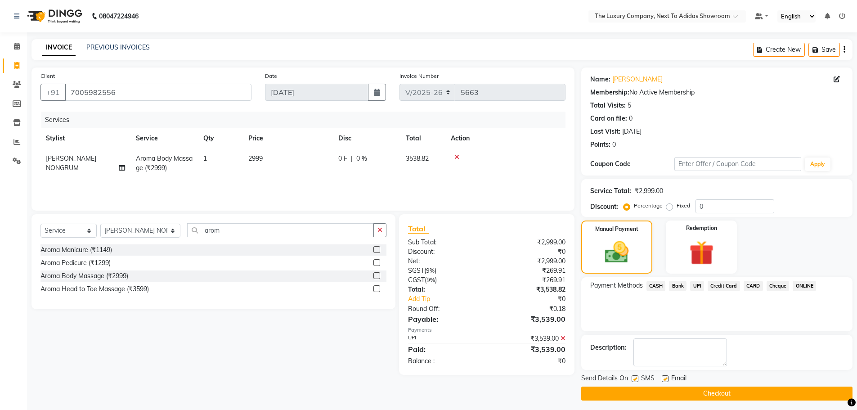
click at [702, 393] on button "Checkout" at bounding box center [717, 394] width 271 height 14
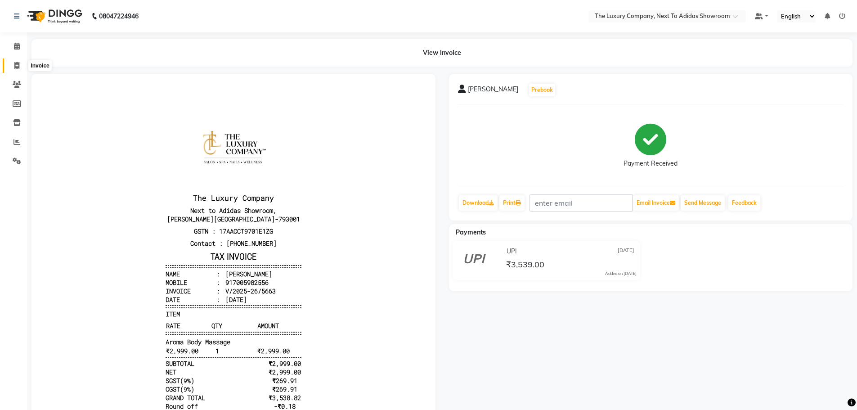
click at [19, 64] on icon at bounding box center [16, 65] width 5 height 7
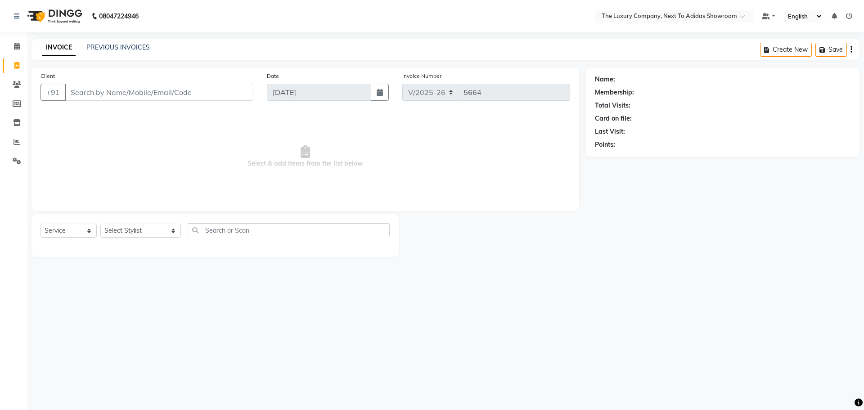
click at [104, 92] on input "Client" at bounding box center [159, 92] width 189 height 17
click at [15, 144] on icon at bounding box center [17, 142] width 7 height 7
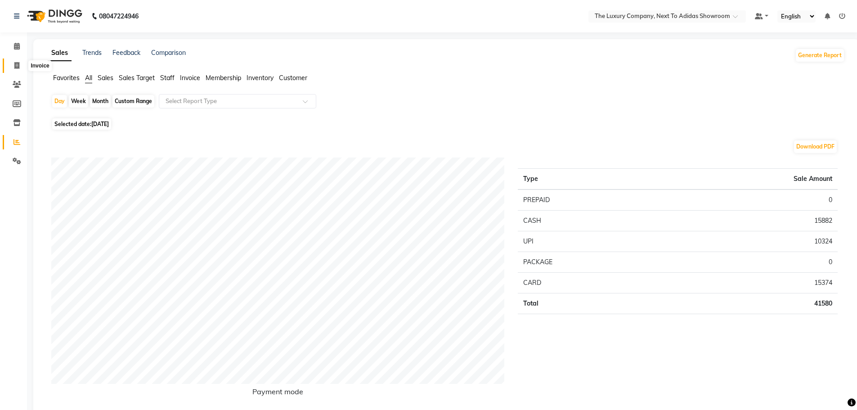
click at [12, 64] on span at bounding box center [17, 66] width 16 height 10
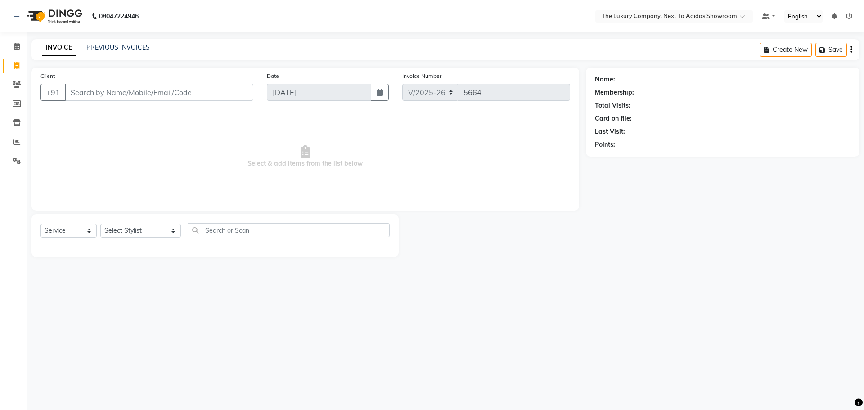
click at [75, 94] on input "Client" at bounding box center [159, 92] width 189 height 17
click at [13, 142] on span at bounding box center [17, 142] width 16 height 10
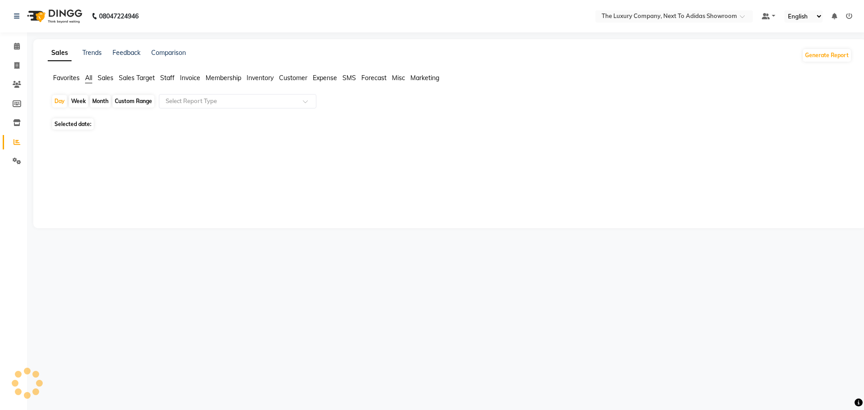
click at [167, 80] on span "Staff" at bounding box center [167, 78] width 14 height 8
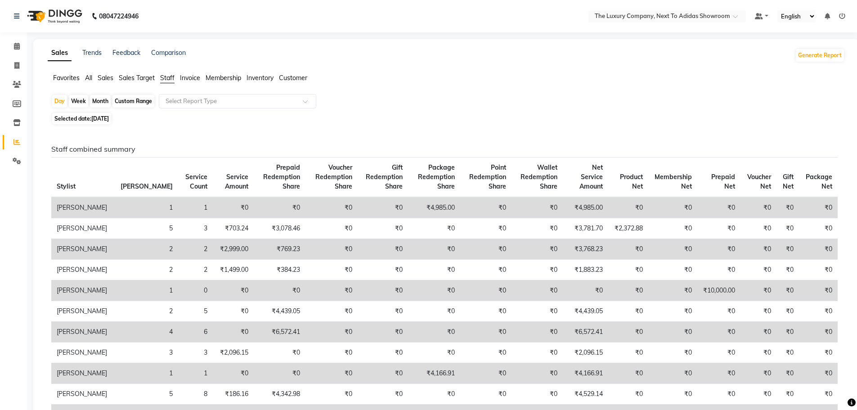
click at [102, 101] on div "Month" at bounding box center [100, 101] width 21 height 13
click at [101, 99] on div "Month" at bounding box center [100, 101] width 21 height 13
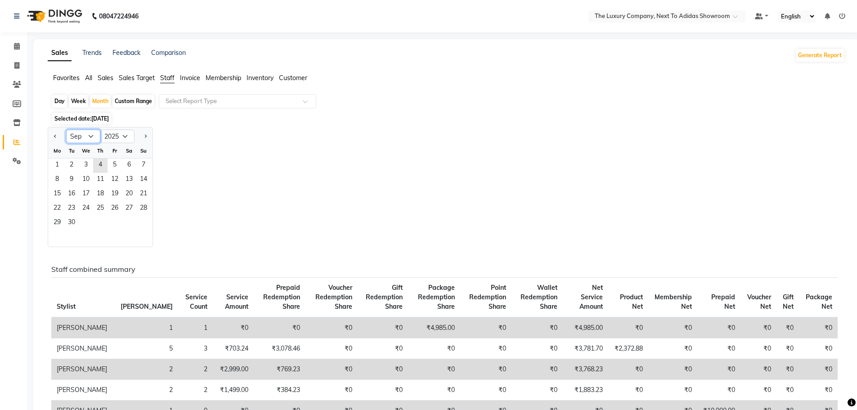
click at [94, 139] on select "Jan Feb Mar Apr May Jun Jul Aug Sep Oct Nov Dec" at bounding box center [83, 137] width 34 height 14
click at [66, 130] on select "Jan Feb Mar Apr May Jun Jul Aug Sep Oct Nov Dec" at bounding box center [83, 137] width 34 height 14
click at [120, 167] on span "1" at bounding box center [115, 165] width 14 height 14
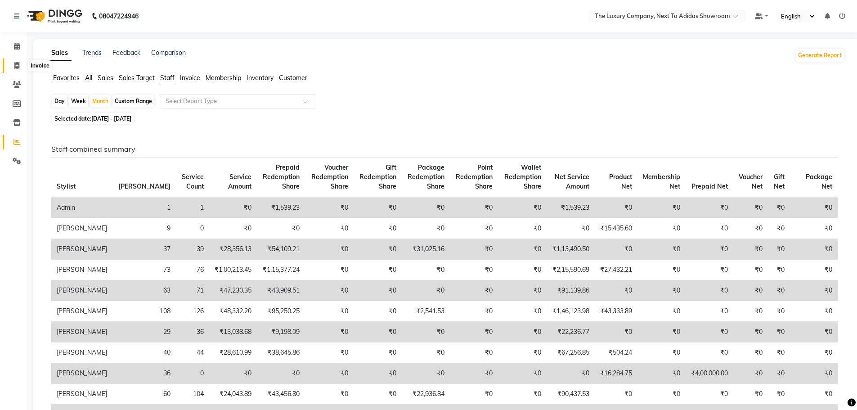
click at [13, 63] on span at bounding box center [17, 66] width 16 height 10
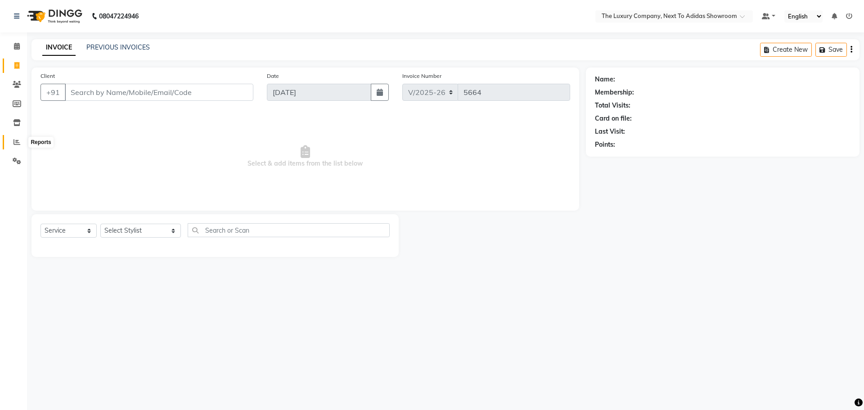
click at [14, 144] on icon at bounding box center [17, 142] width 7 height 7
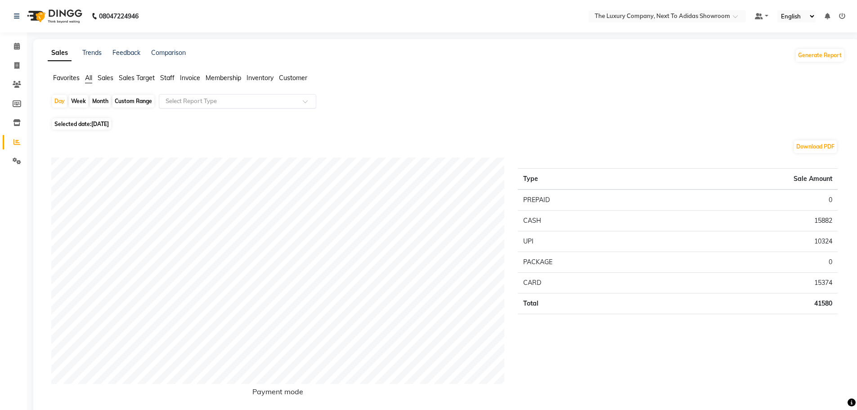
click at [226, 99] on input "text" at bounding box center [229, 101] width 130 height 9
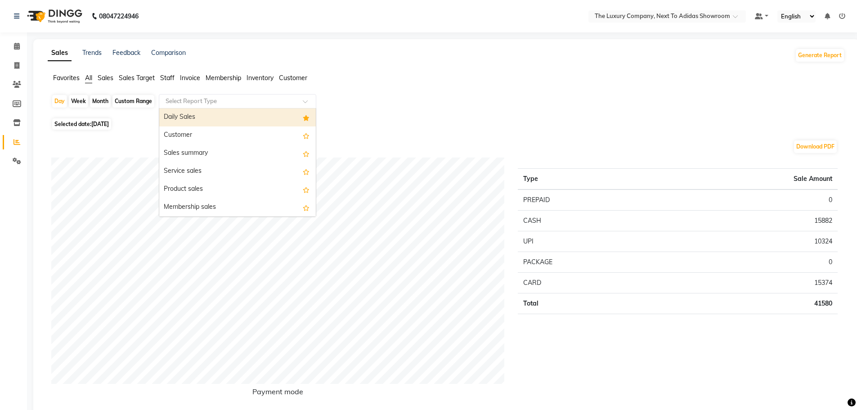
click at [225, 119] on div "Daily Sales" at bounding box center [237, 117] width 157 height 18
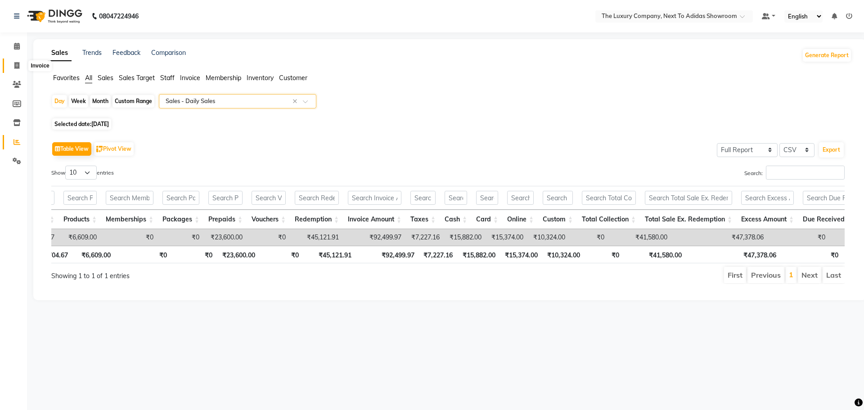
click at [16, 66] on icon at bounding box center [16, 65] width 5 height 7
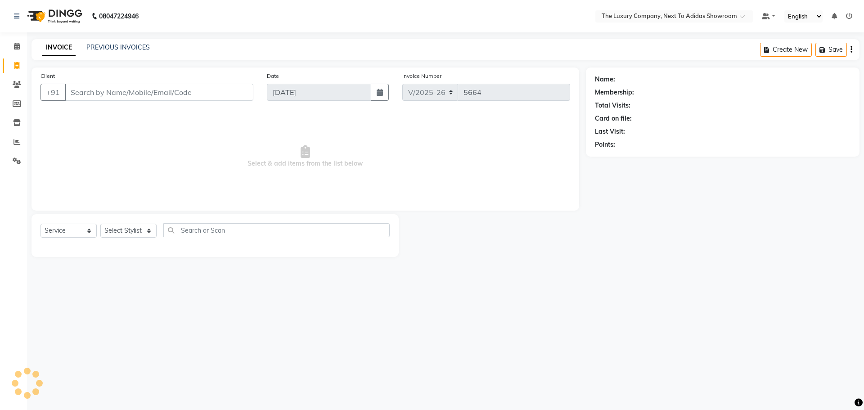
click at [92, 92] on input "Client" at bounding box center [159, 92] width 189 height 17
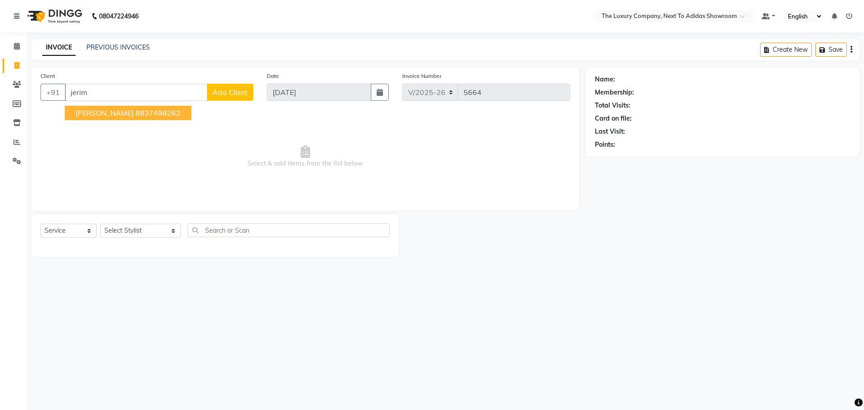
click at [105, 115] on span "Jerimaya Lakieng" at bounding box center [105, 112] width 58 height 9
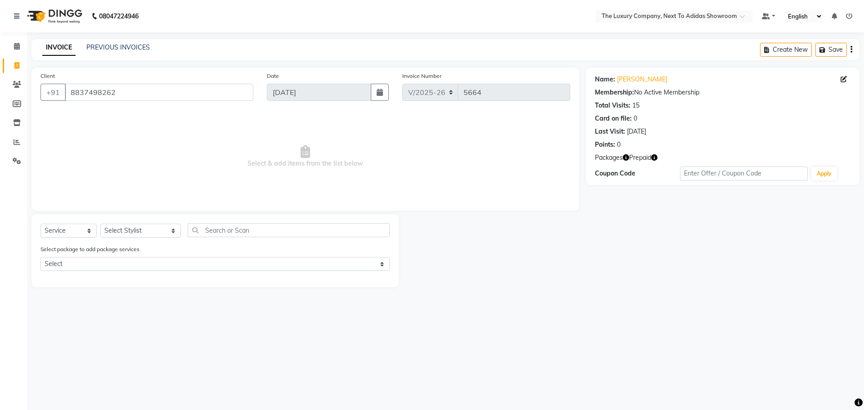
click at [626, 157] on icon "button" at bounding box center [626, 157] width 6 height 6
click at [136, 226] on select "Select Stylist ADMIN ALISHA SUCHIANG AMANDA MARSHIRA ANSAI DAIMARI BALAJIED SIN…" at bounding box center [140, 231] width 81 height 14
click at [100, 224] on select "Select Stylist ADMIN ALISHA SUCHIANG AMANDA MARSHIRA ANSAI DAIMARI BALAJIED SIN…" at bounding box center [140, 231] width 81 height 14
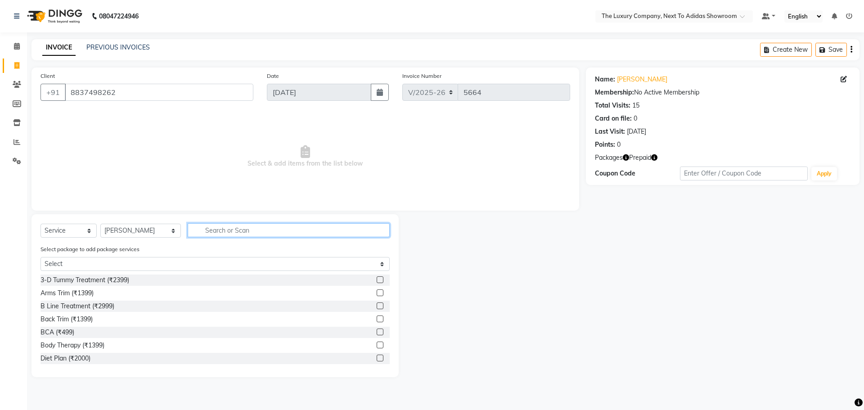
click at [204, 230] on input "text" at bounding box center [289, 230] width 202 height 14
click at [377, 305] on label at bounding box center [380, 305] width 7 height 7
click at [377, 305] on input "checkbox" at bounding box center [380, 306] width 6 height 6
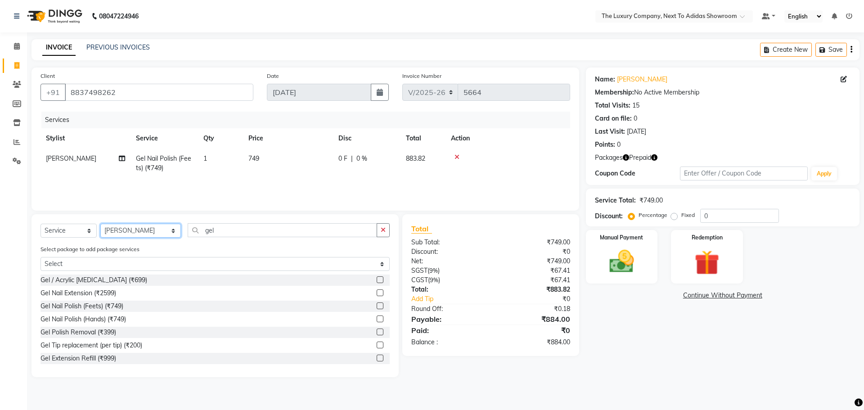
click at [158, 232] on select "Select Stylist ADMIN ALISHA SUCHIANG AMANDA MARSHIRA ANSAI DAIMARI BALAJIED SIN…" at bounding box center [140, 231] width 81 height 14
click at [100, 224] on select "Select Stylist ADMIN ALISHA SUCHIANG AMANDA MARSHIRA ANSAI DAIMARI BALAJIED SIN…" at bounding box center [140, 231] width 81 height 14
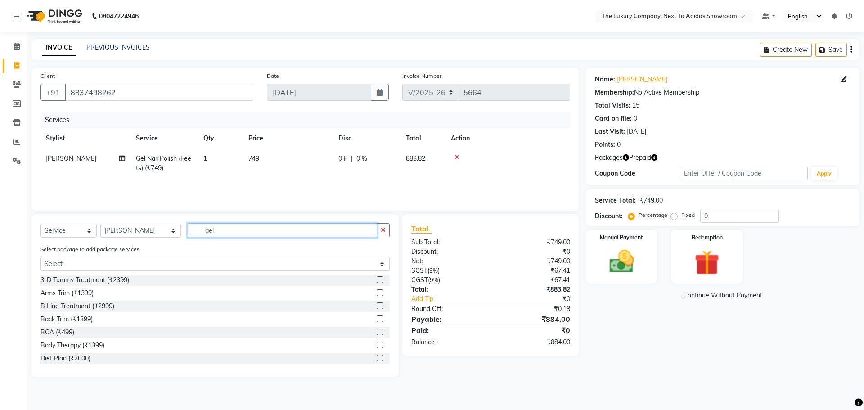
click at [215, 232] on input "gel" at bounding box center [282, 230] width 189 height 14
click at [377, 319] on label at bounding box center [380, 319] width 7 height 7
click at [377, 319] on input "checkbox" at bounding box center [380, 319] width 6 height 6
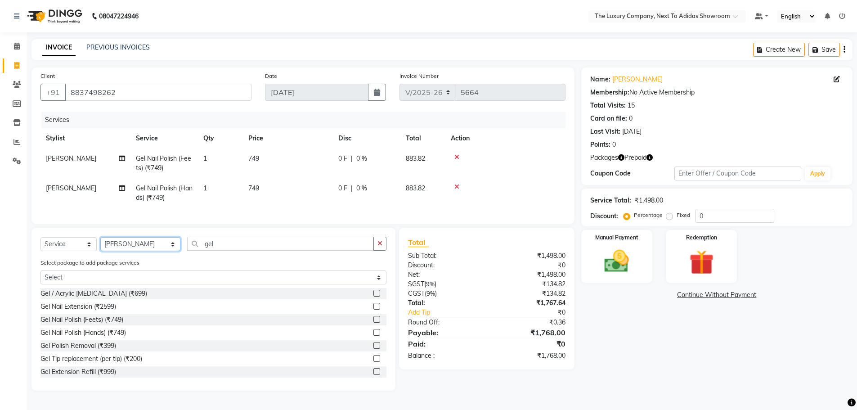
click at [158, 251] on select "Select Stylist ADMIN ALISHA SUCHIANG AMANDA MARSHIRA ANSAI DAIMARI BALAJIED SIN…" at bounding box center [140, 244] width 80 height 14
click at [100, 244] on select "Select Stylist ADMIN ALISHA SUCHIANG AMANDA MARSHIRA ANSAI DAIMARI BALAJIED SIN…" at bounding box center [140, 244] width 80 height 14
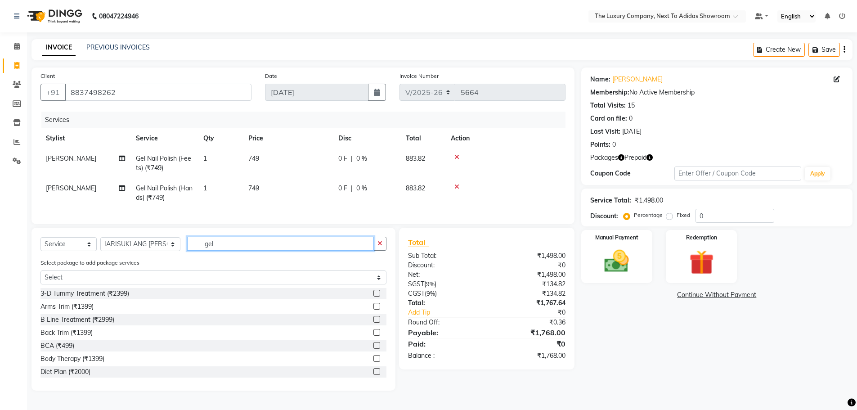
drag, startPoint x: 213, startPoint y: 249, endPoint x: 174, endPoint y: 245, distance: 38.9
click at [174, 245] on div "Select Service Product Membership Package Voucher Prepaid Gift Card Select Styl…" at bounding box center [214, 247] width 346 height 21
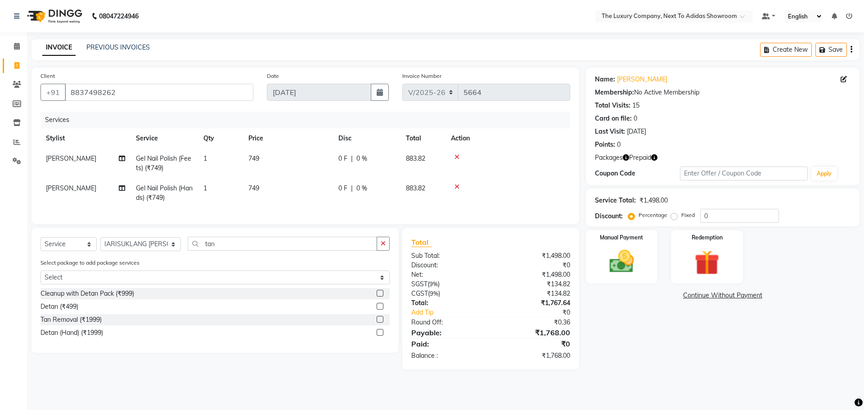
click at [379, 323] on label at bounding box center [380, 319] width 7 height 7
click at [379, 323] on input "checkbox" at bounding box center [380, 320] width 6 height 6
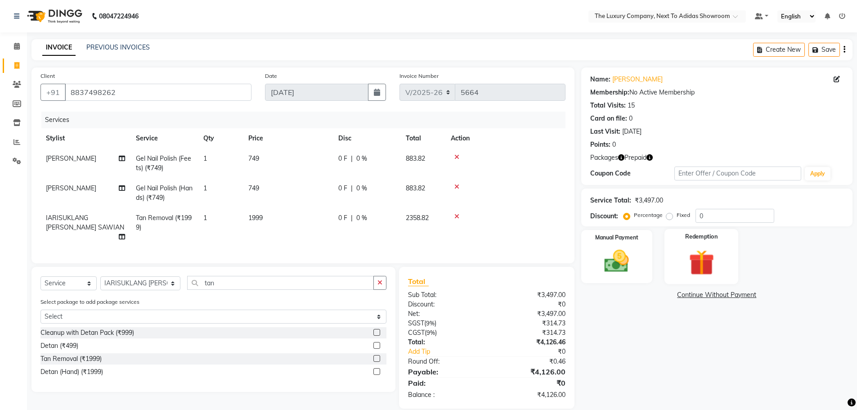
click at [714, 259] on img at bounding box center [701, 263] width 41 height 32
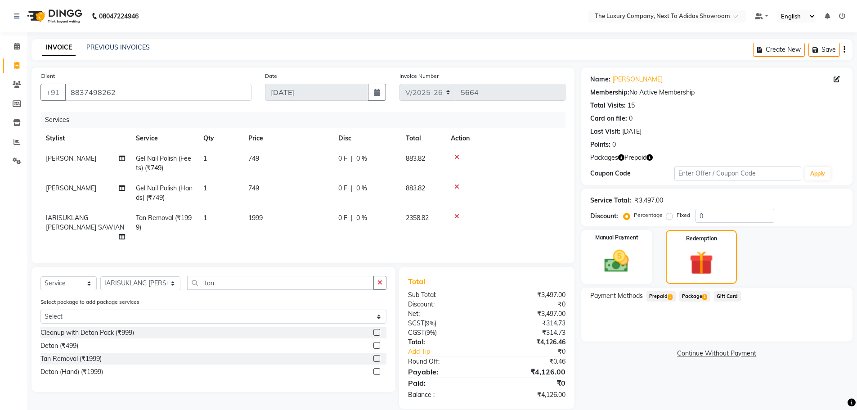
click at [669, 296] on span "1" at bounding box center [670, 296] width 5 height 5
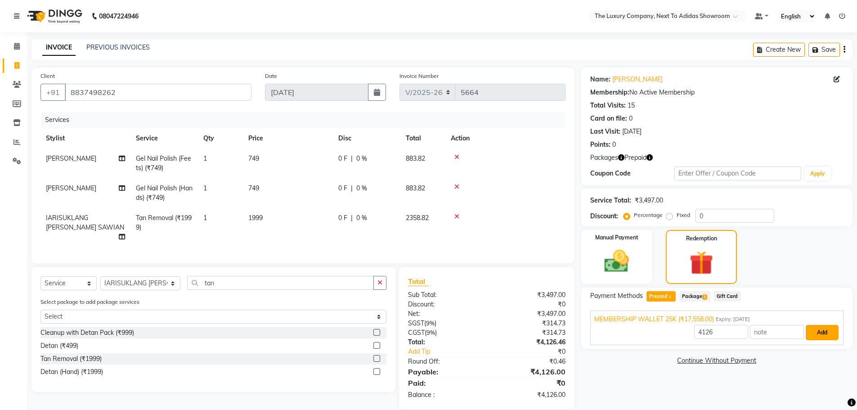
click at [807, 333] on button "Add" at bounding box center [822, 332] width 33 height 15
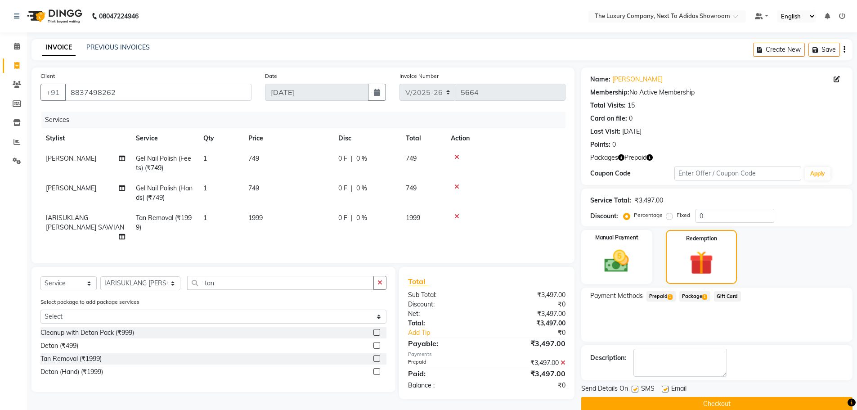
click at [667, 401] on button "Checkout" at bounding box center [717, 404] width 271 height 14
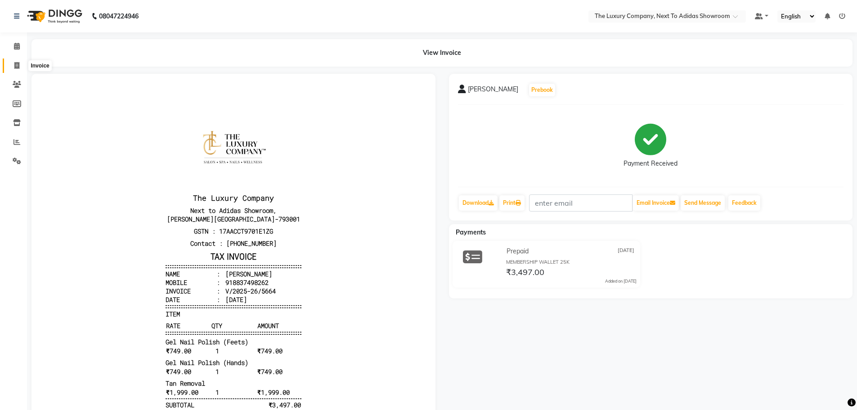
click at [18, 67] on icon at bounding box center [16, 65] width 5 height 7
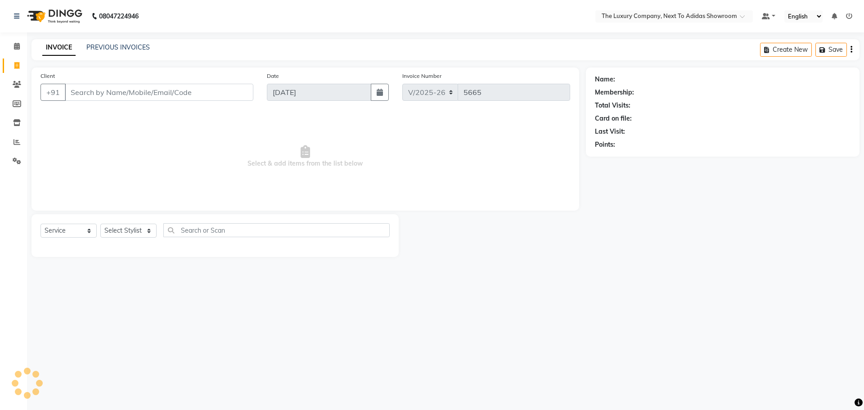
click at [80, 91] on input "Client" at bounding box center [159, 92] width 189 height 17
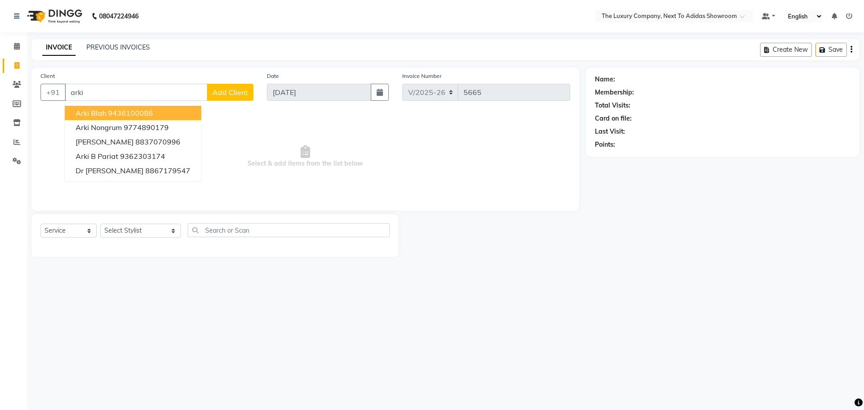
click at [116, 112] on ngb-highlight "9436100086" at bounding box center [130, 112] width 45 height 9
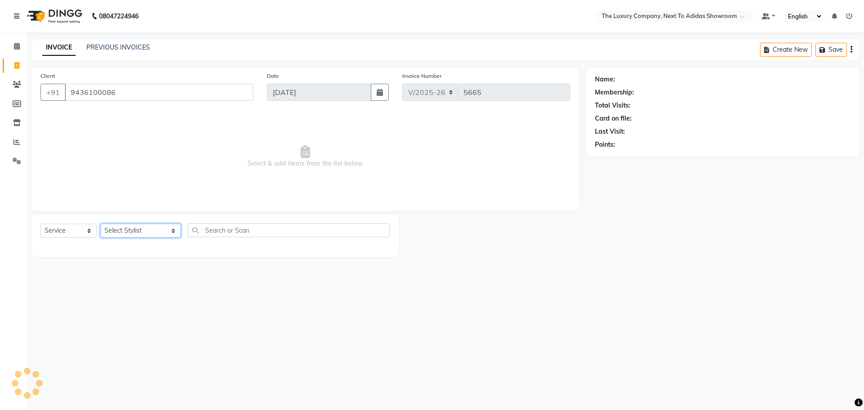
click at [140, 233] on select "Select Stylist ADMIN ALISHA SUCHIANG AMANDA MARSHIRA ANSAI DAIMARI BALAJIED SIN…" at bounding box center [140, 231] width 81 height 14
click at [100, 224] on select "Select Stylist ADMIN ALISHA SUCHIANG AMANDA MARSHIRA ANSAI DAIMARI BALAJIED SIN…" at bounding box center [140, 231] width 81 height 14
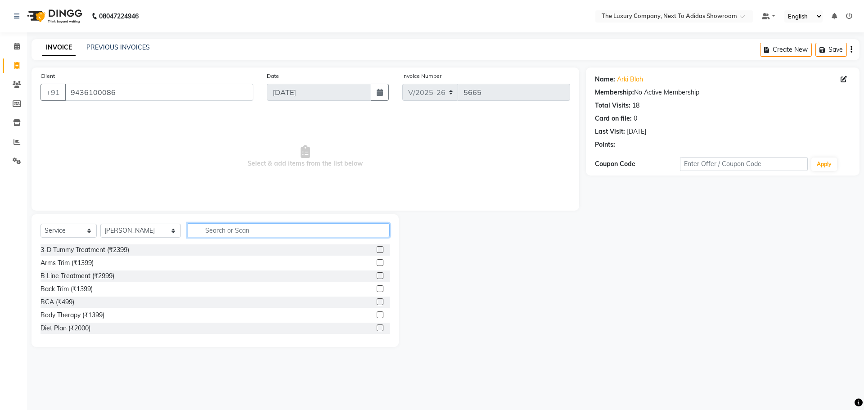
click at [227, 230] on input "text" at bounding box center [289, 230] width 202 height 14
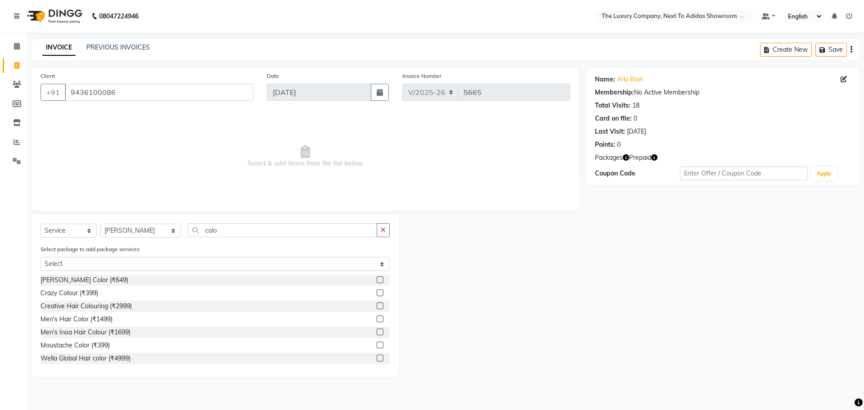
click at [377, 334] on label at bounding box center [380, 332] width 7 height 7
click at [377, 334] on input "checkbox" at bounding box center [380, 332] width 6 height 6
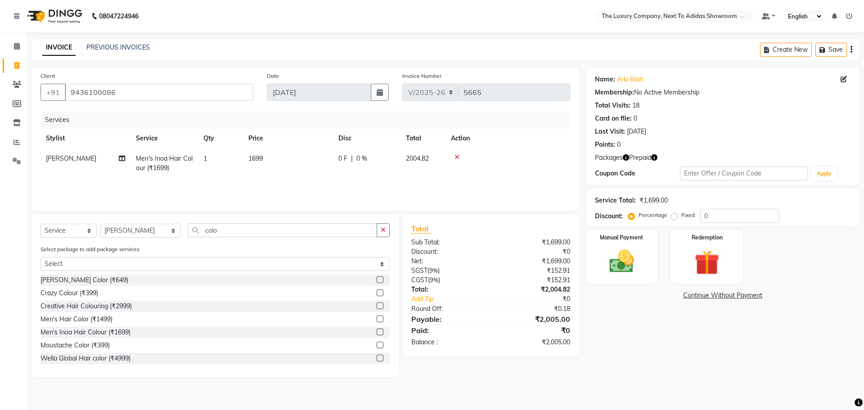
click at [291, 156] on td "1699" at bounding box center [288, 164] width 90 height 30
drag, startPoint x: 335, startPoint y: 165, endPoint x: 245, endPoint y: 172, distance: 90.3
click at [245, 172] on tr "ADMIN ALISHA SUCHIANG AMANDA MARSHIRA ANSAI DAIMARI BALAJIED SINGH NONGRUM BAPP…" at bounding box center [306, 168] width 530 height 38
click at [212, 190] on div "Services Stylist Service Qty Price Disc Total Action ADMIN ALISHA SUCHIANG AMAN…" at bounding box center [306, 157] width 530 height 90
drag, startPoint x: 215, startPoint y: 230, endPoint x: 161, endPoint y: 232, distance: 54.5
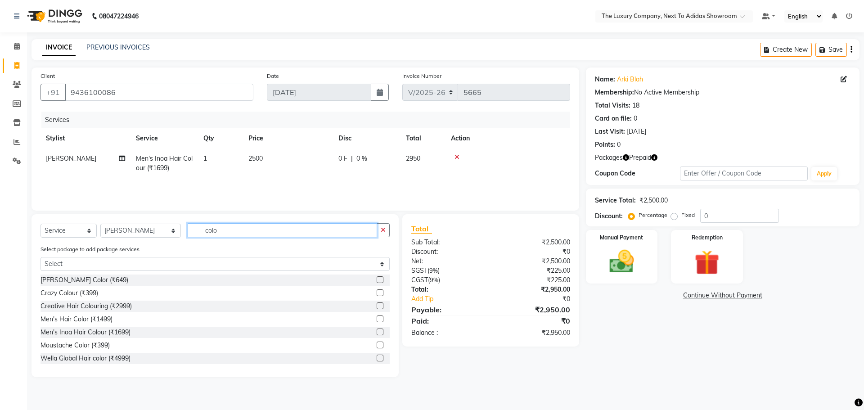
click at [161, 232] on div "Select Service Product Membership Package Voucher Prepaid Gift Card Select Styl…" at bounding box center [215, 233] width 349 height 21
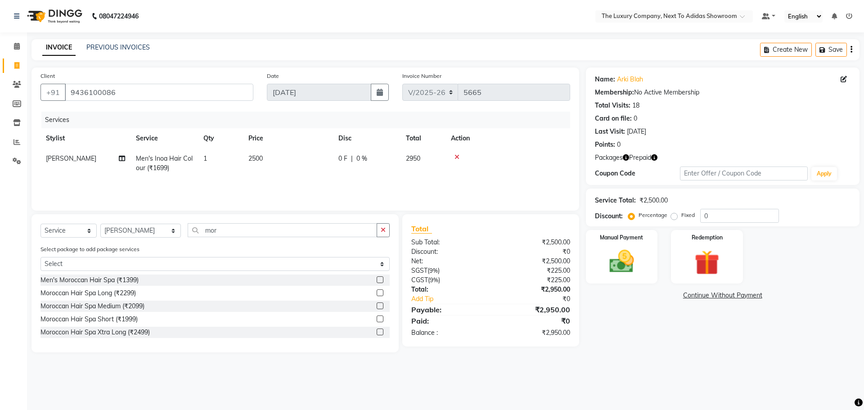
click at [380, 279] on label at bounding box center [380, 279] width 7 height 7
click at [380, 279] on input "checkbox" at bounding box center [380, 280] width 6 height 6
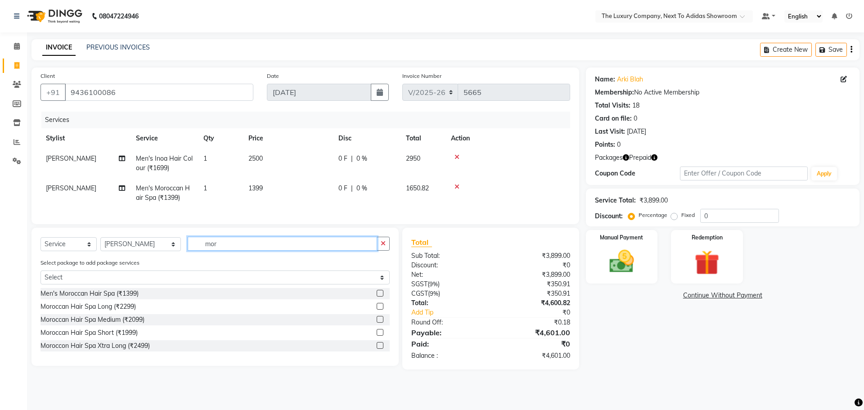
drag, startPoint x: 231, startPoint y: 252, endPoint x: 150, endPoint y: 246, distance: 80.7
click at [150, 246] on div "Select Service Product Membership Package Voucher Prepaid Gift Card Select Styl…" at bounding box center [215, 247] width 349 height 21
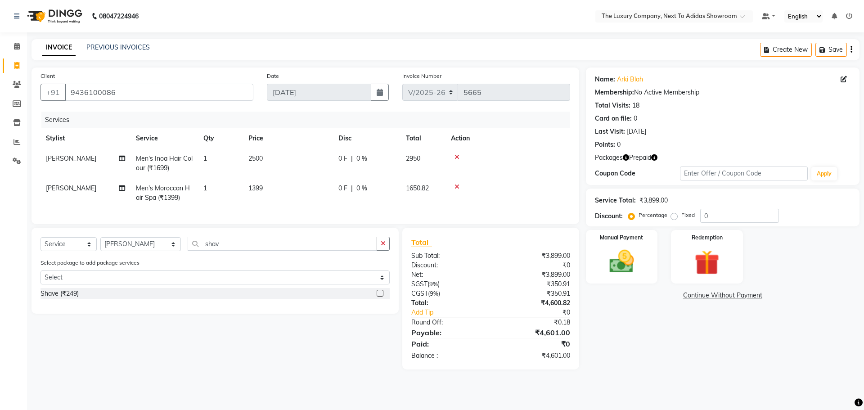
click at [381, 297] on label at bounding box center [380, 293] width 7 height 7
click at [381, 297] on input "checkbox" at bounding box center [380, 294] width 6 height 6
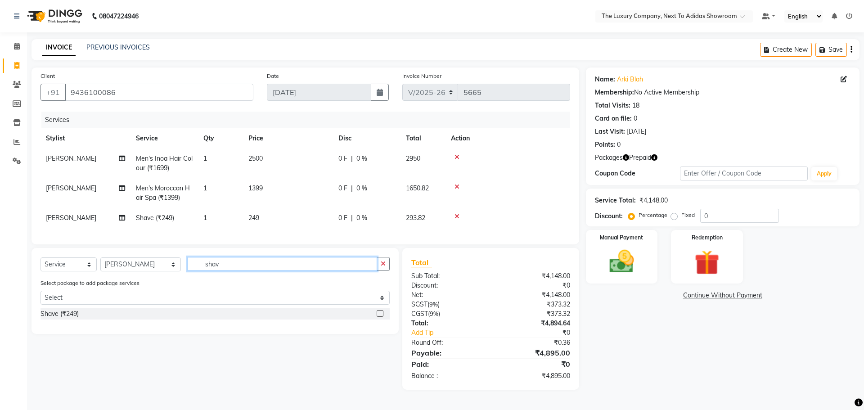
drag, startPoint x: 222, startPoint y: 269, endPoint x: 183, endPoint y: 271, distance: 39.3
click at [188, 271] on input "shav" at bounding box center [282, 264] width 189 height 14
click at [160, 271] on select "Select Stylist ADMIN ALISHA SUCHIANG AMANDA MARSHIRA ANSAI DAIMARI BALAJIED SIN…" at bounding box center [140, 264] width 81 height 14
click at [100, 264] on select "Select Stylist ADMIN ALISHA SUCHIANG AMANDA MARSHIRA ANSAI DAIMARI BALAJIED SIN…" at bounding box center [140, 264] width 81 height 14
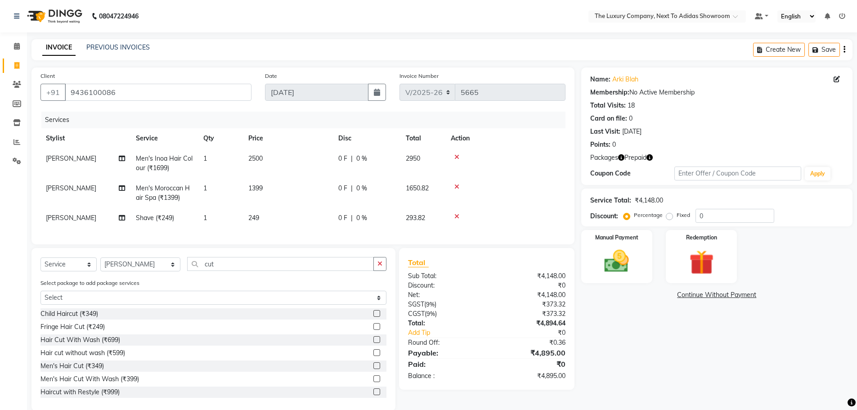
click at [374, 369] on label at bounding box center [377, 365] width 7 height 7
click at [374, 369] on input "checkbox" at bounding box center [377, 366] width 6 height 6
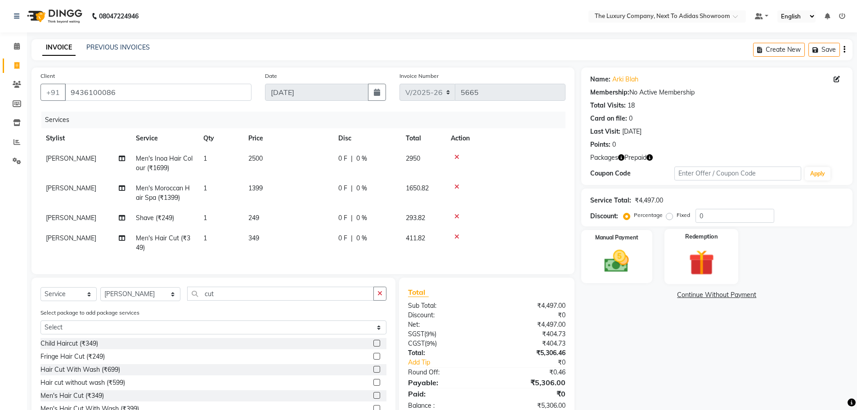
click at [719, 248] on img at bounding box center [701, 263] width 41 height 32
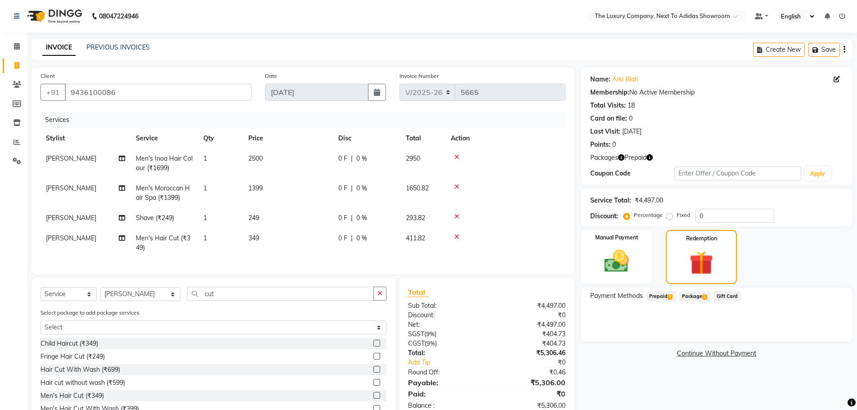
click at [664, 295] on span "Prepaid 1" at bounding box center [661, 296] width 29 height 10
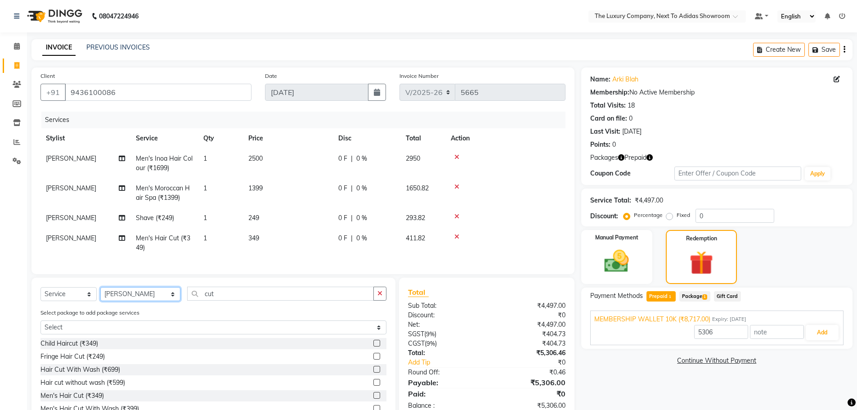
click at [151, 301] on select "Select Stylist ADMIN ALISHA SUCHIANG AMANDA MARSHIRA ANSAI DAIMARI BALAJIED SIN…" at bounding box center [140, 294] width 80 height 14
click at [100, 294] on select "Select Stylist ADMIN ALISHA SUCHIANG AMANDA MARSHIRA ANSAI DAIMARI BALAJIED SIN…" at bounding box center [140, 294] width 80 height 14
drag, startPoint x: 229, startPoint y: 302, endPoint x: 178, endPoint y: 310, distance: 51.1
click at [178, 308] on div "Select Service Product Membership Package Voucher Prepaid Gift Card Select Styl…" at bounding box center [214, 297] width 346 height 21
click at [375, 347] on label at bounding box center [377, 343] width 7 height 7
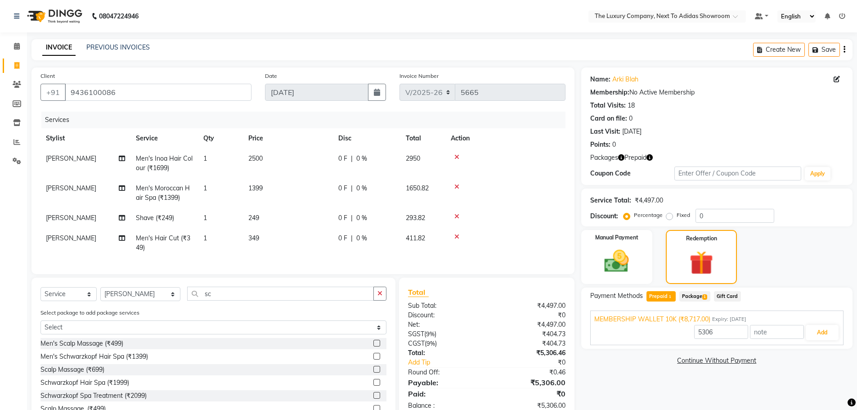
click at [375, 347] on input "checkbox" at bounding box center [377, 344] width 6 height 6
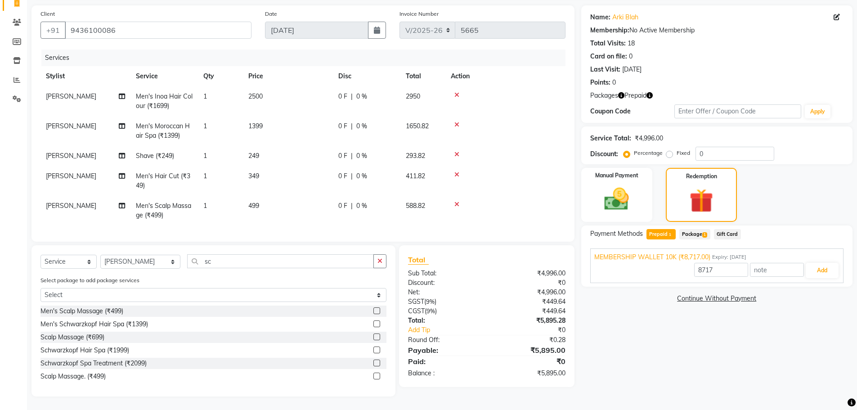
scroll to position [69, 0]
click at [830, 263] on button "Add" at bounding box center [822, 270] width 33 height 15
click at [714, 190] on img at bounding box center [702, 200] width 40 height 31
click at [645, 198] on div "Manual Payment" at bounding box center [617, 195] width 74 height 56
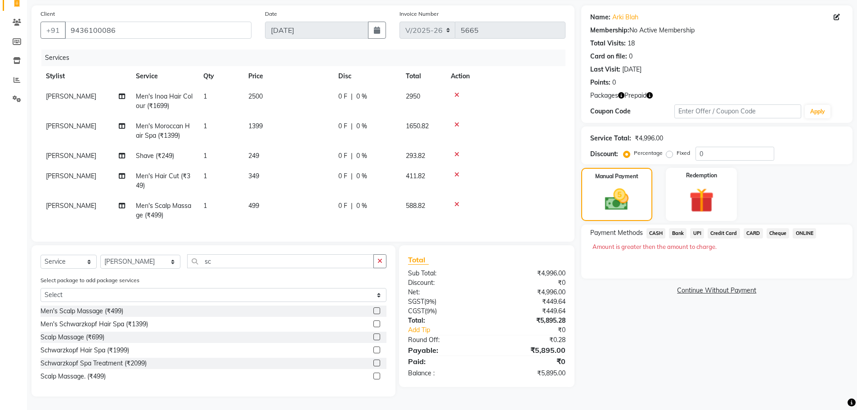
click at [630, 354] on div "Name: Arki Blah Membership: No Active Membership Total Visits: 18 Card on file:…" at bounding box center [721, 200] width 278 height 391
click at [712, 202] on img at bounding box center [701, 201] width 41 height 32
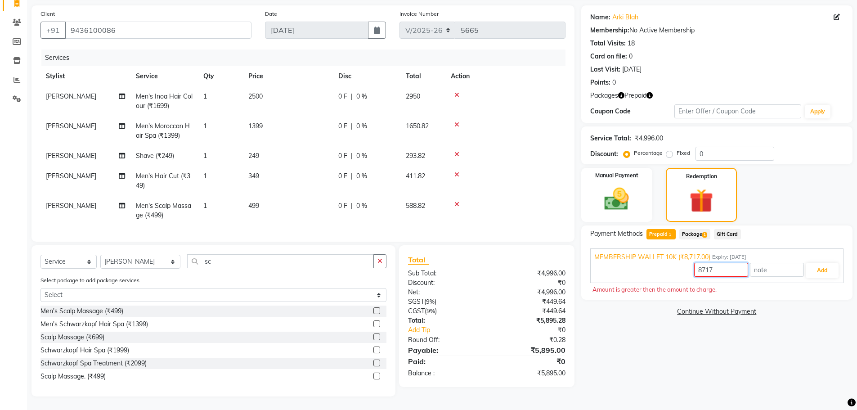
click at [733, 265] on input "8717" at bounding box center [722, 270] width 54 height 14
click at [659, 264] on div "8717 Add" at bounding box center [717, 270] width 245 height 17
click at [712, 323] on div "Name: Arki Blah Membership: No Active Membership Total Visits: 18 Card on file:…" at bounding box center [721, 200] width 278 height 391
click at [510, 201] on div at bounding box center [505, 204] width 109 height 6
click at [504, 188] on td at bounding box center [506, 181] width 120 height 30
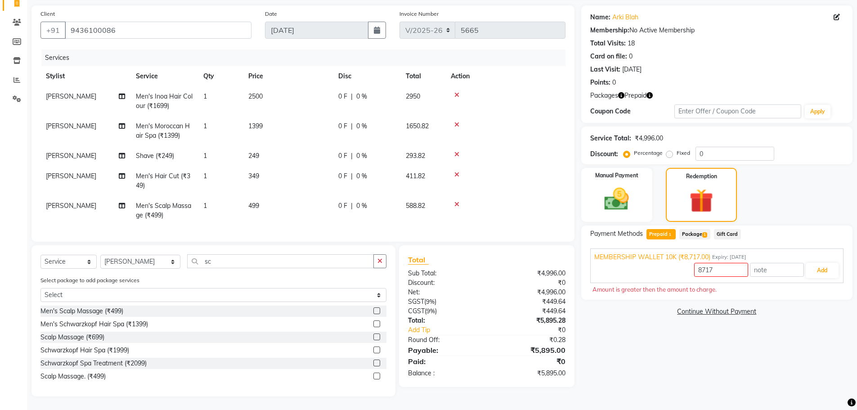
click at [672, 350] on div "Name: Arki Blah Membership: No Active Membership Total Visits: 18 Card on file:…" at bounding box center [721, 200] width 278 height 391
click at [669, 232] on span "1" at bounding box center [670, 234] width 5 height 5
click at [696, 229] on span "Package 1" at bounding box center [695, 234] width 31 height 10
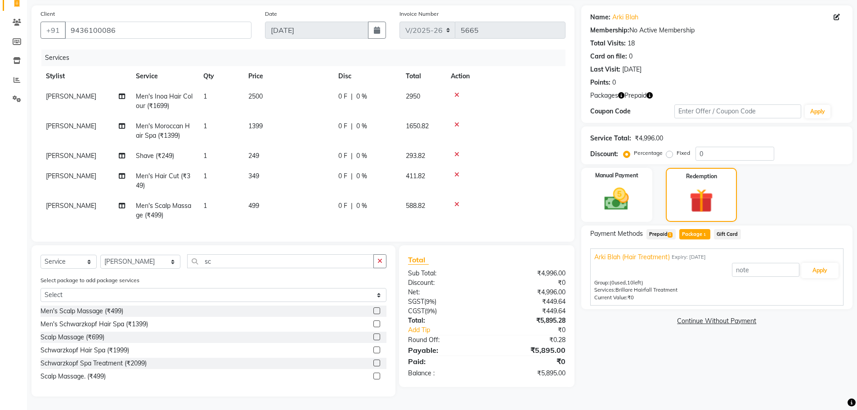
click at [668, 229] on span "Prepaid 1" at bounding box center [661, 234] width 29 height 10
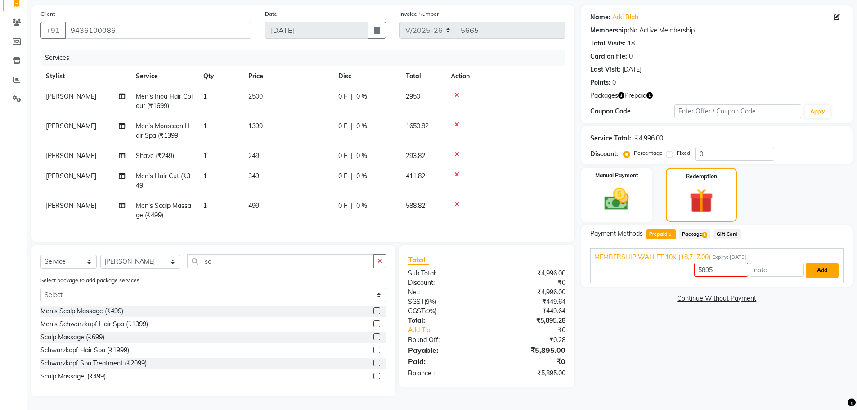
click at [830, 263] on button "Add" at bounding box center [822, 270] width 33 height 15
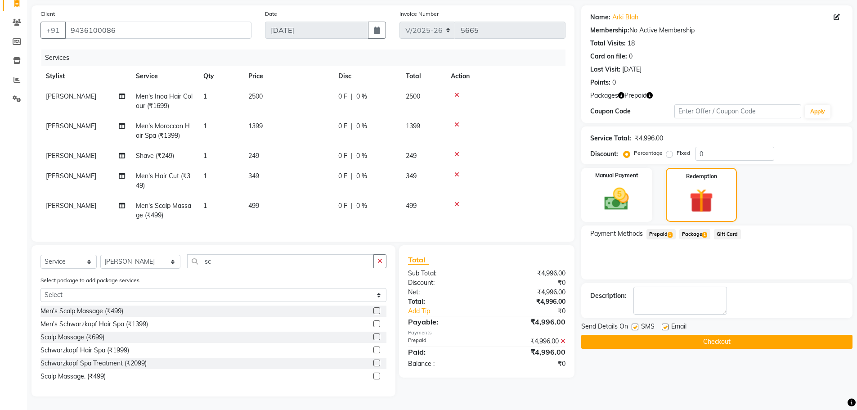
click at [734, 335] on button "Checkout" at bounding box center [717, 342] width 271 height 14
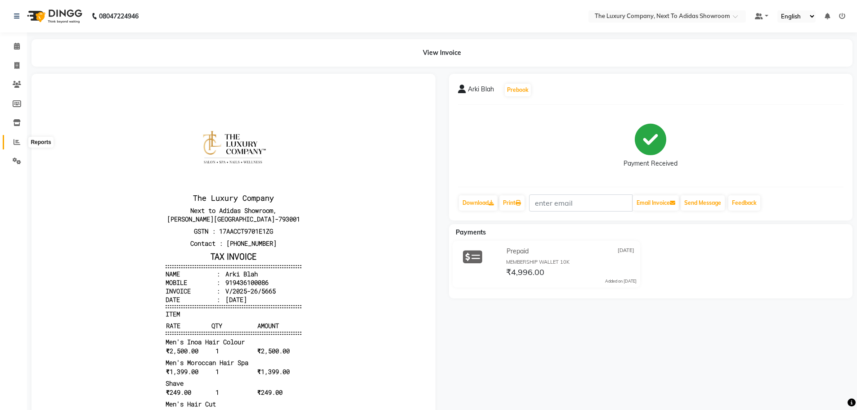
click at [17, 139] on icon at bounding box center [17, 142] width 7 height 7
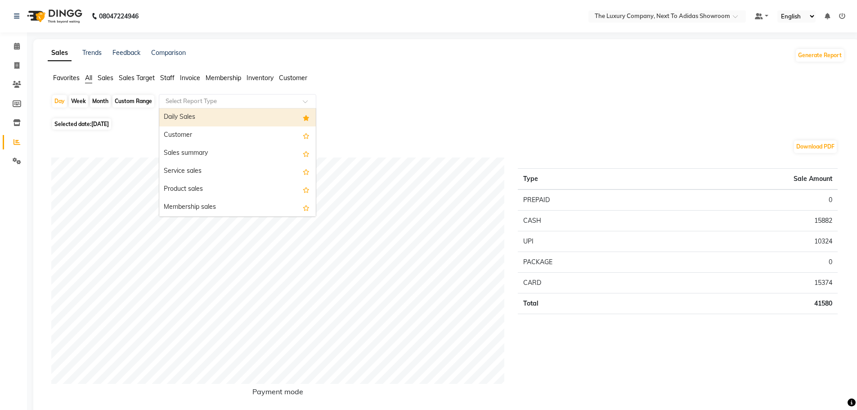
click at [276, 101] on input "text" at bounding box center [229, 101] width 130 height 9
click at [267, 118] on div "Daily Sales" at bounding box center [237, 117] width 157 height 18
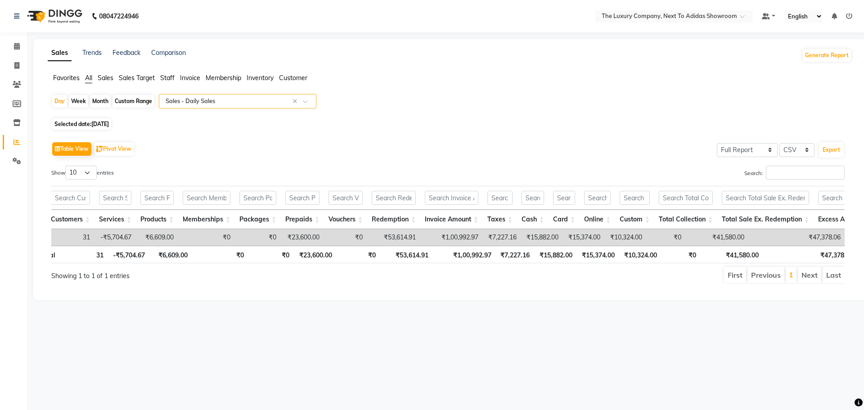
scroll to position [0, 54]
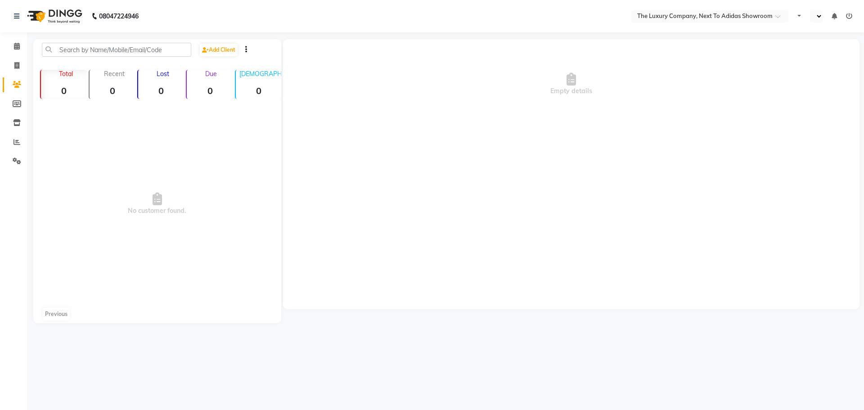
select select "en"
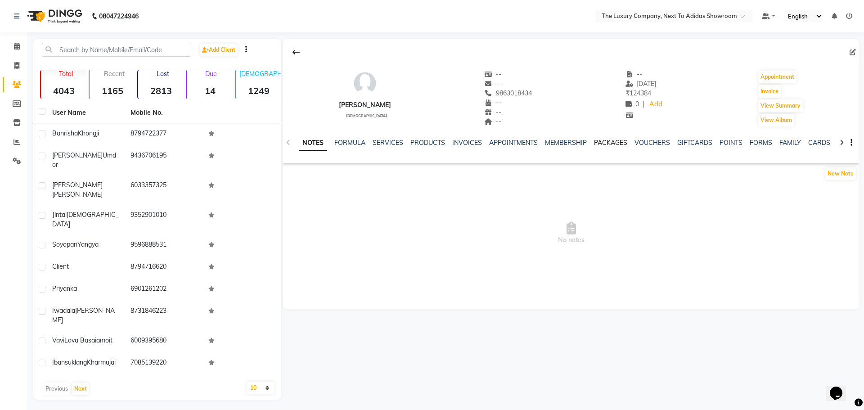
click at [599, 140] on link "PACKAGES" at bounding box center [610, 143] width 33 height 8
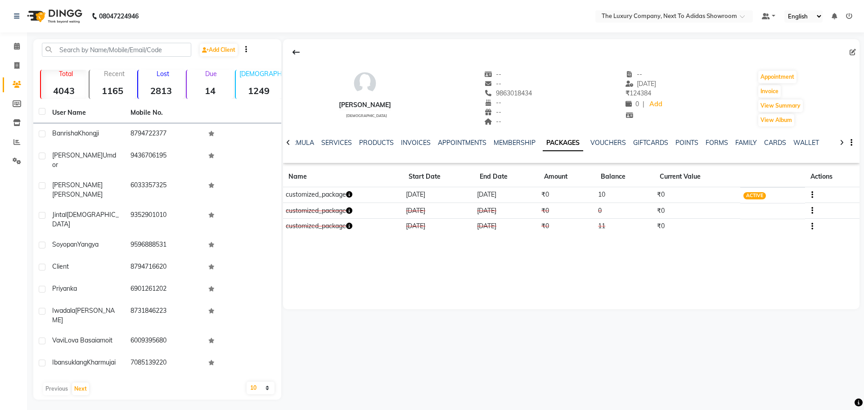
click at [352, 195] on icon "button" at bounding box center [349, 194] width 6 height 6
click at [460, 280] on div "H. Bamon female -- -- 9863018434 -- -- -- -- 07-08-2025 ₹ 124384 0 | Add Appoin…" at bounding box center [571, 174] width 577 height 270
click at [352, 196] on icon "button" at bounding box center [349, 194] width 6 height 6
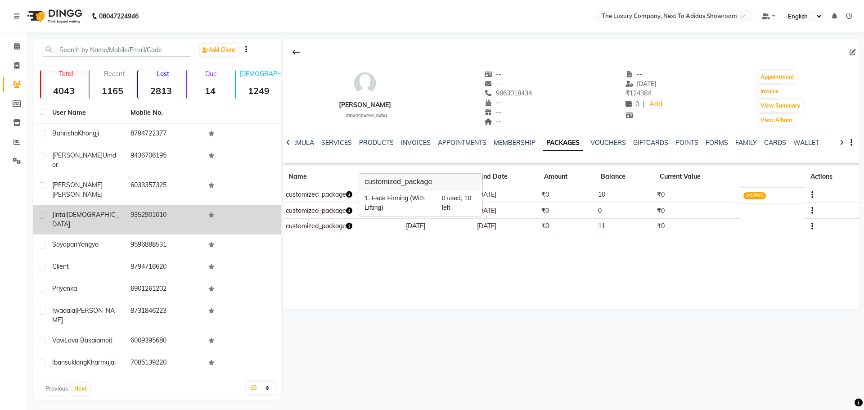
drag, startPoint x: 350, startPoint y: 255, endPoint x: 279, endPoint y: 196, distance: 92.7
click at [348, 252] on div "H. Bamon female -- -- 9863018434 -- -- -- -- 07-08-2025 ₹ 124384 0 | Add Appoin…" at bounding box center [571, 174] width 577 height 270
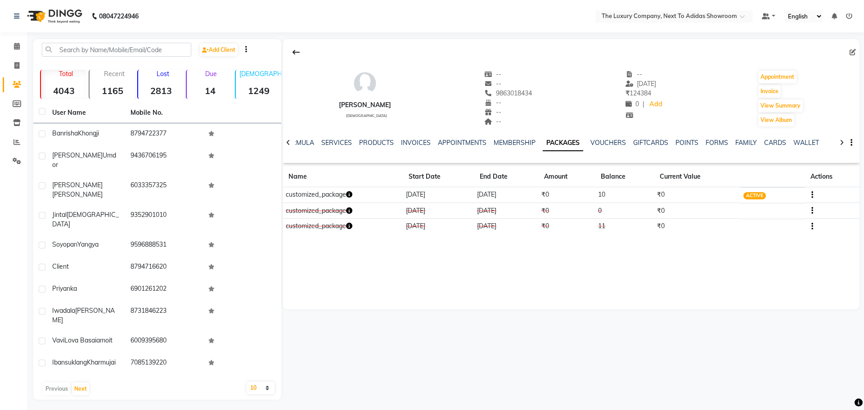
click at [290, 144] on icon at bounding box center [288, 143] width 4 height 6
click at [335, 214] on td "customized_package" at bounding box center [343, 211] width 120 height 16
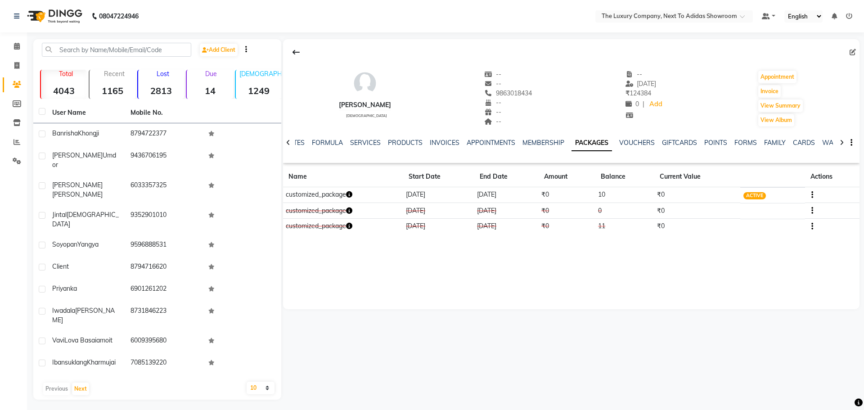
click at [334, 216] on td "customized_package" at bounding box center [343, 211] width 120 height 16
click at [352, 210] on icon "button" at bounding box center [349, 210] width 6 height 6
click at [352, 212] on icon "button" at bounding box center [349, 210] width 6 height 6
click at [352, 225] on icon "button" at bounding box center [349, 226] width 6 height 6
click at [549, 272] on div "H. Bamon female -- -- 9863018434 -- -- -- -- 07-08-2025 ₹ 124384 0 | Add Appoin…" at bounding box center [571, 174] width 577 height 270
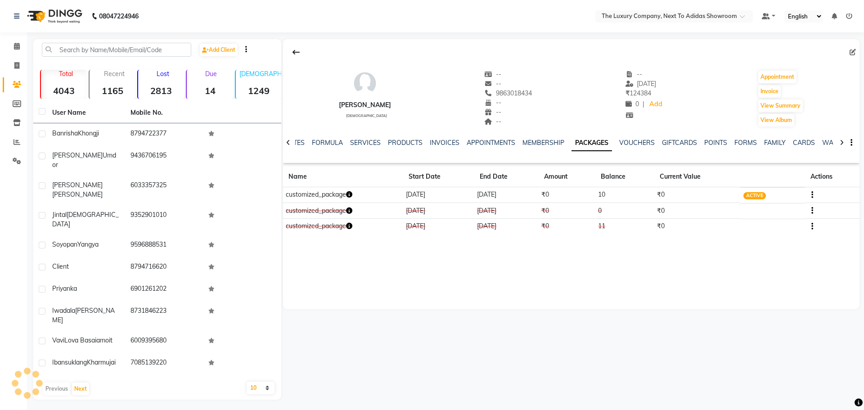
click at [814, 226] on td at bounding box center [832, 227] width 54 height 16
click at [812, 227] on icon "button" at bounding box center [813, 226] width 2 height 0
click at [789, 220] on div "Edit" at bounding box center [788, 220] width 22 height 11
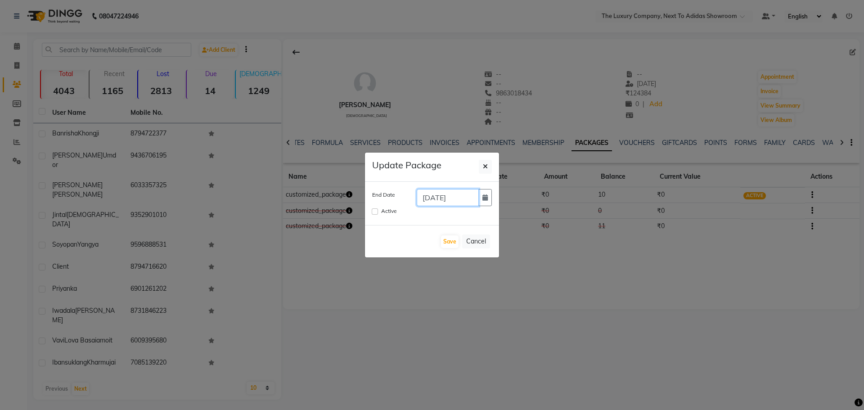
drag, startPoint x: 464, startPoint y: 198, endPoint x: 435, endPoint y: 203, distance: 29.0
click at [435, 203] on input "27-04-2024" at bounding box center [448, 197] width 62 height 17
click at [443, 197] on input "27-122025" at bounding box center [448, 197] width 62 height 17
type input "27-12-2025"
click at [375, 212] on input "Active" at bounding box center [375, 211] width 6 height 6
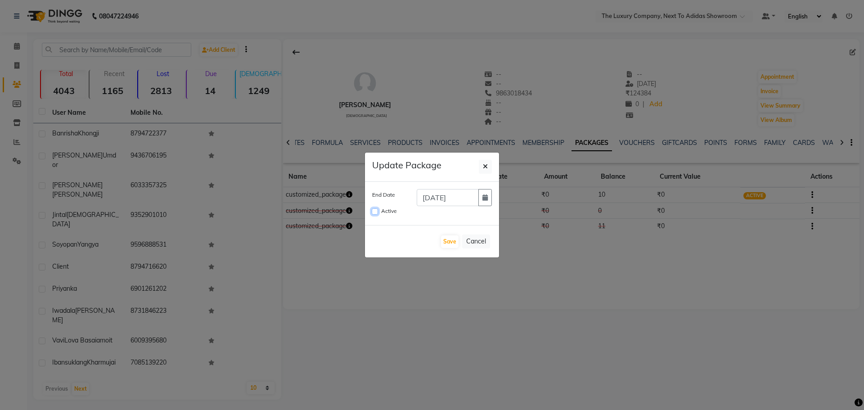
checkbox input "true"
click at [449, 240] on button "Save" at bounding box center [450, 241] width 18 height 13
checkbox input "false"
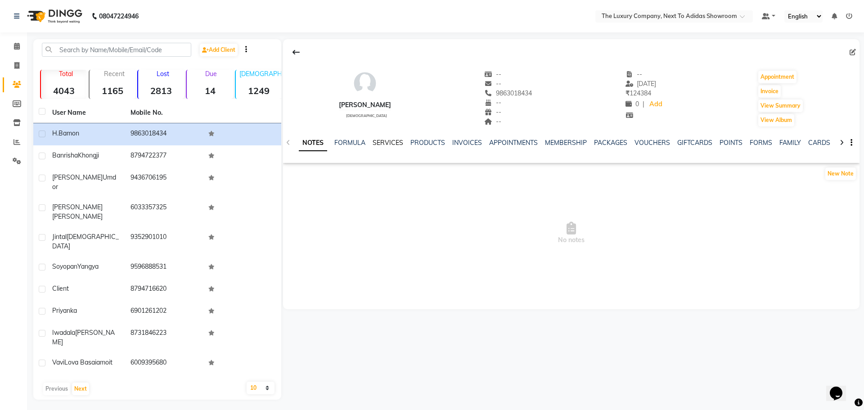
click at [390, 140] on link "SERVICES" at bounding box center [388, 143] width 31 height 8
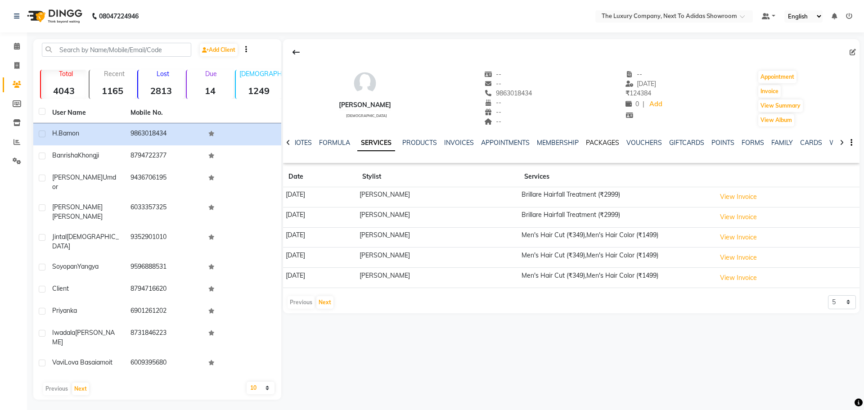
drag, startPoint x: 611, startPoint y: 141, endPoint x: 569, endPoint y: 160, distance: 45.7
click at [611, 141] on link "PACKAGES" at bounding box center [602, 143] width 33 height 8
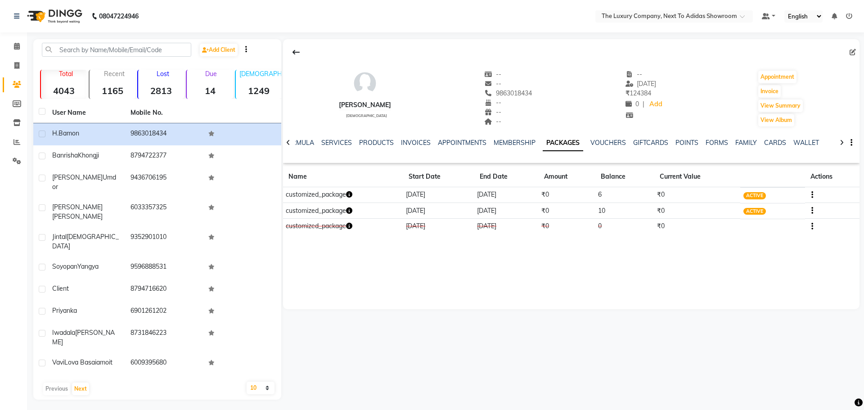
click at [352, 193] on icon "button" at bounding box center [349, 194] width 6 height 6
click at [15, 68] on icon at bounding box center [16, 65] width 5 height 7
select select "service"
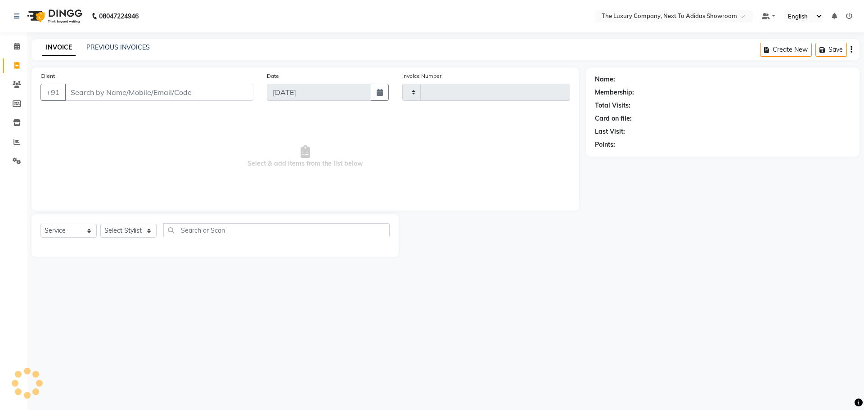
type input "5643"
select select "6828"
click at [88, 85] on input "Client" at bounding box center [159, 92] width 189 height 17
type input "j"
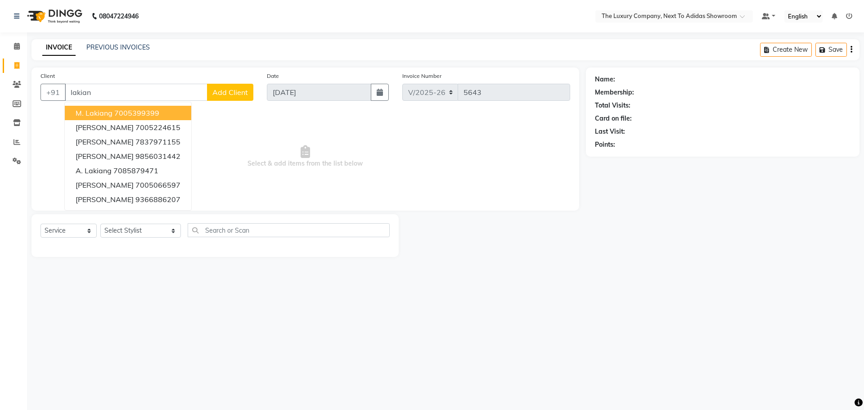
type input "lakiang"
drag, startPoint x: 99, startPoint y: 93, endPoint x: 23, endPoint y: 93, distance: 76.1
click at [26, 93] on div "Client +91 lakiang M. Lakiang 7005399399 Rapbhaka Lakiang 7005224615 Hammut Lak…" at bounding box center [305, 162] width 561 height 189
type input "jeri"
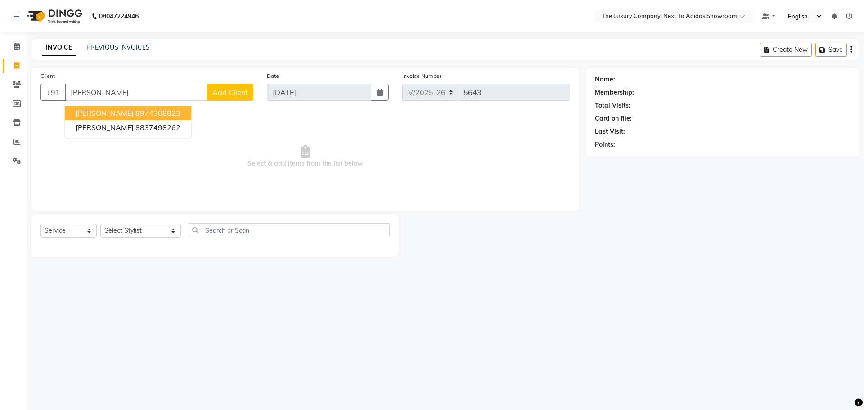
drag, startPoint x: 92, startPoint y: 94, endPoint x: 16, endPoint y: 94, distance: 75.6
click at [24, 94] on app-home "08047224946 Select Location × The Luxury Company, Next To Adidas Showroom Defau…" at bounding box center [432, 135] width 864 height 271
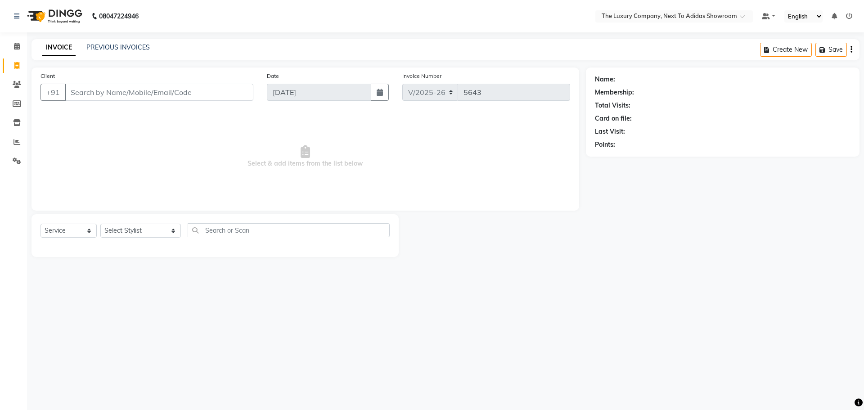
click at [177, 94] on input "Client" at bounding box center [159, 92] width 189 height 17
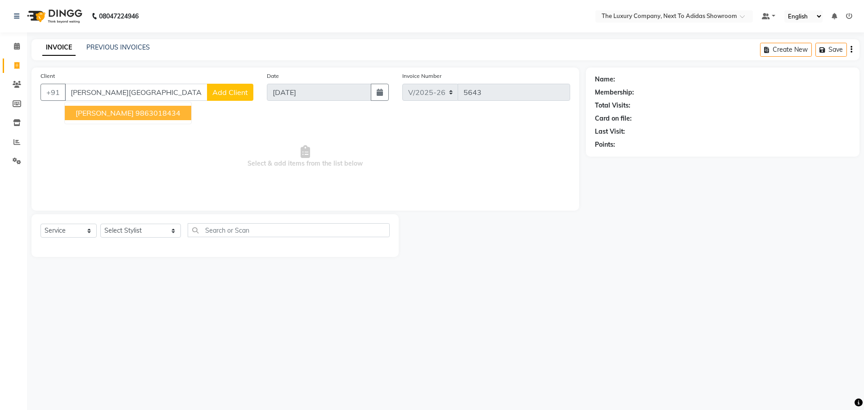
click at [107, 116] on button "H. Bamon 9863018434" at bounding box center [128, 113] width 126 height 14
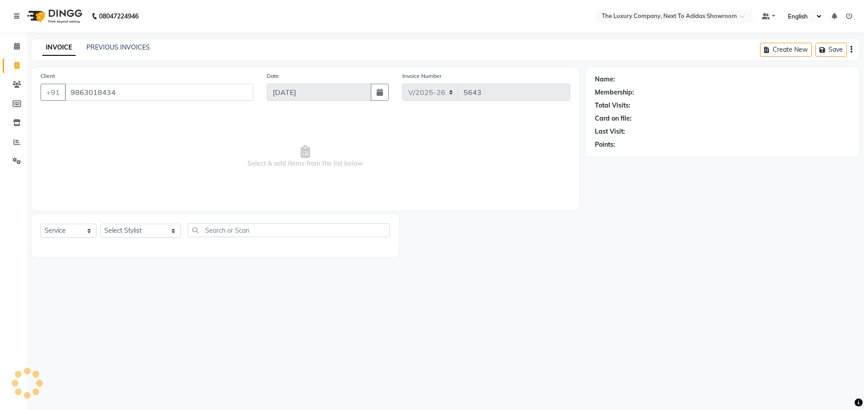
type input "9863018434"
click at [629, 79] on link "H. Bamon" at bounding box center [642, 79] width 50 height 9
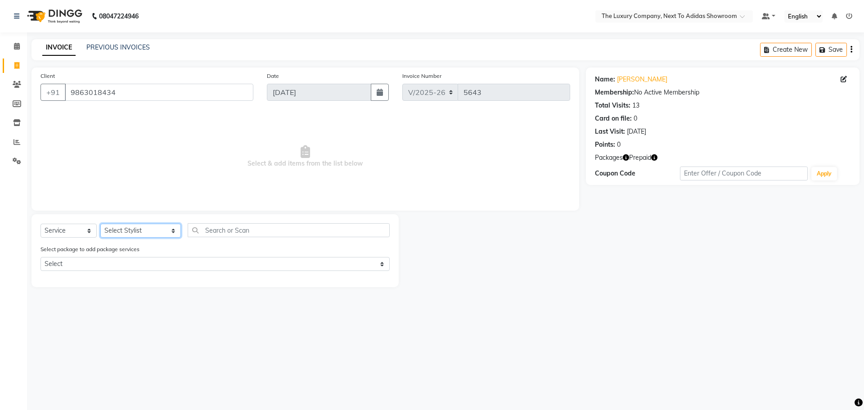
click at [114, 226] on select "Select Stylist ADMIN ALISHA SUCHIANG AMANDA MARSHIRA ANSAI DAIMARI BALAJIED SIN…" at bounding box center [140, 231] width 81 height 14
select select "53679"
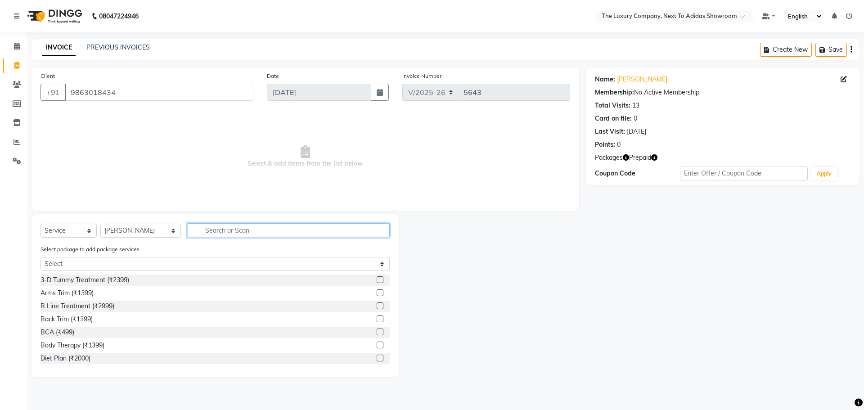
click at [219, 233] on input "text" at bounding box center [289, 230] width 202 height 14
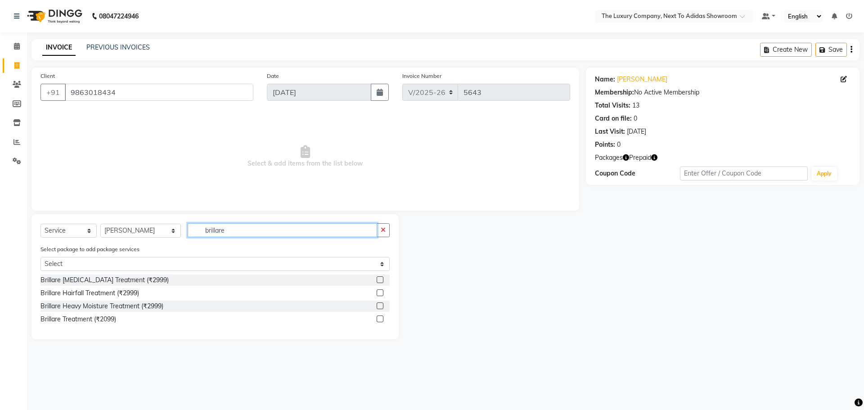
type input "brillare"
click at [379, 291] on label at bounding box center [380, 292] width 7 height 7
click at [379, 291] on input "checkbox" at bounding box center [380, 293] width 6 height 6
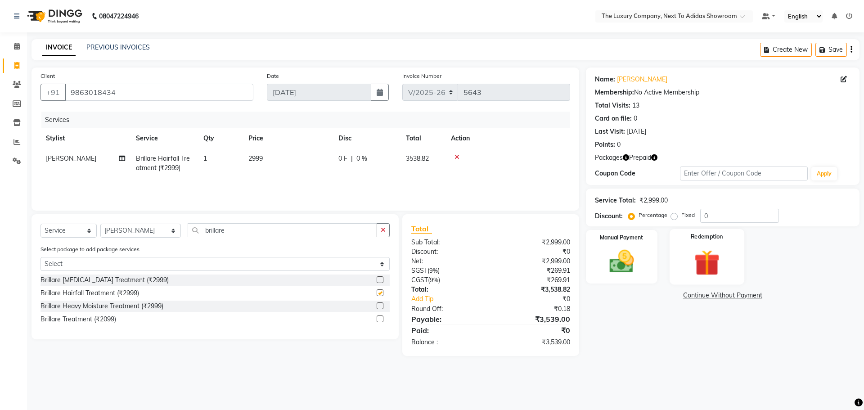
checkbox input "false"
drag, startPoint x: 227, startPoint y: 165, endPoint x: 243, endPoint y: 161, distance: 16.3
click at [227, 165] on td "1" at bounding box center [220, 164] width 45 height 30
select select "53679"
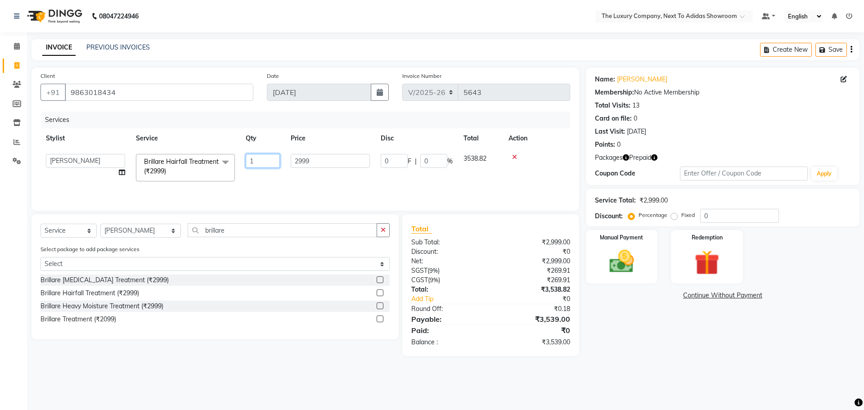
drag, startPoint x: 249, startPoint y: 162, endPoint x: 231, endPoint y: 168, distance: 19.4
click at [235, 167] on tr "ADMIN ALISHA SUCHIANG AMANDA MARSHIRA ANSAI DAIMARI BALAJIED SINGH NONGRUM BAPP…" at bounding box center [306, 168] width 530 height 38
drag, startPoint x: 708, startPoint y: 262, endPoint x: 703, endPoint y: 262, distance: 5.5
click at [708, 261] on img at bounding box center [707, 263] width 42 height 32
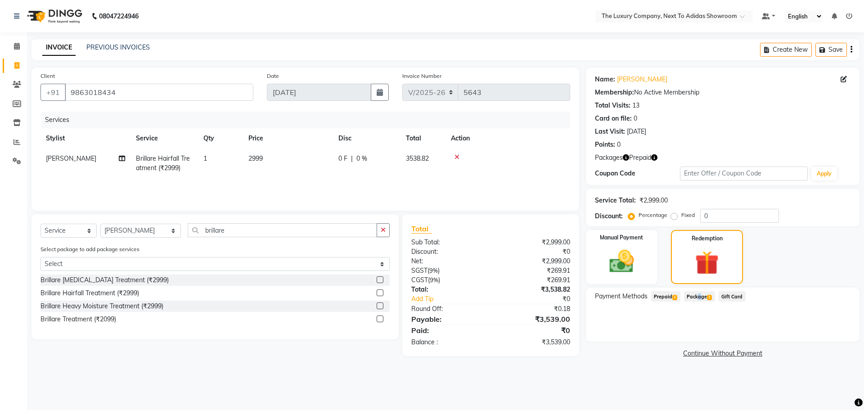
click at [697, 295] on span "Package 2" at bounding box center [699, 296] width 31 height 10
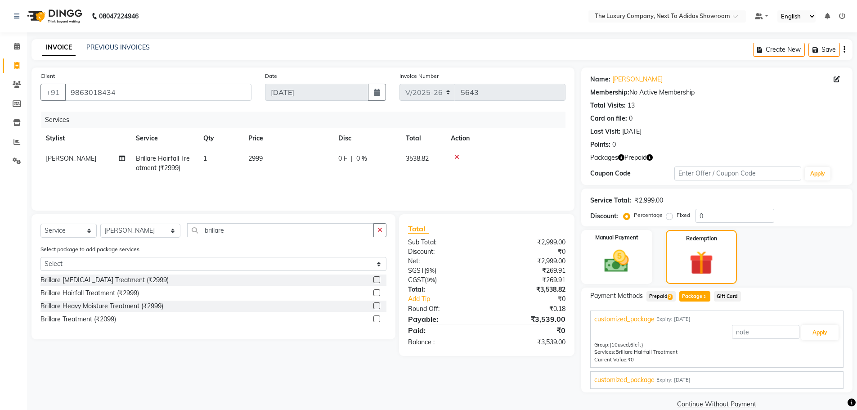
drag, startPoint x: 226, startPoint y: 161, endPoint x: 244, endPoint y: 161, distance: 17.6
click at [227, 161] on td "1" at bounding box center [220, 164] width 45 height 30
select select "53679"
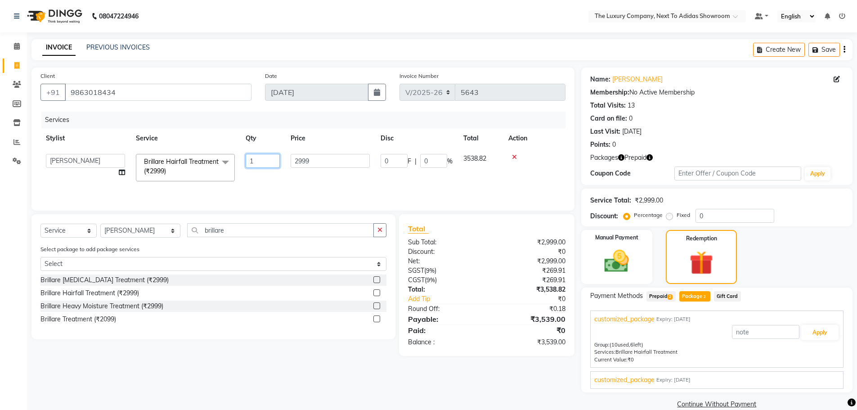
drag, startPoint x: 274, startPoint y: 164, endPoint x: 260, endPoint y: 163, distance: 14.0
click at [263, 165] on input "1" at bounding box center [263, 161] width 34 height 14
type input "4"
click at [516, 383] on div "Client +91 9863018434 Date 04-09-2025 Invoice Number V/2025 V/2025-26 5643 Serv…" at bounding box center [303, 239] width 557 height 343
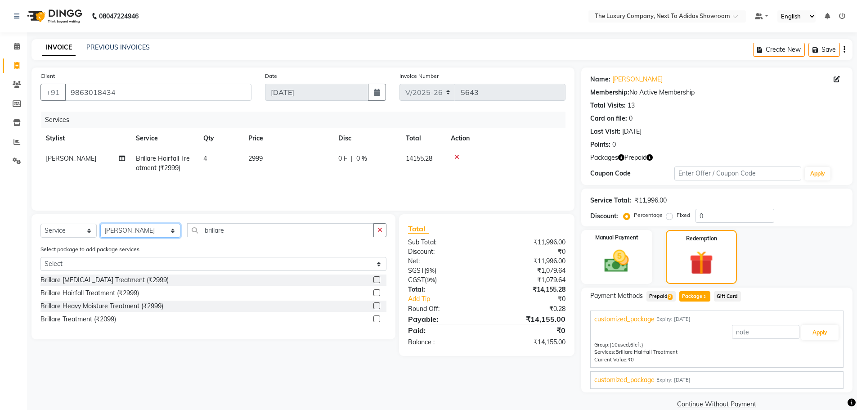
click at [156, 228] on select "Select Stylist ADMIN ALISHA SUCHIANG AMANDA MARSHIRA ANSAI DAIMARI BALAJIED SIN…" at bounding box center [140, 231] width 80 height 14
click at [396, 375] on div "Client +91 9863018434 Date 04-09-2025 Invoice Number V/2025 V/2025-26 5643 Serv…" at bounding box center [303, 239] width 557 height 343
click at [823, 330] on button "Apply" at bounding box center [820, 332] width 37 height 15
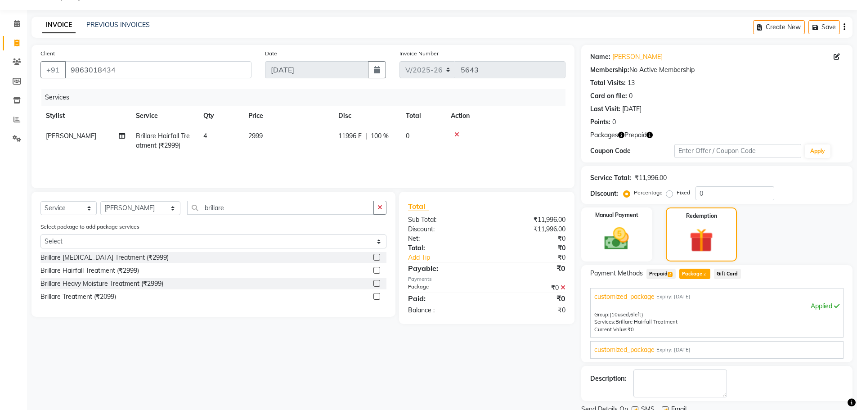
scroll to position [58, 0]
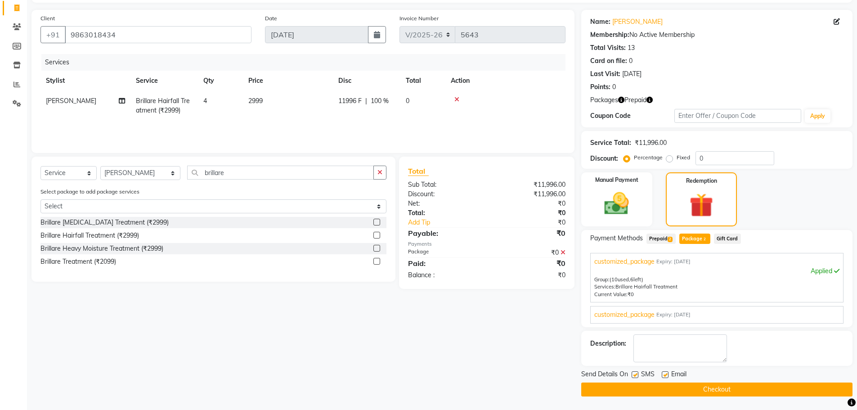
drag, startPoint x: 834, startPoint y: 386, endPoint x: 837, endPoint y: 347, distance: 39.3
click at [834, 381] on div "Send Details On SMS Email Checkout" at bounding box center [717, 383] width 271 height 27
click at [735, 390] on button "Checkout" at bounding box center [717, 390] width 271 height 14
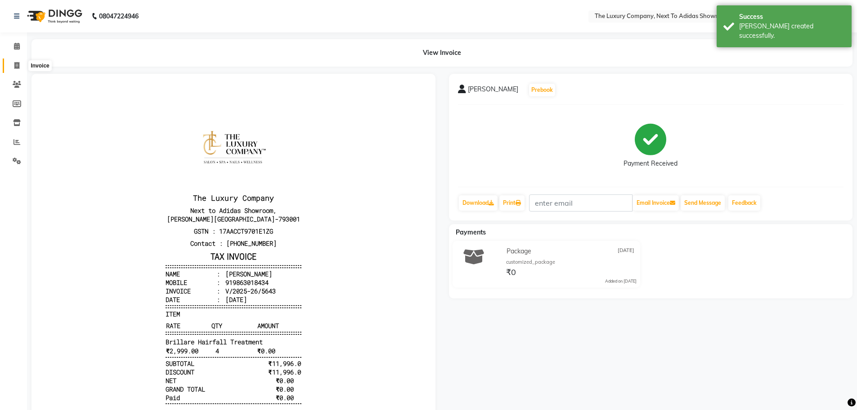
click at [18, 63] on icon at bounding box center [16, 65] width 5 height 7
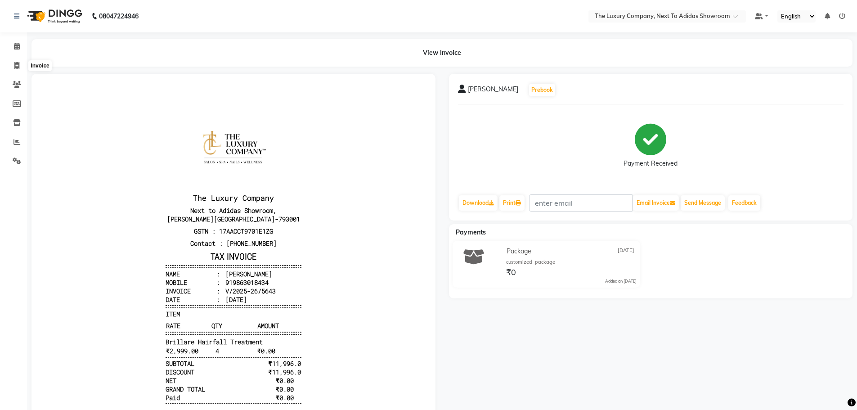
select select "service"
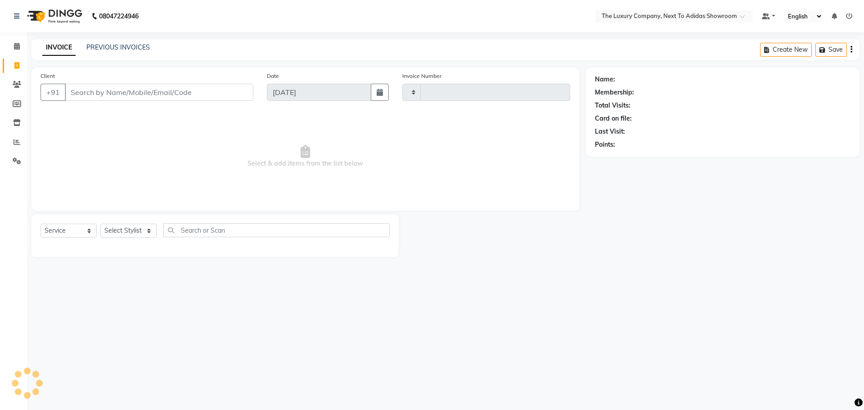
type input "5644"
select select "6828"
click at [82, 94] on input "Client" at bounding box center [159, 92] width 189 height 17
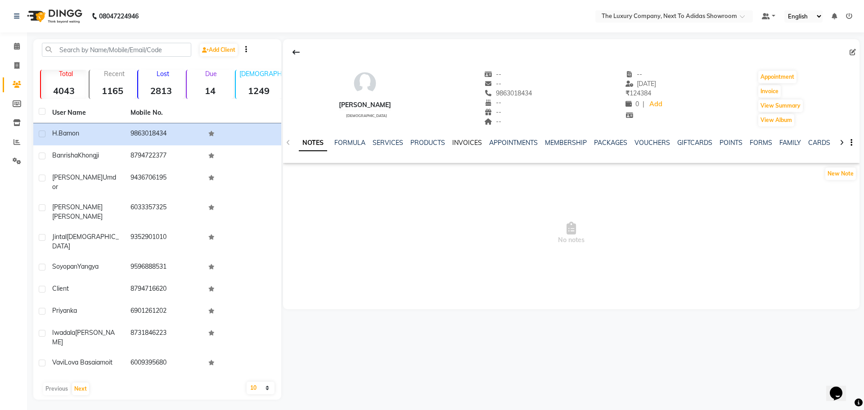
click at [459, 143] on link "INVOICES" at bounding box center [467, 143] width 30 height 8
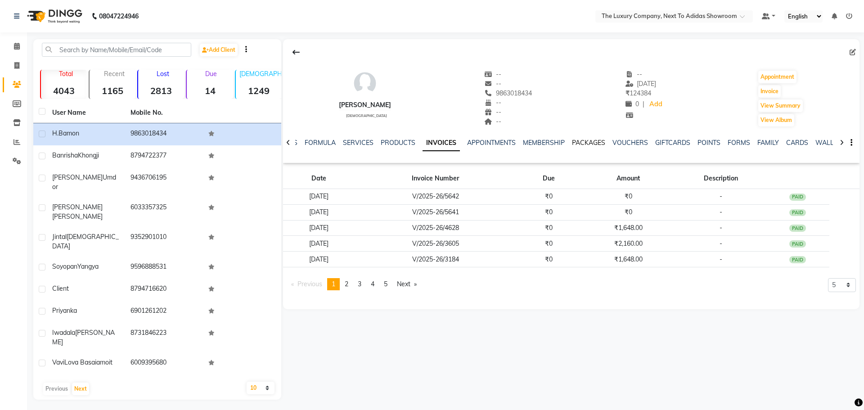
click at [587, 143] on link "PACKAGES" at bounding box center [588, 143] width 33 height 8
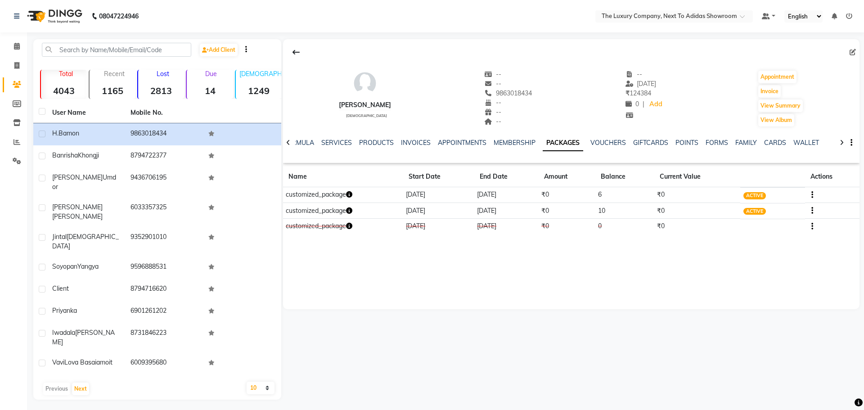
click at [351, 211] on icon "button" at bounding box center [349, 210] width 6 height 6
click at [356, 191] on td "customized_package" at bounding box center [343, 195] width 120 height 16
click at [352, 193] on icon "button" at bounding box center [349, 194] width 6 height 6
click at [395, 256] on div "[PERSON_NAME] [DEMOGRAPHIC_DATA] -- -- 9863018434 -- -- -- -- [DATE] ₹ 124384 0…" at bounding box center [571, 174] width 577 height 270
click at [17, 63] on icon at bounding box center [16, 65] width 5 height 7
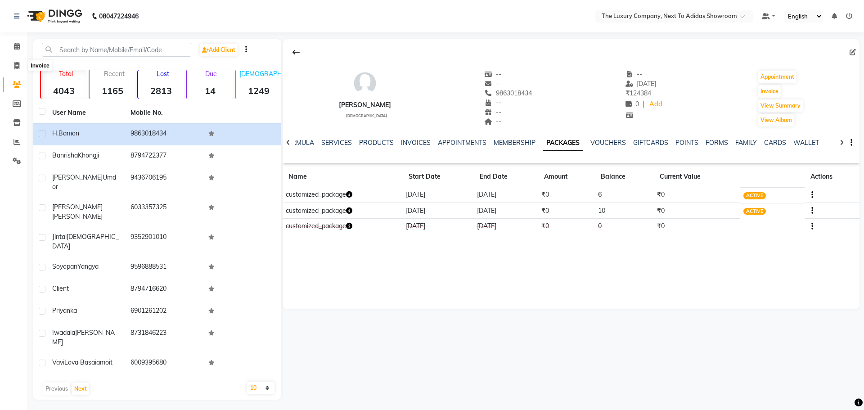
select select "6828"
select select "service"
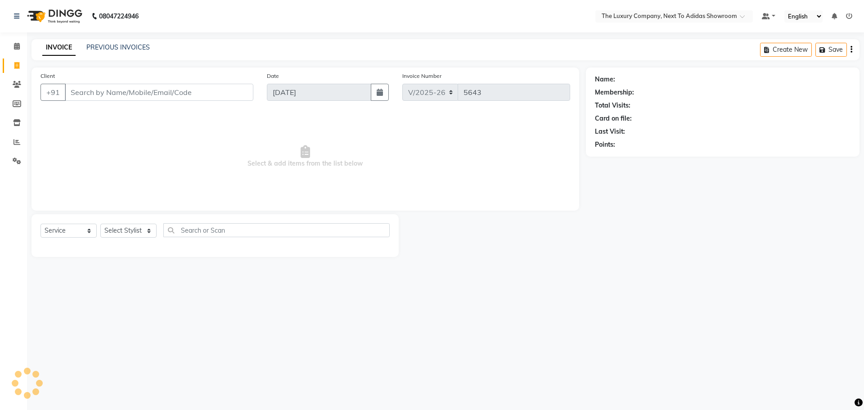
click at [114, 91] on input "Client" at bounding box center [159, 92] width 189 height 17
type input "h"
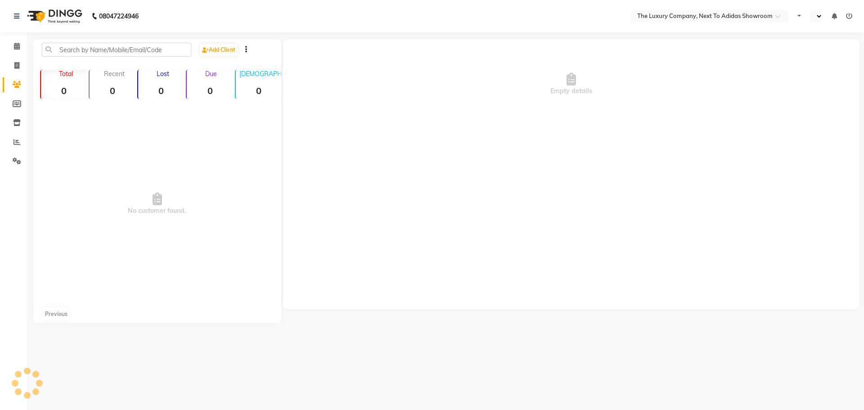
select select "en"
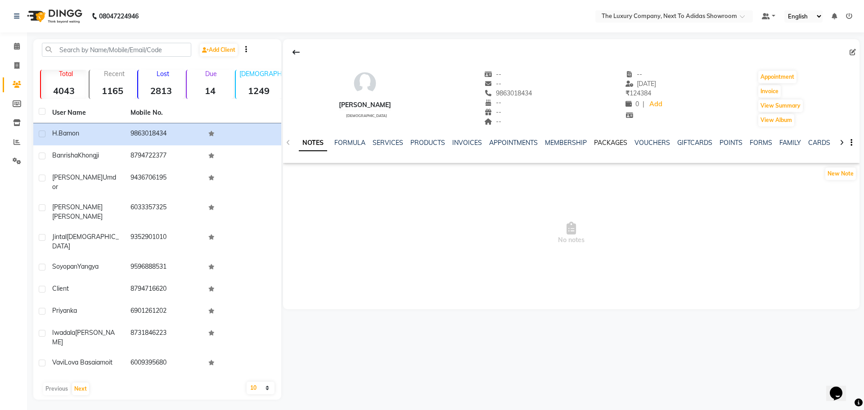
drag, startPoint x: 605, startPoint y: 142, endPoint x: 588, endPoint y: 151, distance: 19.3
click at [605, 142] on link "PACKAGES" at bounding box center [610, 143] width 33 height 8
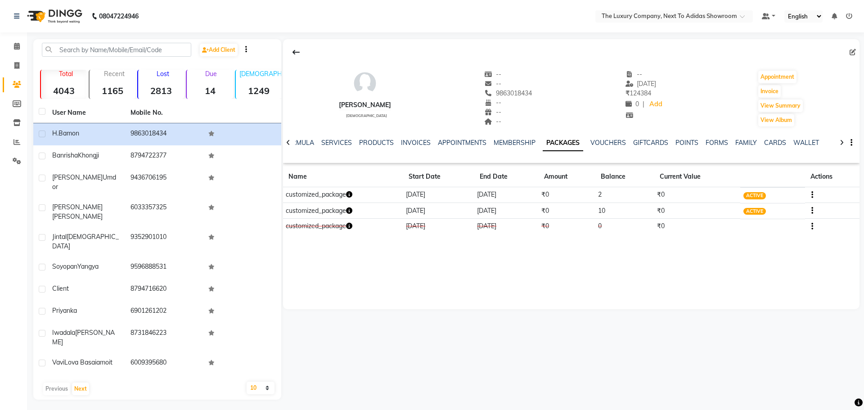
drag, startPoint x: 352, startPoint y: 193, endPoint x: 381, endPoint y: 219, distance: 39.2
click at [352, 193] on icon "button" at bounding box center [349, 194] width 6 height 6
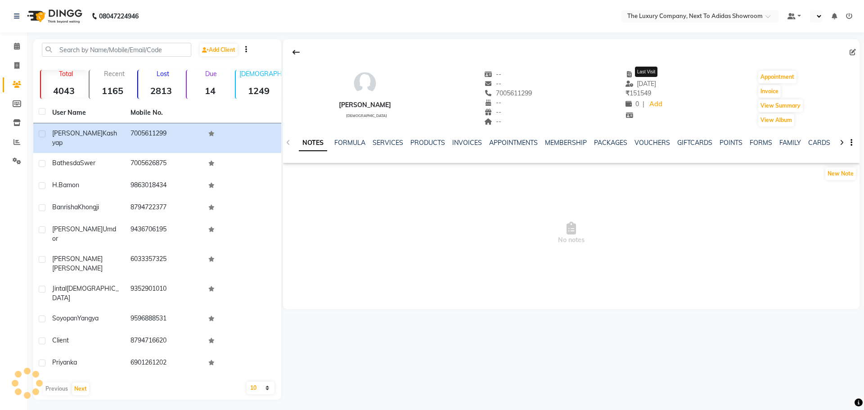
select select "en"
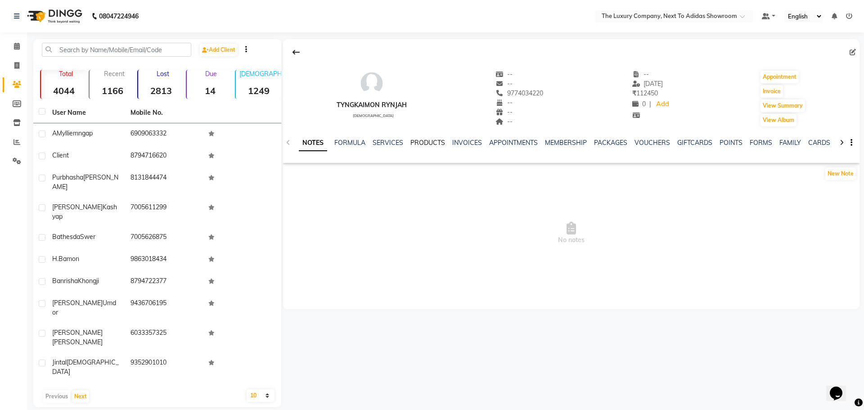
click at [435, 144] on link "PRODUCTS" at bounding box center [427, 143] width 35 height 8
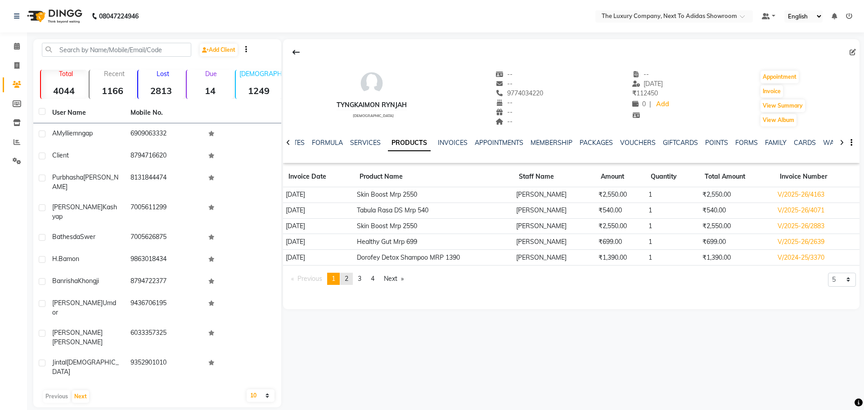
click at [348, 278] on span "2" at bounding box center [347, 279] width 4 height 8
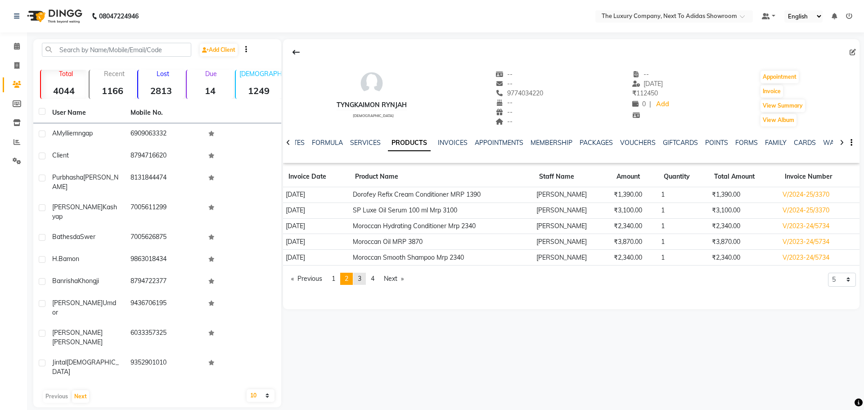
click at [361, 280] on span "3" at bounding box center [360, 279] width 4 height 8
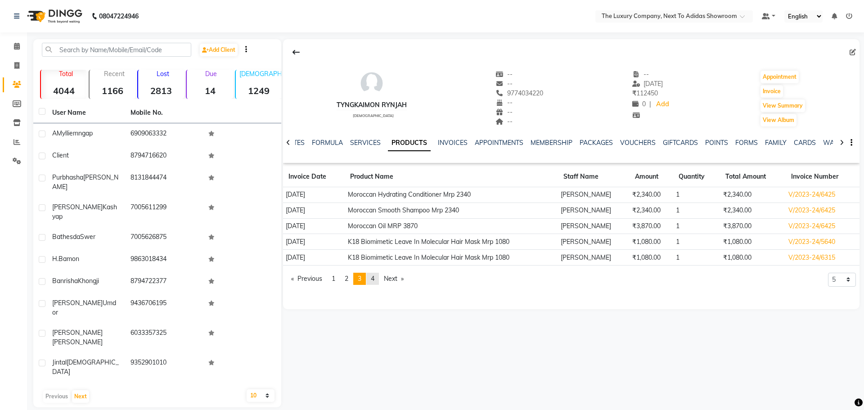
click at [374, 278] on span "4" at bounding box center [373, 279] width 4 height 8
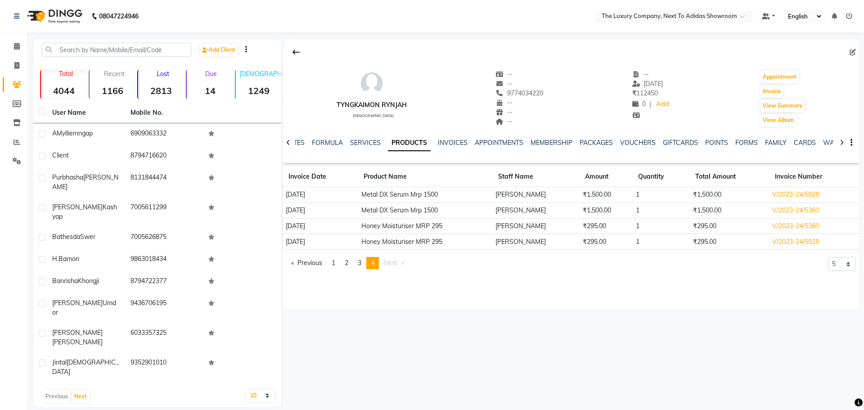
drag, startPoint x: 380, startPoint y: 263, endPoint x: 388, endPoint y: 263, distance: 8.6
click at [379, 263] on li "You're on page 4" at bounding box center [372, 263] width 13 height 12
click at [392, 262] on span "Next page" at bounding box center [391, 263] width 14 height 8
click at [361, 265] on span "3" at bounding box center [360, 263] width 4 height 8
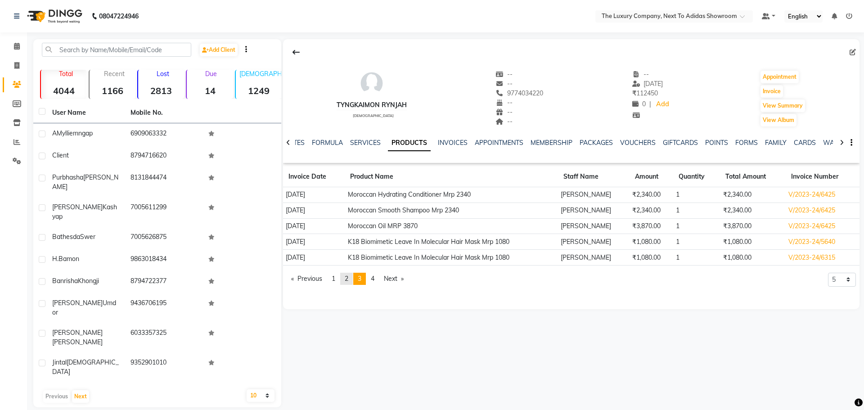
click at [348, 277] on span "2" at bounding box center [347, 279] width 4 height 8
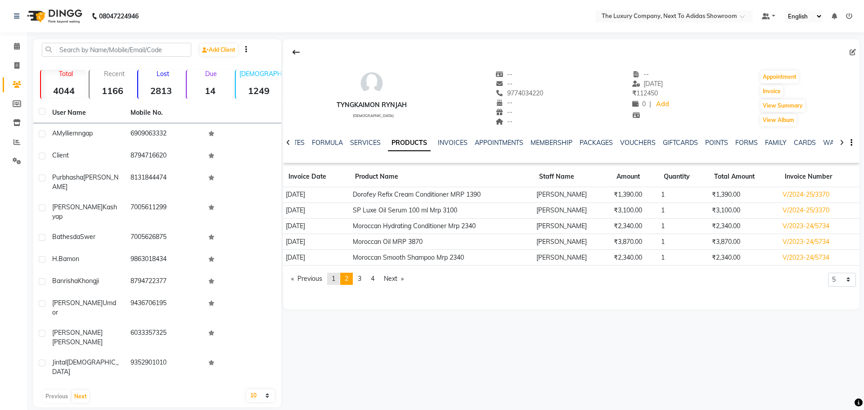
click at [334, 275] on span "1" at bounding box center [334, 279] width 4 height 8
